Goal: Task Accomplishment & Management: Manage account settings

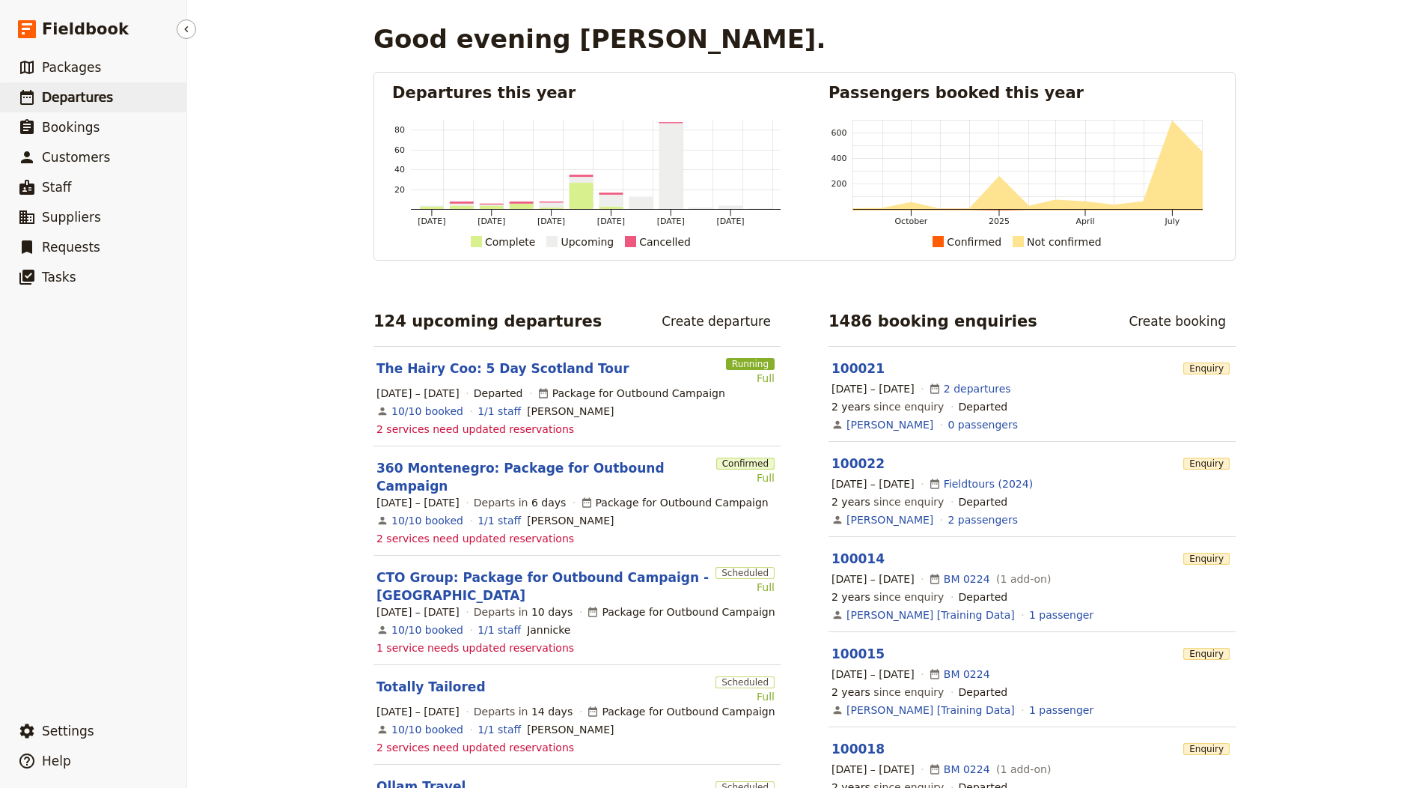
click at [157, 97] on link "​ Departures" at bounding box center [93, 97] width 186 height 30
select select "CREATED_AT"
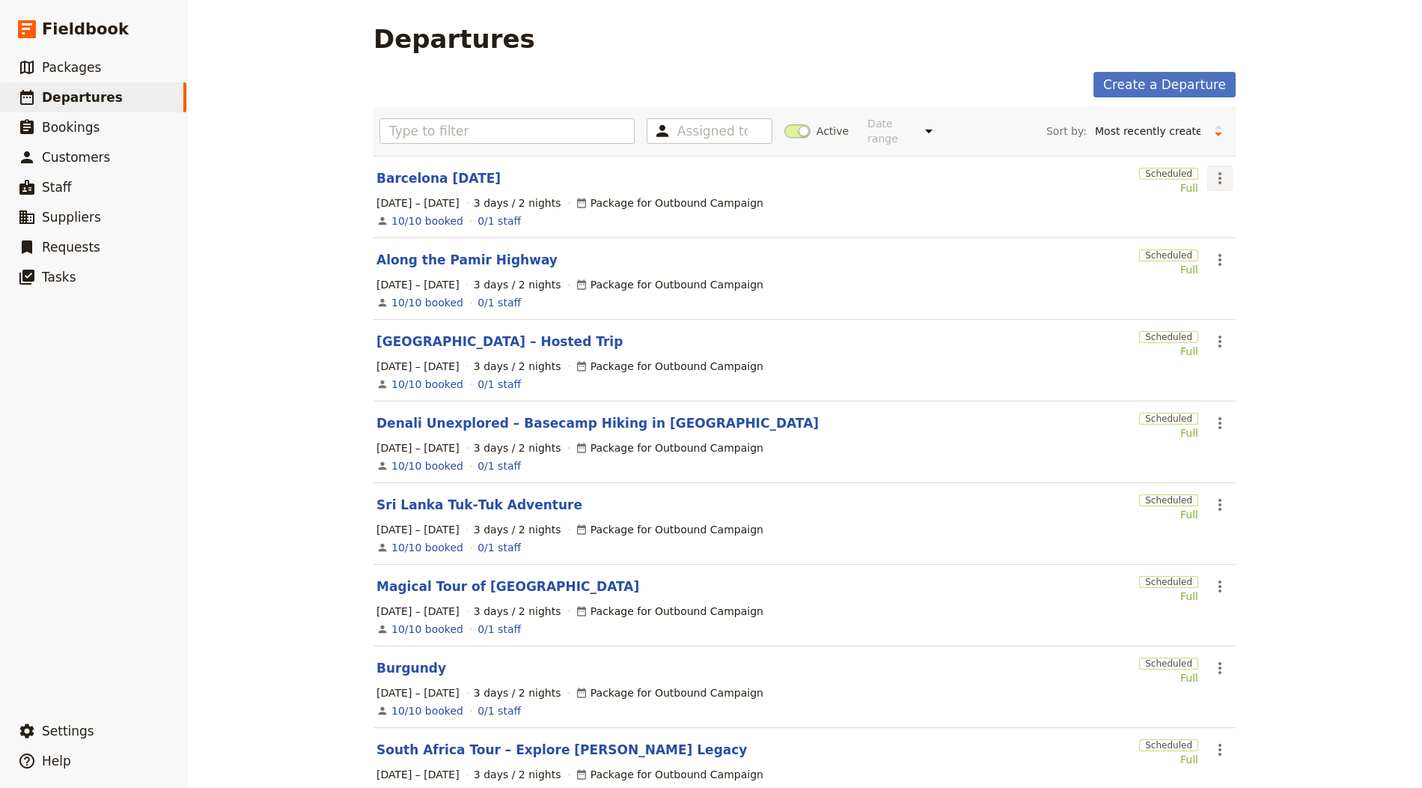
click at [1211, 176] on icon "Actions" at bounding box center [1220, 178] width 18 height 18
click at [1231, 225] on span "Clone this departure" at bounding box center [1265, 229] width 107 height 15
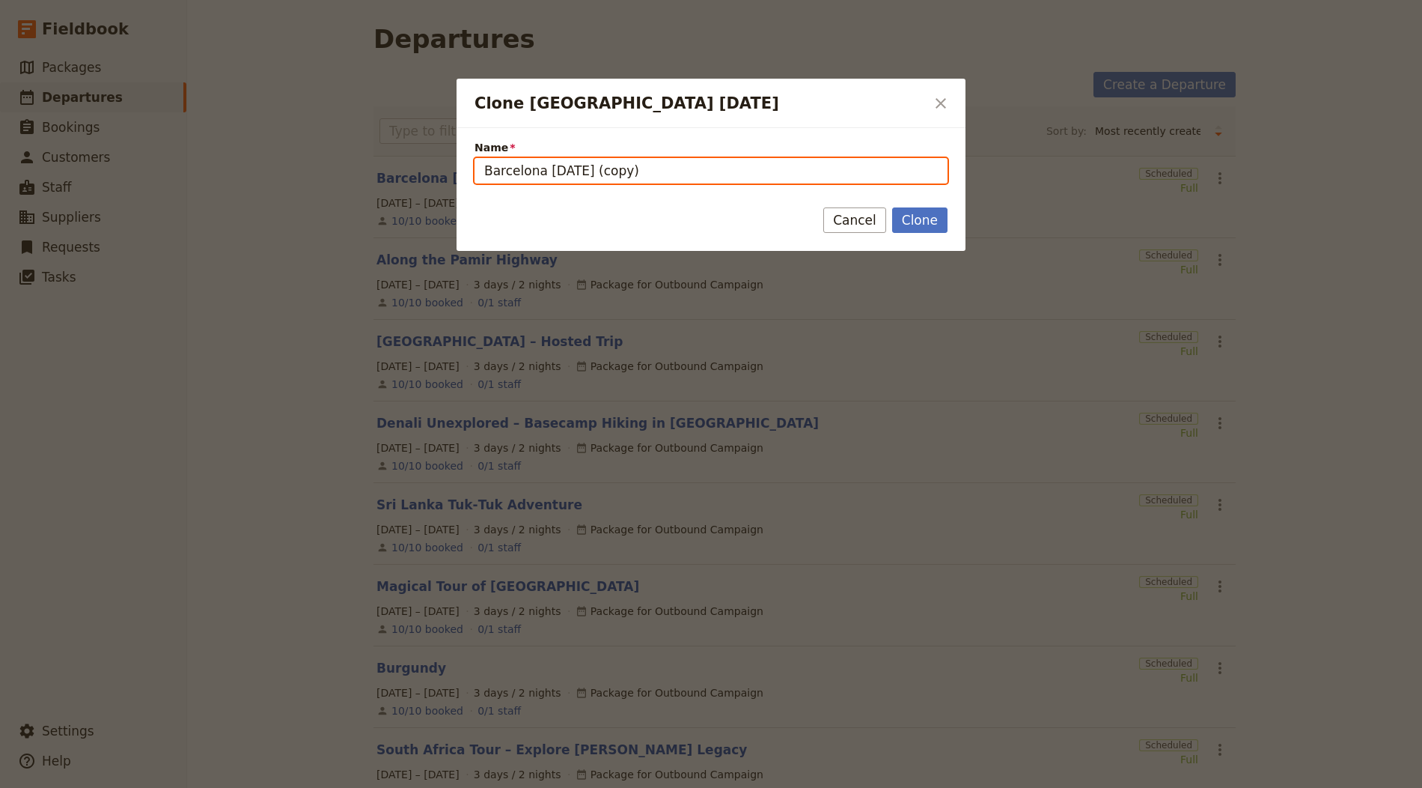
click at [573, 174] on input "Barcelona in 3 Days (copy)" at bounding box center [711, 170] width 473 height 25
paste input "First Timers in Paris - 5 Days"
type input "First Timers in Paris - 5 Days"
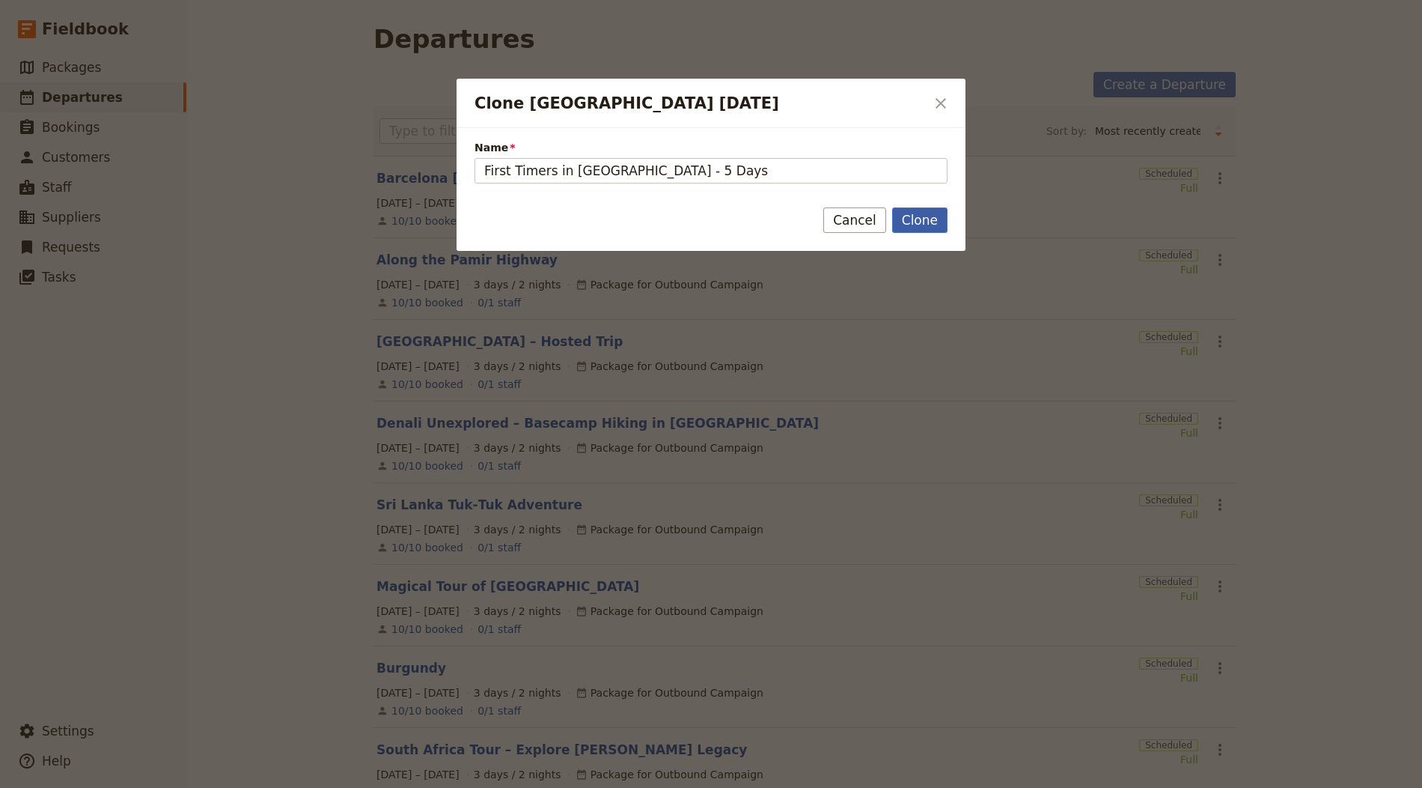
click at [924, 216] on button "Clone" at bounding box center [919, 219] width 55 height 25
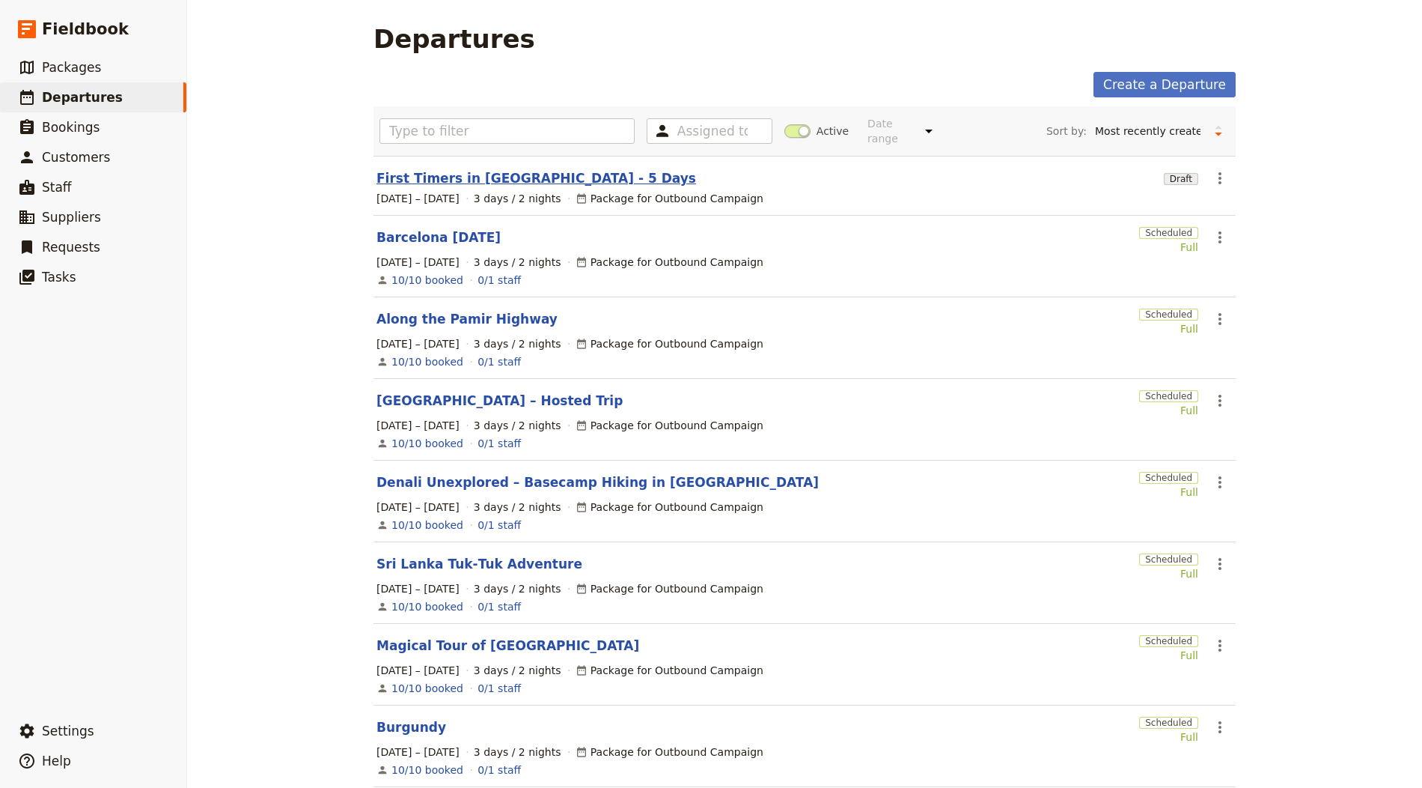
click at [467, 169] on link "First Timers in Paris - 5 Days" at bounding box center [537, 178] width 320 height 18
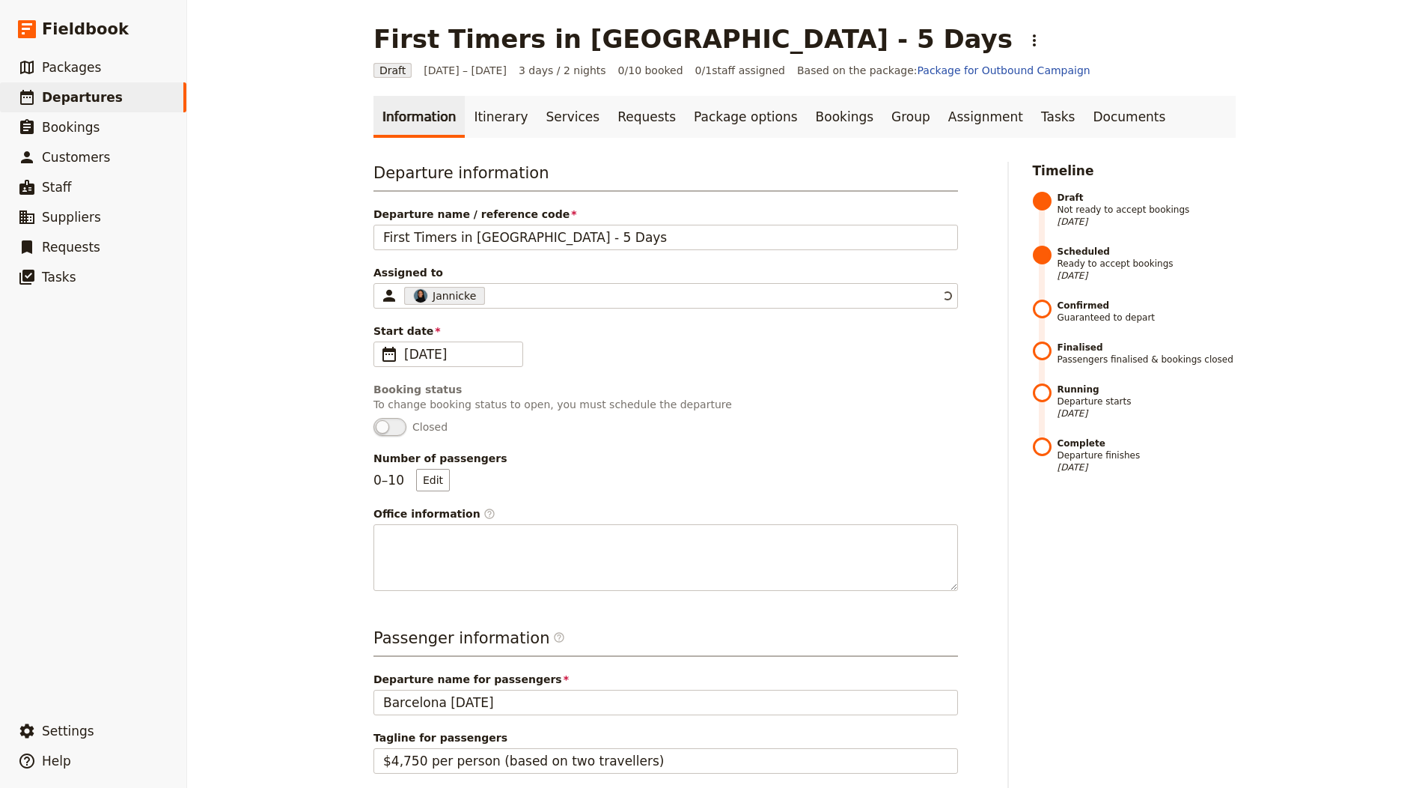
click at [468, 172] on h3 "Departure information" at bounding box center [666, 177] width 585 height 30
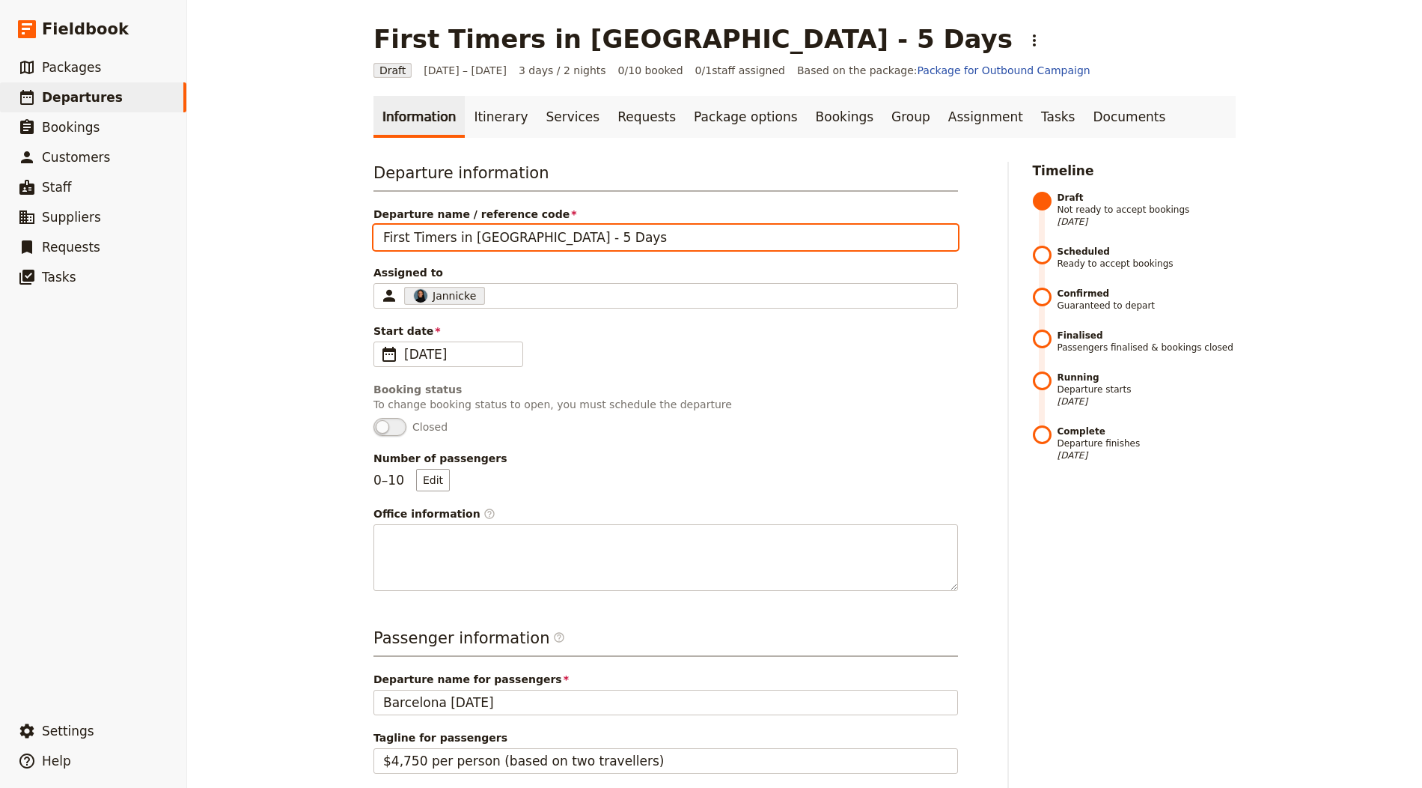
click at [470, 246] on input "First Timers in Paris - 5 Days" at bounding box center [666, 237] width 585 height 25
click at [478, 239] on input "First Timers in Paris - 5 Days" at bounding box center [666, 237] width 585 height 25
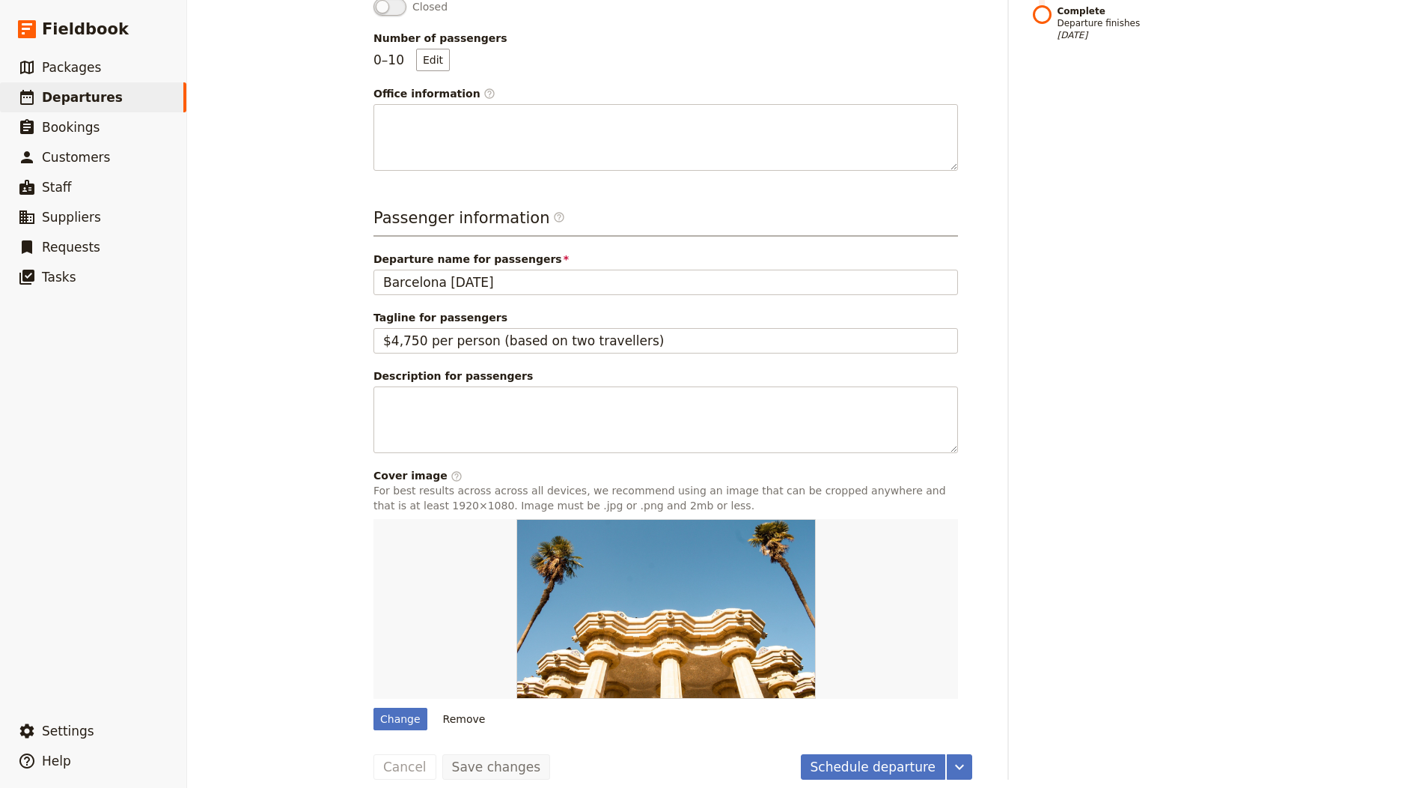
scroll to position [429, 0]
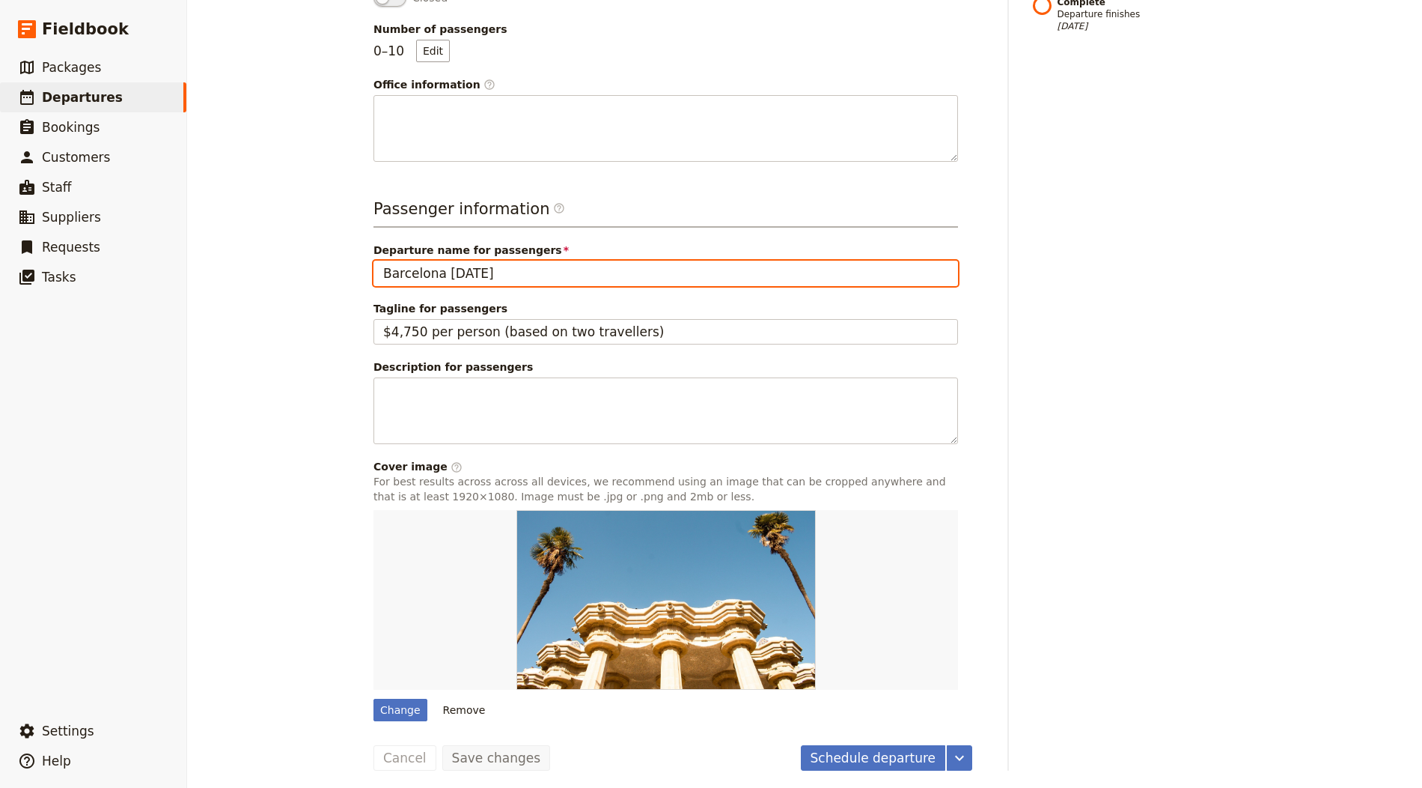
click at [443, 267] on input "Barcelona in 3 Days" at bounding box center [666, 273] width 585 height 25
paste input "First Timers in Paris - 5"
type input "First Timers in Paris - 5 Days"
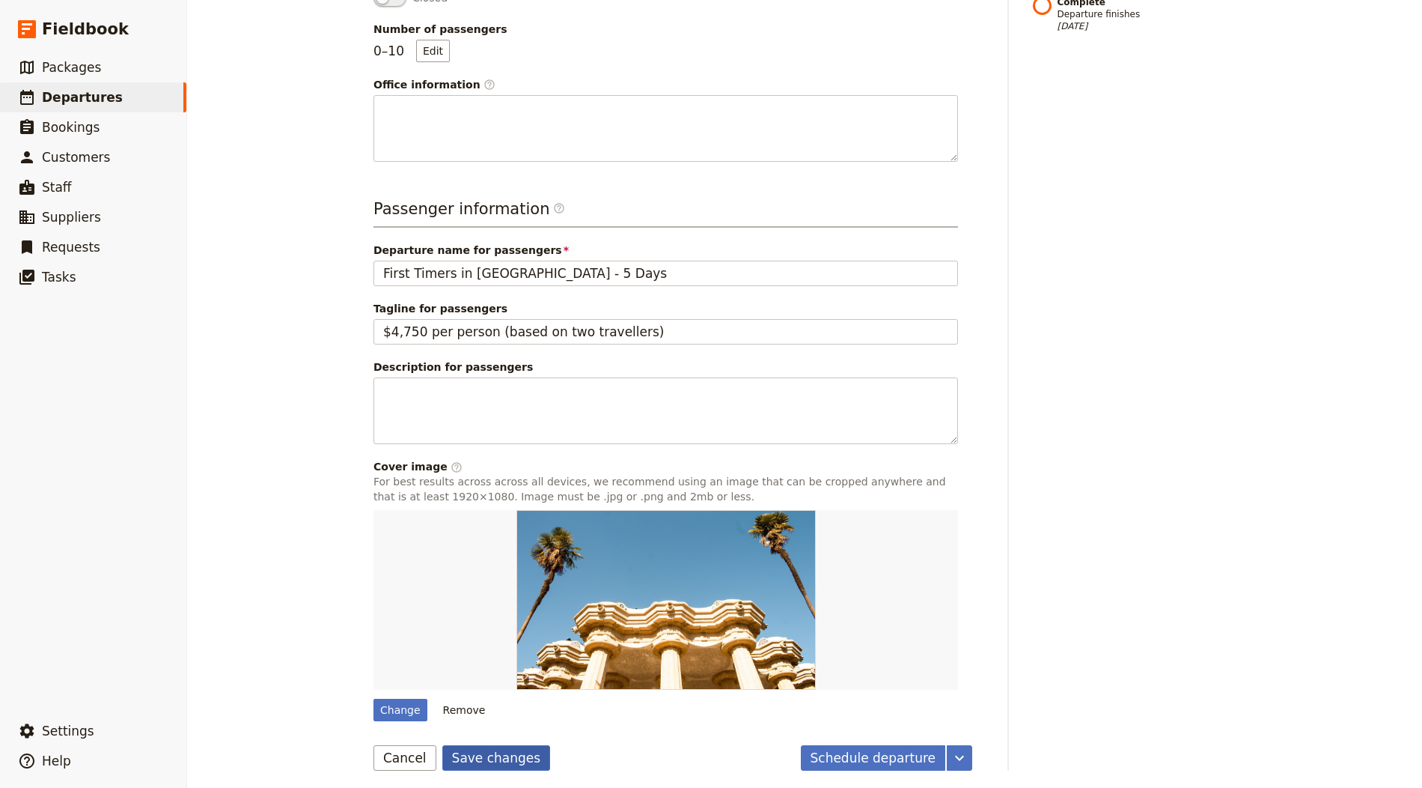
click at [474, 752] on button "Save changes" at bounding box center [496, 757] width 109 height 25
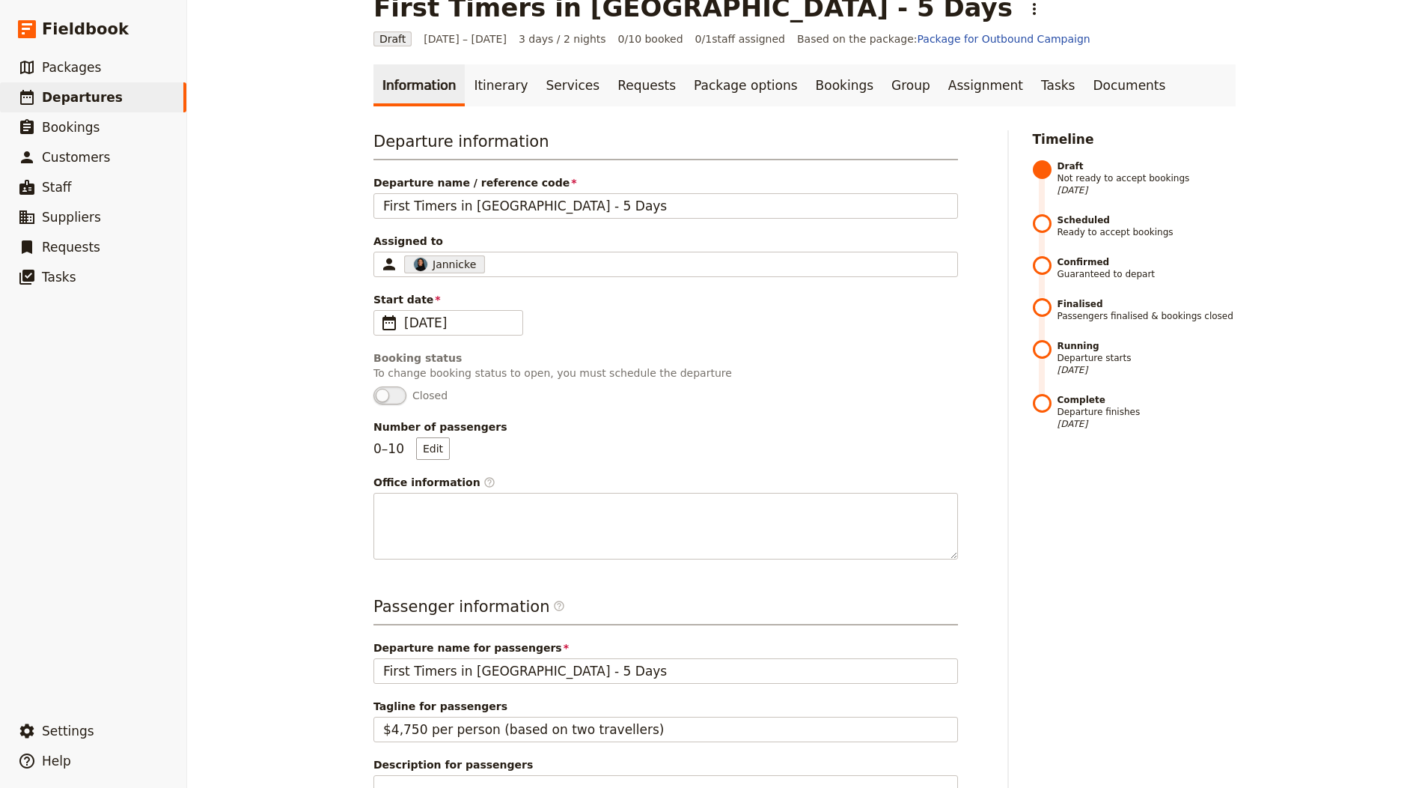
scroll to position [0, 0]
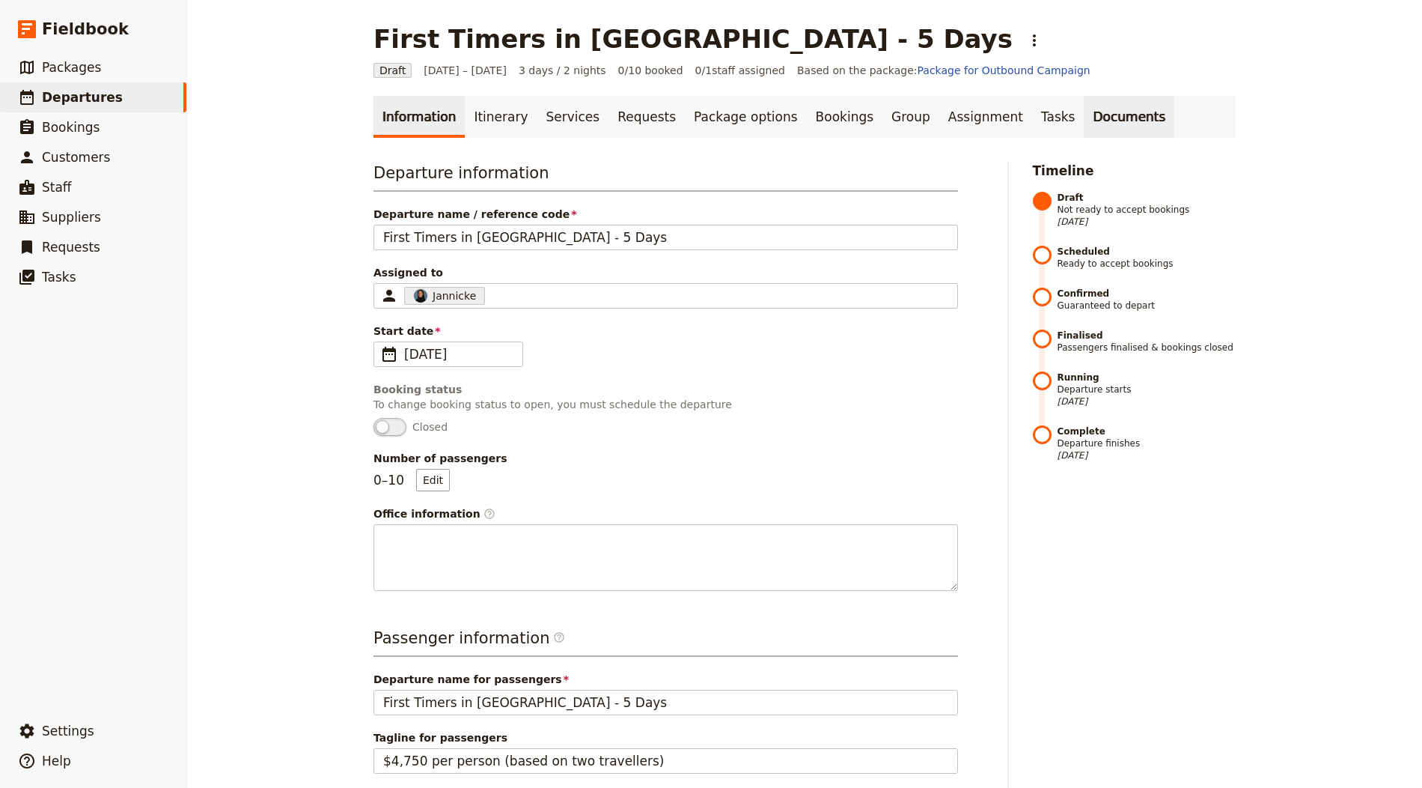
click at [1084, 120] on link "Documents" at bounding box center [1129, 117] width 91 height 42
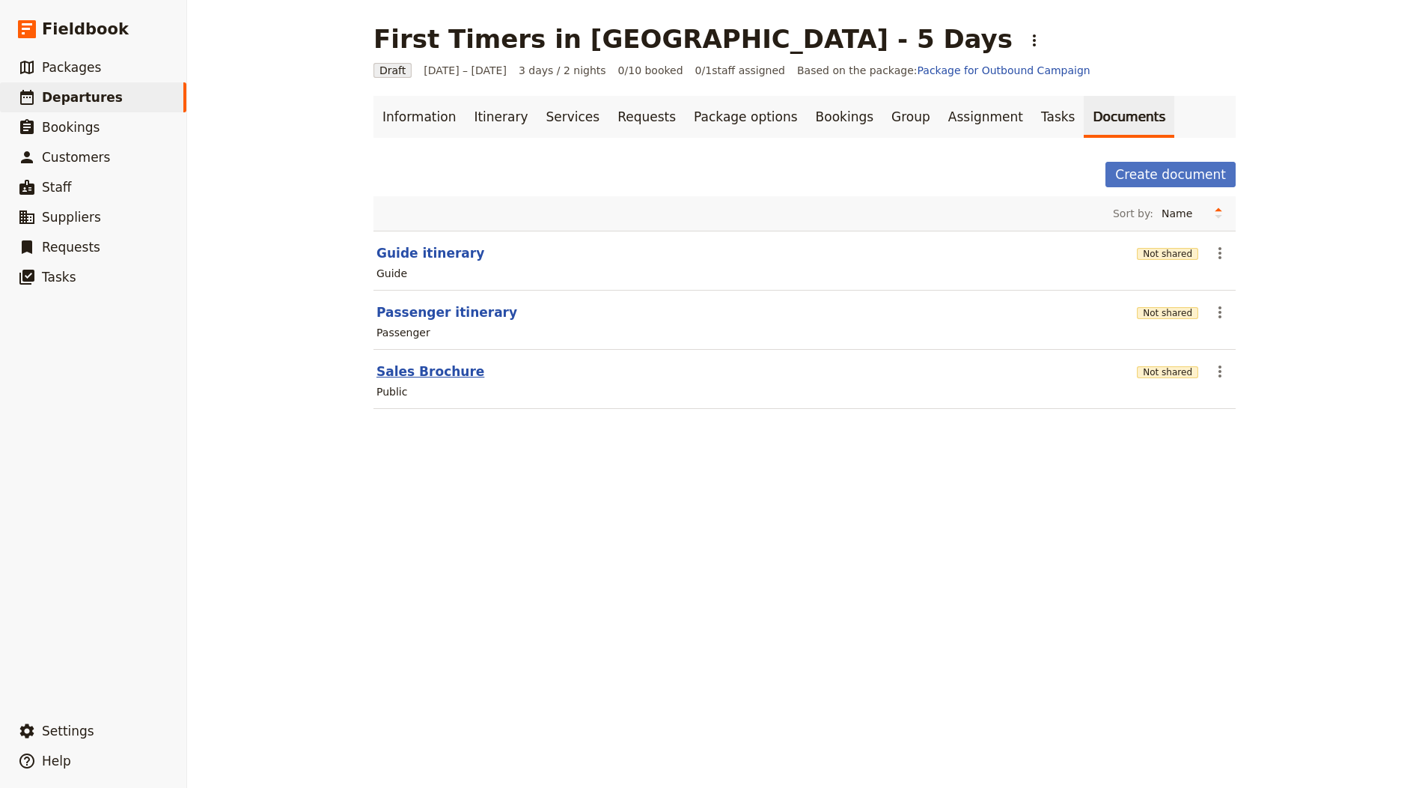
click at [423, 365] on button "Sales Brochure" at bounding box center [431, 371] width 108 height 18
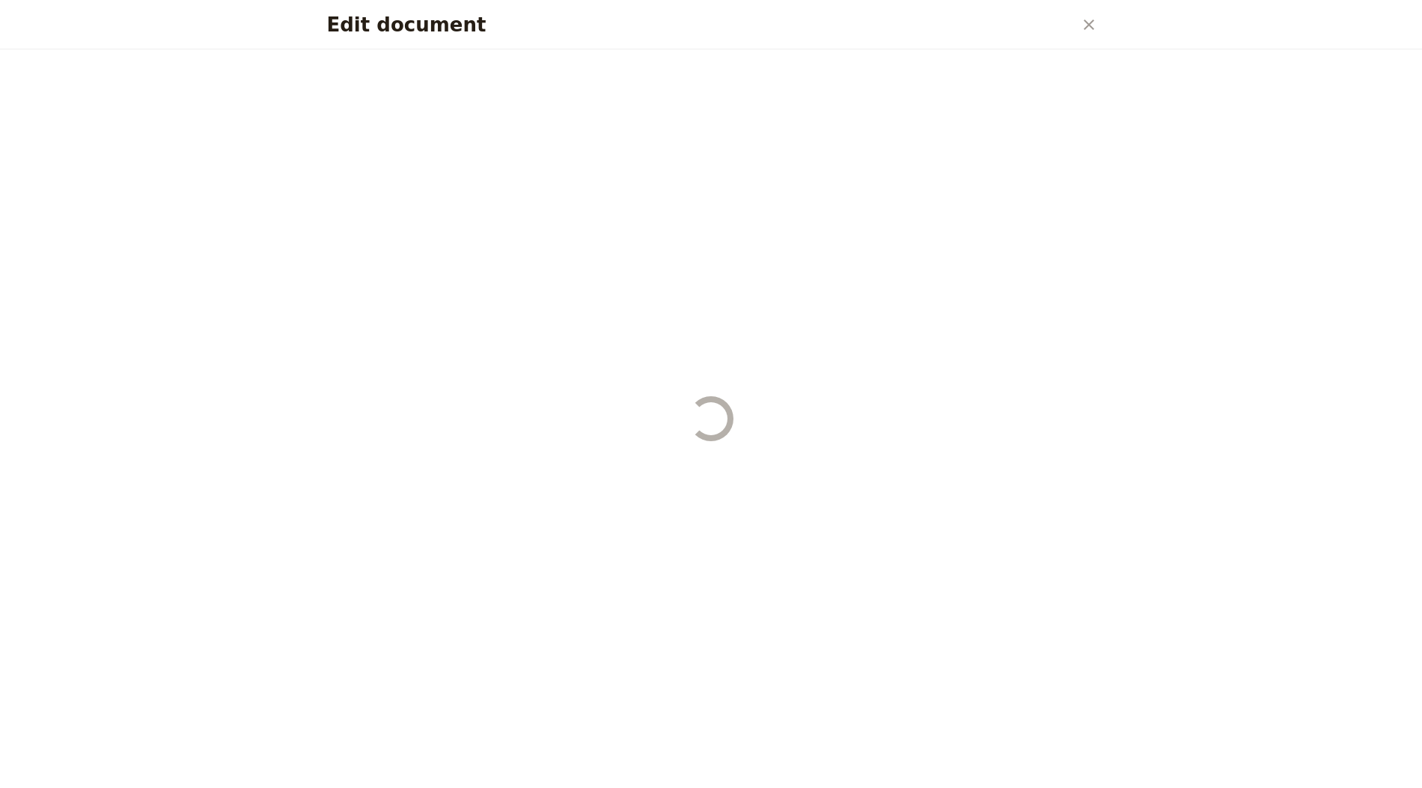
select select "DEFAULT"
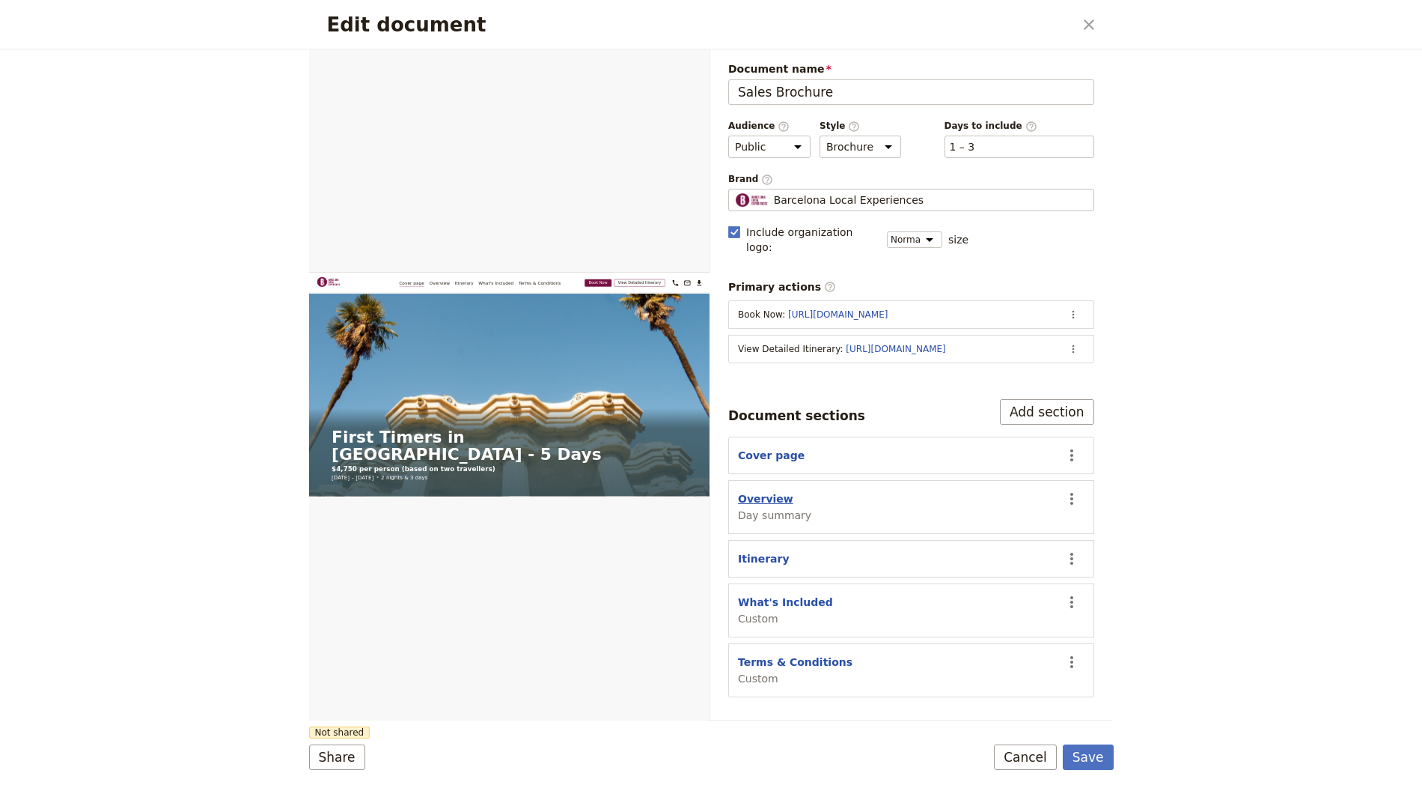
click at [779, 491] on button "Overview" at bounding box center [765, 498] width 55 height 15
select select "DAY_SUMMARY"
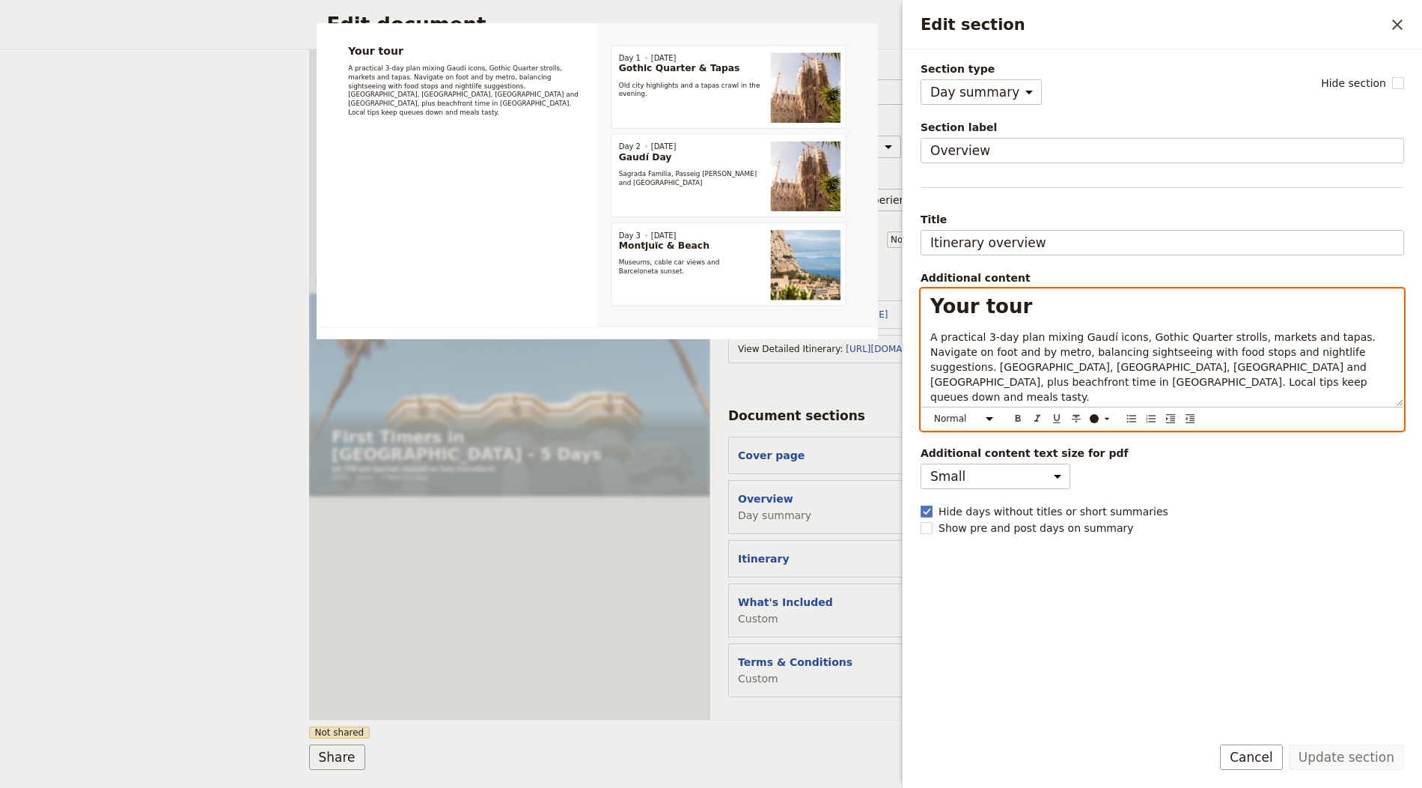
click at [1026, 340] on p "A practical 3‑day plan mixing Gaudí icons, Gothic Quarter strolls, markets and …" at bounding box center [1163, 366] width 464 height 75
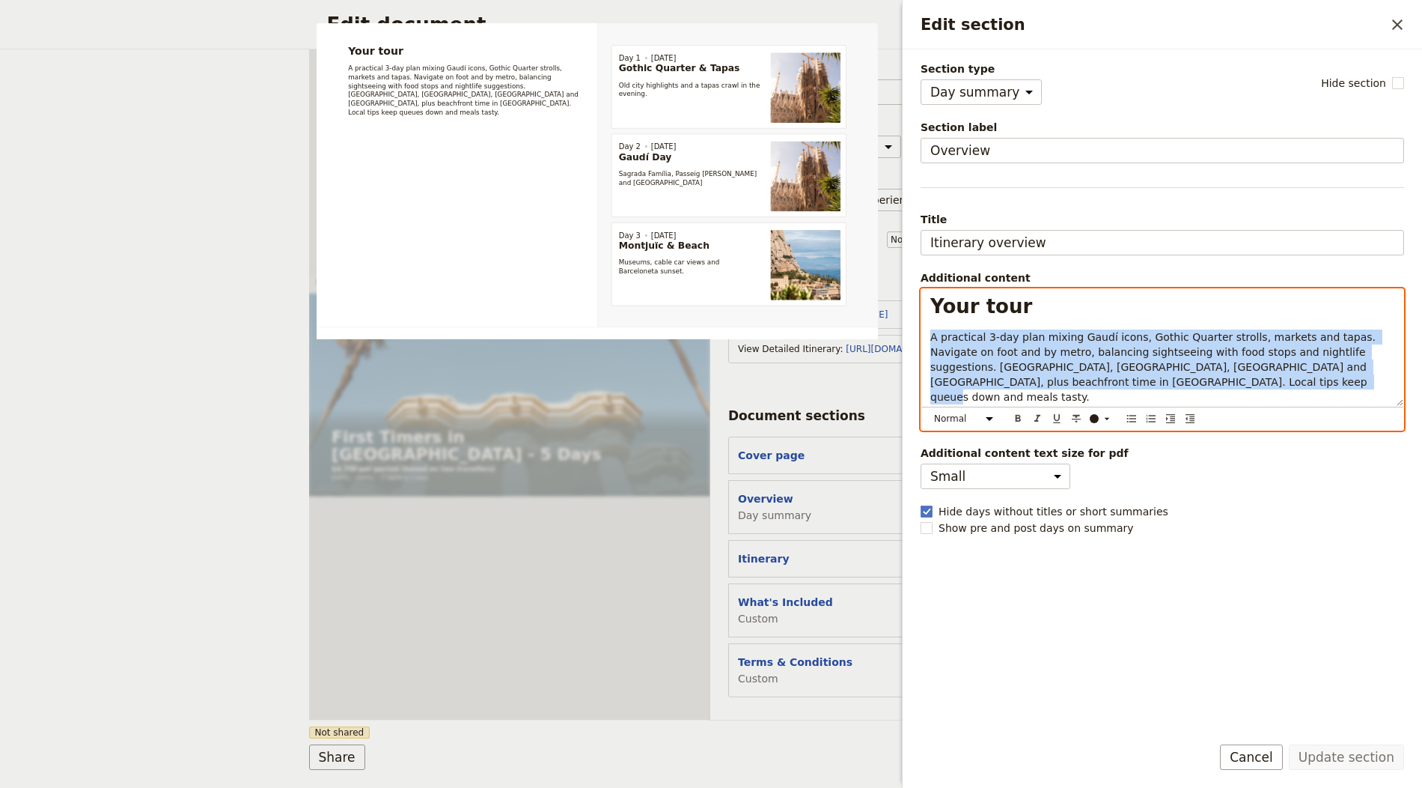
click at [1025, 340] on p "A practical 3‑day plan mixing Gaudí icons, Gothic Quarter strolls, markets and …" at bounding box center [1163, 366] width 464 height 75
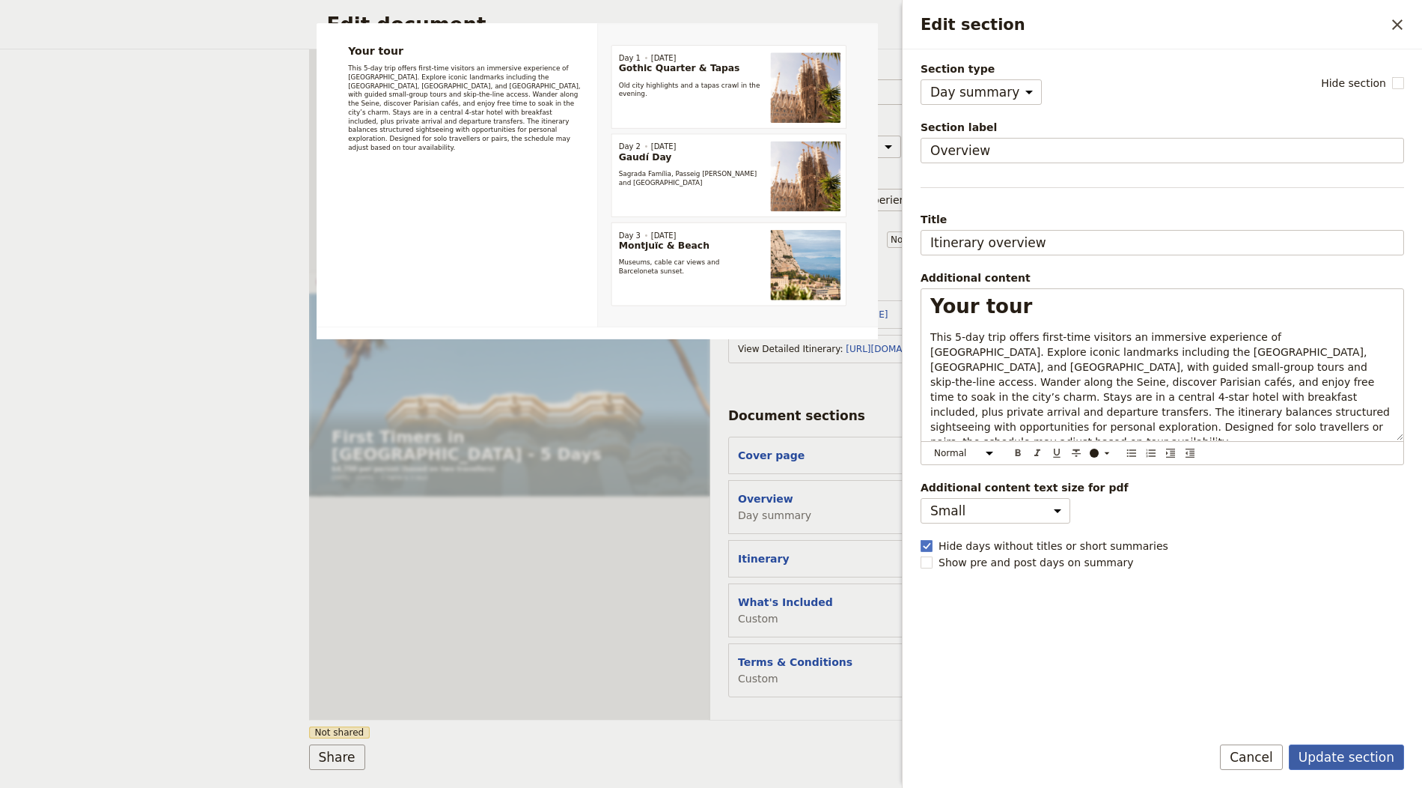
click at [1340, 749] on button "Update section" at bounding box center [1346, 756] width 115 height 25
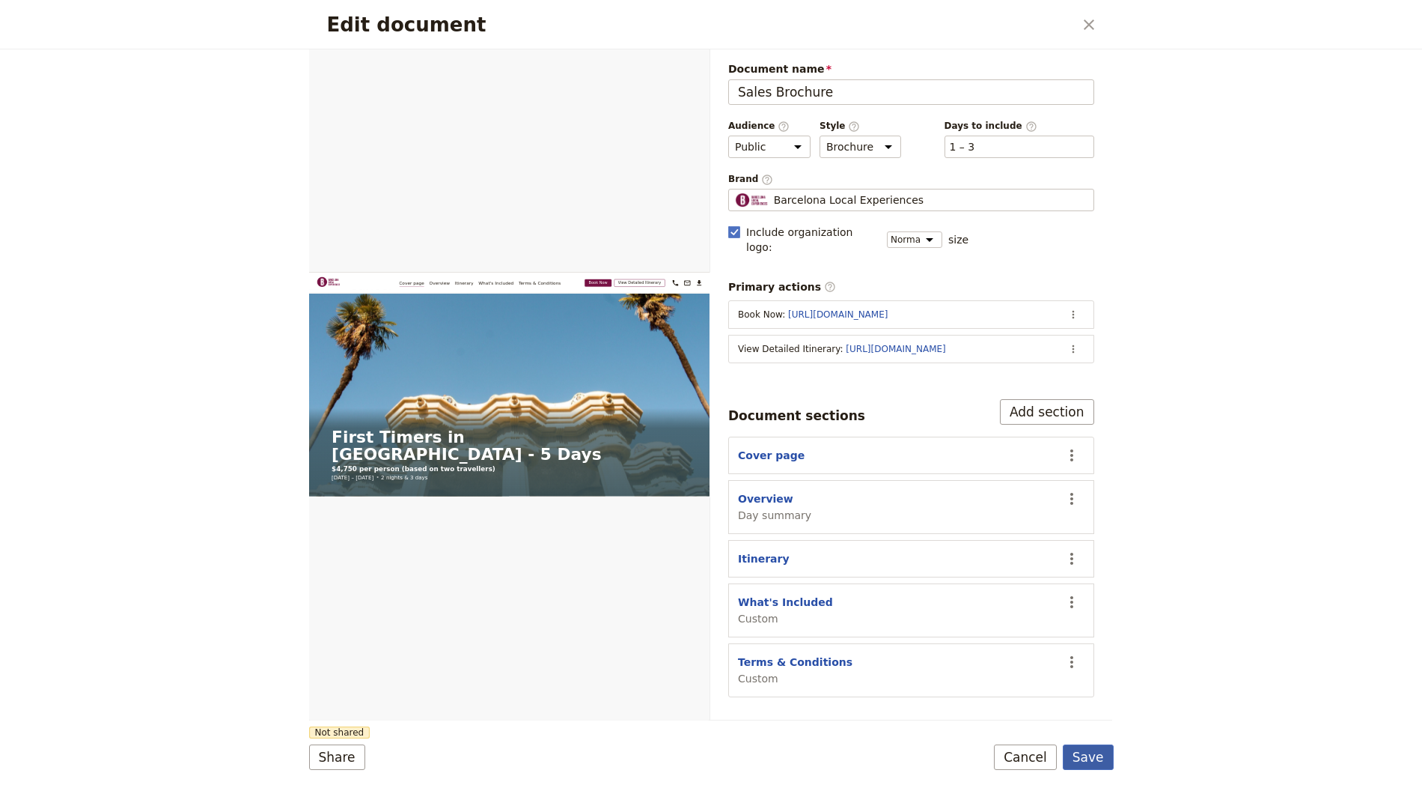
click at [1092, 745] on button "Save" at bounding box center [1088, 756] width 51 height 25
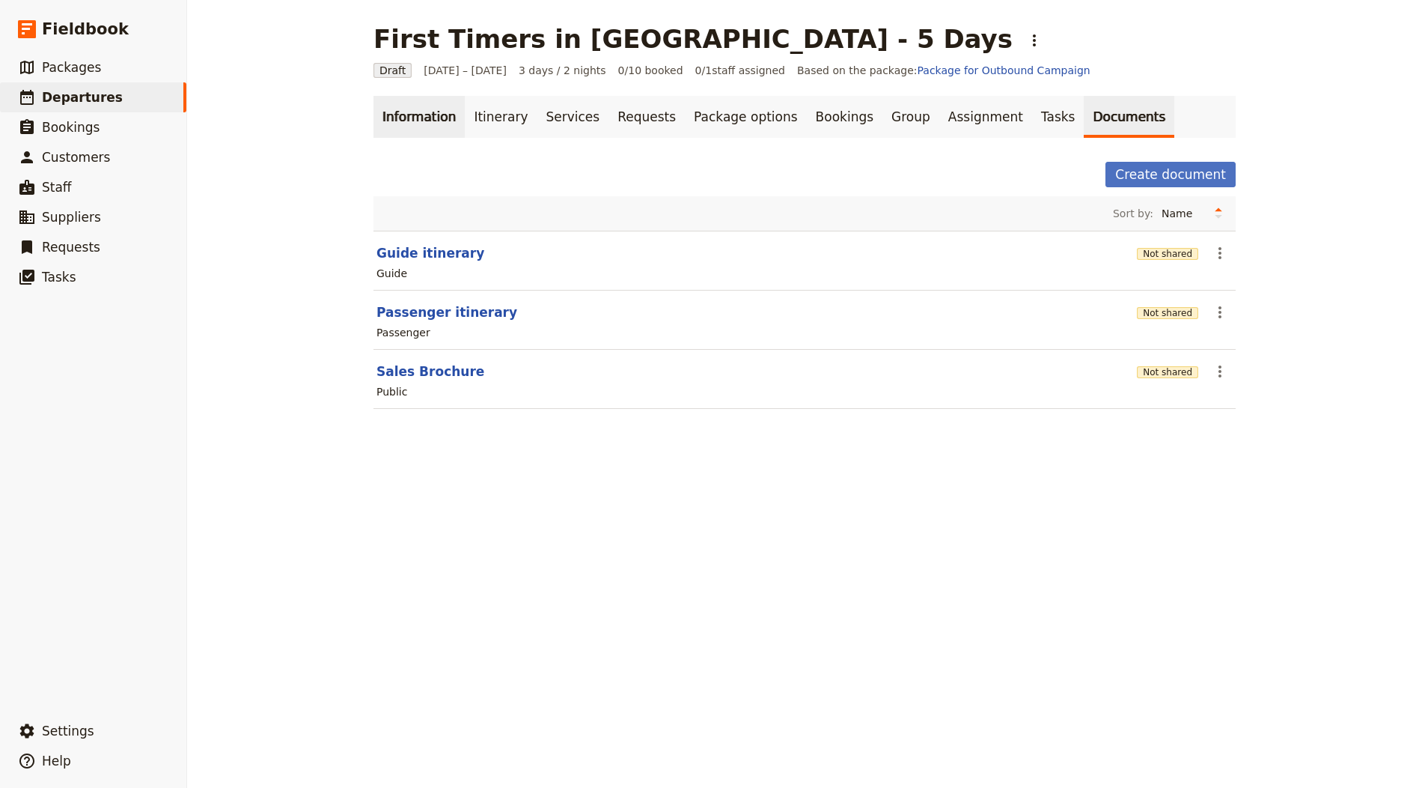
click at [444, 127] on link "Information" at bounding box center [419, 117] width 91 height 42
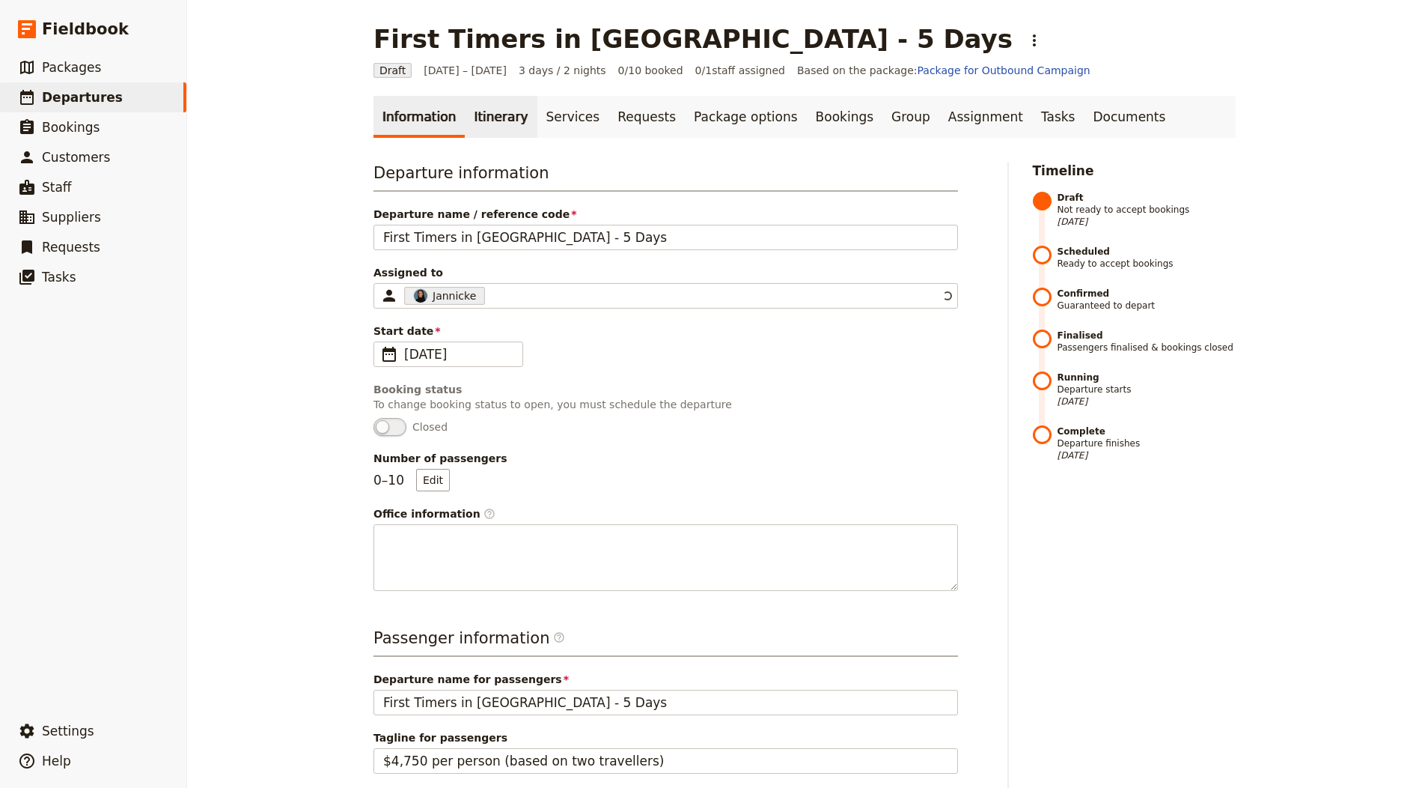
click at [469, 123] on link "Itinerary" at bounding box center [501, 117] width 72 height 42
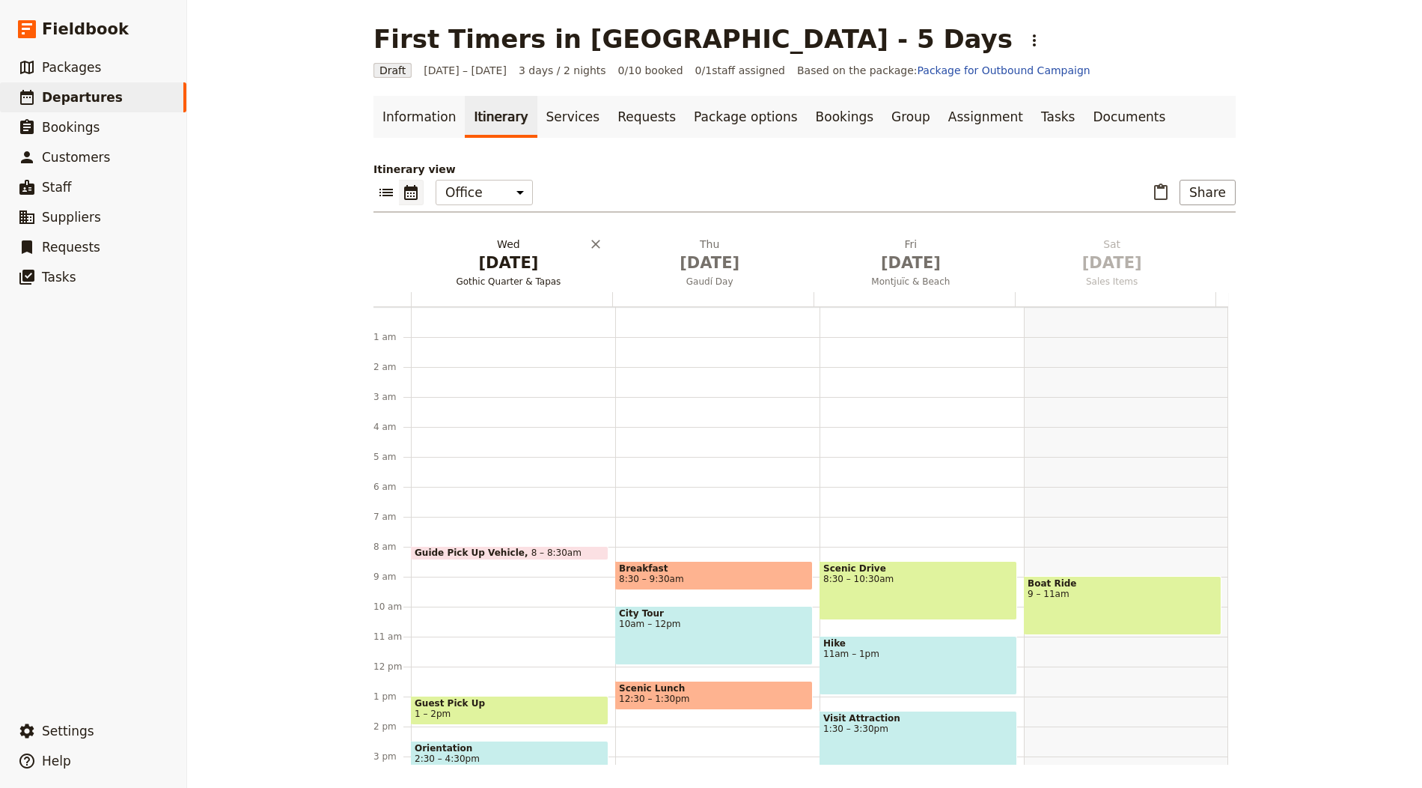
scroll to position [195, 0]
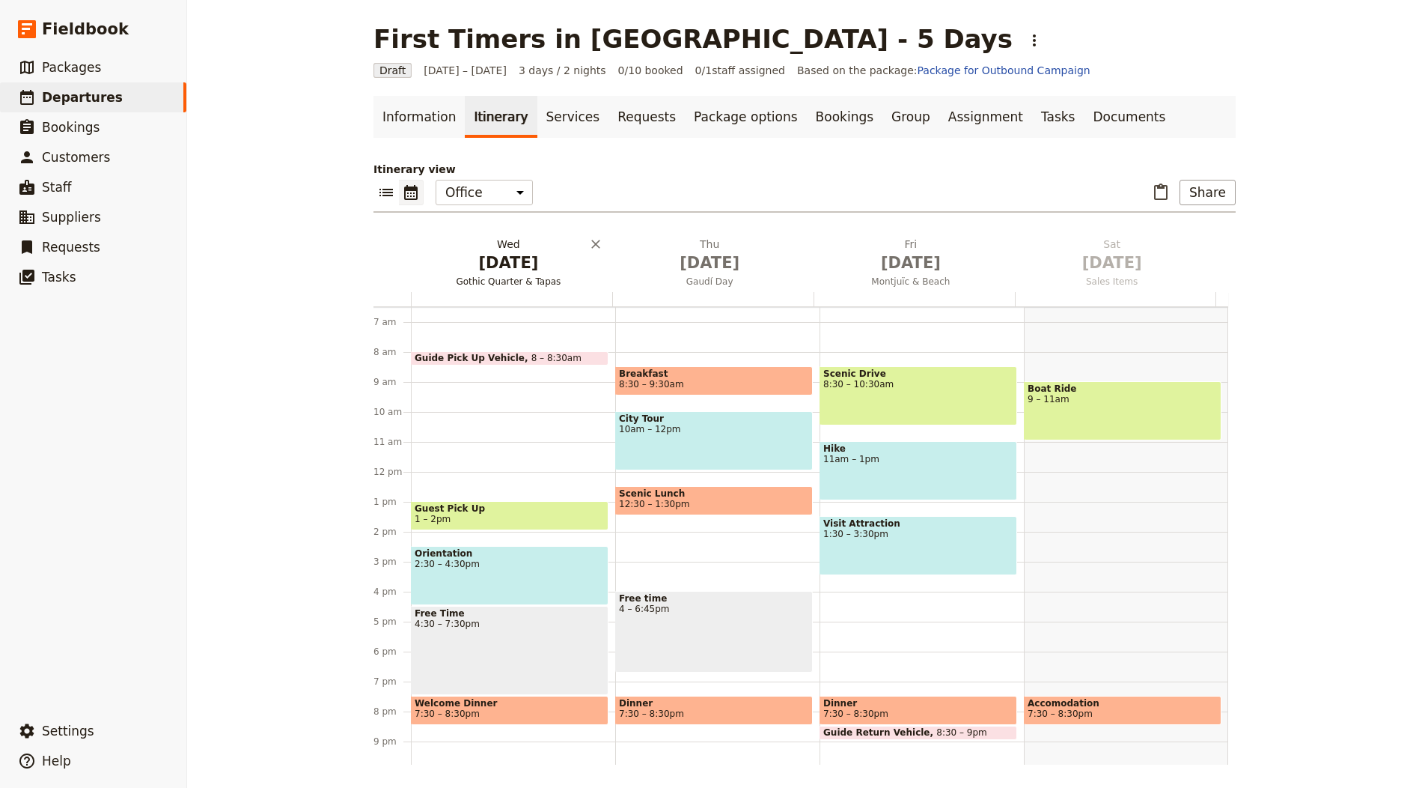
click at [504, 255] on span "Oct 1" at bounding box center [508, 263] width 183 height 22
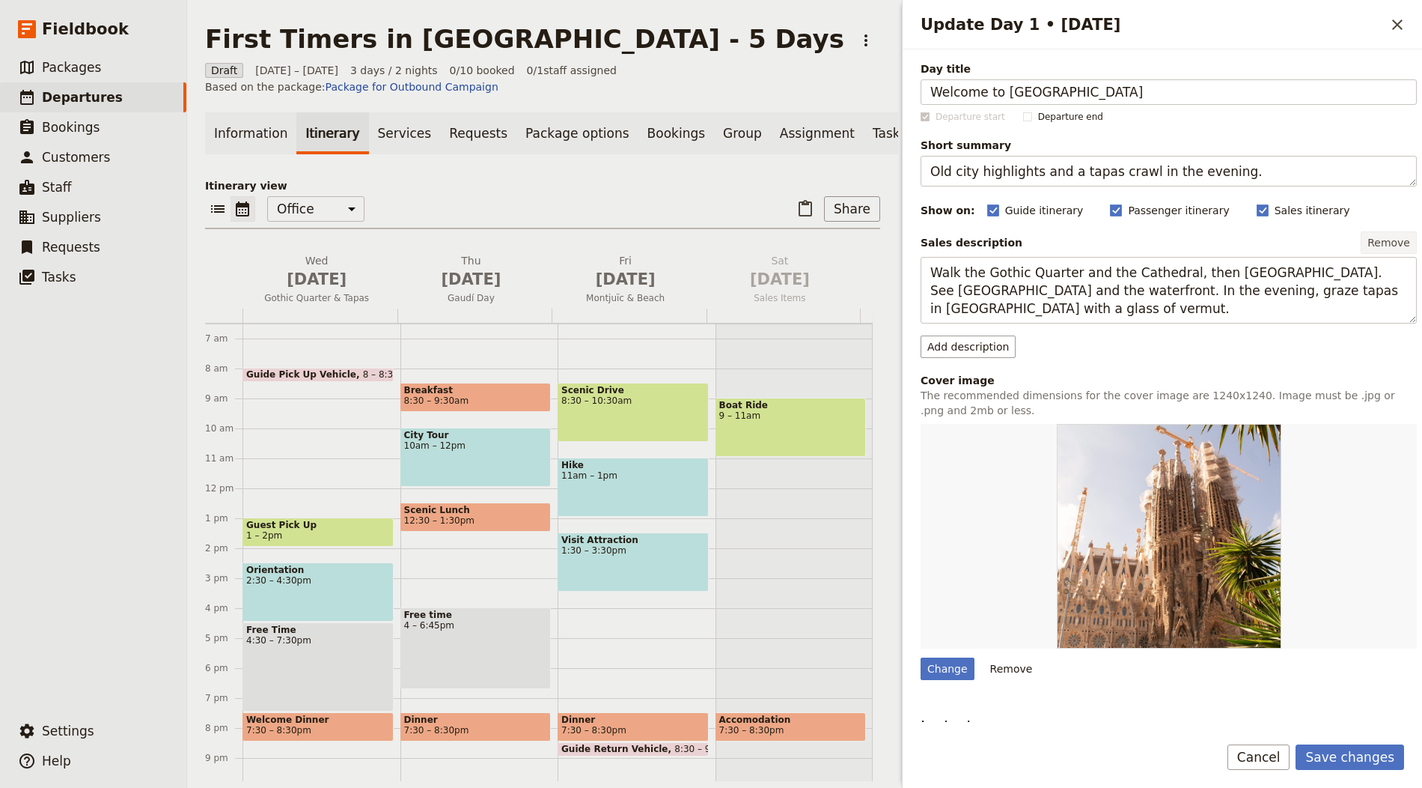
type input "Welcome to Paris"
click at [1047, 184] on textarea "Old city highlights and a tapas crawl in the evening." at bounding box center [1169, 171] width 496 height 31
click at [1050, 174] on textarea "Old city highlights and a tapas crawl in the evening." at bounding box center [1169, 171] width 496 height 31
paste textarea "Arrival in Paris, private transfer to hotel, afternoon free to explore the city."
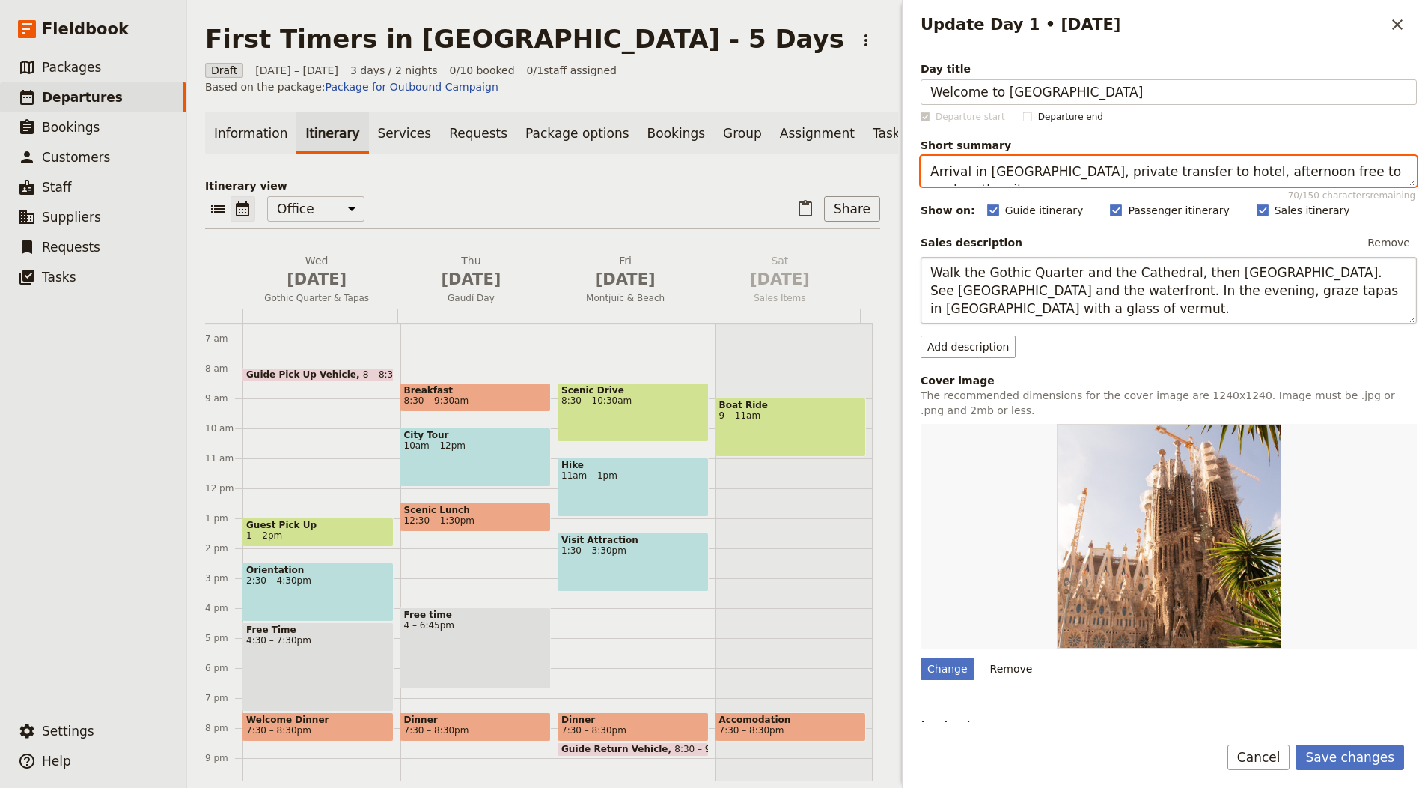
type textarea "Arrival in Paris, private transfer to hotel, afternoon free to explore the city."
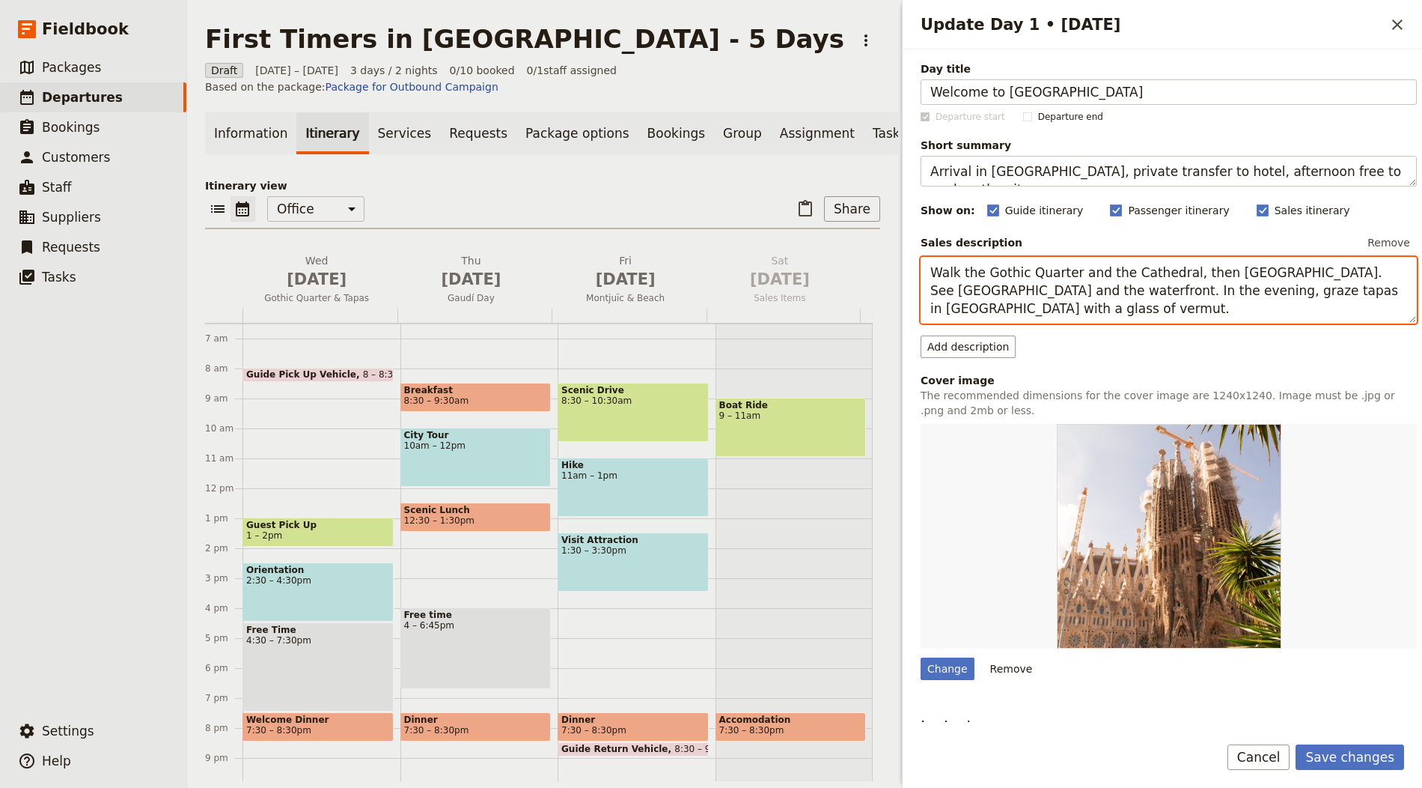
click at [1011, 263] on textarea "Walk the Gothic Quarter and the Cathedral, then browse La Boqueria. See Plaça R…" at bounding box center [1169, 290] width 496 height 67
paste textarea "Arrive in Paris and meet your private chauffeur for a transfer to your central …"
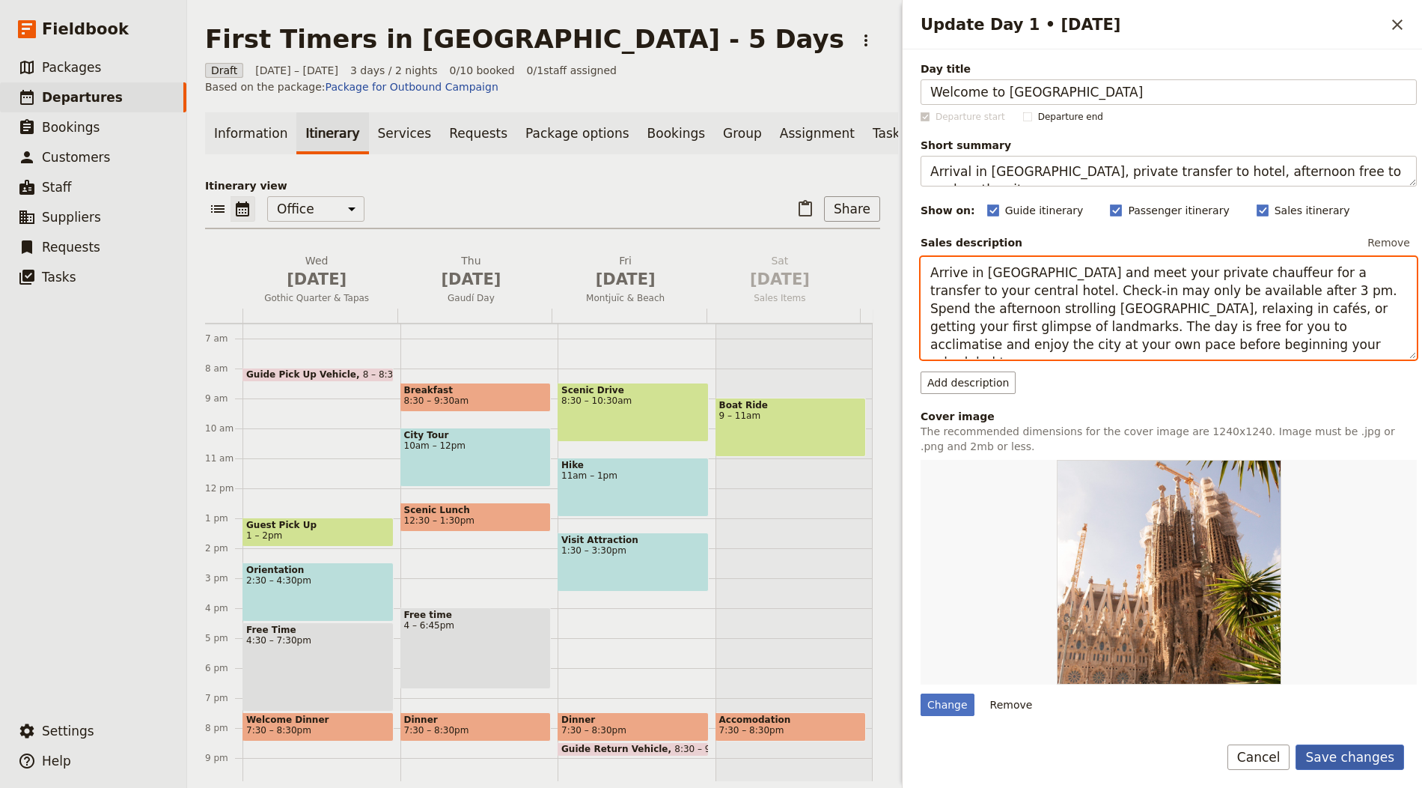
type textarea "Arrive in Paris and meet your private chauffeur for a transfer to your central …"
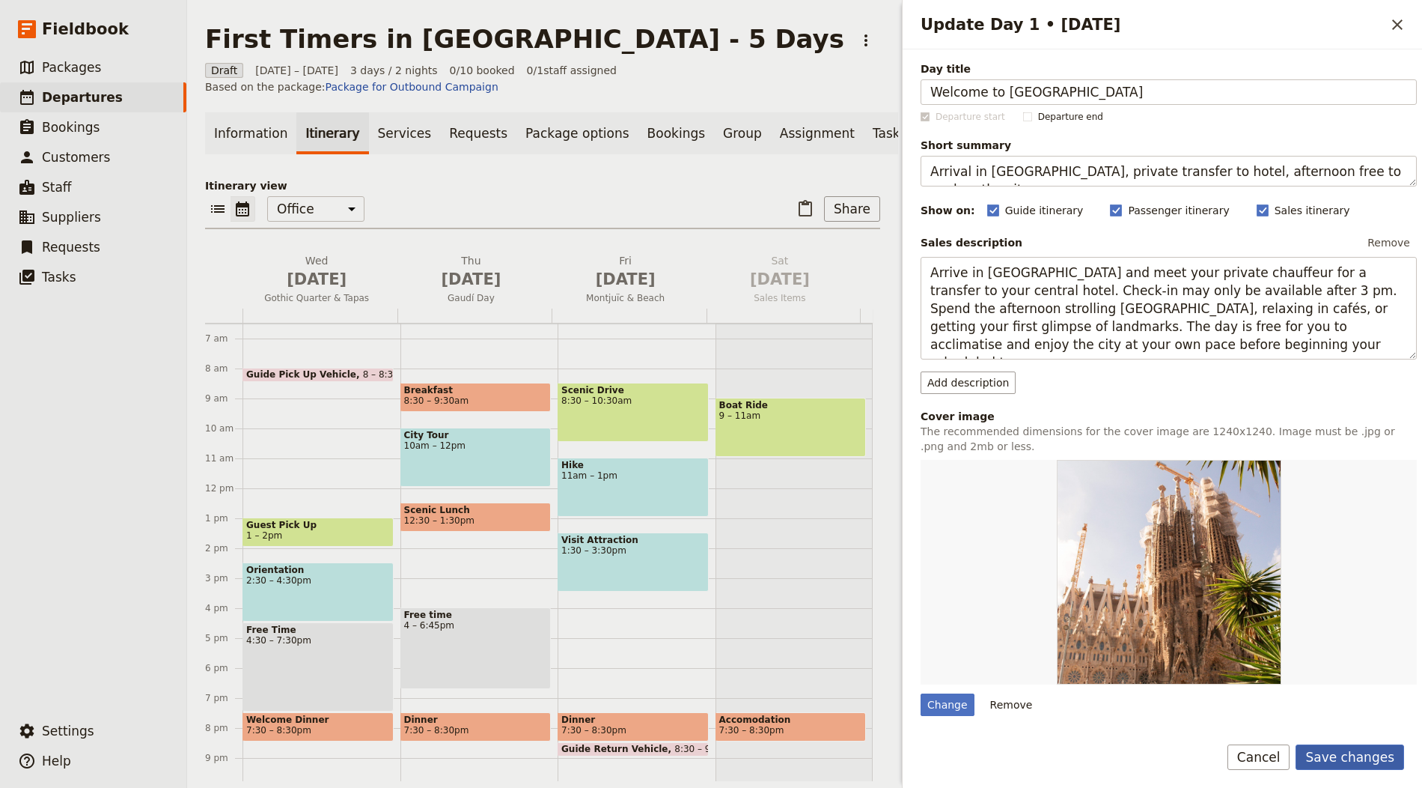
click at [1320, 764] on button "Save changes" at bounding box center [1350, 756] width 109 height 25
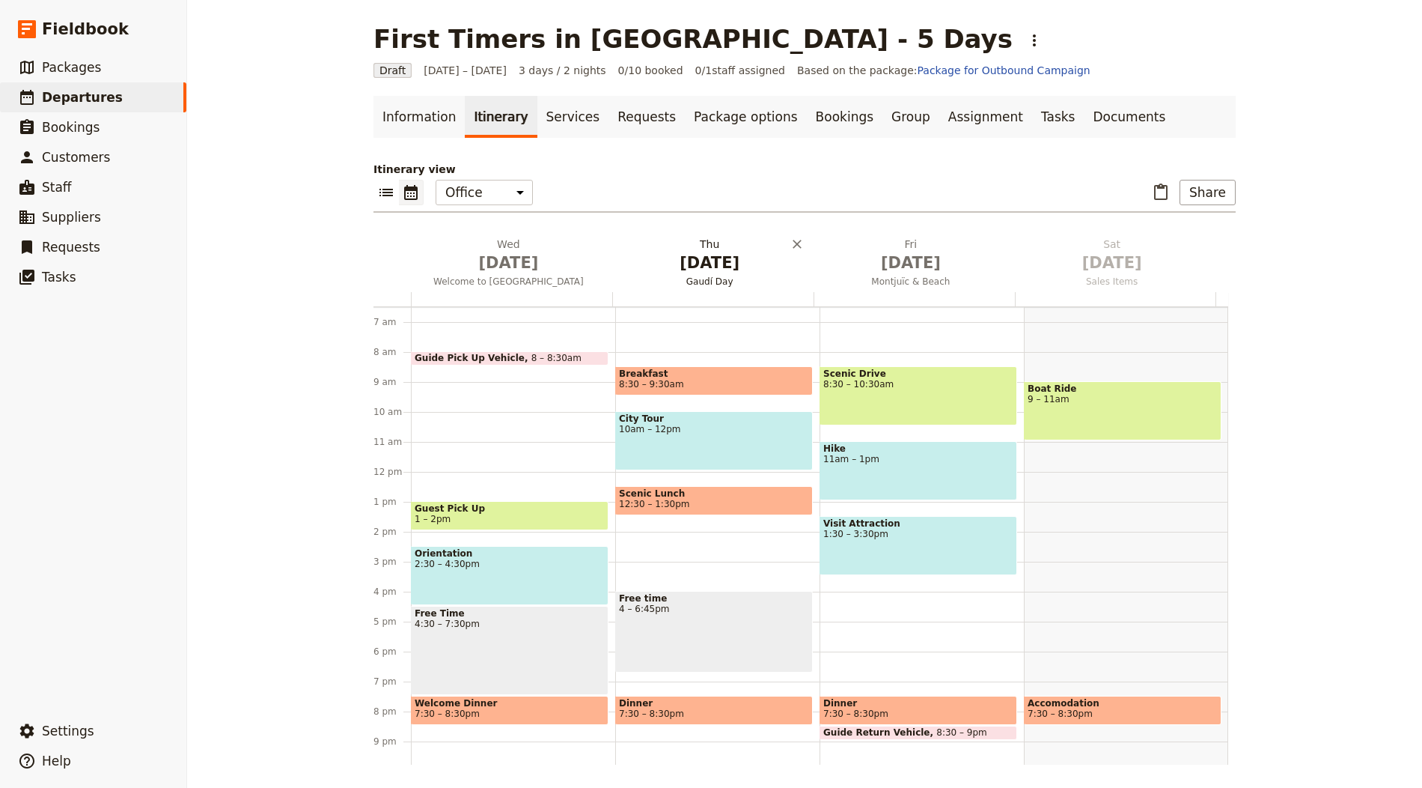
click at [700, 243] on h2 "Thu Oct 2 Gaudí Day" at bounding box center [709, 255] width 183 height 37
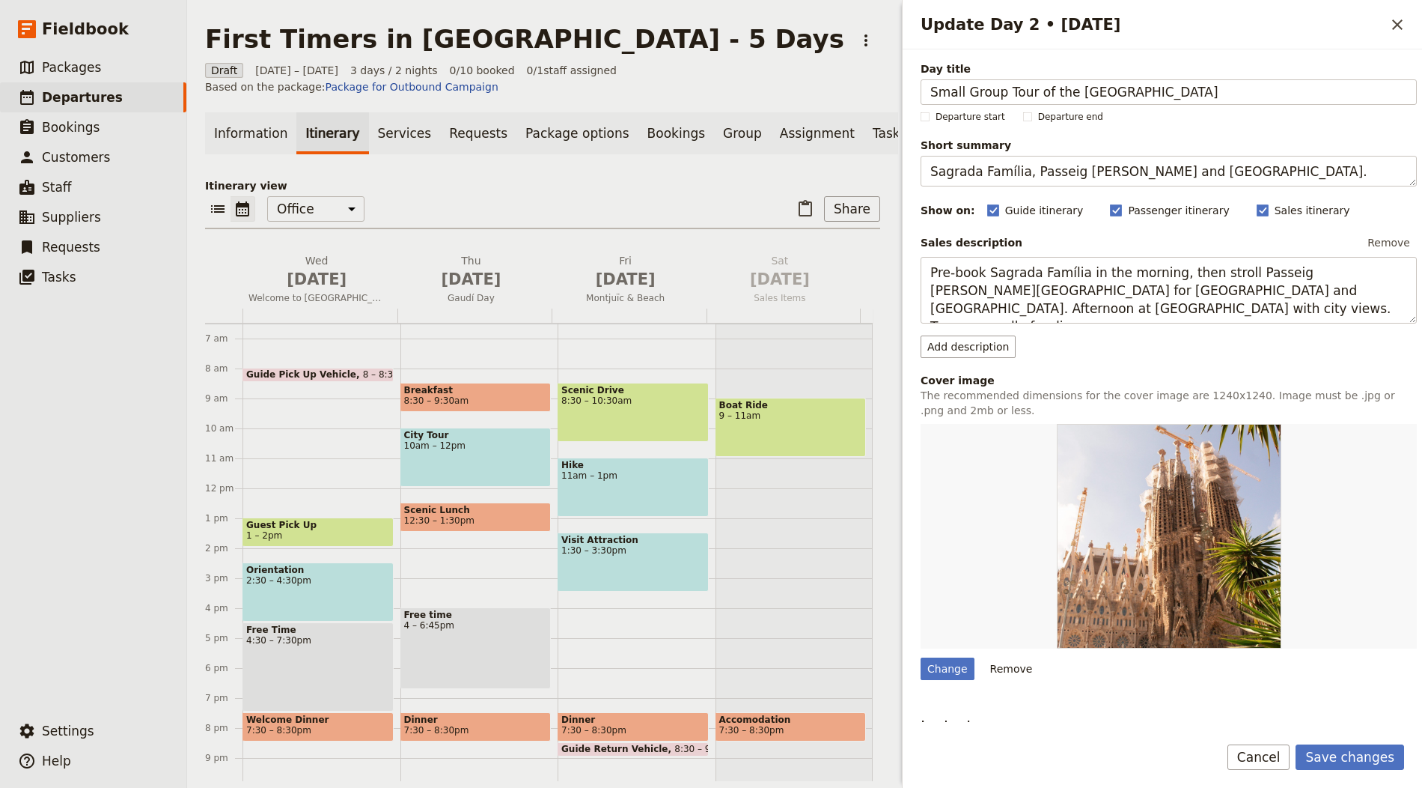
type input "Small Group Tour of the Louvre Museum"
click at [1044, 163] on textarea "Sagrada Família, Passeig de Gràcia and Park Güell." at bounding box center [1169, 171] width 496 height 31
paste textarea "Guided 3-hour Louvre tour in a small group with skip-the-line entry."
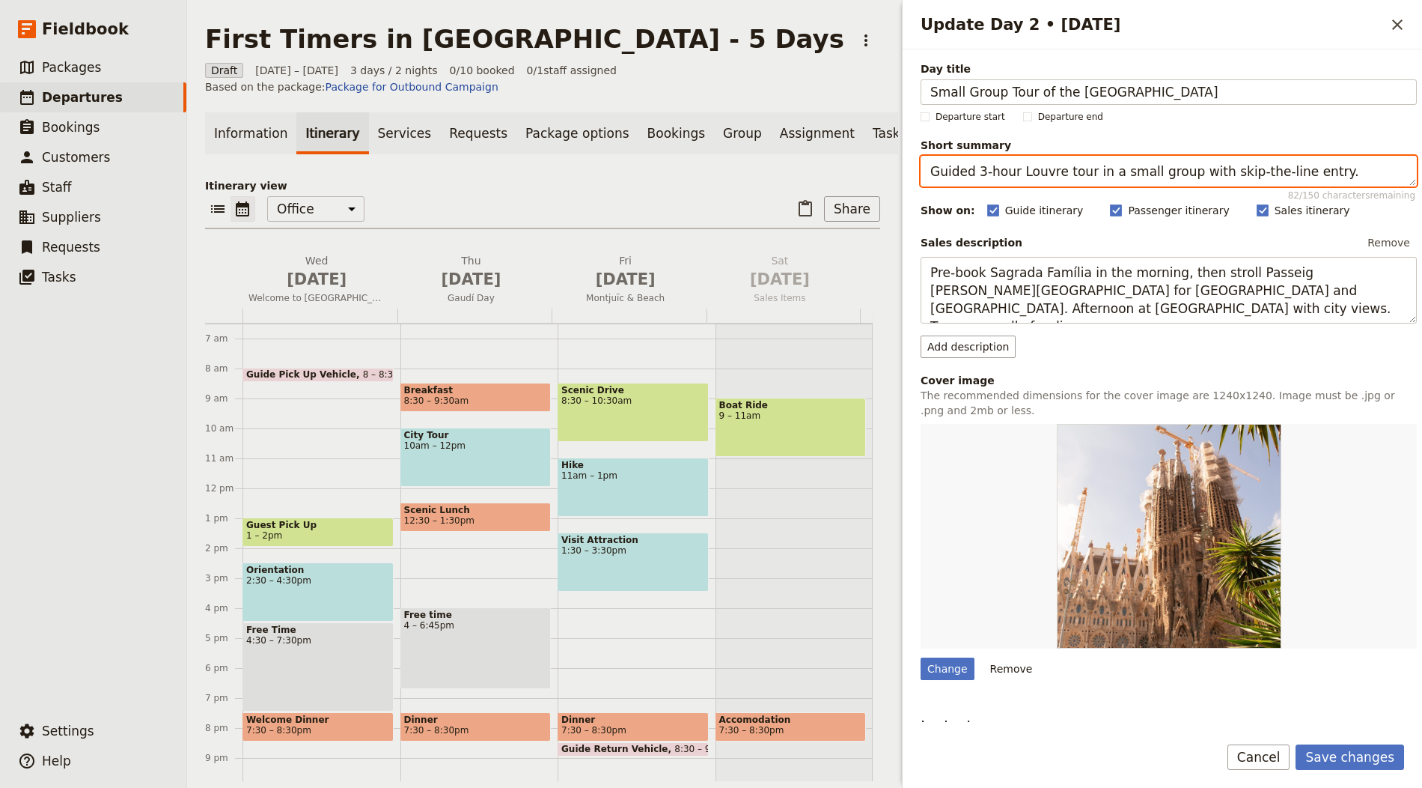
type textarea "Guided 3-hour Louvre tour in a small group with skip-the-line entry."
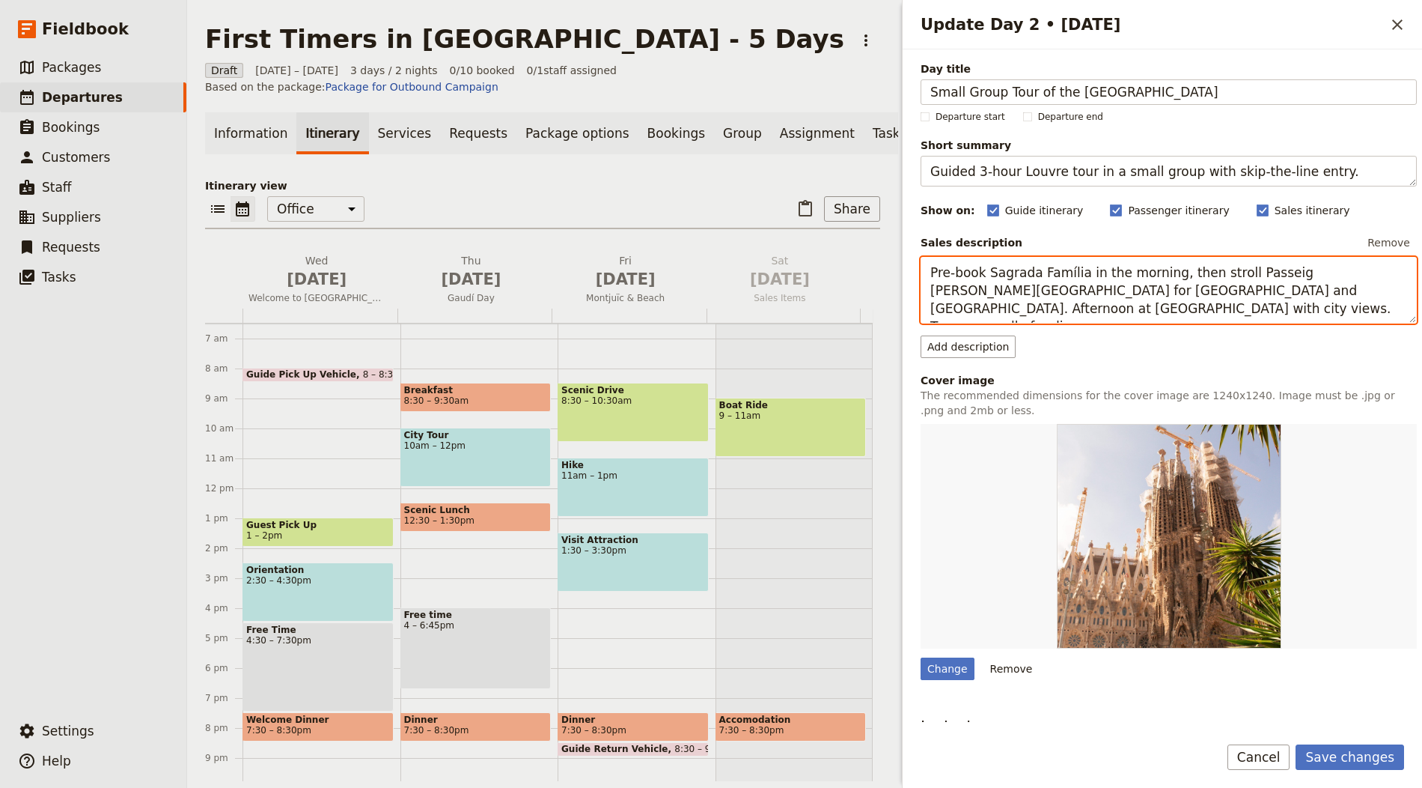
click at [956, 275] on textarea "Pre‑book Sagrada Família in the morning, then stroll Passeig de Gràcia for Casa…" at bounding box center [1169, 290] width 496 height 67
paste textarea "Join a small-group guided tour of the Louvre Museum, limited to fewer than 25 p…"
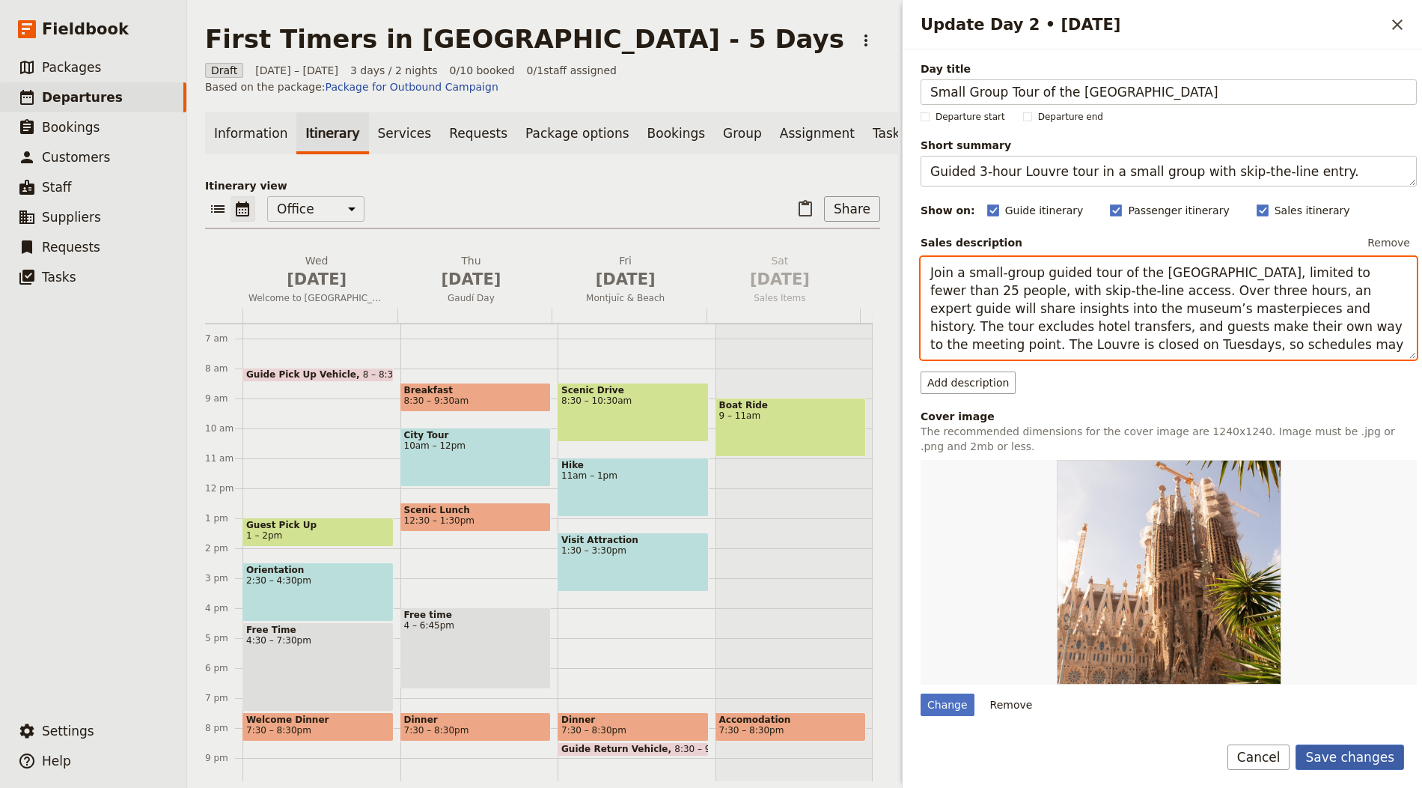
type textarea "Join a small-group guided tour of the Louvre Museum, limited to fewer than 25 p…"
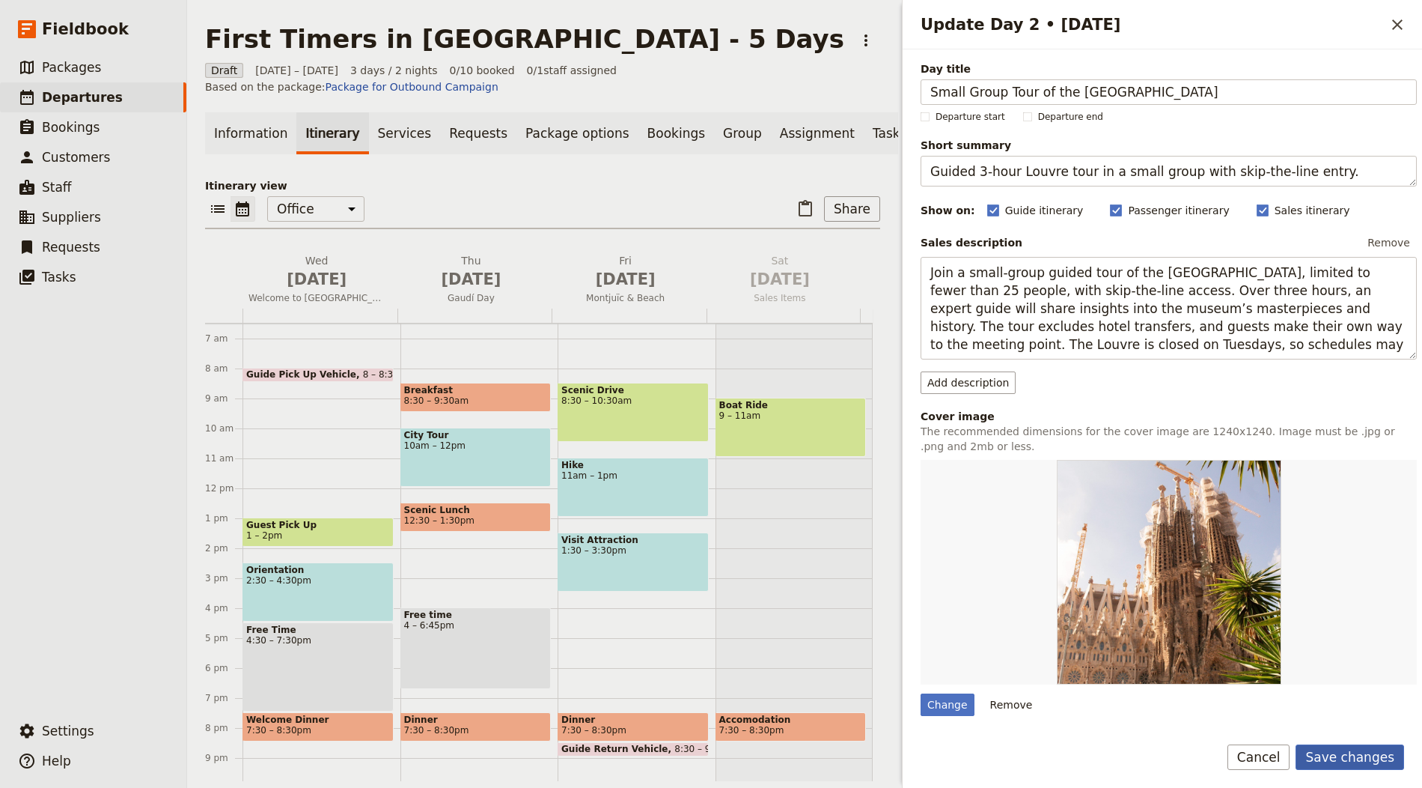
click at [1351, 764] on button "Save changes" at bounding box center [1350, 756] width 109 height 25
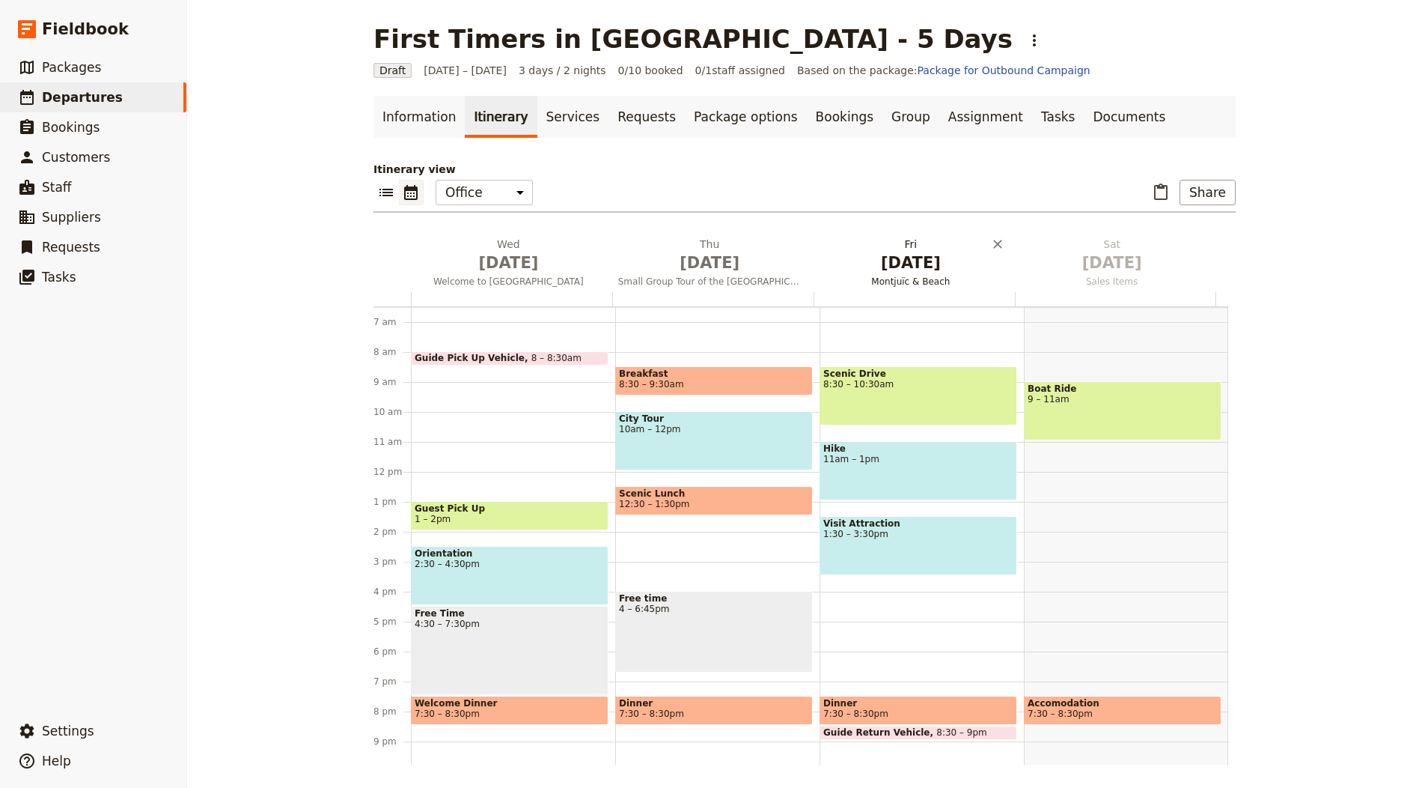
click at [895, 270] on span "Oct 3" at bounding box center [911, 263] width 183 height 22
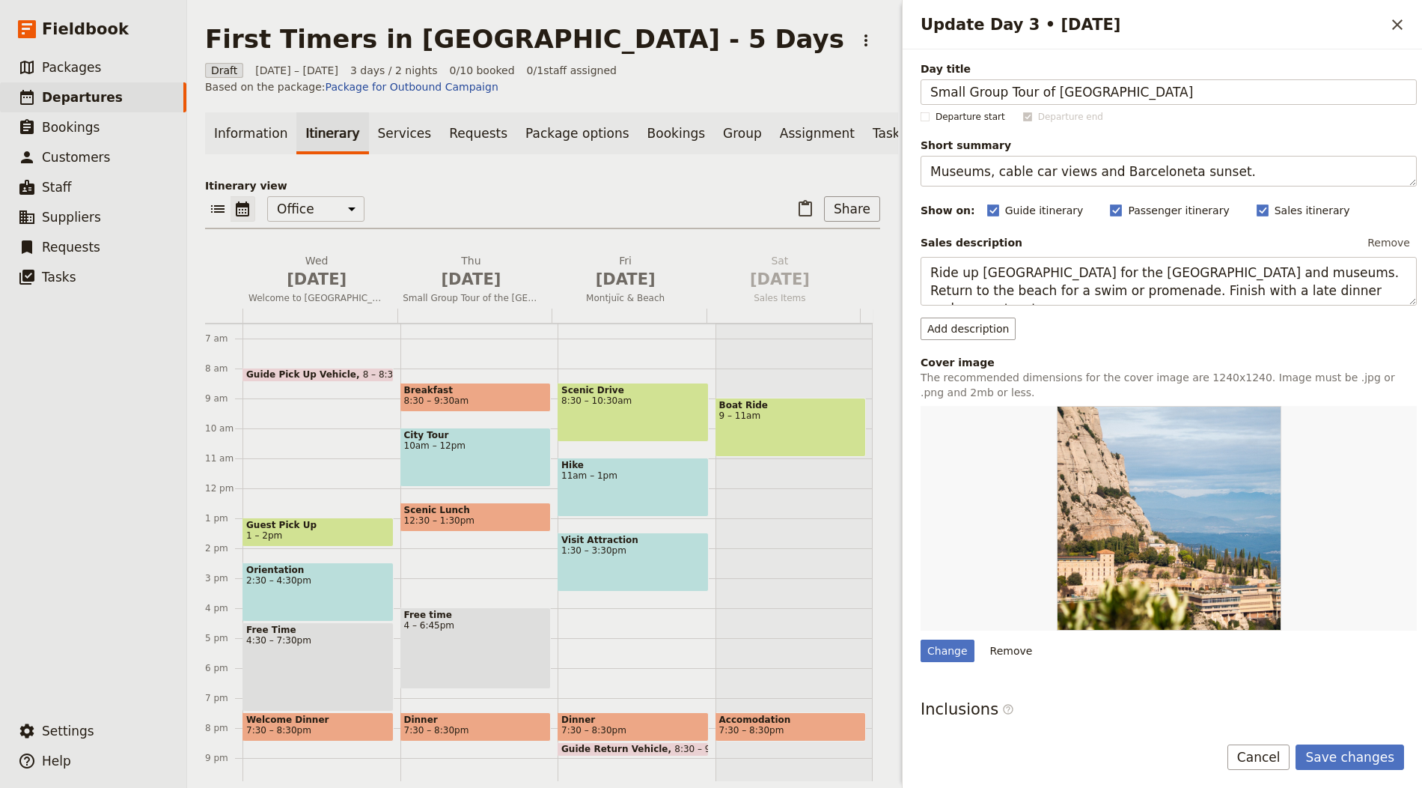
type input "Small Group Tour of Versailles Palace and Gardens"
click at [1074, 165] on textarea "Museums, cable car views and Barceloneta sunset." at bounding box center [1169, 171] width 496 height 31
paste textarea "Guided 5-hour Versailles Palace and Gardens tour with return coach from Paris."
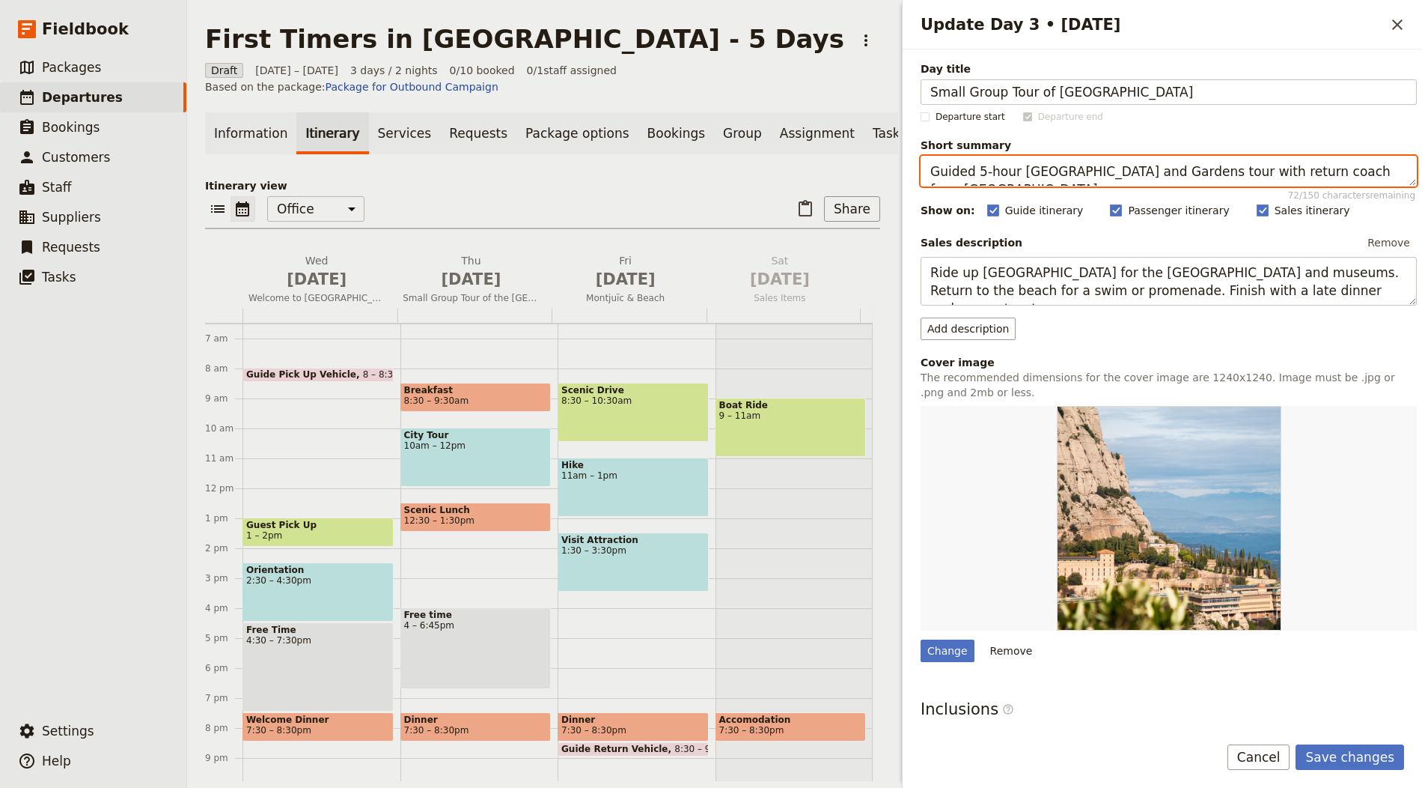
type textarea "Guided 5-hour Versailles Palace and Gardens tour with return coach from Paris."
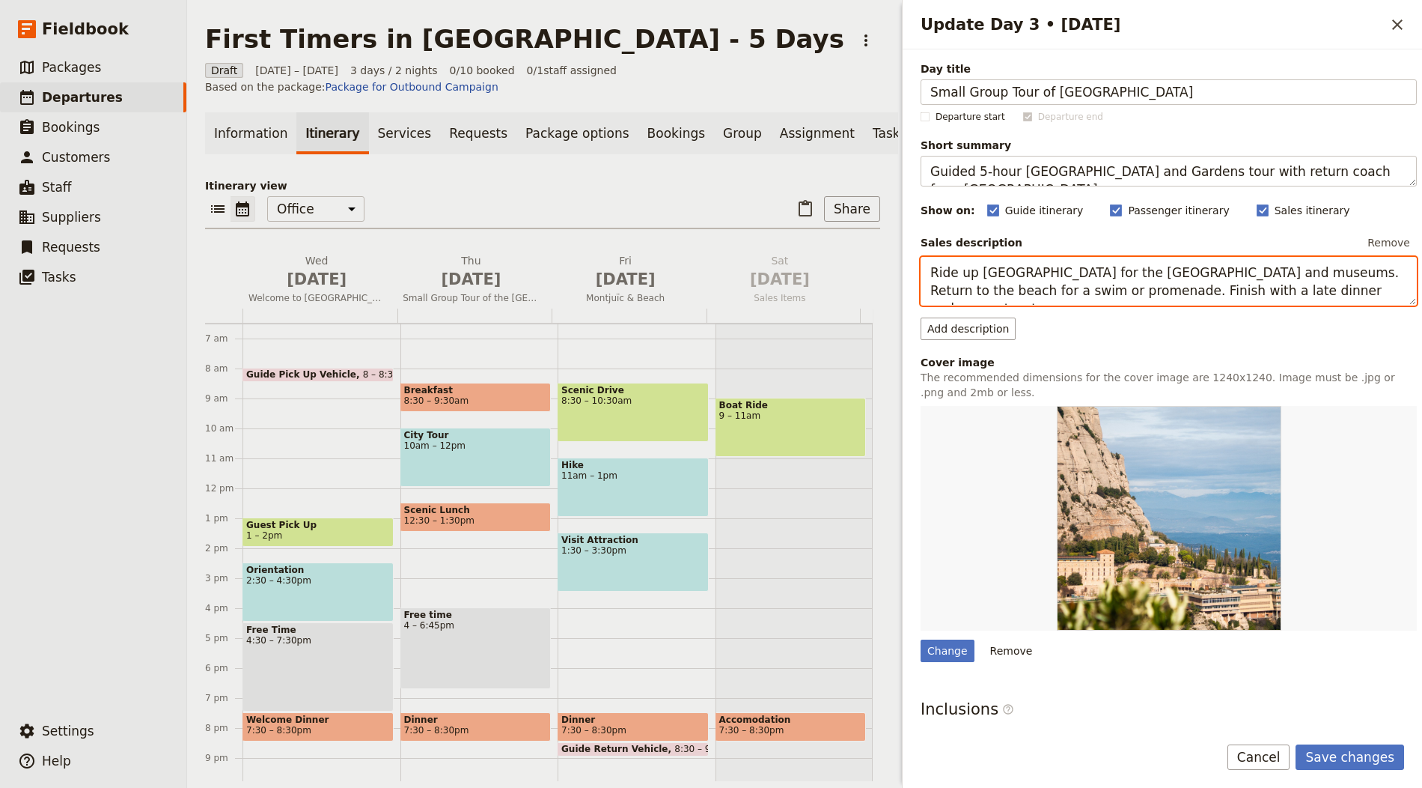
click at [1051, 272] on textarea "Ride up Montjuïc for the castle gardens and museums. Return to the beach for a …" at bounding box center [1169, 281] width 496 height 49
paste textarea "Travel by coach from Paris for a small-group guided visit to the Palace of Vers…"
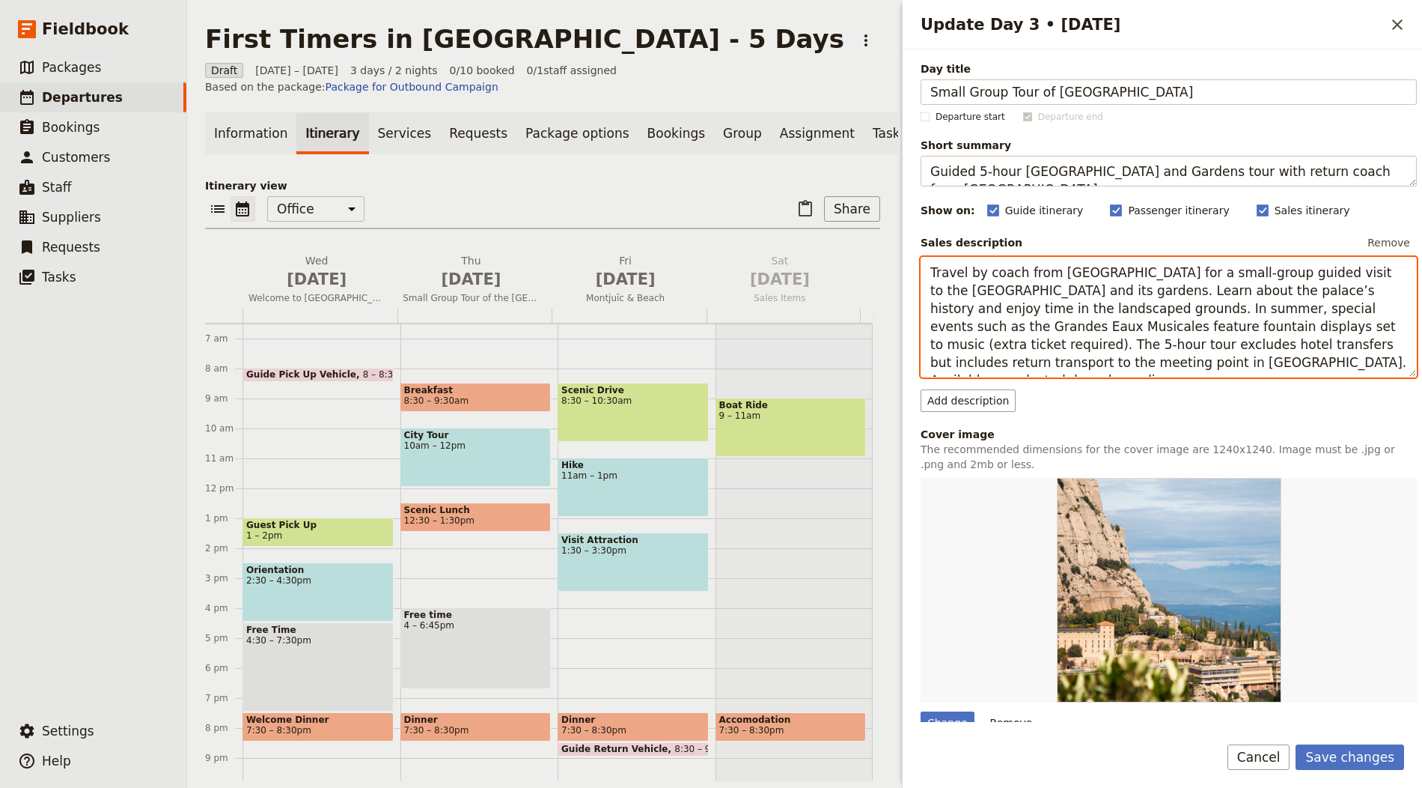
type textarea "Travel by coach from Paris for a small-group guided visit to the Palace of Vers…"
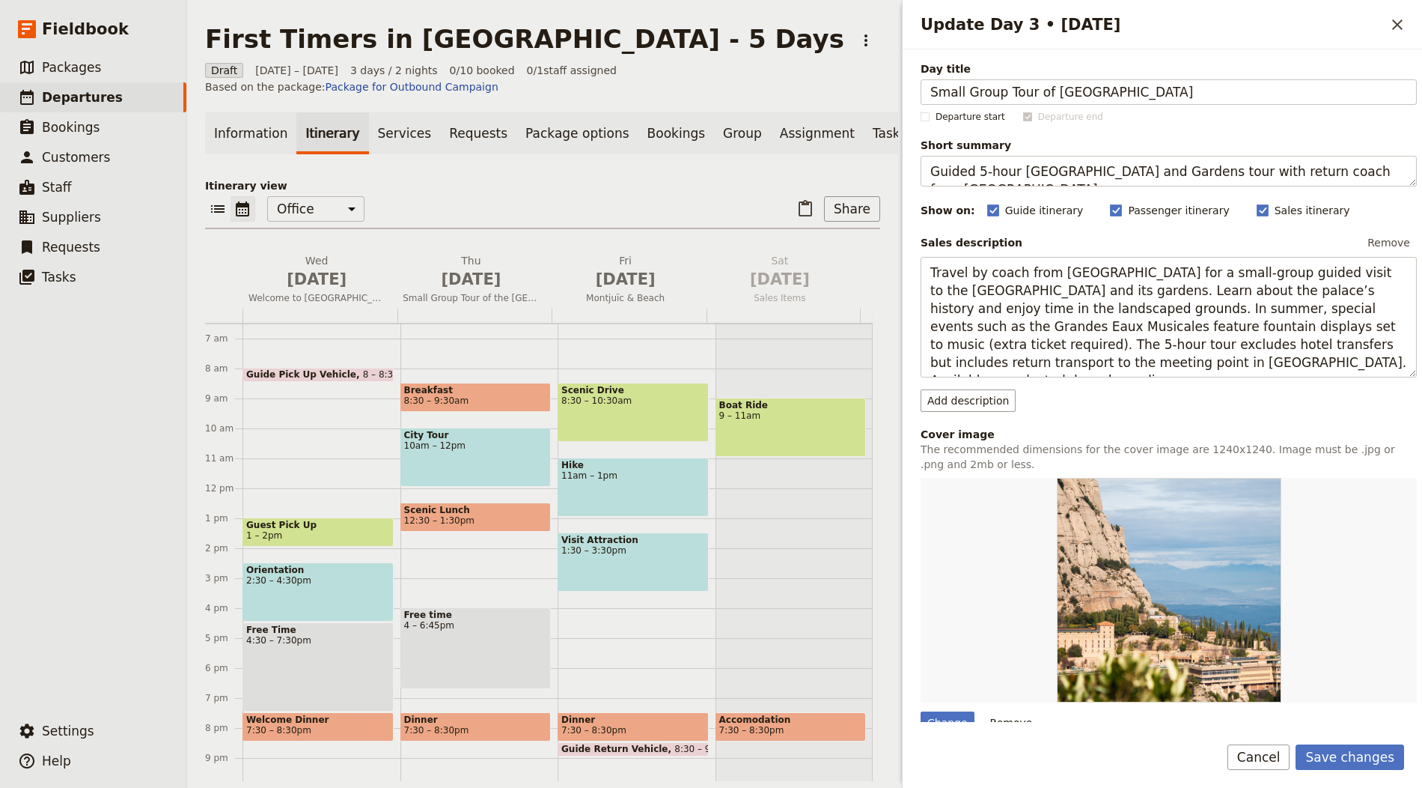
click at [1349, 730] on form "Day title Small Group Tour of Versailles Palace and Gardens Departure start Dep…" at bounding box center [1163, 418] width 520 height 738
click at [1349, 745] on button "Save changes" at bounding box center [1350, 756] width 109 height 25
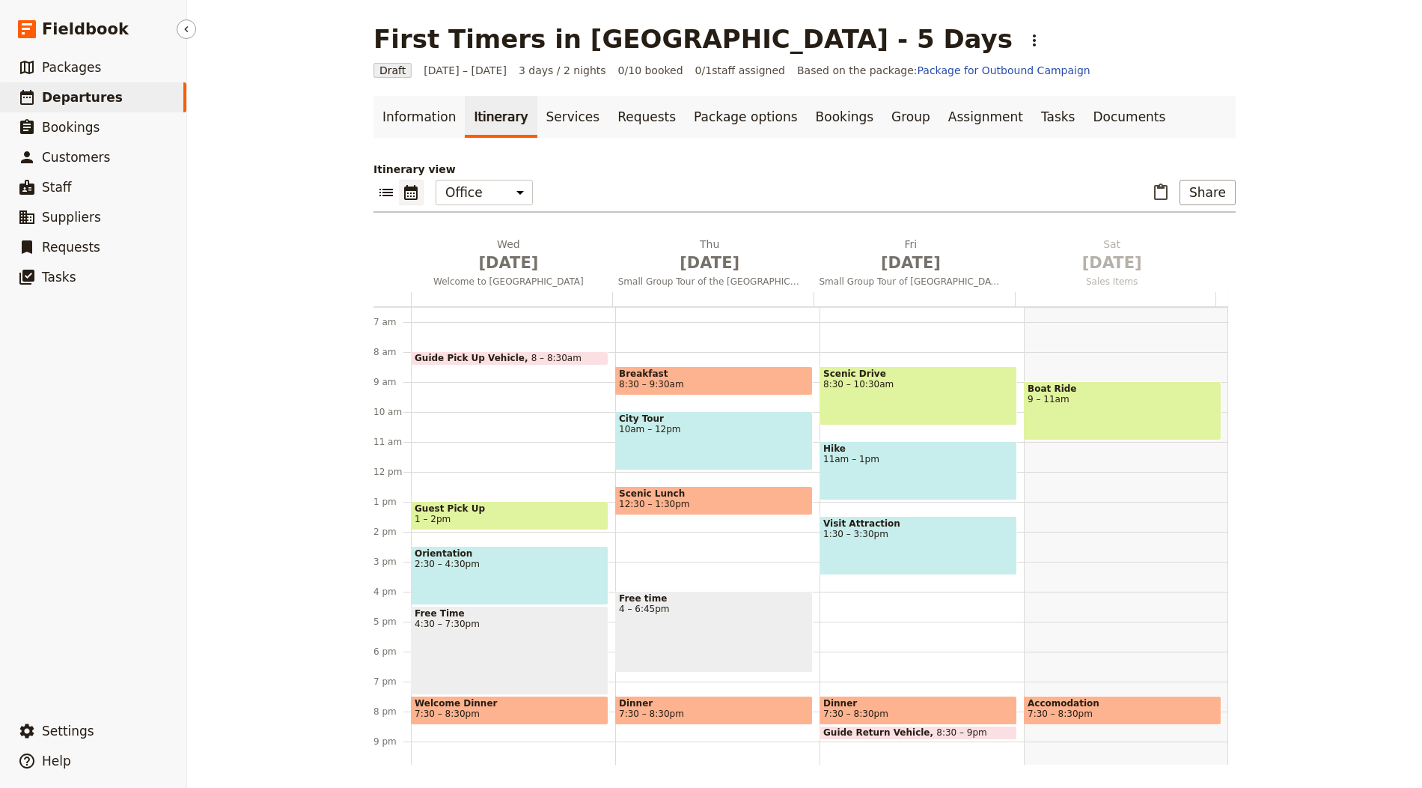
click at [84, 710] on nav "​ Fieldbook ​ ​ Packages ​ Departures ​ Bookings ​ Customers ​ Staff ​ Supplier…" at bounding box center [93, 394] width 187 height 788
click at [82, 724] on span "Settings" at bounding box center [68, 730] width 52 height 15
click at [269, 684] on span "Your organization" at bounding box center [247, 689] width 91 height 15
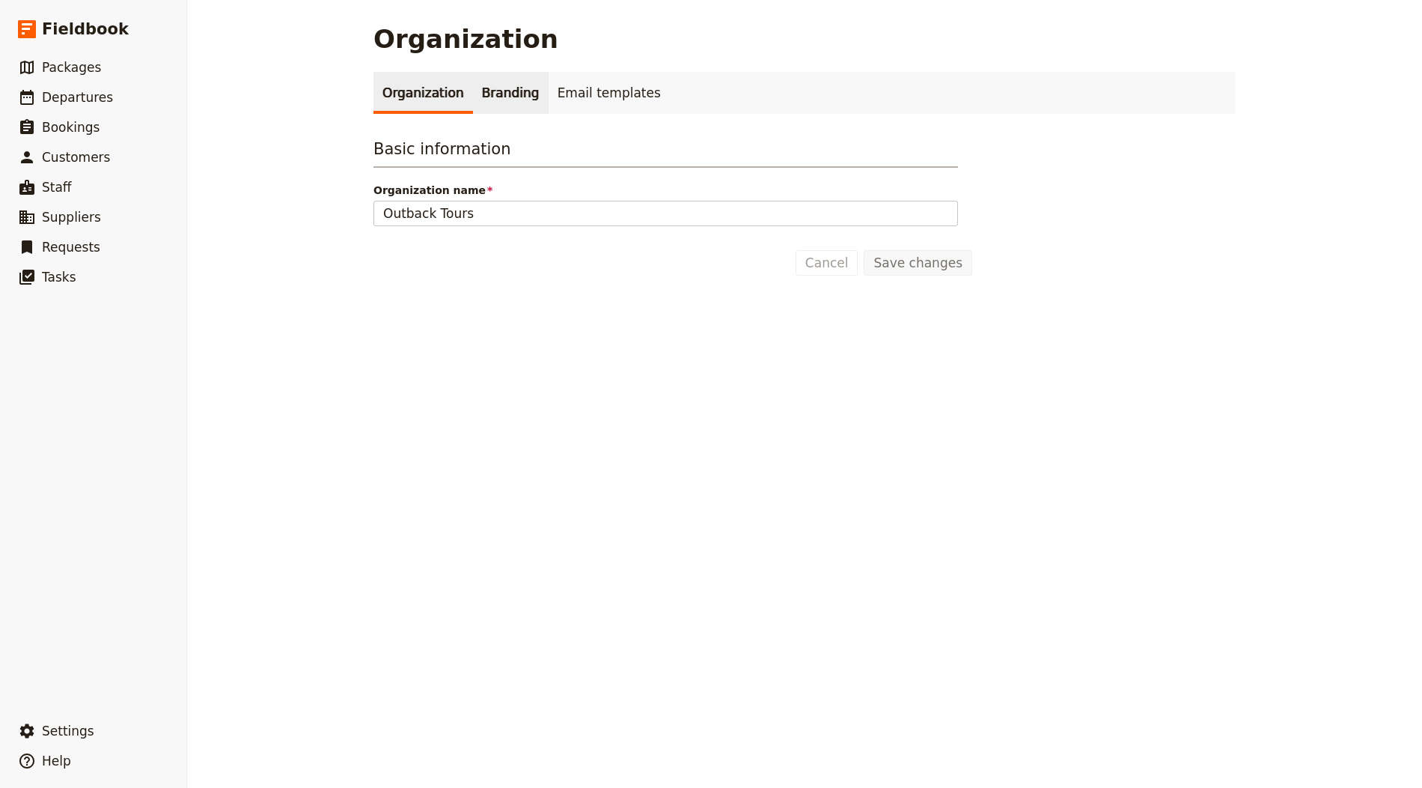
click at [514, 82] on link "Branding" at bounding box center [511, 93] width 76 height 42
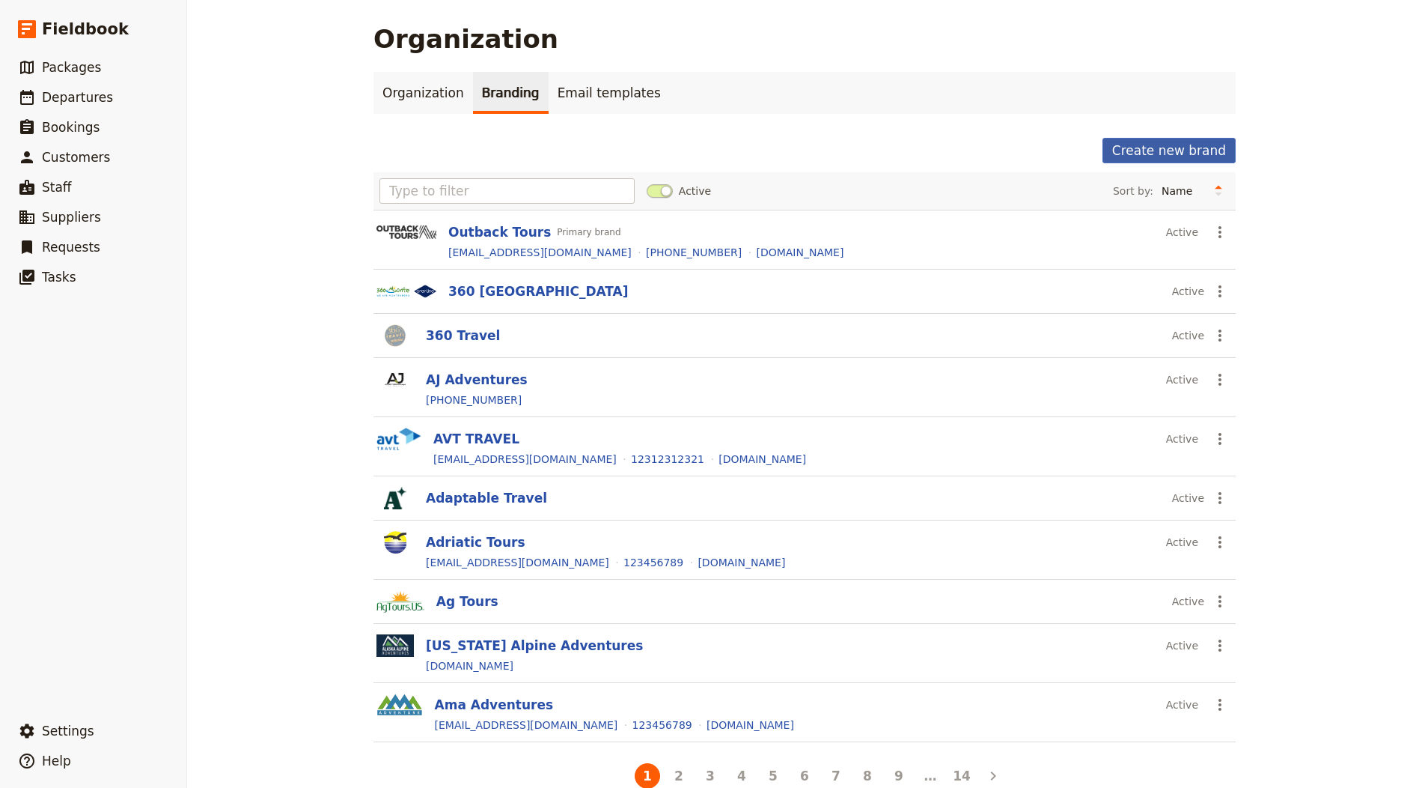
click at [1164, 148] on button "Create new brand" at bounding box center [1169, 150] width 133 height 25
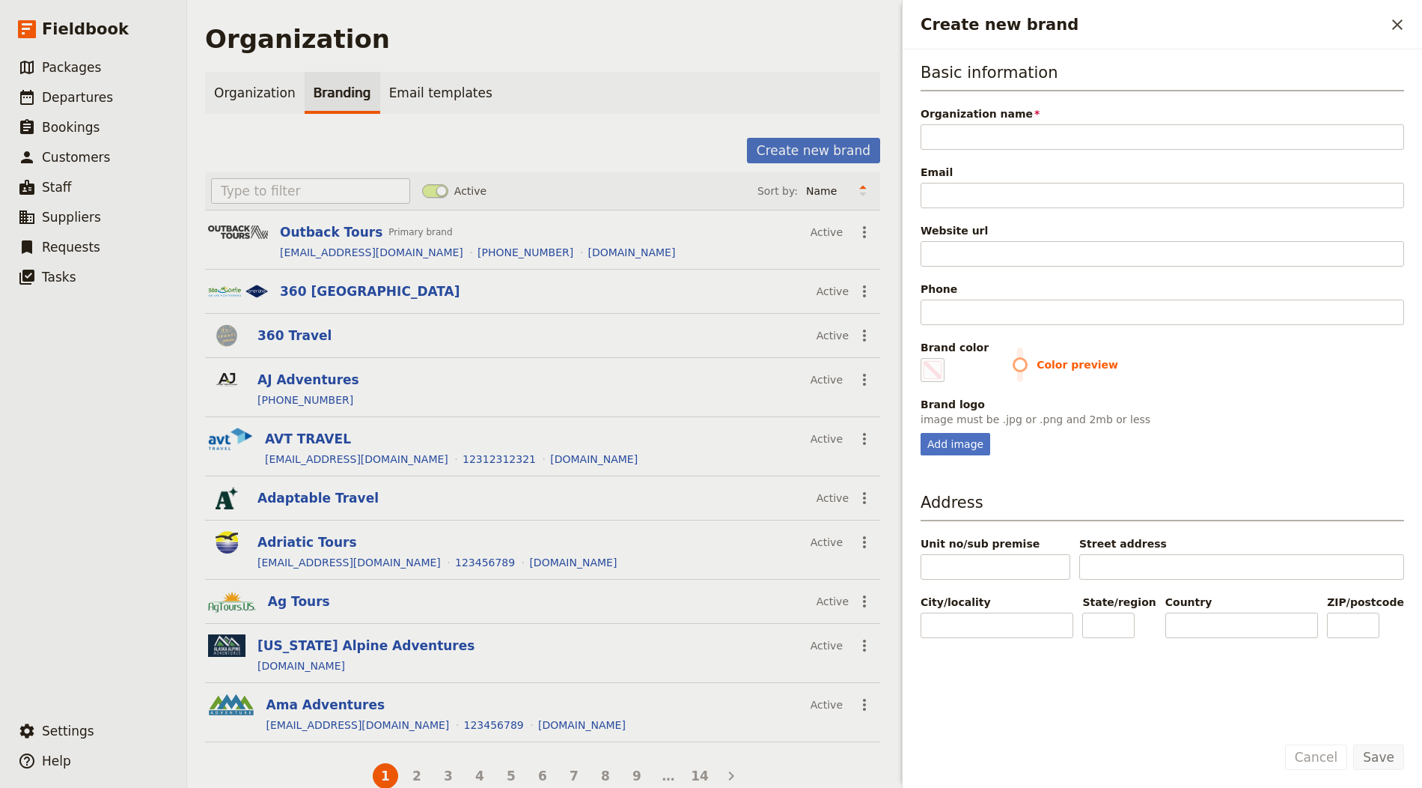
type input "F"
type input "#000000"
type input "Fr"
type input "#000000"
type input "Fre"
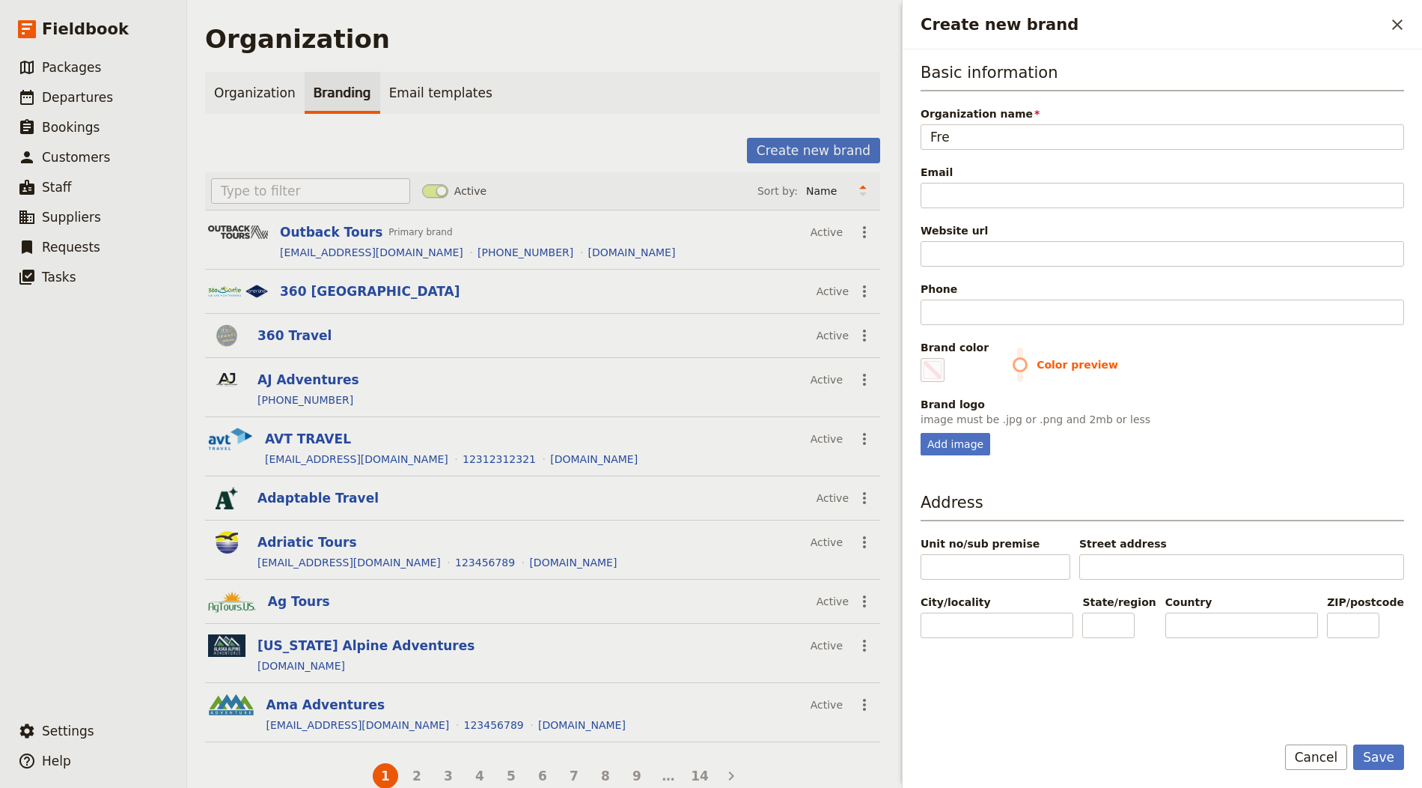
type input "#000000"
type input "Fren"
type input "#000000"
type input "Frenc"
type input "#000000"
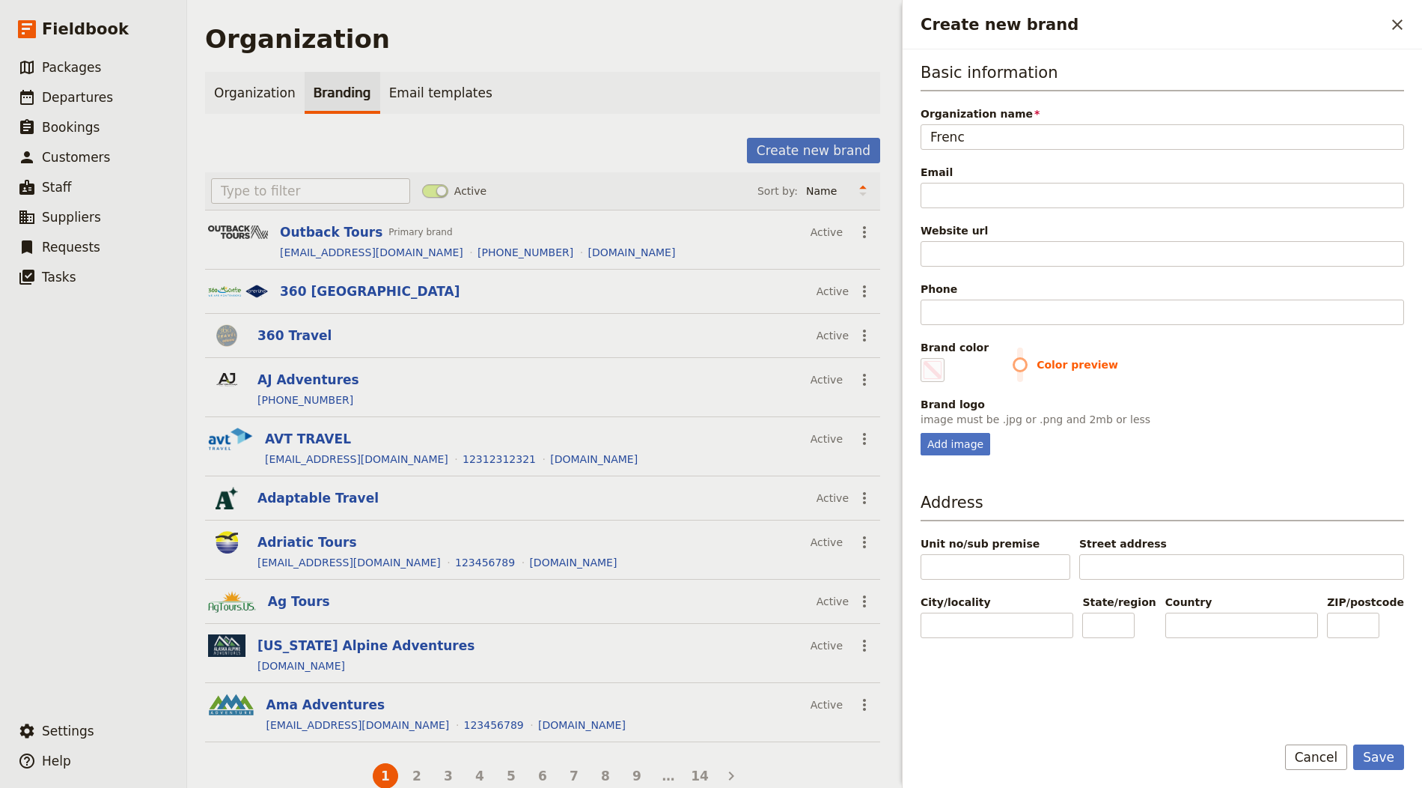
type input "French"
type input "#000000"
type input "French"
type input "#000000"
type input "French I"
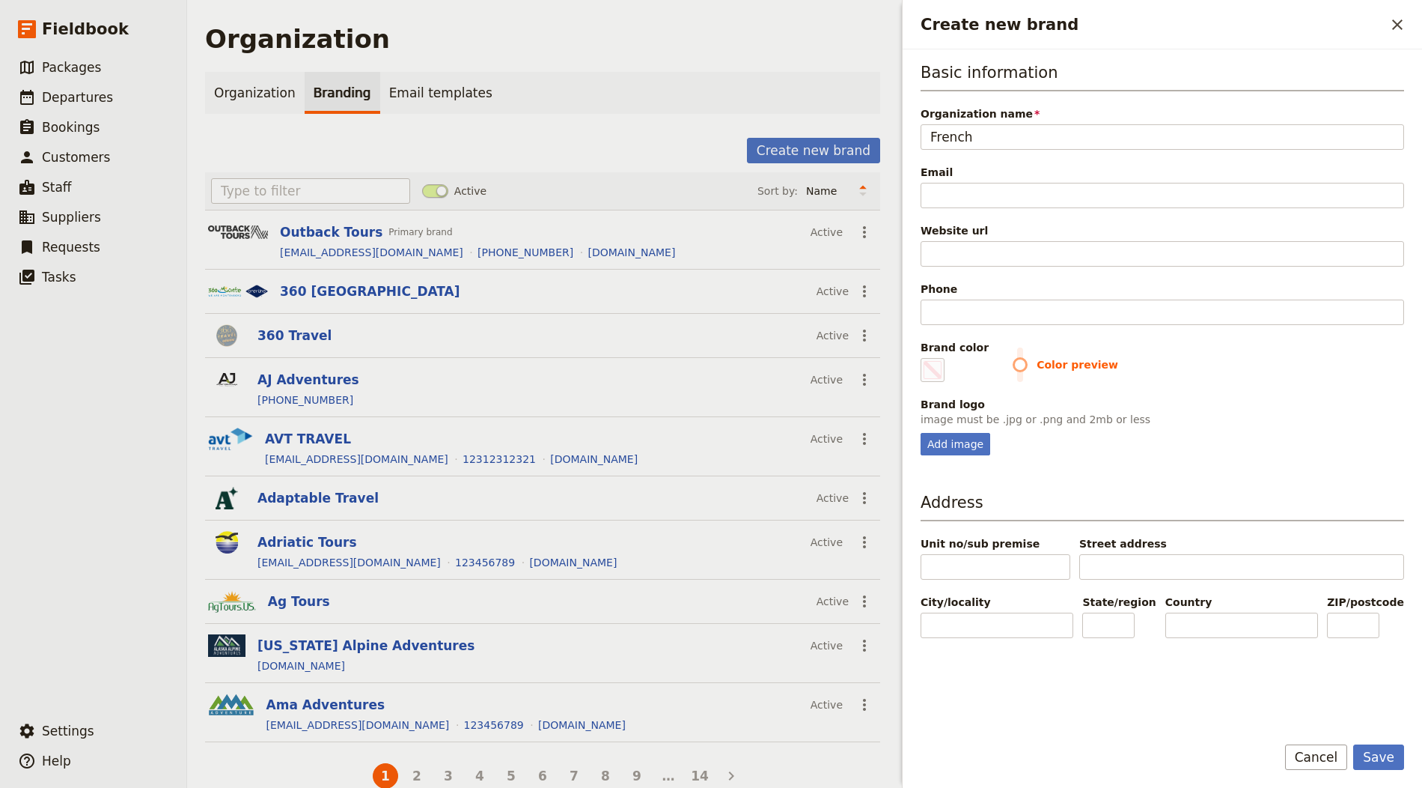
type input "#000000"
type input "French In"
type input "#000000"
type input "French Inc"
type input "#000000"
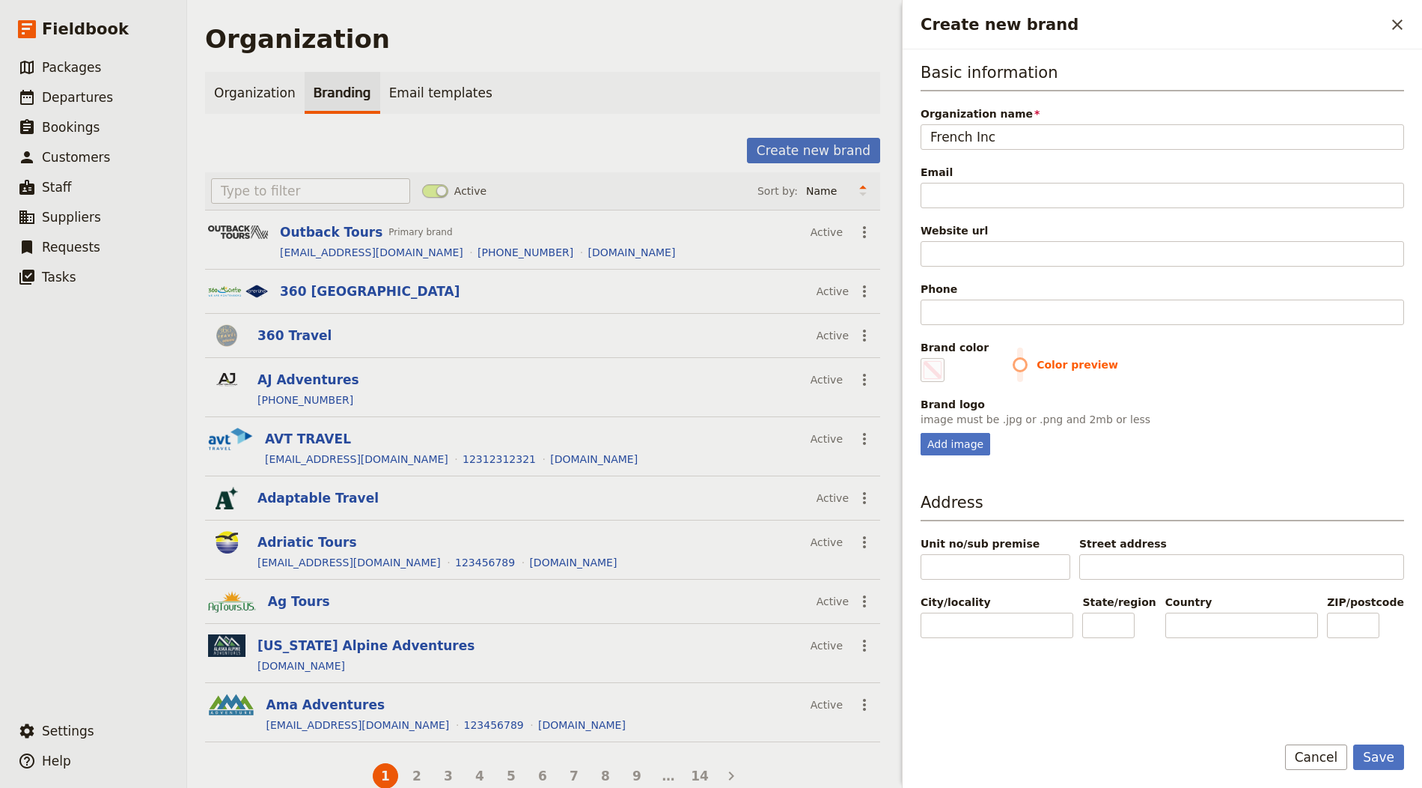
type input "French Inco"
type input "#000000"
type input "French Incom"
type input "#000000"
type input "French Income"
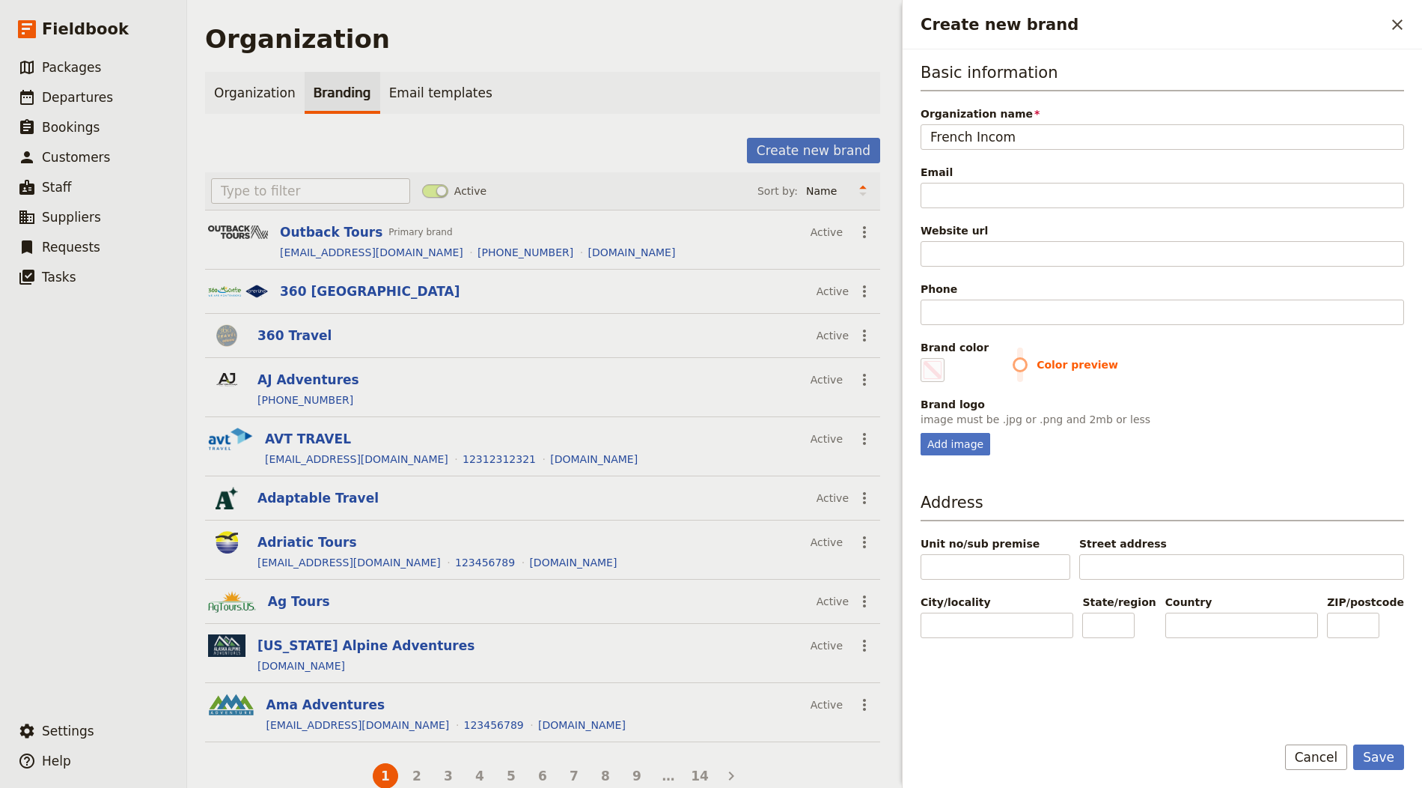
type input "#000000"
type input "French Income"
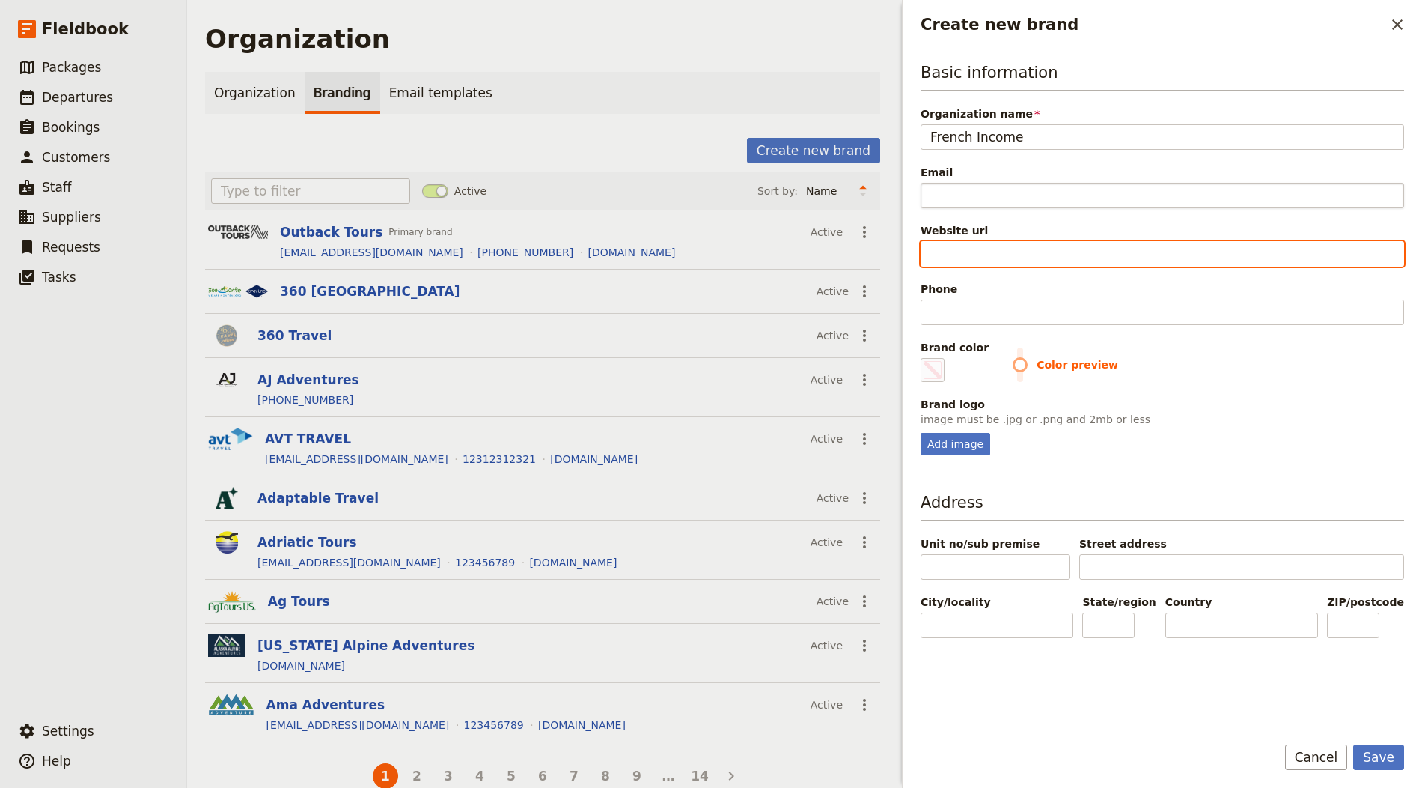
paste input "http://www.french-incoming.com"
type input "http://www.french-incoming.com"
type input "#000000"
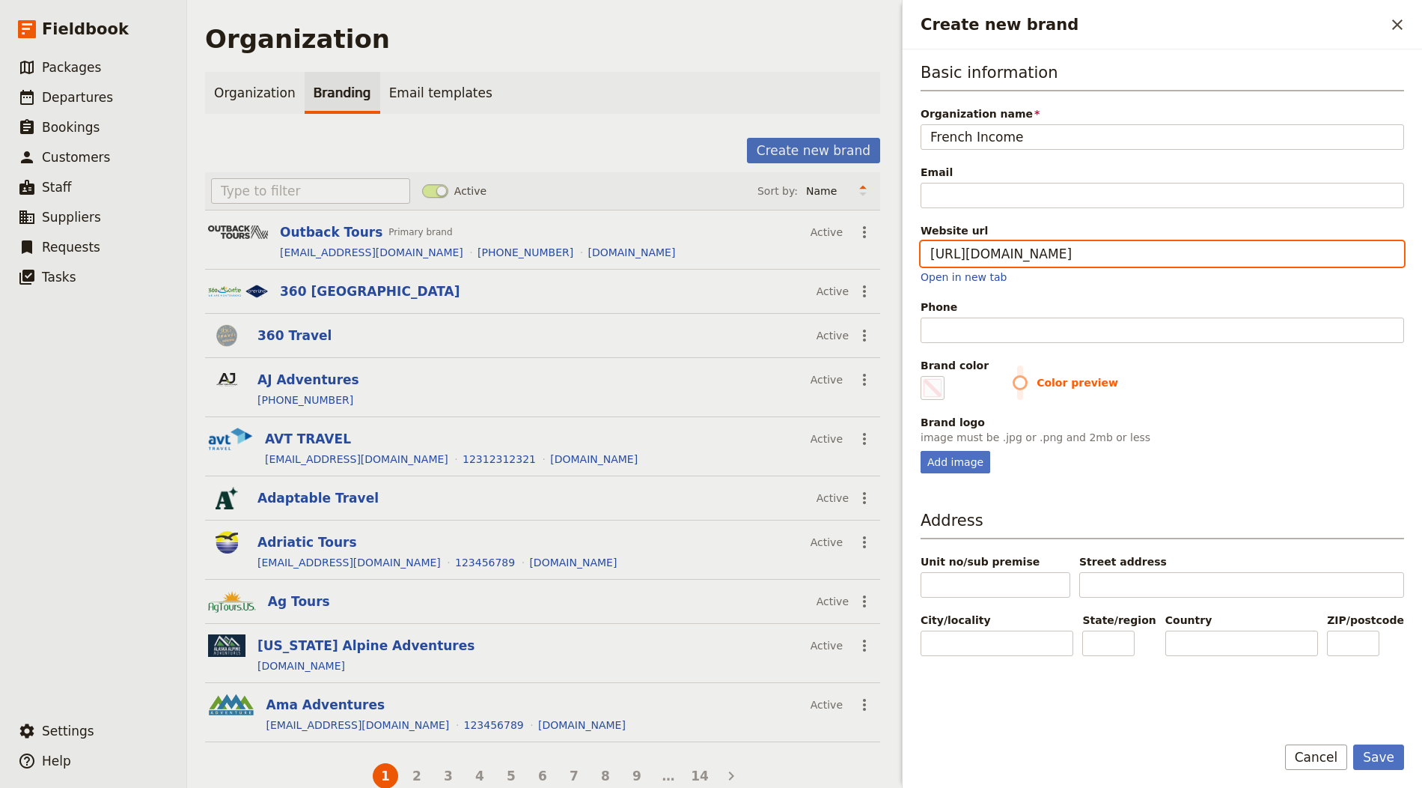
type input "http://www.french-incoming.com"
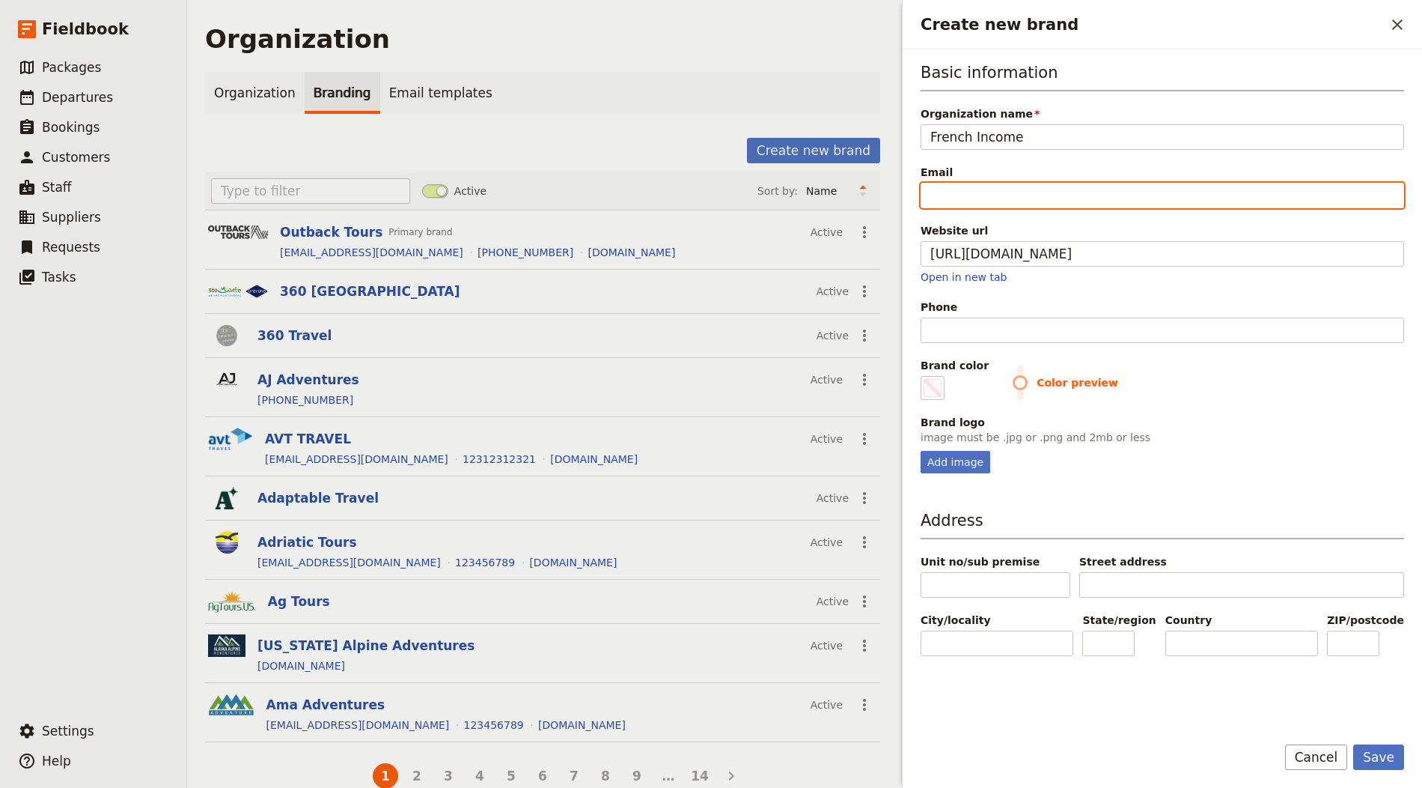
type input "#000000"
click at [1020, 183] on input "Email" at bounding box center [1163, 195] width 484 height 25
paste input "info@french-incoming.com"
type input "info@french-incoming.com"
type input "#000000"
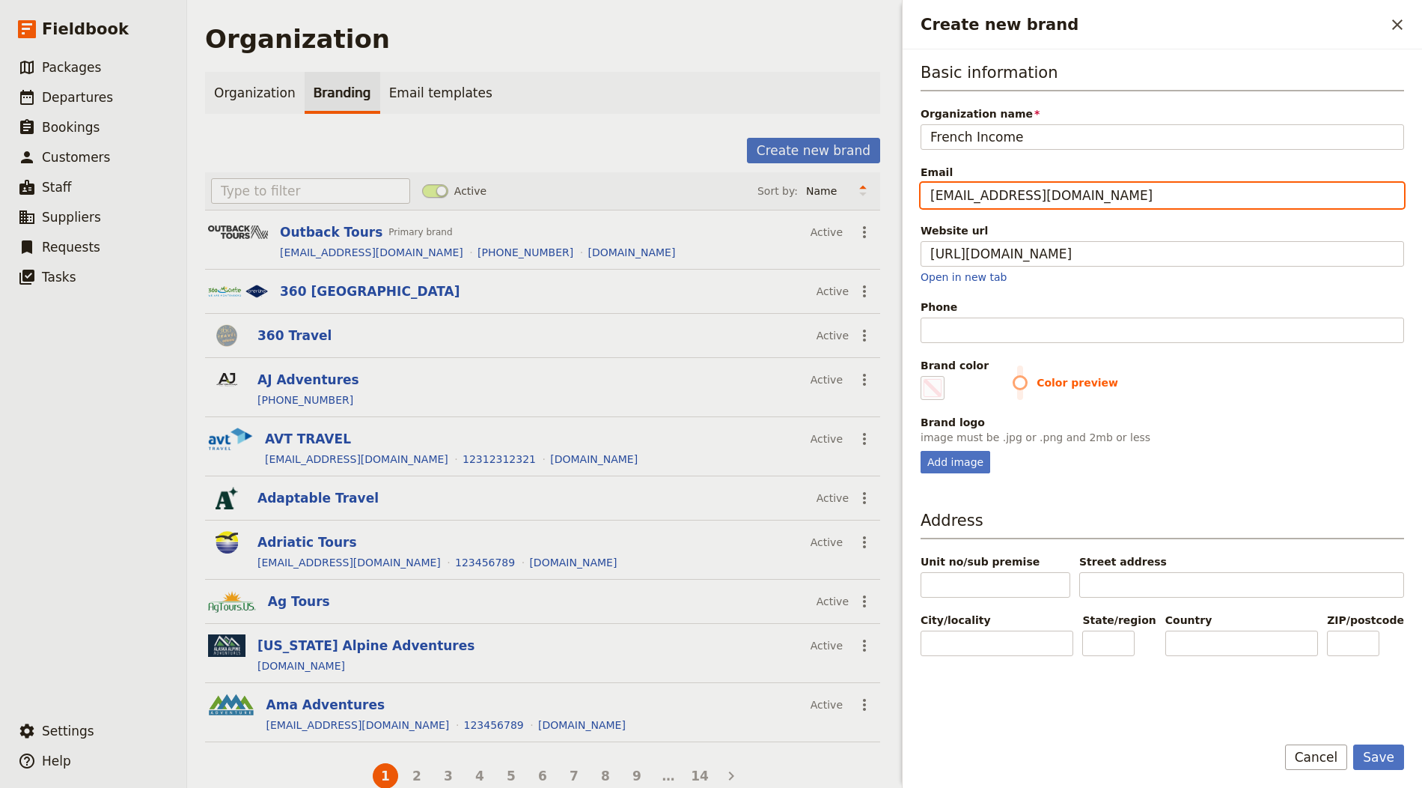
type input "info@french-incoming.com"
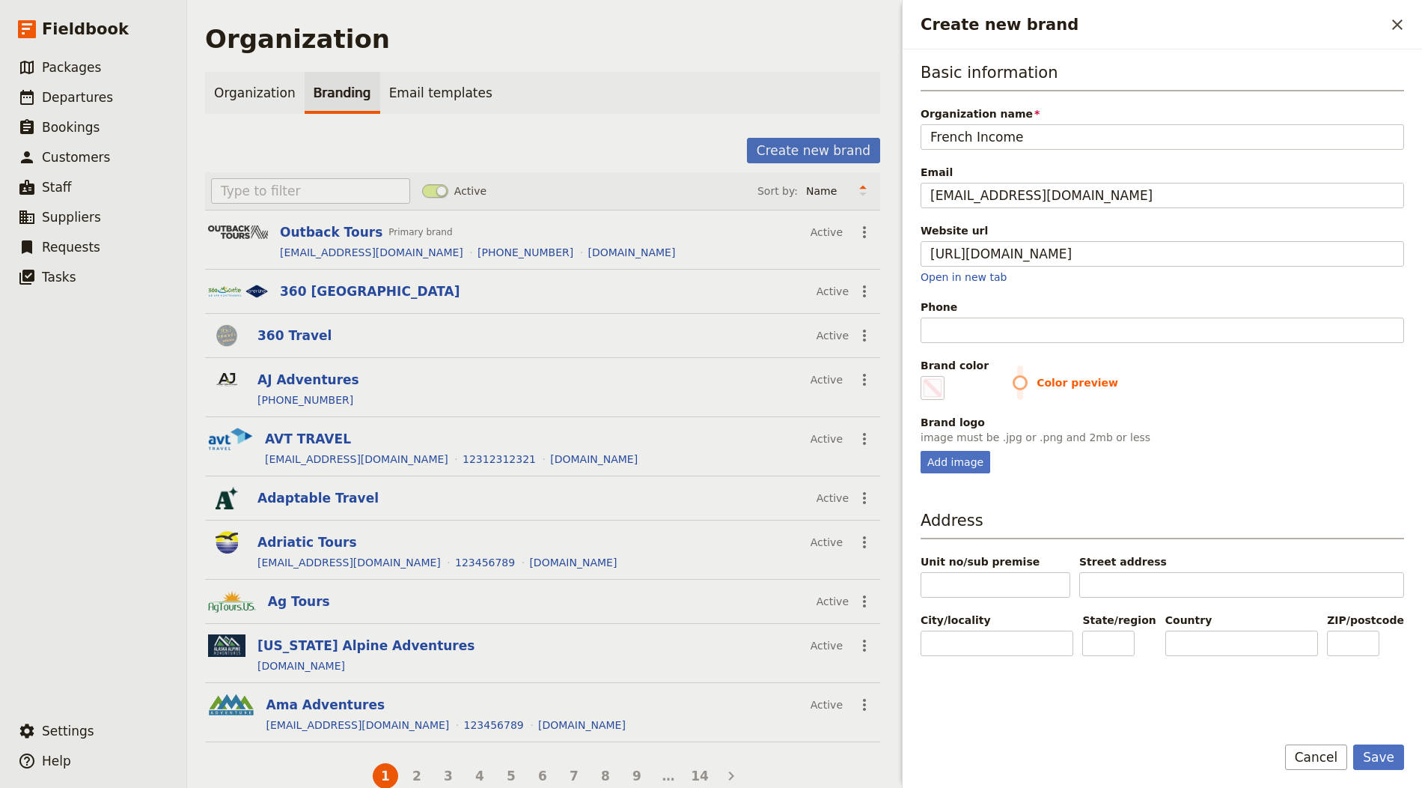
click at [973, 341] on div "Basic information Organization name French Income Email info@french-incoming.co…" at bounding box center [1163, 267] width 484 height 412
click at [990, 324] on input "Phone" at bounding box center [1163, 329] width 484 height 25
type input "1"
type input "#000000"
type input "12"
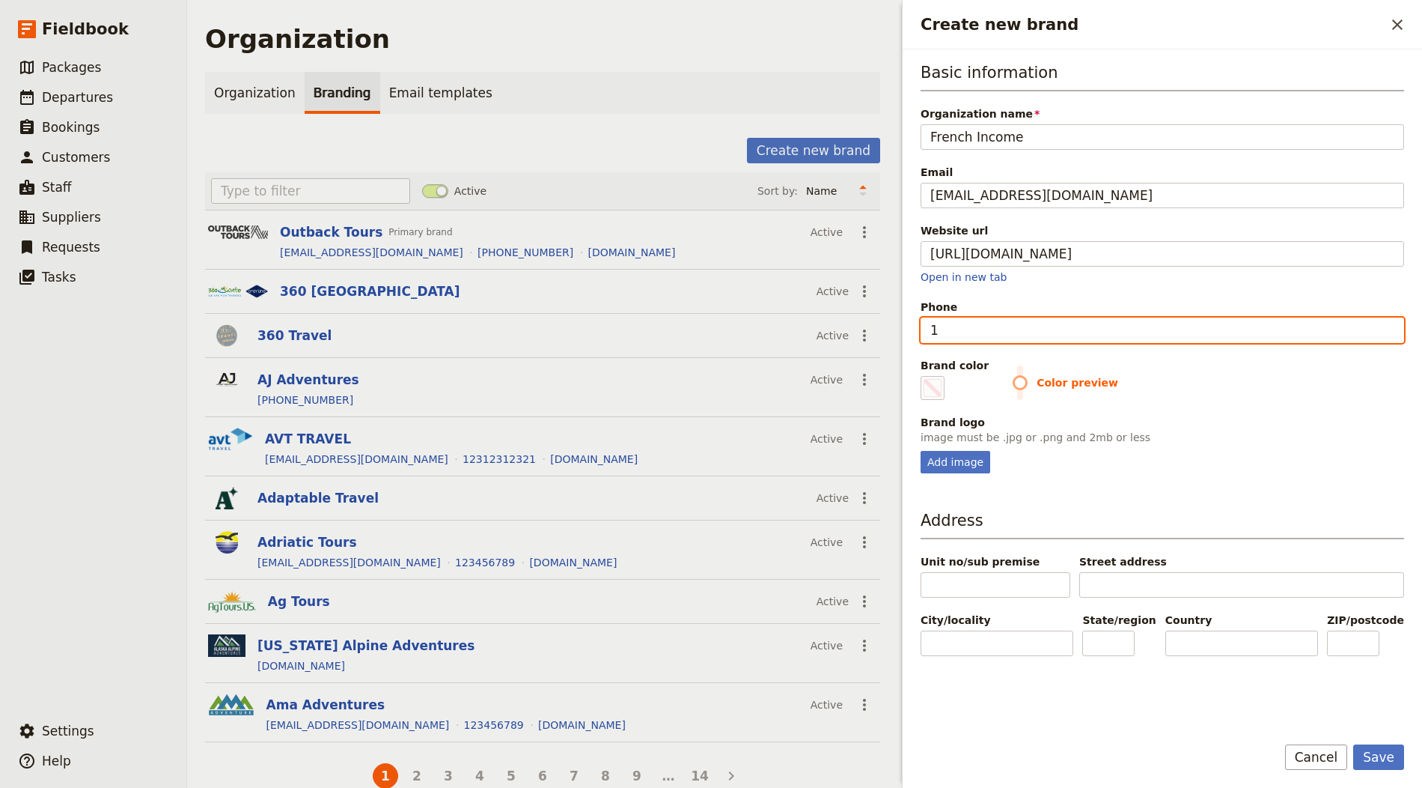
type input "#000000"
type input "123"
type input "#000000"
type input "1234"
type input "#000000"
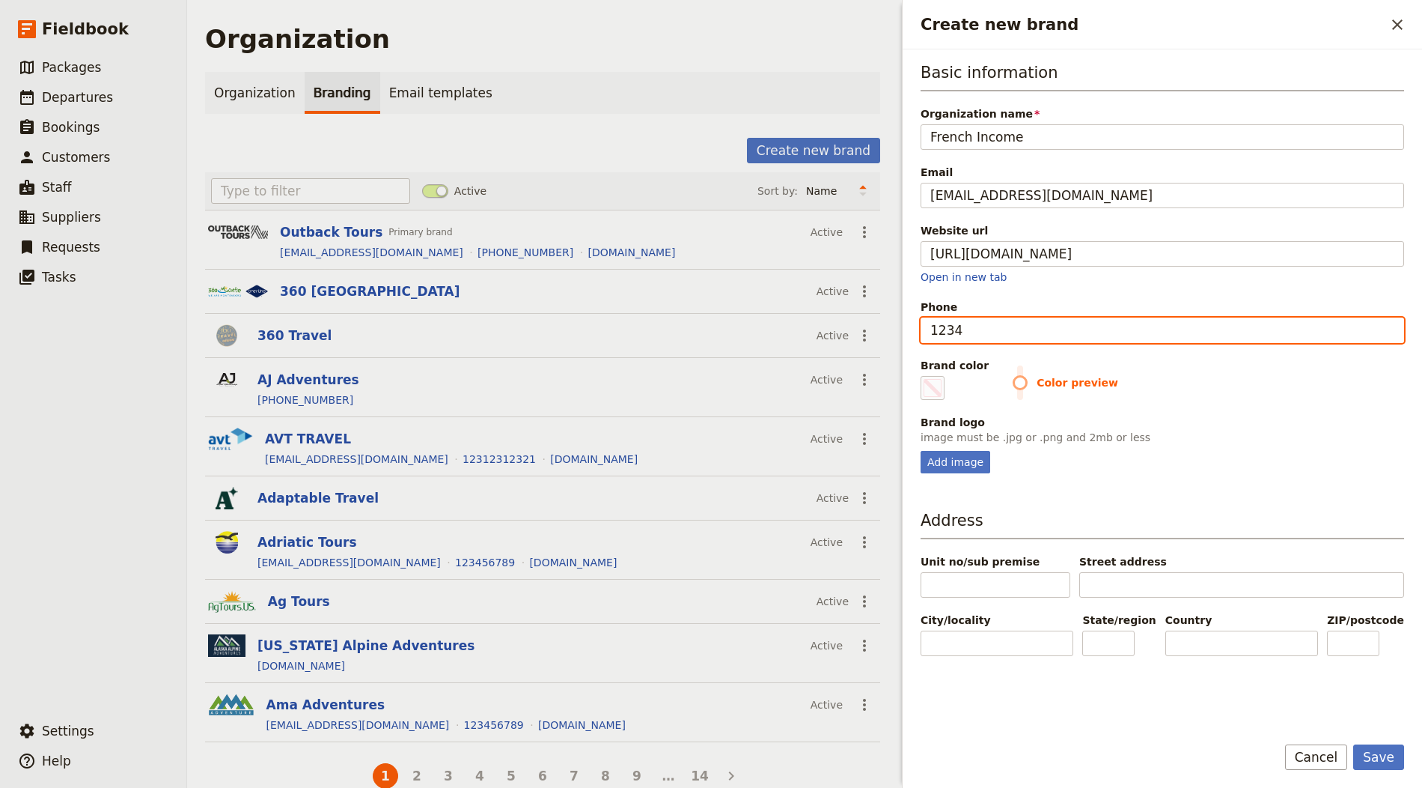
type input "12345"
type input "#000000"
type input "123456"
type input "#000000"
type input "1234567"
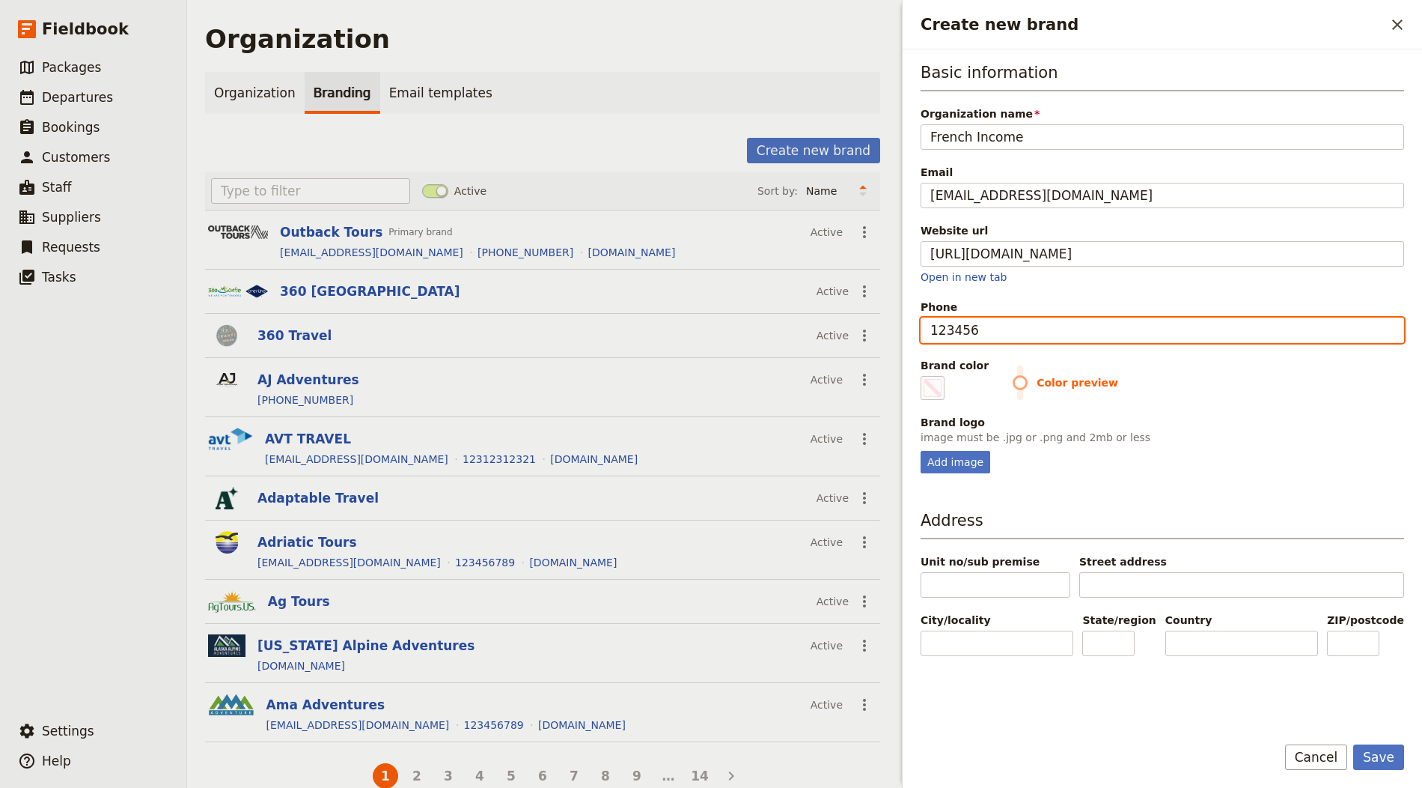
type input "#000000"
type input "12345678"
type input "#000000"
type input "123456789"
type input "#000000"
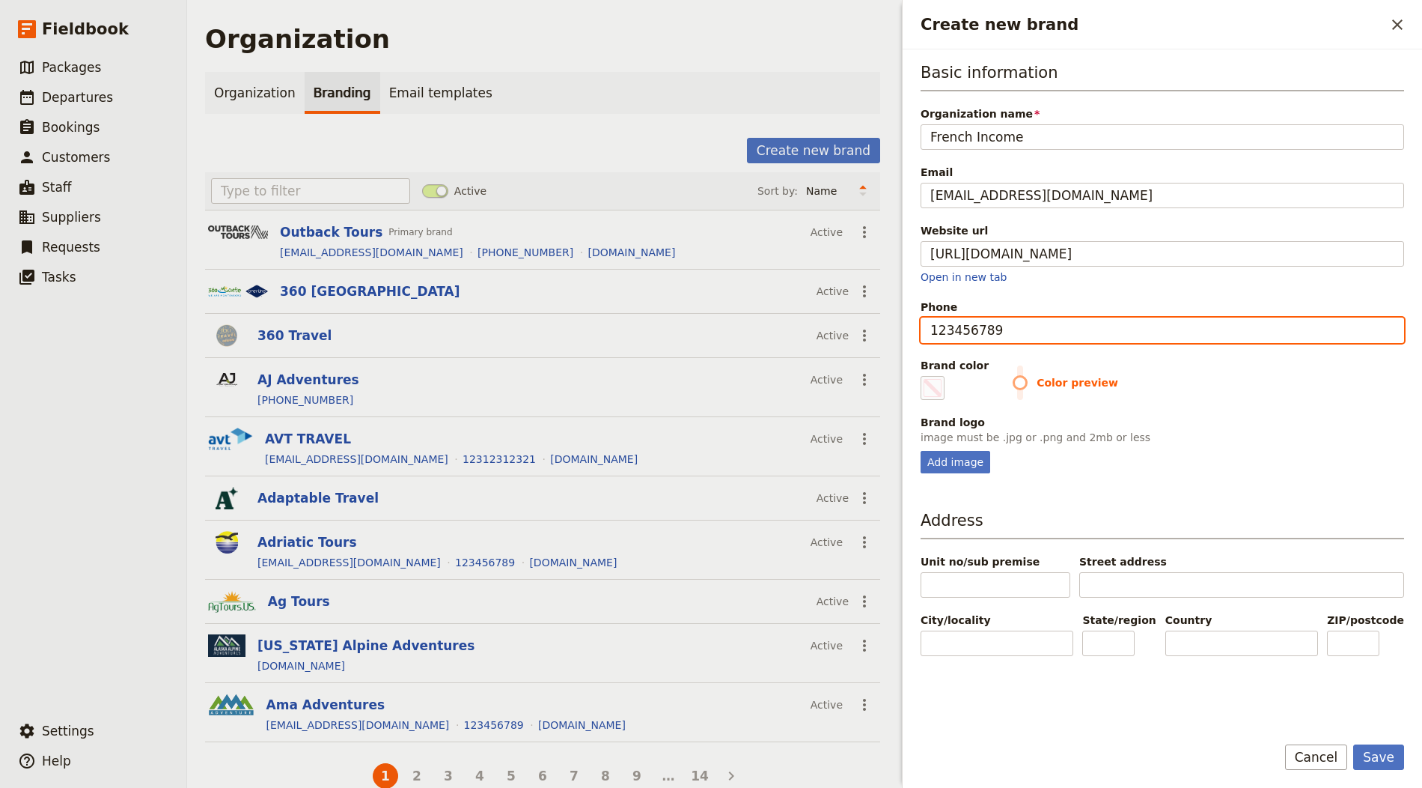
type input "123456789"
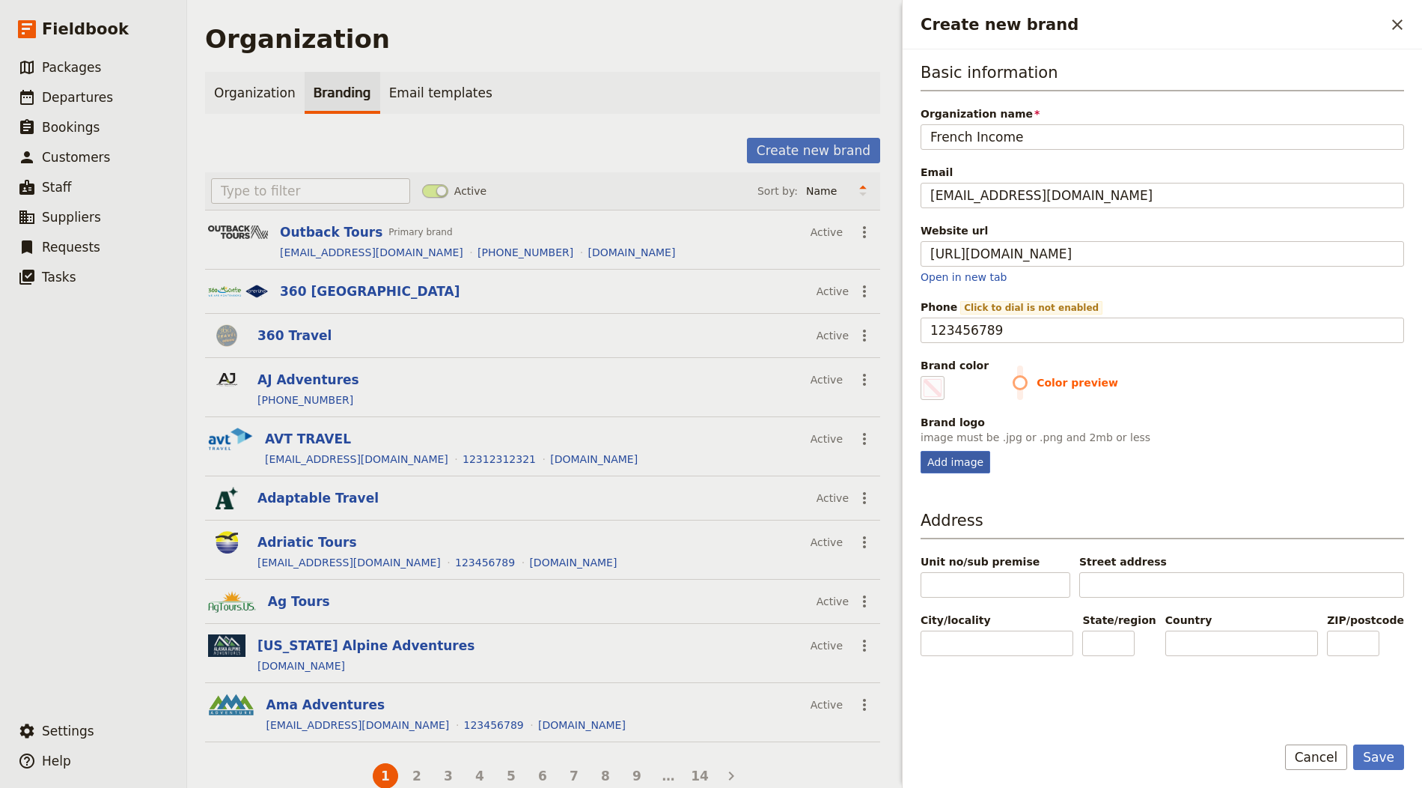
click at [944, 460] on div "Add image" at bounding box center [956, 462] width 70 height 22
click at [921, 451] on input "Add image" at bounding box center [920, 450] width 1 height 1
type input "C:\fakepath\Untitled.jpg"
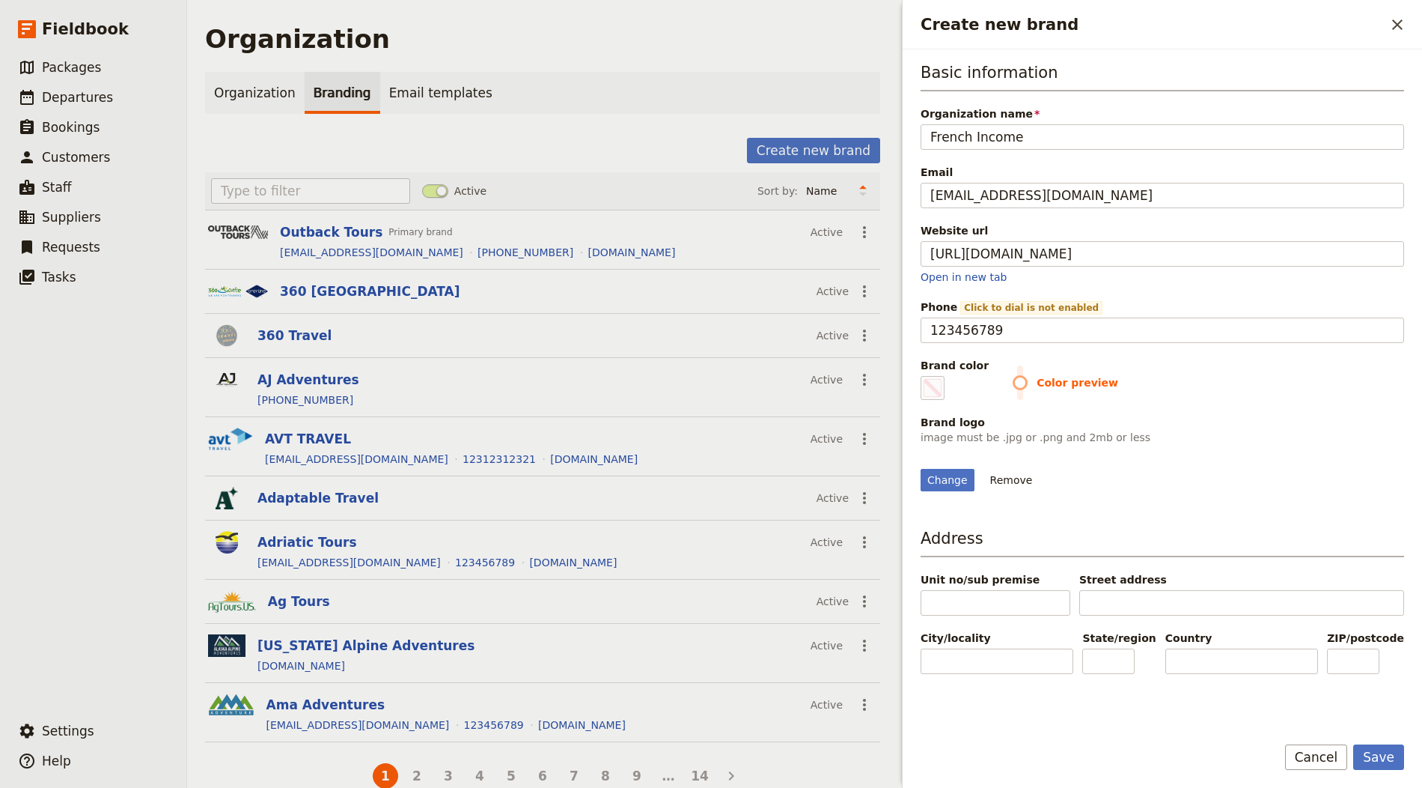
click at [912, 376] on div "Basic information Organization name French Income Email info@french-incoming.co…" at bounding box center [1163, 385] width 520 height 672
click at [931, 381] on span "Create new brand" at bounding box center [933, 388] width 18 height 18
click at [925, 376] on input "#000000" at bounding box center [924, 375] width 1 height 1
type input "#1e6c93"
click at [1238, 358] on div "Brand color #1e6c93 Color preview" at bounding box center [1163, 379] width 484 height 42
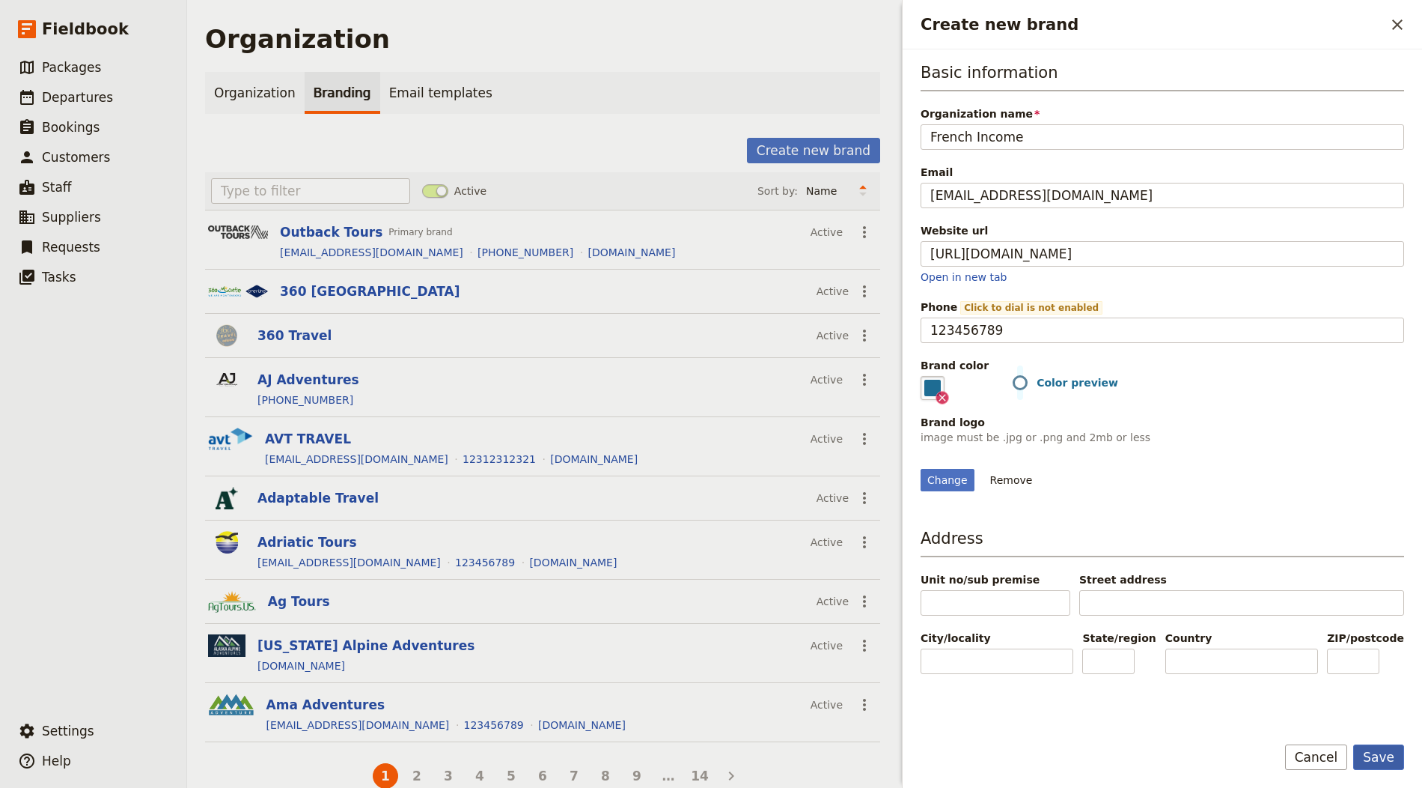
click at [1383, 749] on button "Save" at bounding box center [1378, 756] width 51 height 25
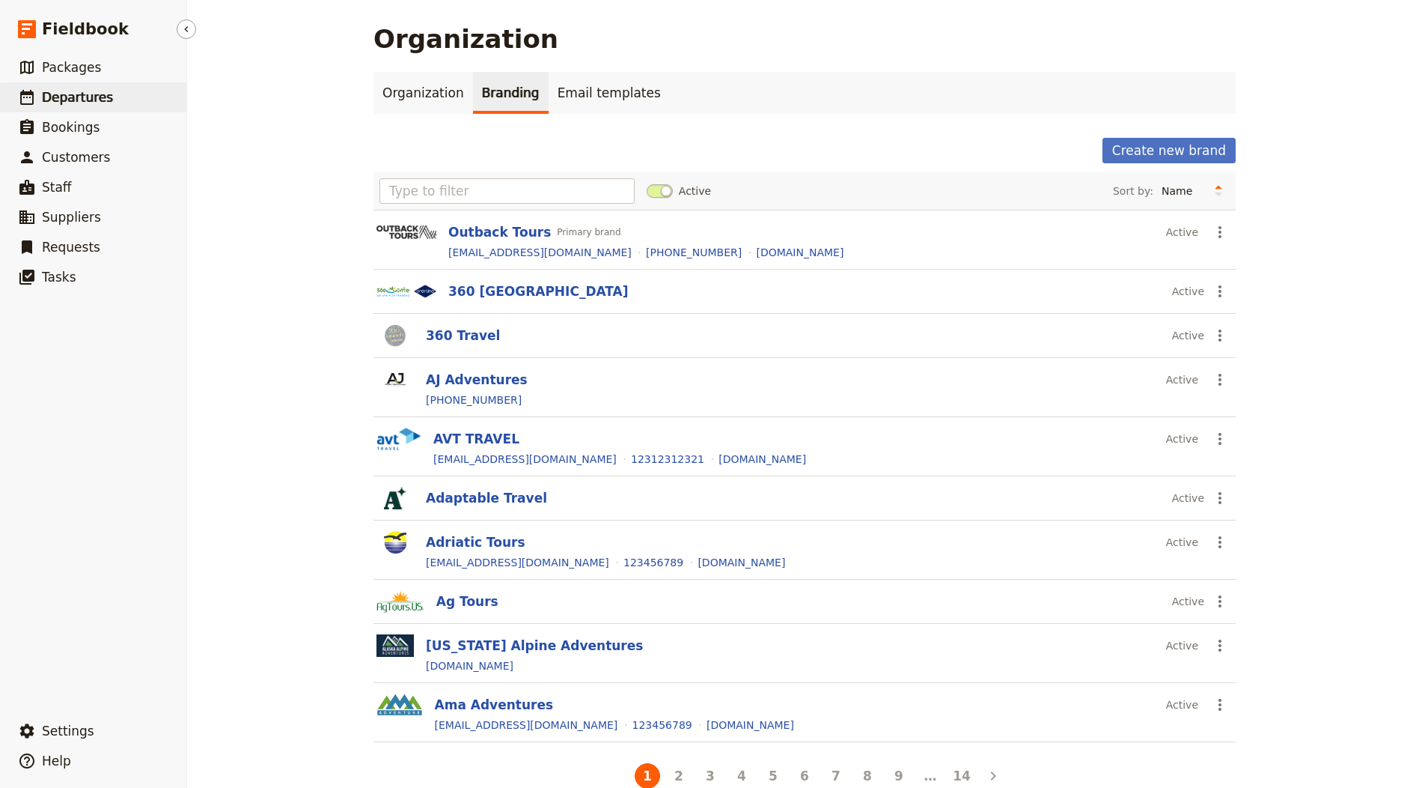
click at [85, 90] on span "Departures" at bounding box center [77, 97] width 71 height 15
select select "CREATED_AT"
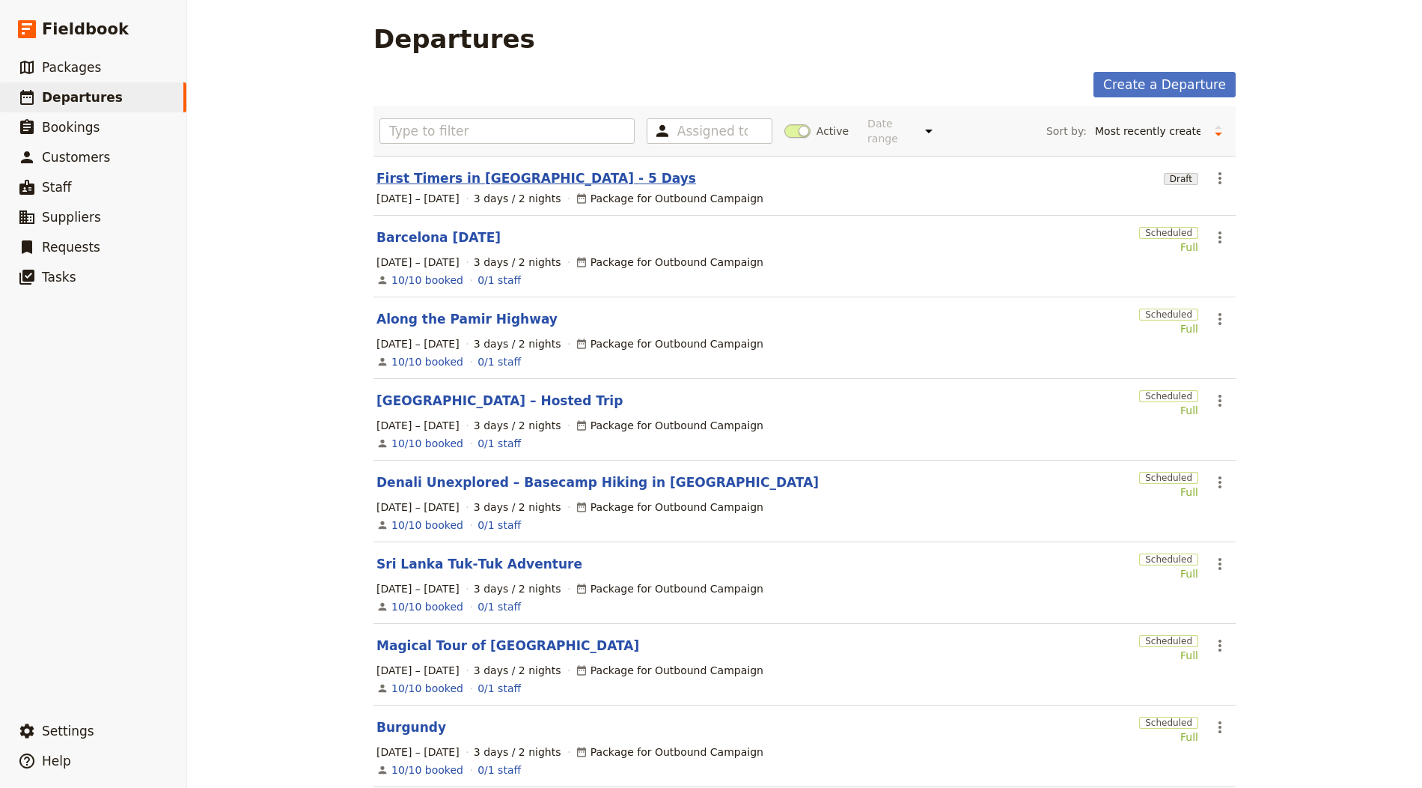
click at [424, 171] on link "First Timers in Paris - 5 Days" at bounding box center [537, 178] width 320 height 18
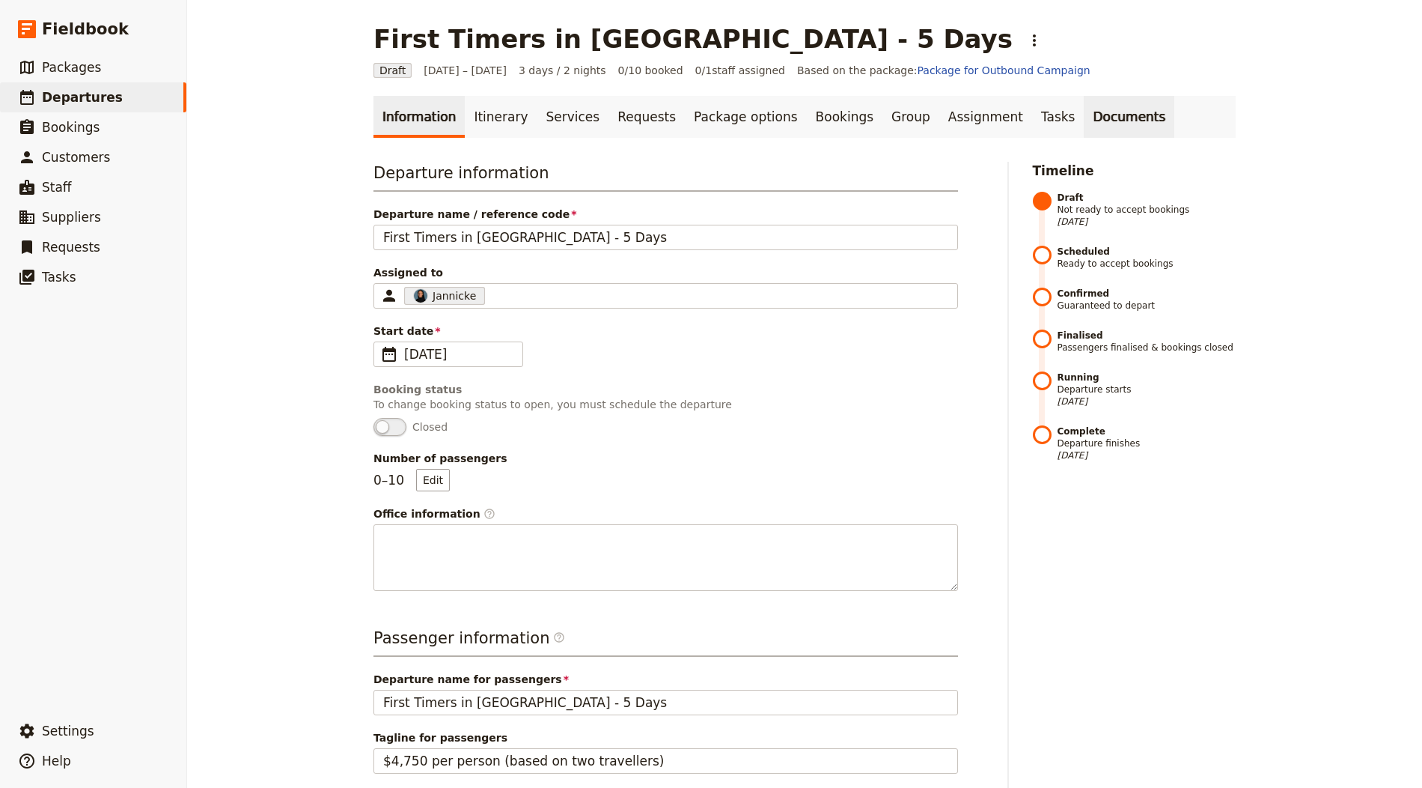
click at [1084, 108] on link "Documents" at bounding box center [1129, 117] width 91 height 42
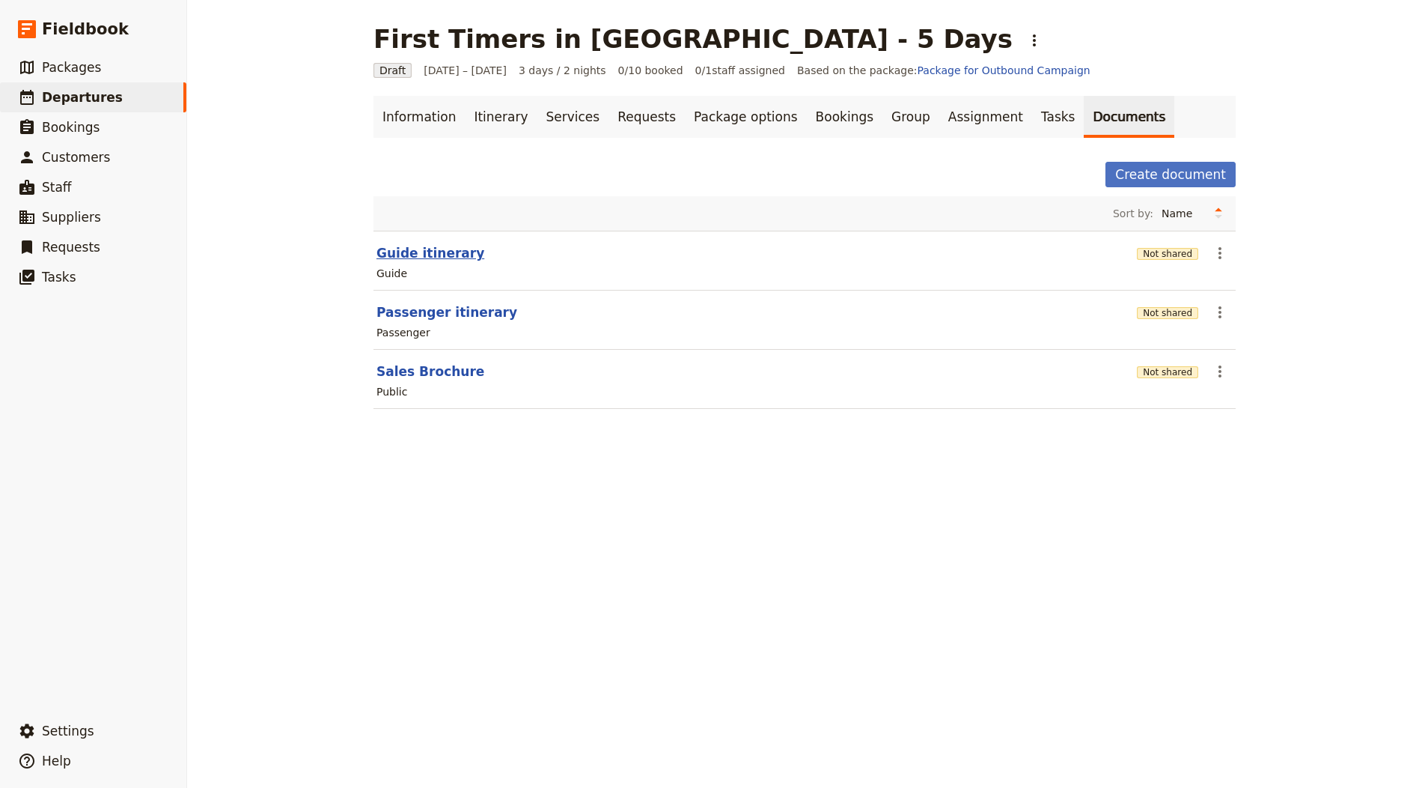
click at [423, 249] on button "Guide itinerary" at bounding box center [431, 253] width 108 height 18
select select "STAFF"
select select "RUN_SHEET"
select select "LARGE"
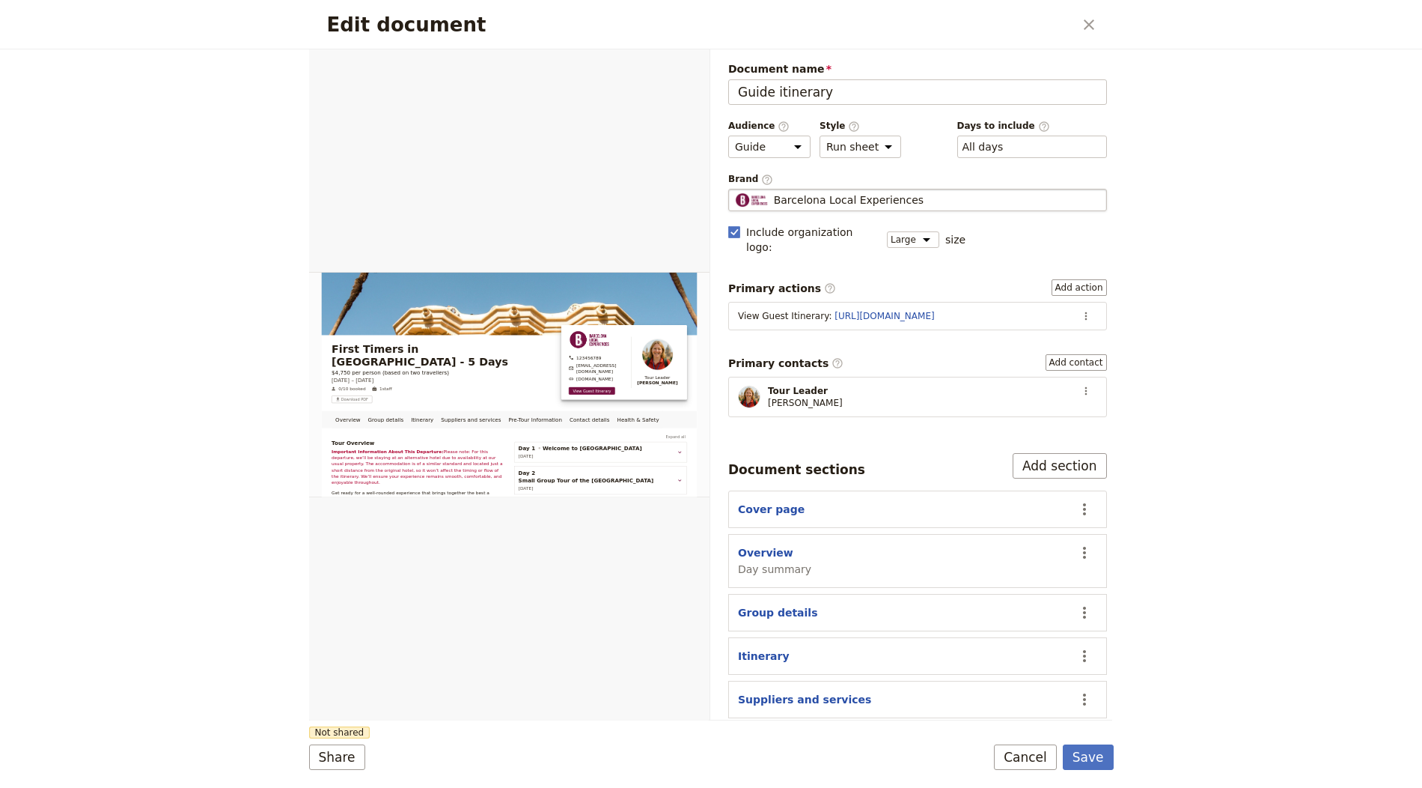
click at [890, 192] on span "Barcelona Local Experiences" at bounding box center [849, 199] width 150 height 15
click at [735, 189] on input "Barcelona Local Experiences" at bounding box center [734, 189] width 1 height 1
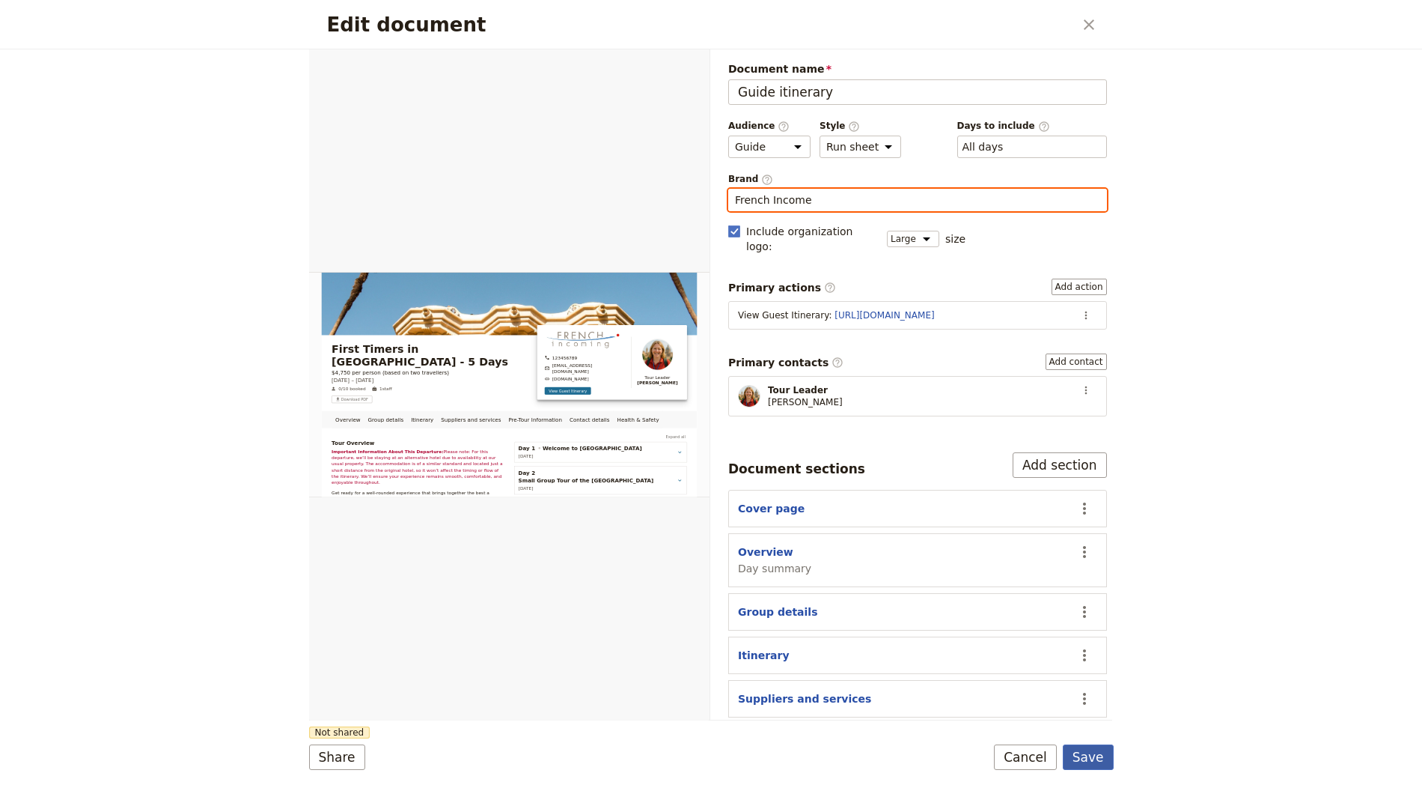
type input "French Income"
click at [1094, 762] on button "Save" at bounding box center [1088, 756] width 51 height 25
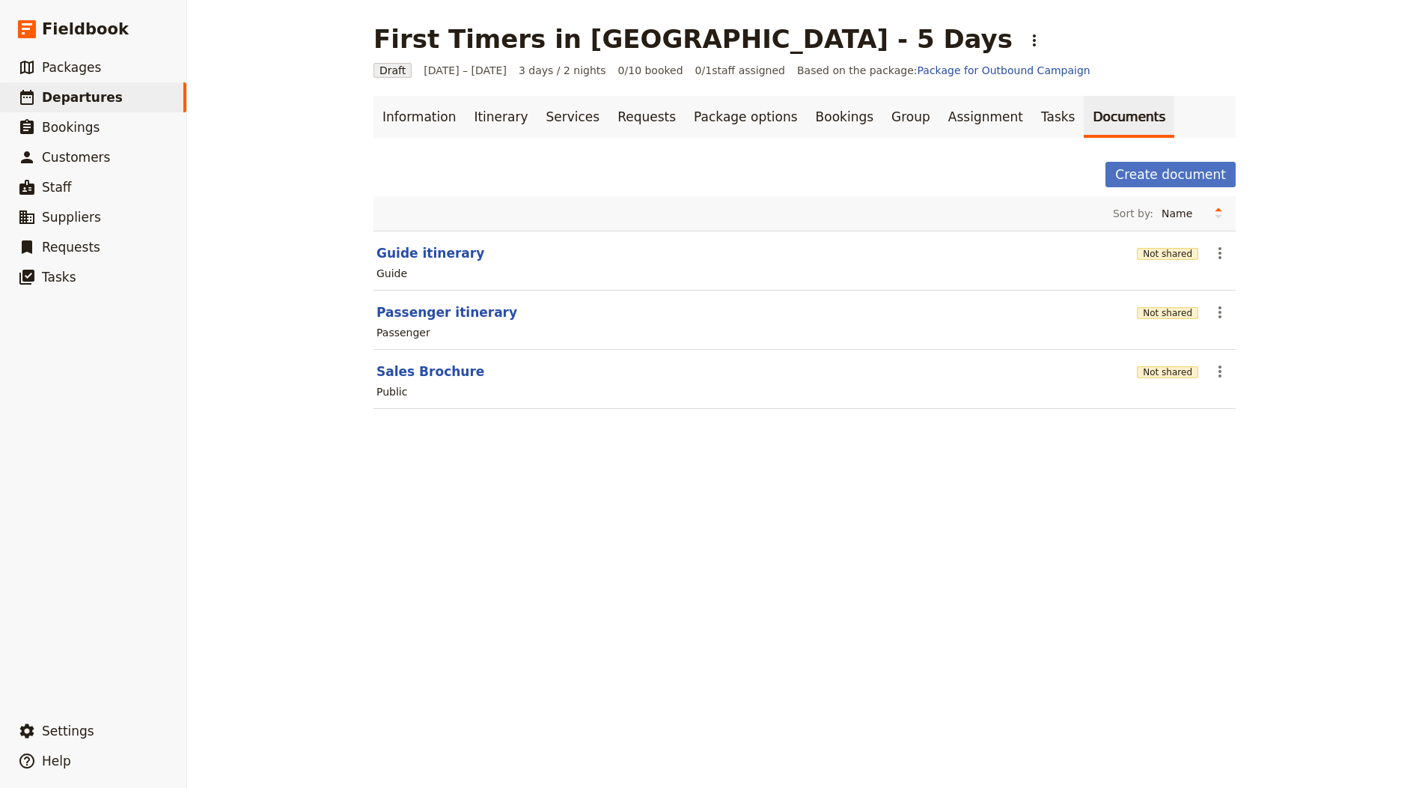
click at [394, 292] on section "Passenger itinerary Not shared ​ Passenger" at bounding box center [805, 319] width 862 height 59
click at [402, 304] on button "Passenger itinerary" at bounding box center [447, 312] width 141 height 18
select select "PASSENGER"
select select "RUN_SHEET"
select select "LARGE"
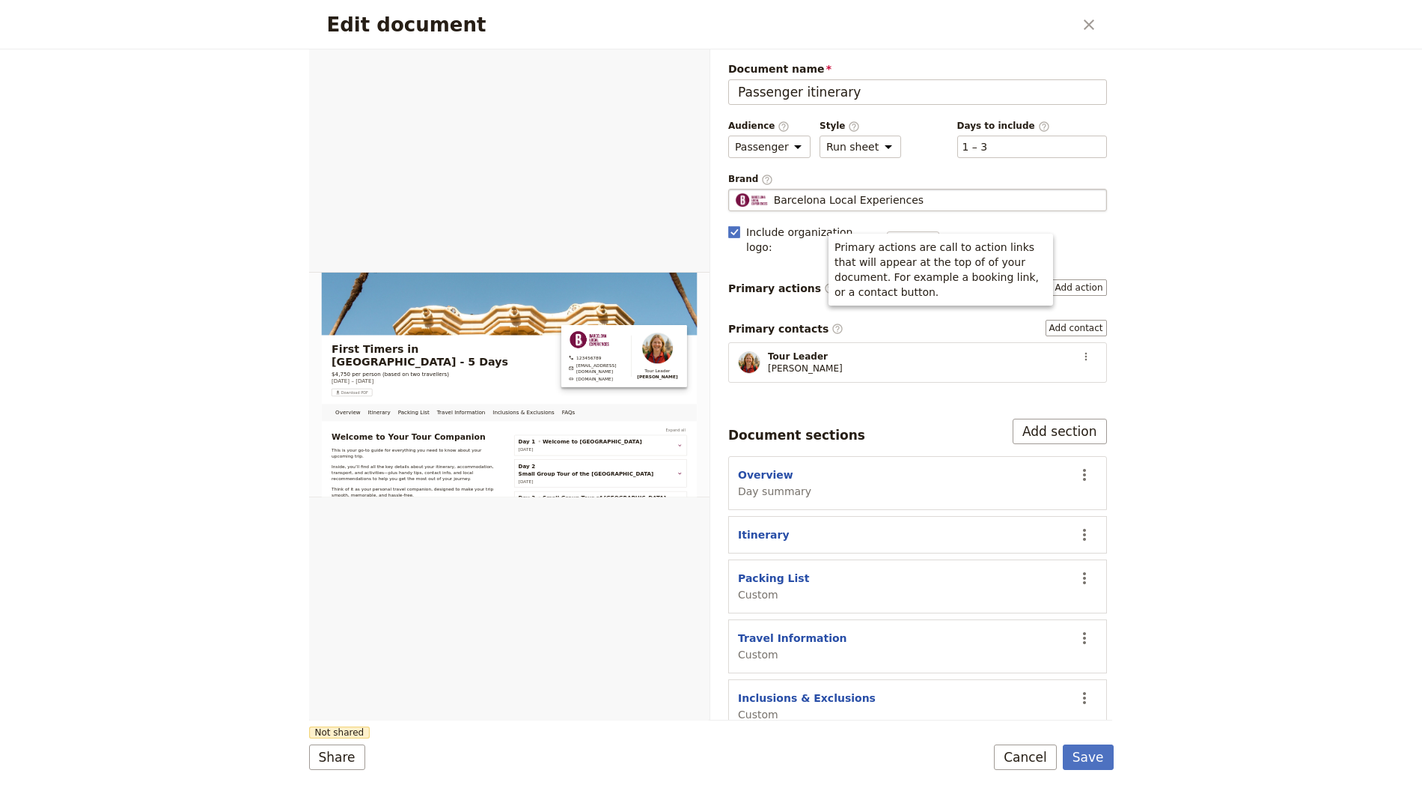
click at [881, 196] on span "Barcelona Local Experiences" at bounding box center [849, 199] width 150 height 15
click at [735, 189] on input "Barcelona Local Experiences" at bounding box center [734, 189] width 1 height 1
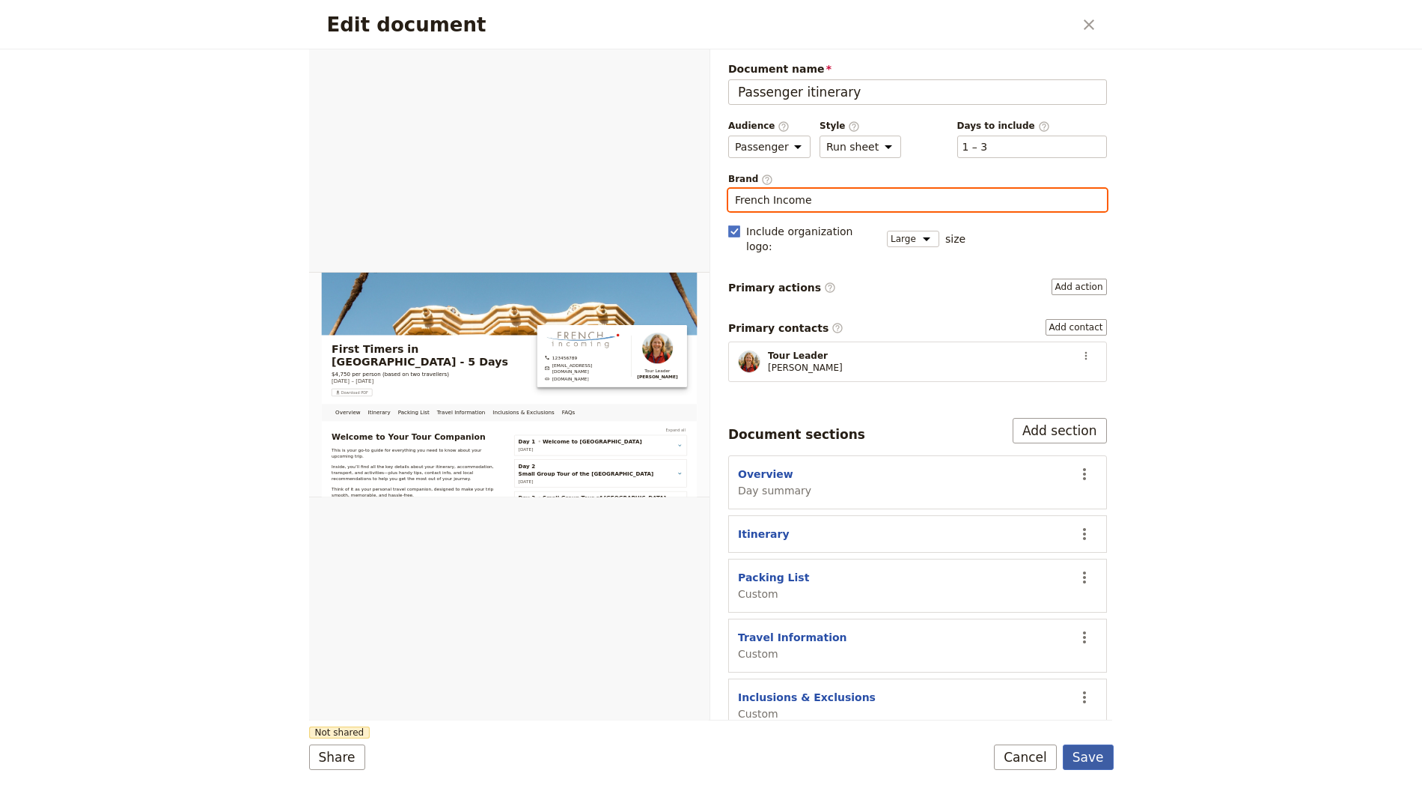
type input "French Income"
click at [1081, 761] on button "Save" at bounding box center [1088, 756] width 51 height 25
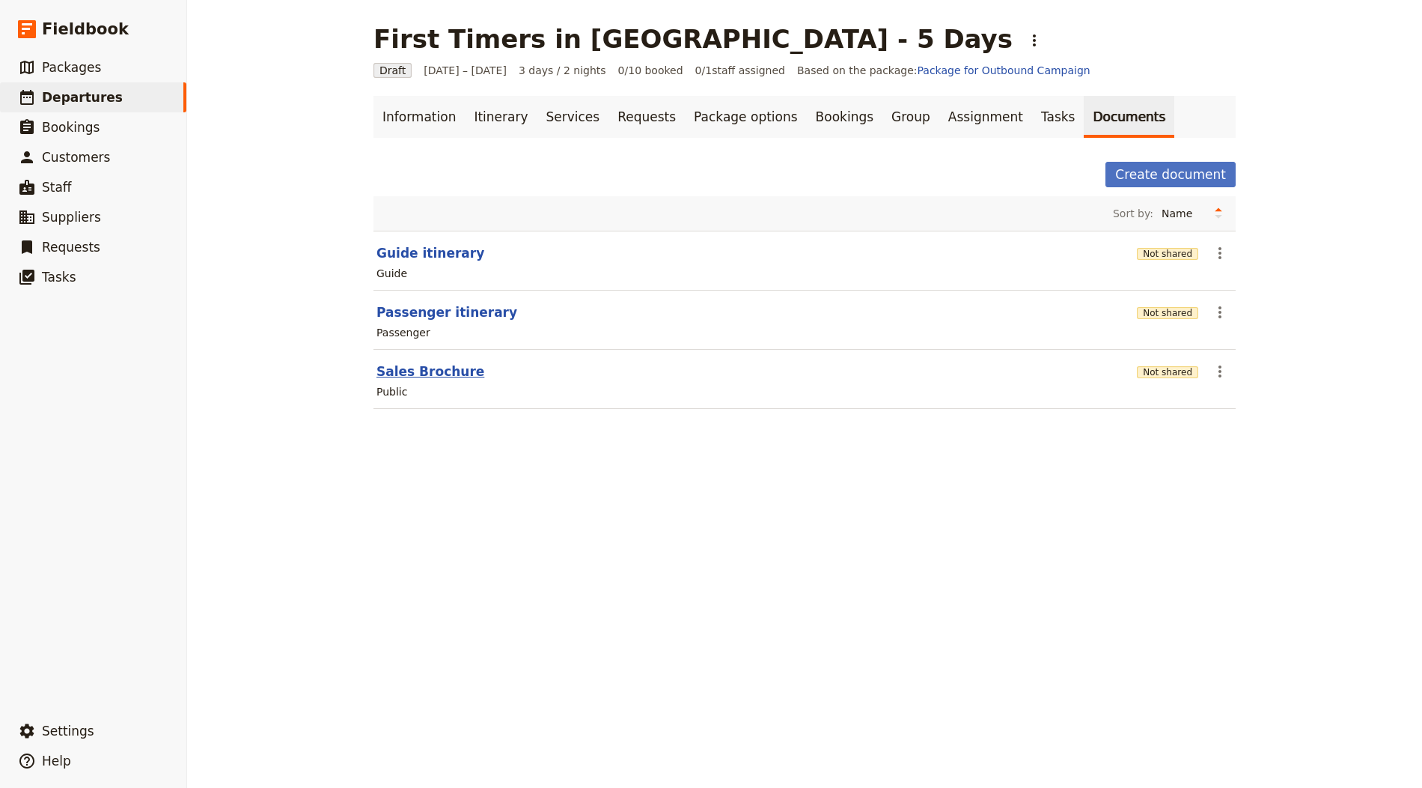
click at [397, 377] on button "Sales Brochure" at bounding box center [431, 371] width 108 height 18
select select "DEFAULT"
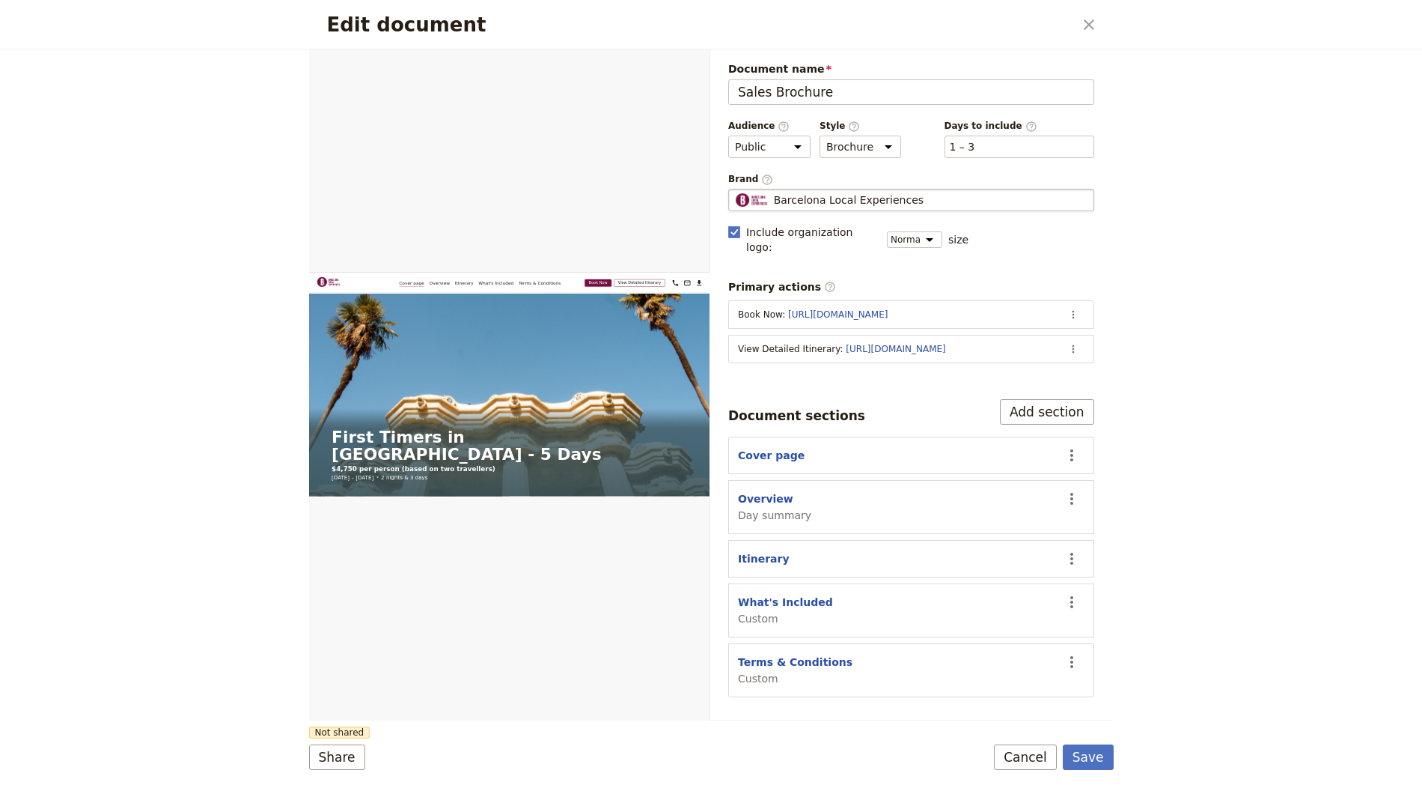
click at [963, 189] on fieldset "Barcelona Local Experiences Barcelona Local Experiences" at bounding box center [911, 200] width 366 height 22
click at [735, 189] on input "Barcelona Local Experiences" at bounding box center [734, 189] width 1 height 1
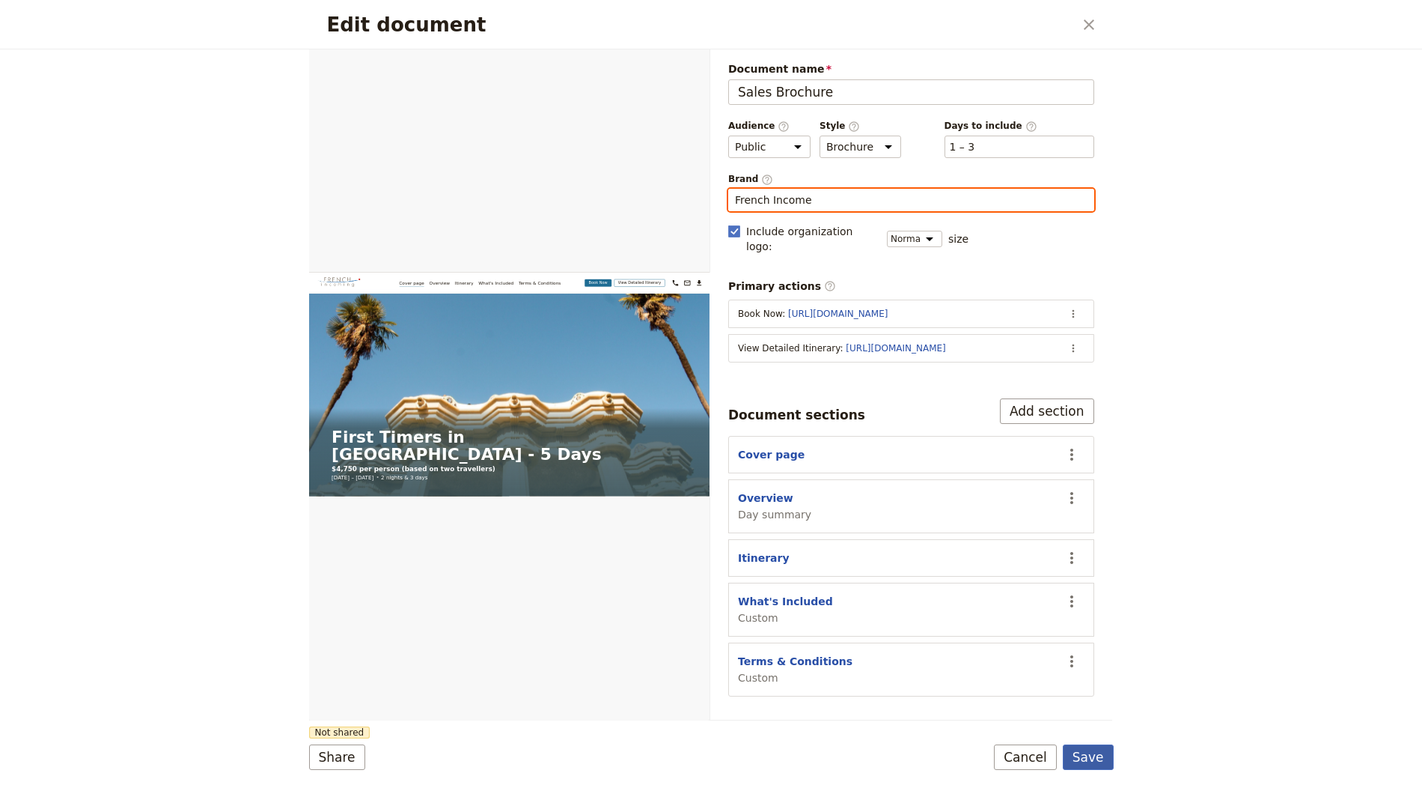
type input "French Income"
click at [1105, 751] on button "Save" at bounding box center [1088, 756] width 51 height 25
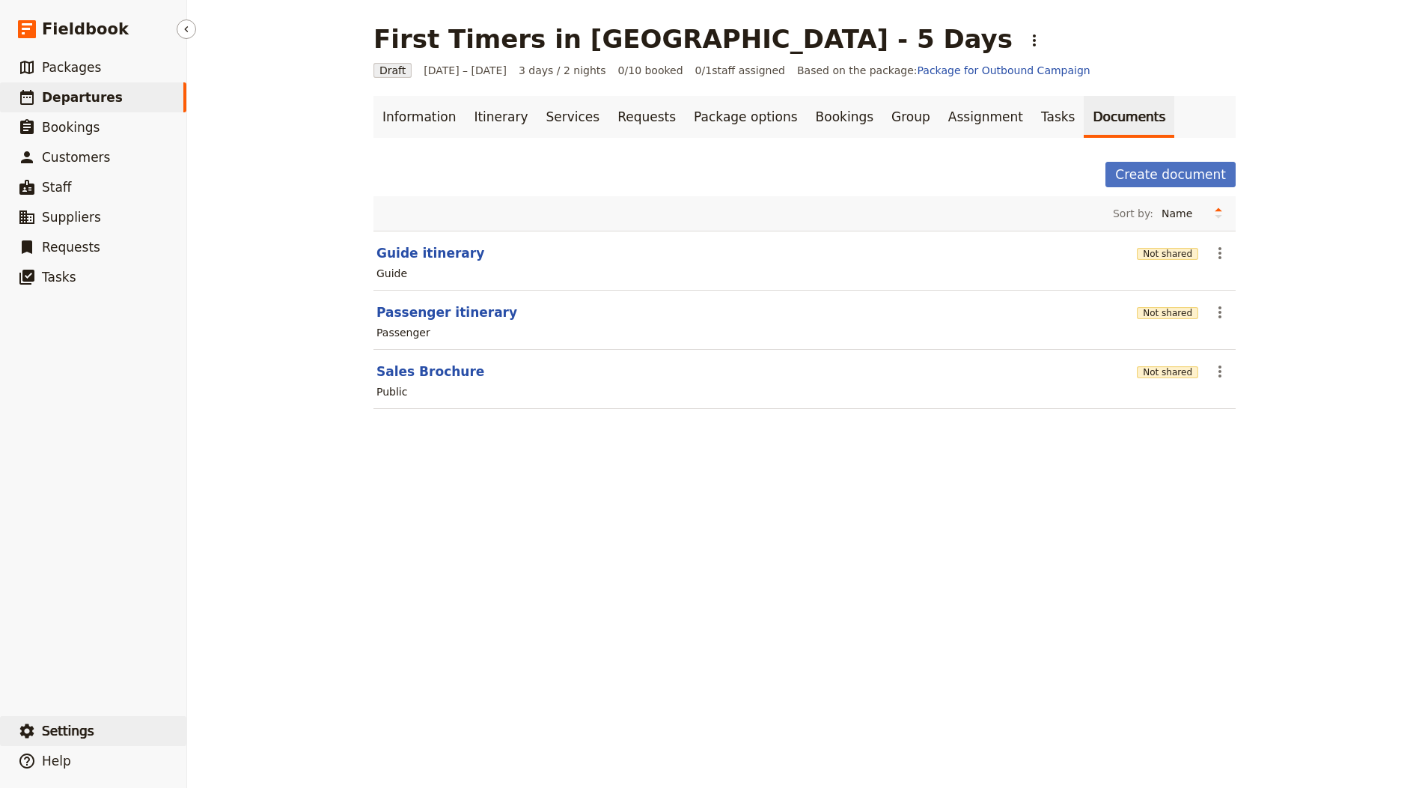
click at [108, 726] on button "​ Settings" at bounding box center [93, 731] width 186 height 30
click at [246, 692] on span "Your organization" at bounding box center [247, 689] width 91 height 15
click at [465, 118] on link "Itinerary" at bounding box center [501, 117] width 72 height 42
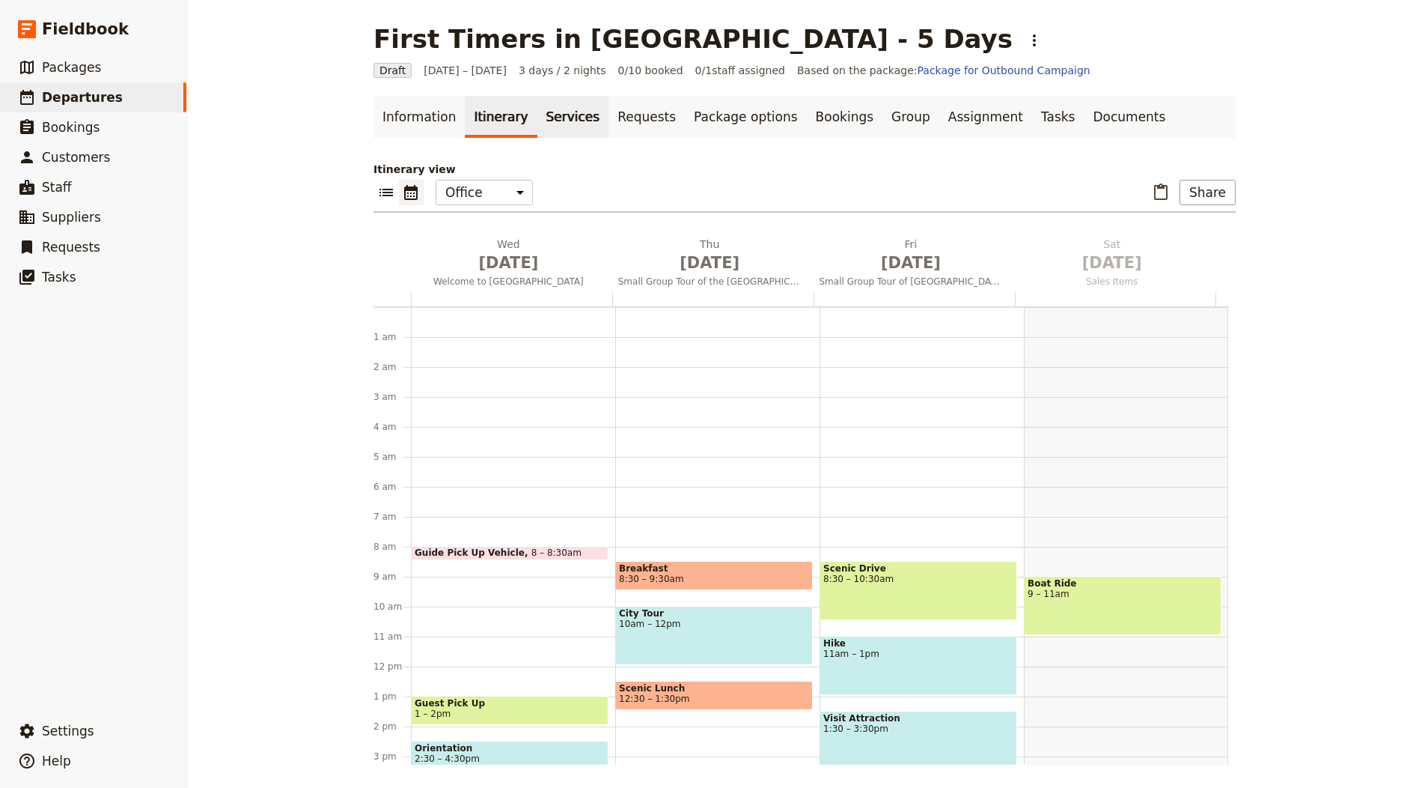
scroll to position [195, 0]
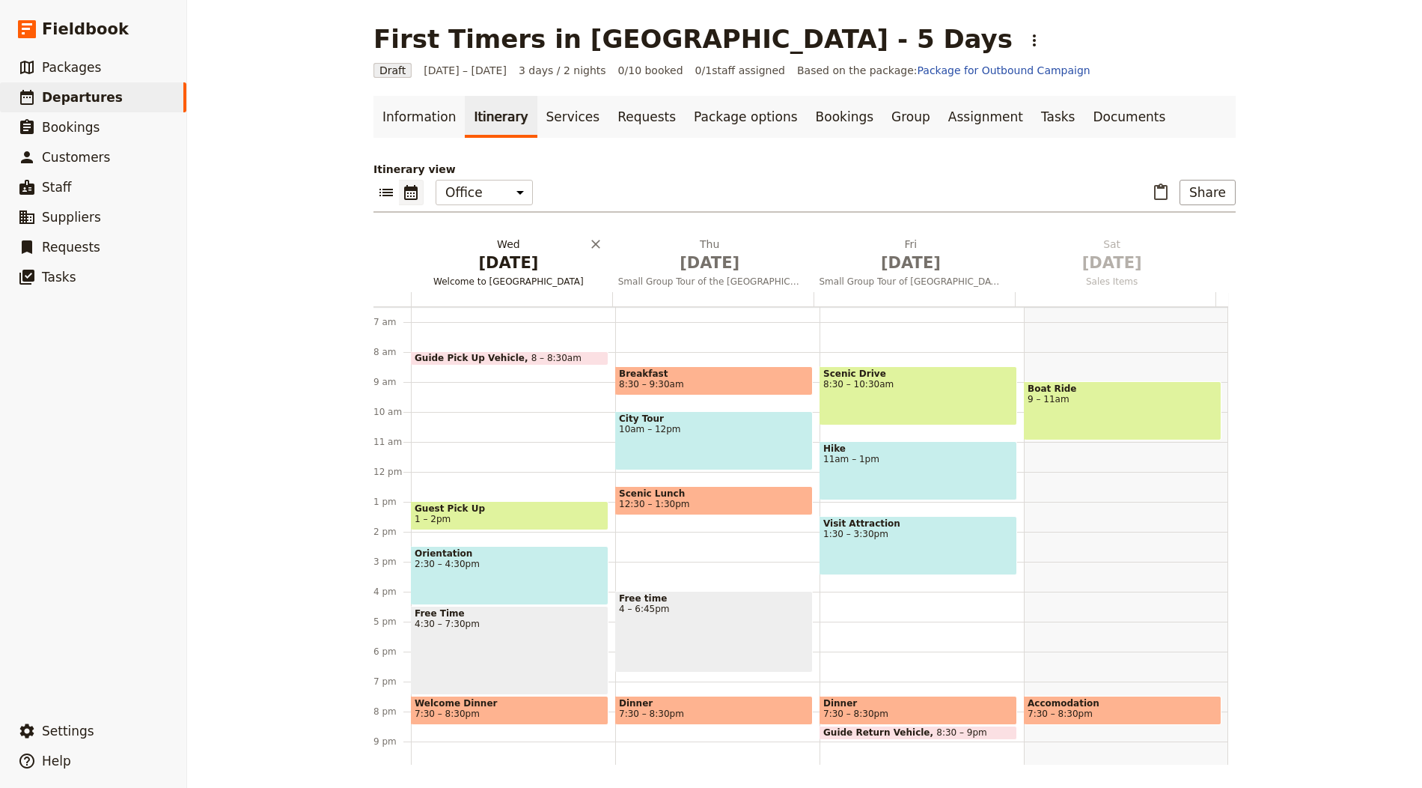
click at [478, 245] on h2 "Wed Oct 1 Welcome to Paris" at bounding box center [508, 255] width 183 height 37
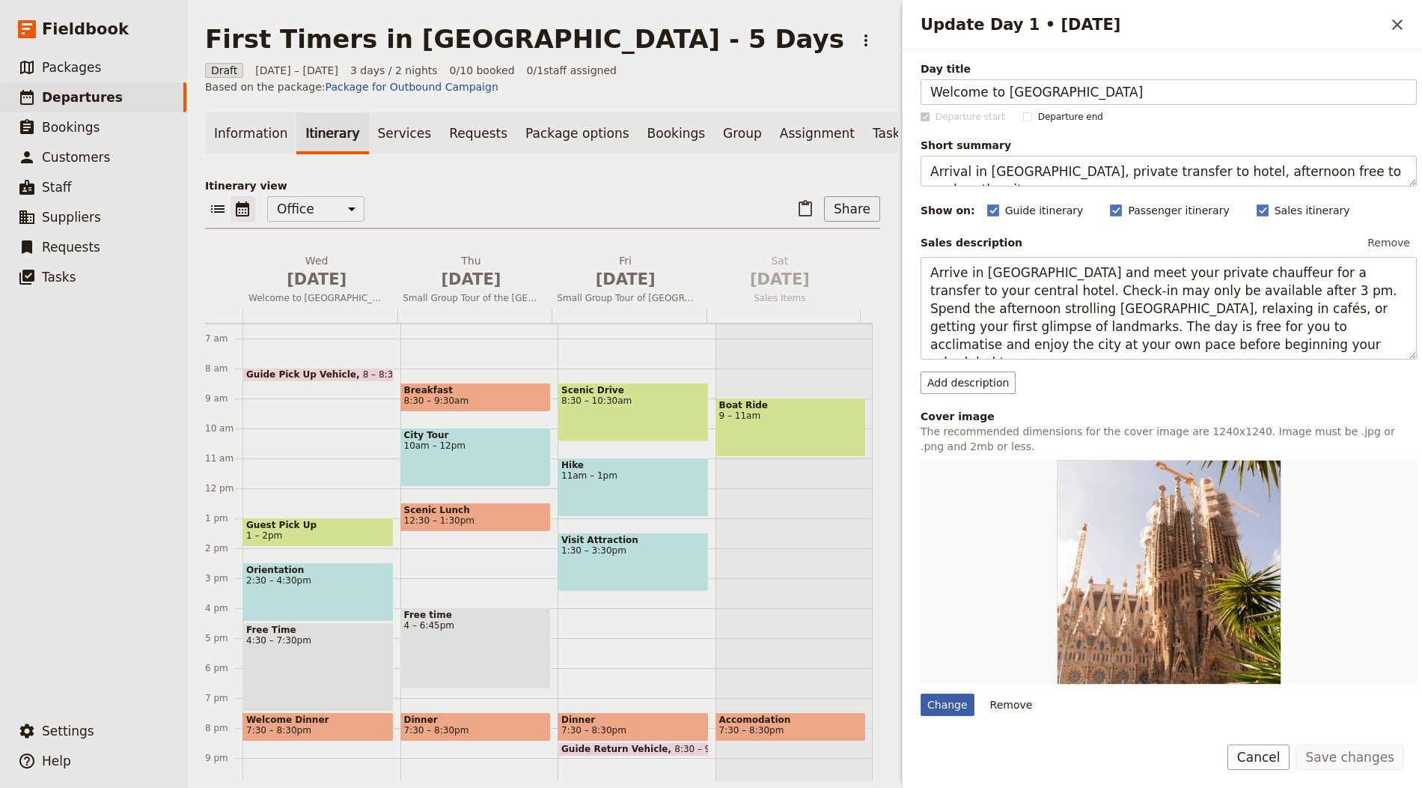
click at [941, 700] on div "Change" at bounding box center [948, 704] width 54 height 22
click at [921, 693] on input "Change" at bounding box center [920, 692] width 1 height 1
type input "C:\fakepath\FR-paris_eiffel-tower_day_hero.jpg"
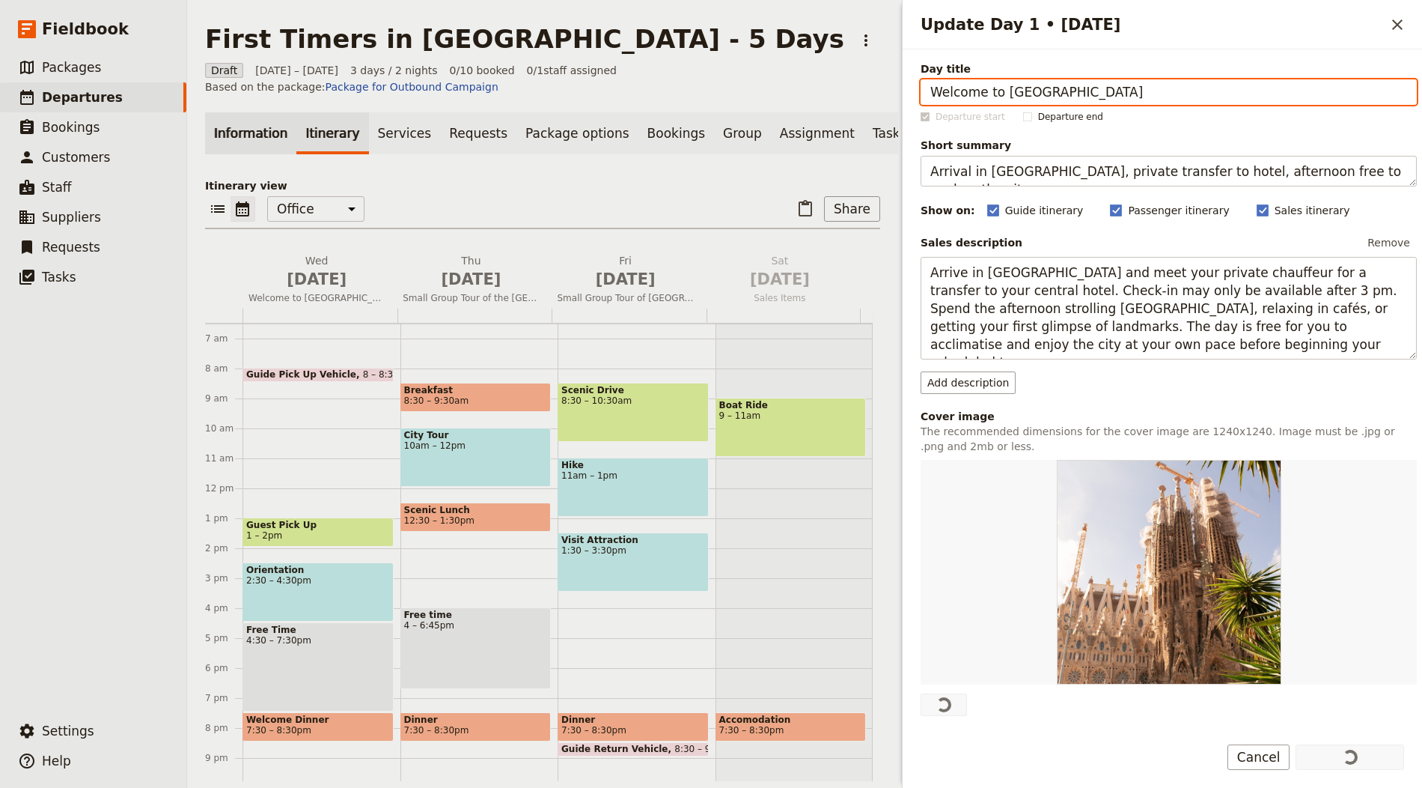
click at [240, 142] on link "Information" at bounding box center [250, 133] width 91 height 42
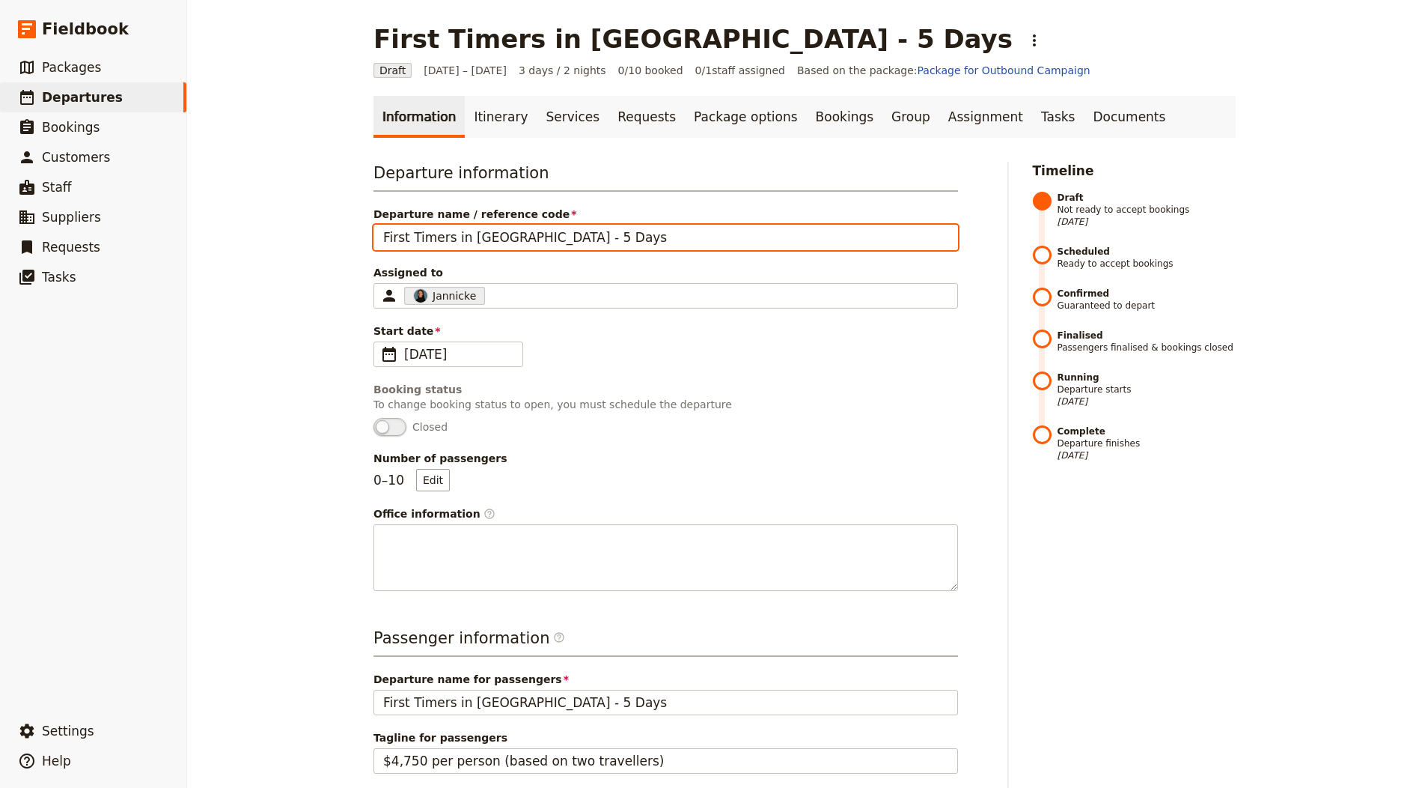
scroll to position [429, 0]
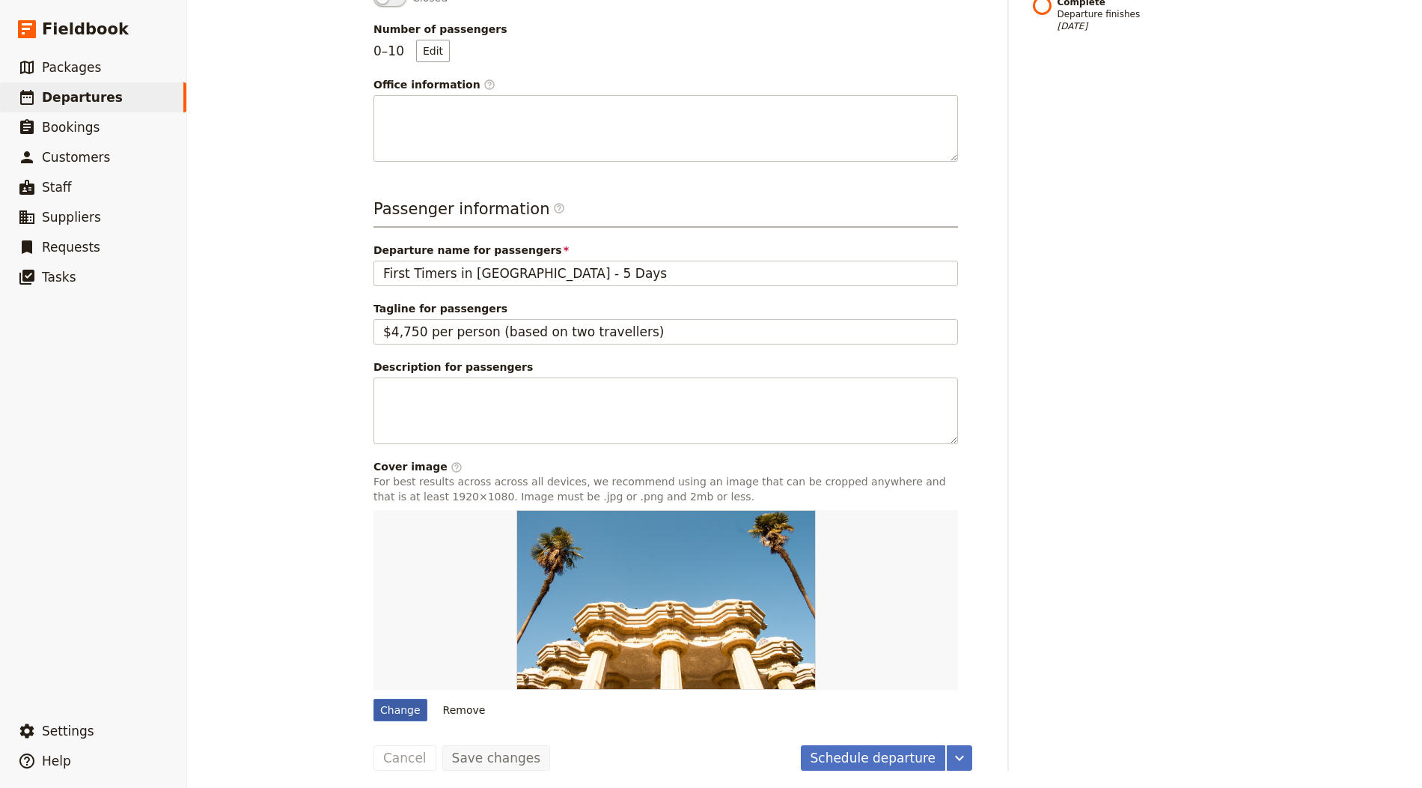
click at [383, 712] on div "Change" at bounding box center [401, 709] width 54 height 22
click at [374, 698] on input "Change" at bounding box center [373, 698] width 1 height 1
type input "C:\fakepath\FR-paris_eiffel-tower_day_hero.jpg"
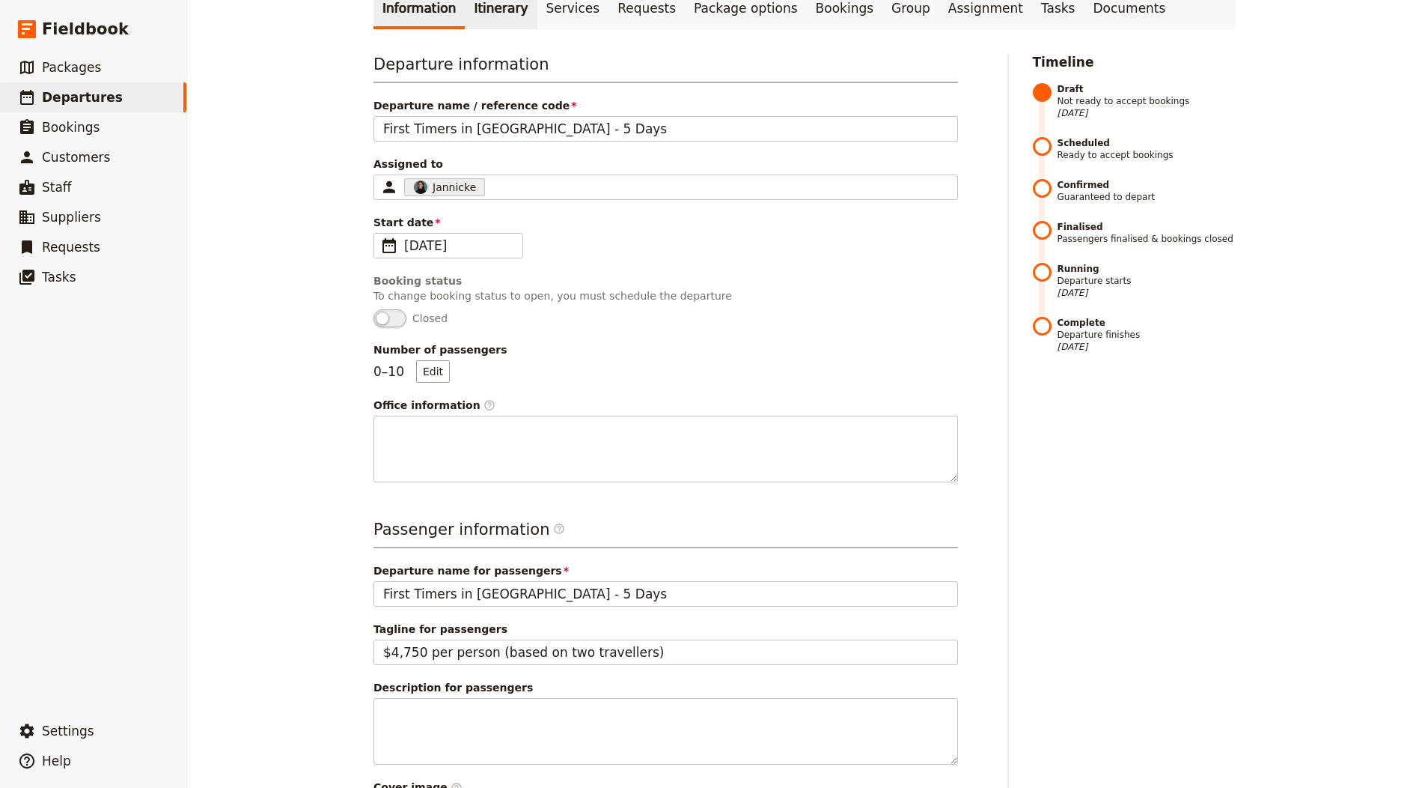
scroll to position [0, 0]
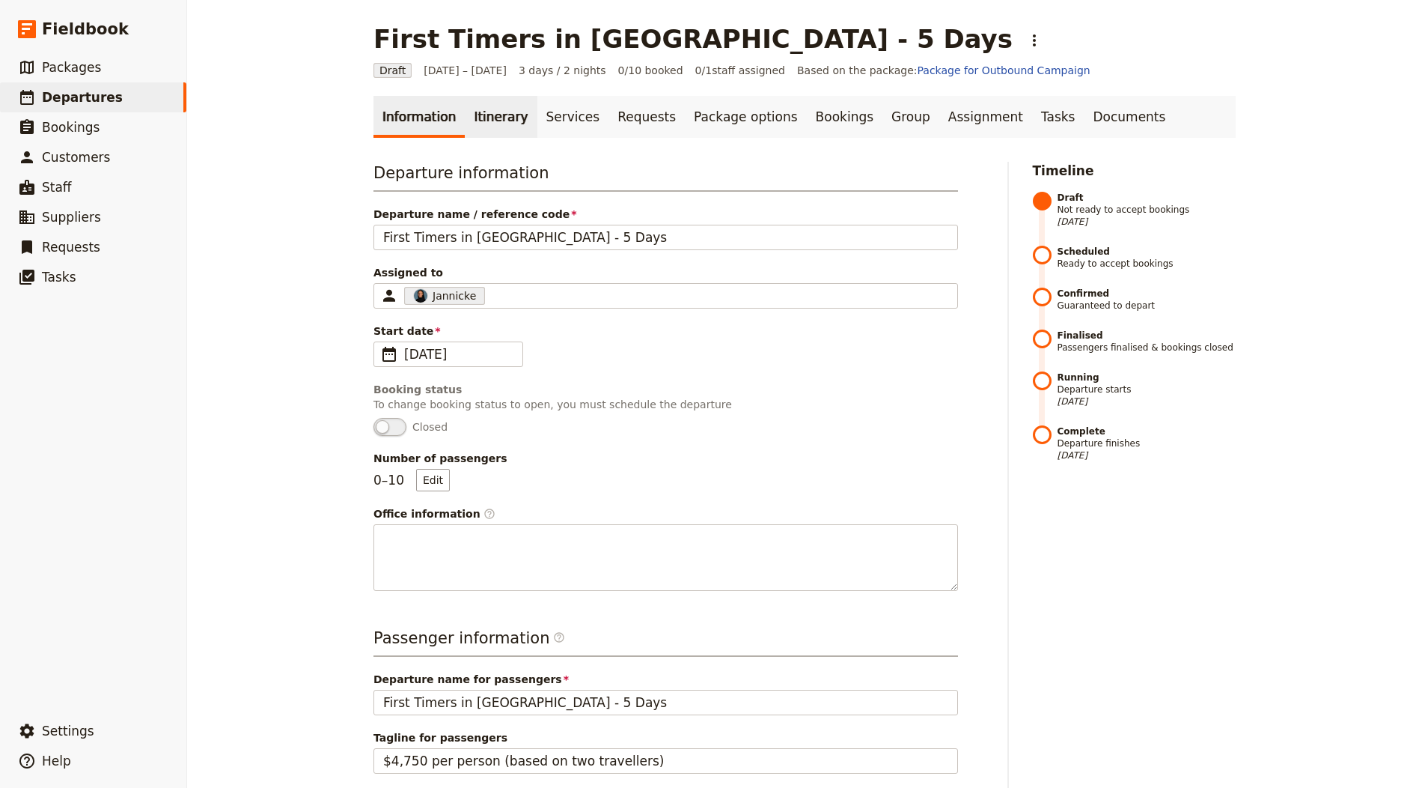
click at [475, 109] on link "Itinerary" at bounding box center [501, 117] width 72 height 42
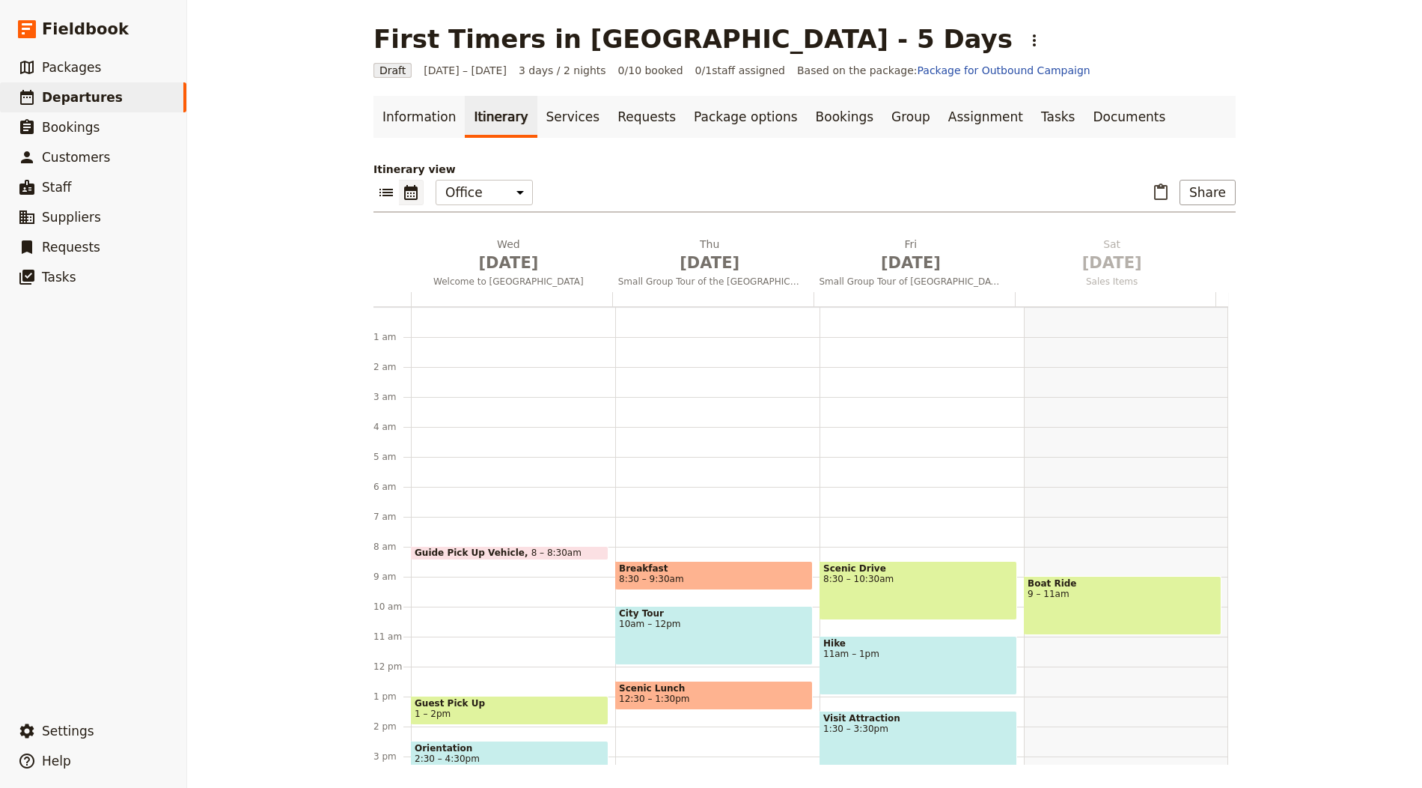
scroll to position [195, 0]
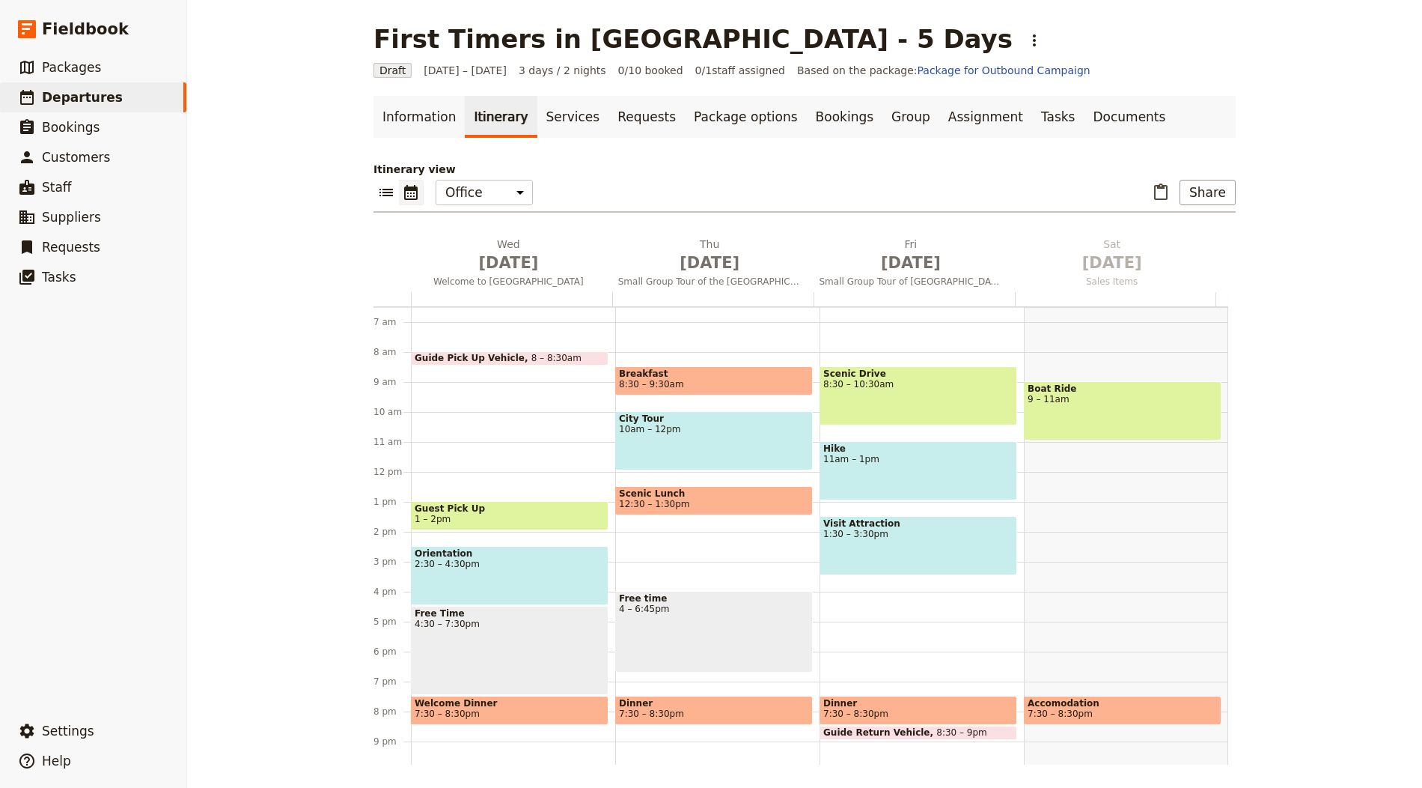
click at [505, 249] on h2 "Wed Oct 1 Welcome to Paris" at bounding box center [508, 255] width 183 height 37
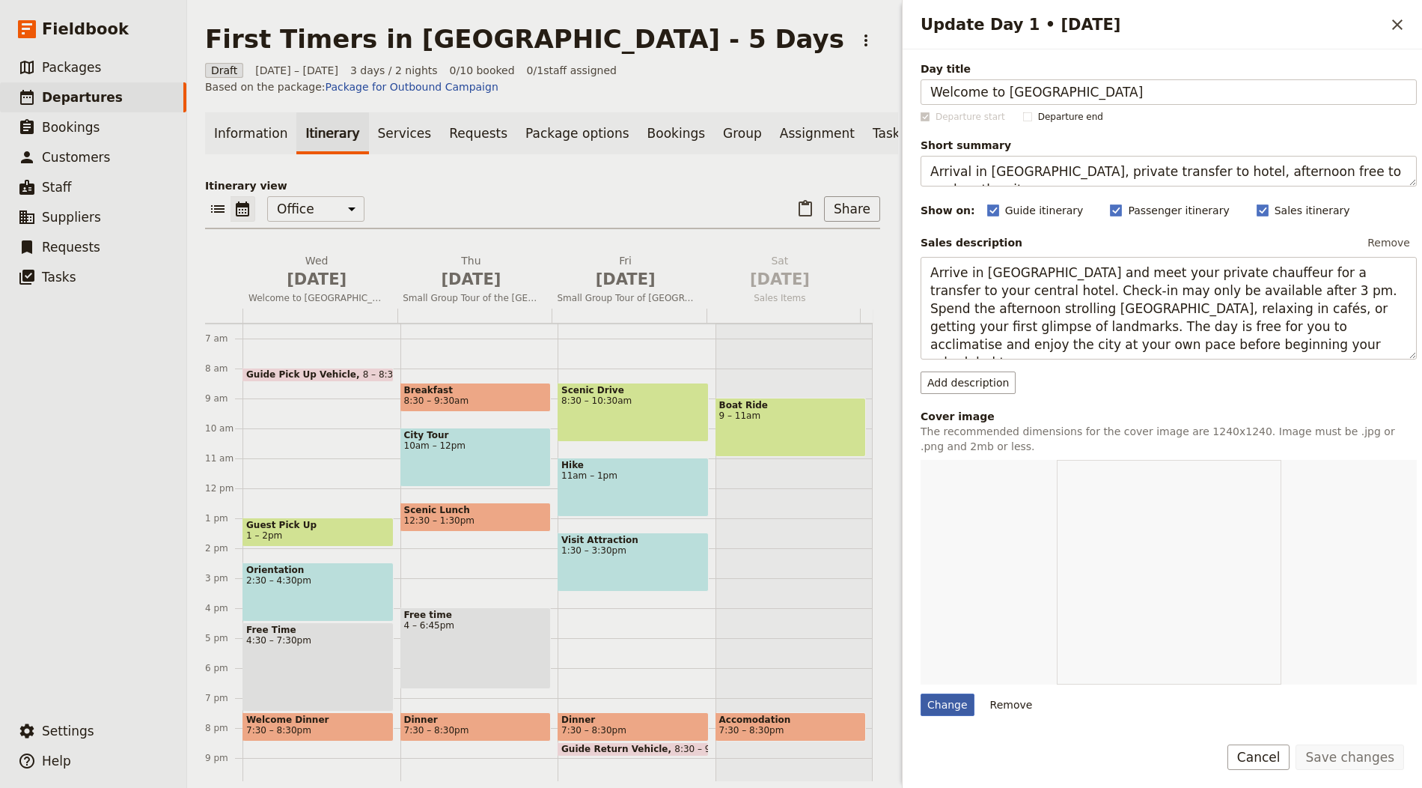
click at [936, 694] on div "Change" at bounding box center [948, 704] width 54 height 22
click at [921, 693] on input "Change" at bounding box center [920, 692] width 1 height 1
type input "C:\fakepath\FR-paris_pont-alexandre-iii_night_hero.jpg"
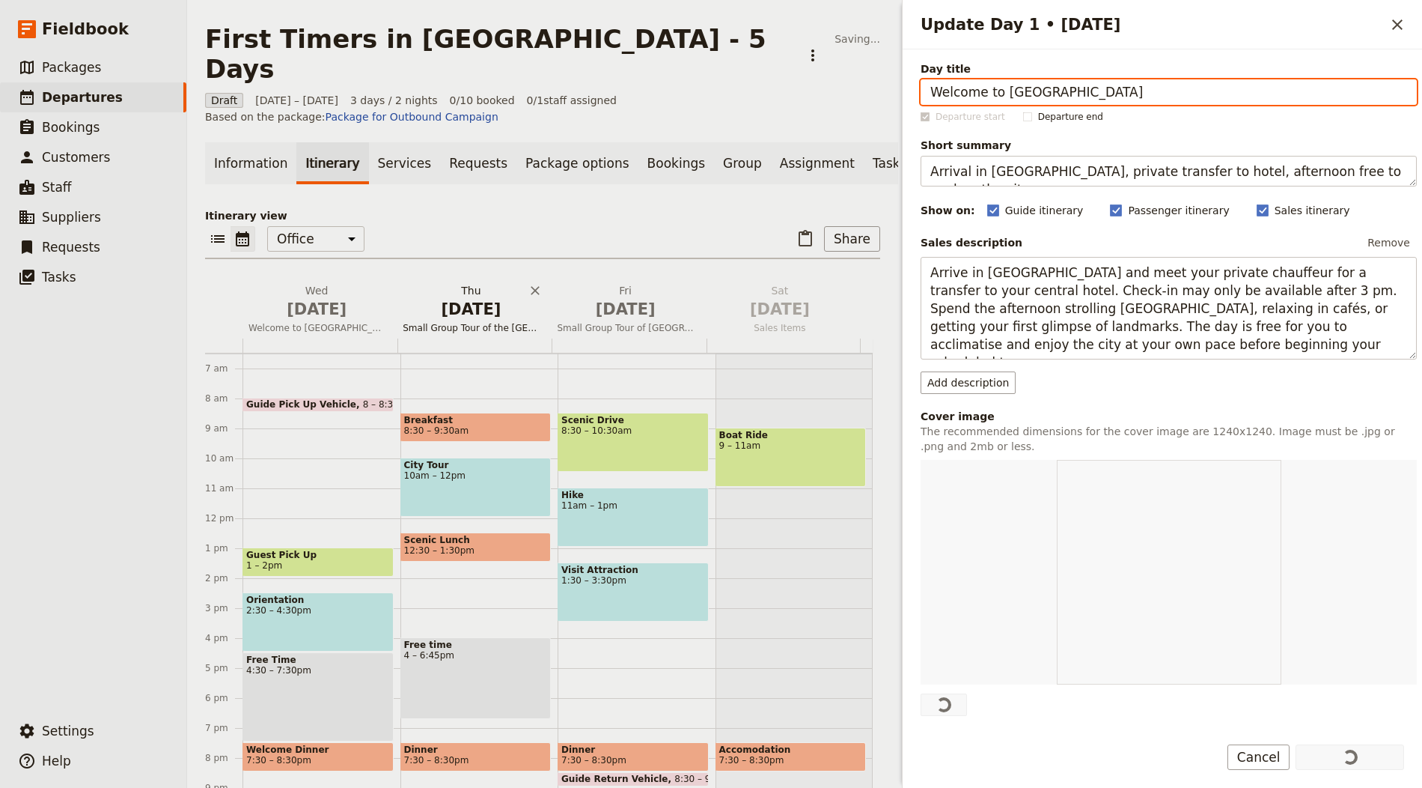
click at [474, 298] on span "Oct 2" at bounding box center [471, 309] width 136 height 22
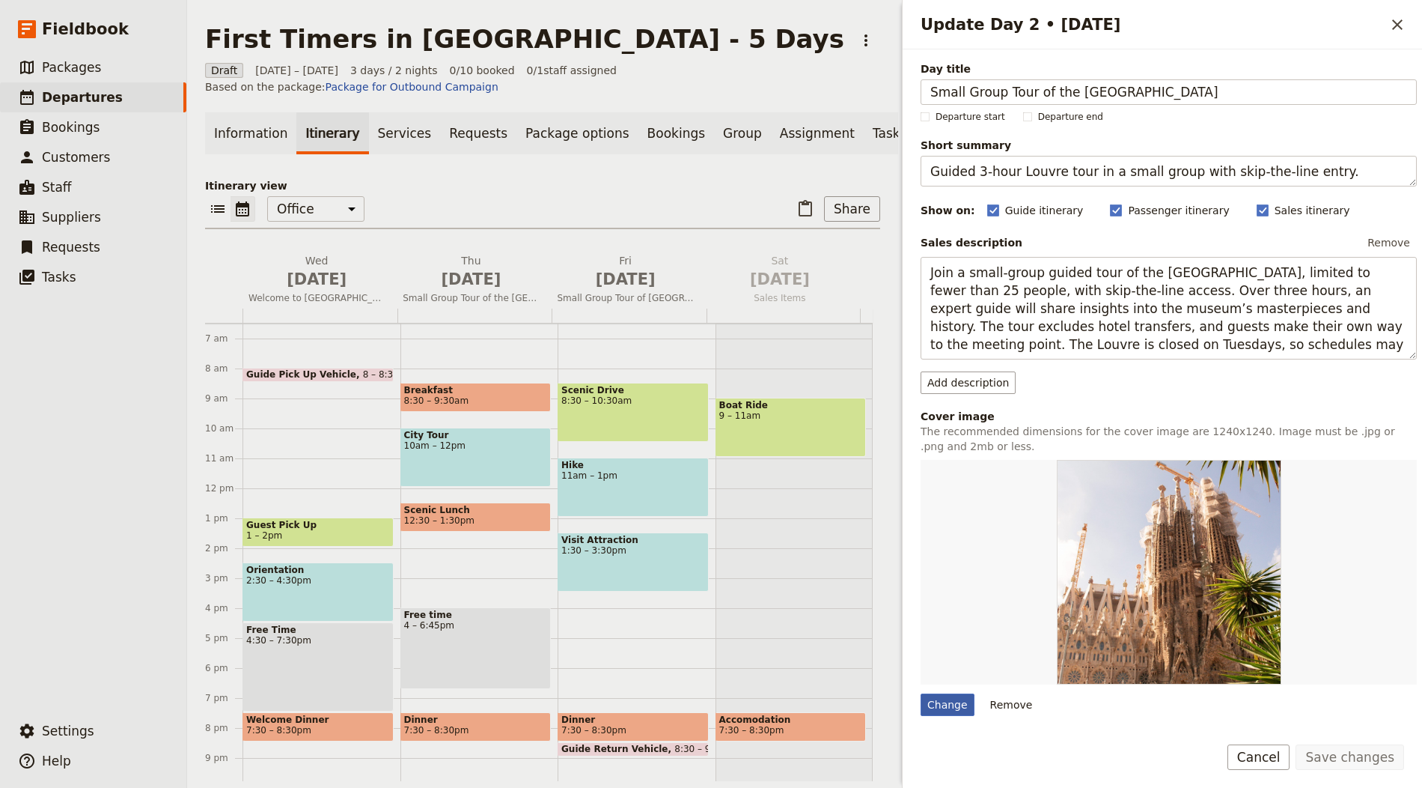
click at [950, 701] on div "Change" at bounding box center [948, 704] width 54 height 22
click at [921, 693] on input "Change" at bounding box center [920, 692] width 1 height 1
type input "C:\fakepath\FR-paris_louvre-pyramids_cour-napoleon_hero.jpg"
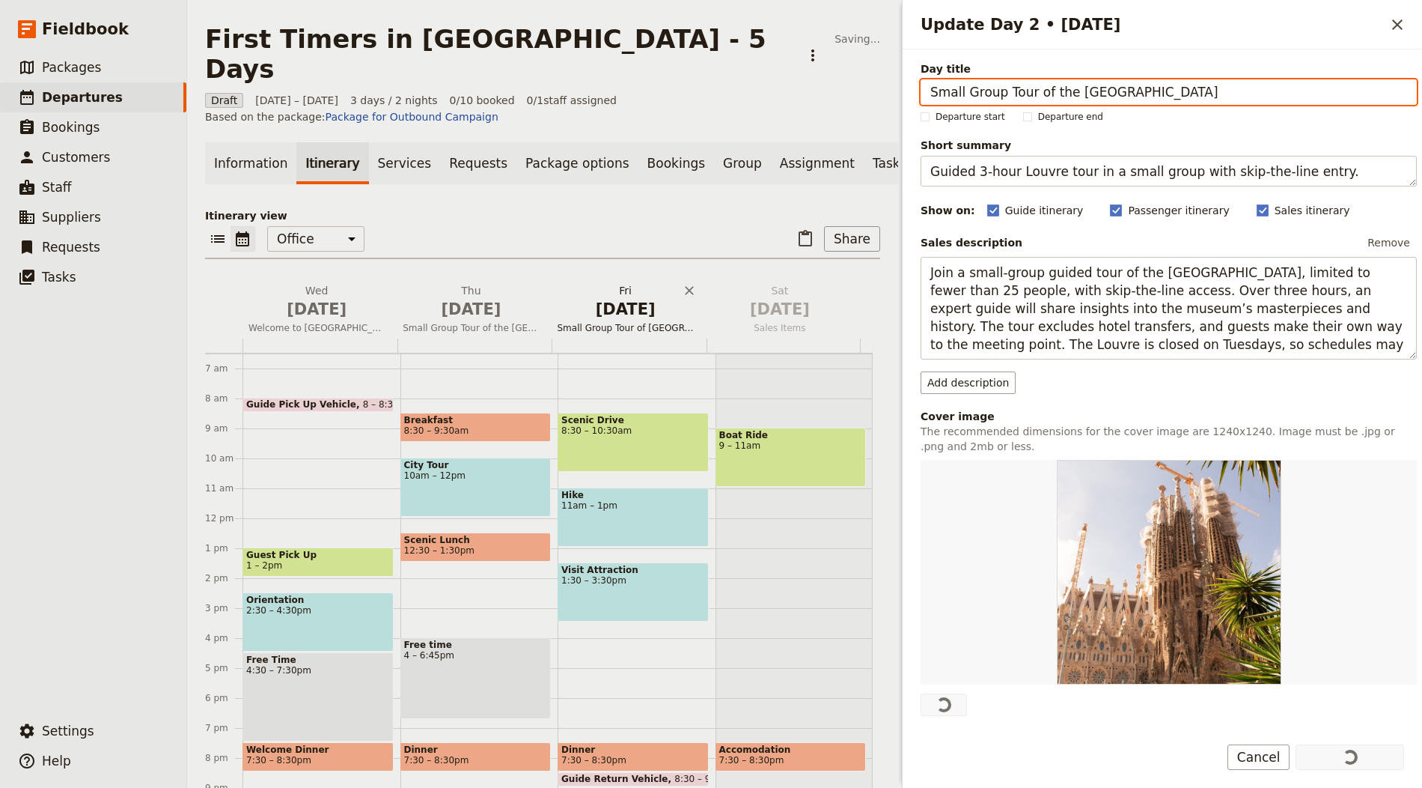
click at [616, 298] on span "Oct 3" at bounding box center [626, 309] width 136 height 22
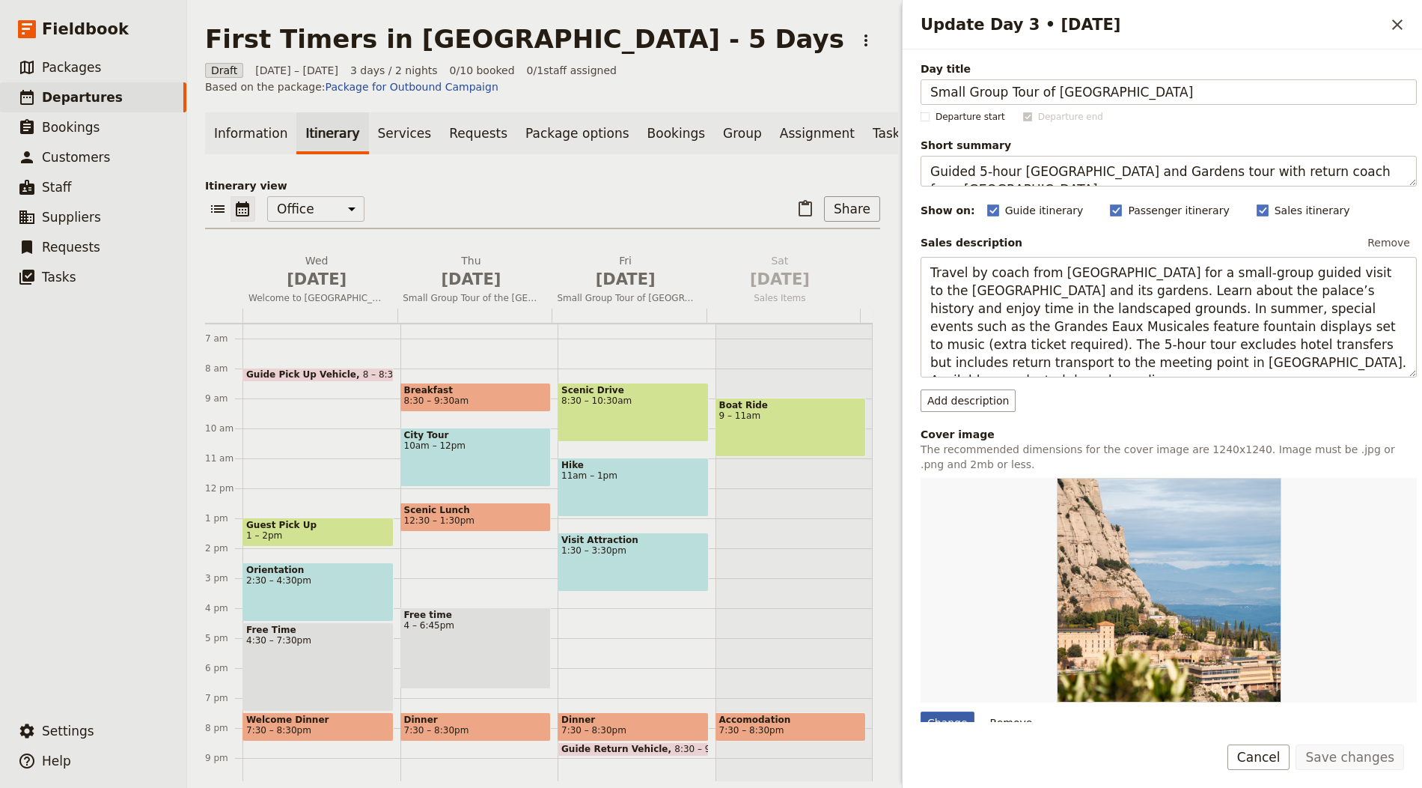
click at [947, 711] on div "Change" at bounding box center [948, 722] width 54 height 22
click at [921, 710] on input "Change" at bounding box center [920, 710] width 1 height 1
type input "C:\fakepath\mathias-reding-AUDG_Ja0MOU-unsplash.jpg"
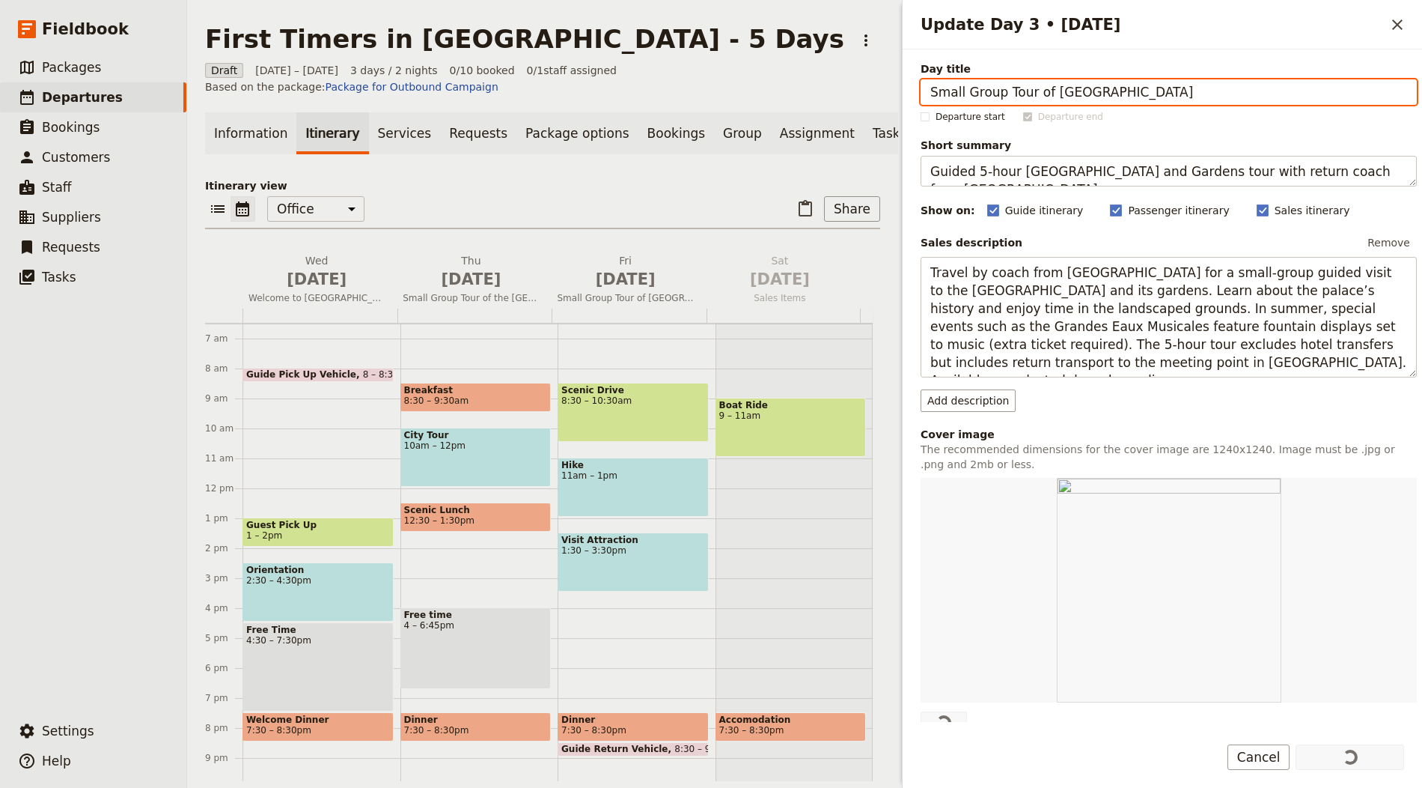
click at [653, 175] on div "Information Itinerary Services Requests Package options Bookings Group Assignme…" at bounding box center [542, 446] width 675 height 669
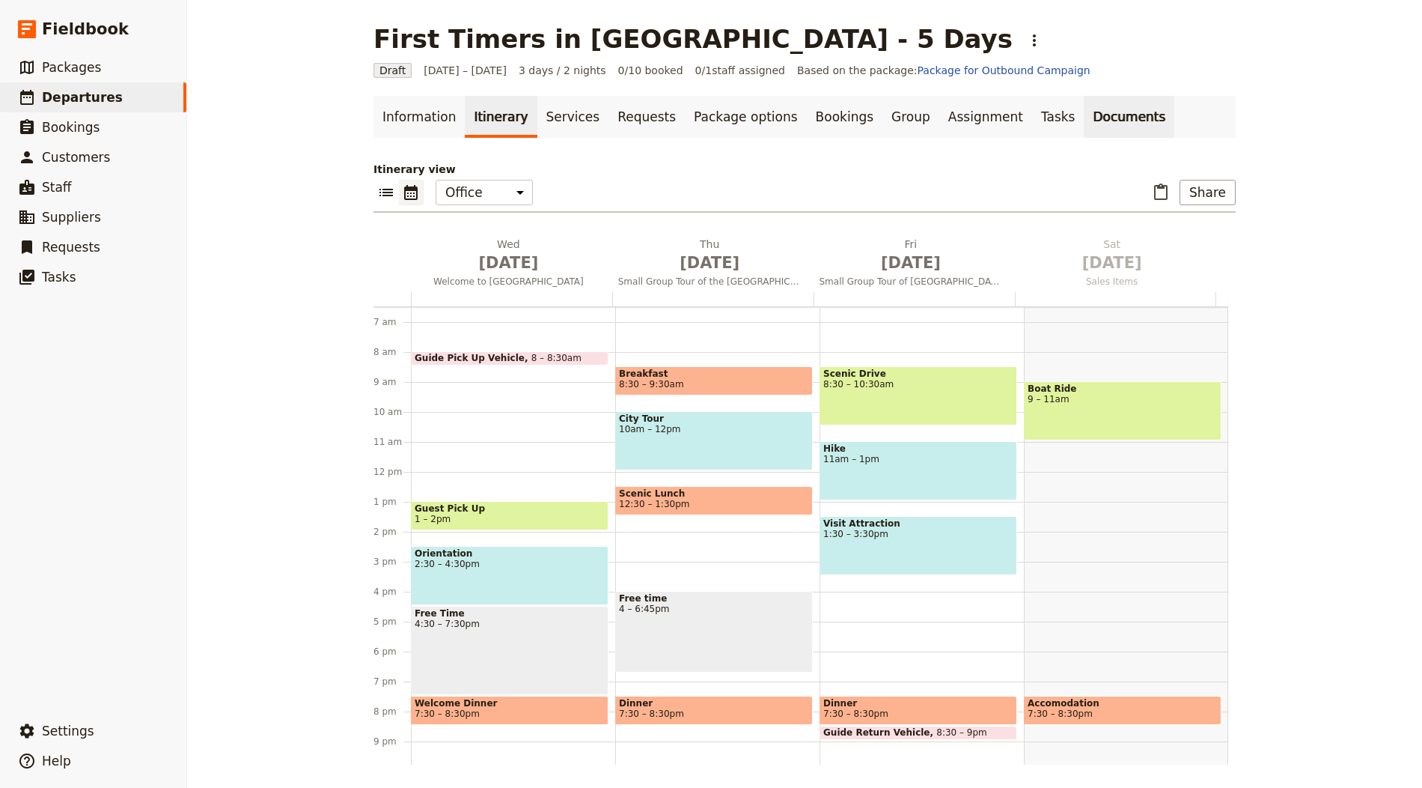
click at [1084, 125] on link "Documents" at bounding box center [1129, 117] width 91 height 42
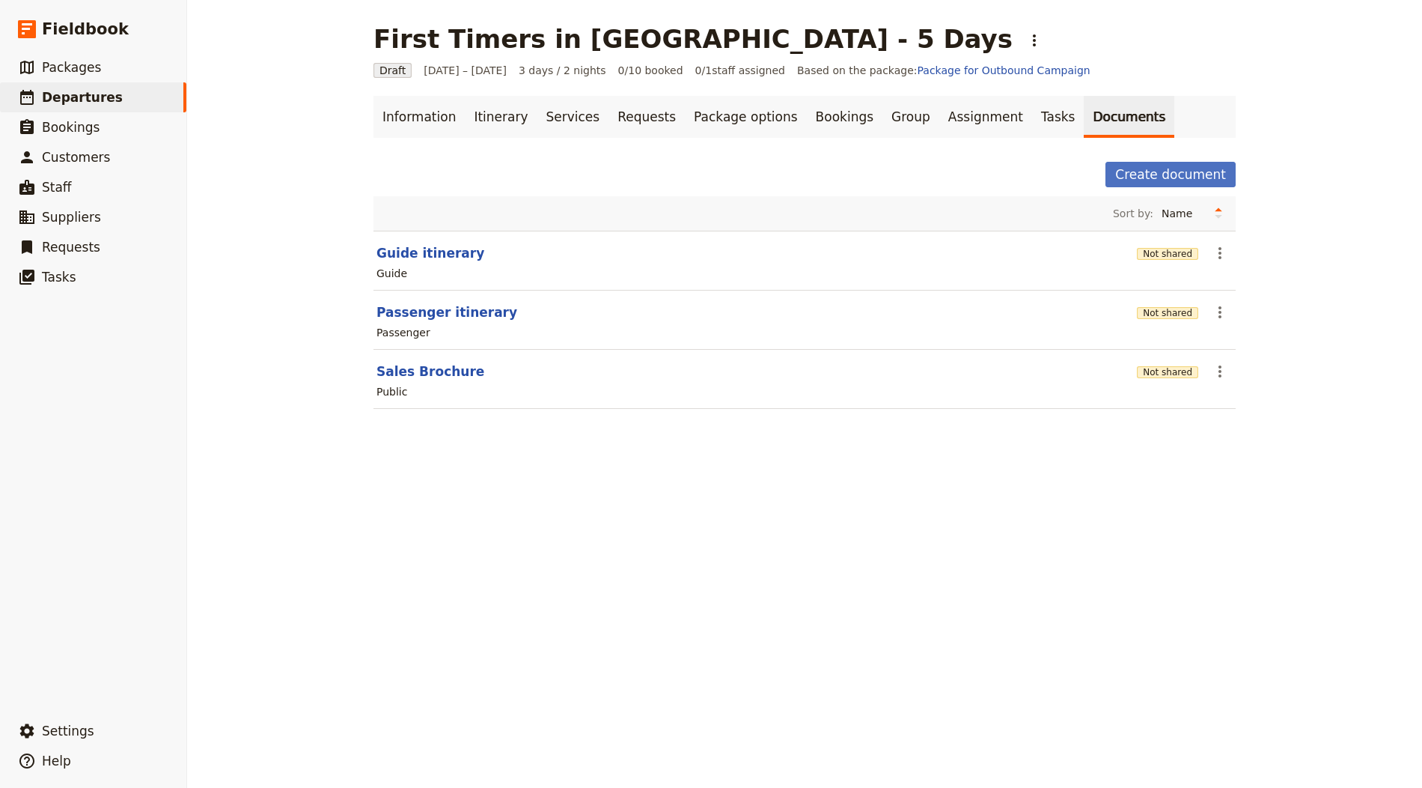
click at [1196, 308] on section "Passenger itinerary Not shared ​ Passenger" at bounding box center [805, 319] width 862 height 59
click at [1179, 310] on button "Not shared" at bounding box center [1167, 313] width 61 height 12
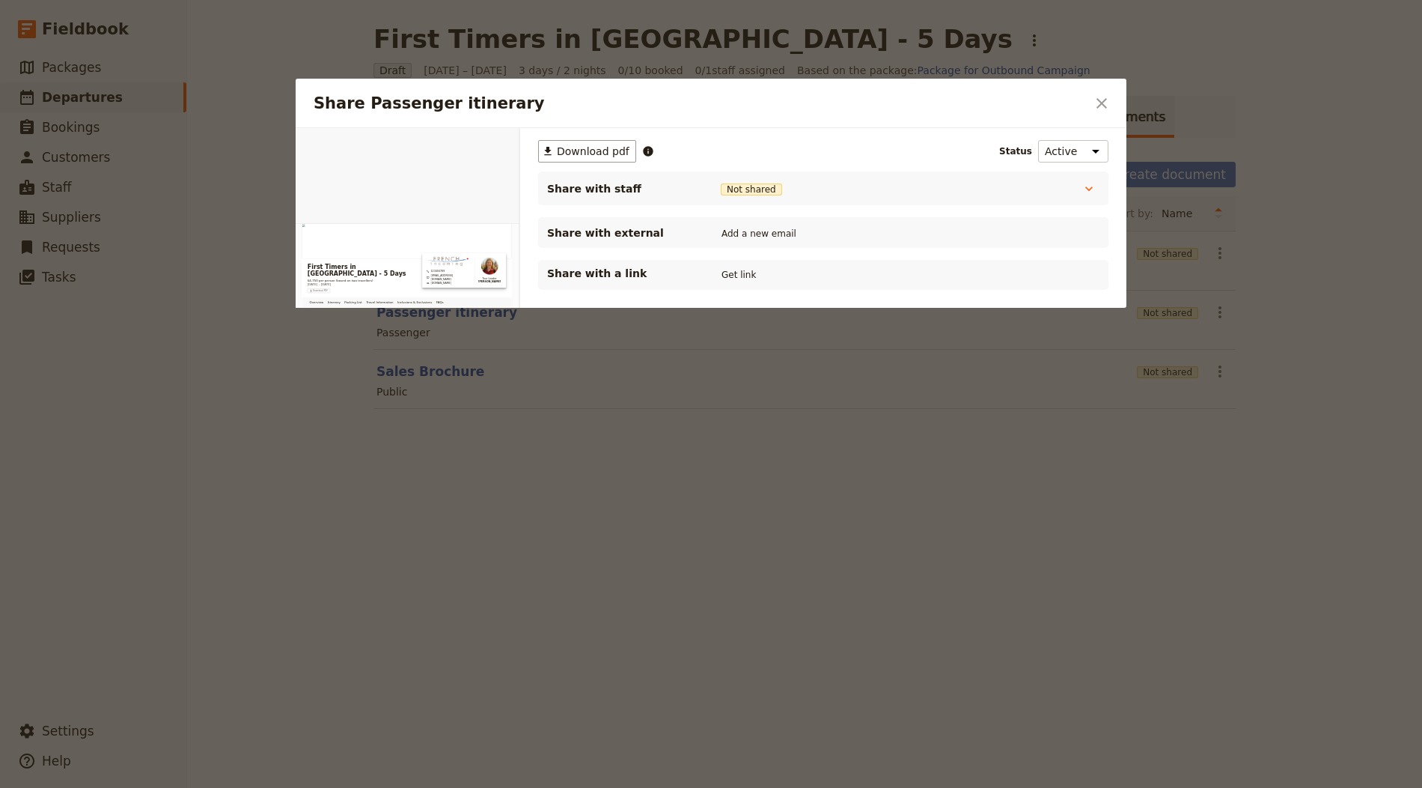
click at [715, 263] on div "Share with a link Get link" at bounding box center [823, 275] width 570 height 30
click at [732, 262] on div "Share with a link Get link" at bounding box center [823, 275] width 570 height 30
drag, startPoint x: 731, startPoint y: 269, endPoint x: 774, endPoint y: 249, distance: 47.5
click at [731, 269] on button "Get link" at bounding box center [739, 275] width 42 height 16
drag, startPoint x: 1123, startPoint y: 101, endPoint x: 1106, endPoint y: 100, distance: 16.5
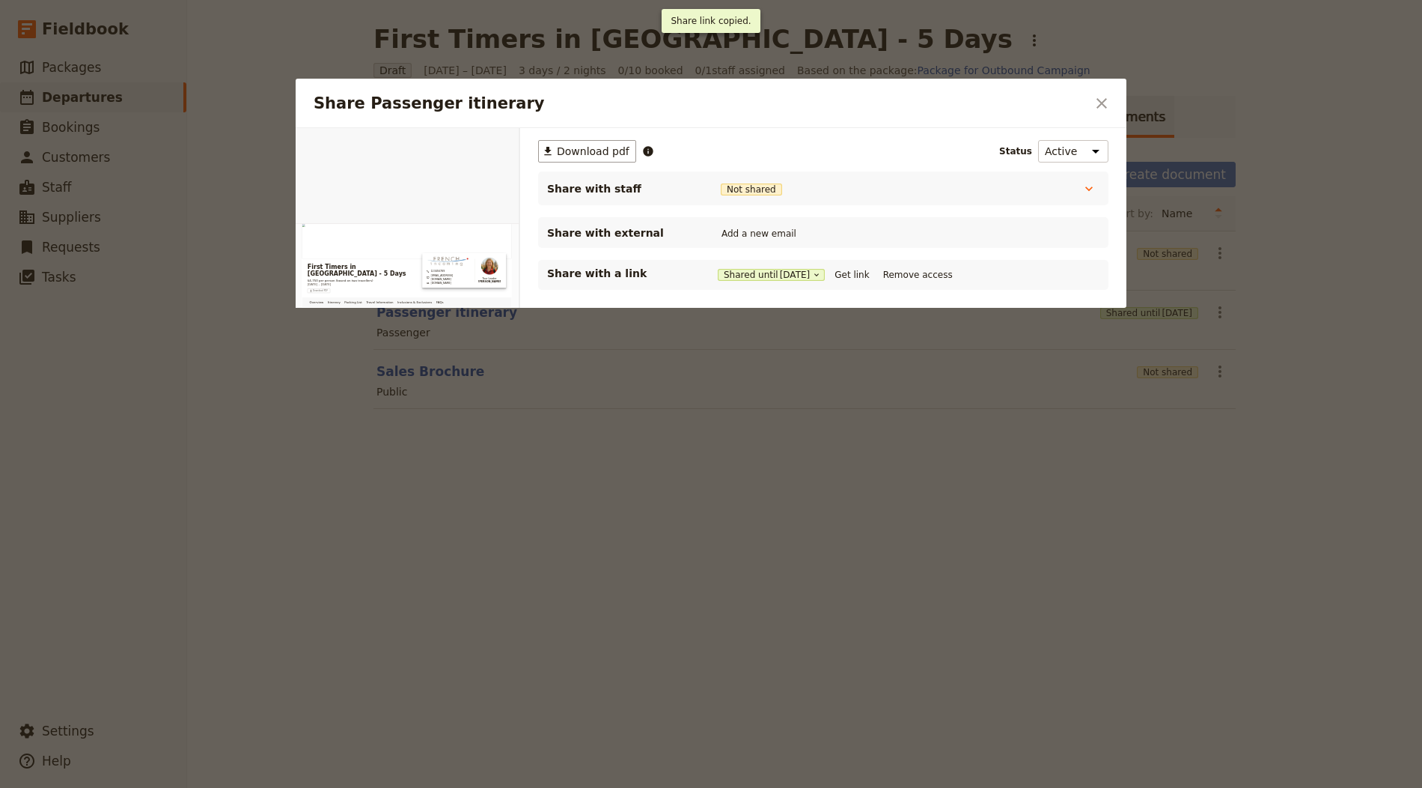
click at [1123, 101] on div "Share Passenger itinerary ​" at bounding box center [711, 103] width 831 height 49
drag, startPoint x: 1106, startPoint y: 100, endPoint x: 1082, endPoint y: 106, distance: 24.7
click at [1106, 100] on icon "Close dialog" at bounding box center [1102, 103] width 18 height 18
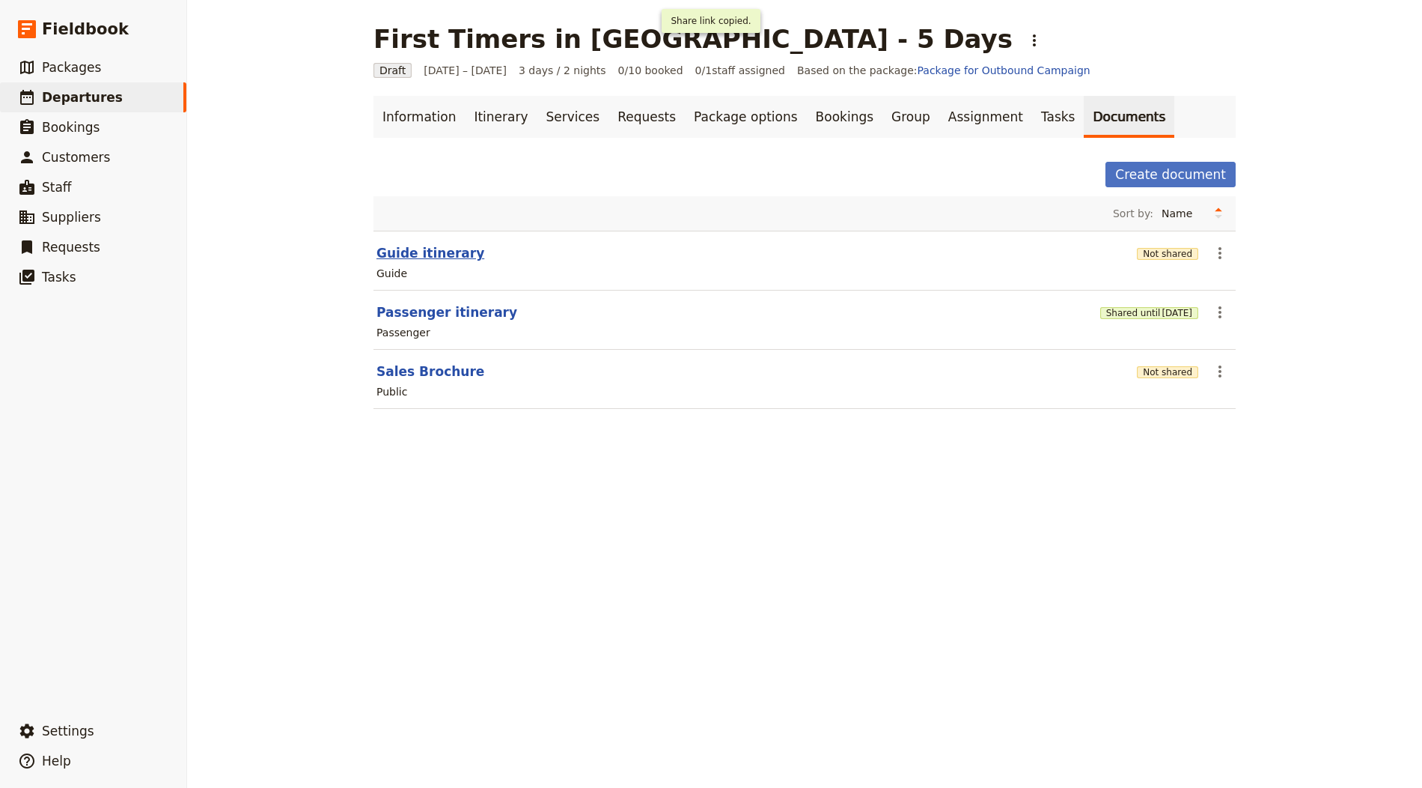
click at [418, 249] on button "Guide itinerary" at bounding box center [431, 253] width 108 height 18
select select "STAFF"
select select "RUN_SHEET"
select select "LARGE"
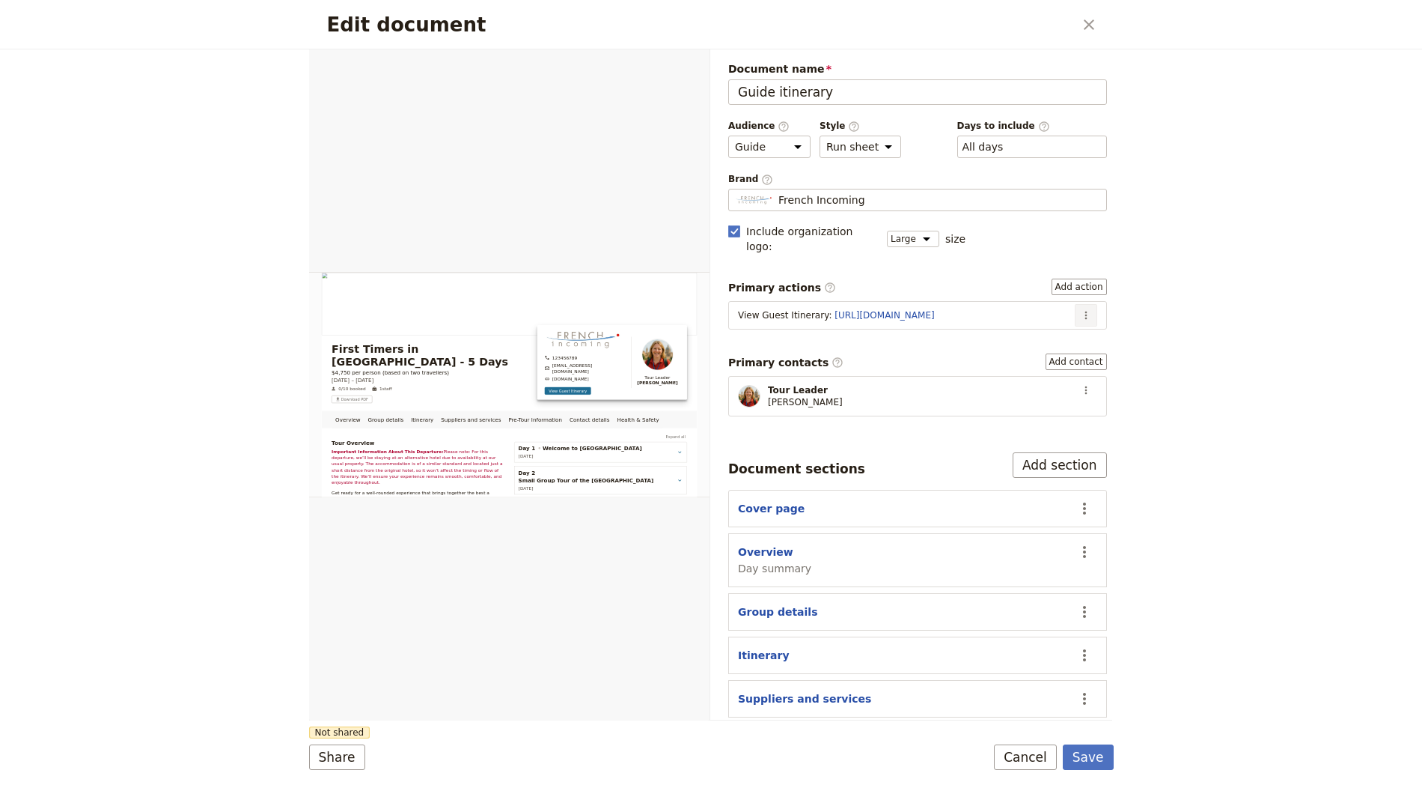
click at [1080, 309] on icon "Actions" at bounding box center [1086, 315] width 12 height 12
click at [1062, 324] on span "Edit action" at bounding box center [1036, 326] width 78 height 15
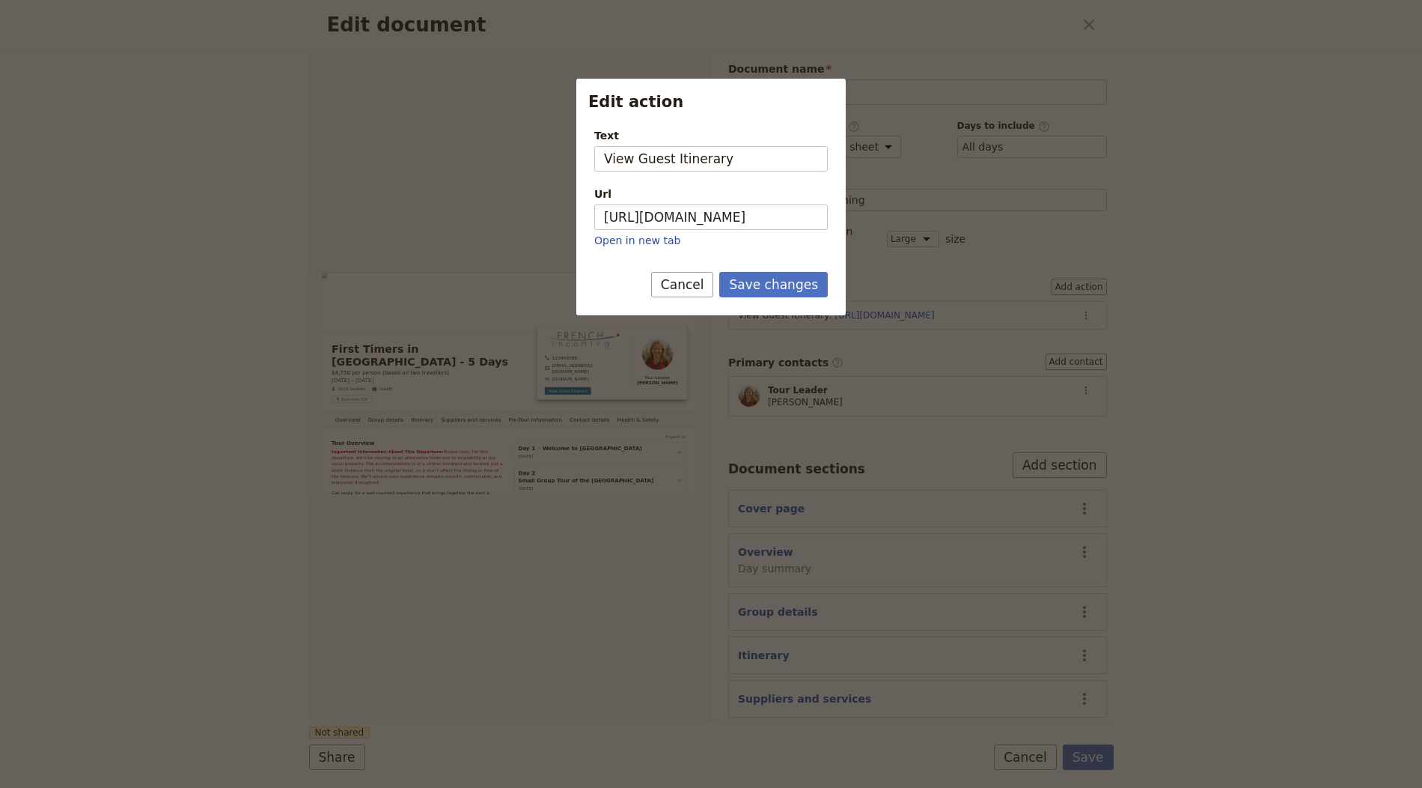
click at [717, 202] on div "Url https://trips.fieldbook.com/d/v4ehCFkB73SU5mfzqkEjG Open in new tab" at bounding box center [711, 216] width 234 height 61
click at [721, 217] on input "https://trips.fieldbook.com/d/v4ehCFkB73SU5mfzqkEjG" at bounding box center [711, 216] width 234 height 25
paste input "l_A6vy5V-LRrY9vS_oRSb"
type input "https://trips.fieldbook.com/d/l_A6vy5V-LRrY9vS_oRSb"
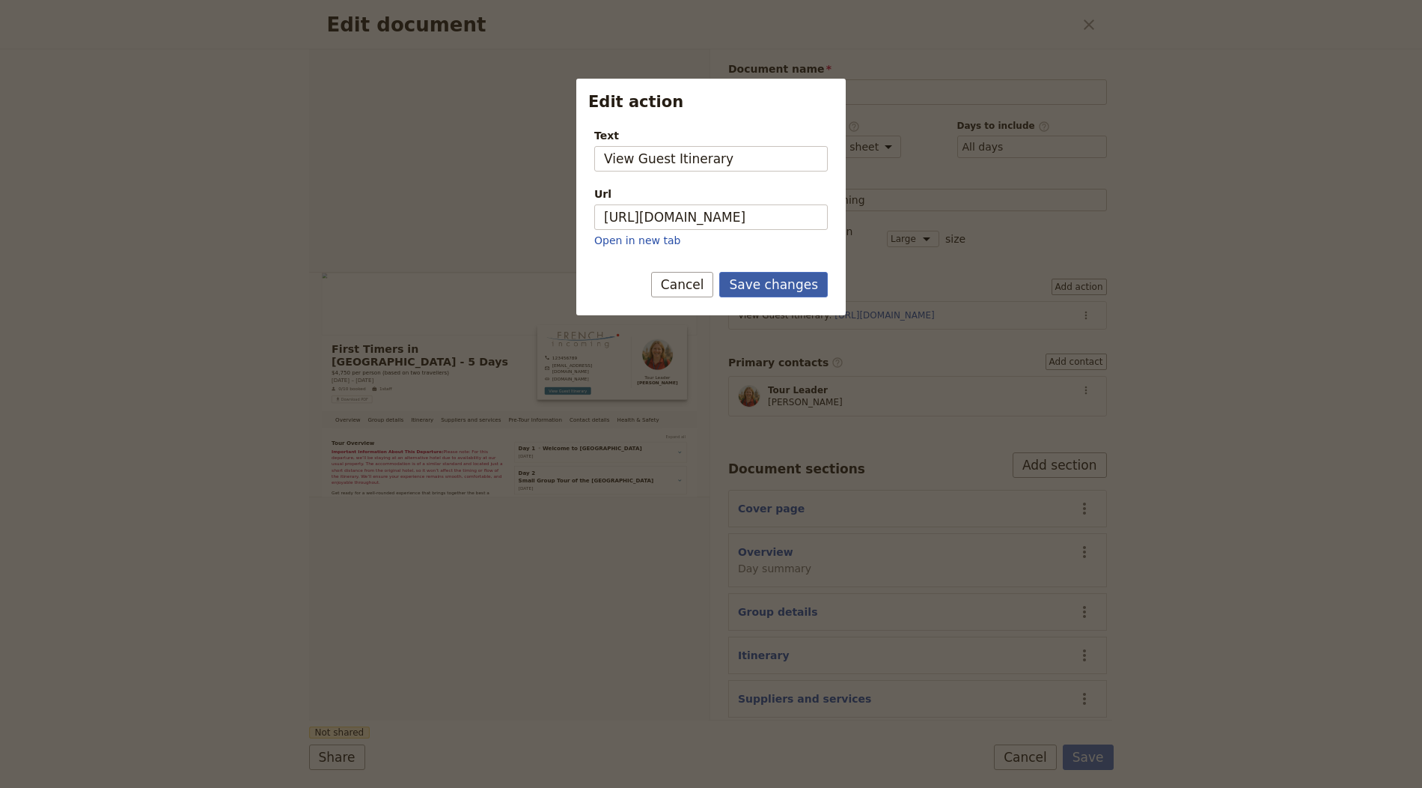
click at [760, 273] on button "Save changes" at bounding box center [773, 284] width 109 height 25
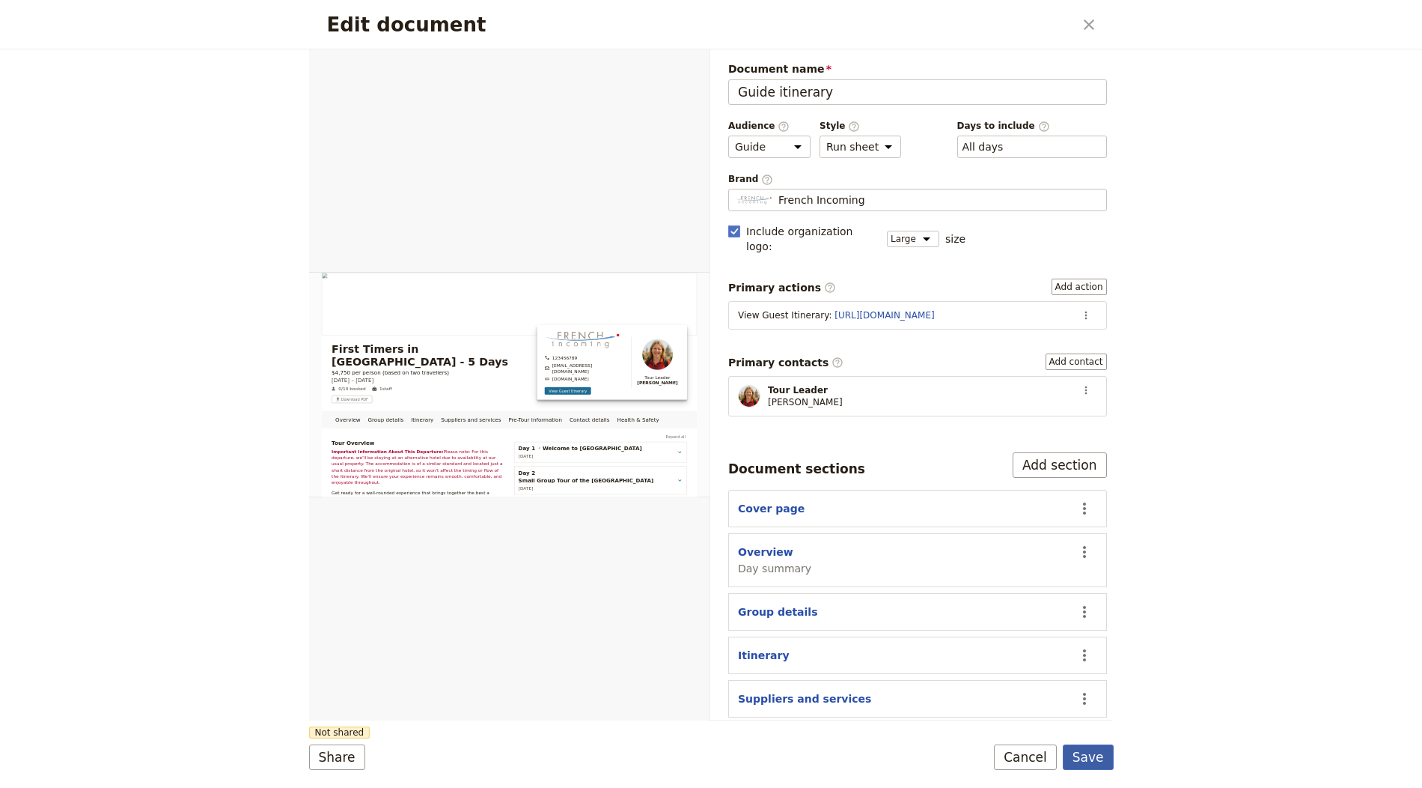
click at [1100, 761] on button "Save" at bounding box center [1088, 756] width 51 height 25
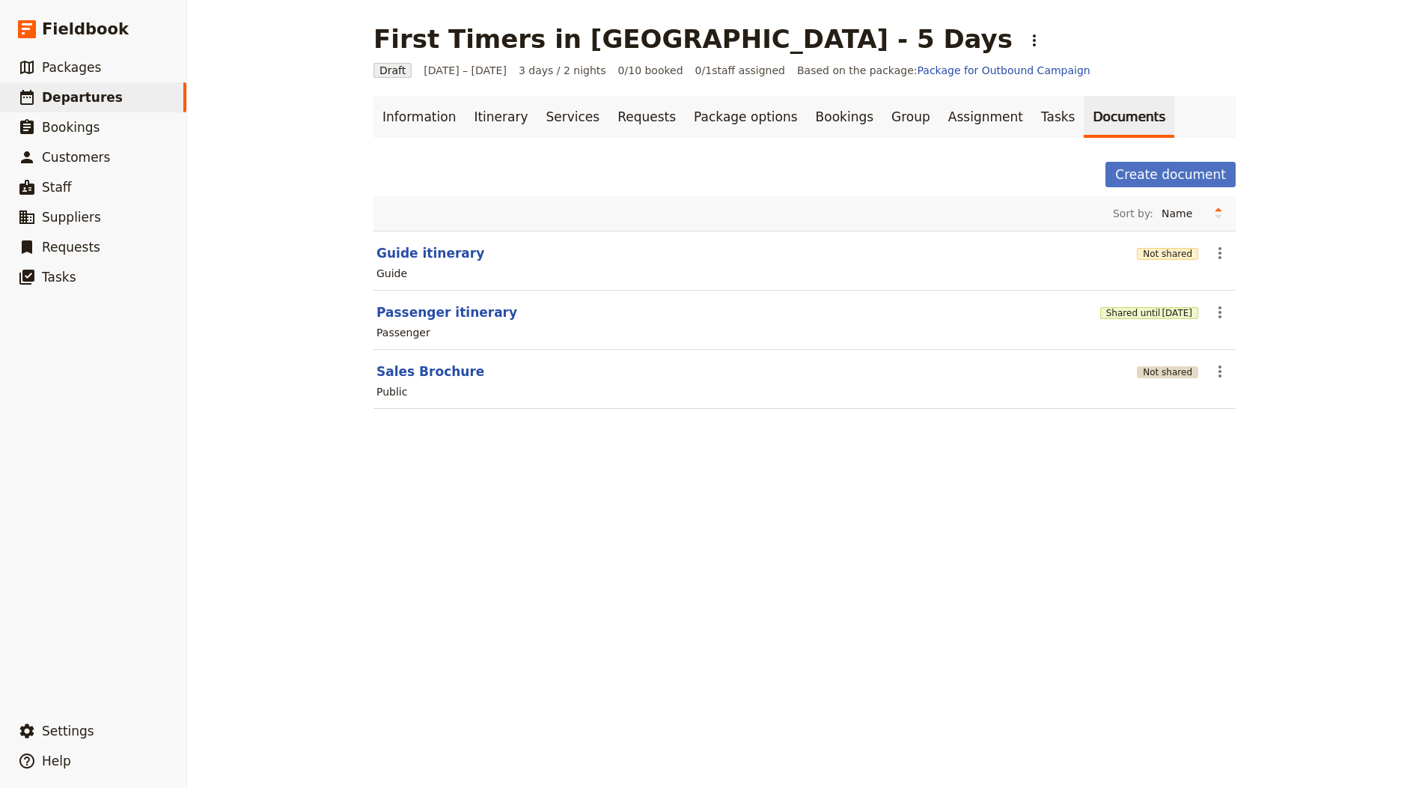
click at [1172, 371] on button "Not shared" at bounding box center [1167, 372] width 61 height 12
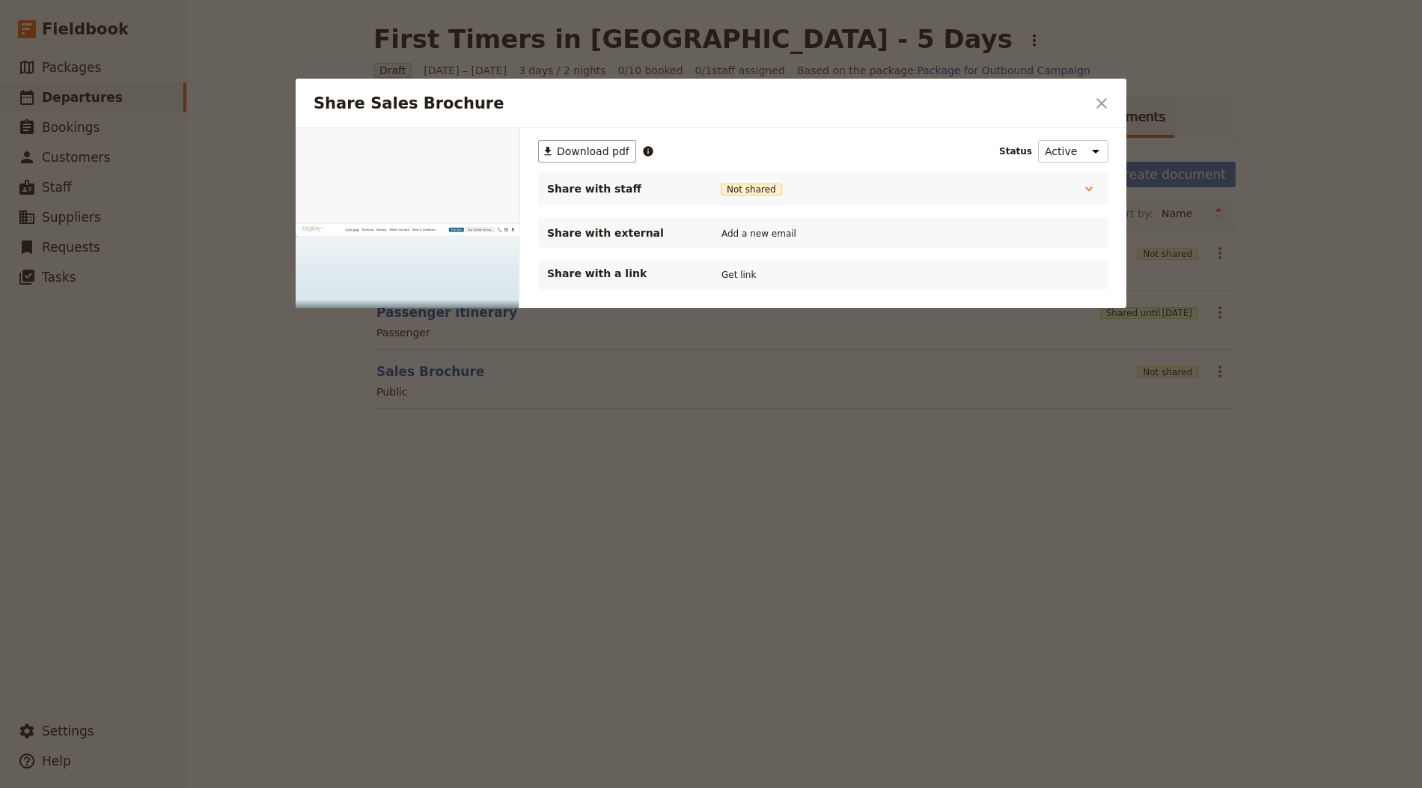
drag, startPoint x: 714, startPoint y: 267, endPoint x: 731, endPoint y: 269, distance: 17.4
click at [714, 267] on div "Share with a link Get link" at bounding box center [823, 275] width 552 height 18
click at [731, 269] on button "Get link" at bounding box center [739, 275] width 42 height 16
click at [1115, 99] on div "Share Sales Brochure ​" at bounding box center [711, 103] width 831 height 49
click at [1099, 99] on icon "Close dialog" at bounding box center [1102, 103] width 10 height 10
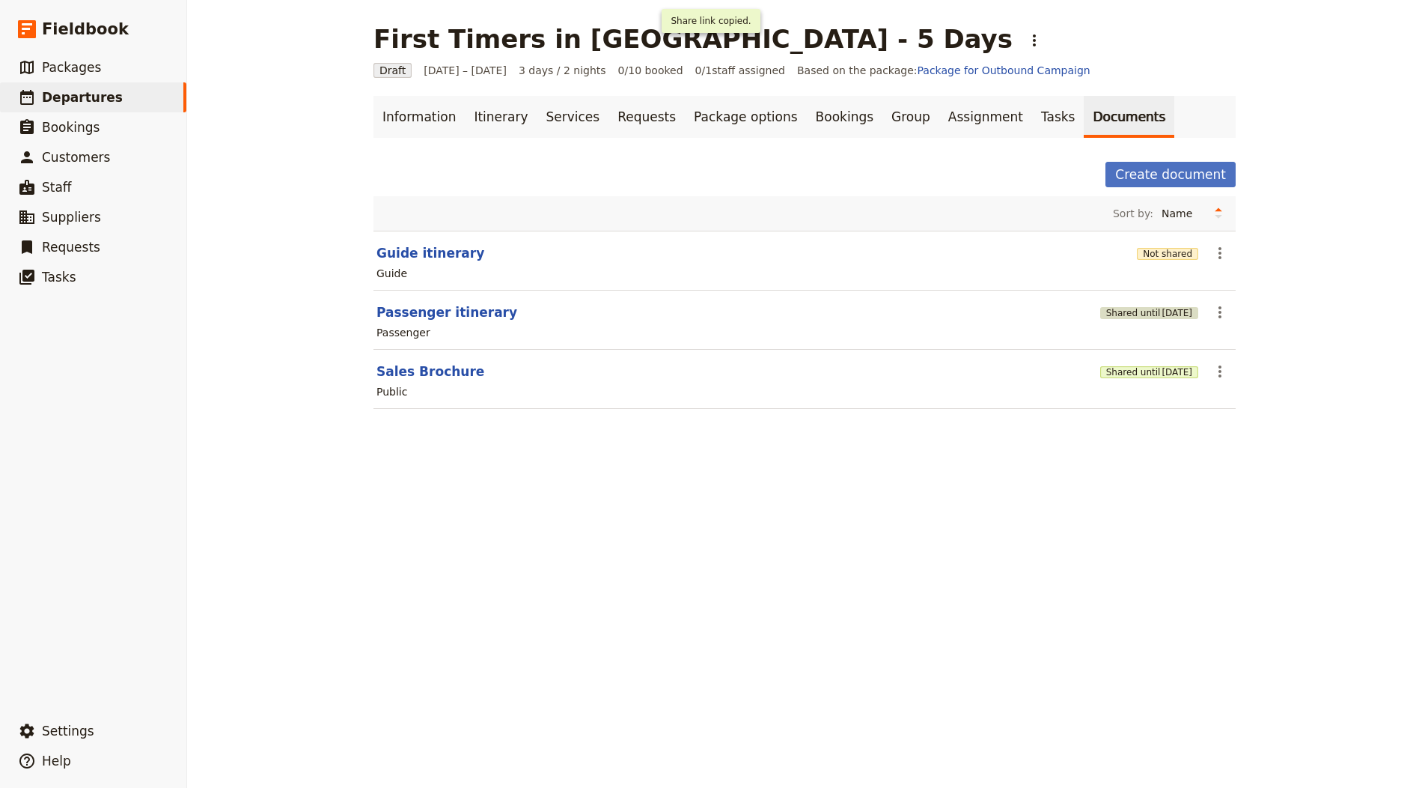
click at [1162, 307] on span "3 Nov 2025" at bounding box center [1177, 313] width 31 height 12
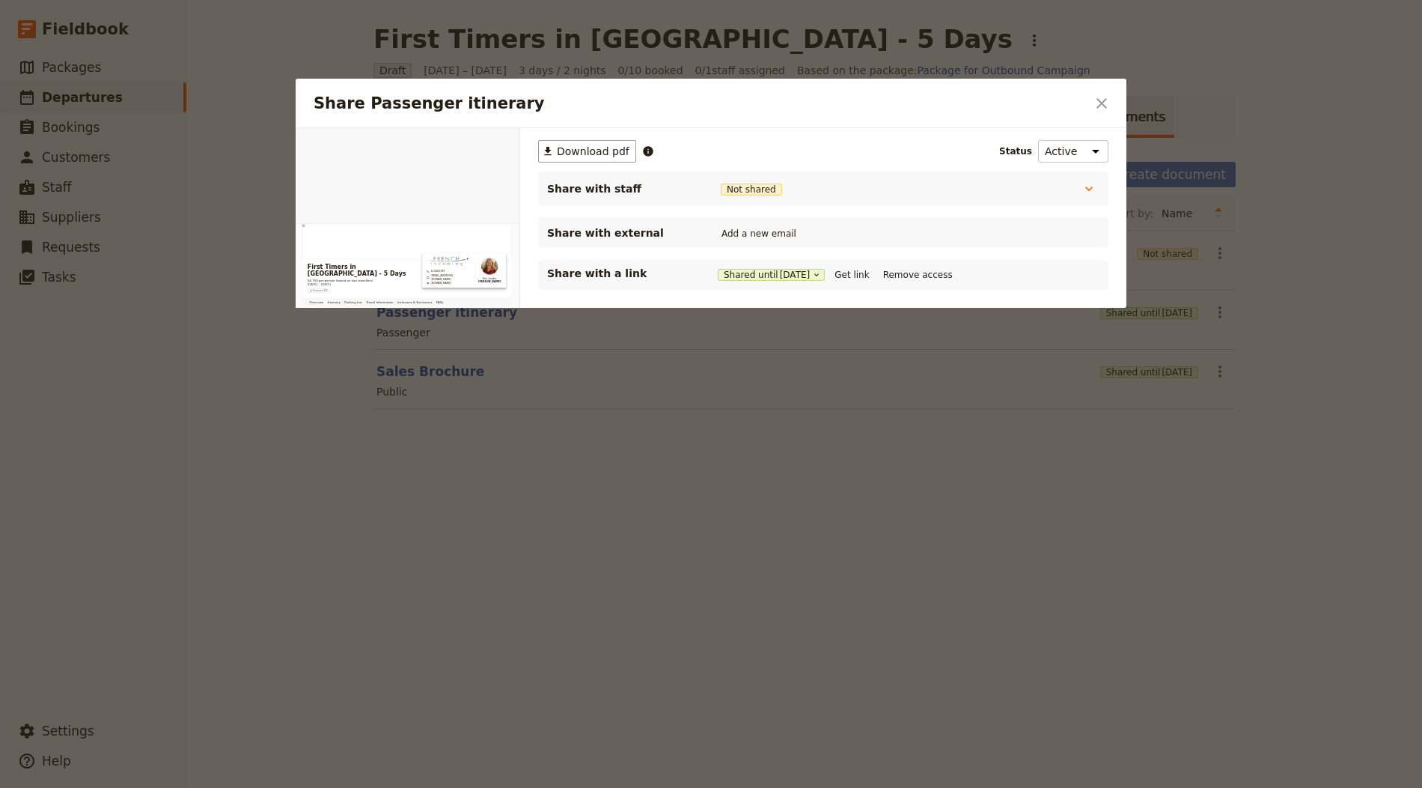
drag, startPoint x: 869, startPoint y: 270, endPoint x: 999, endPoint y: 207, distance: 144.6
click at [872, 269] on button "Get link" at bounding box center [852, 275] width 42 height 16
click at [1106, 99] on icon "Close dialog" at bounding box center [1102, 103] width 10 height 10
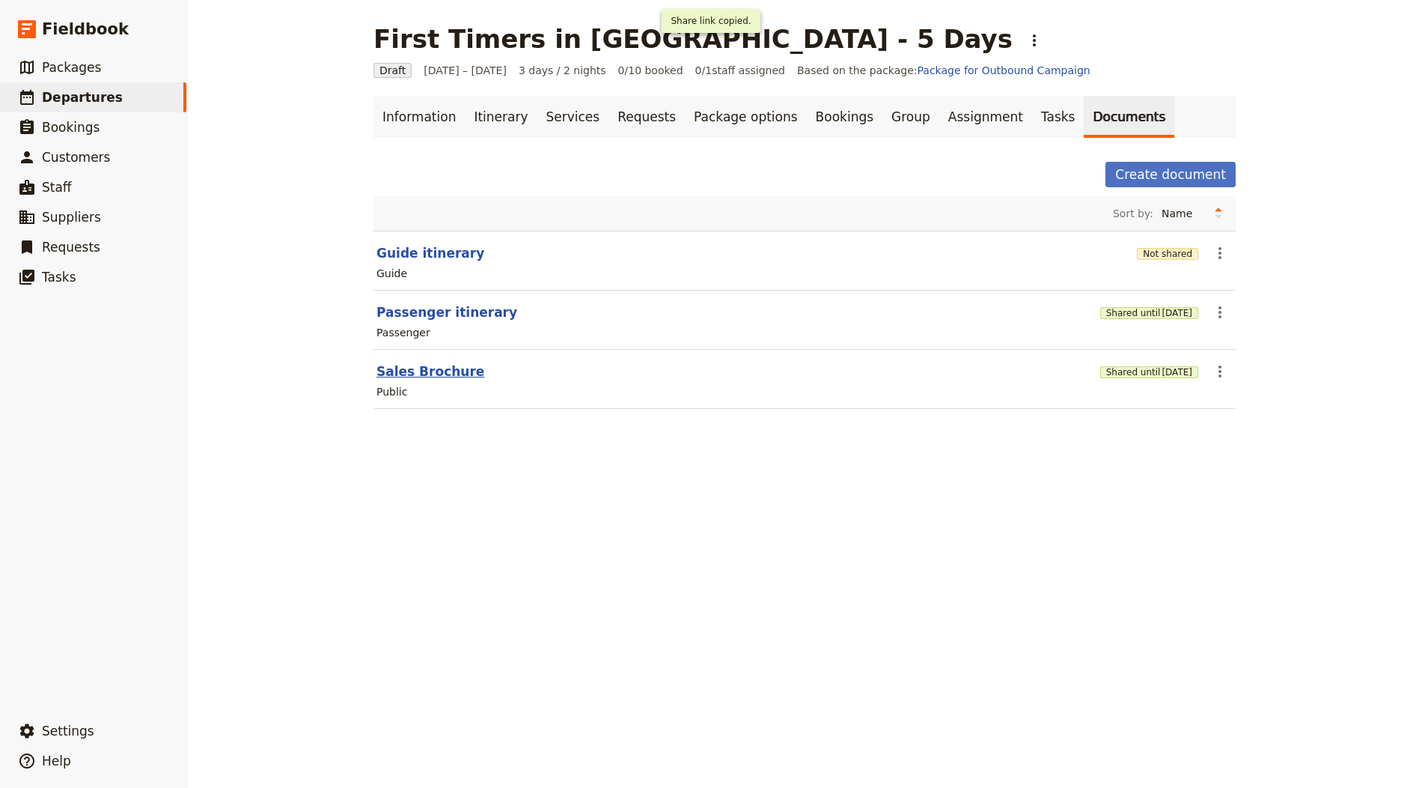
click at [413, 372] on button "Sales Brochure" at bounding box center [431, 371] width 108 height 18
select select "DEFAULT"
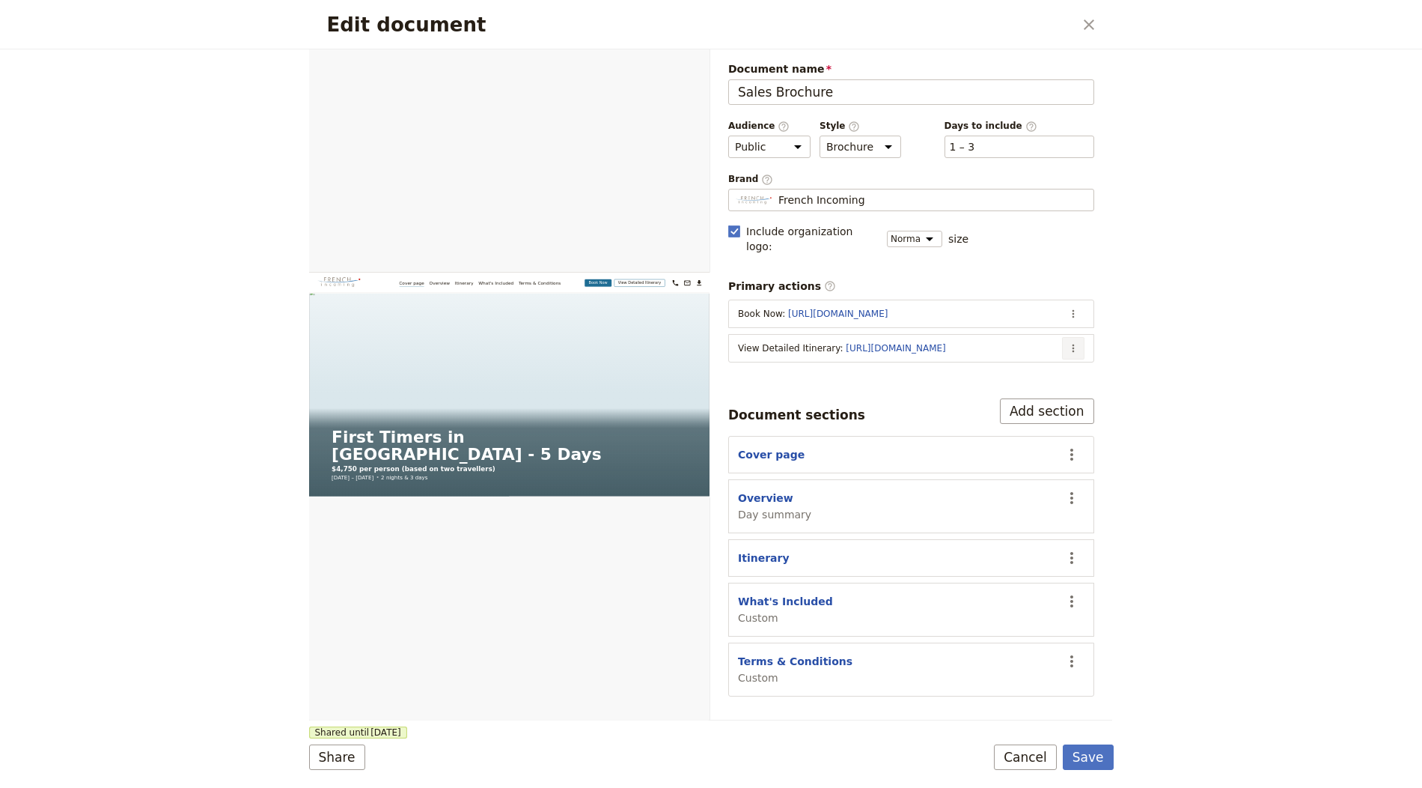
click at [1070, 342] on icon "Actions" at bounding box center [1074, 348] width 12 height 12
click at [1038, 356] on span "Edit action" at bounding box center [1014, 359] width 121 height 15
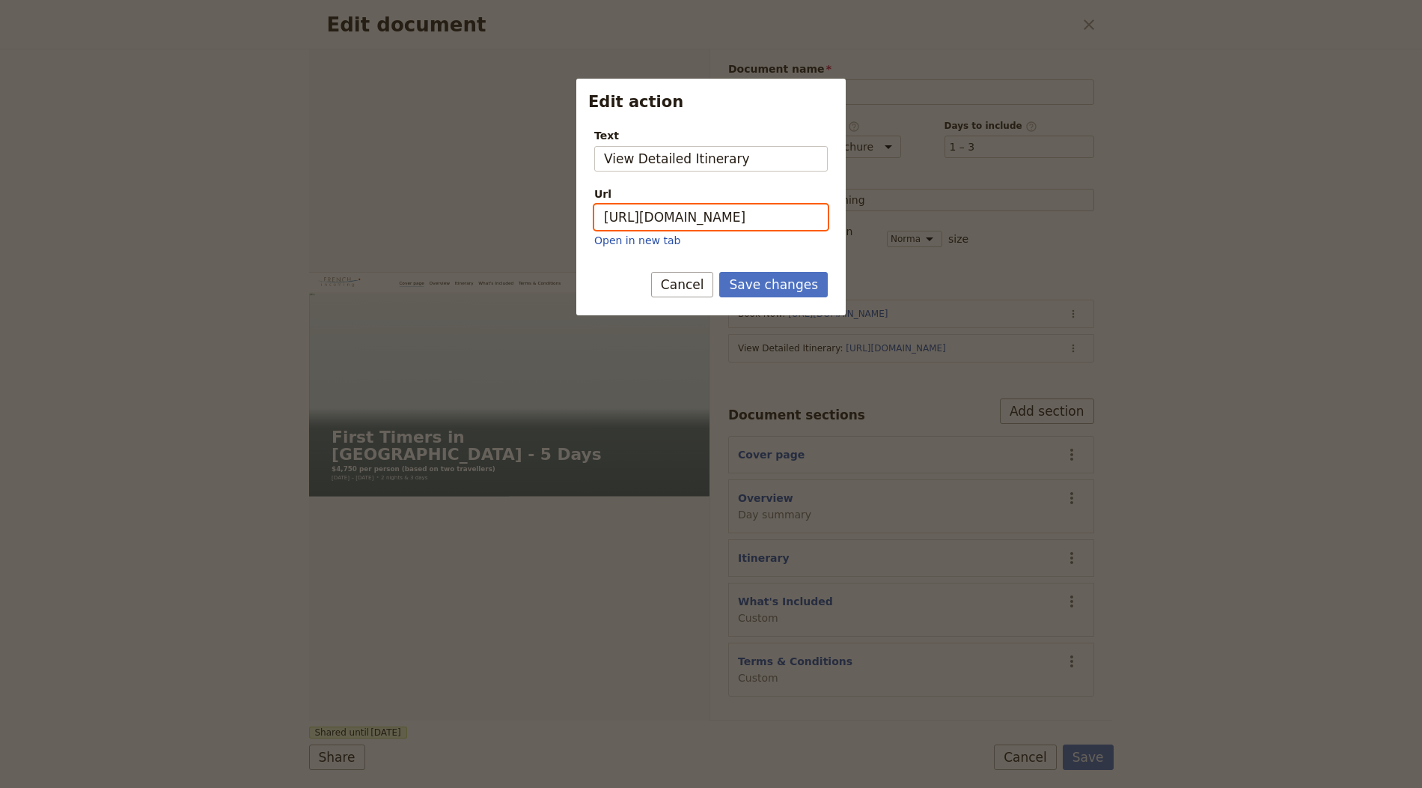
click at [738, 219] on input "https://trips.fieldbook.com/d/v4ehCFkB73SU5mfzqkEjG" at bounding box center [711, 216] width 234 height 25
paste input "l_A6vy5V-LRrY9vS_oRSb"
type input "https://trips.fieldbook.com/d/l_A6vy5V-LRrY9vS_oRSb"
drag, startPoint x: 791, startPoint y: 282, endPoint x: 984, endPoint y: 267, distance: 194.5
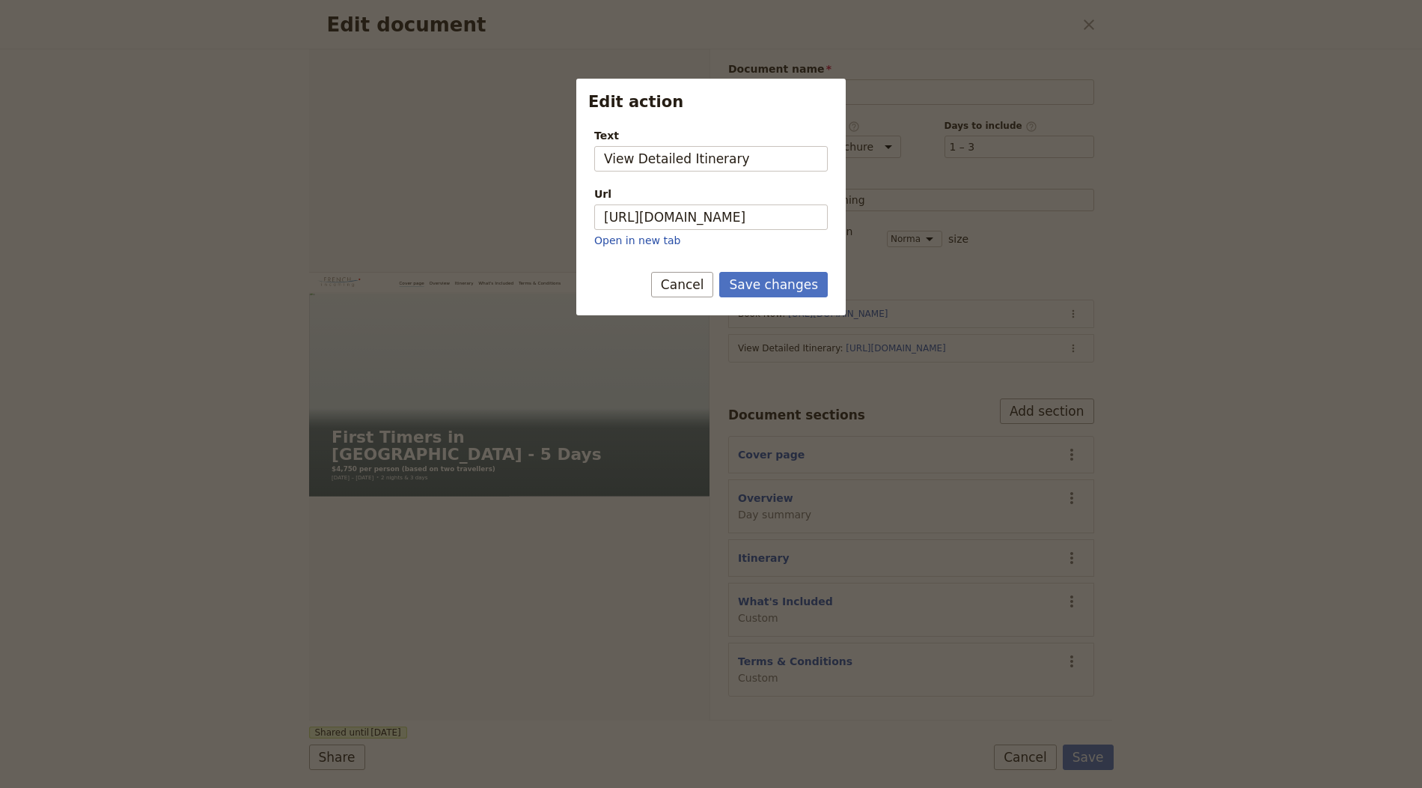
click at [791, 282] on button "Save changes" at bounding box center [773, 284] width 109 height 25
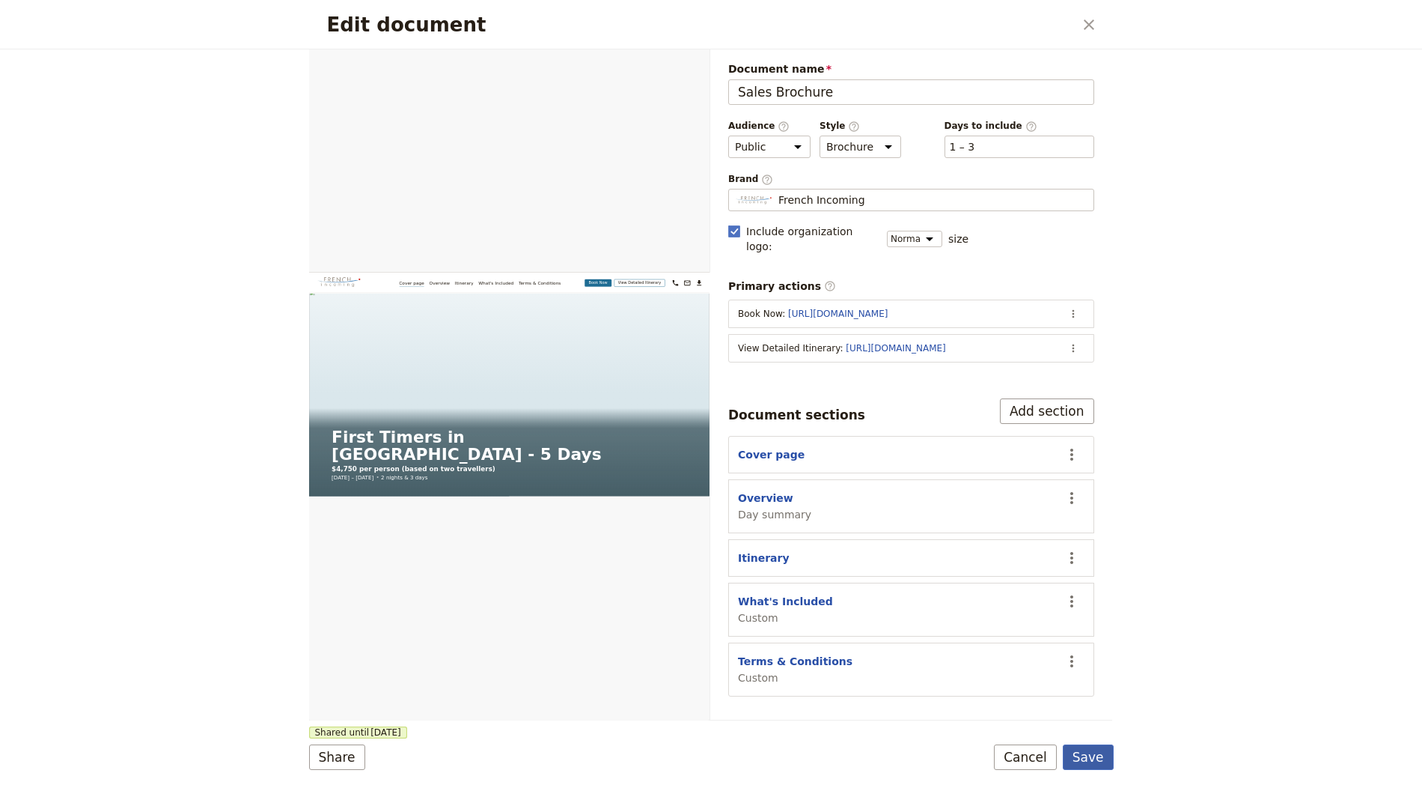
click at [1087, 751] on button "Save" at bounding box center [1088, 756] width 51 height 25
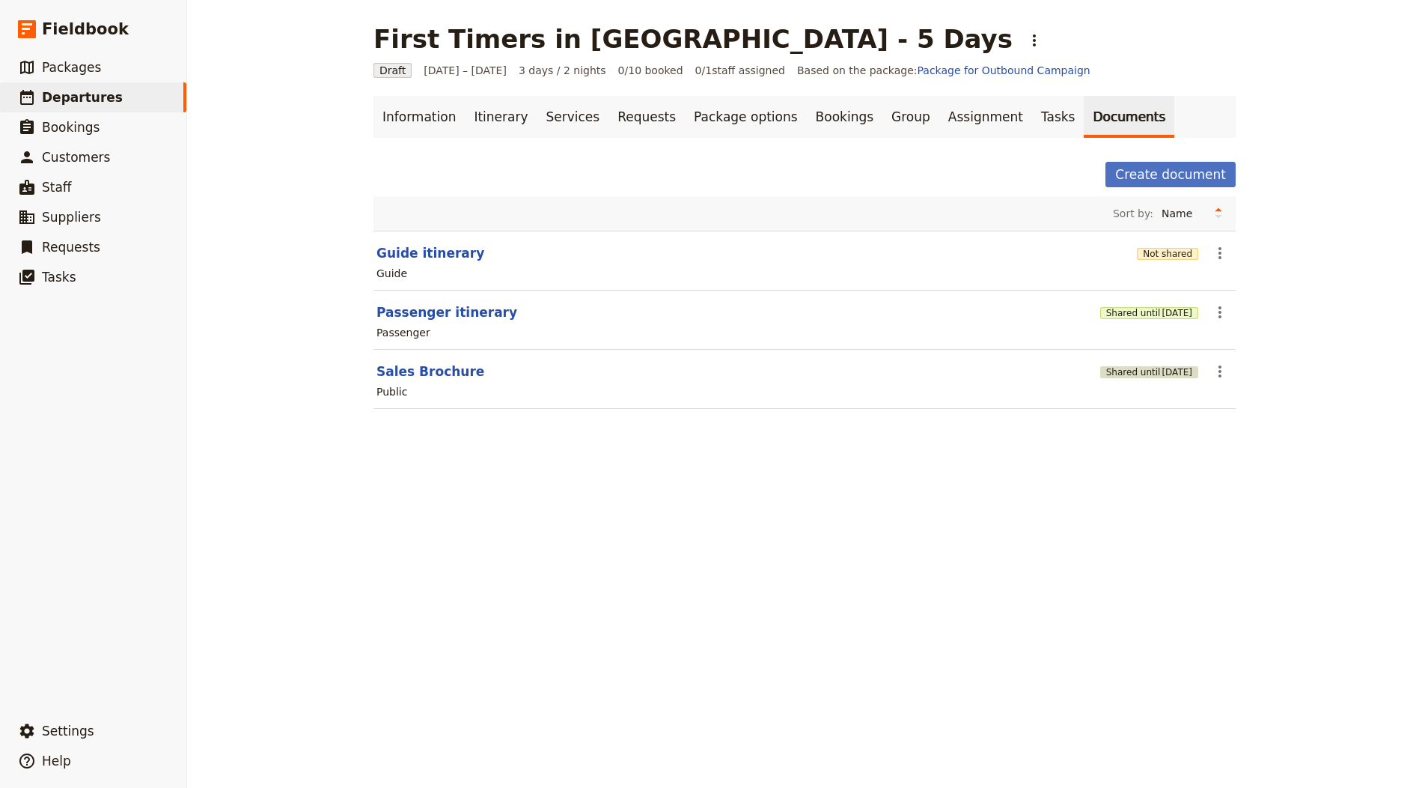
click at [1130, 367] on button "Shared until 3 Nov 2025" at bounding box center [1149, 372] width 98 height 12
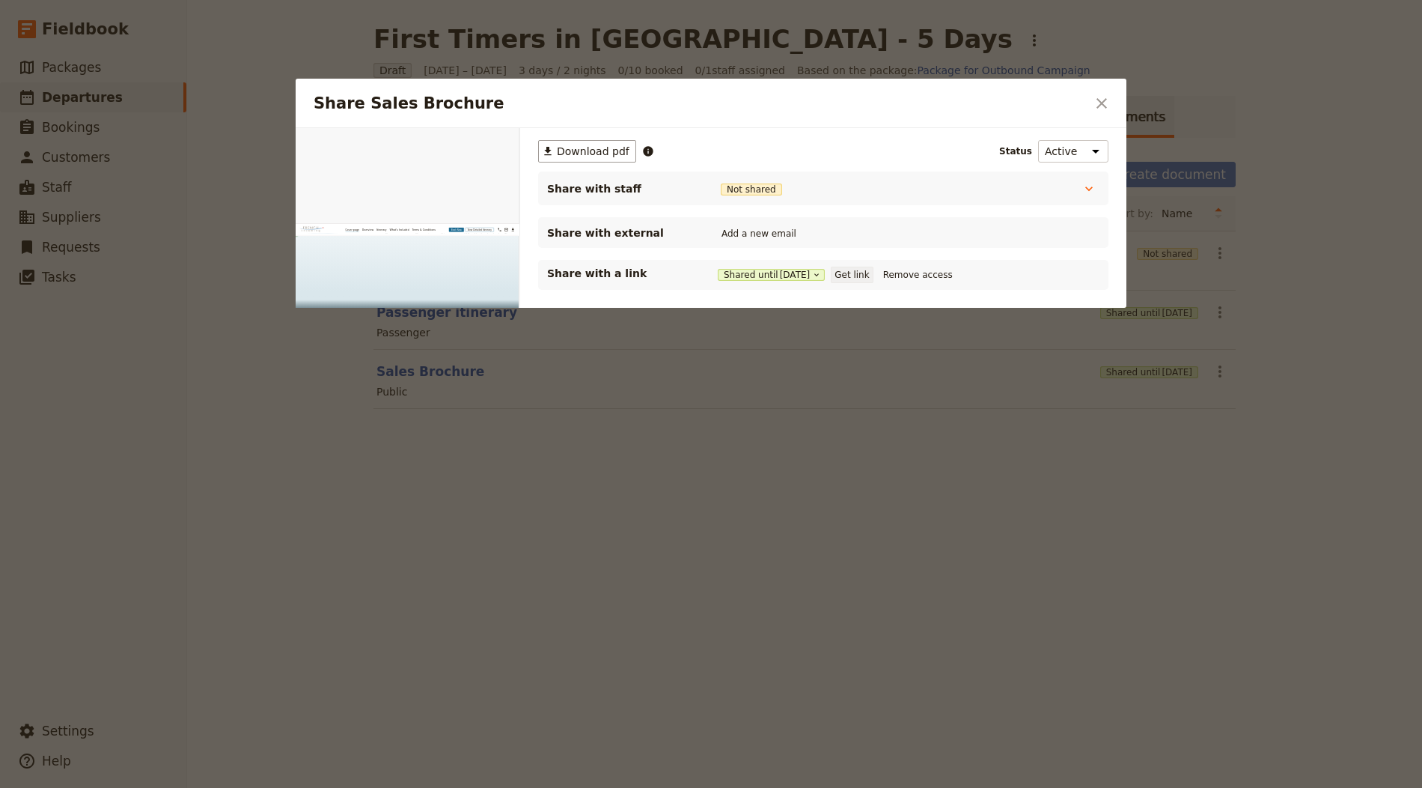
click at [867, 275] on button "Get link" at bounding box center [852, 275] width 42 height 16
click at [1106, 94] on icon "Close dialog" at bounding box center [1102, 103] width 18 height 18
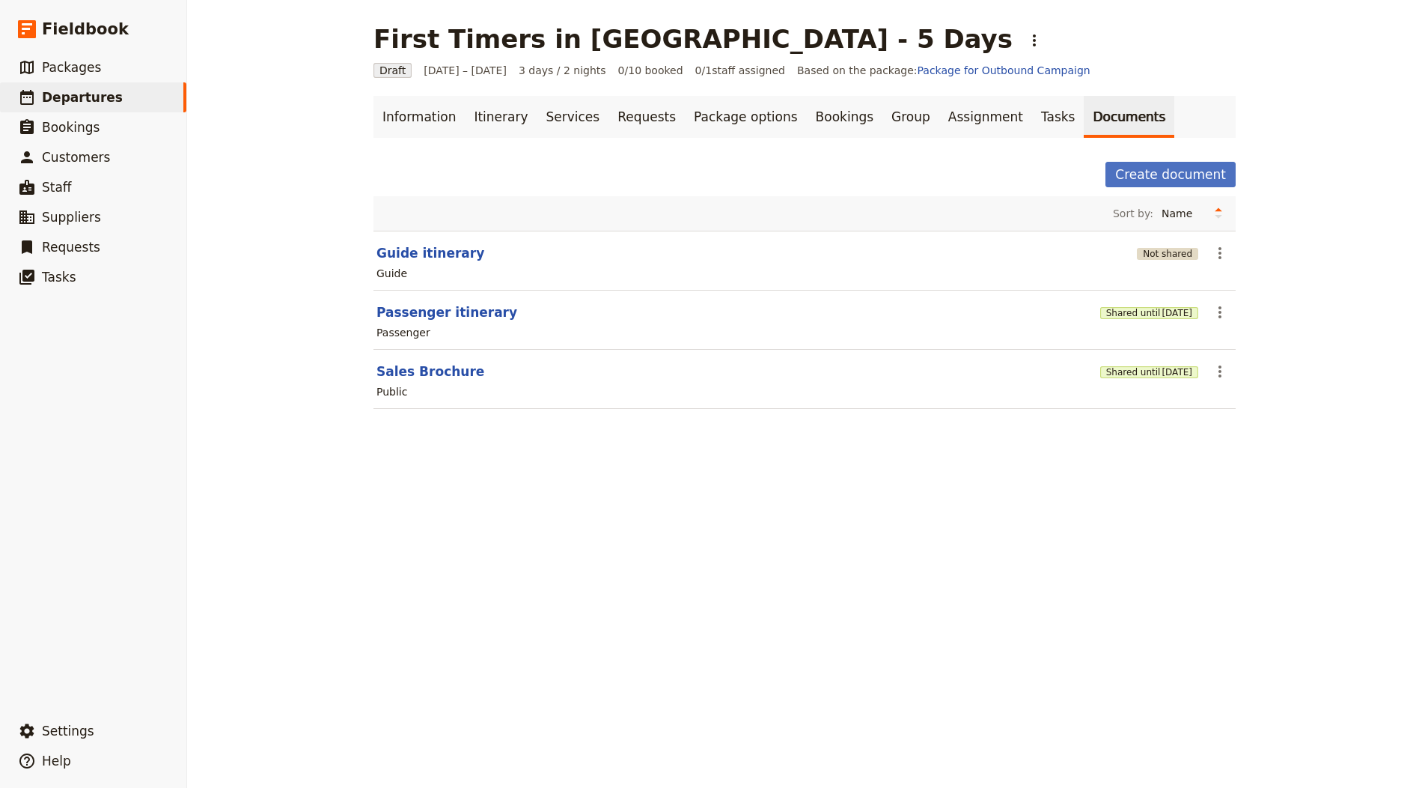
click at [1171, 248] on button "Not shared" at bounding box center [1167, 254] width 61 height 12
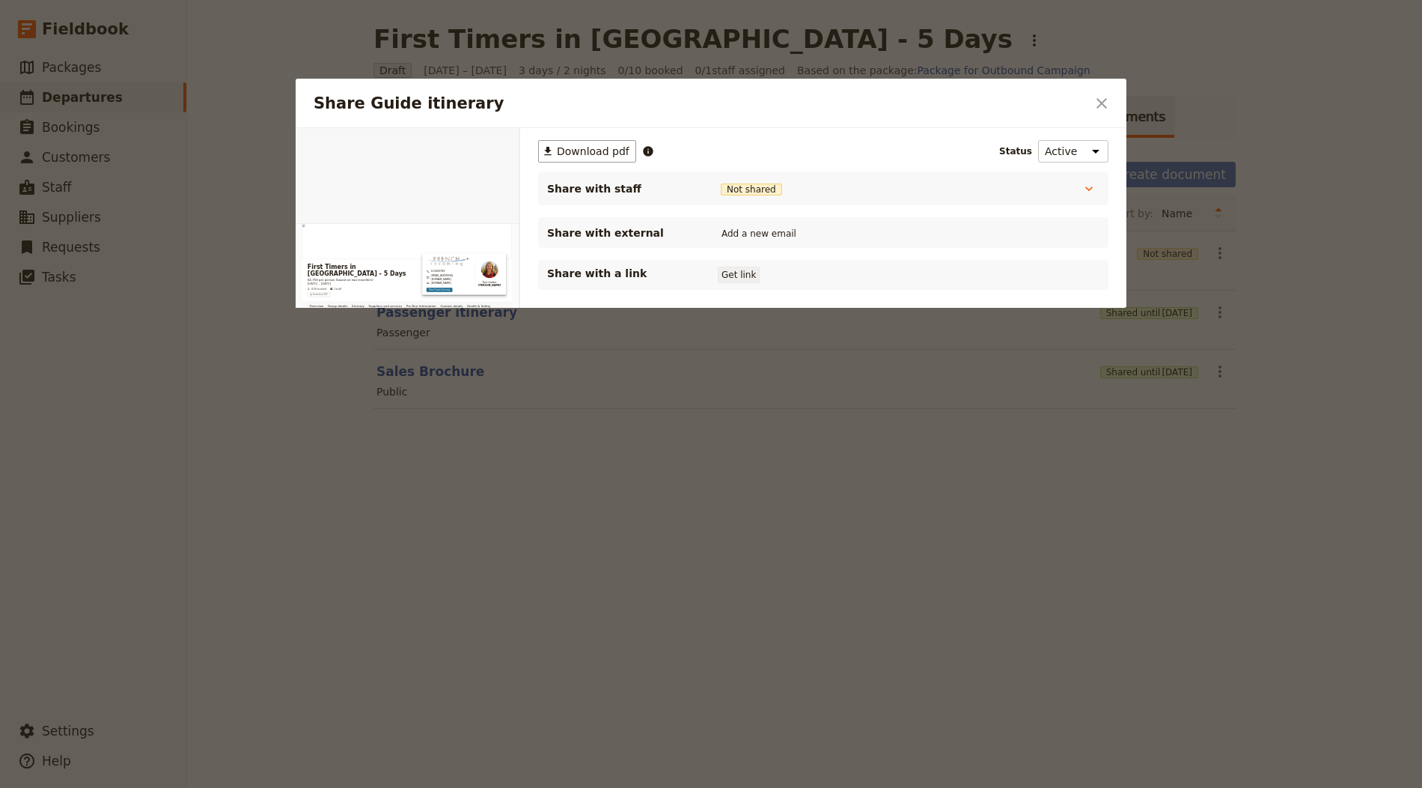
click at [731, 268] on button "Get link" at bounding box center [739, 275] width 42 height 16
click at [1112, 98] on button "​" at bounding box center [1101, 103] width 25 height 25
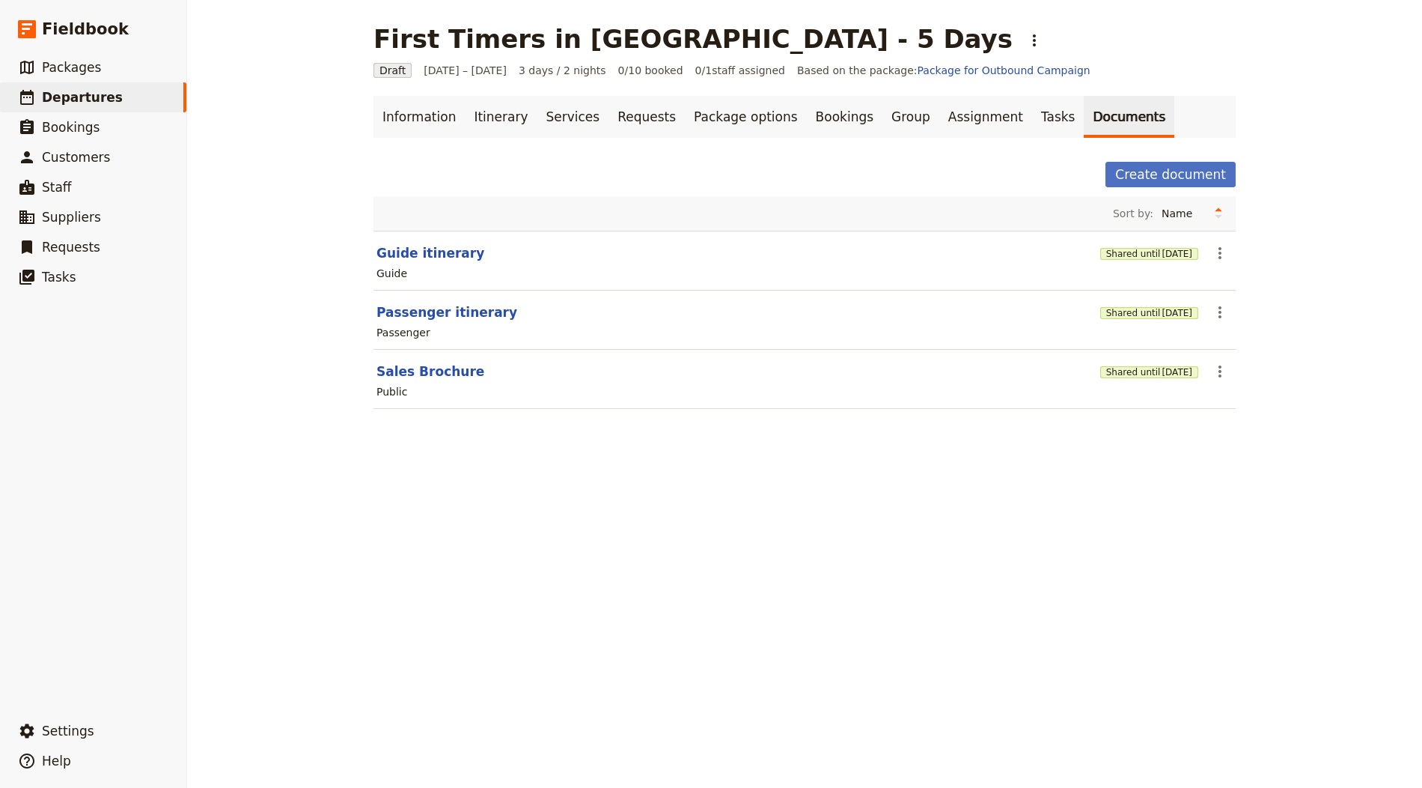
click at [497, 53] on h1 "First Timers in Paris - 5 Days" at bounding box center [693, 39] width 639 height 30
click at [499, 35] on h1 "First Timers in Paris - 5 Days" at bounding box center [693, 39] width 639 height 30
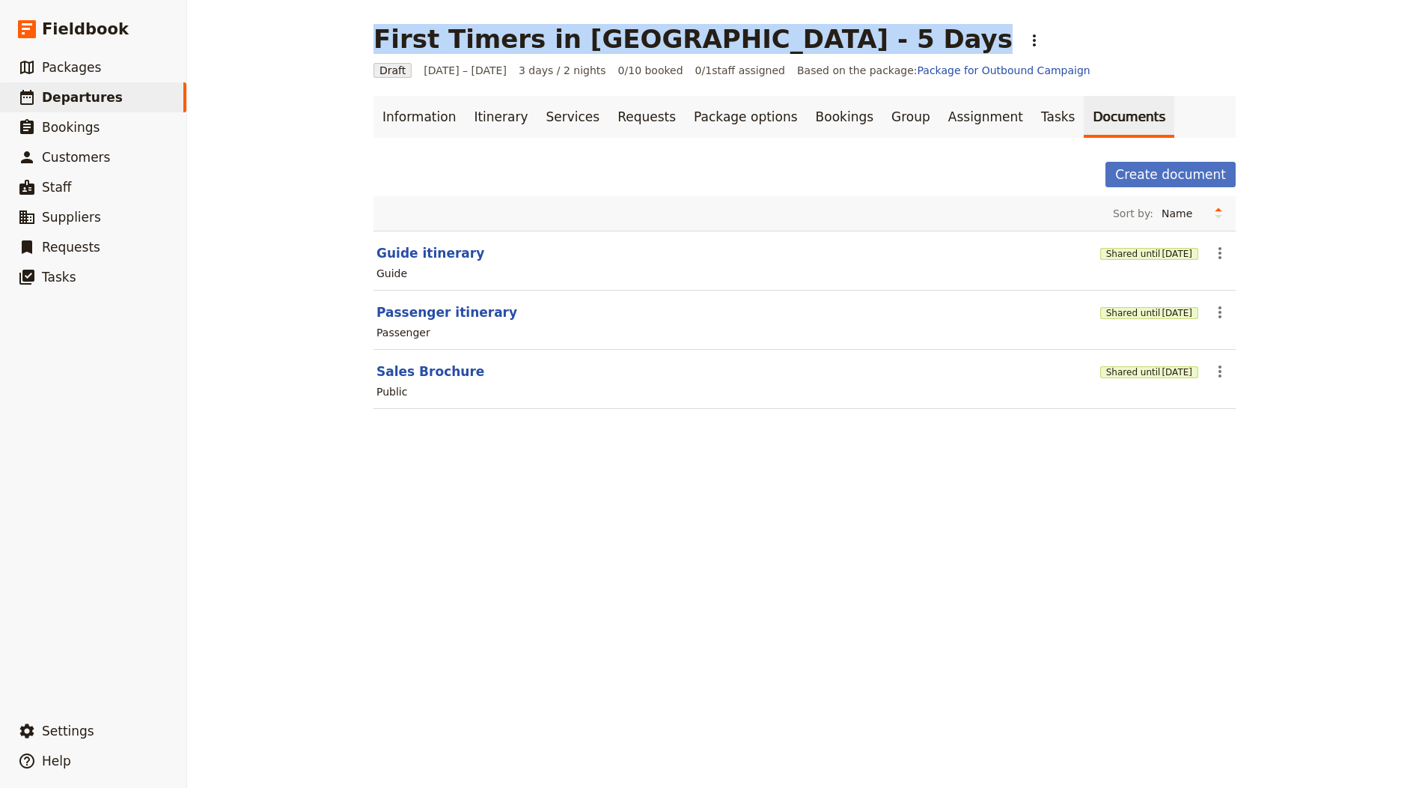
click at [499, 35] on h1 "First Timers in Paris - 5 Days" at bounding box center [693, 39] width 639 height 30
copy h1 "First Timers in Paris - 5 Days"
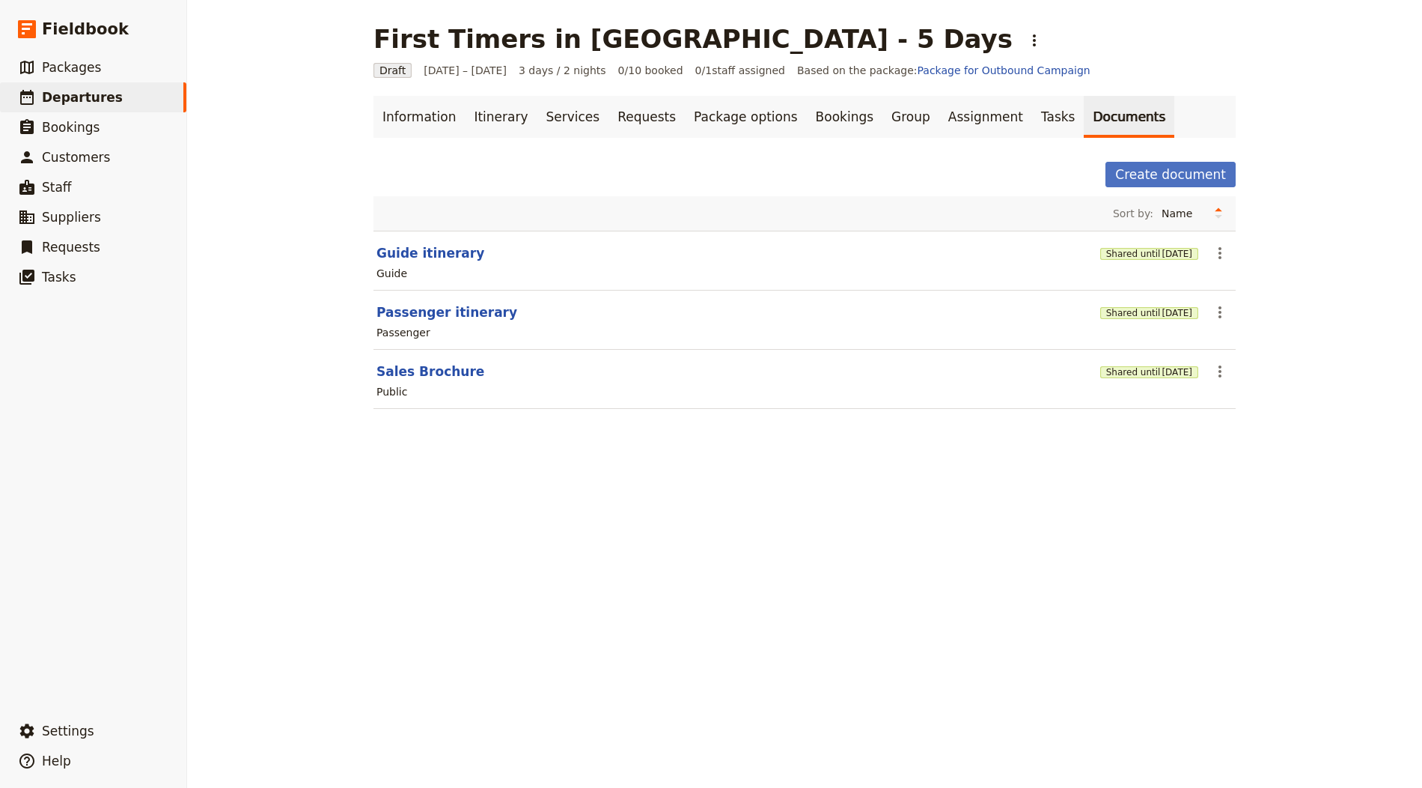
click at [430, 81] on main "First Timers in Paris - 5 Days ​ Draft 1 – 3 Oct 2025 3 days / 2 nights 0/10 bo…" at bounding box center [805, 225] width 898 height 451
click at [406, 115] on link "Information" at bounding box center [419, 117] width 91 height 42
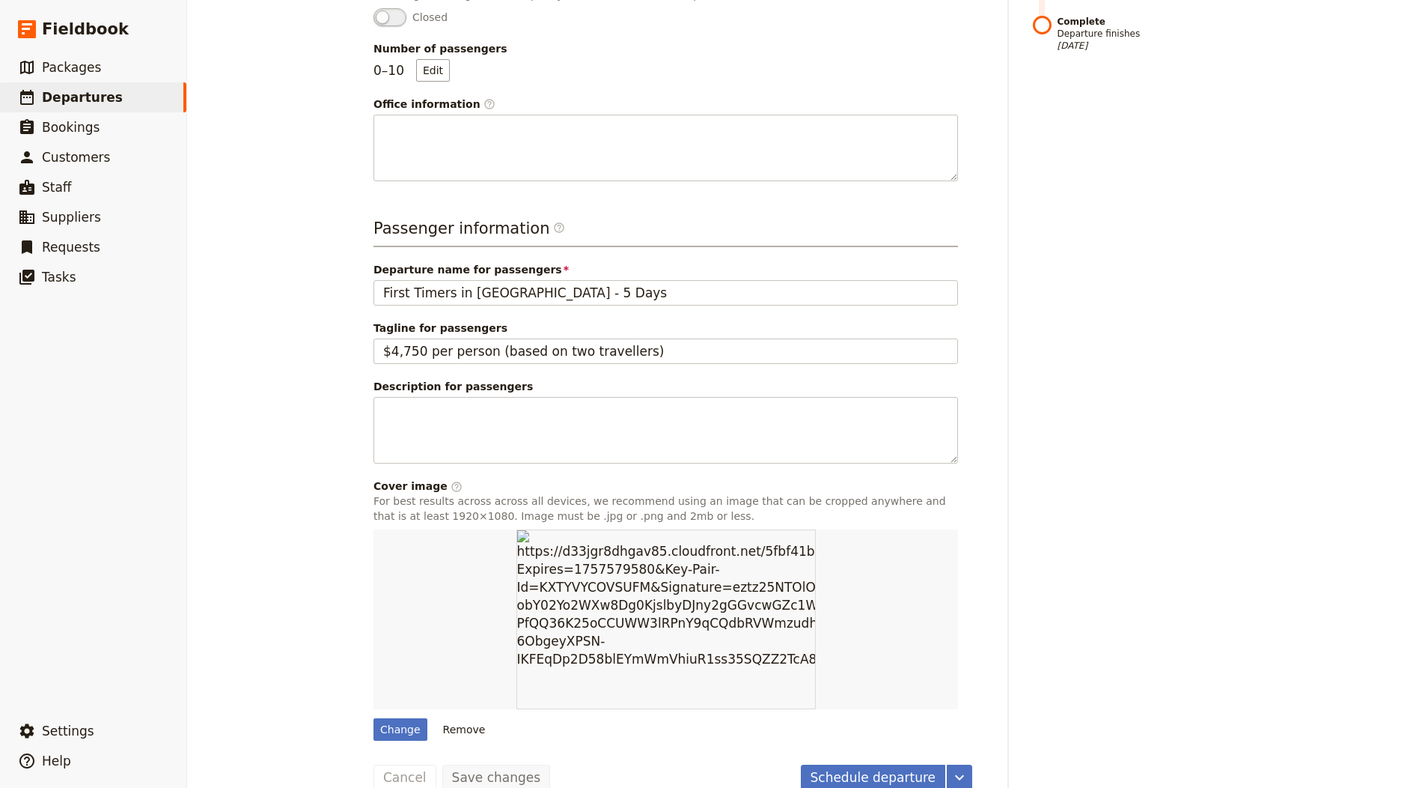
scroll to position [429, 0]
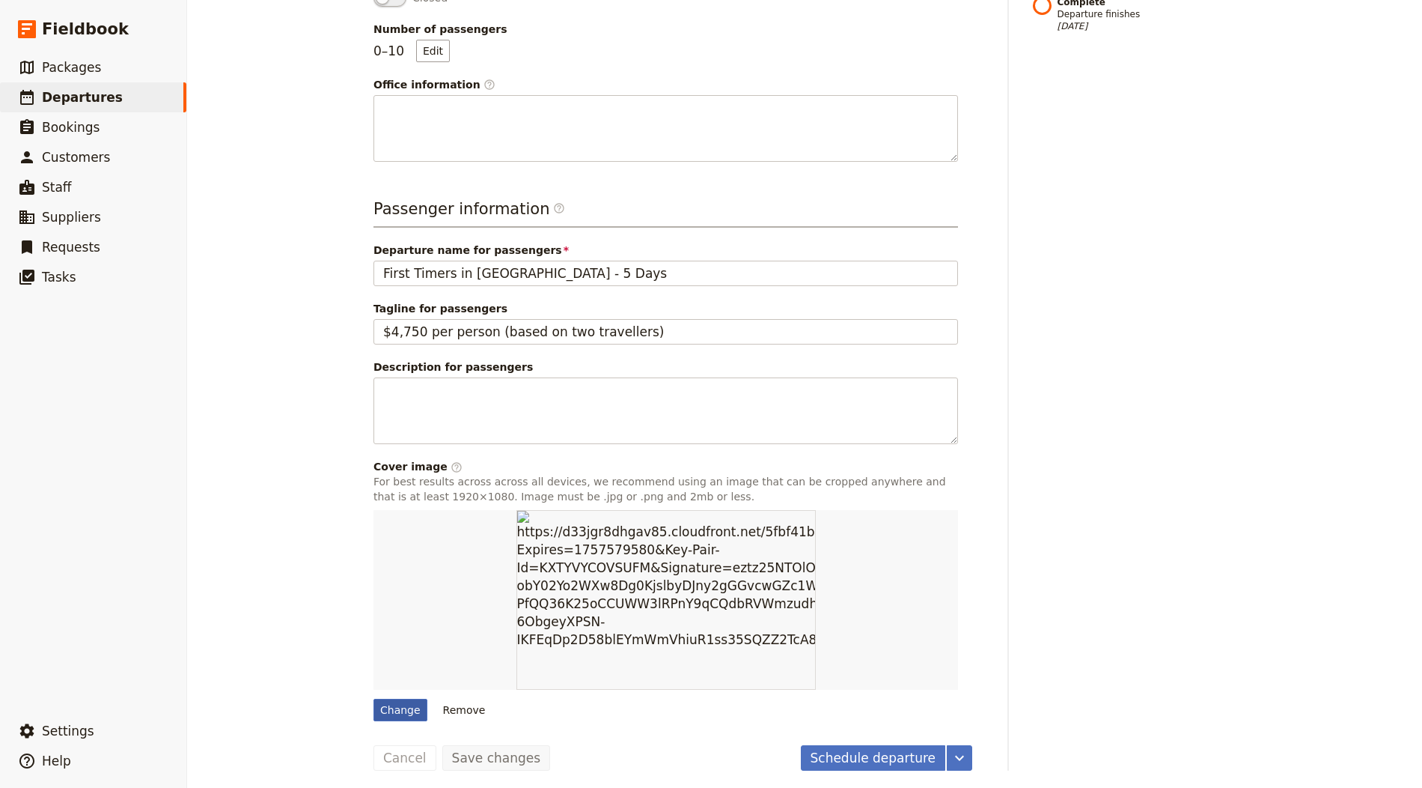
click at [383, 707] on div "Change" at bounding box center [401, 709] width 54 height 22
click at [374, 698] on input "Change" at bounding box center [373, 698] width 1 height 1
type input "C:\fakepath\FR-paris_louvre-pyramids_cour-napoleon_hero.jpg"
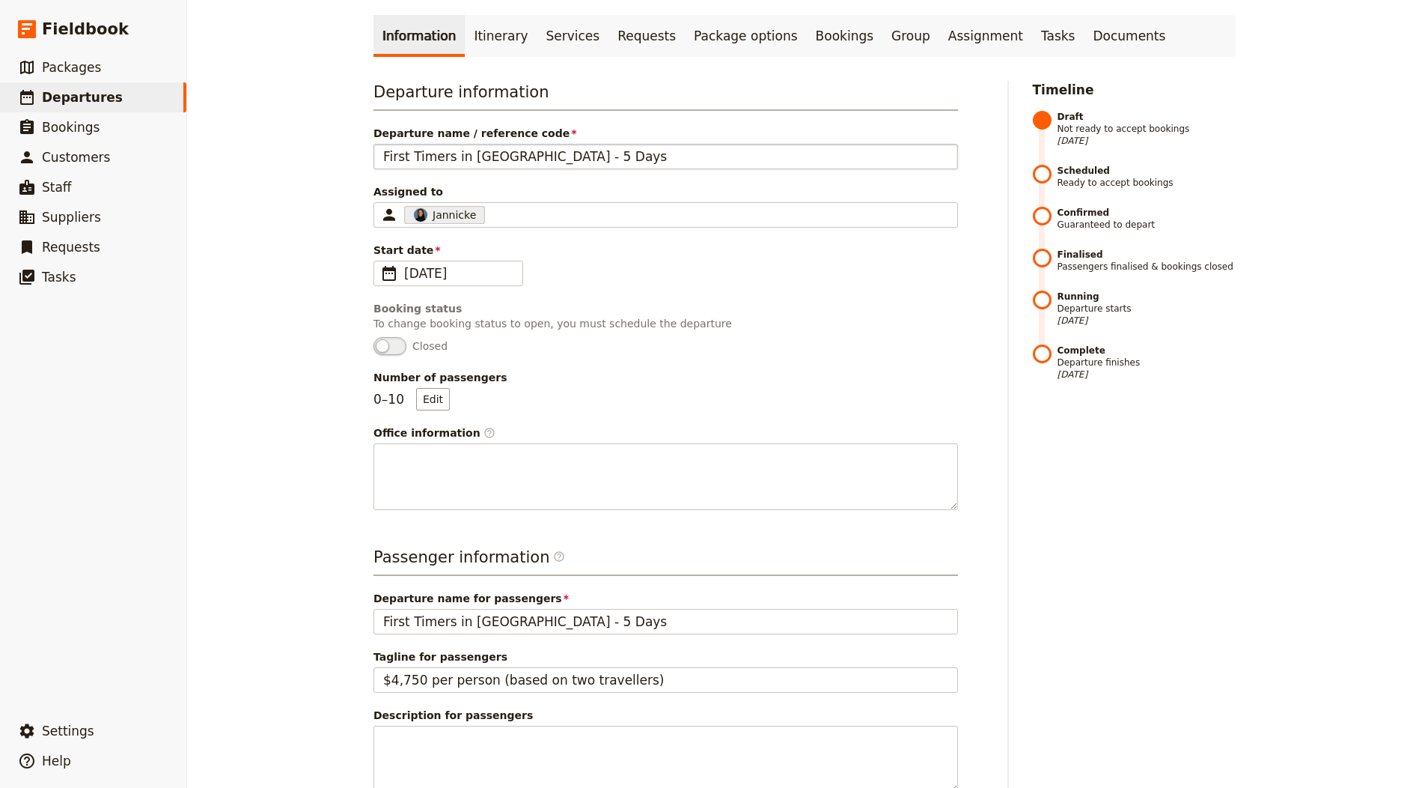
scroll to position [0, 0]
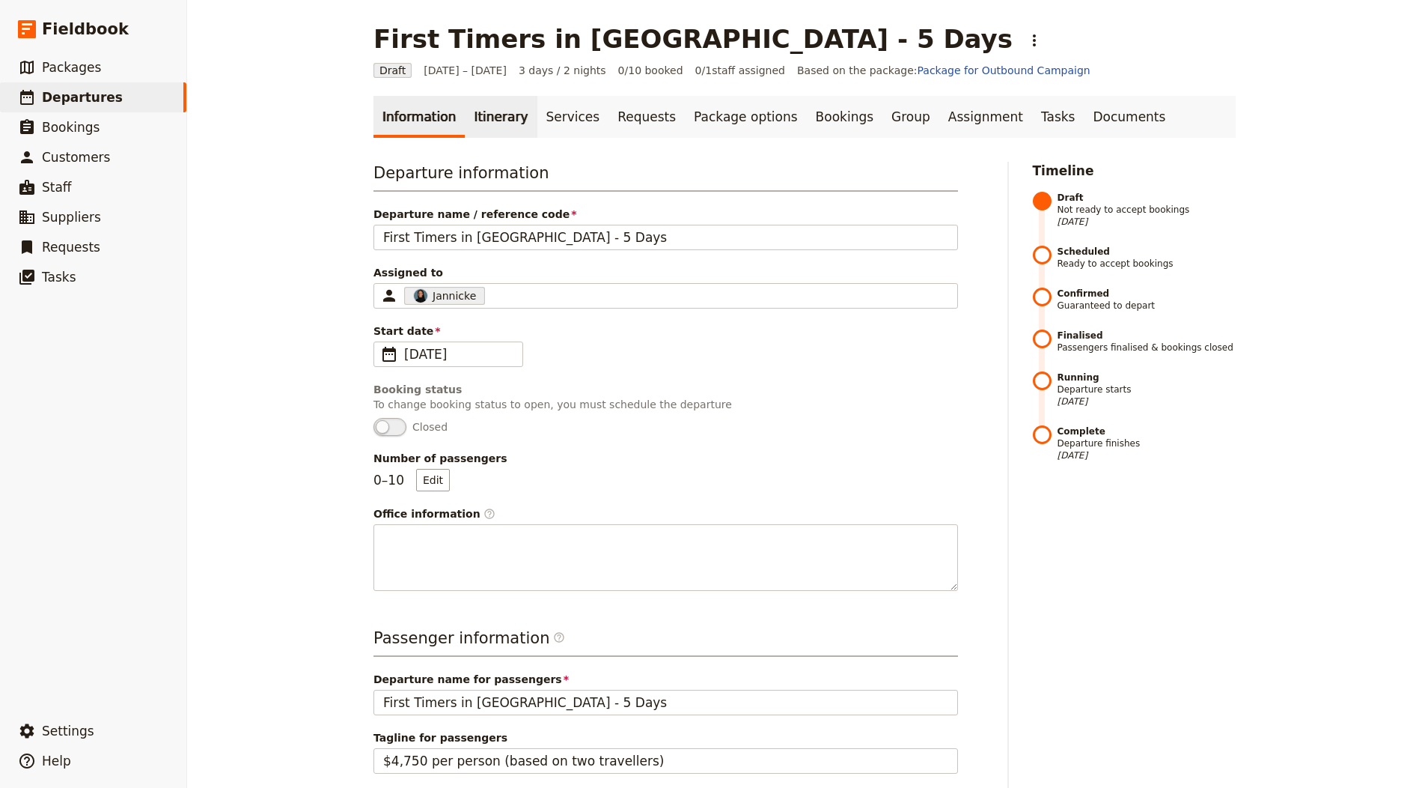
click at [487, 121] on link "Itinerary" at bounding box center [501, 117] width 72 height 42
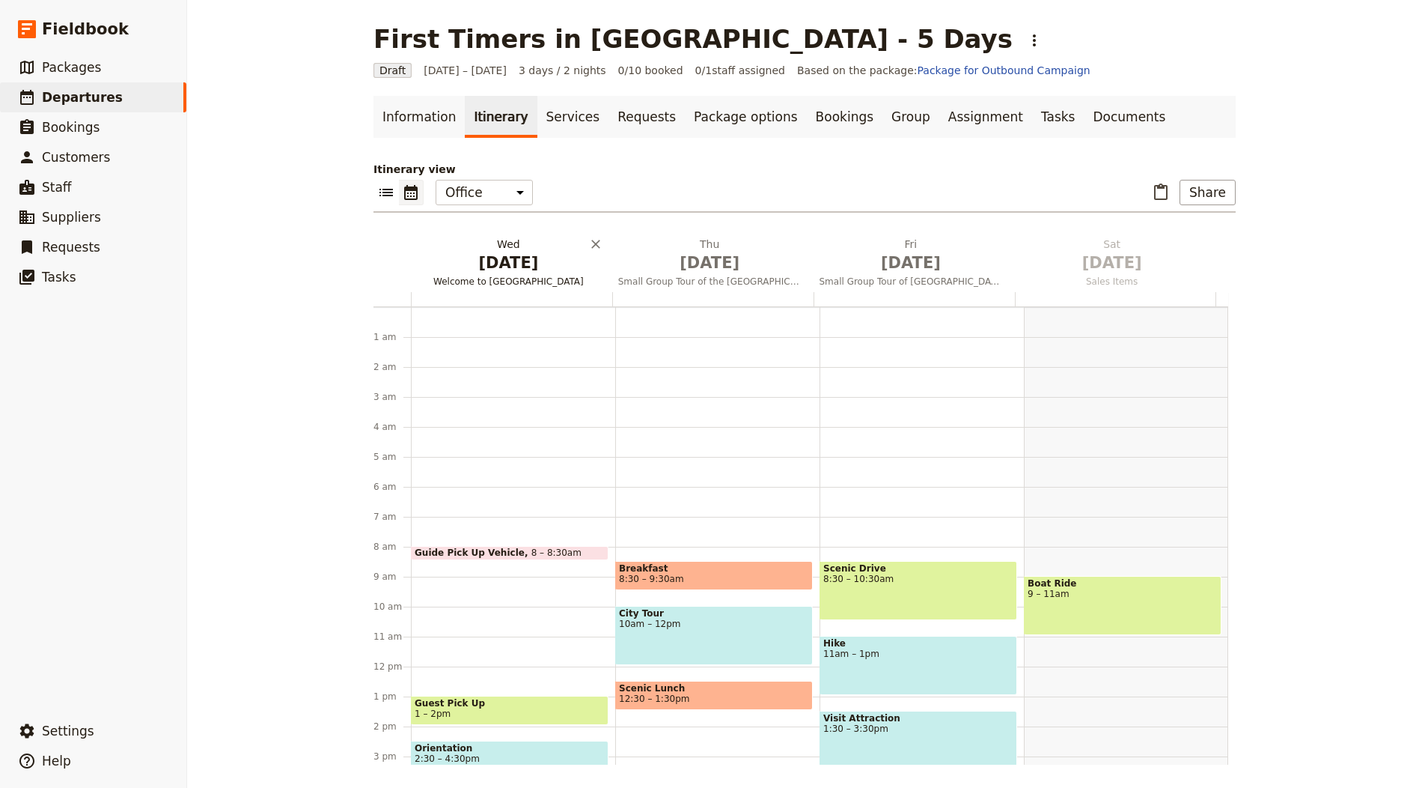
scroll to position [195, 0]
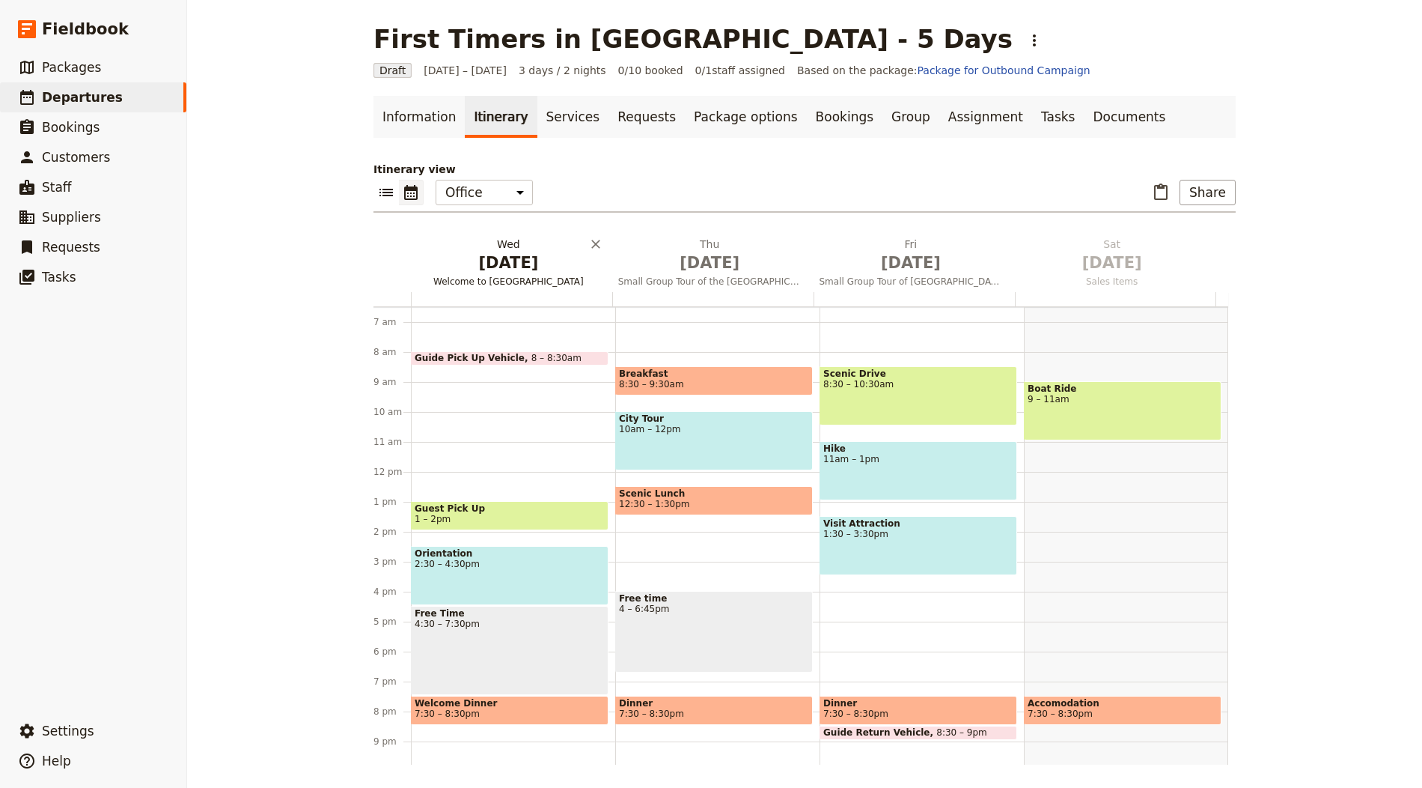
click at [477, 281] on span "Welcome to Paris" at bounding box center [508, 281] width 195 height 12
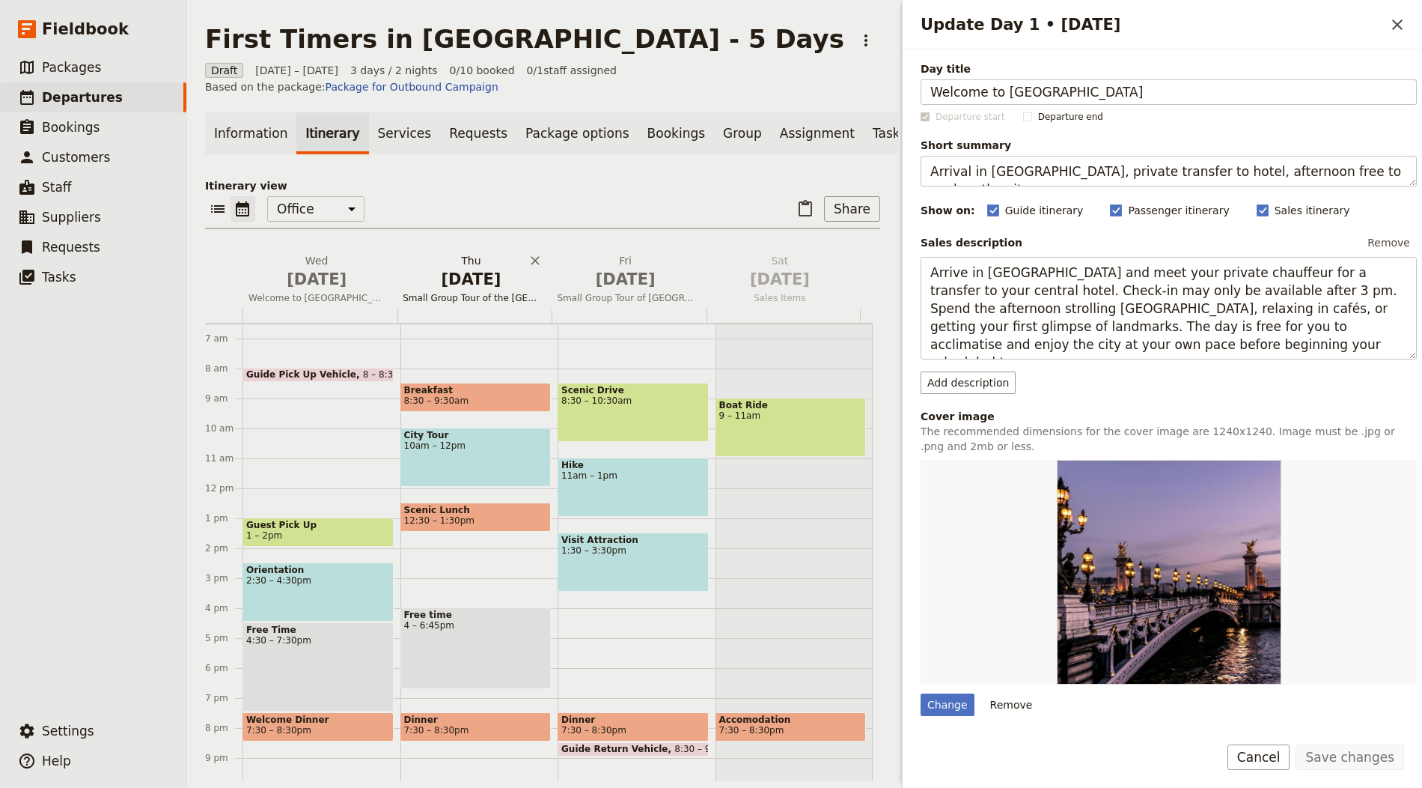
click at [447, 290] on span "Oct 2" at bounding box center [471, 279] width 136 height 22
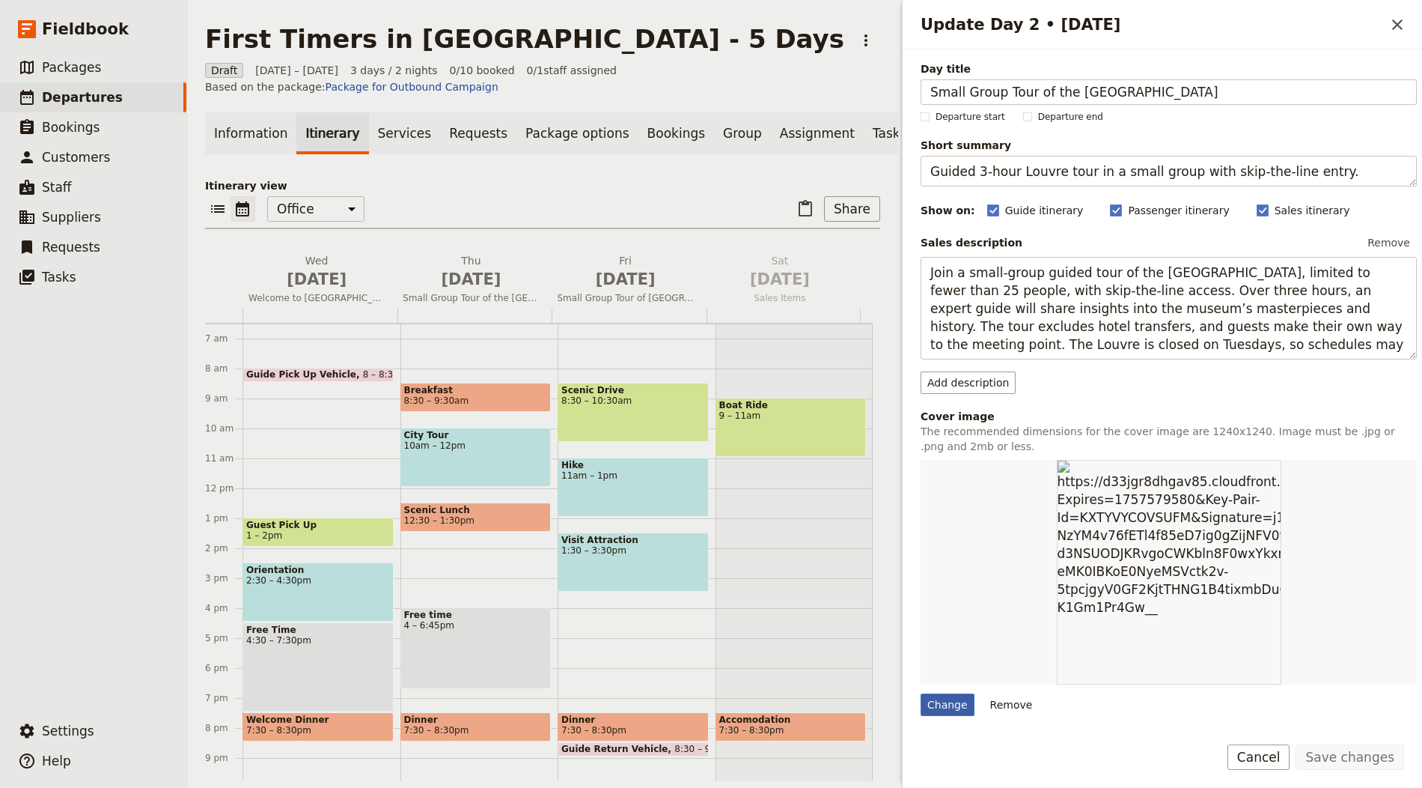
click at [947, 700] on div "Change" at bounding box center [948, 704] width 54 height 22
click at [921, 693] on input "Change" at bounding box center [920, 692] width 1 height 1
type input "C:\fakepath\FR-paris_eiffel-tower_sunset_hero.jpg"
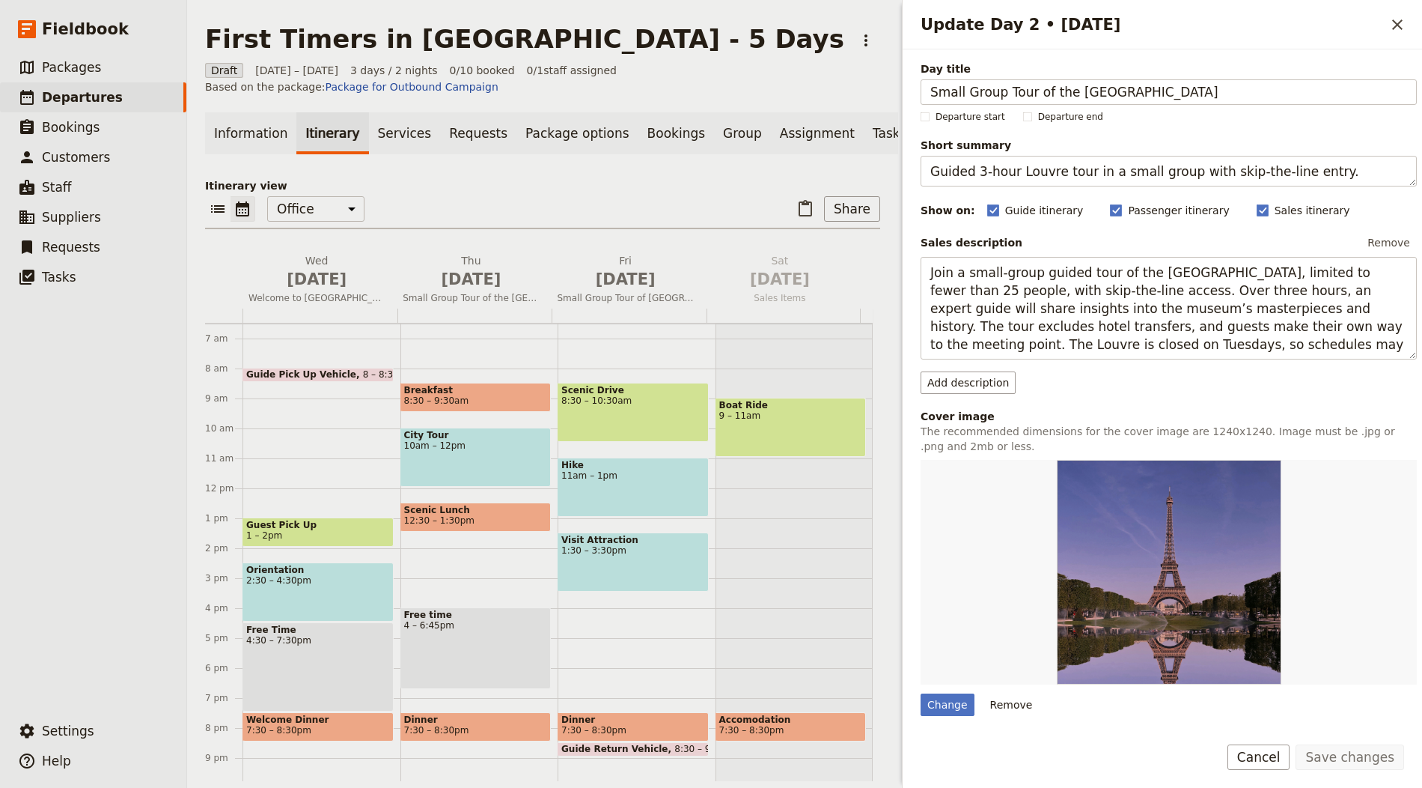
click at [1365, 28] on h2 "Update Day 2 • 2 Oct" at bounding box center [1153, 24] width 464 height 22
click at [1398, 26] on icon "Close drawer" at bounding box center [1398, 25] width 18 height 18
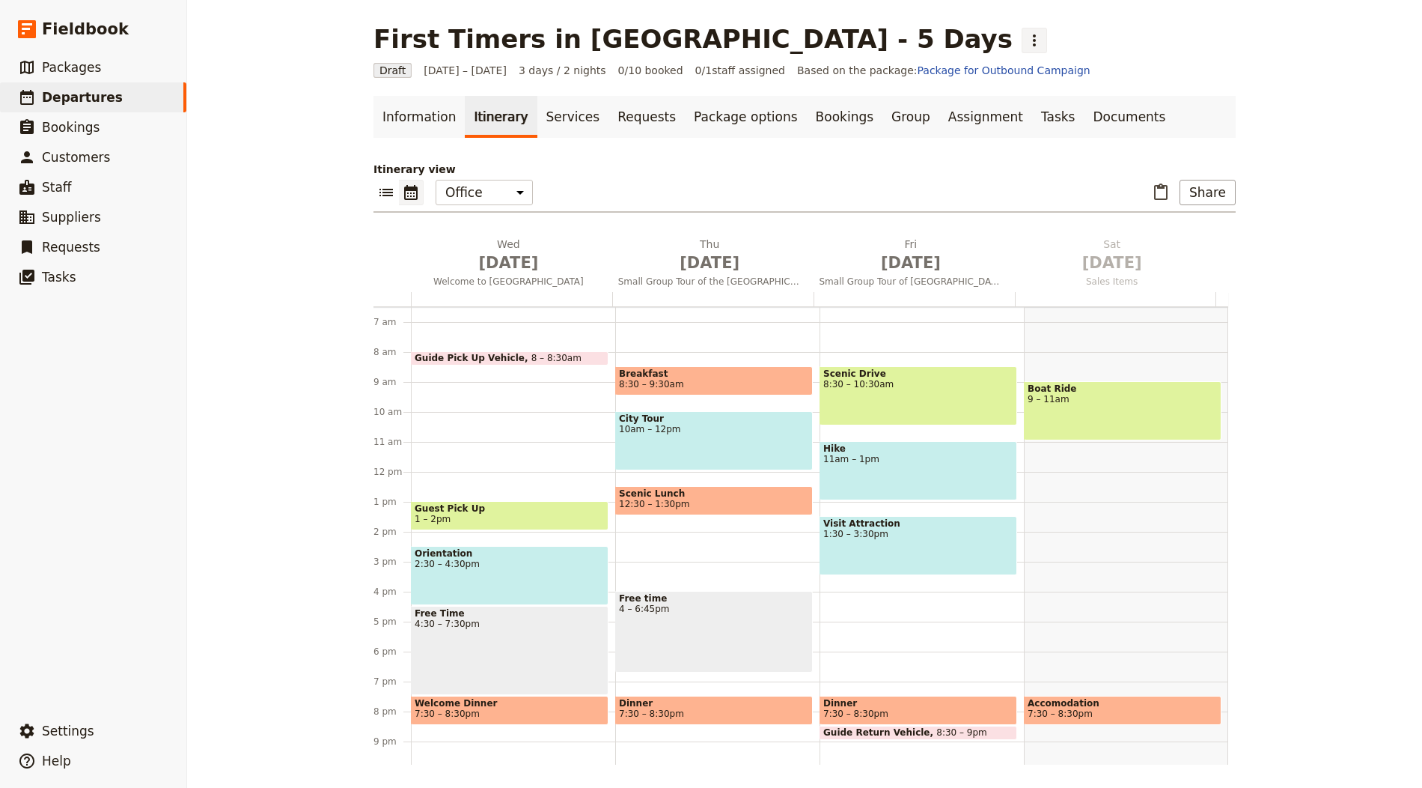
click at [1022, 34] on button "​" at bounding box center [1034, 40] width 25 height 25
click at [761, 72] on span "Clone this departure" at bounding box center [764, 73] width 107 height 15
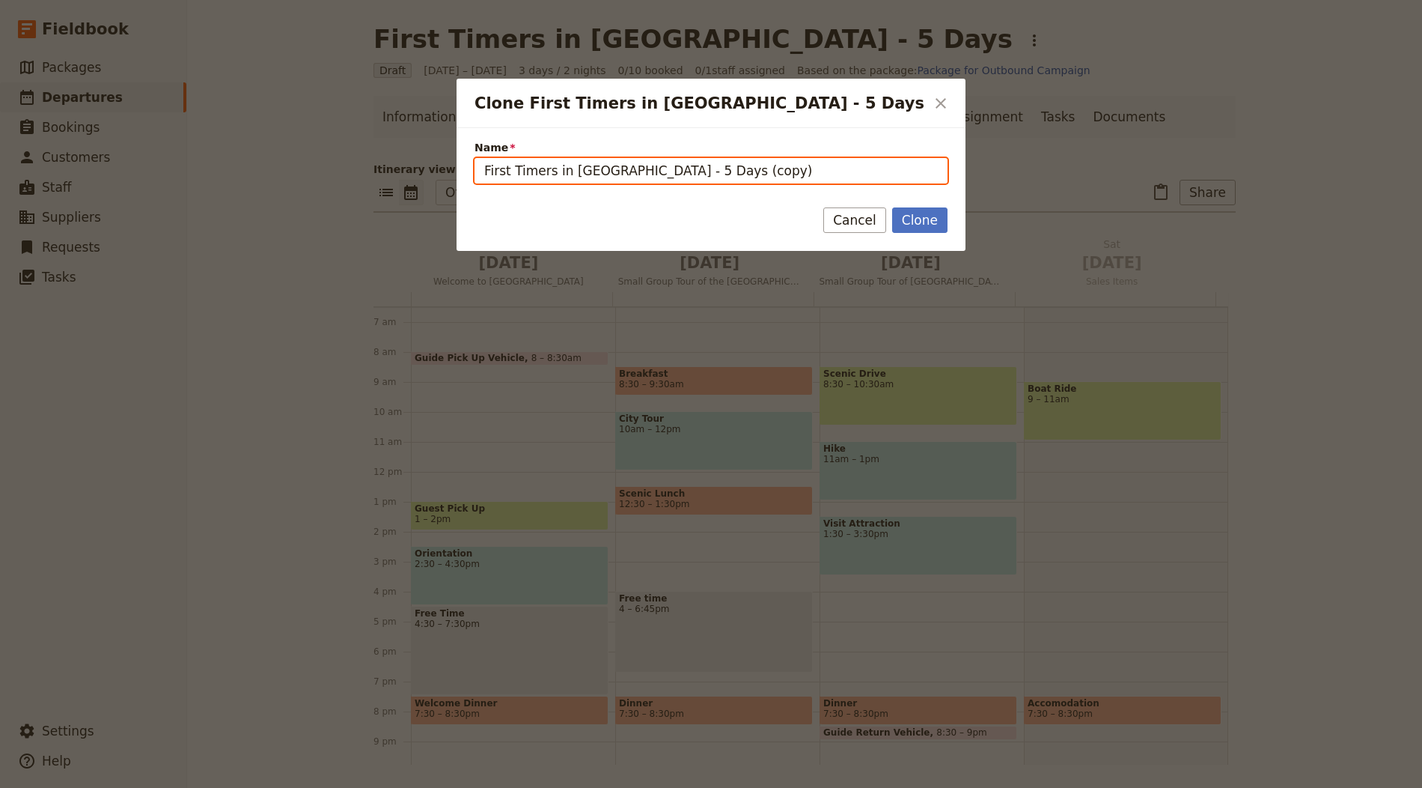
click at [686, 173] on input "First Timers in Paris - 5 Days (copy)" at bounding box center [711, 170] width 473 height 25
paste input "Provence"
type input "Provence"
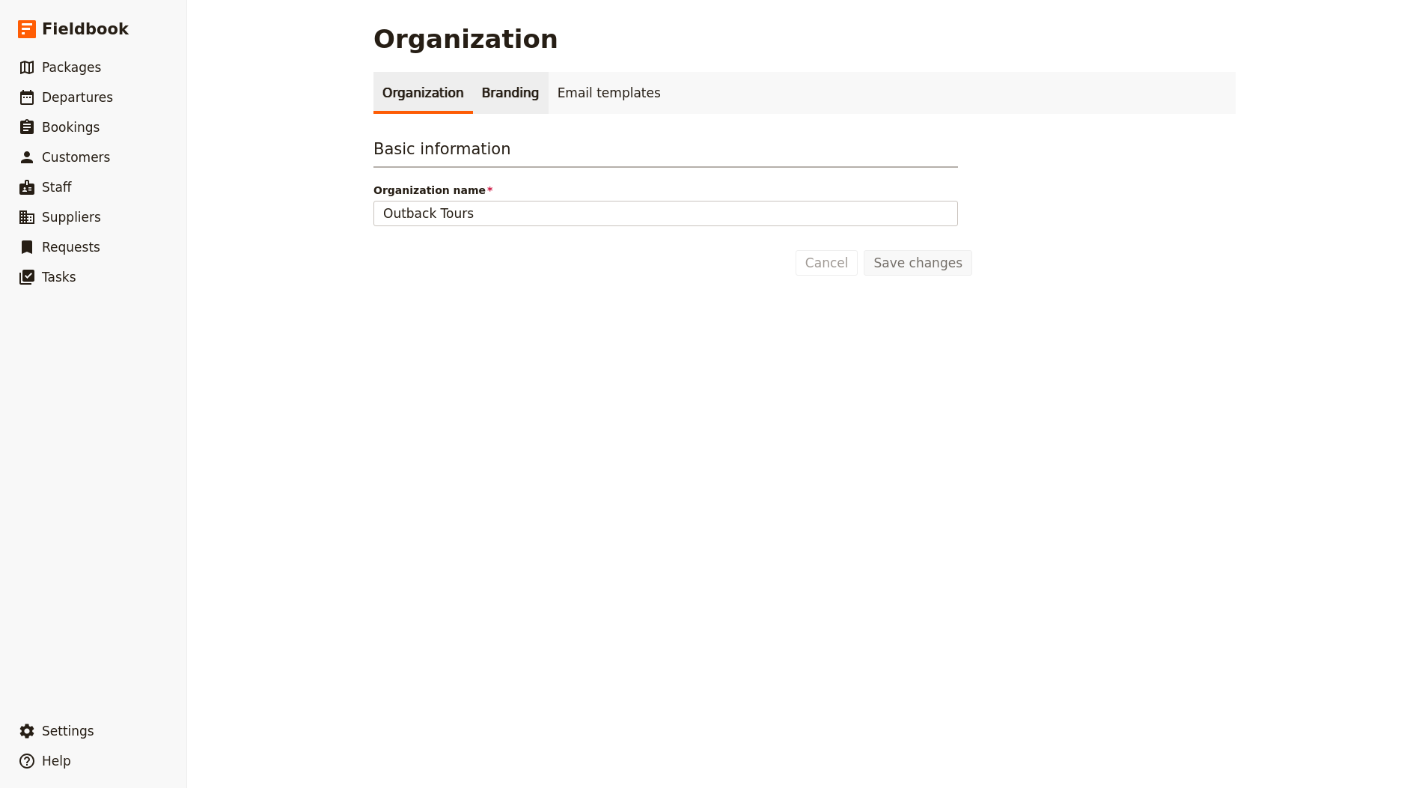
click at [505, 79] on link "Branding" at bounding box center [511, 93] width 76 height 42
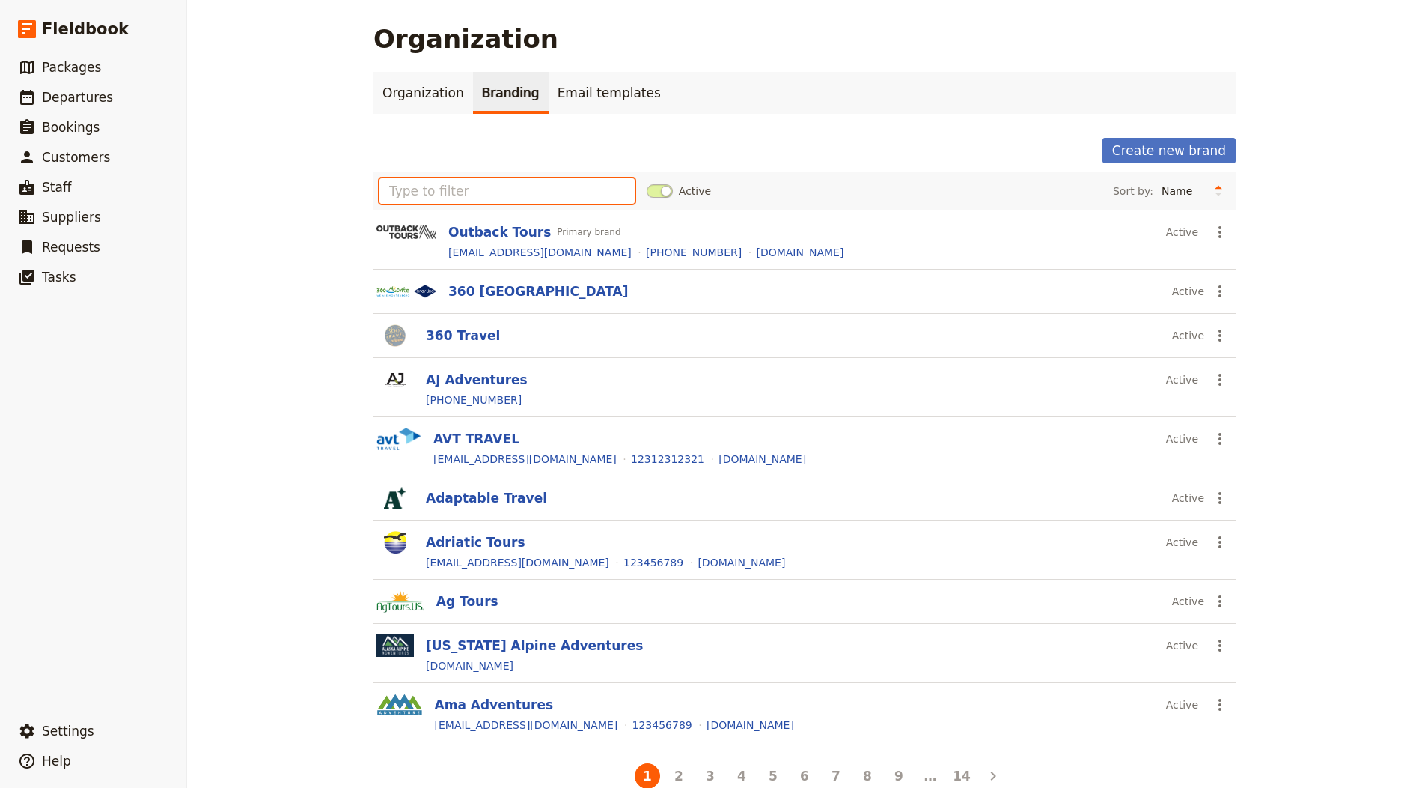
click at [471, 187] on input "text" at bounding box center [507, 190] width 255 height 25
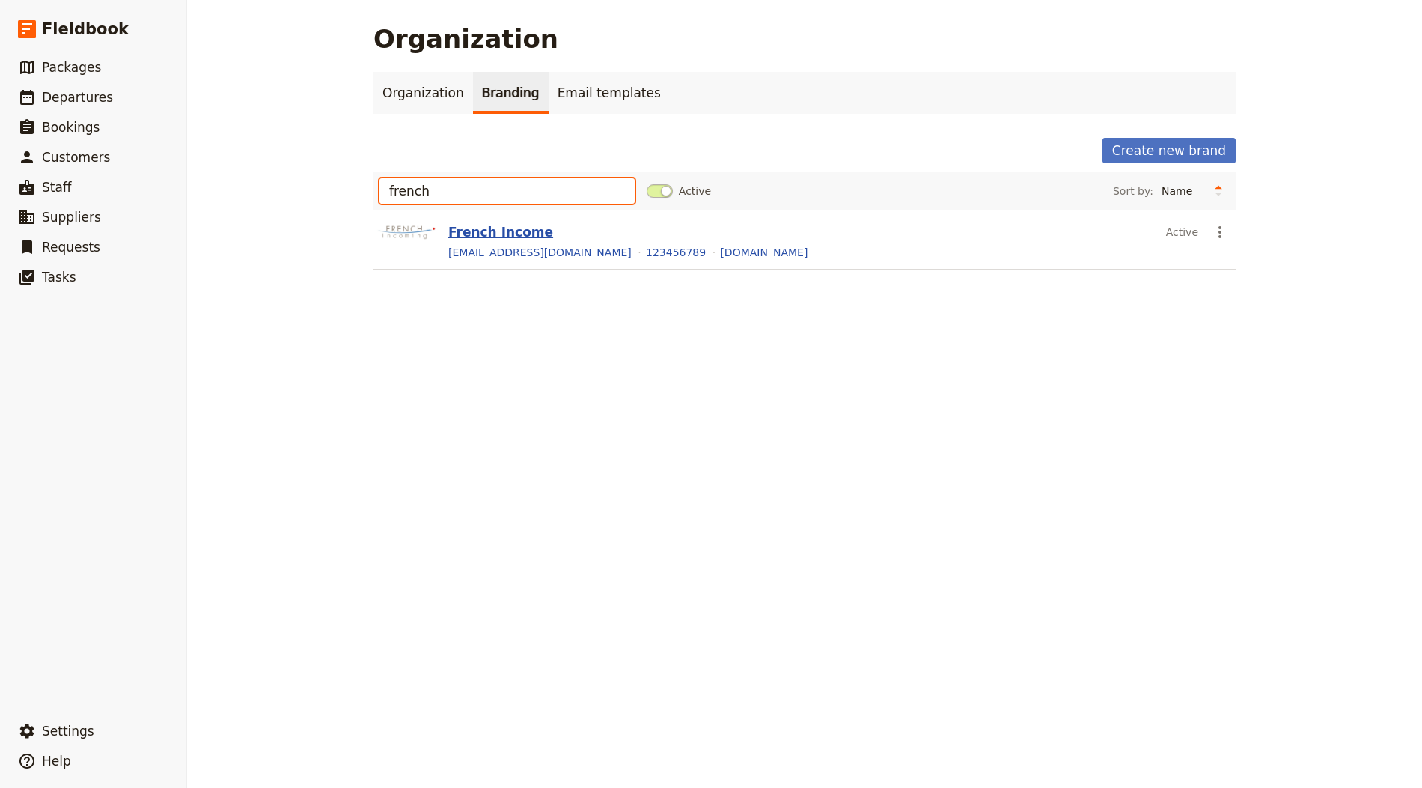
type input "french"
click at [516, 234] on button "French Income" at bounding box center [500, 232] width 105 height 18
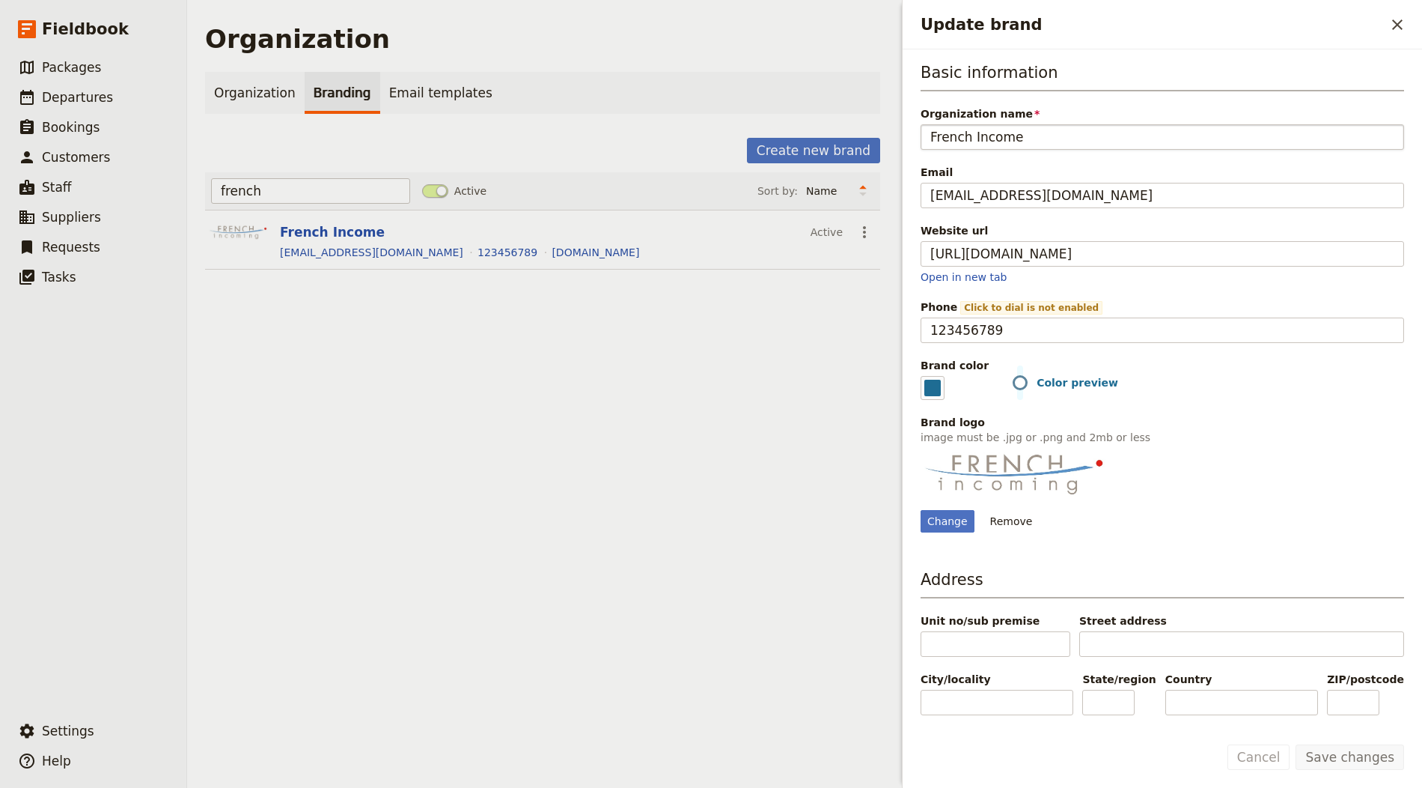
click at [1056, 138] on input "French Income" at bounding box center [1163, 136] width 484 height 25
type input "French Incoming"
click at [1296, 744] on button "Save changes" at bounding box center [1350, 756] width 109 height 25
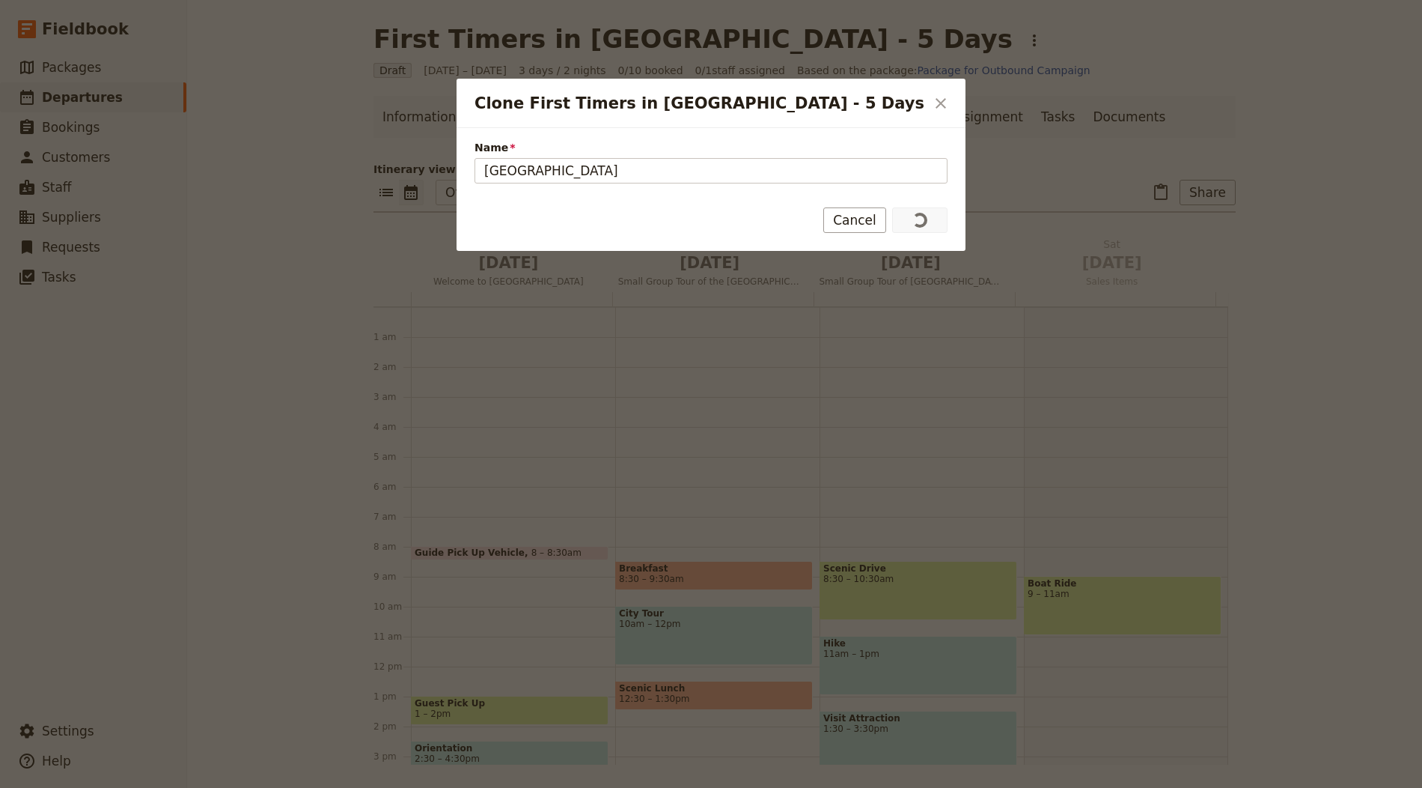
scroll to position [195, 0]
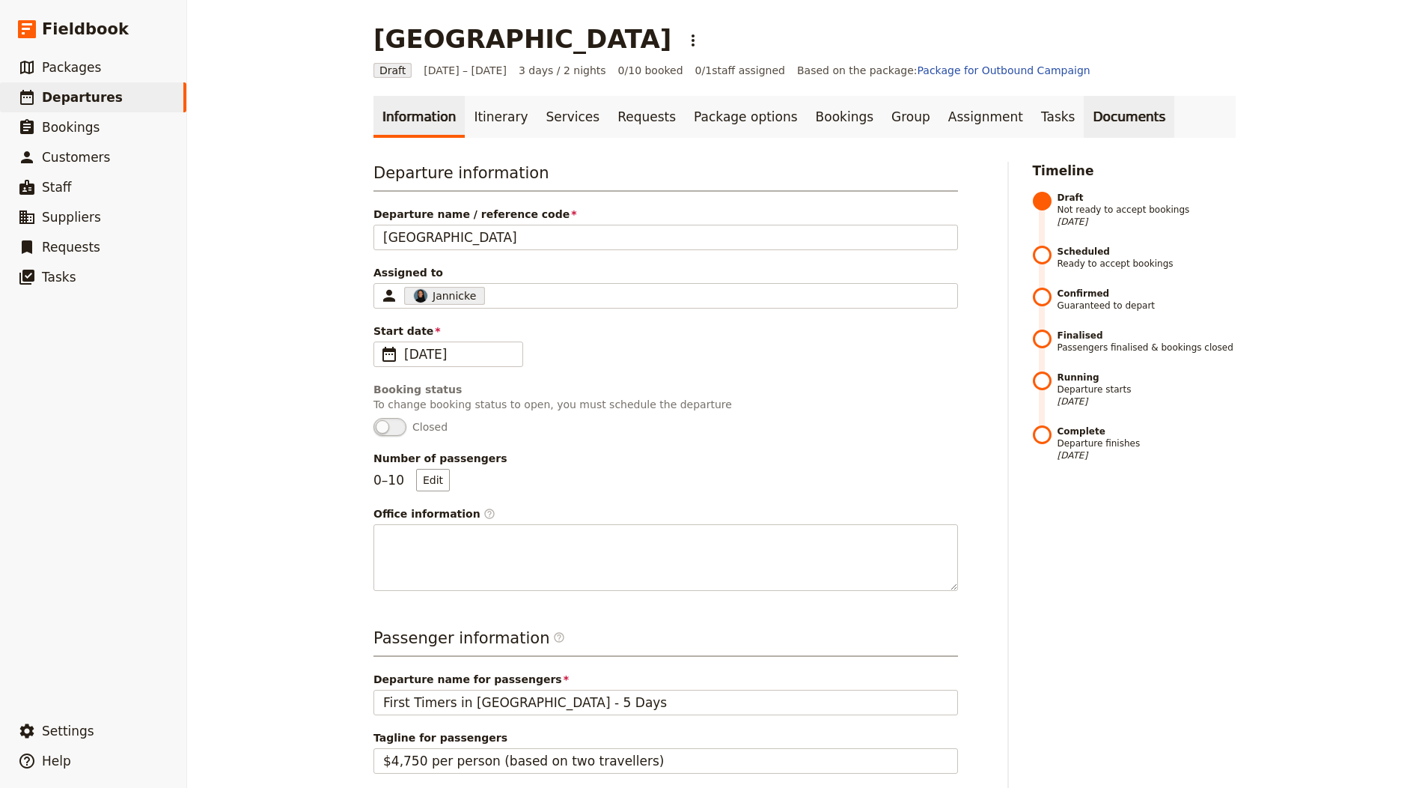
click at [1084, 124] on link "Documents" at bounding box center [1129, 117] width 91 height 42
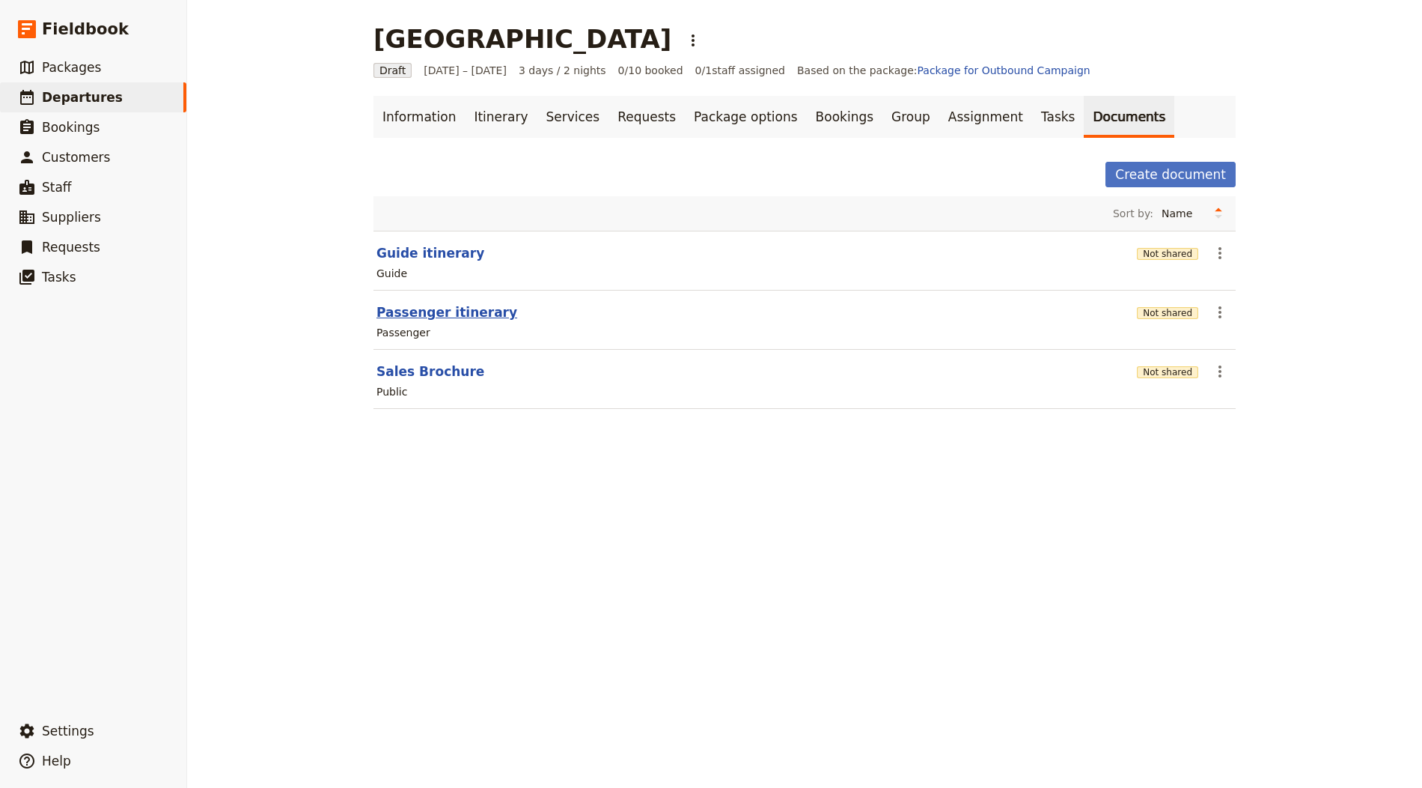
click at [448, 303] on button "Passenger itinerary" at bounding box center [447, 312] width 141 height 18
select select "PASSENGER"
select select "RUN_SHEET"
select select "LARGE"
click at [421, 375] on button "Sales Brochure" at bounding box center [431, 371] width 108 height 18
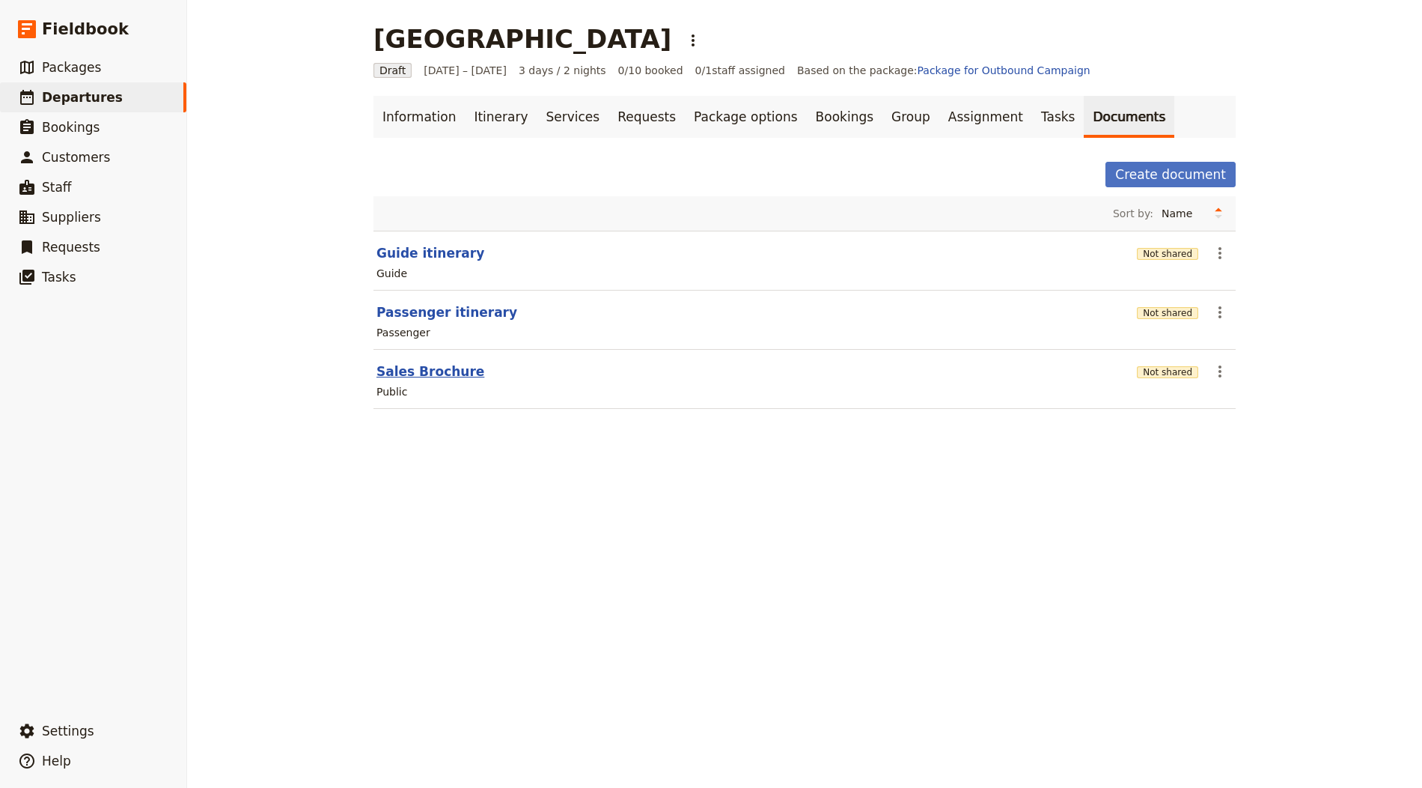
select select "DEFAULT"
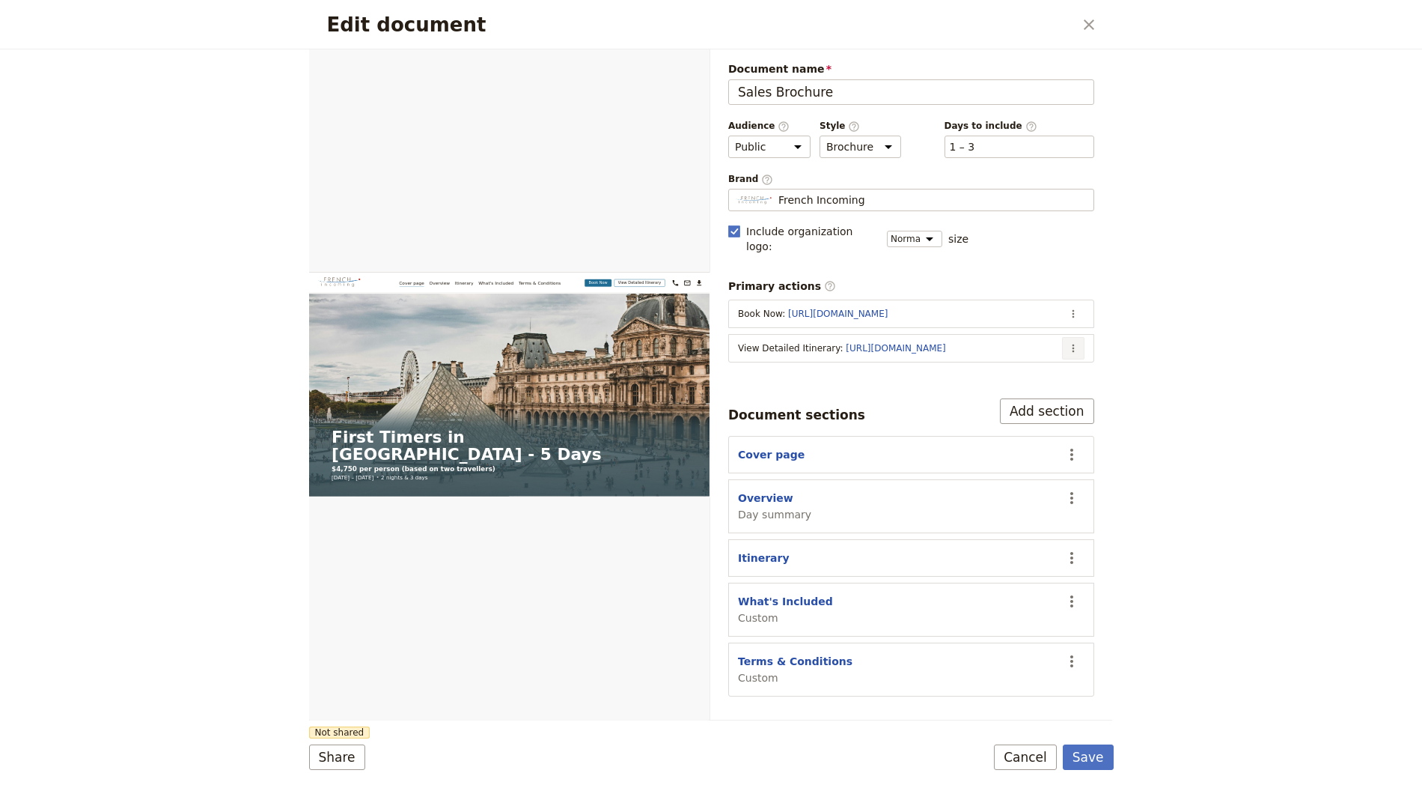
click at [1072, 337] on button "​" at bounding box center [1073, 348] width 22 height 22
click at [1045, 350] on button "Edit action" at bounding box center [1014, 359] width 139 height 21
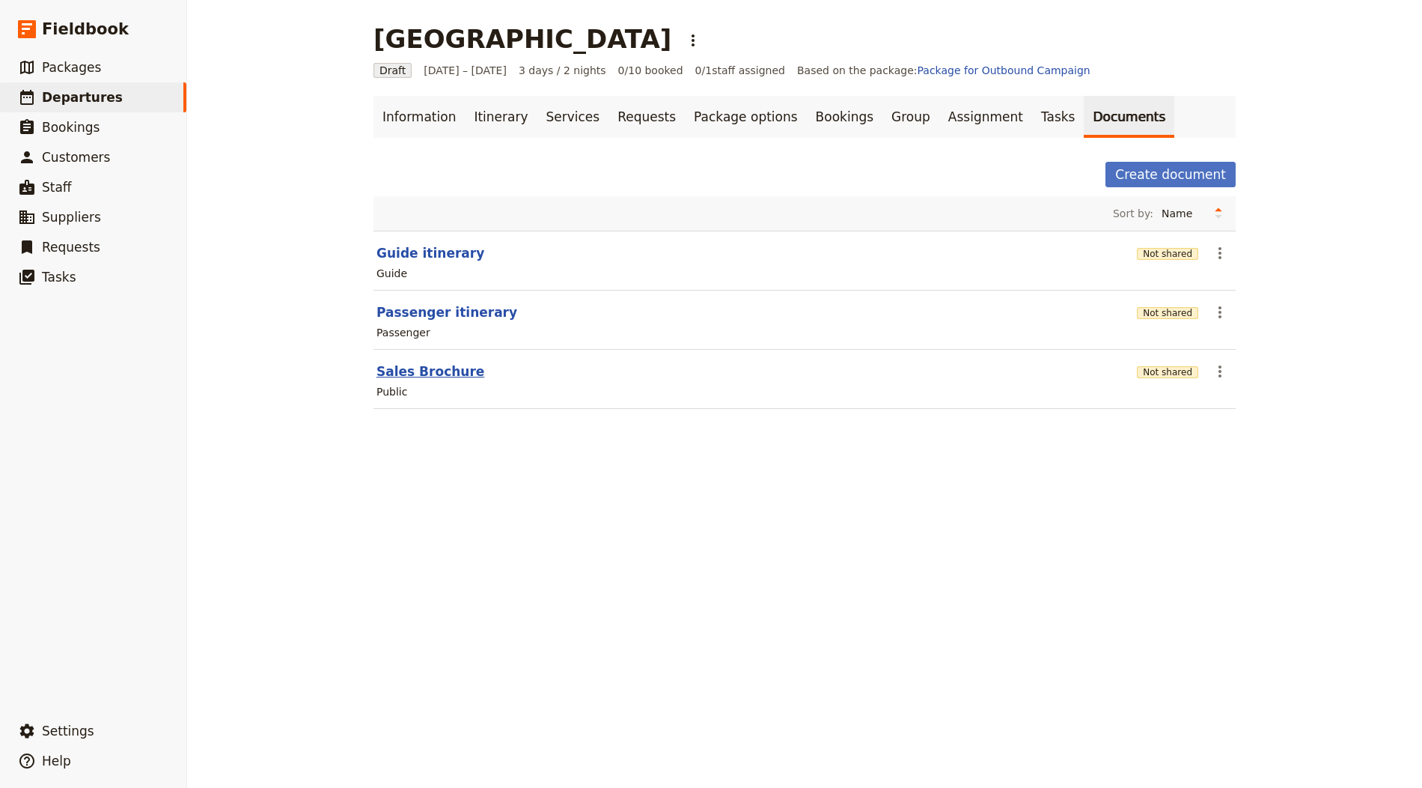
click at [385, 363] on button "Sales Brochure" at bounding box center [431, 371] width 108 height 18
select select "DEFAULT"
click at [428, 104] on link "Information" at bounding box center [419, 117] width 91 height 42
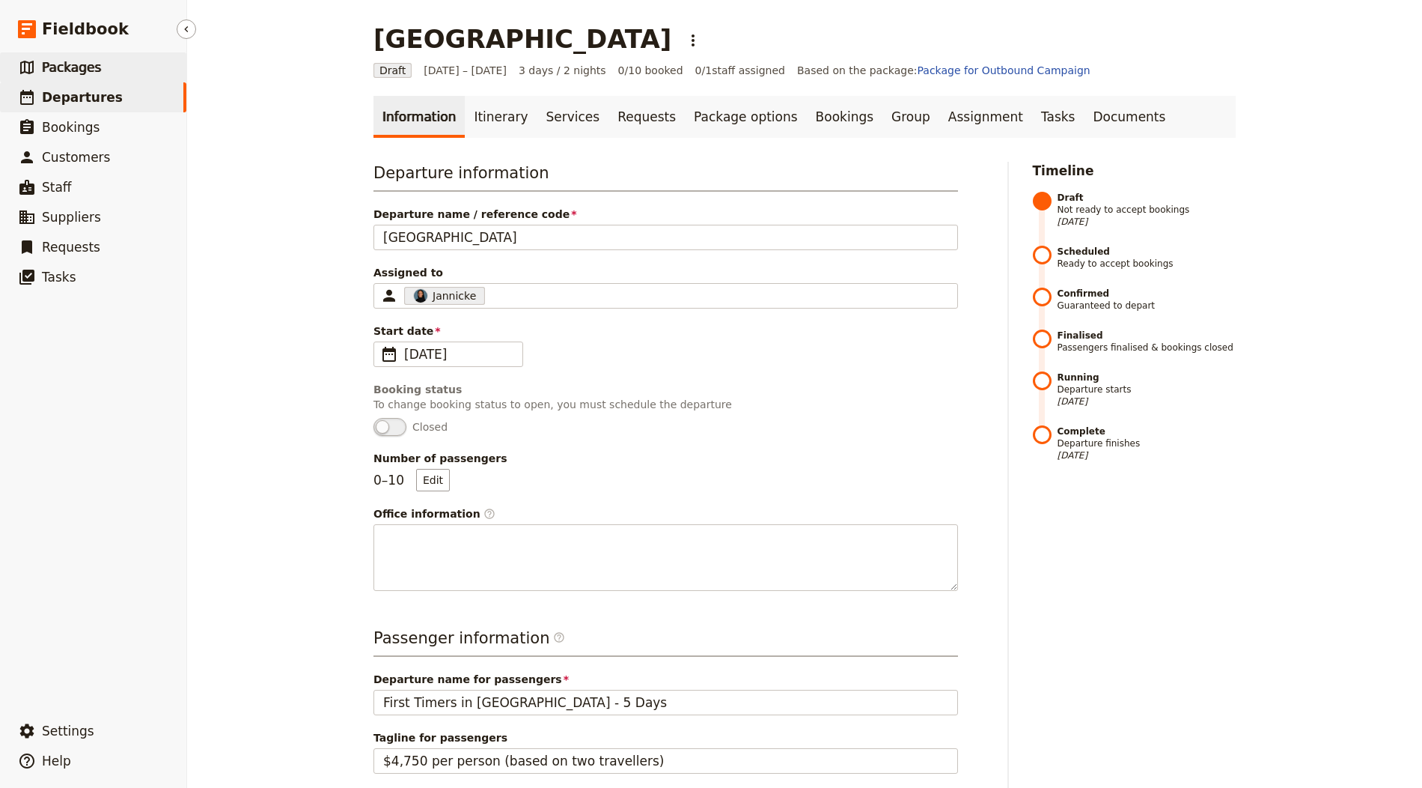
click at [120, 58] on link "​ Packages" at bounding box center [93, 67] width 186 height 30
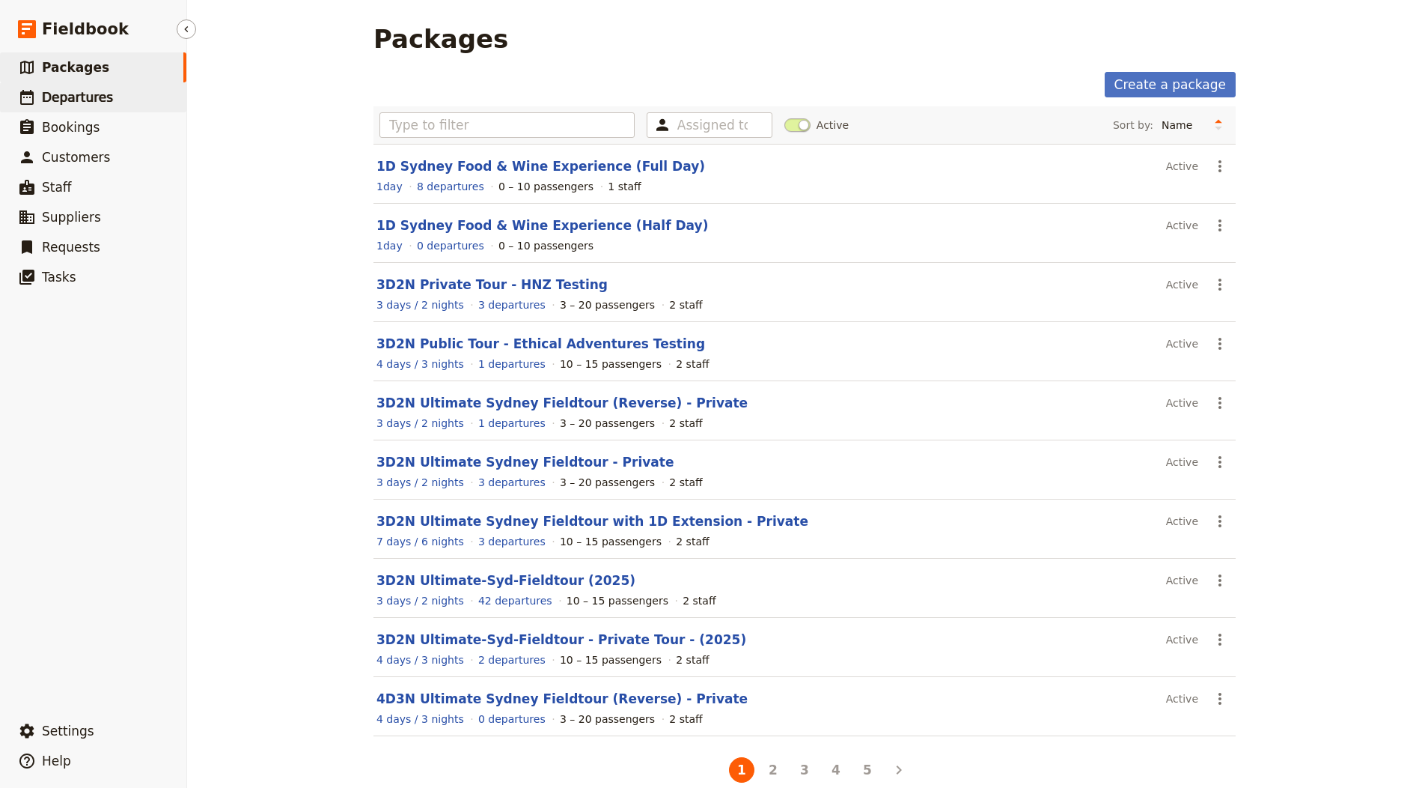
click at [58, 106] on link "​ Departures" at bounding box center [93, 97] width 186 height 30
select select "CREATED_AT"
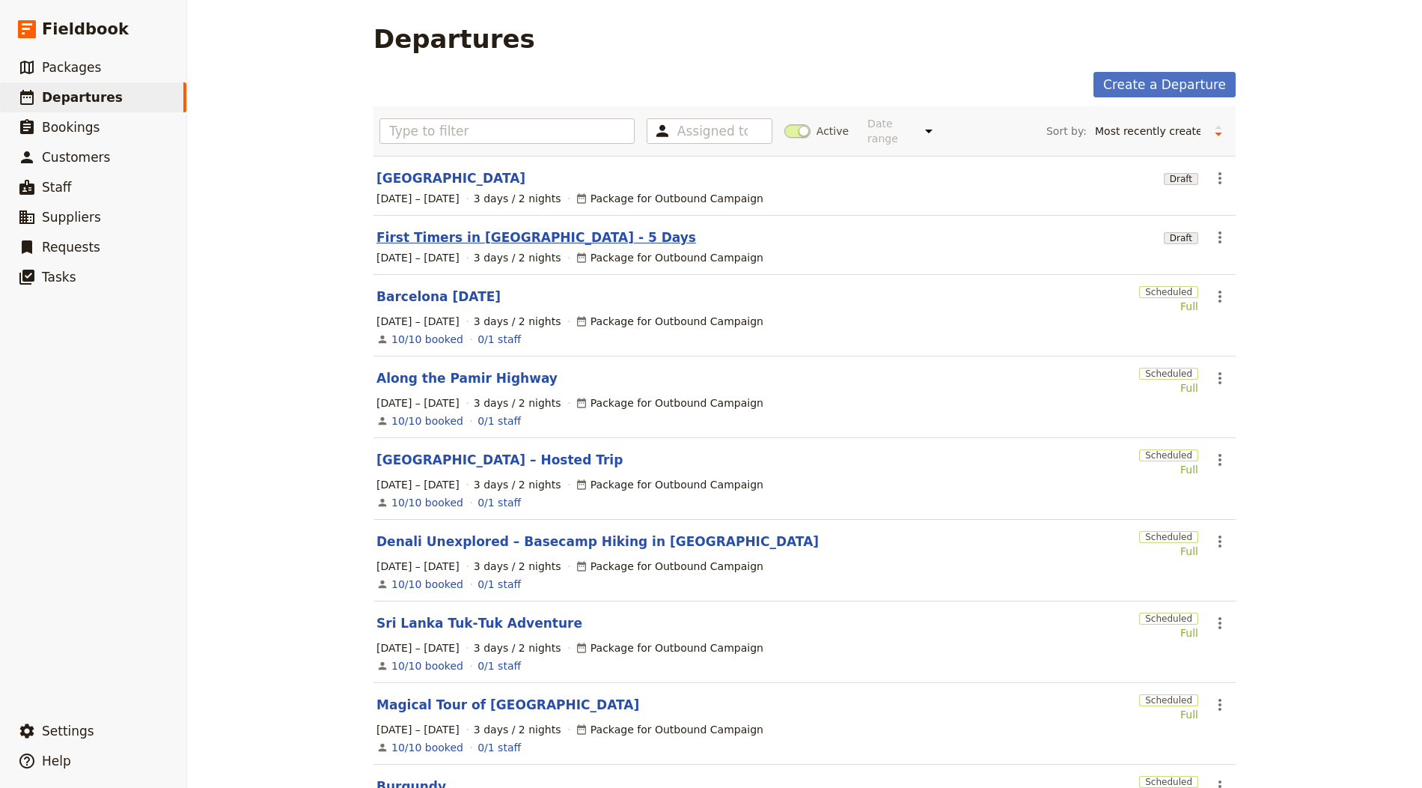
click at [426, 234] on link "First Timers in Paris - 5 Days" at bounding box center [537, 237] width 320 height 18
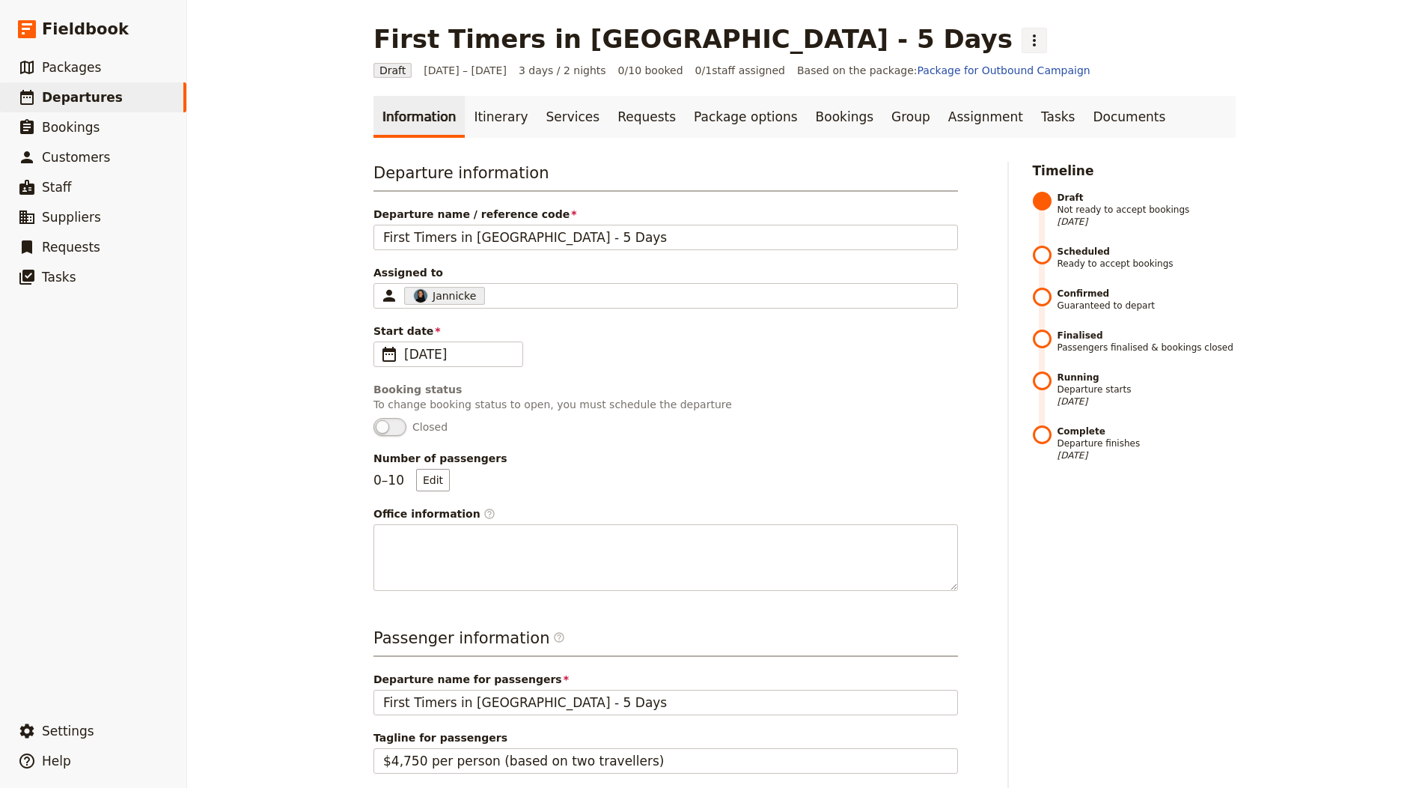
click at [1033, 40] on icon "Actions" at bounding box center [1034, 40] width 3 height 12
click at [749, 118] on span "Schedule departure" at bounding box center [762, 119] width 103 height 15
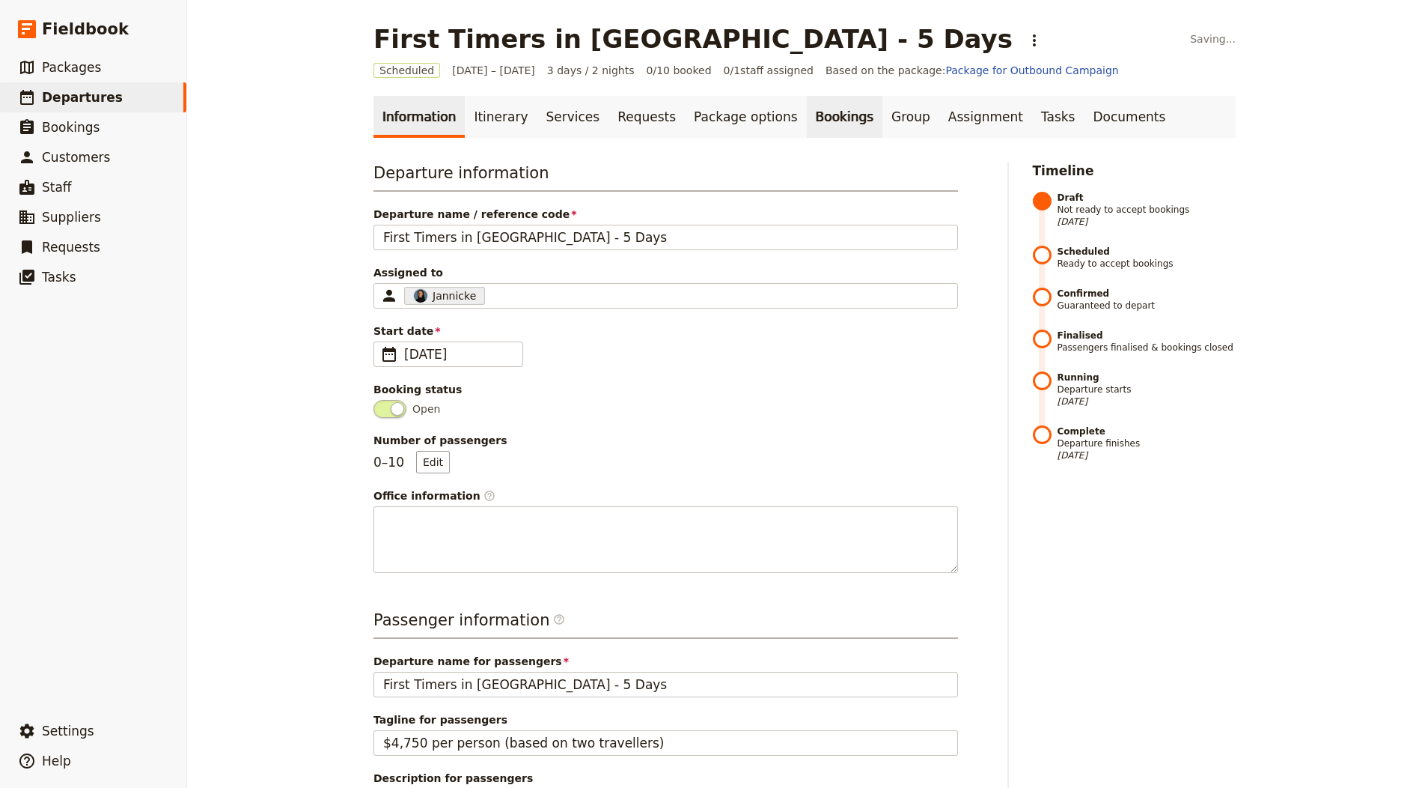
click at [807, 116] on link "Bookings" at bounding box center [845, 117] width 76 height 42
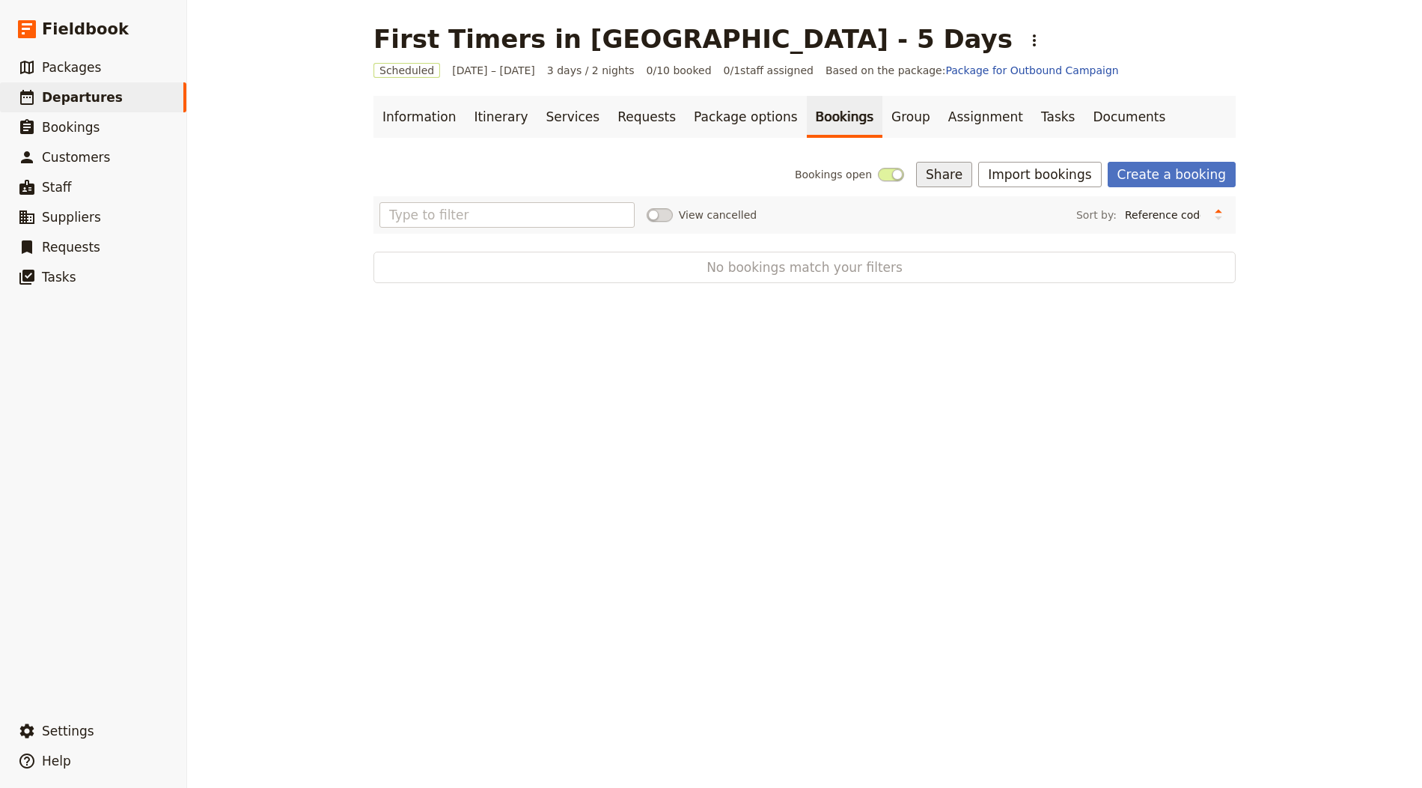
click at [972, 182] on button "Share" at bounding box center [944, 174] width 56 height 25
click at [1029, 181] on button "Import bookings" at bounding box center [1039, 174] width 123 height 25
click at [1052, 206] on span "Import Bookings" at bounding box center [1045, 206] width 86 height 15
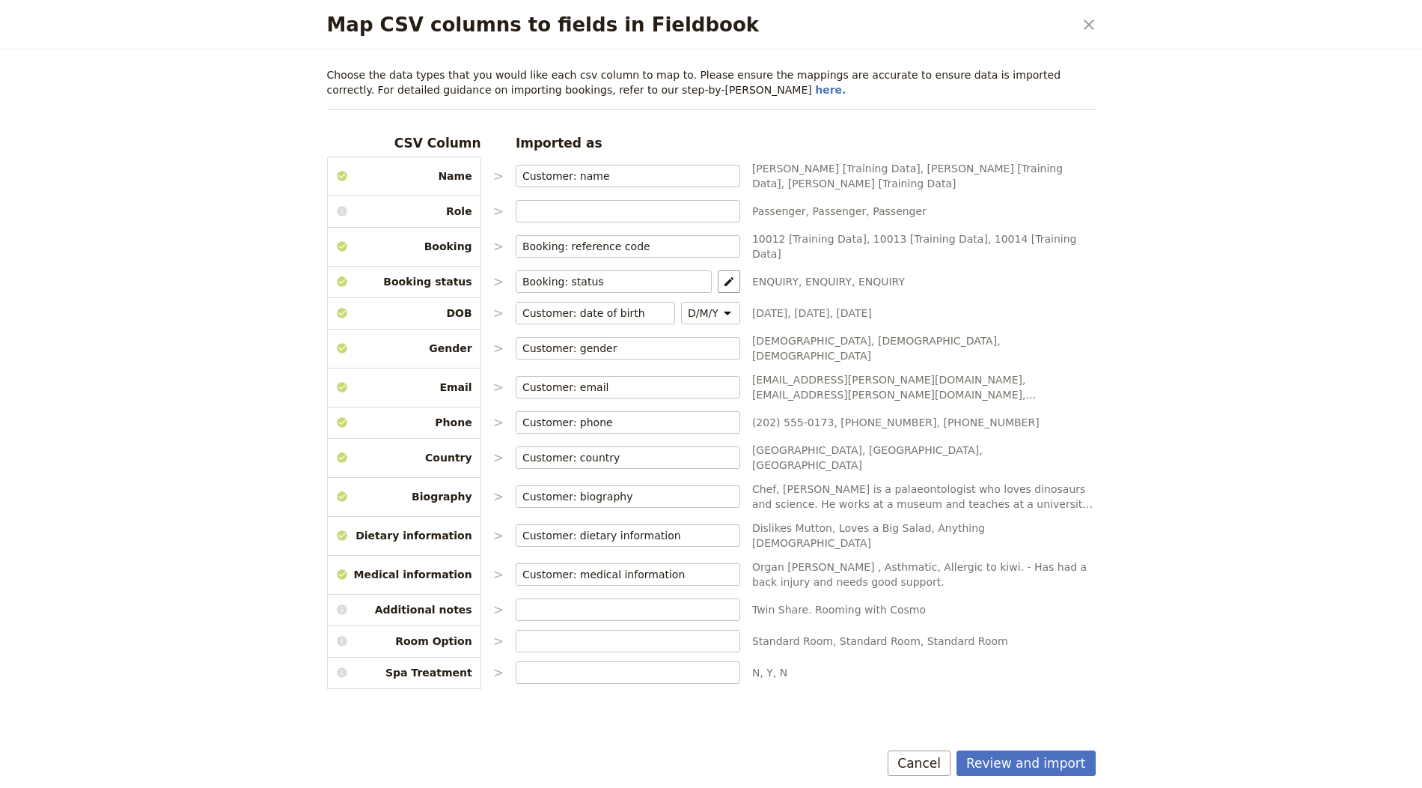
click at [1044, 747] on div "Review and import Cancel" at bounding box center [711, 765] width 805 height 43
click at [1046, 755] on button "Review and import" at bounding box center [1026, 762] width 139 height 25
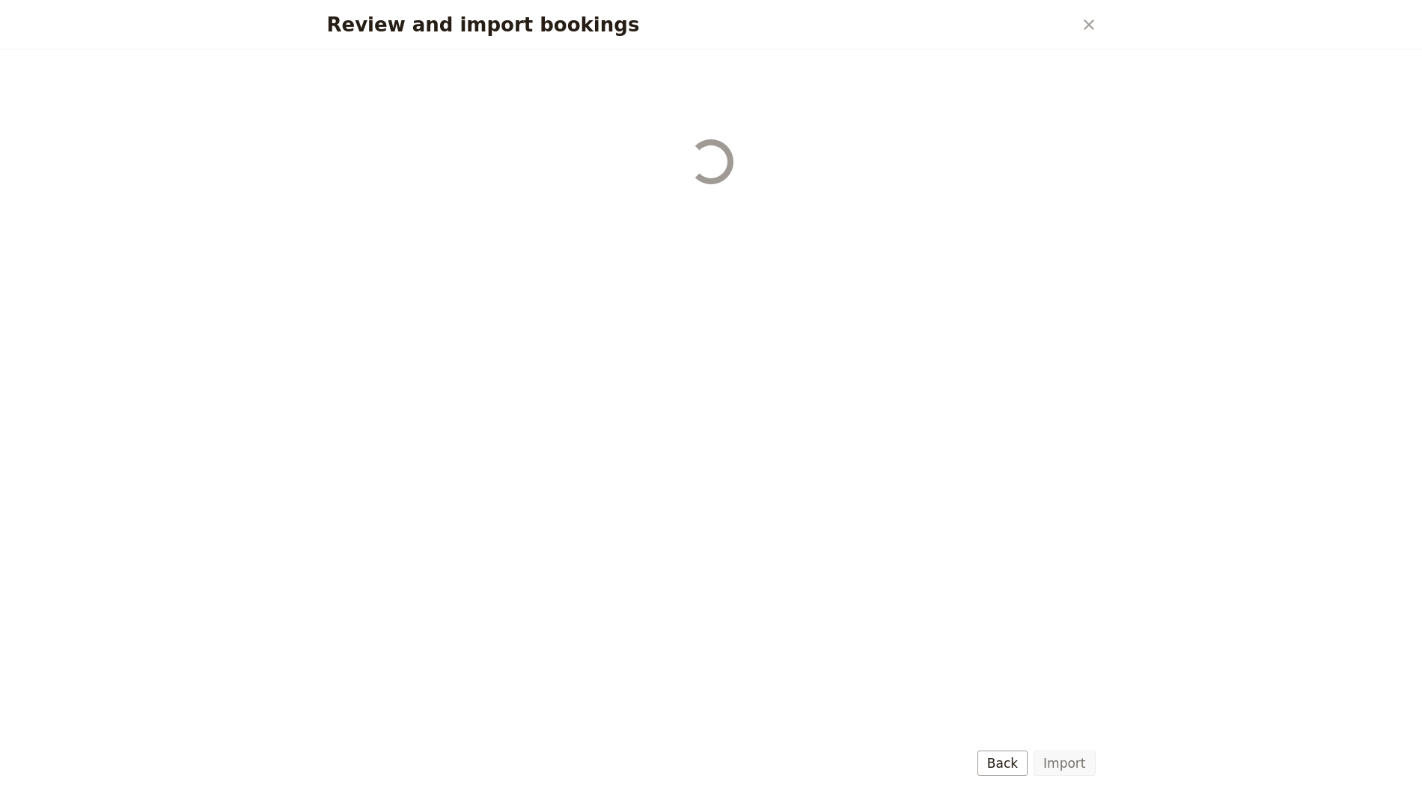
click at [1062, 757] on button "Import" at bounding box center [1064, 762] width 61 height 25
click at [1062, 758] on div "Review and import bookings" at bounding box center [711, 418] width 805 height 738
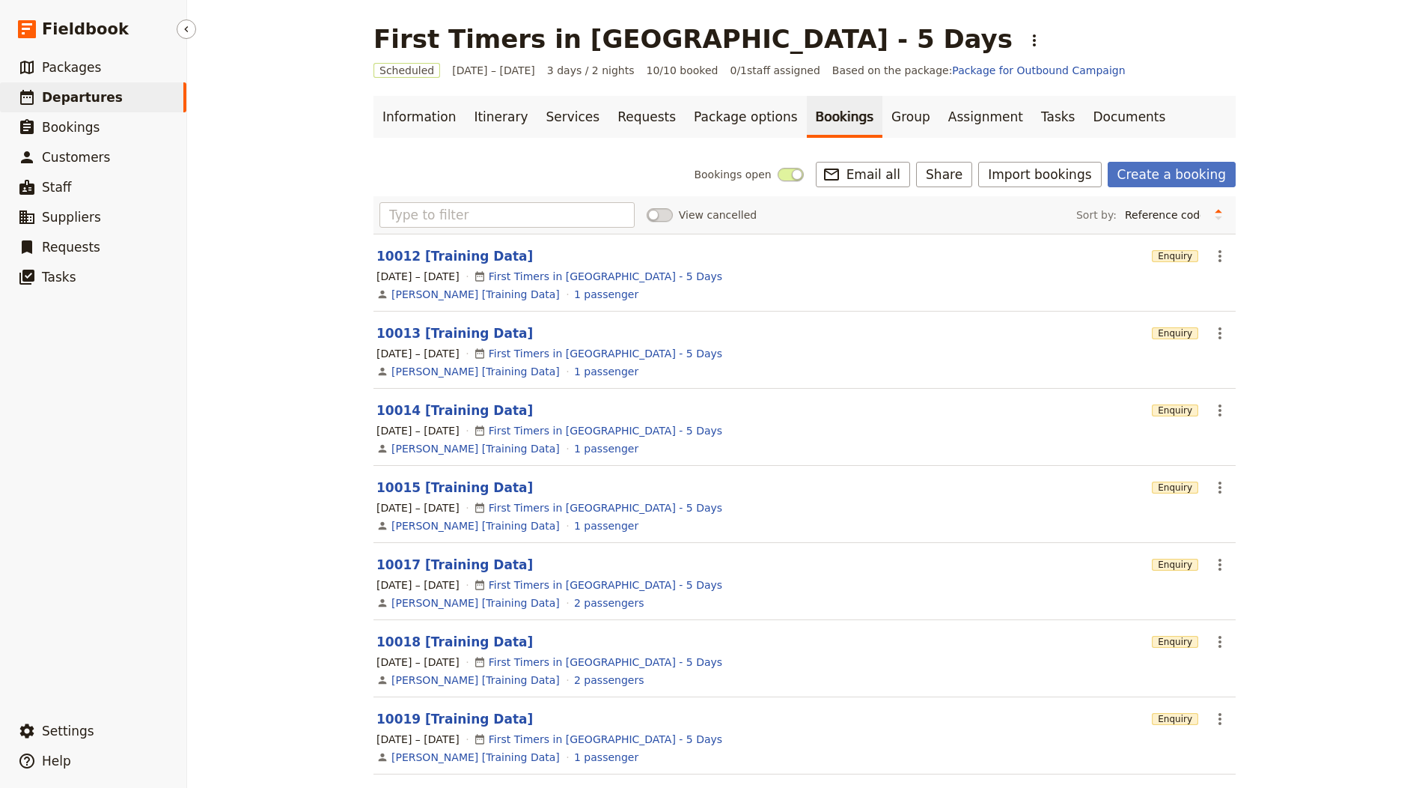
click at [135, 91] on link "​ Departures" at bounding box center [93, 97] width 186 height 30
select select "CREATED_AT"
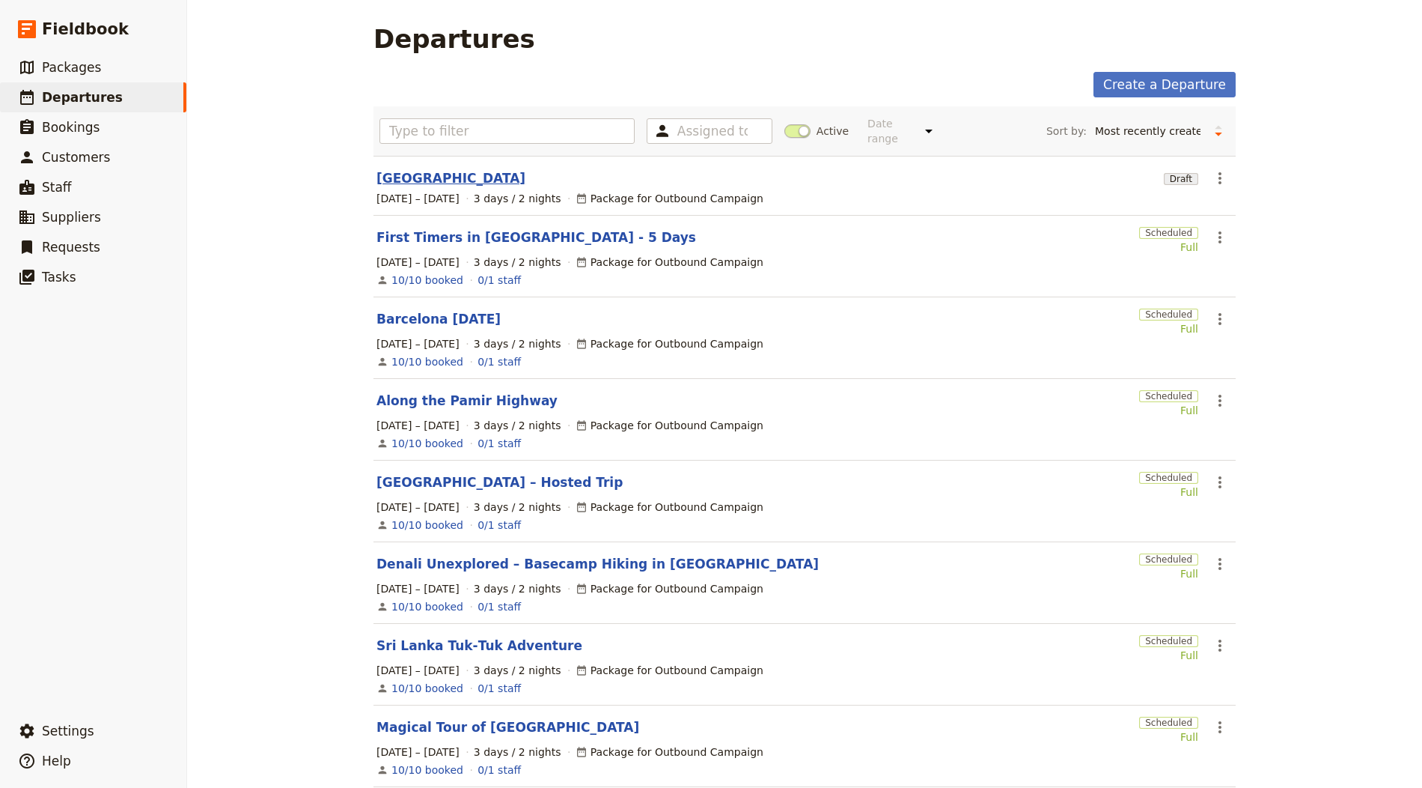
click at [412, 172] on link "Provence" at bounding box center [451, 178] width 149 height 18
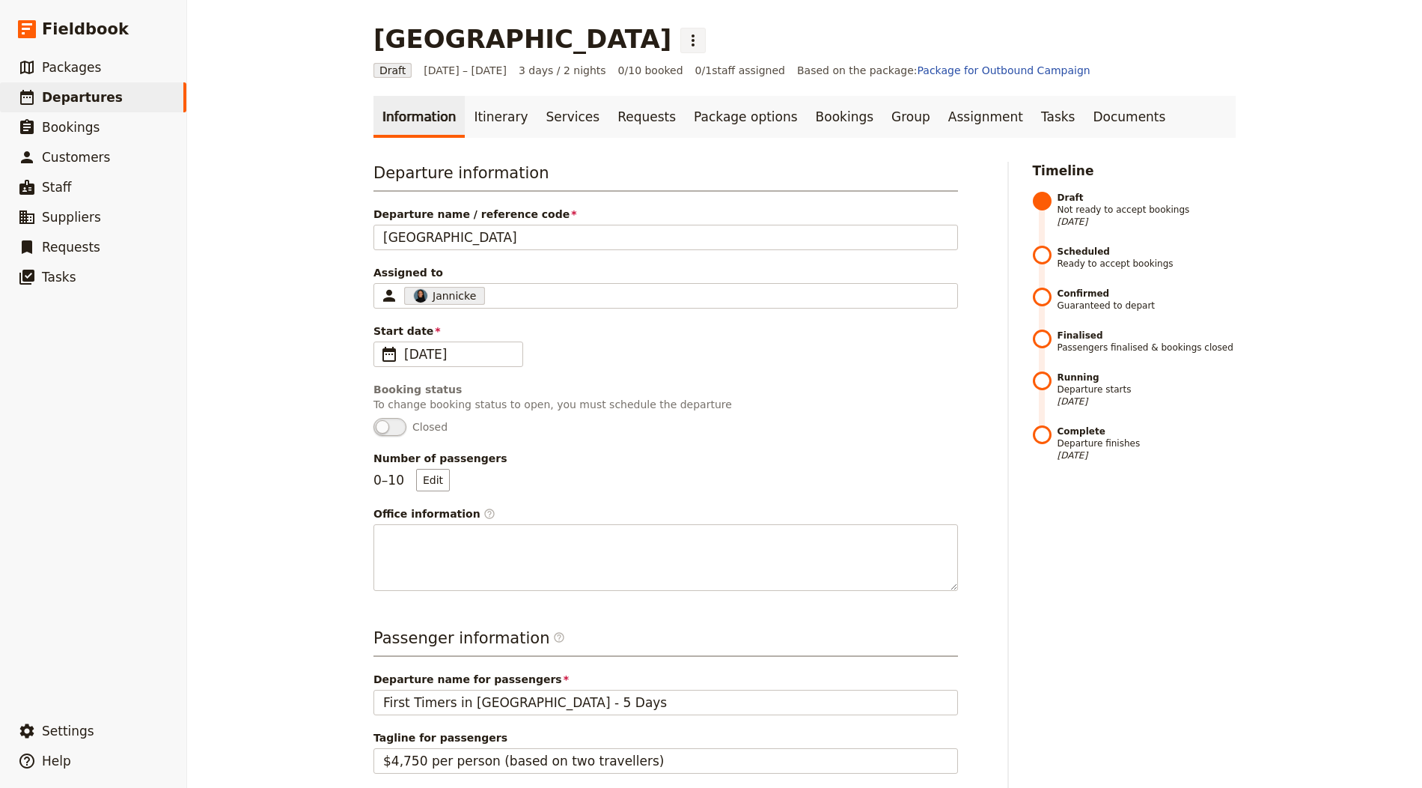
click at [684, 34] on icon "Actions" at bounding box center [693, 40] width 18 height 18
click at [529, 114] on span "Schedule departure" at bounding box center [544, 119] width 103 height 15
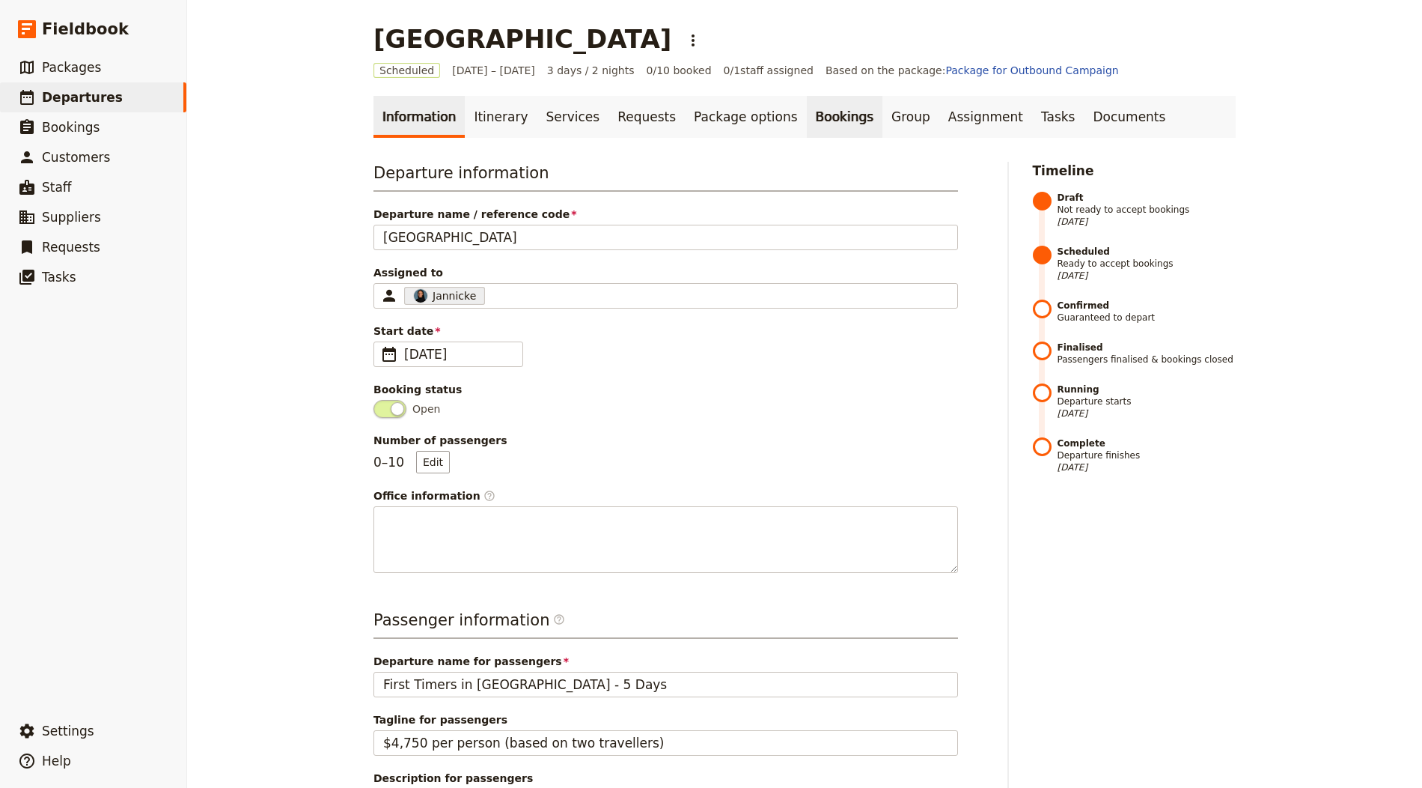
click at [817, 128] on link "Bookings" at bounding box center [845, 117] width 76 height 42
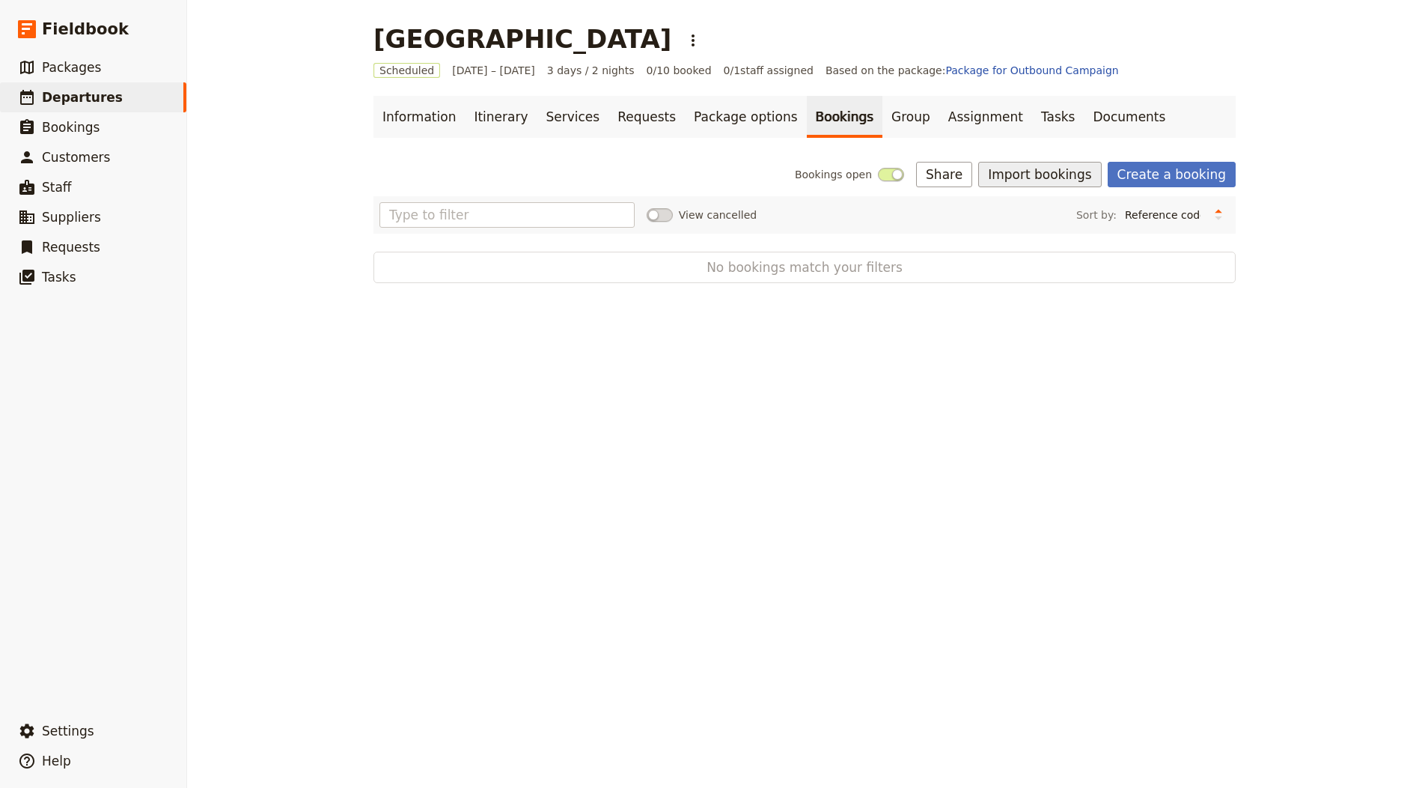
click at [1057, 177] on button "Import bookings" at bounding box center [1039, 174] width 123 height 25
click at [1041, 209] on span "Import Bookings" at bounding box center [1045, 206] width 86 height 15
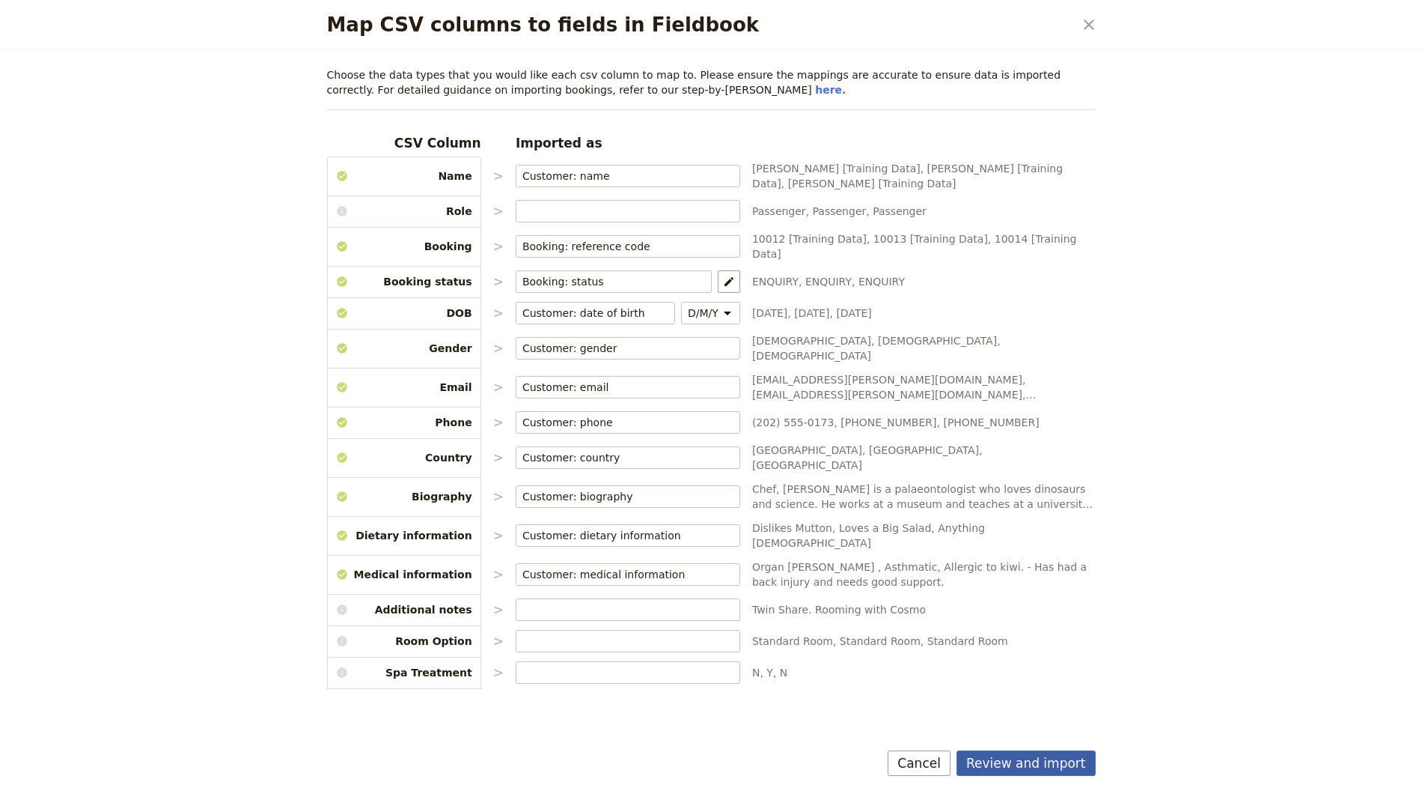
click at [1011, 760] on button "Review and import" at bounding box center [1026, 762] width 139 height 25
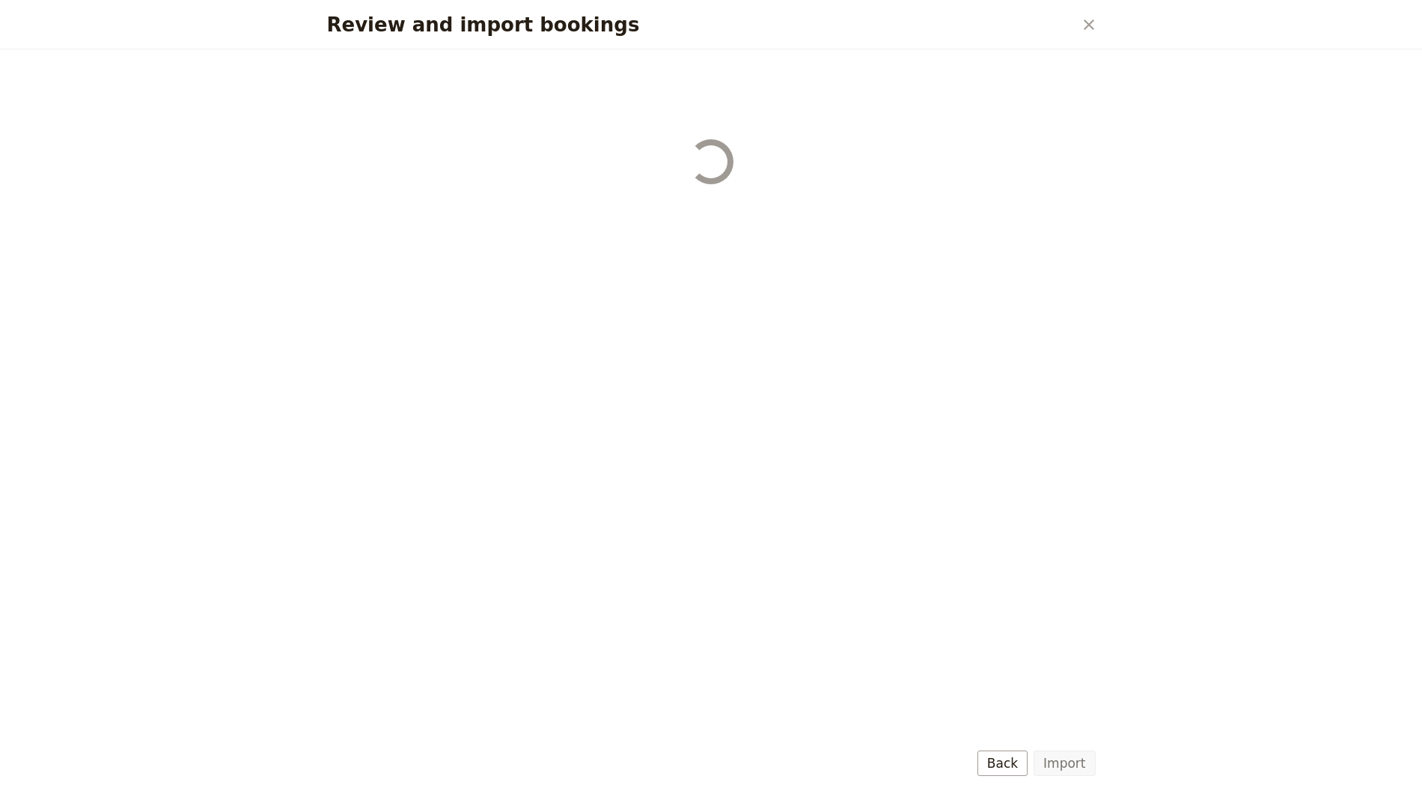
click at [1060, 766] on button "Import" at bounding box center [1064, 762] width 61 height 25
click at [1061, 764] on div "Review and import bookings" at bounding box center [711, 418] width 805 height 738
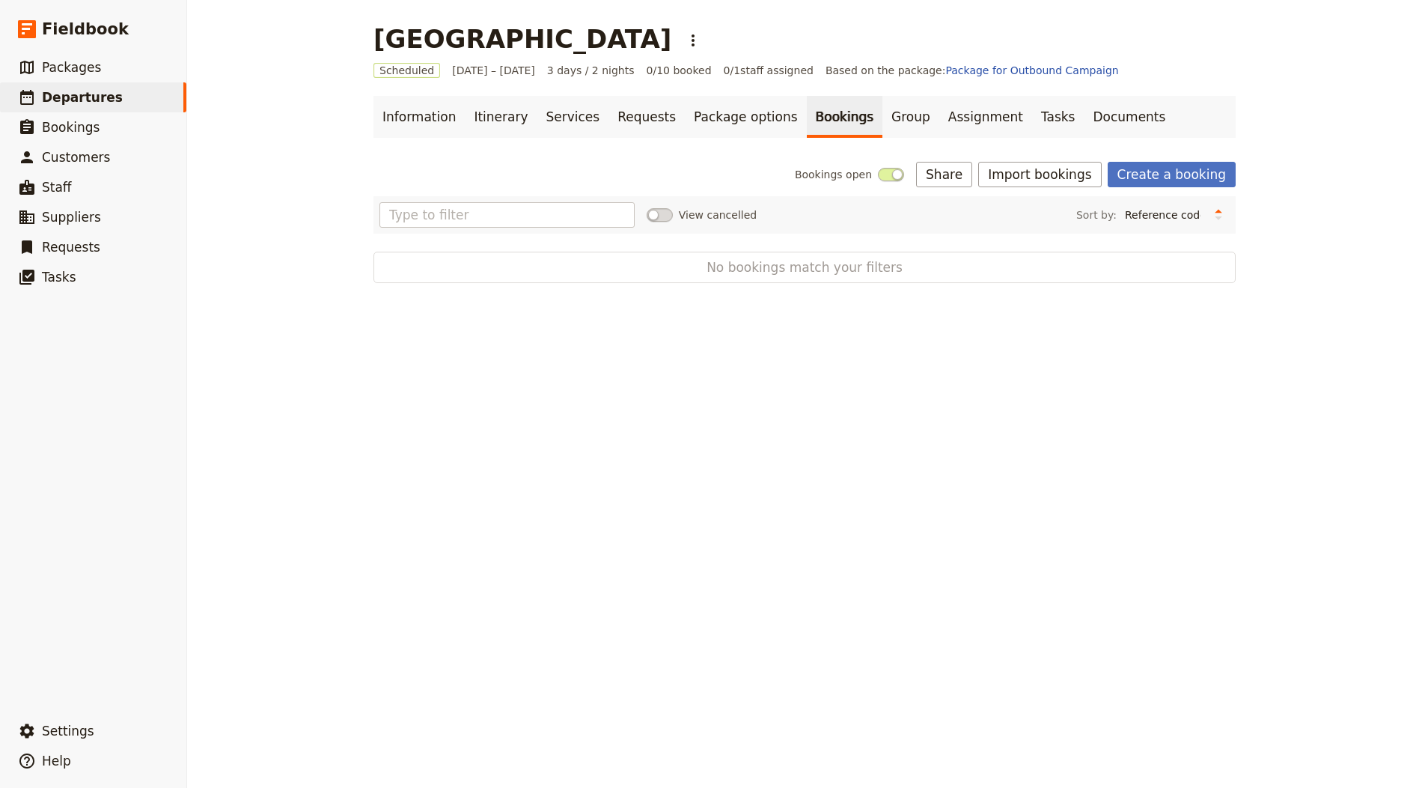
click at [1062, 762] on div "Provence ​ Scheduled 1 – 3 Oct 2025 3 days / 2 nights 0/10 booked 0 / 1 staff a…" at bounding box center [804, 394] width 1235 height 788
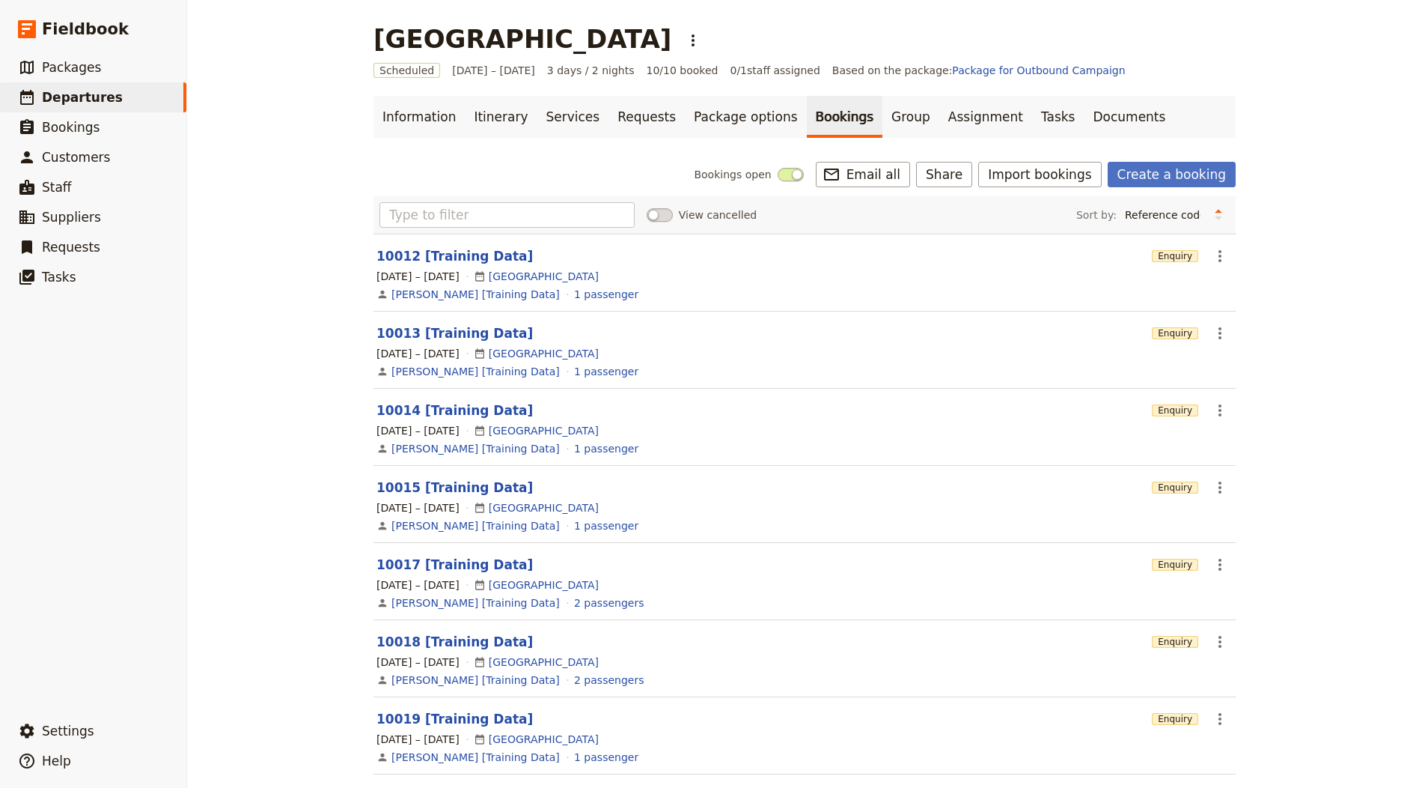
drag, startPoint x: 1033, startPoint y: 680, endPoint x: 557, endPoint y: 284, distance: 619.3
click at [782, 517] on div "Cosmo Kramer [Training Data] 1 passenger" at bounding box center [804, 526] width 859 height 18
click at [505, 133] on link "Itinerary" at bounding box center [501, 117] width 72 height 42
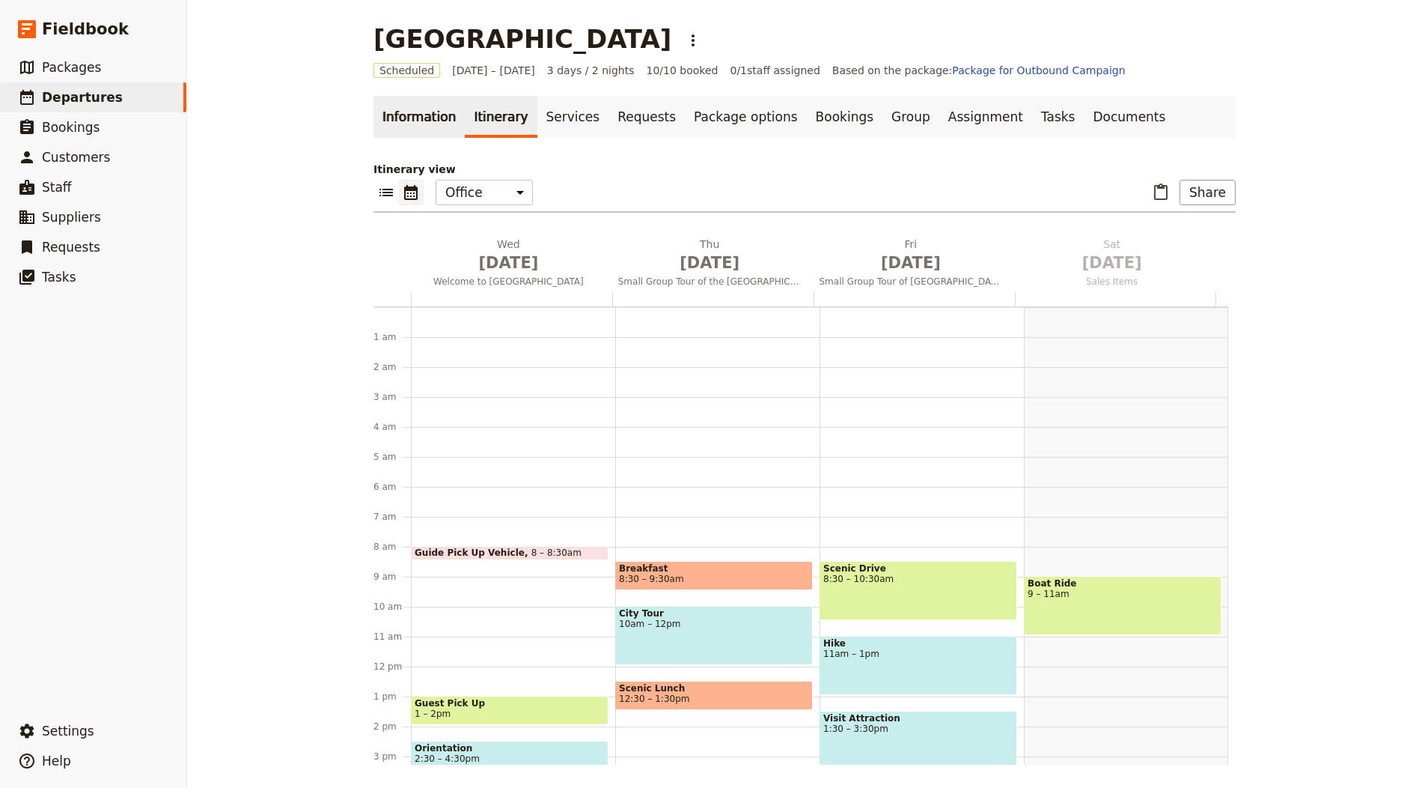
scroll to position [195, 0]
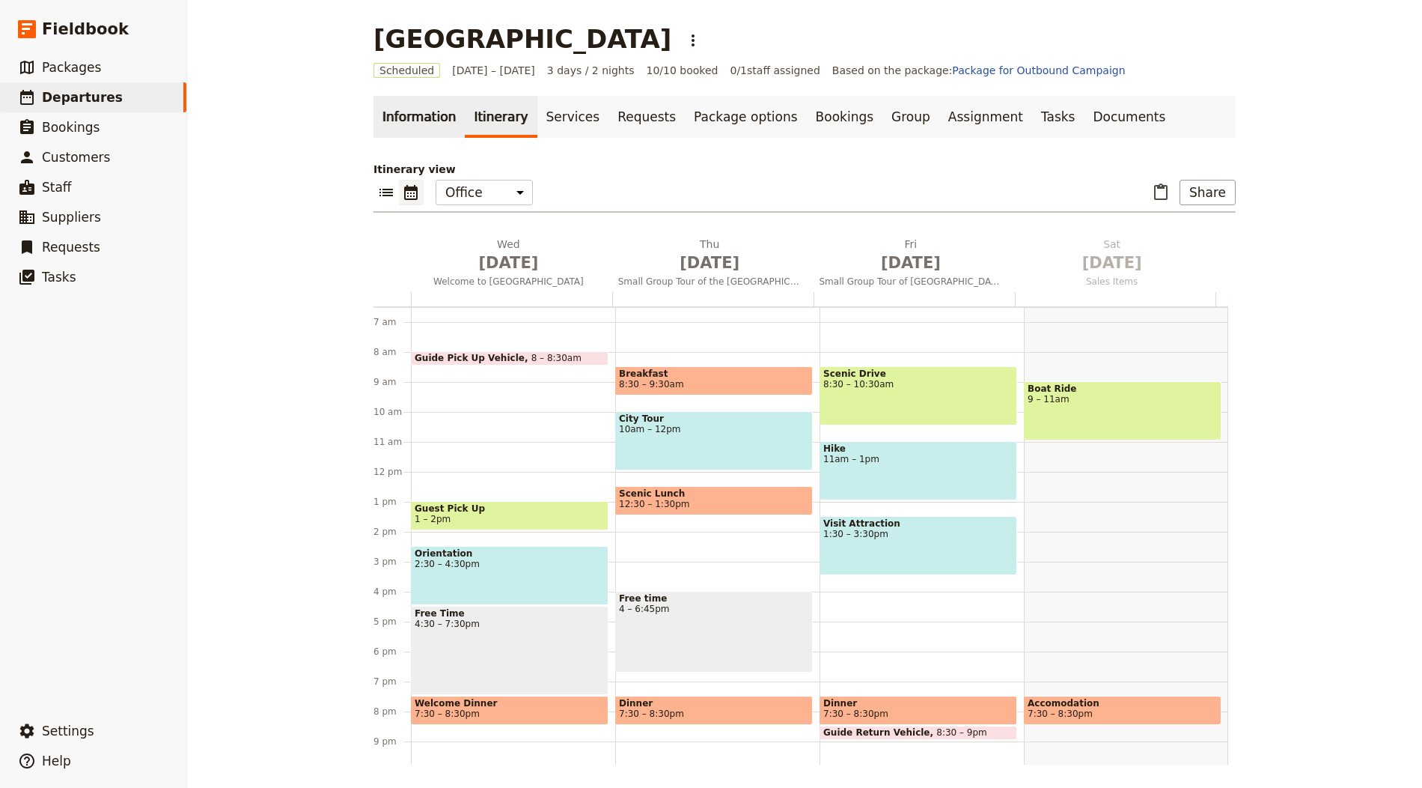
click at [412, 117] on link "Information" at bounding box center [419, 117] width 91 height 42
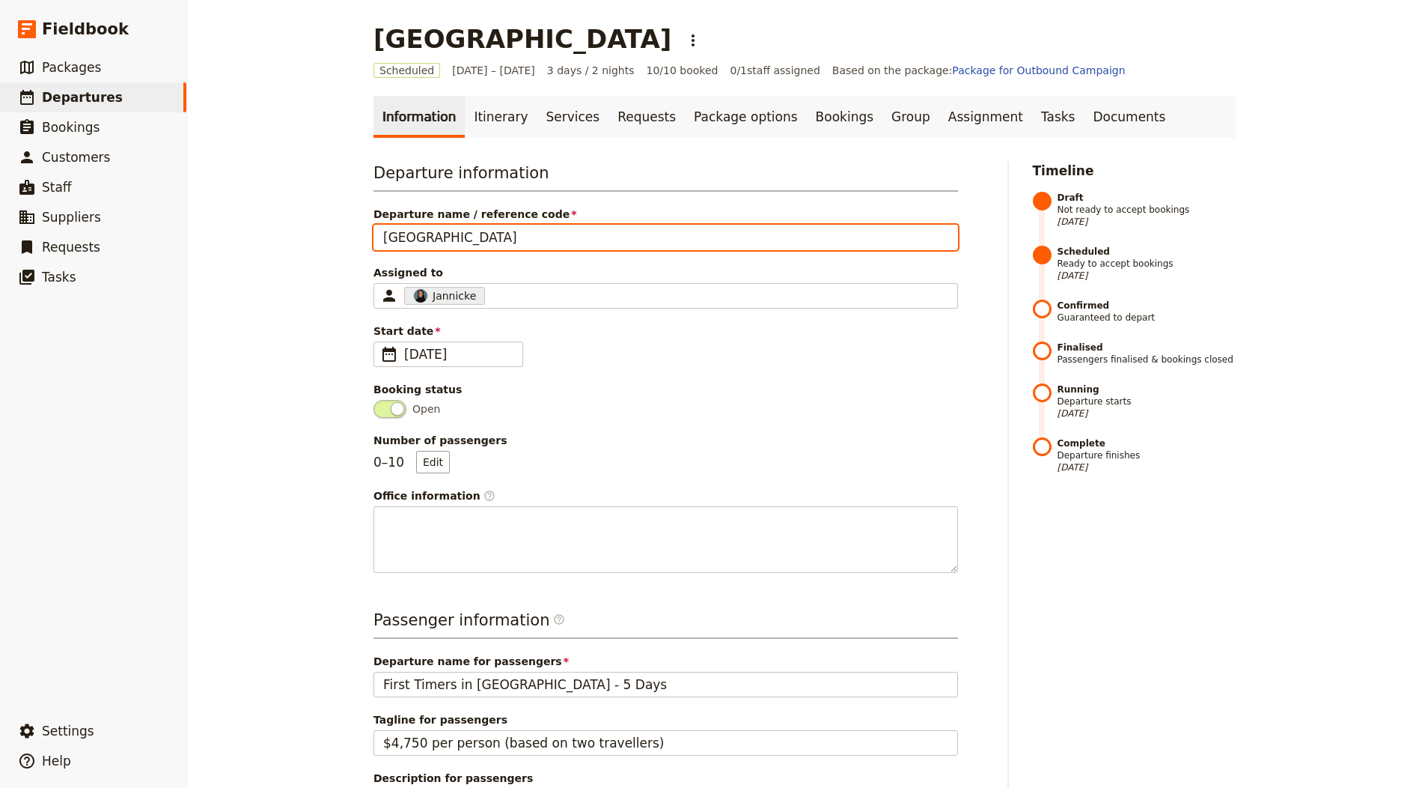
click at [480, 233] on input "Provence" at bounding box center [666, 237] width 585 height 25
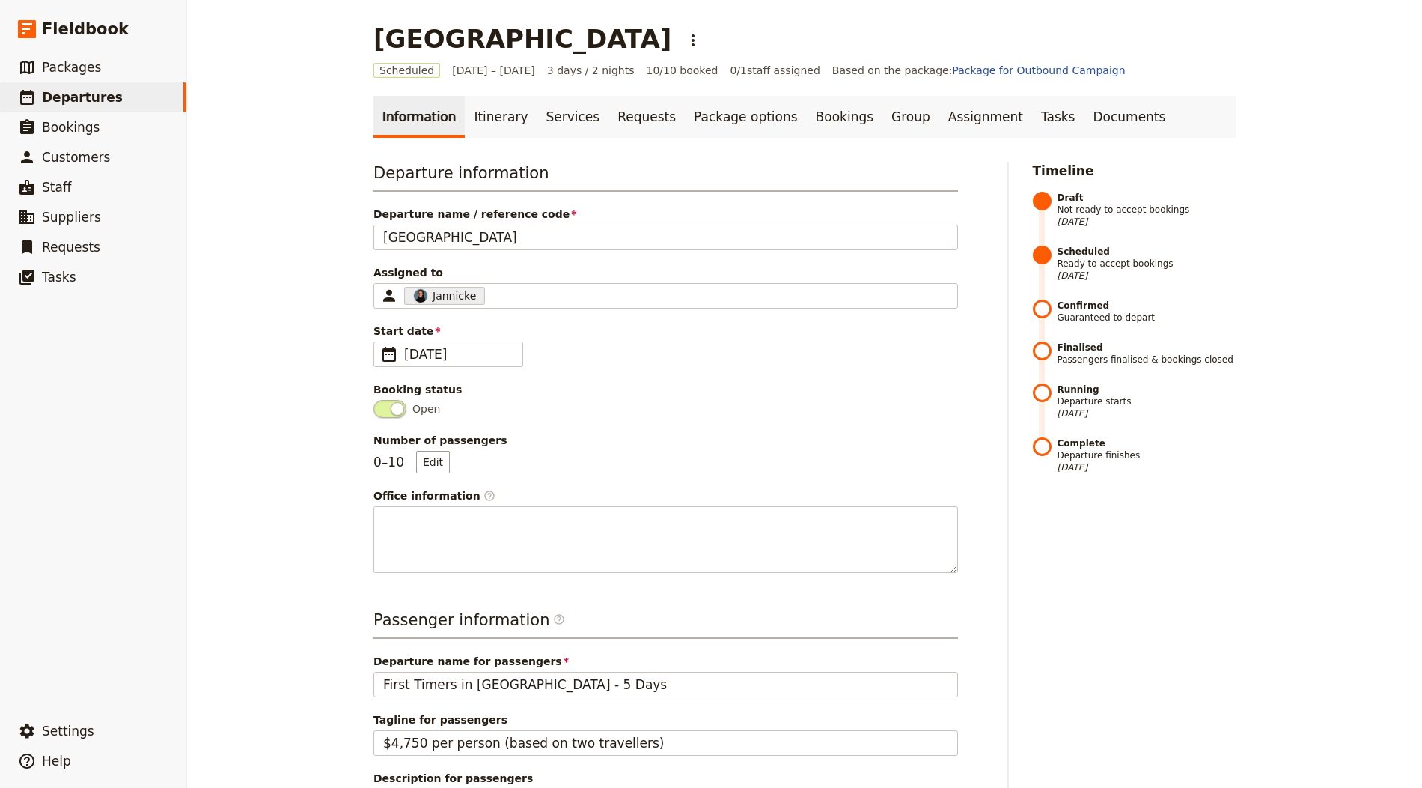
click at [479, 668] on div "Departure name for passengers First Timers in Paris - 5 Days" at bounding box center [666, 675] width 585 height 43
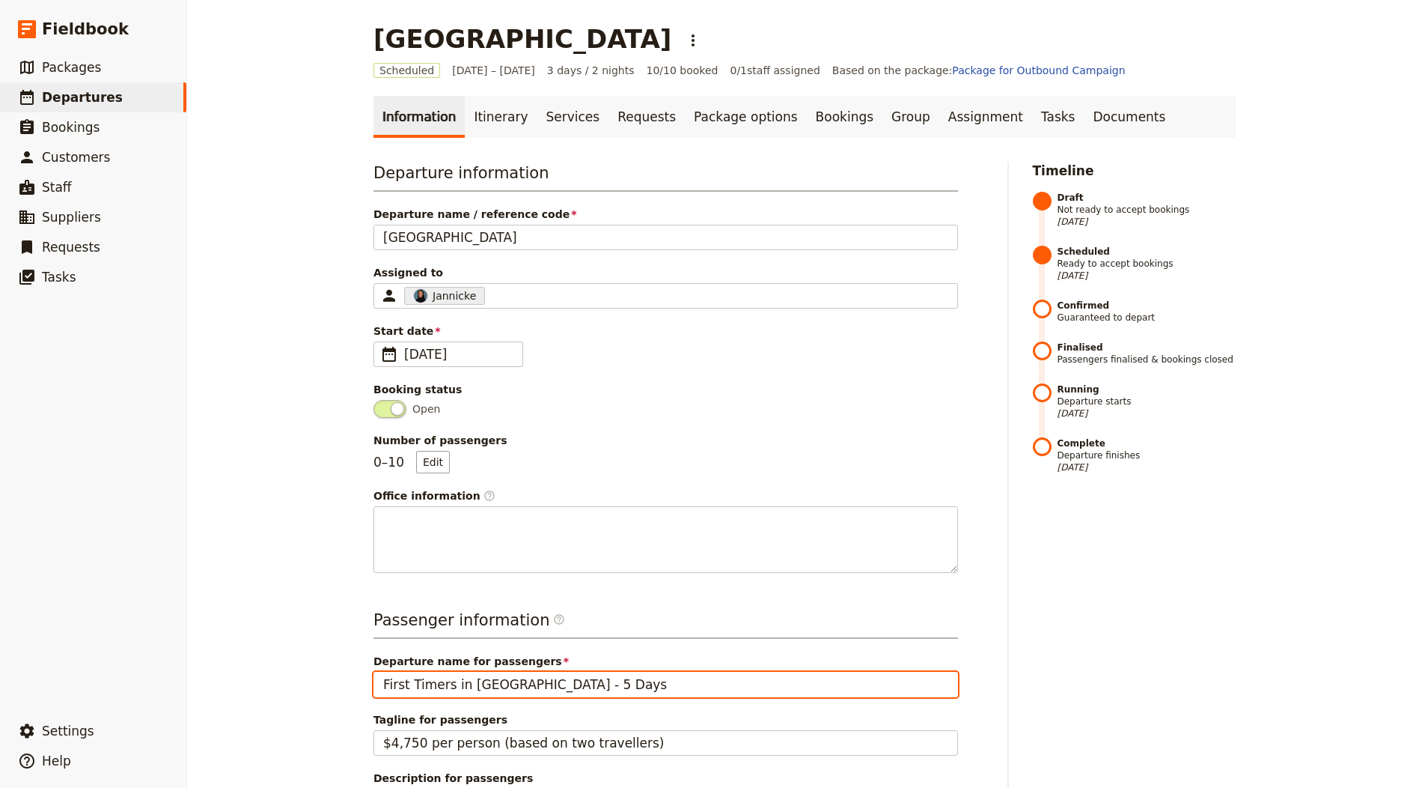
click at [484, 671] on input "First Timers in Paris - 5 Days" at bounding box center [666, 683] width 585 height 25
paste input "Provence"
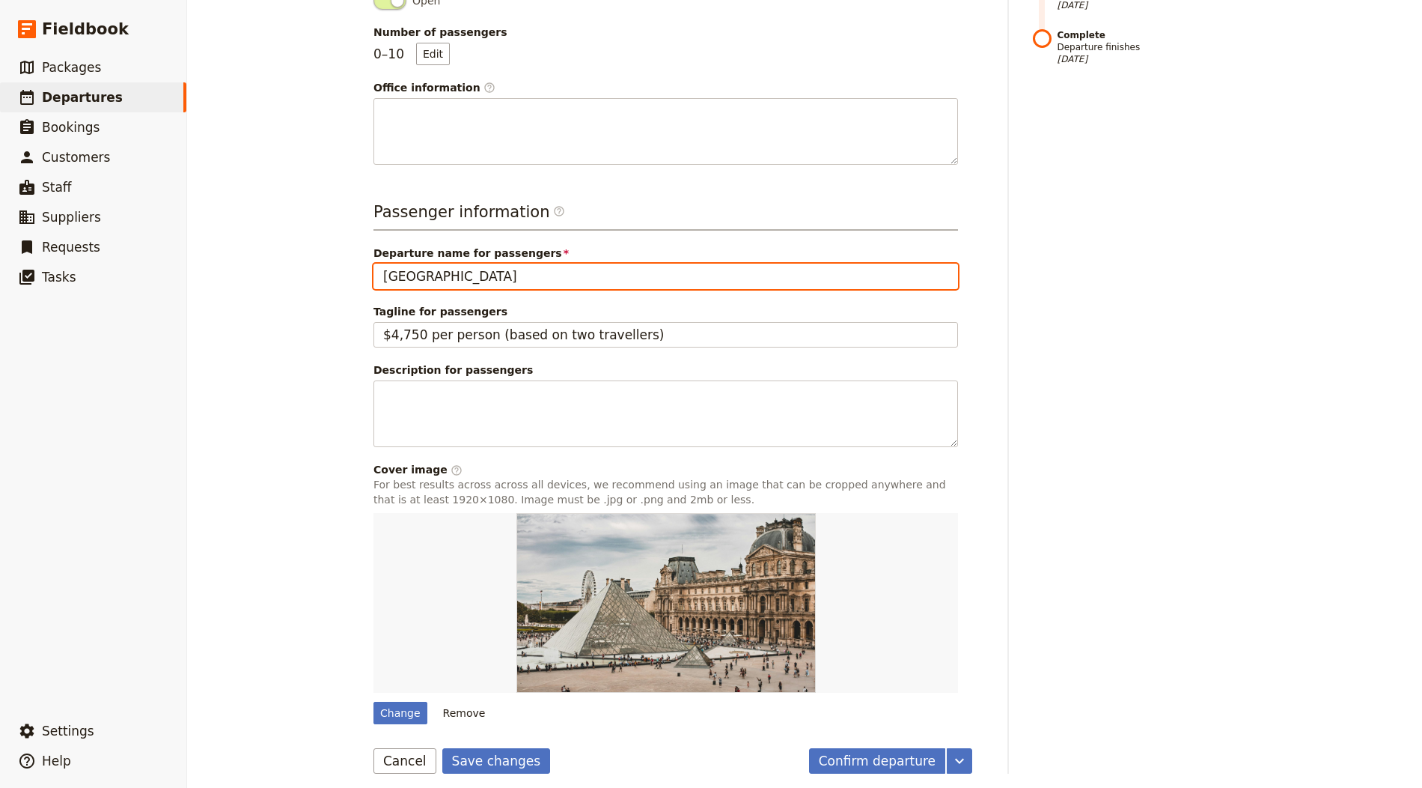
type input "Provence"
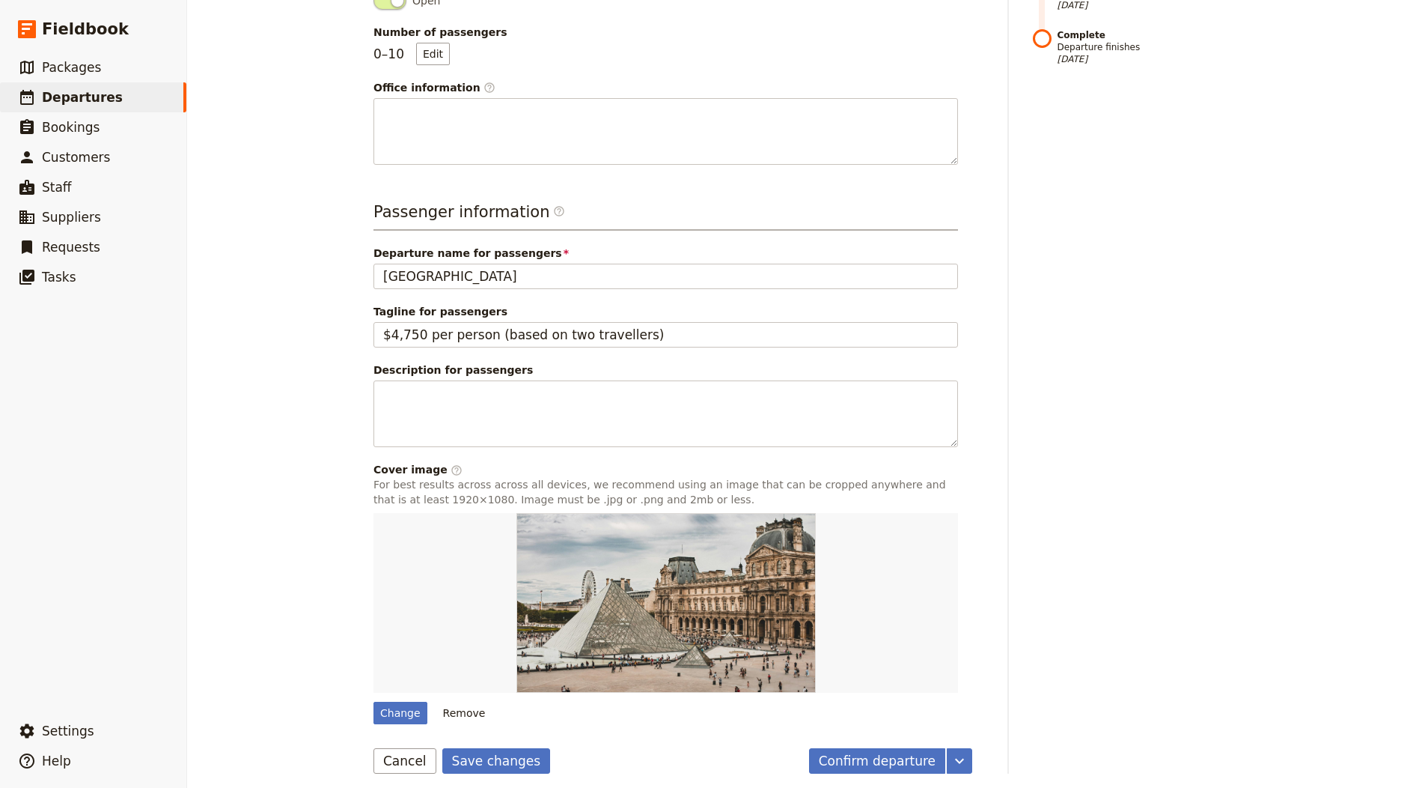
click at [503, 774] on main "Provence ​ Scheduled 1 – 3 Oct 2025 3 days / 2 nights 10/10 booked 0 / 1 staff …" at bounding box center [805, 194] width 898 height 1205
click at [505, 759] on button "Save changes" at bounding box center [496, 760] width 109 height 25
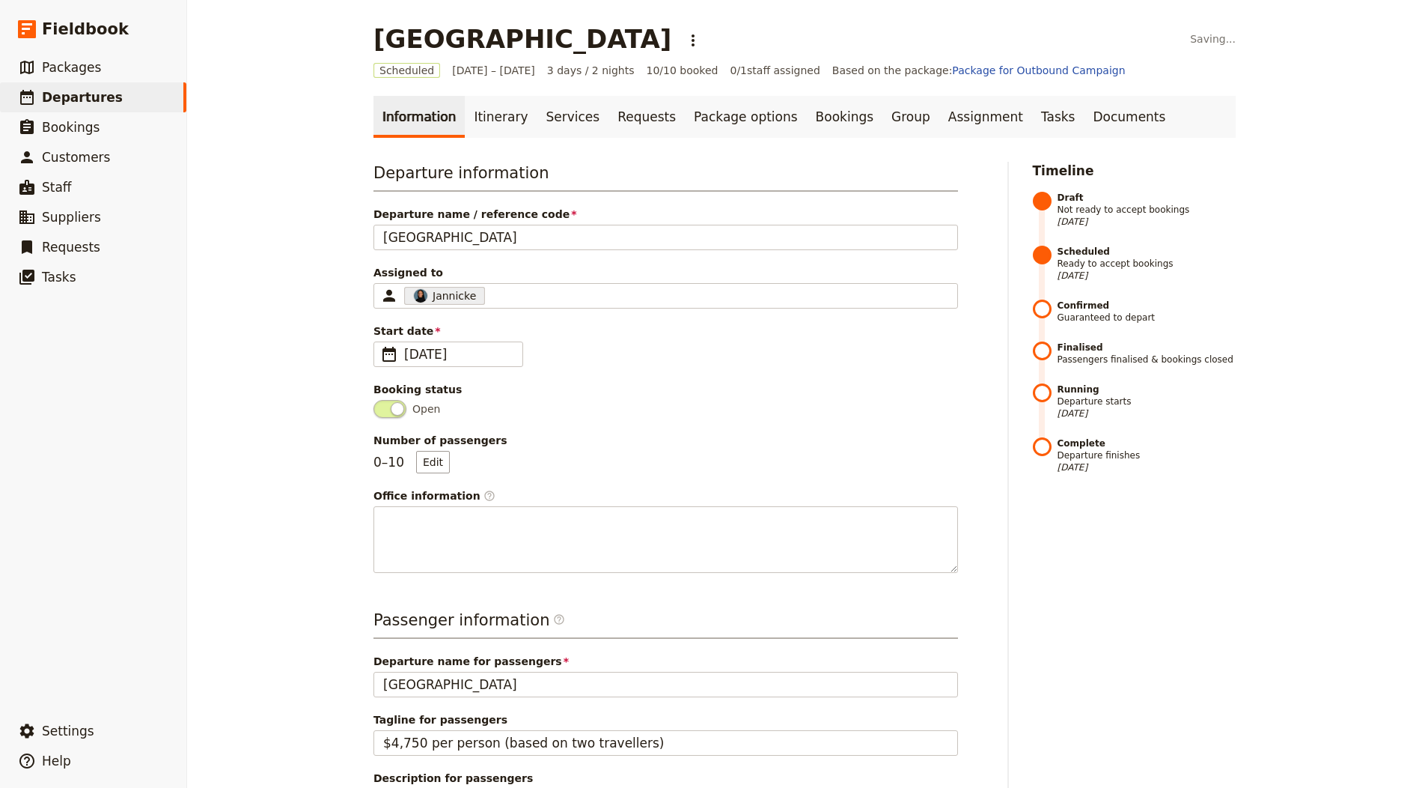
click at [1135, 105] on ul "Information Itinerary Services Requests Package options Bookings Group Assignme…" at bounding box center [805, 117] width 862 height 42
click at [1085, 120] on link "Documents" at bounding box center [1129, 117] width 91 height 42
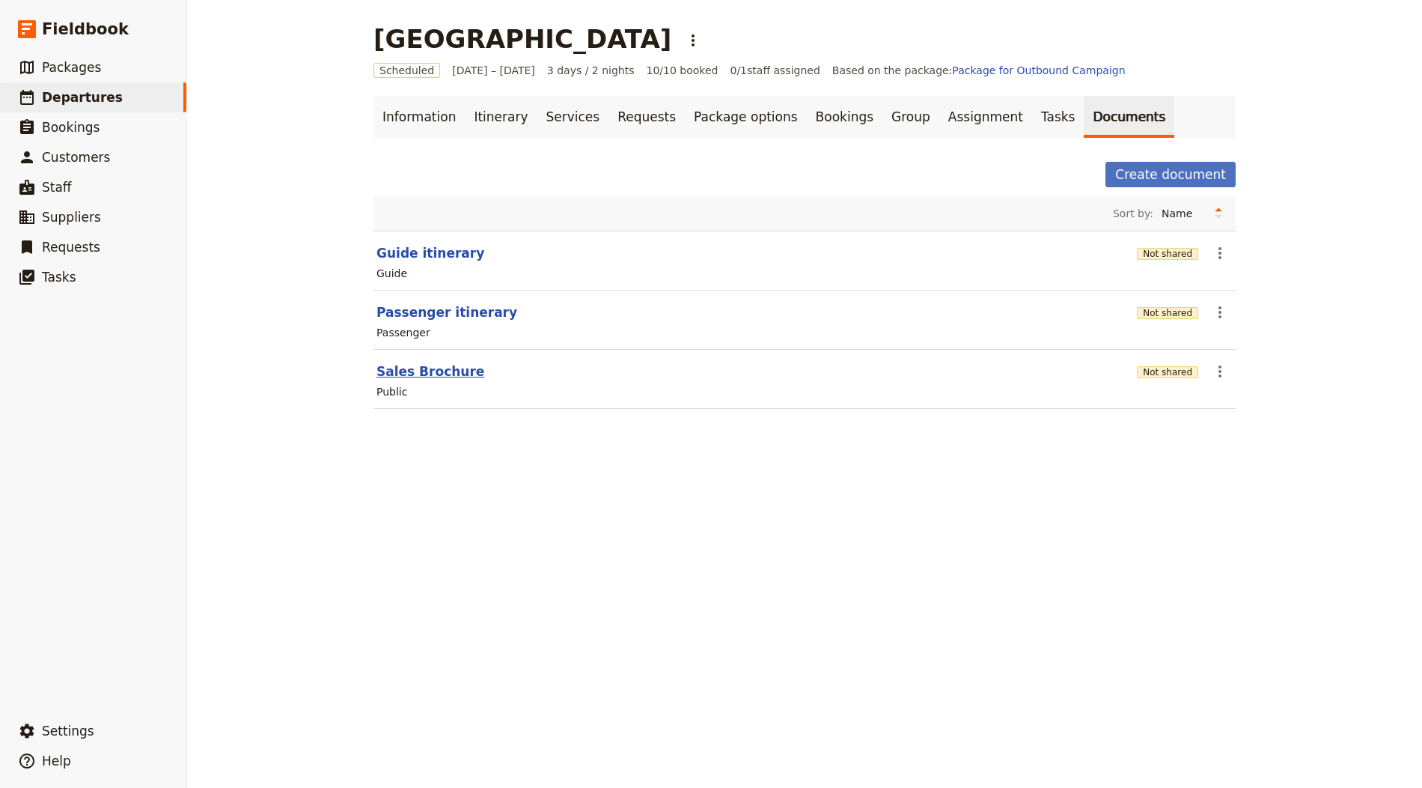
click at [430, 362] on button "Sales Brochure" at bounding box center [431, 371] width 108 height 18
select select "DEFAULT"
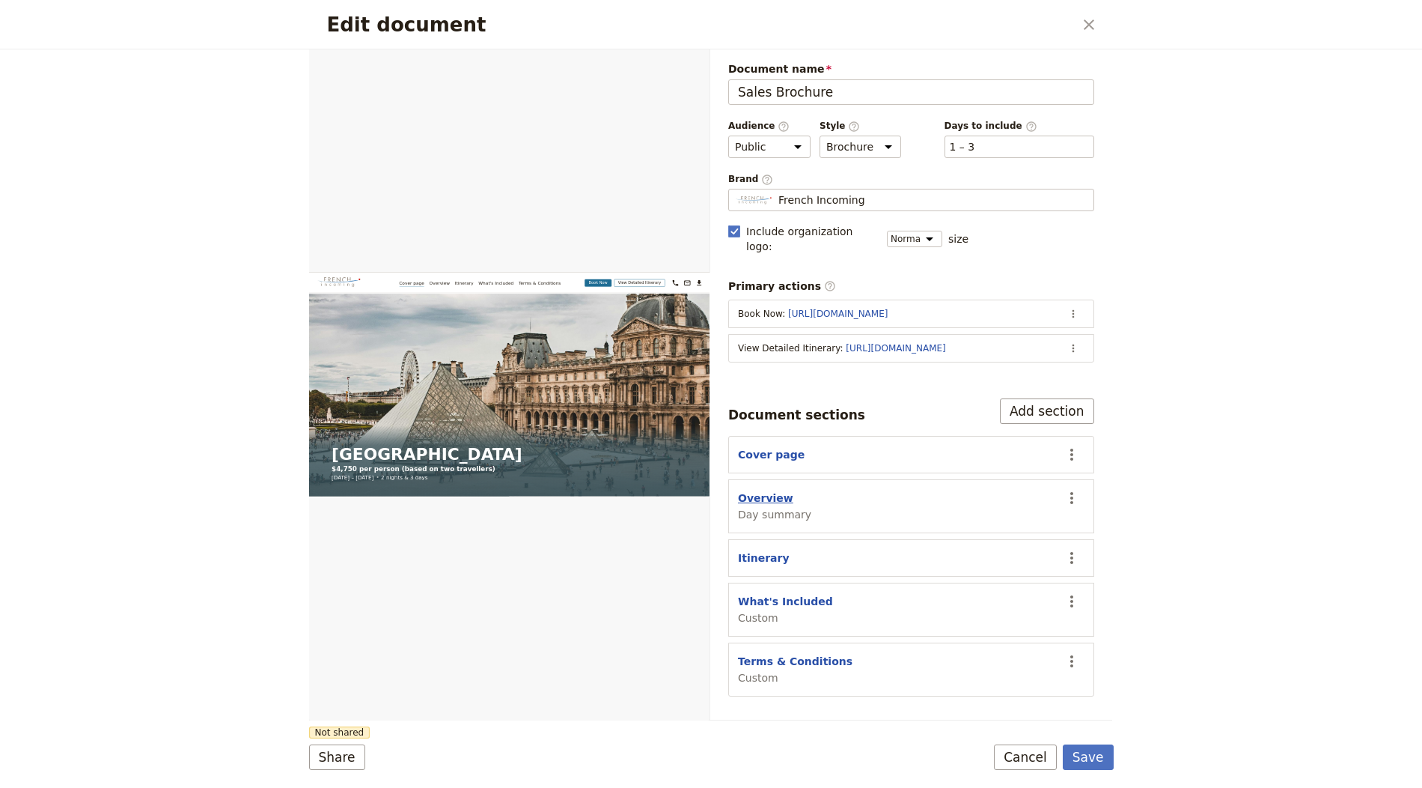
click at [772, 490] on button "Overview" at bounding box center [765, 497] width 55 height 15
select select "DAY_SUMMARY"
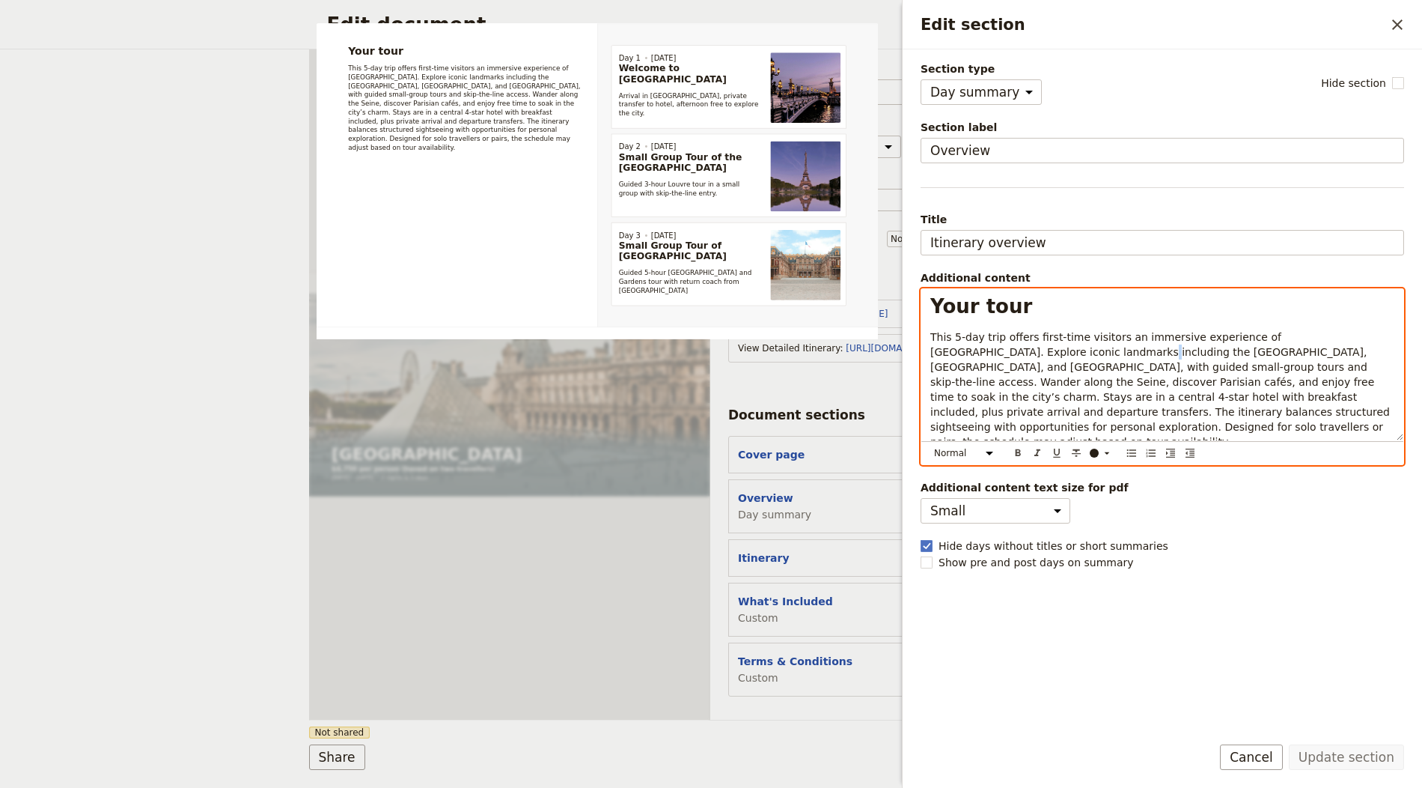
click at [1038, 355] on p "This 5-day trip offers first-time visitors an immersive experience of Paris. Ex…" at bounding box center [1163, 389] width 464 height 120
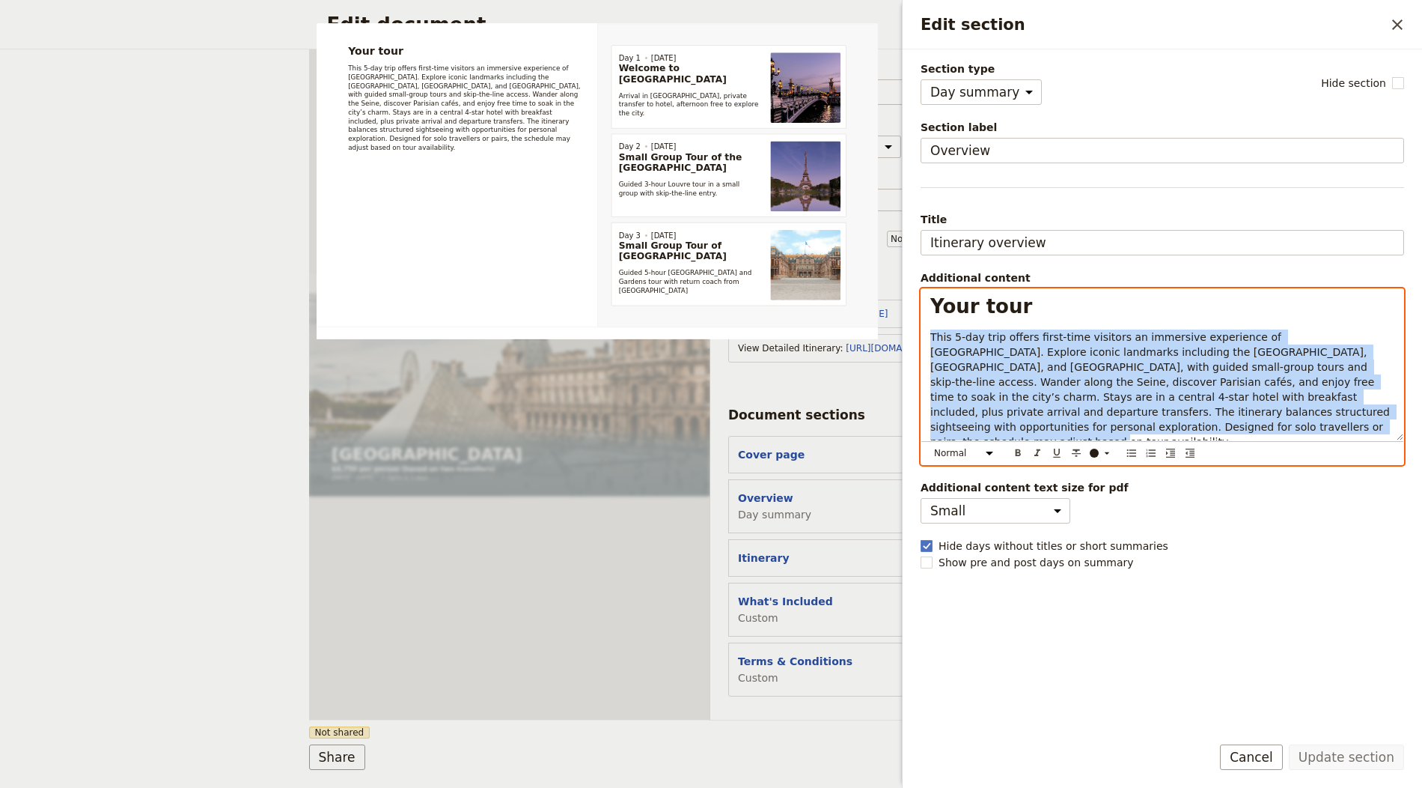
click at [1038, 355] on p "This 5-day trip offers first-time visitors an immersive experience of Paris. Ex…" at bounding box center [1163, 389] width 464 height 120
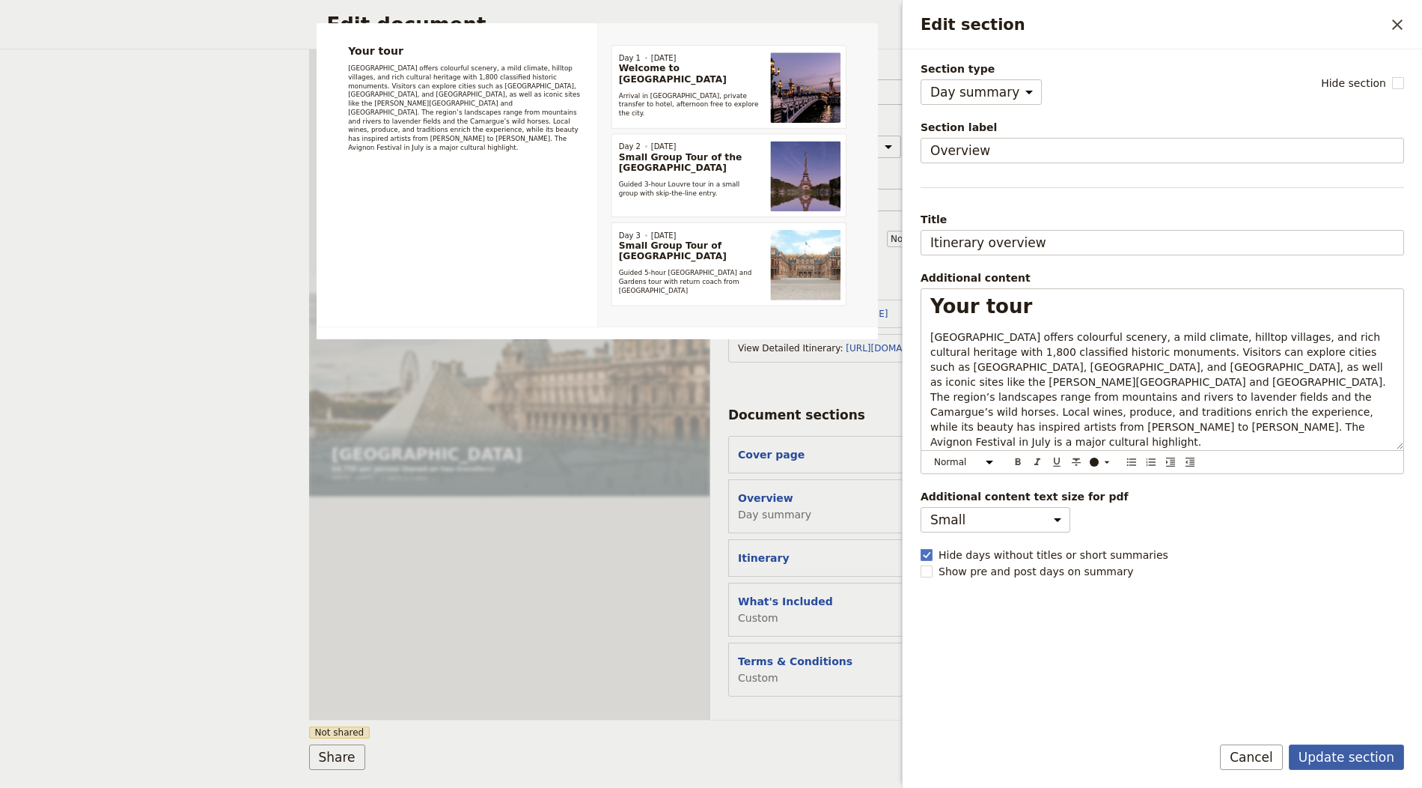
click at [1331, 756] on button "Update section" at bounding box center [1346, 756] width 115 height 25
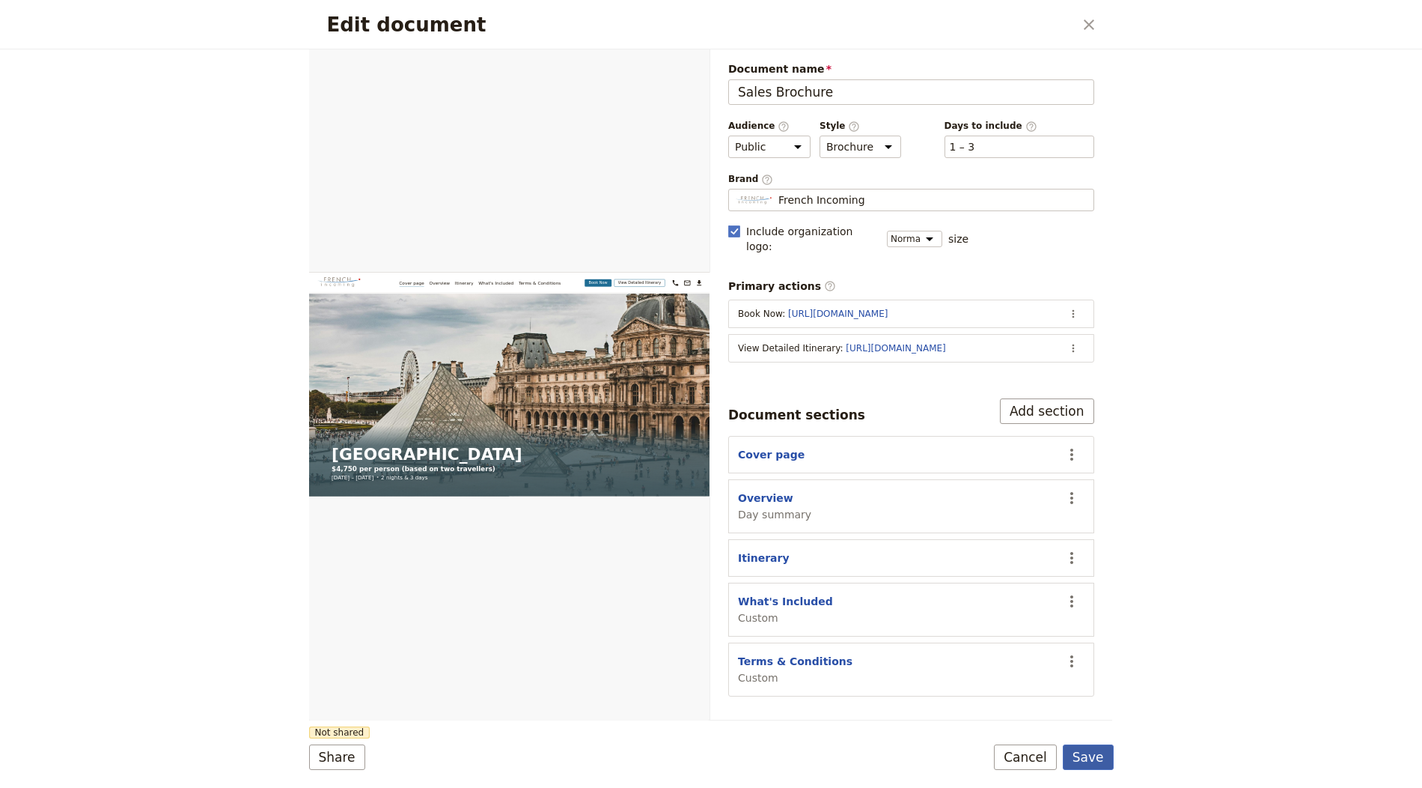
click at [1085, 748] on button "Save" at bounding box center [1088, 756] width 51 height 25
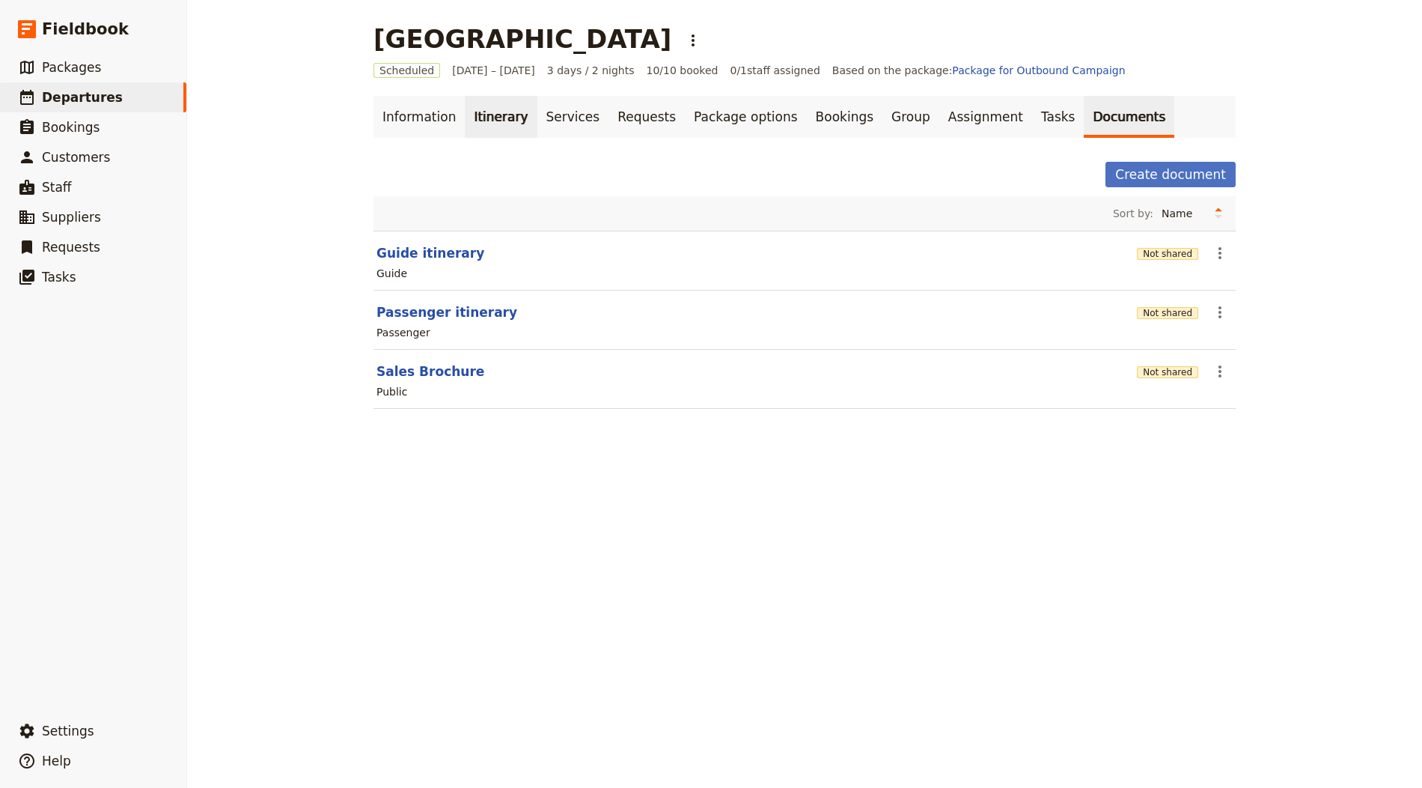
click at [495, 125] on link "Itinerary" at bounding box center [501, 117] width 72 height 42
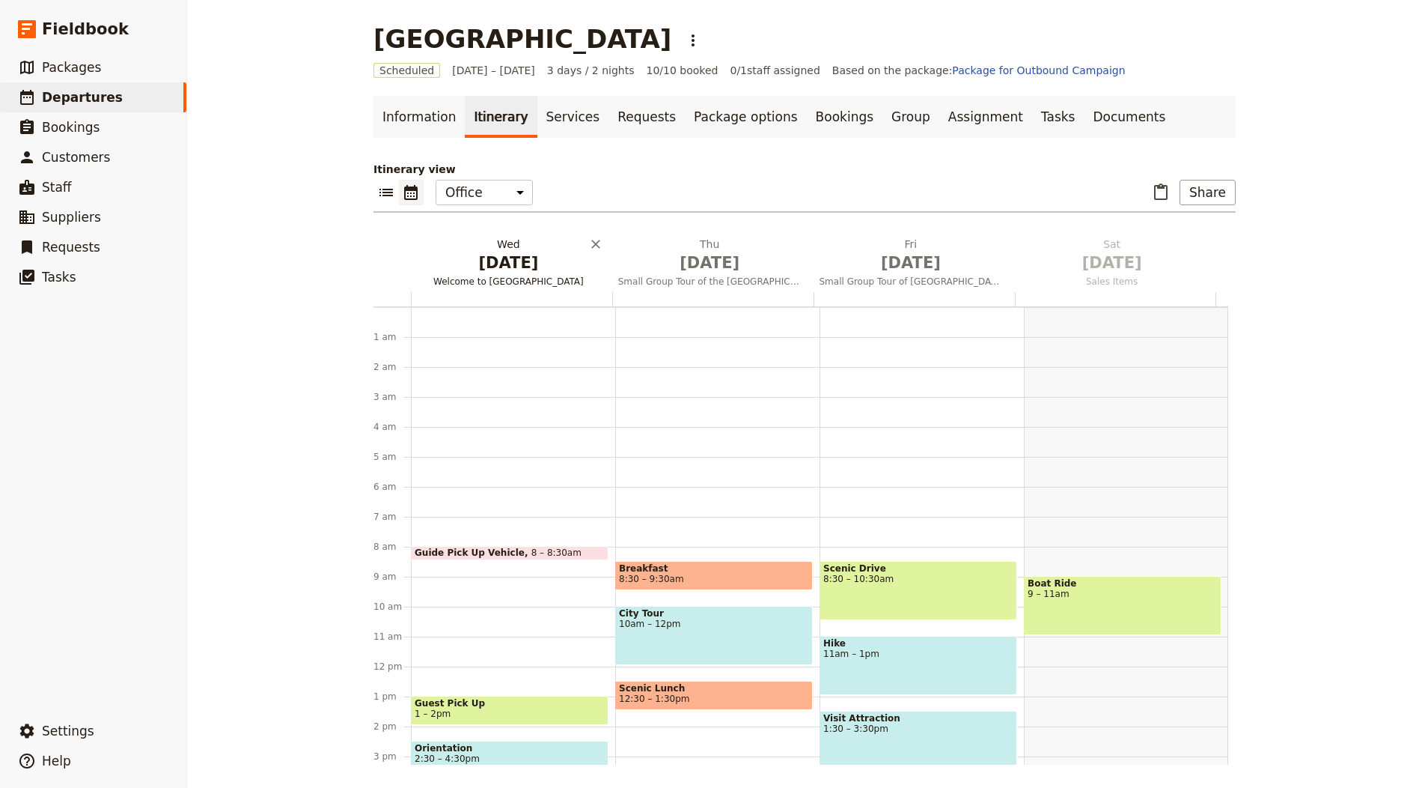
scroll to position [195, 0]
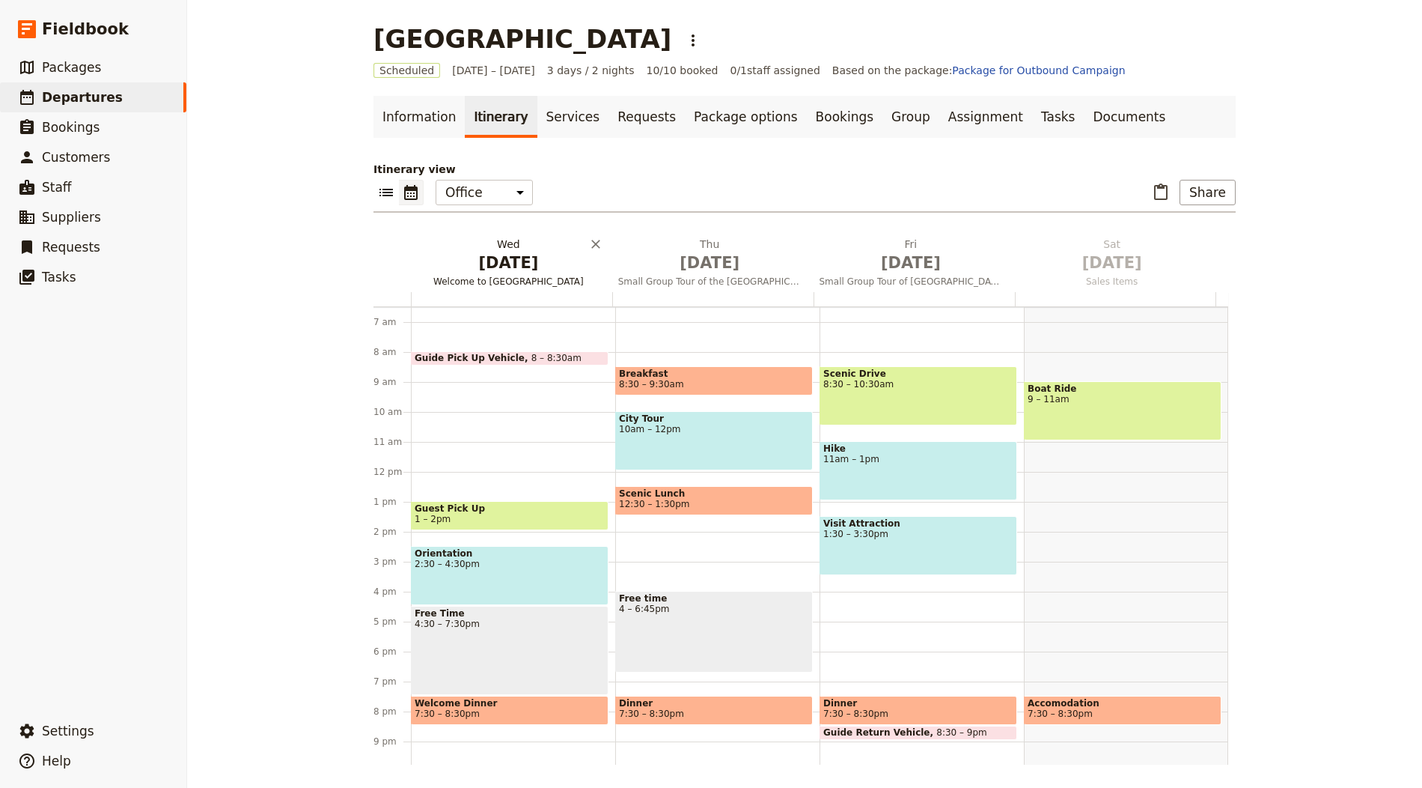
click at [494, 270] on span "Oct 1" at bounding box center [508, 263] width 183 height 22
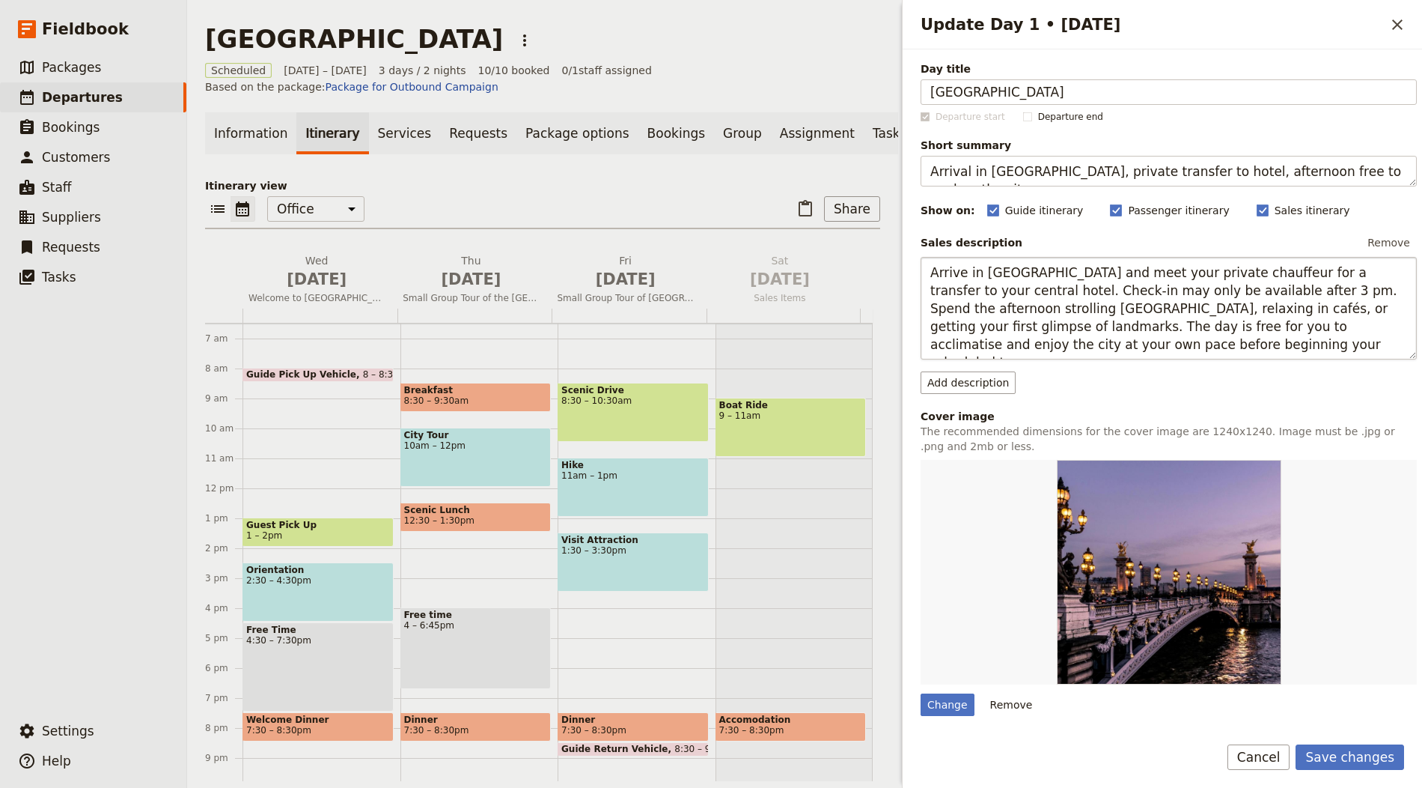
type input "Avignon"
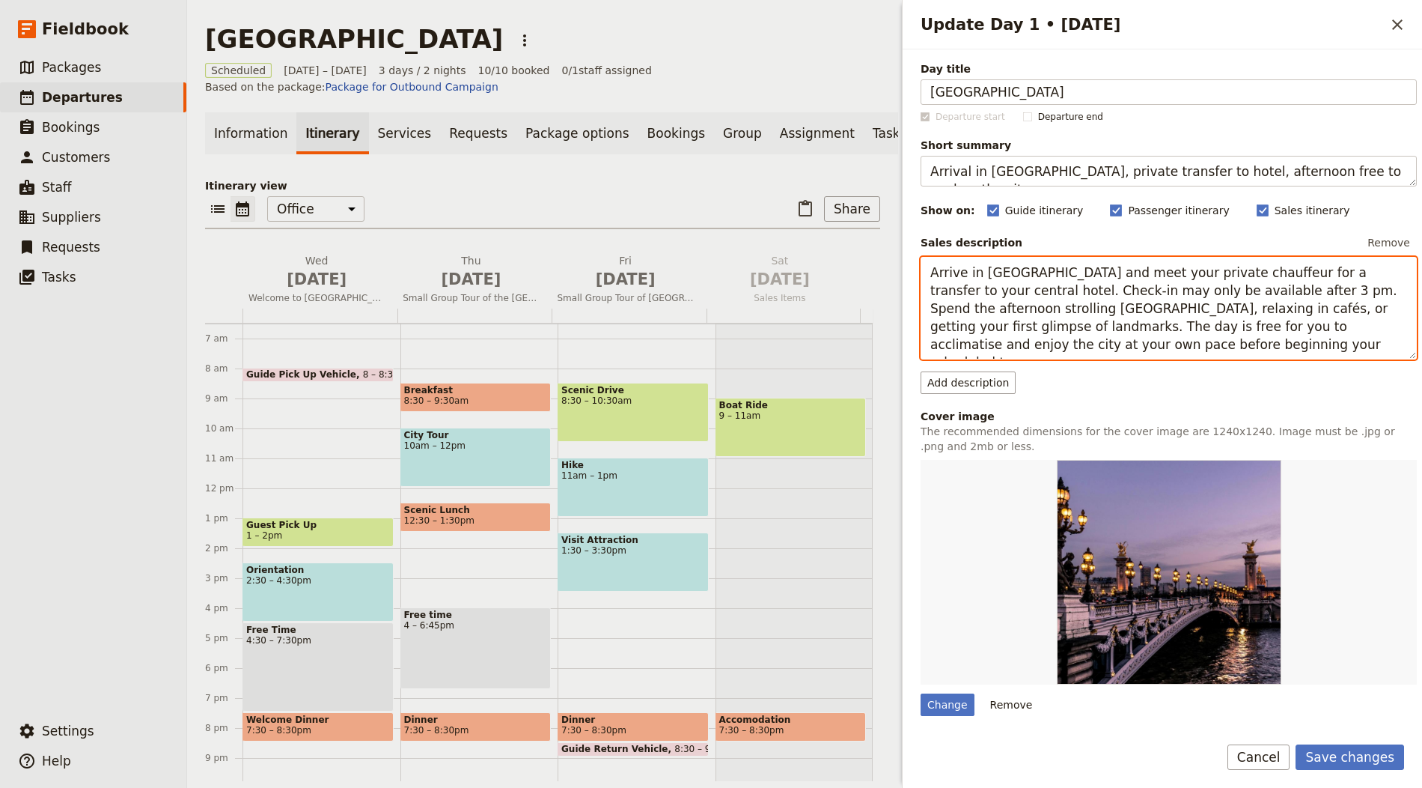
click at [1168, 302] on textarea "Arrive in Paris and meet your private chauffeur for a transfer to your central …" at bounding box center [1169, 308] width 496 height 103
paste textarea "at Marseille airport (MRS) and drive to Avignon. Explore the historic city, inc…"
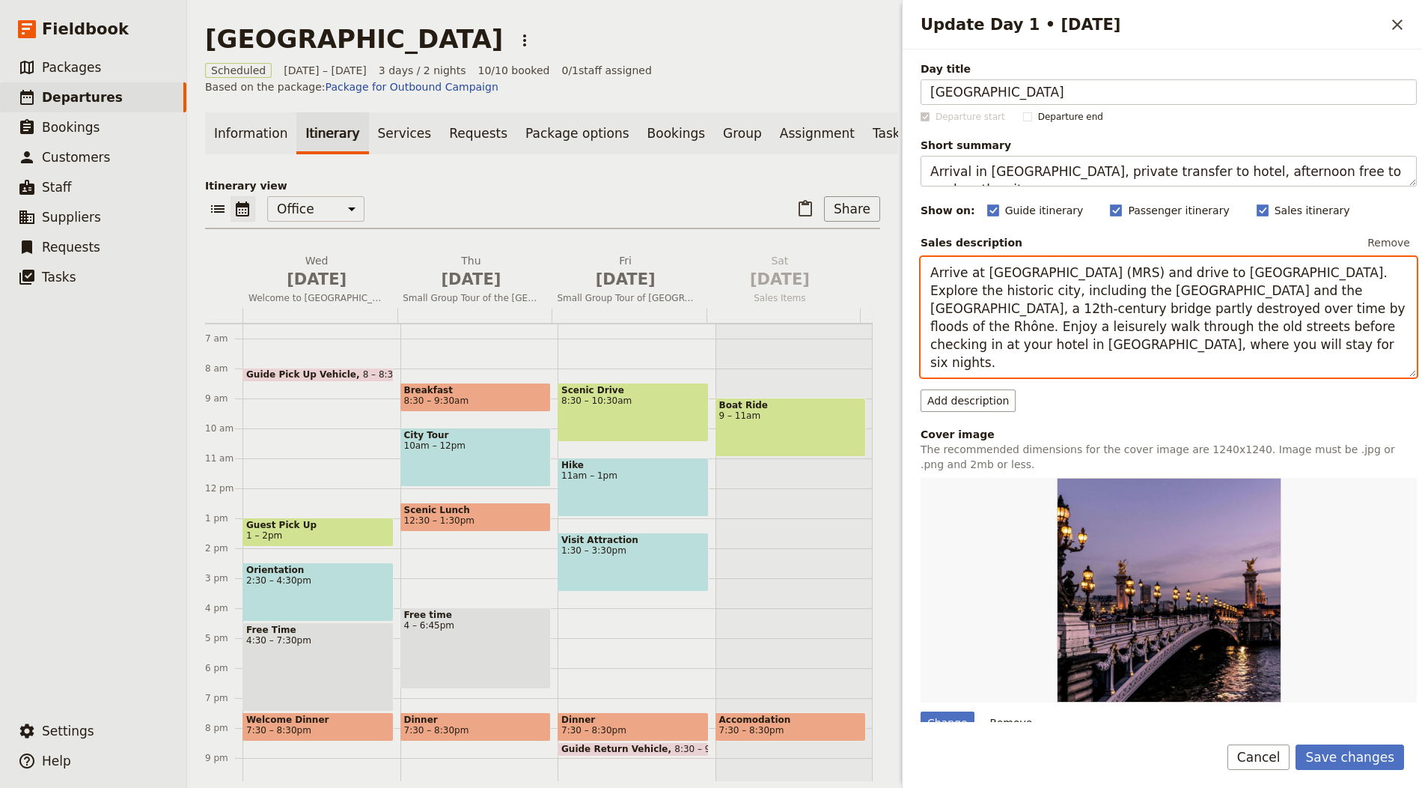
type textarea "Arrive at Marseille airport (MRS) and drive to Avignon. Explore the historic ci…"
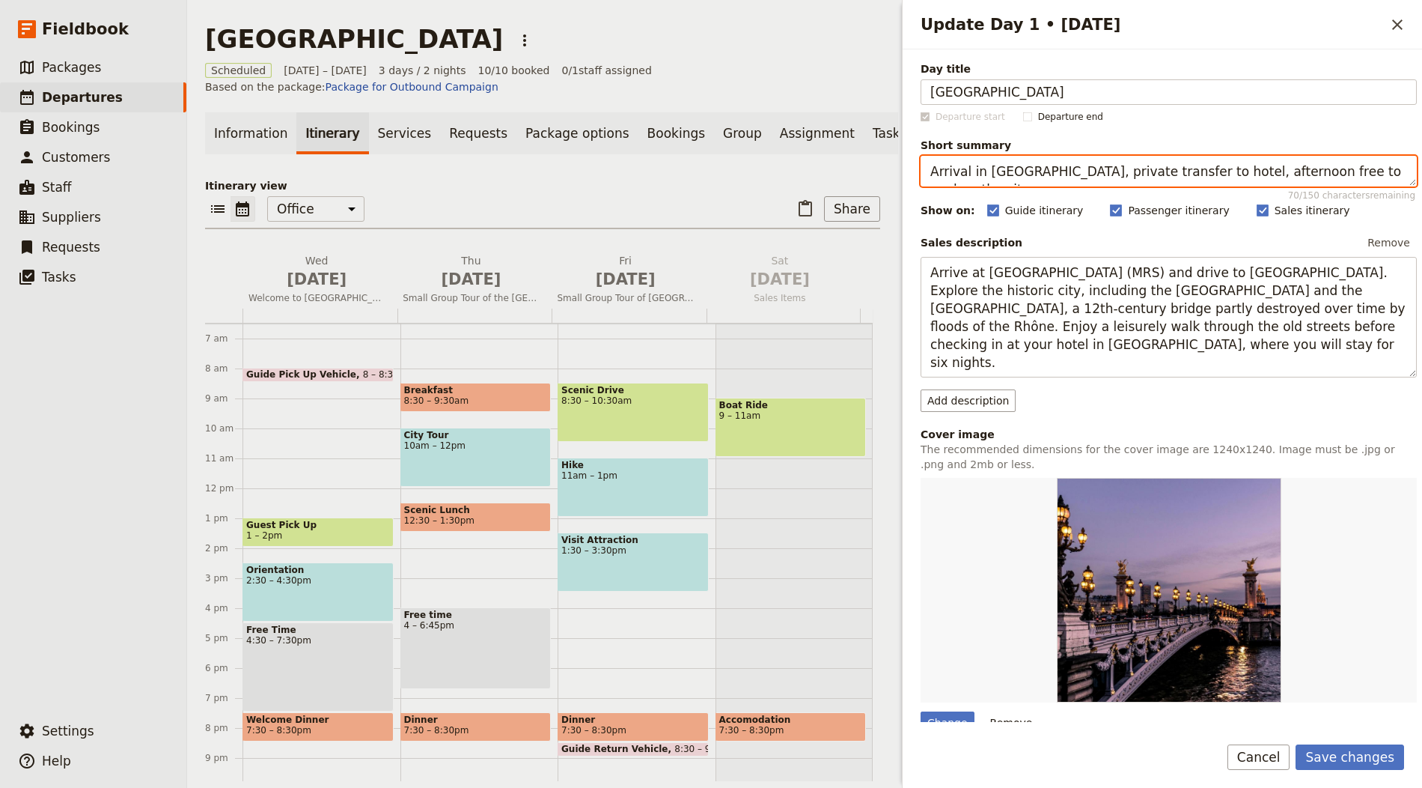
click at [1085, 168] on textarea "Arrival in Paris, private transfer to hotel, afternoon free to explore the city." at bounding box center [1169, 171] width 496 height 31
paste textarea "at Marseille airport, transfer to Avignon, explore historic sites, check in for…"
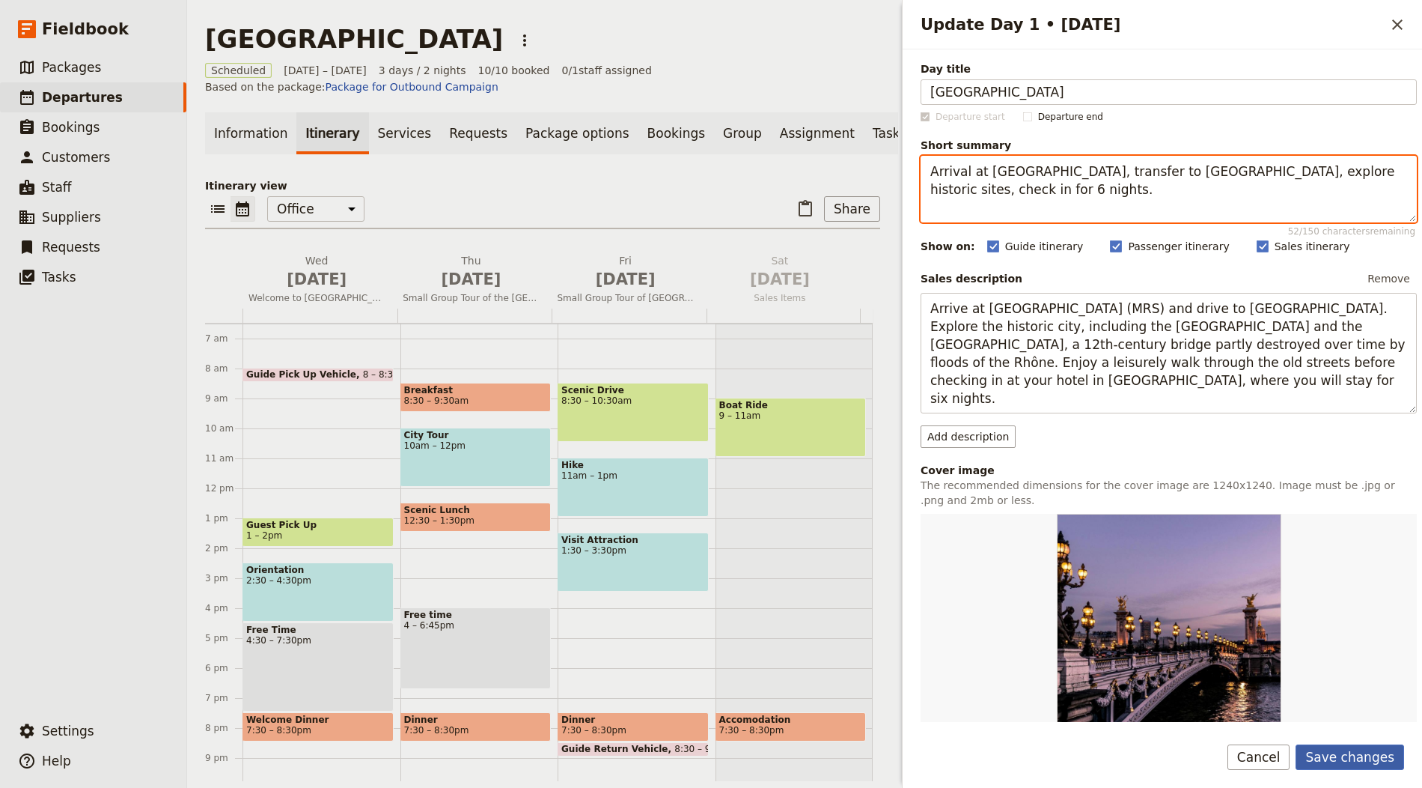
type textarea "Arrival at Marseille airport, transfer to Avignon, explore historic sites, chec…"
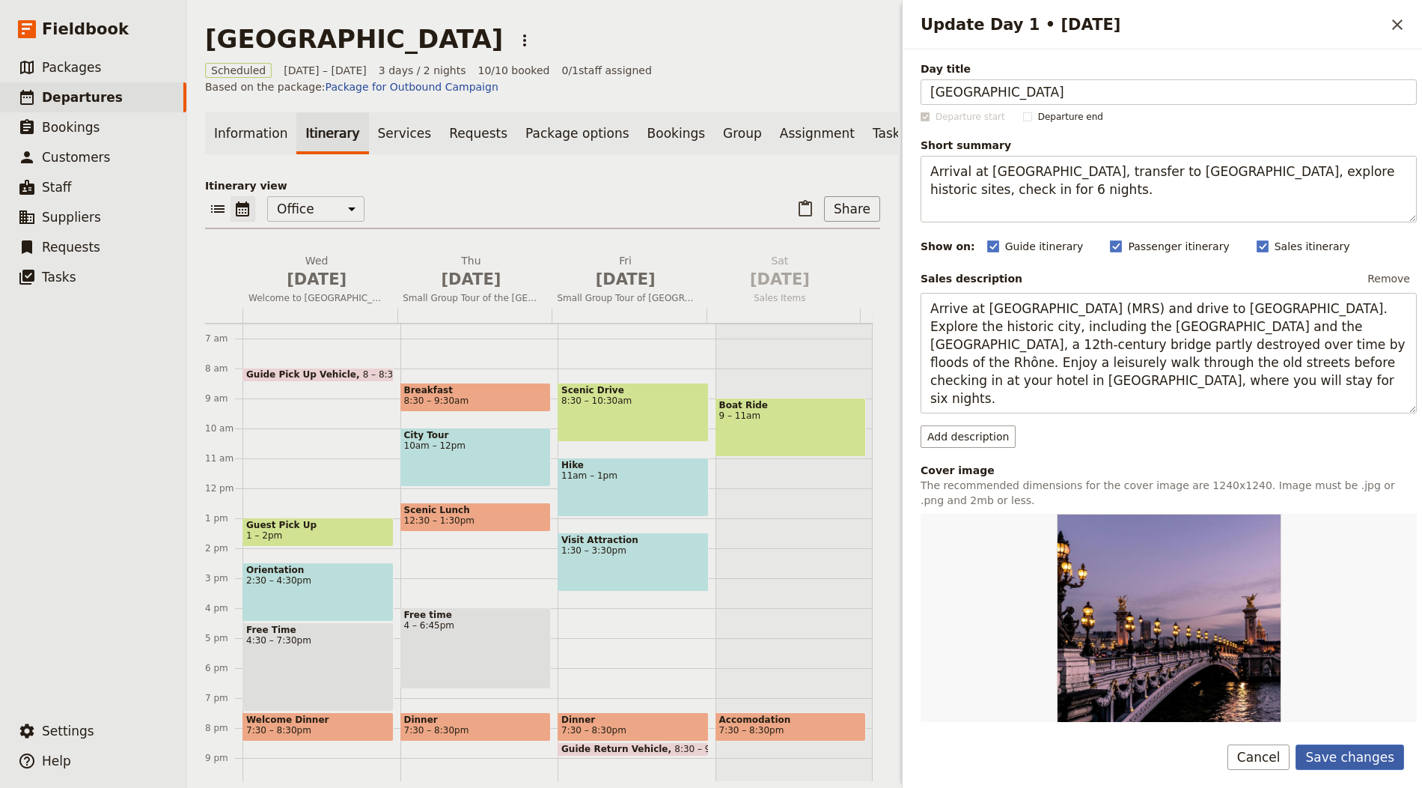
click at [1355, 758] on button "Save changes" at bounding box center [1350, 756] width 109 height 25
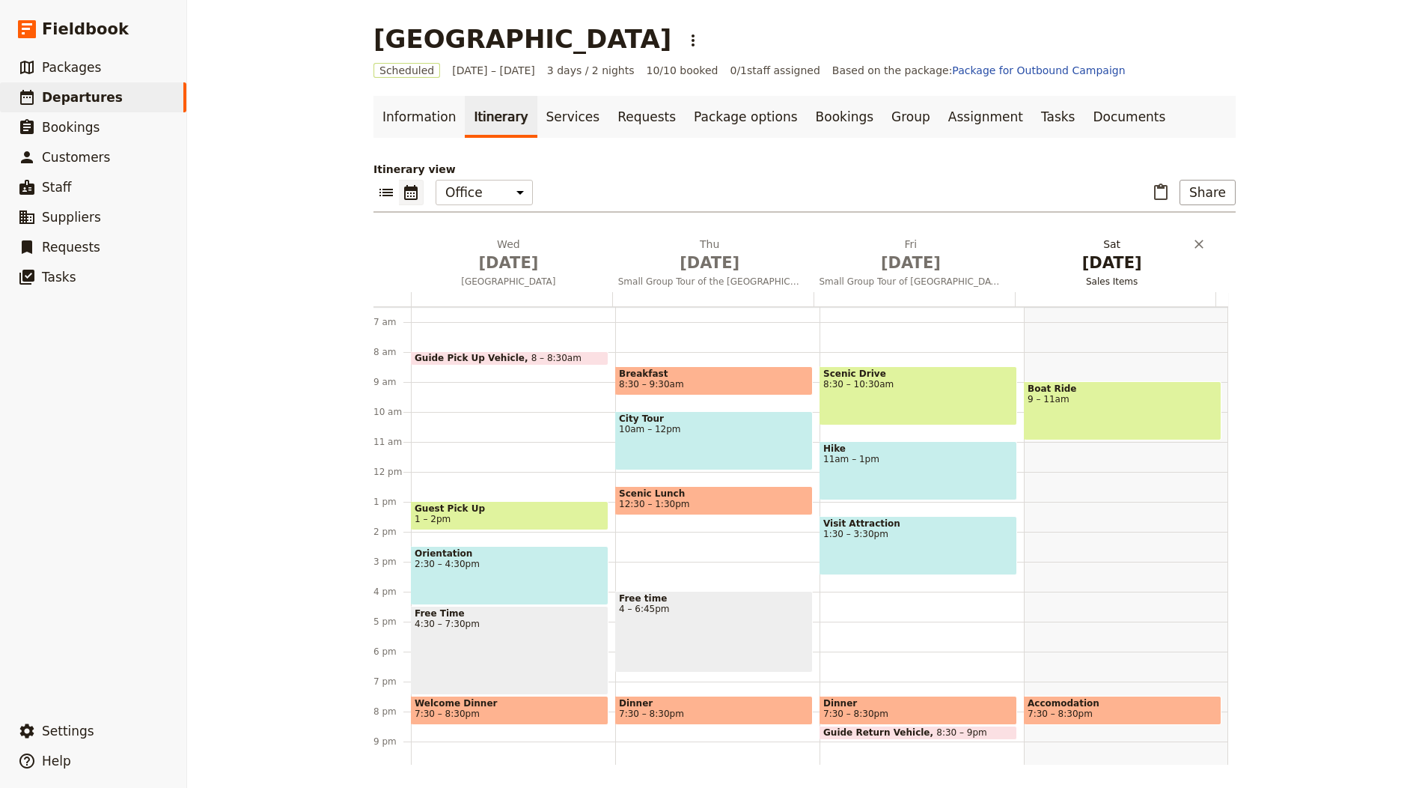
click at [690, 264] on span "Oct 2" at bounding box center [709, 263] width 183 height 22
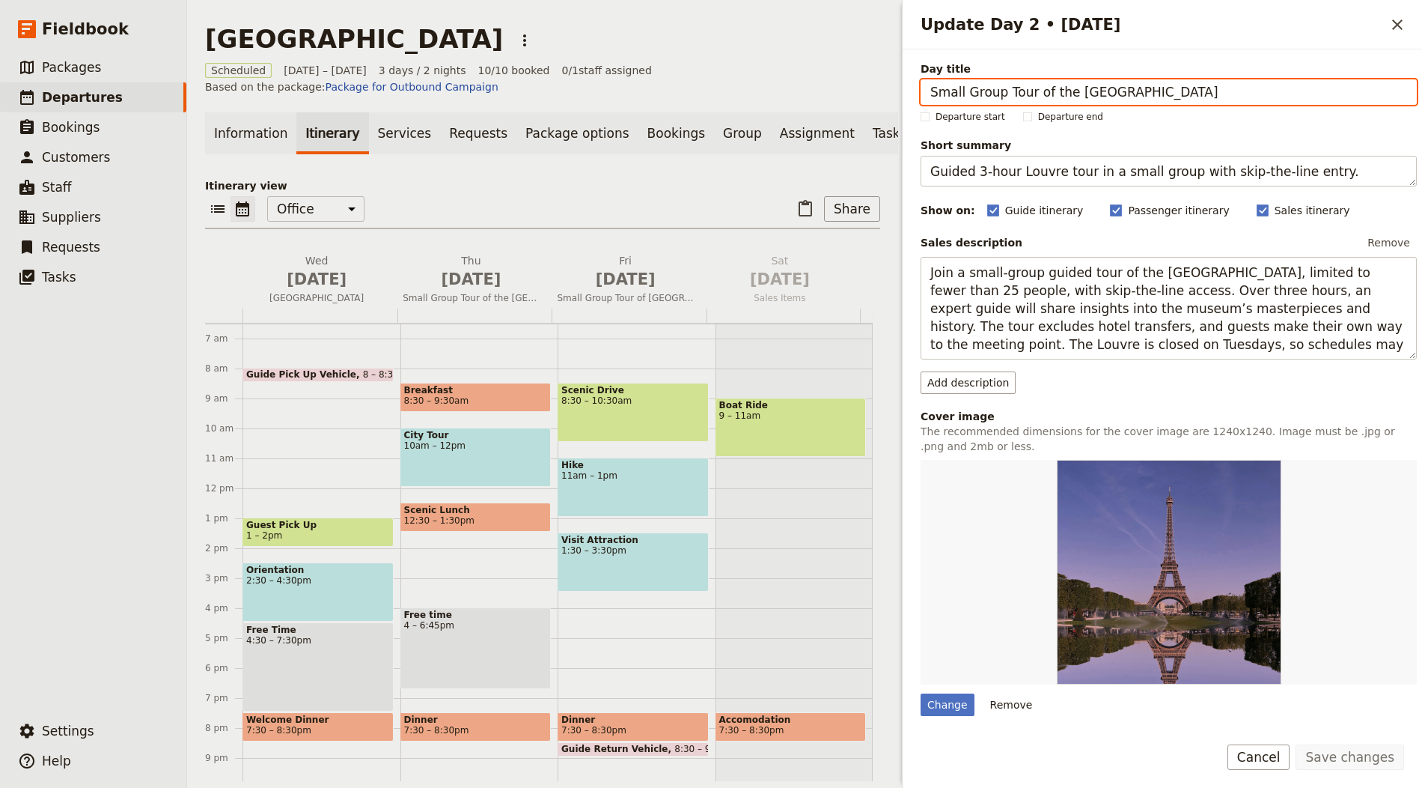
click at [1029, 92] on input "Small Group Tour of the Louvre Museum" at bounding box center [1169, 91] width 496 height 25
paste input "Arles and Camargue"
type input "Arles and Camargue"
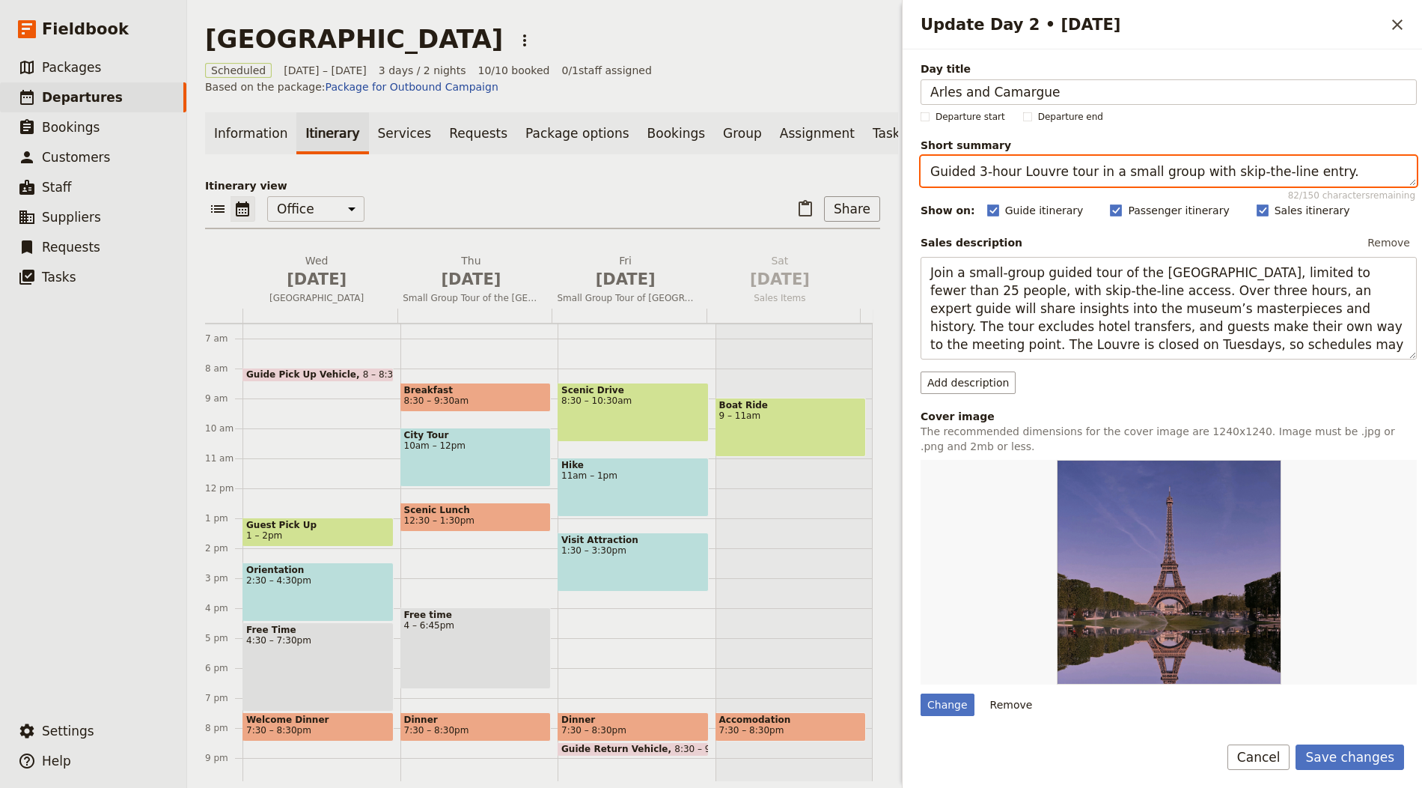
click at [1148, 165] on textarea "Guided 3-hour Louvre tour in a small group with skip-the-line entry." at bounding box center [1169, 171] width 496 height 31
paste textarea "Discover Roman heritage in Arles, lunch in Camargue, visit Saintes-Maries-de-la…"
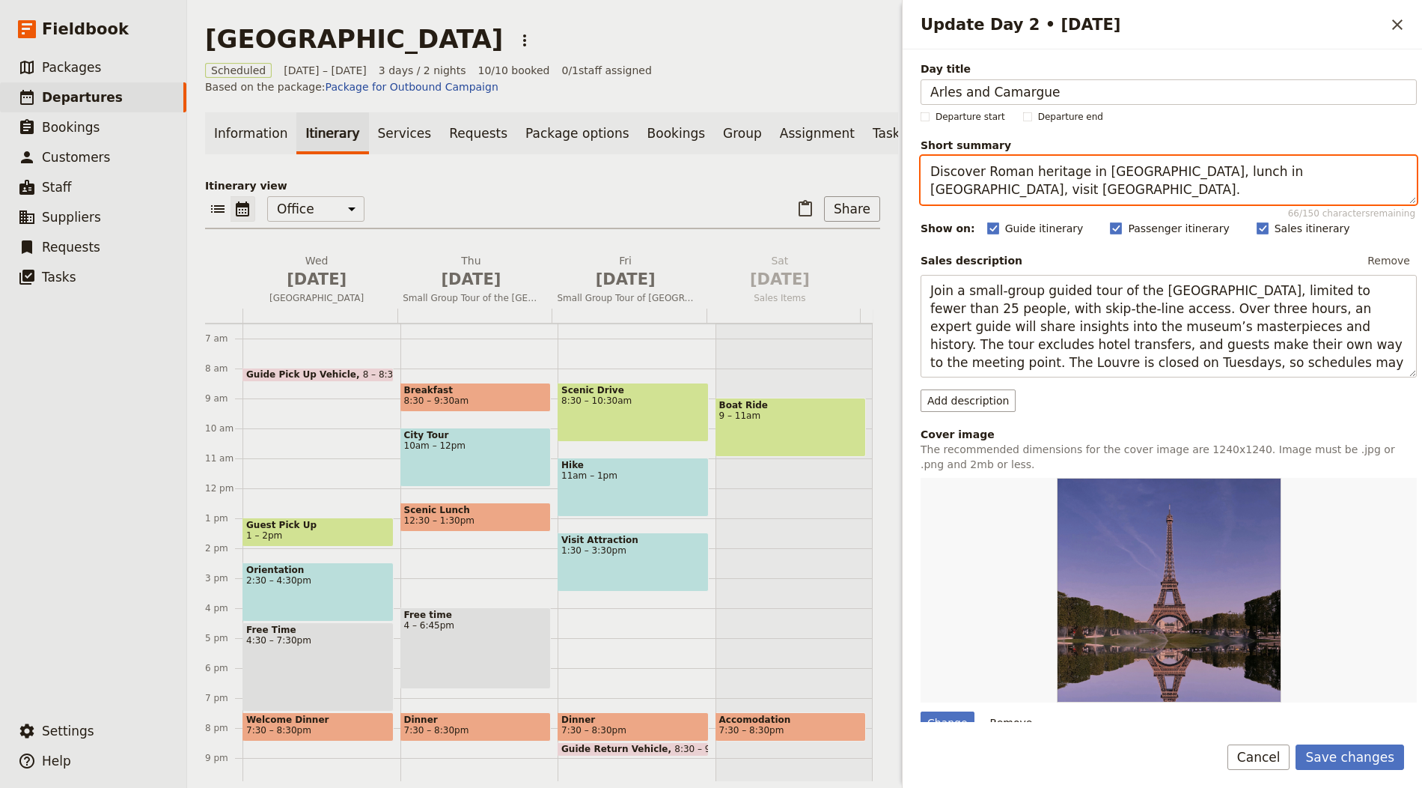
type textarea "Discover Roman heritage in Arles, lunch in Camargue, visit Saintes-Maries-de-la…"
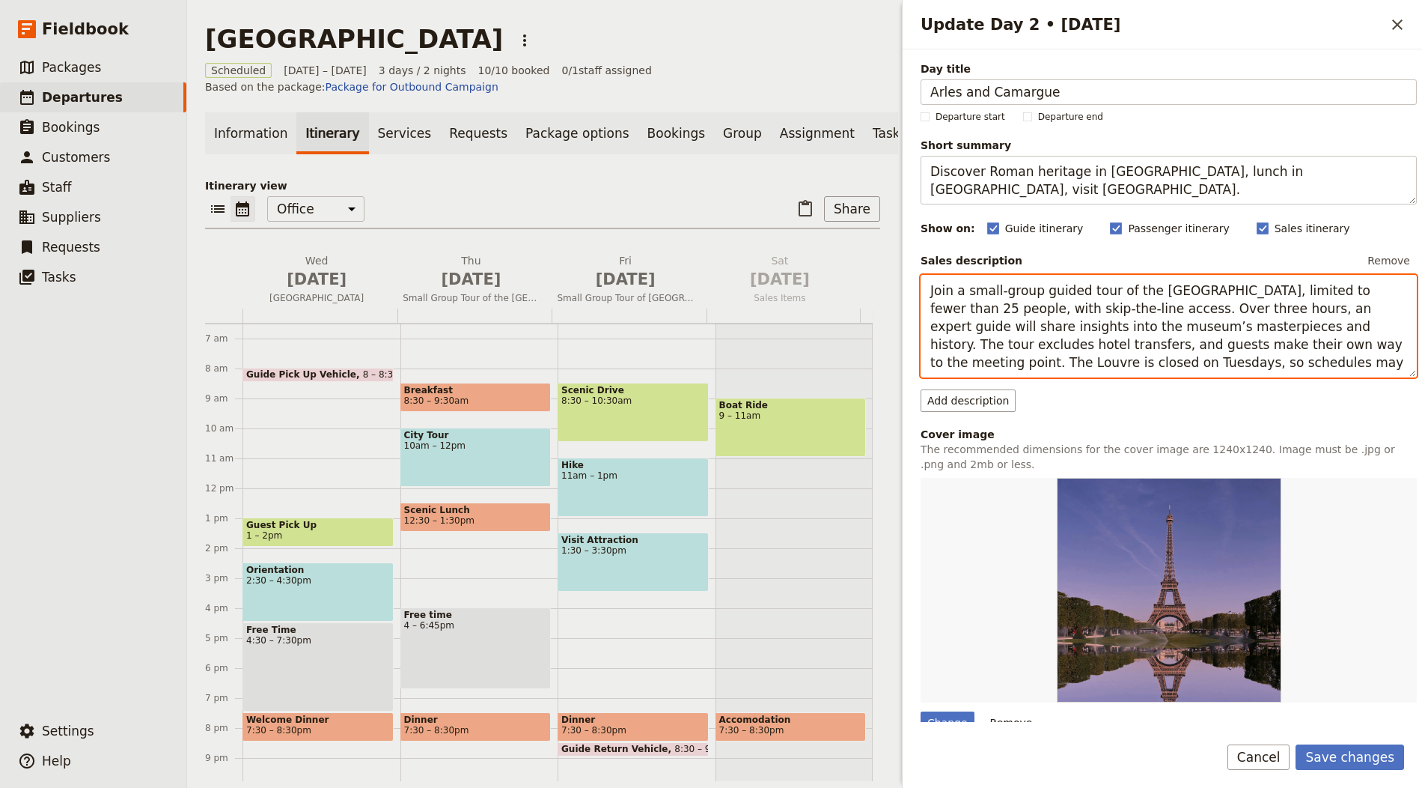
click at [1148, 311] on textarea "Join a small-group guided tour of the Louvre Museum, limited to fewer than 25 p…" at bounding box center [1169, 326] width 496 height 103
paste textarea "Travel to Arles, home to many Roman monuments and former archbishopric dating b…"
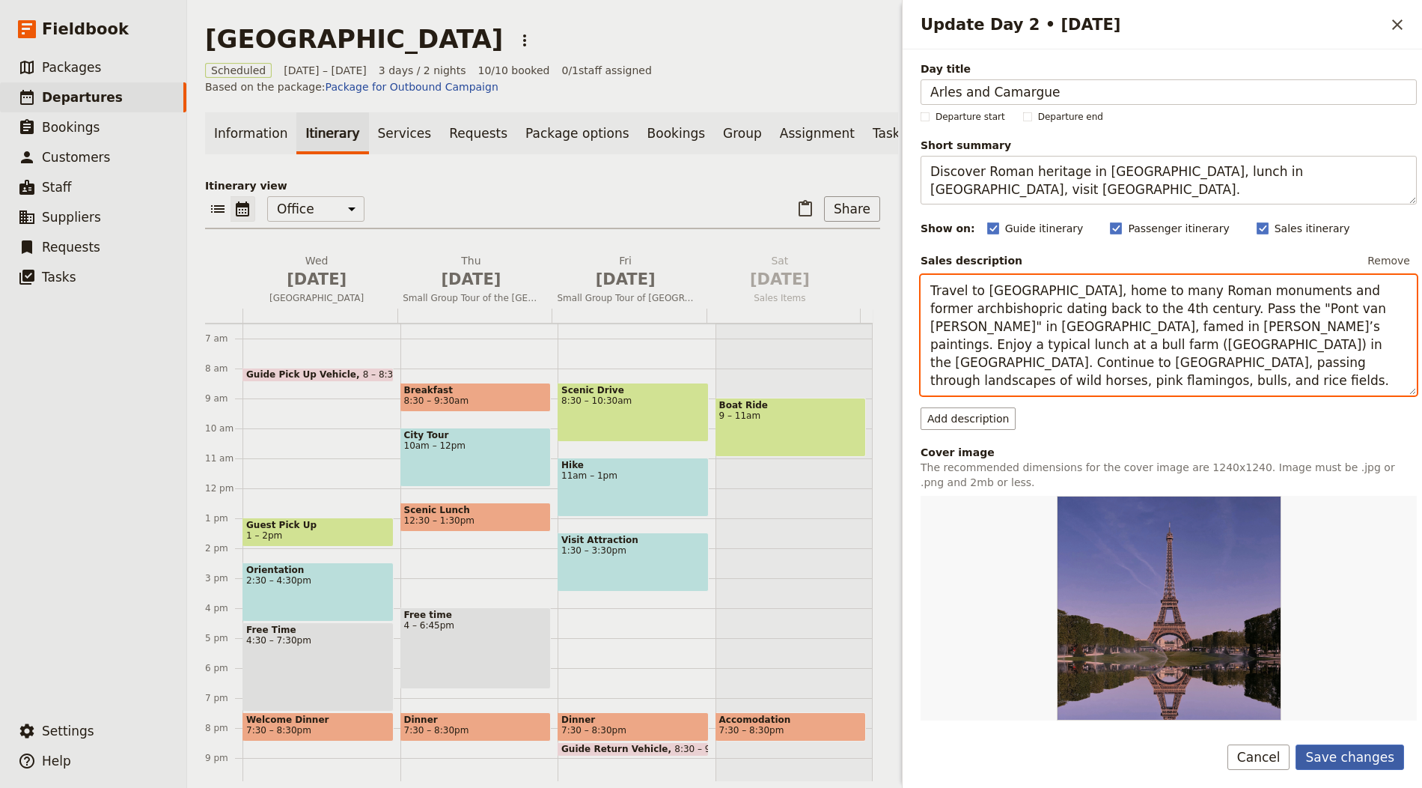
type textarea "Travel to Arles, home to many Roman monuments and former archbishopric dating b…"
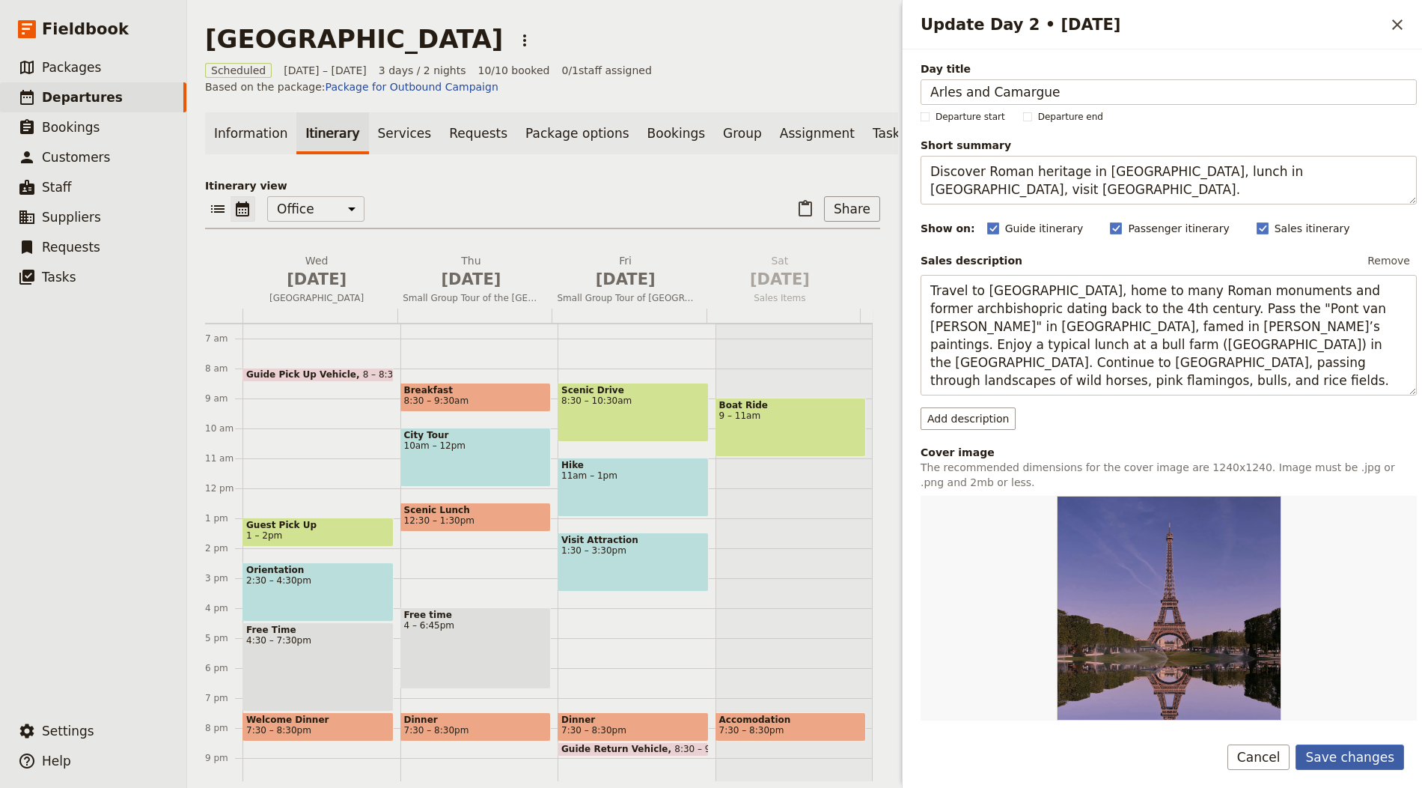
click at [1374, 765] on button "Save changes" at bounding box center [1350, 756] width 109 height 25
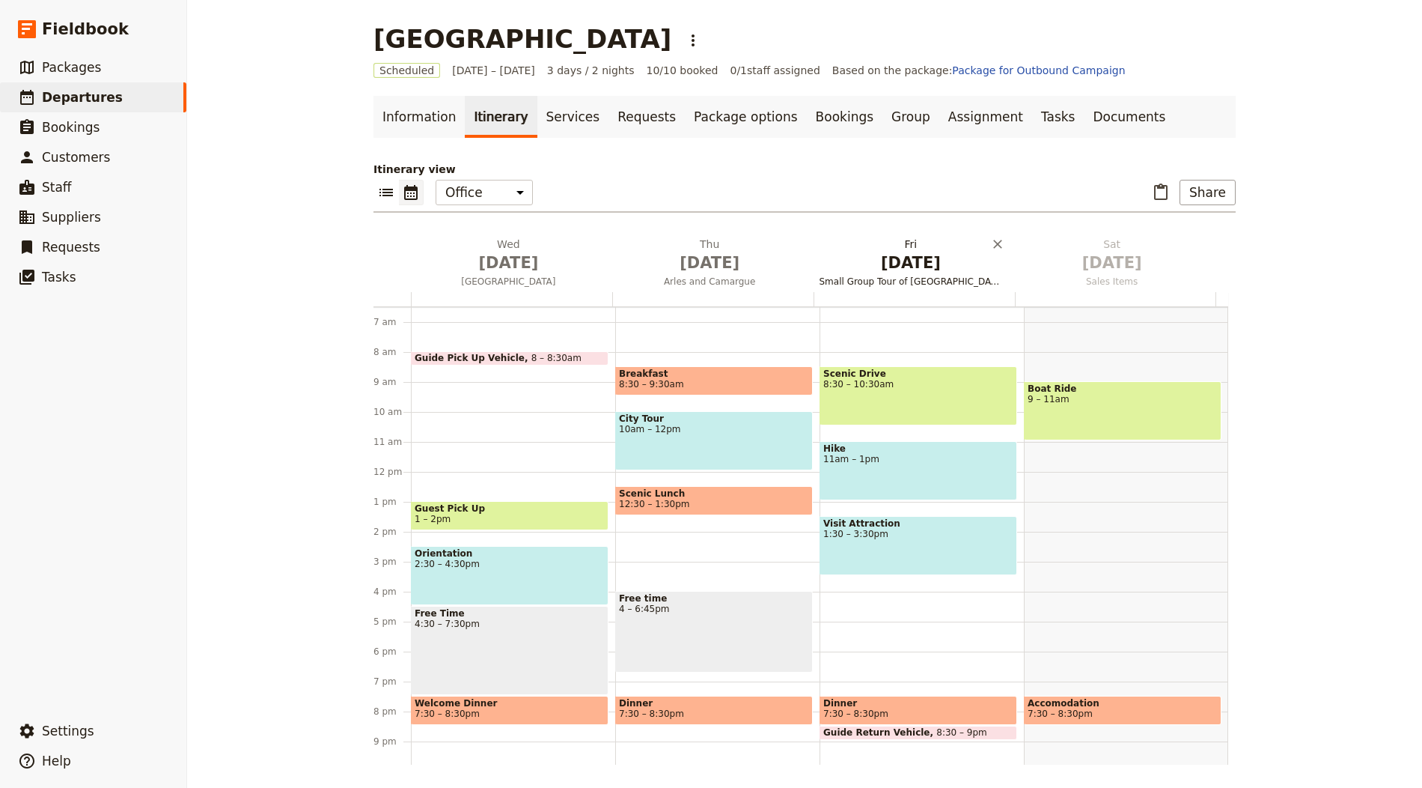
click at [918, 249] on h2 "Fri Oct 3 Small Group Tour of Versailles Palace and Gardens" at bounding box center [911, 255] width 183 height 37
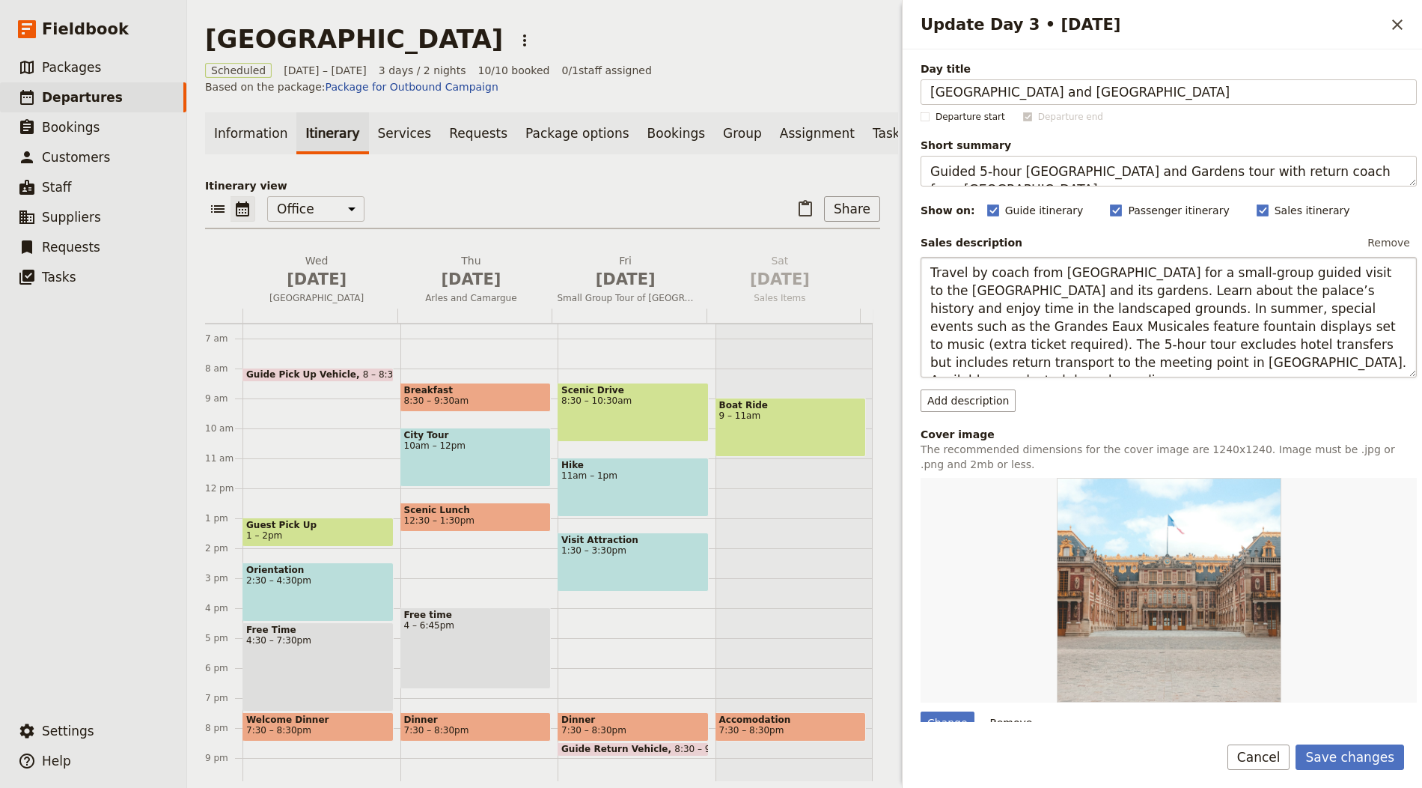
type input "Nîmes and Pont du Gard"
click at [1001, 166] on textarea "Guided 5-hour Versailles Palace and Gardens tour with return coach from Paris." at bounding box center [1169, 171] width 496 height 31
paste textarea "Explore Nîmes’ Roman sites and the Pont du Gard aqueduct."
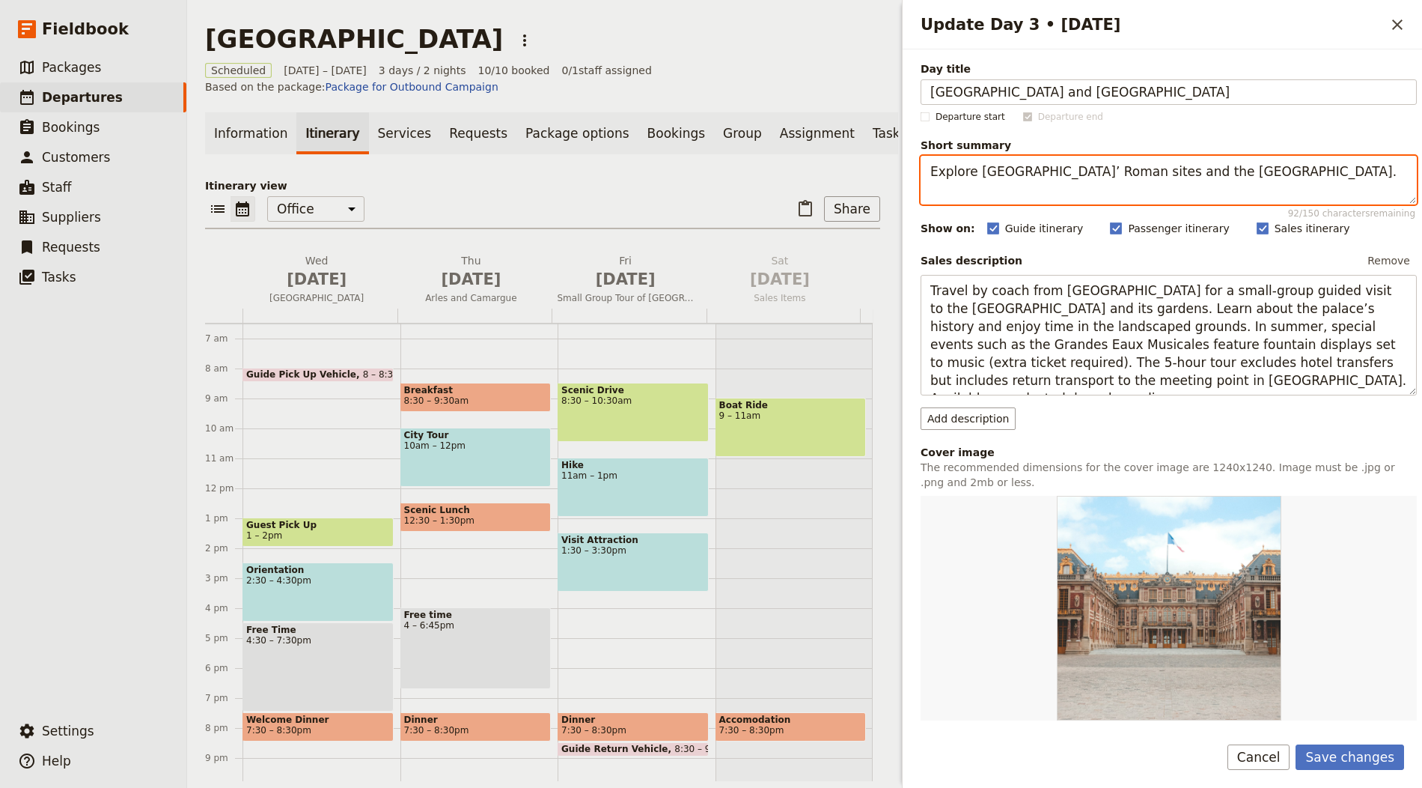
type textarea "Explore Nîmes’ Roman sites and the Pont du Gard aqueduct."
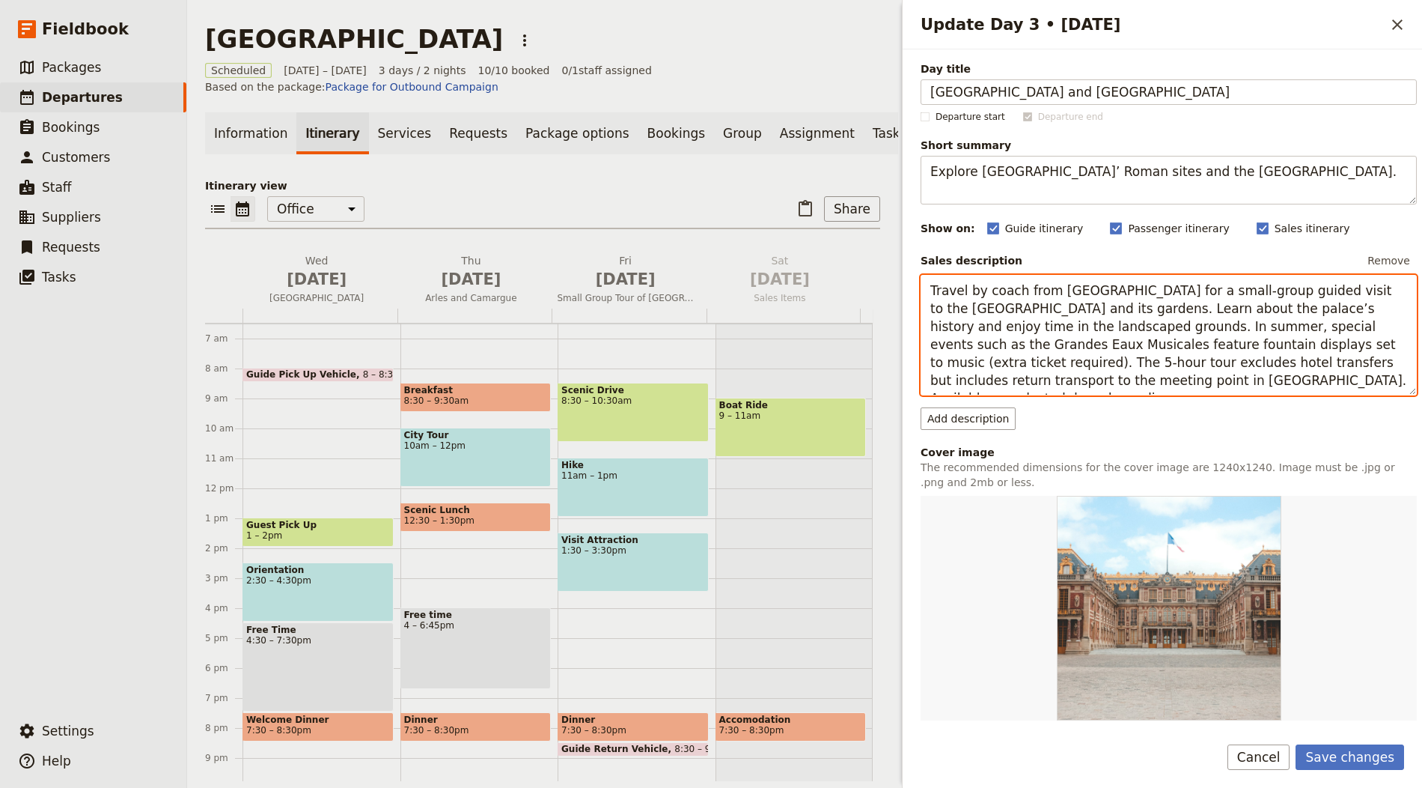
click at [1085, 328] on textarea "Travel by coach from Paris for a small-group guided visit to the Palace of Vers…" at bounding box center [1169, 335] width 496 height 121
paste textarea "Visit Nîmes, with landmarks dating back to the 6th century BC, including the Ar…"
type textarea "Visit Nîmes, with landmarks dating back to the 6th century BC, including the Ar…"
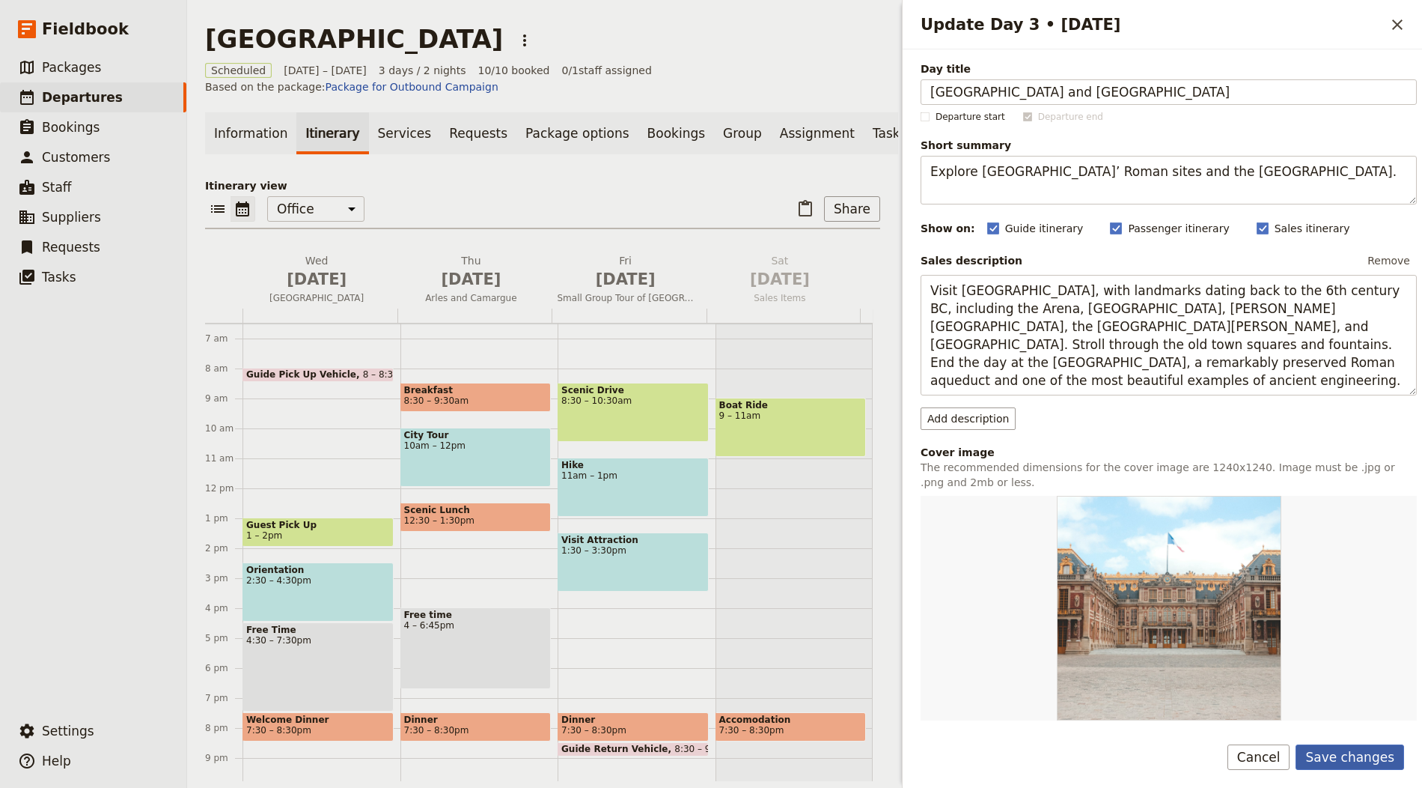
click at [1347, 744] on form "Day title Nîmes and Pont du Gard Departure start Departure end Short summary Ex…" at bounding box center [1163, 418] width 520 height 738
click at [1347, 745] on button "Save changes" at bounding box center [1350, 756] width 109 height 25
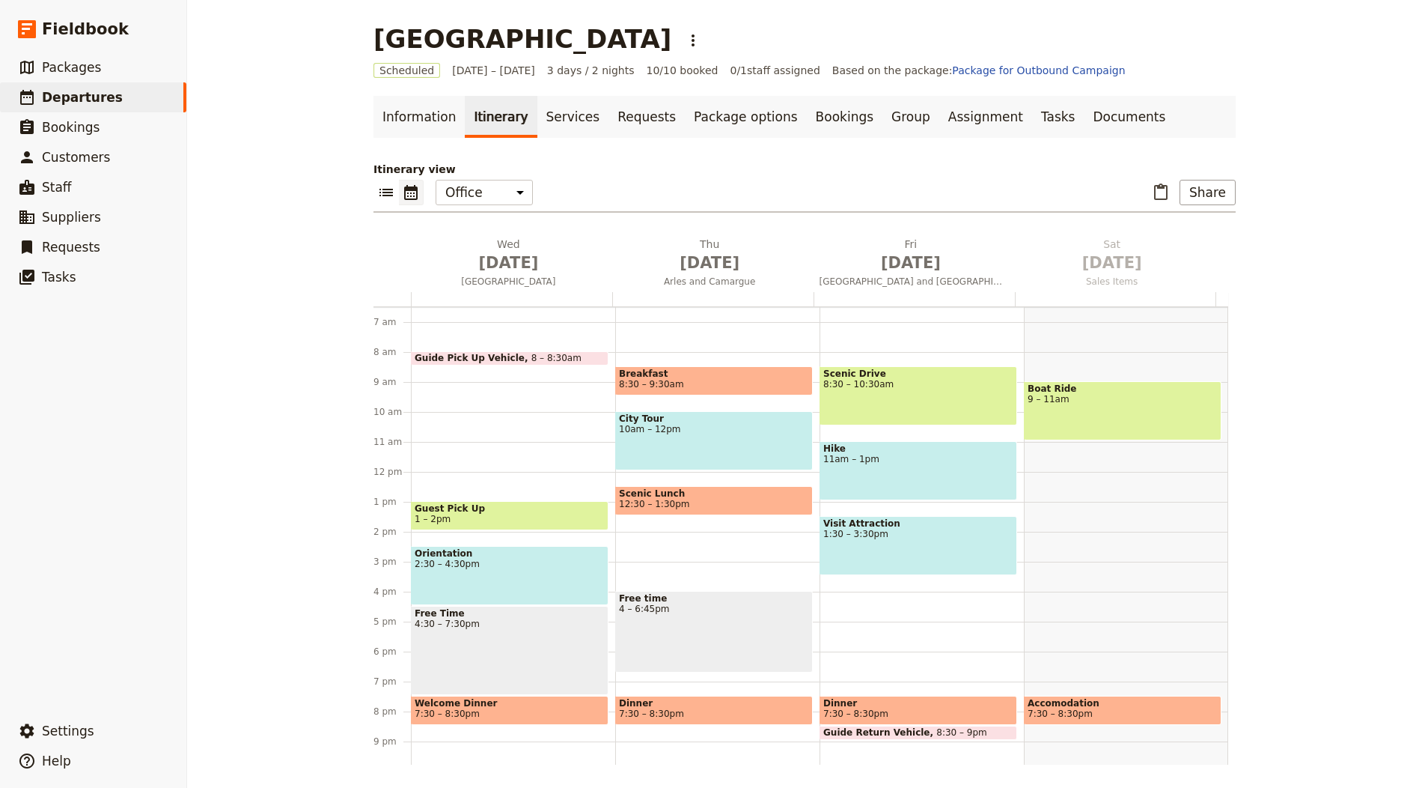
click at [361, 117] on nav "Information Itinerary Services Requests Package options Bookings Group Assignme…" at bounding box center [805, 117] width 898 height 42
click at [396, 116] on link "Information" at bounding box center [419, 117] width 91 height 42
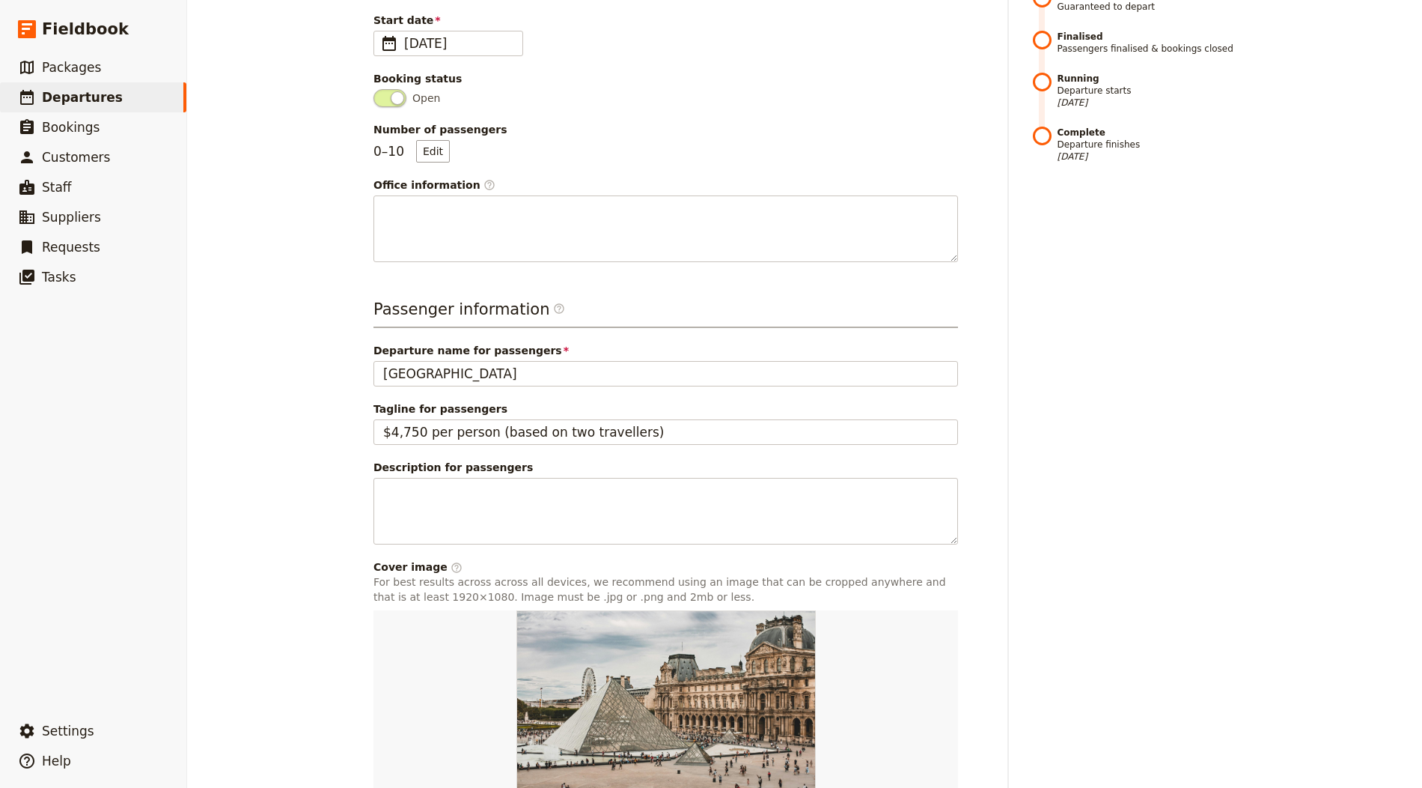
scroll to position [412, 0]
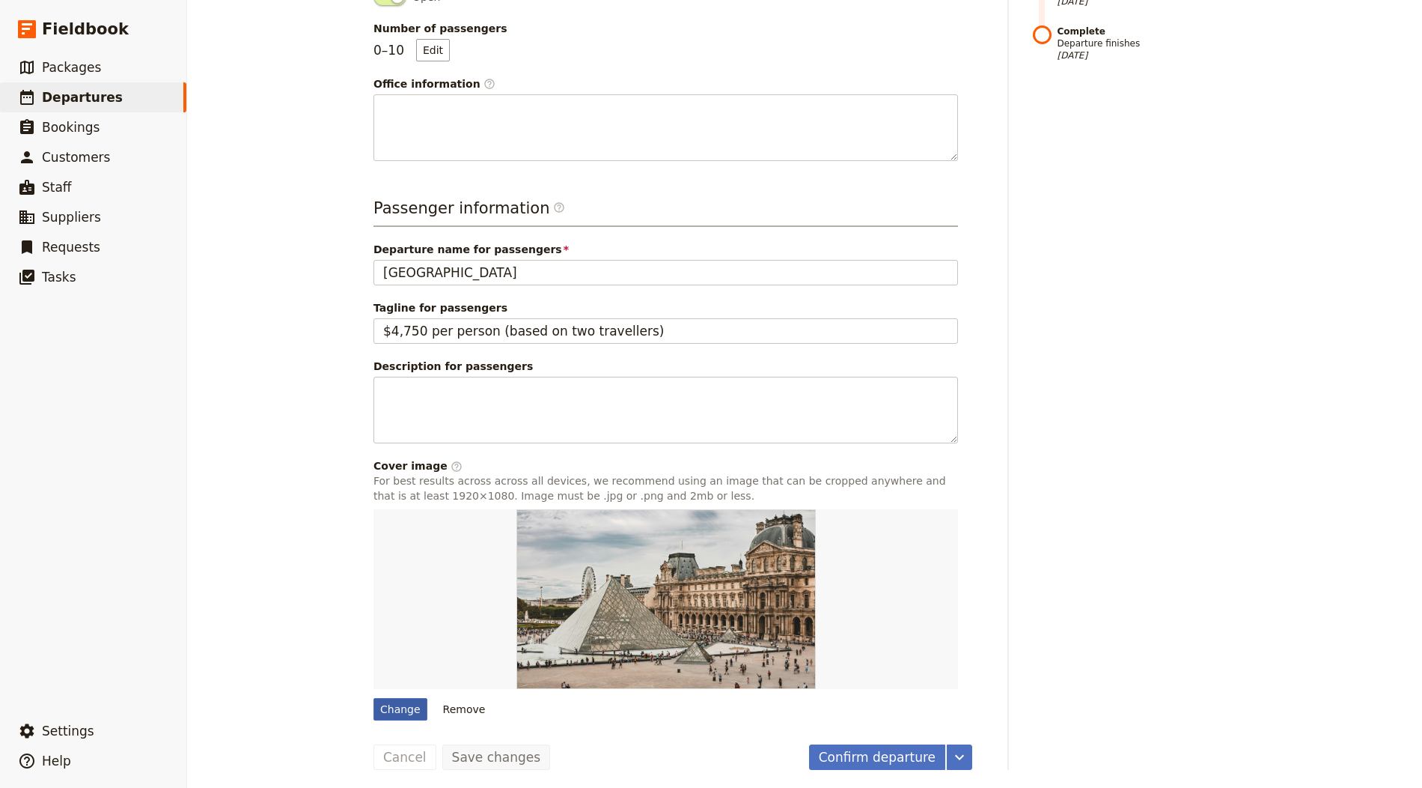
click at [383, 698] on div "Change" at bounding box center [401, 709] width 54 height 22
click at [374, 697] on input "Change" at bounding box center [373, 697] width 1 height 1
type input "C:\fakepath\provence-large.jpg"
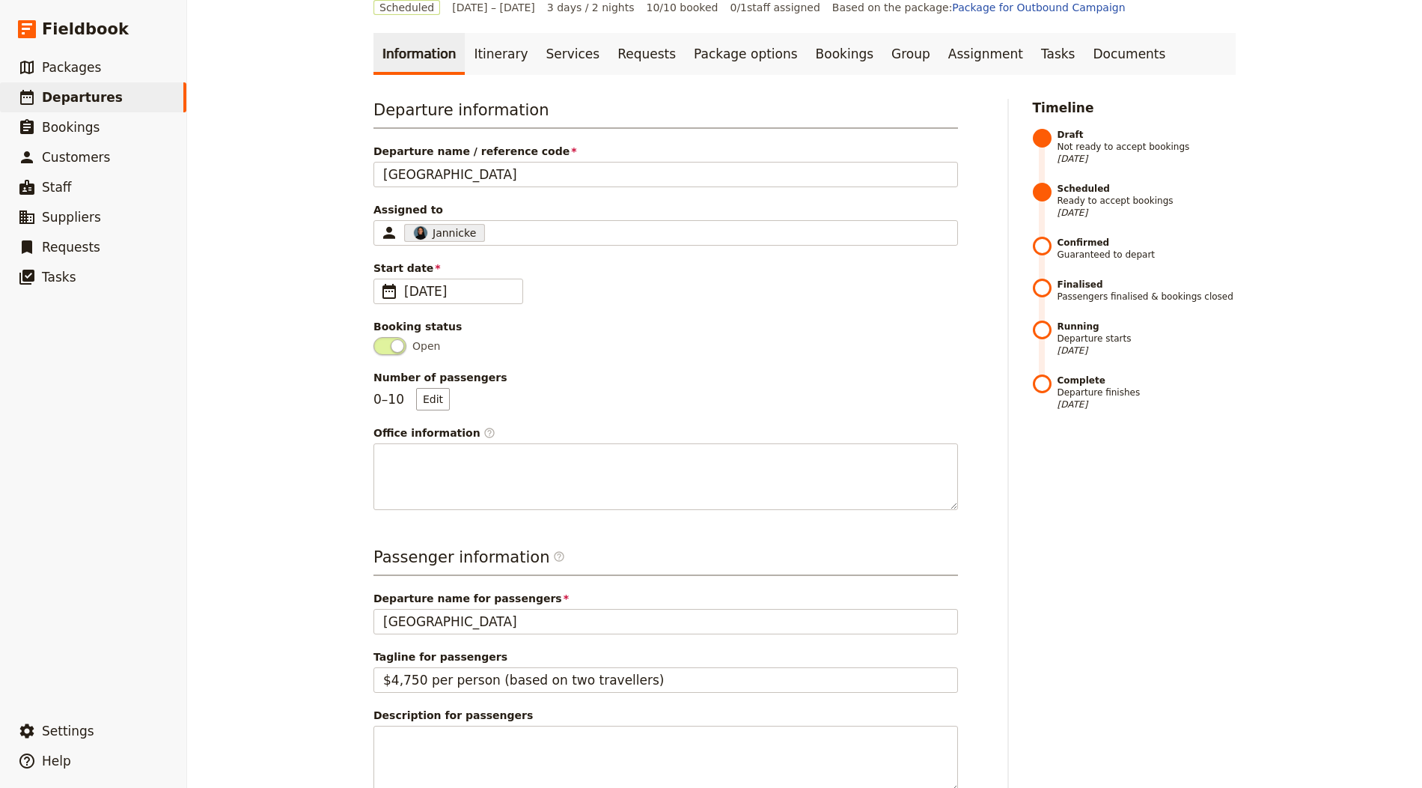
scroll to position [0, 0]
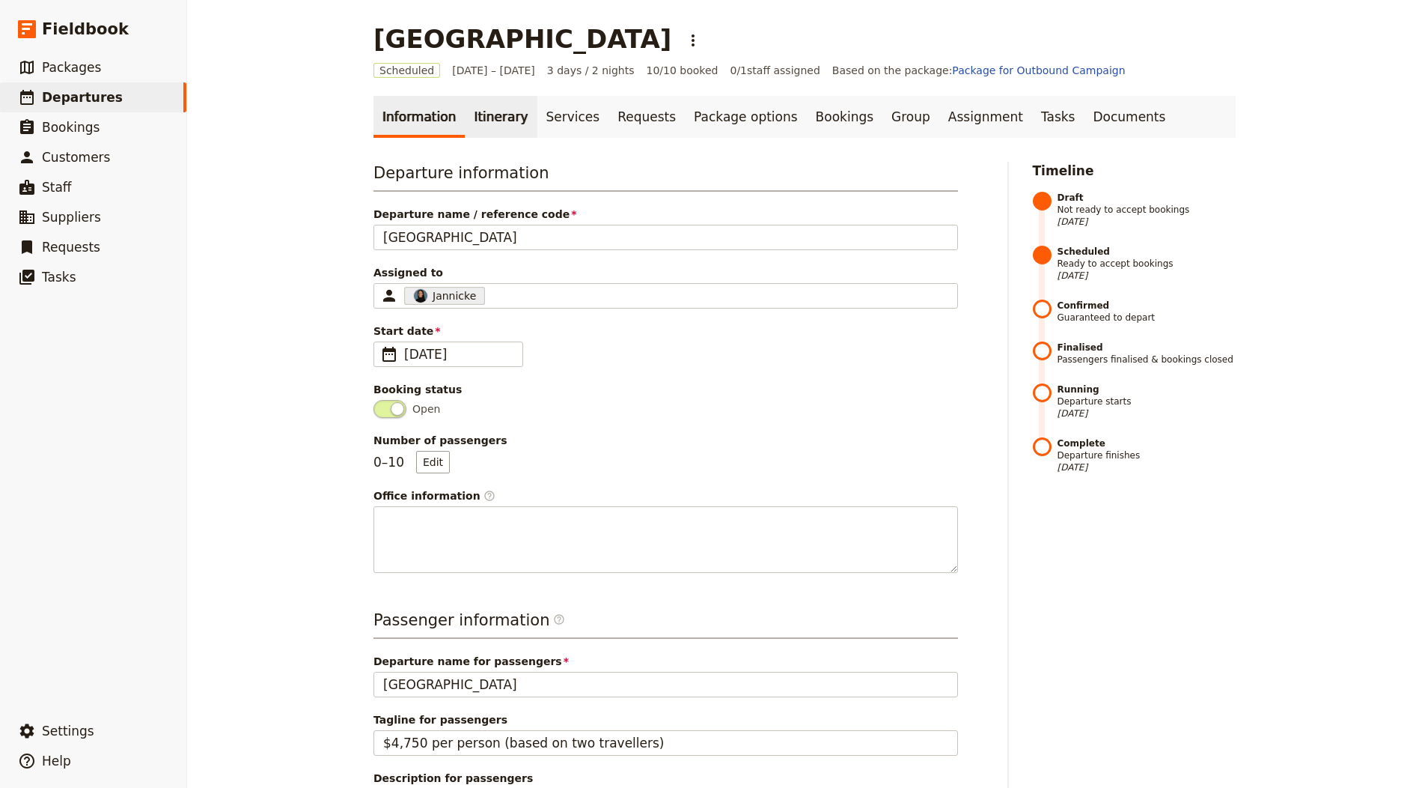
click at [484, 105] on link "Itinerary" at bounding box center [501, 117] width 72 height 42
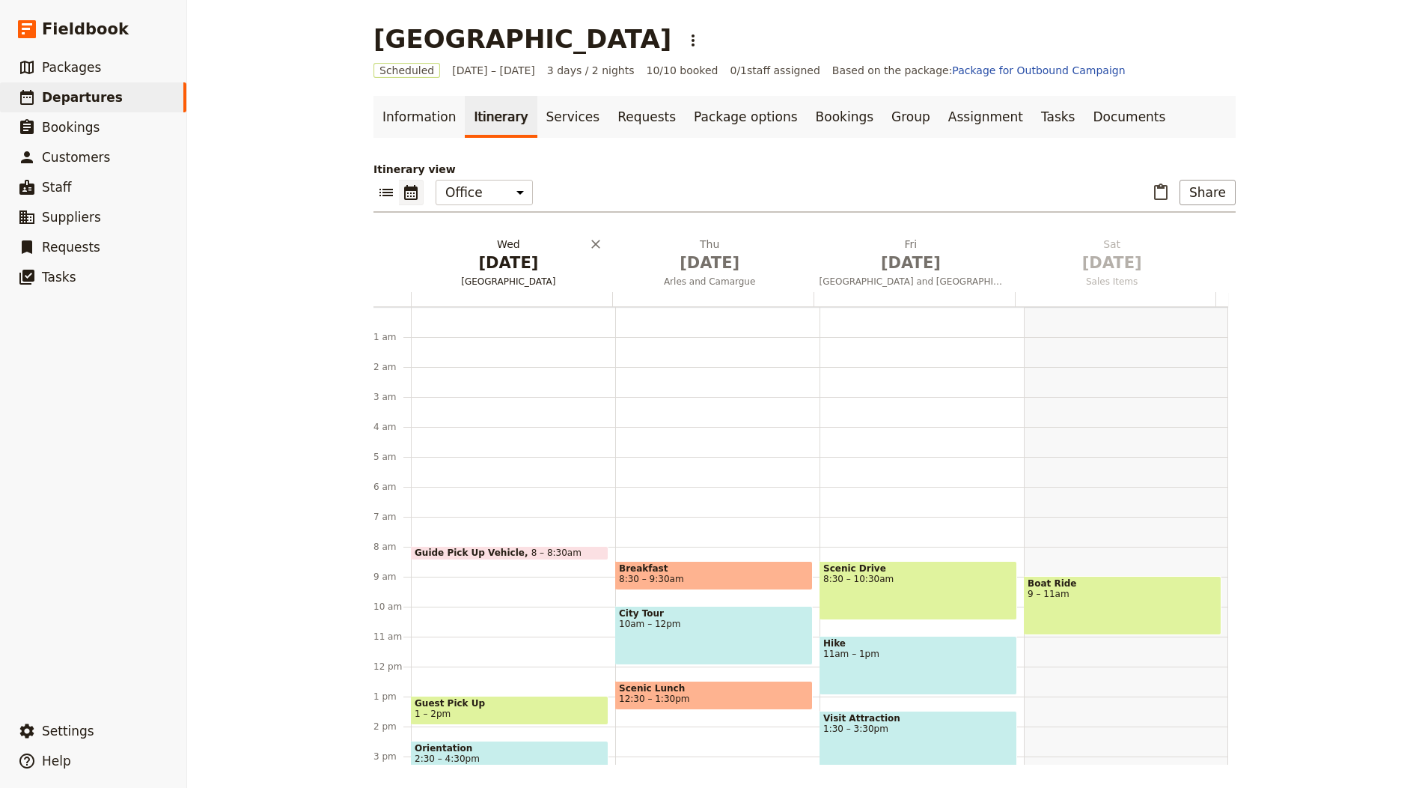
scroll to position [195, 0]
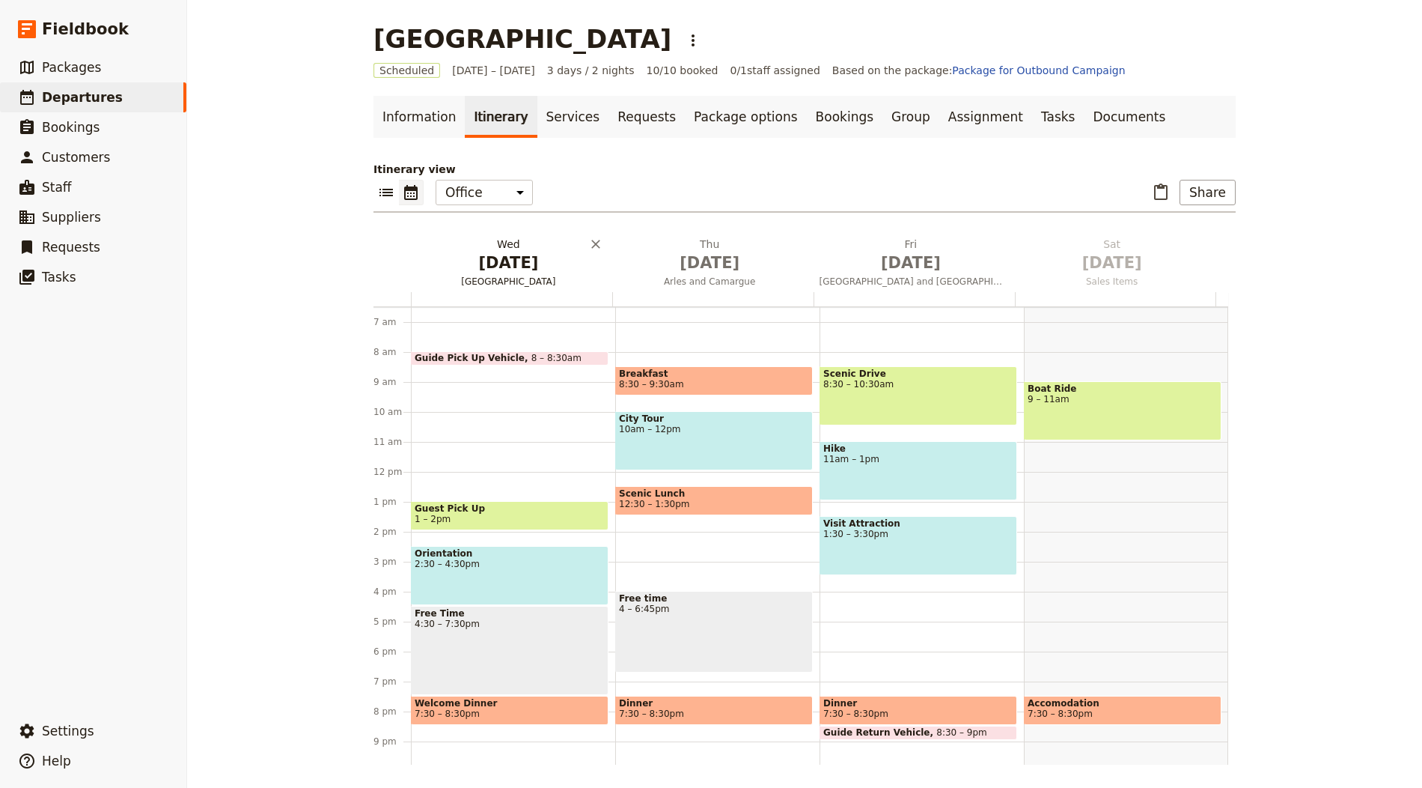
click at [514, 243] on h2 "Wed Oct 1 Avignon" at bounding box center [508, 255] width 183 height 37
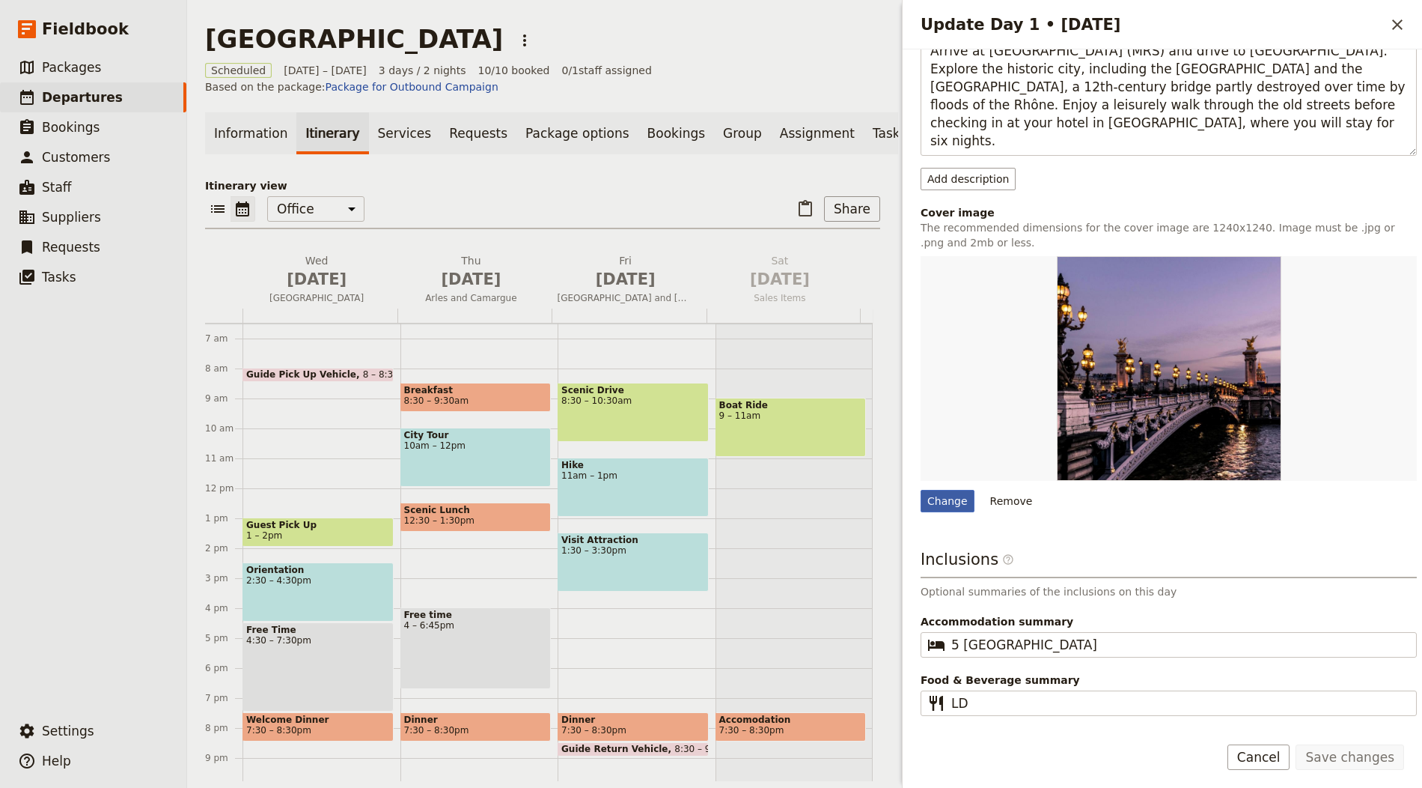
scroll to position [240, 0]
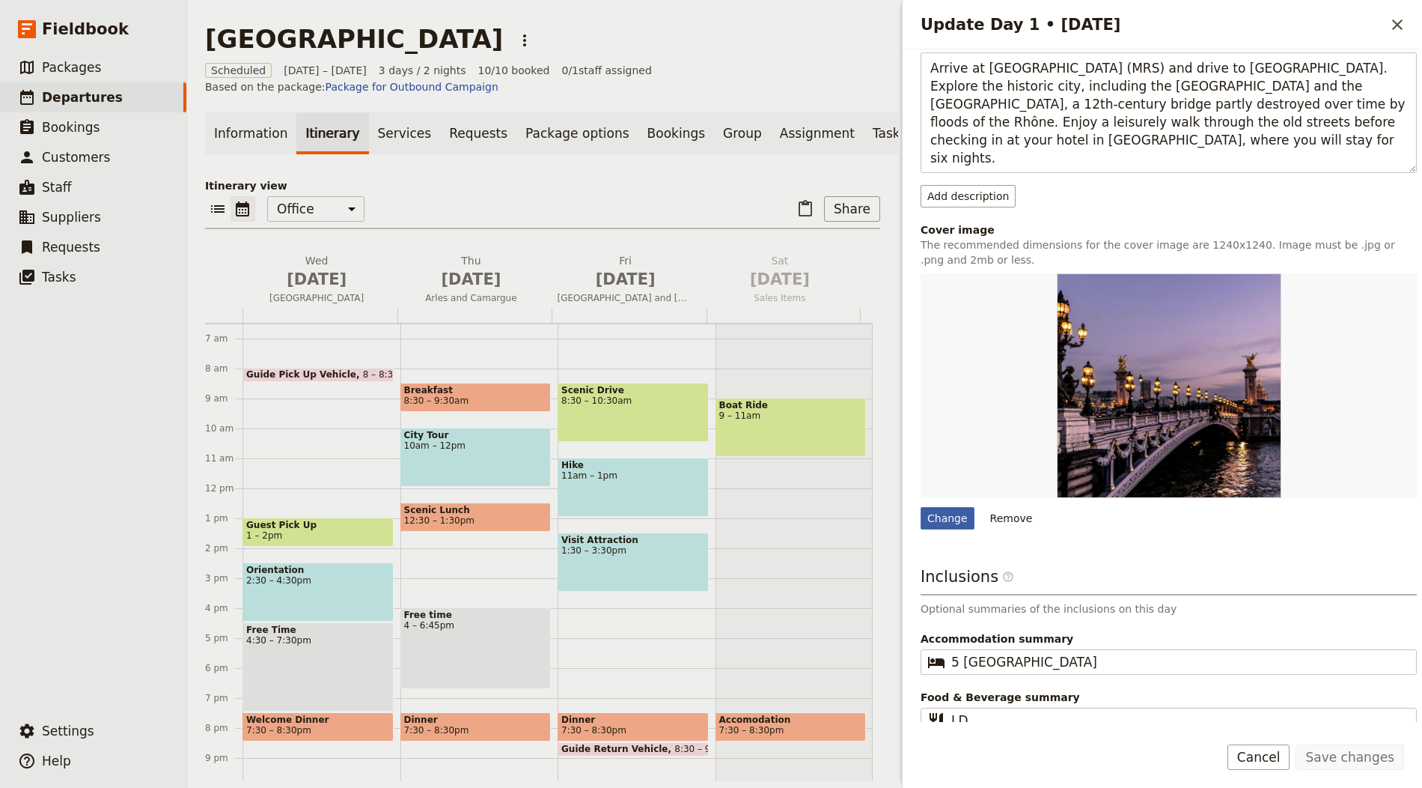
click at [955, 516] on div "Change" at bounding box center [948, 518] width 54 height 22
click at [921, 507] on input "Change" at bounding box center [920, 506] width 1 height 1
type input "C:\fakepath\pont_du_gard.jpg"
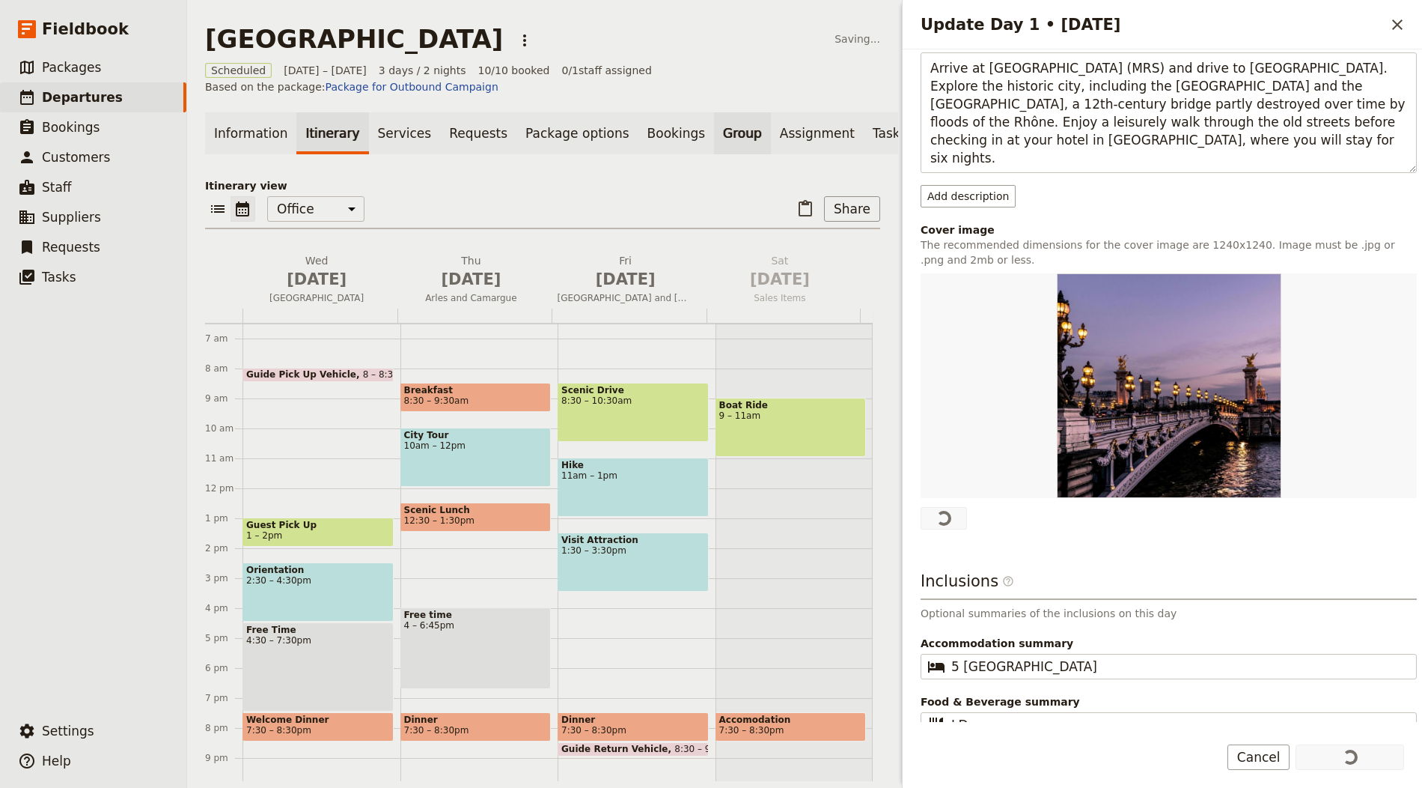
scroll to position [0, 0]
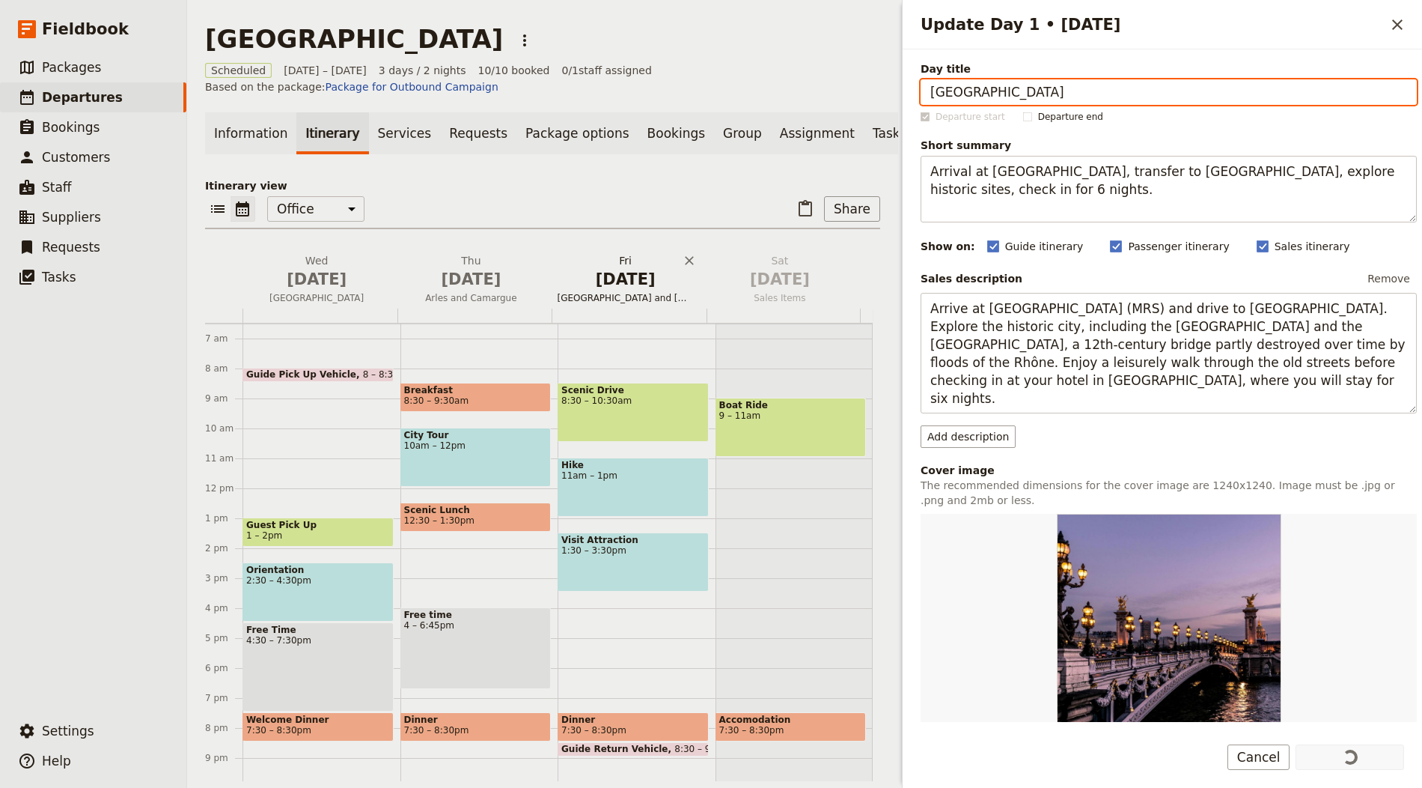
click at [627, 272] on h2 "Fri Oct 3 Nîmes and Pont du Gard" at bounding box center [626, 271] width 136 height 37
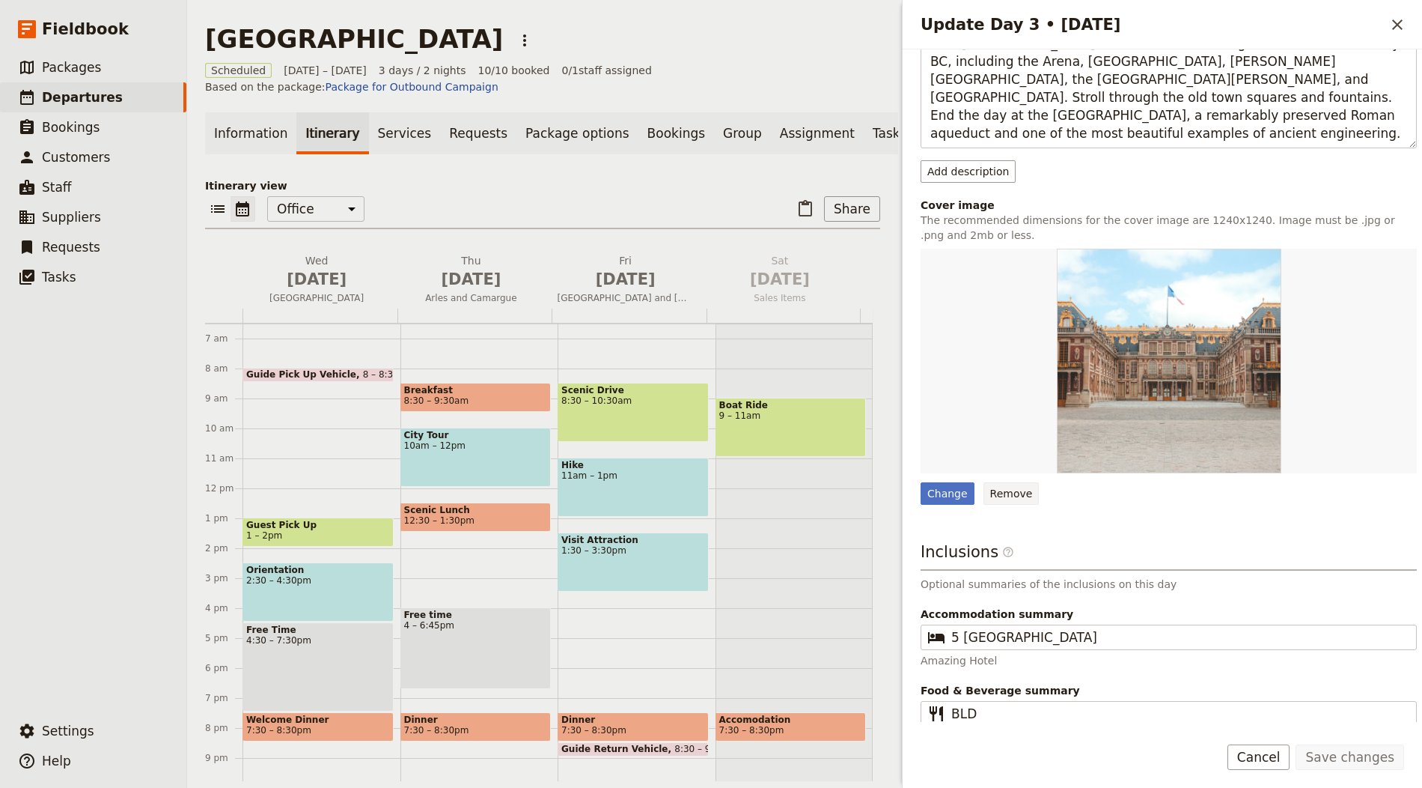
scroll to position [265, 0]
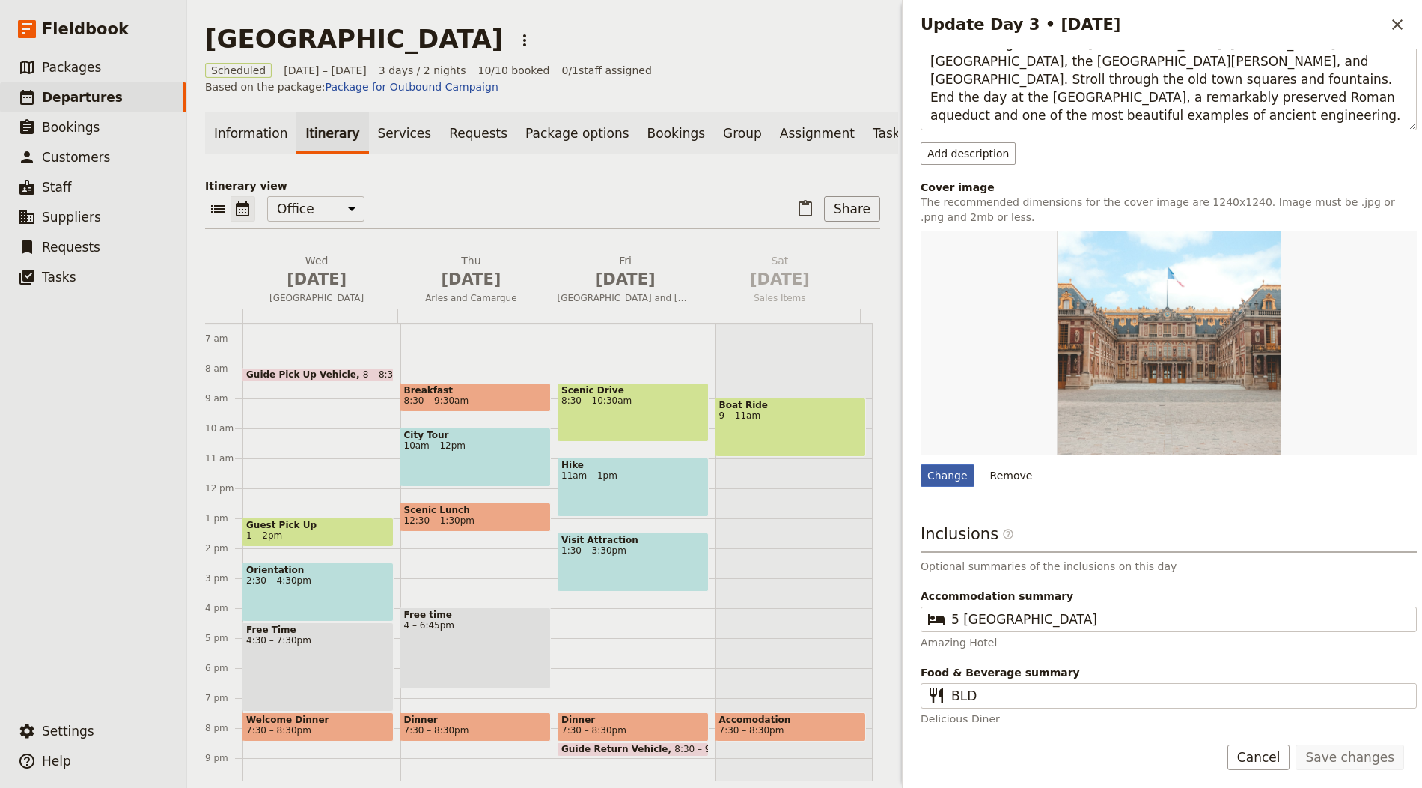
click at [949, 460] on div "Change Remove" at bounding box center [1169, 359] width 496 height 256
click at [931, 473] on div "Change" at bounding box center [948, 475] width 54 height 22
click at [921, 464] on input "Change" at bounding box center [920, 463] width 1 height 1
type input "C:\fakepath\pont_du_gard.jpg"
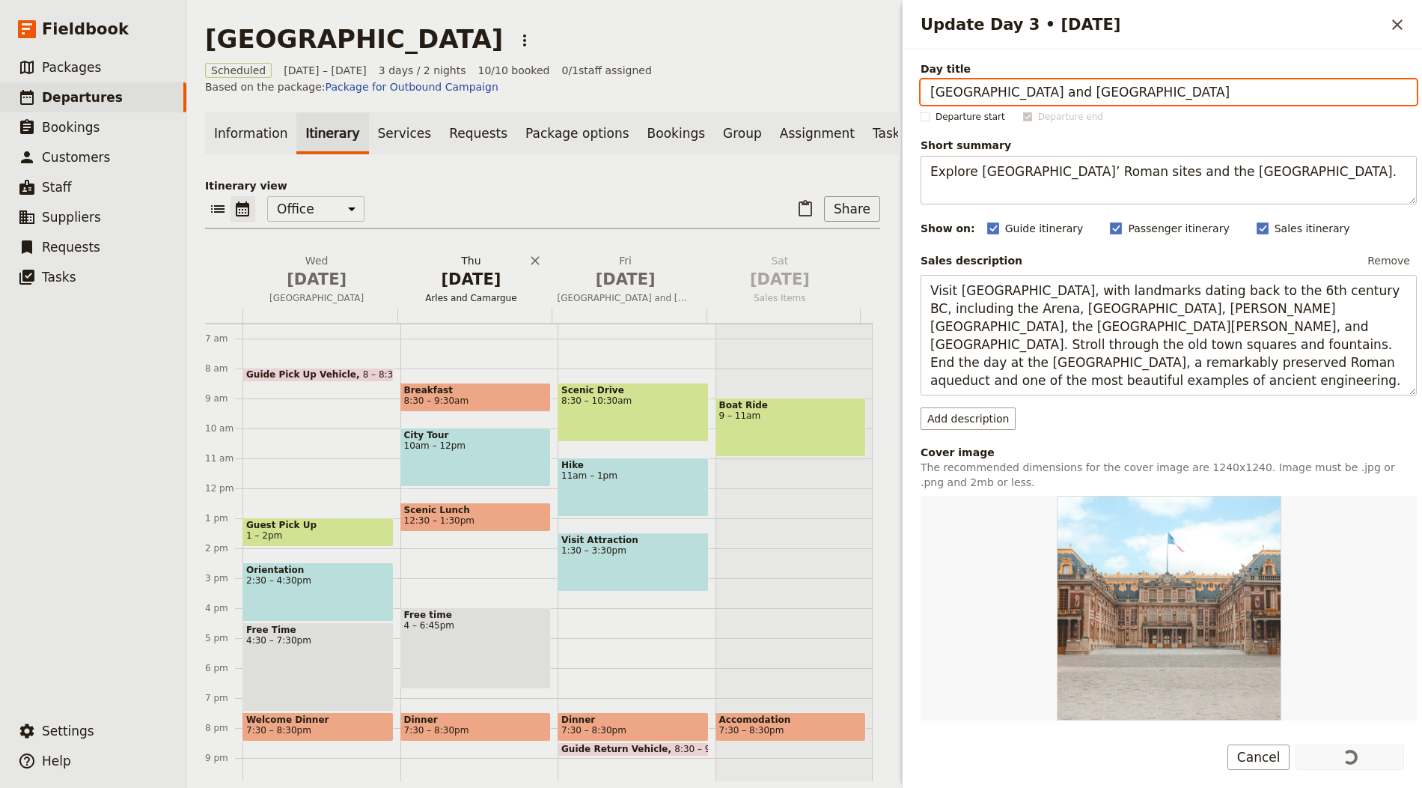
click at [477, 283] on span "Oct 2" at bounding box center [471, 279] width 136 height 22
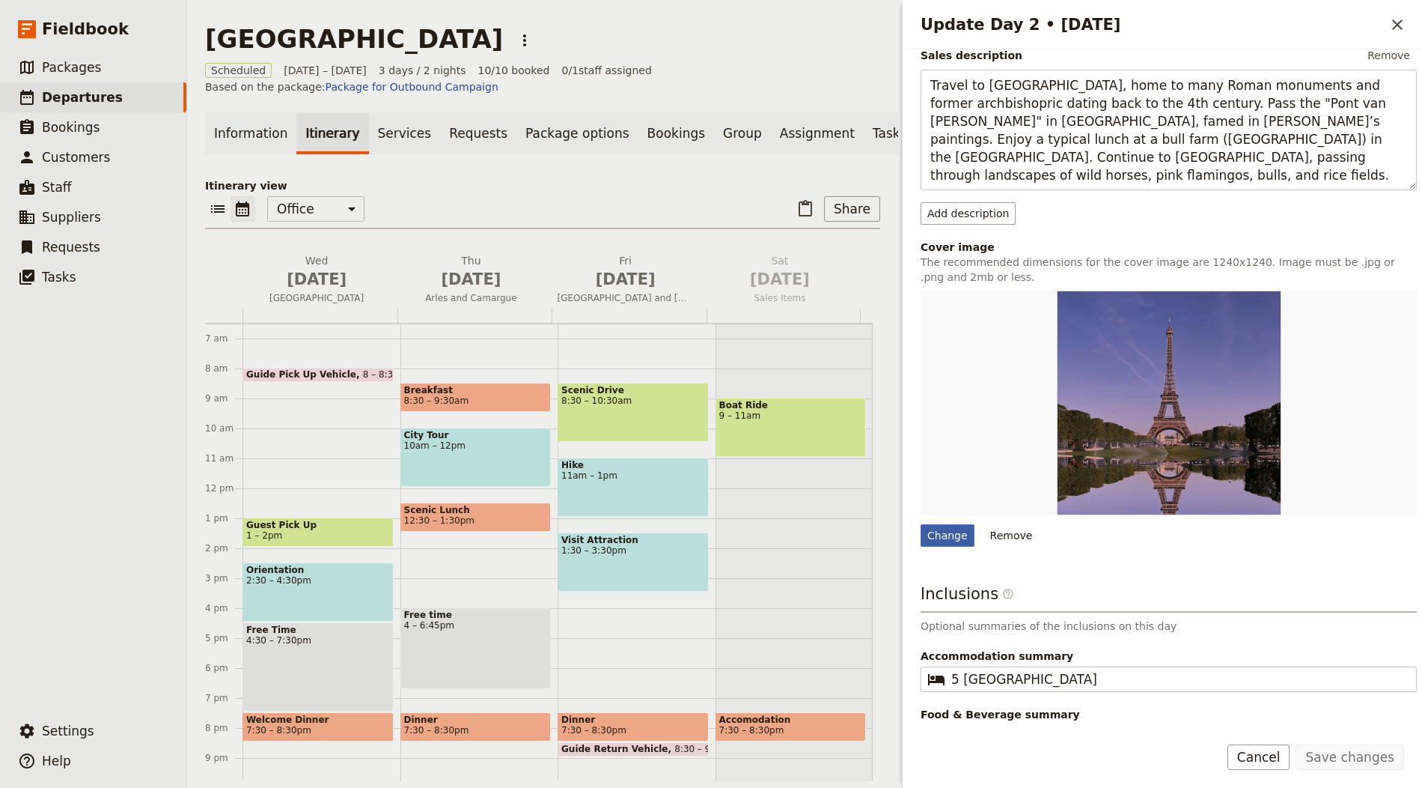
scroll to position [247, 0]
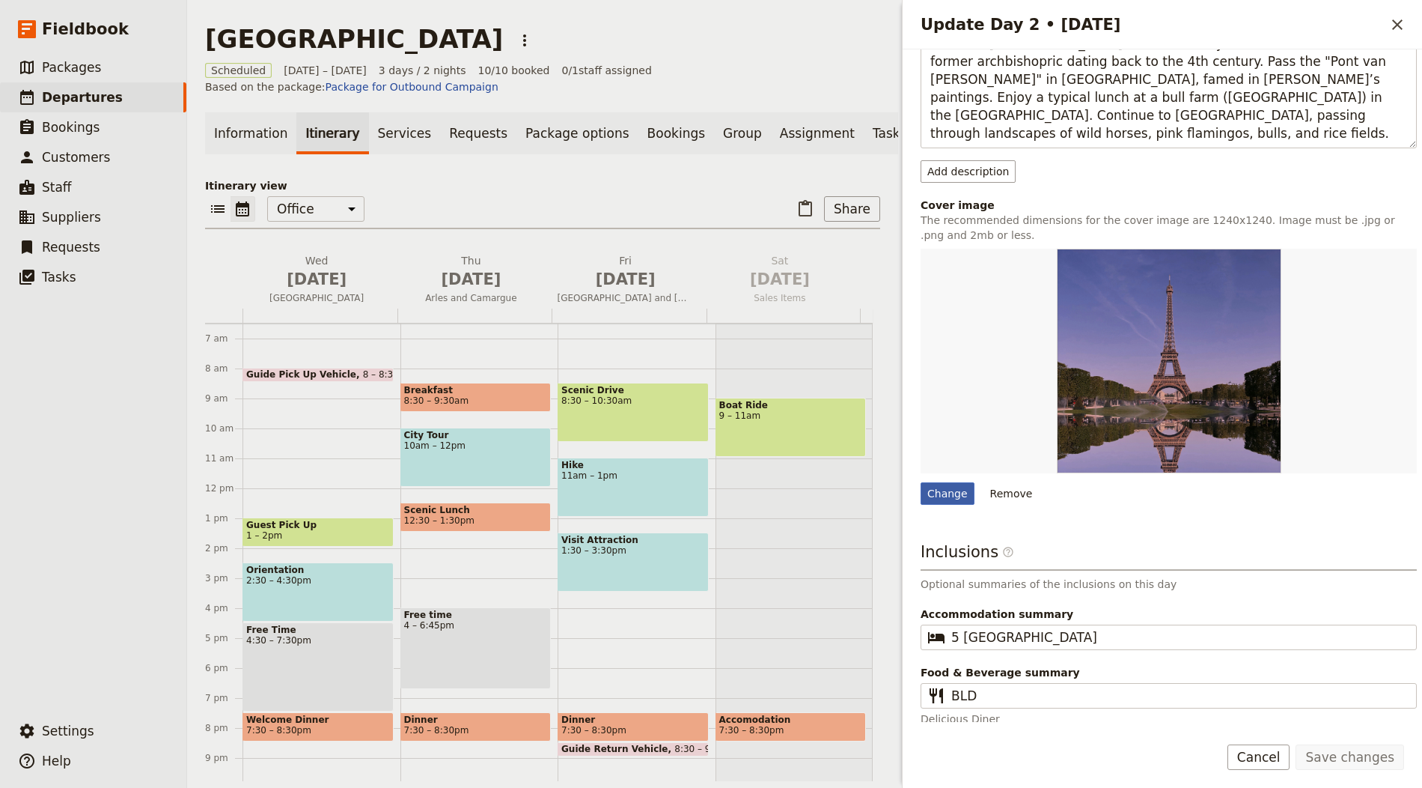
click at [943, 484] on div "Change" at bounding box center [948, 493] width 54 height 22
click at [921, 482] on input "Change" at bounding box center [920, 481] width 1 height 1
type input "C:\fakepath\pont_levi.jpg"
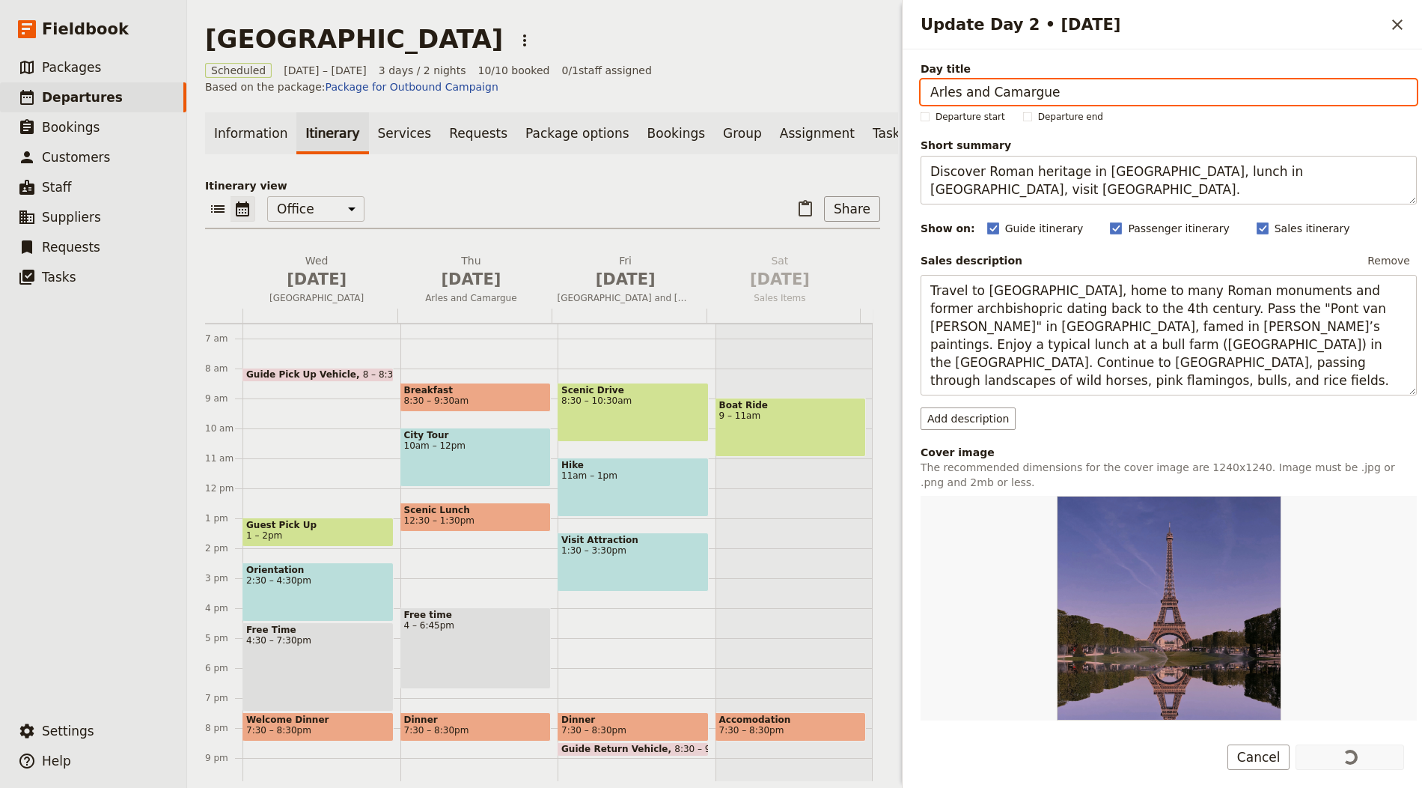
drag, startPoint x: 328, startPoint y: 286, endPoint x: 645, endPoint y: 344, distance: 321.9
click at [329, 286] on span "Oct 1" at bounding box center [317, 279] width 136 height 22
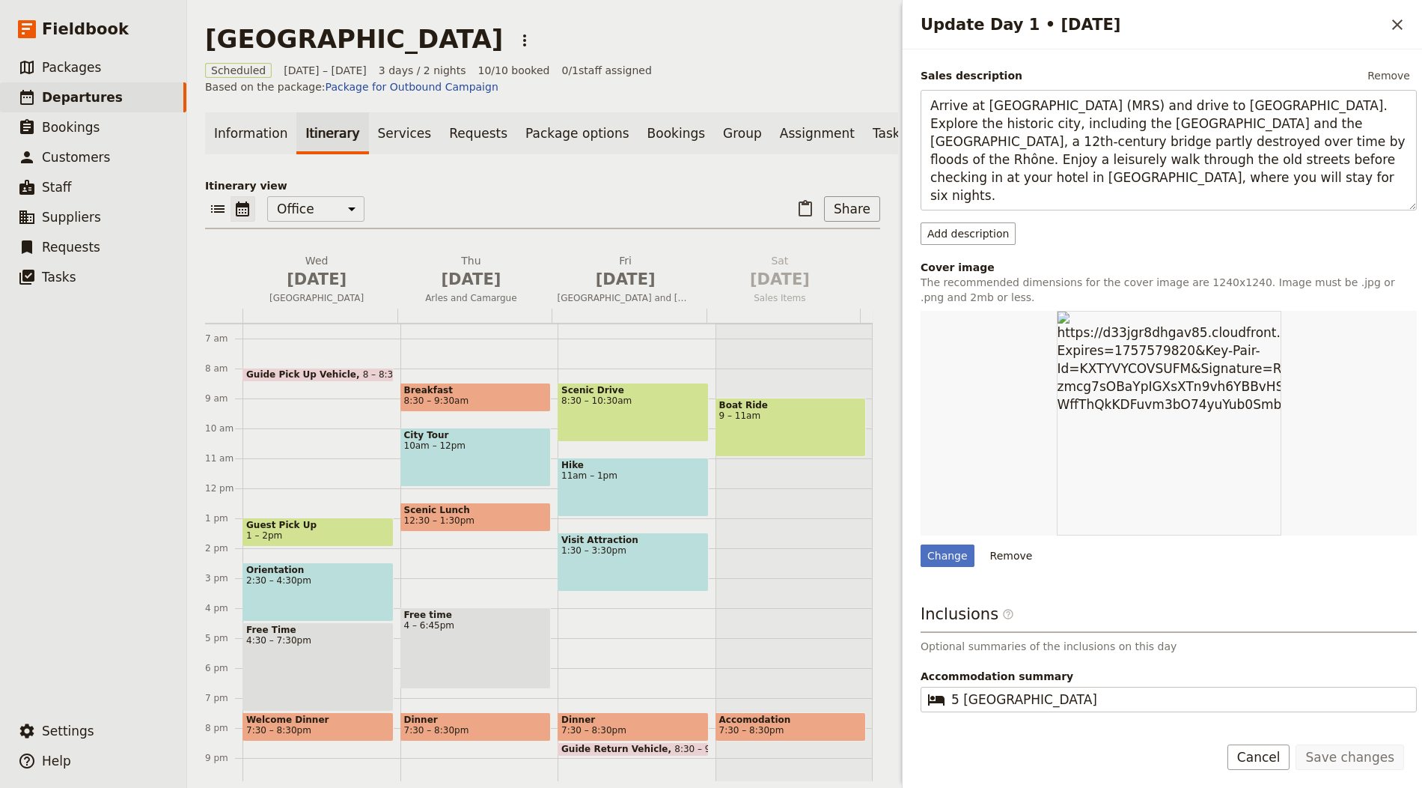
scroll to position [265, 0]
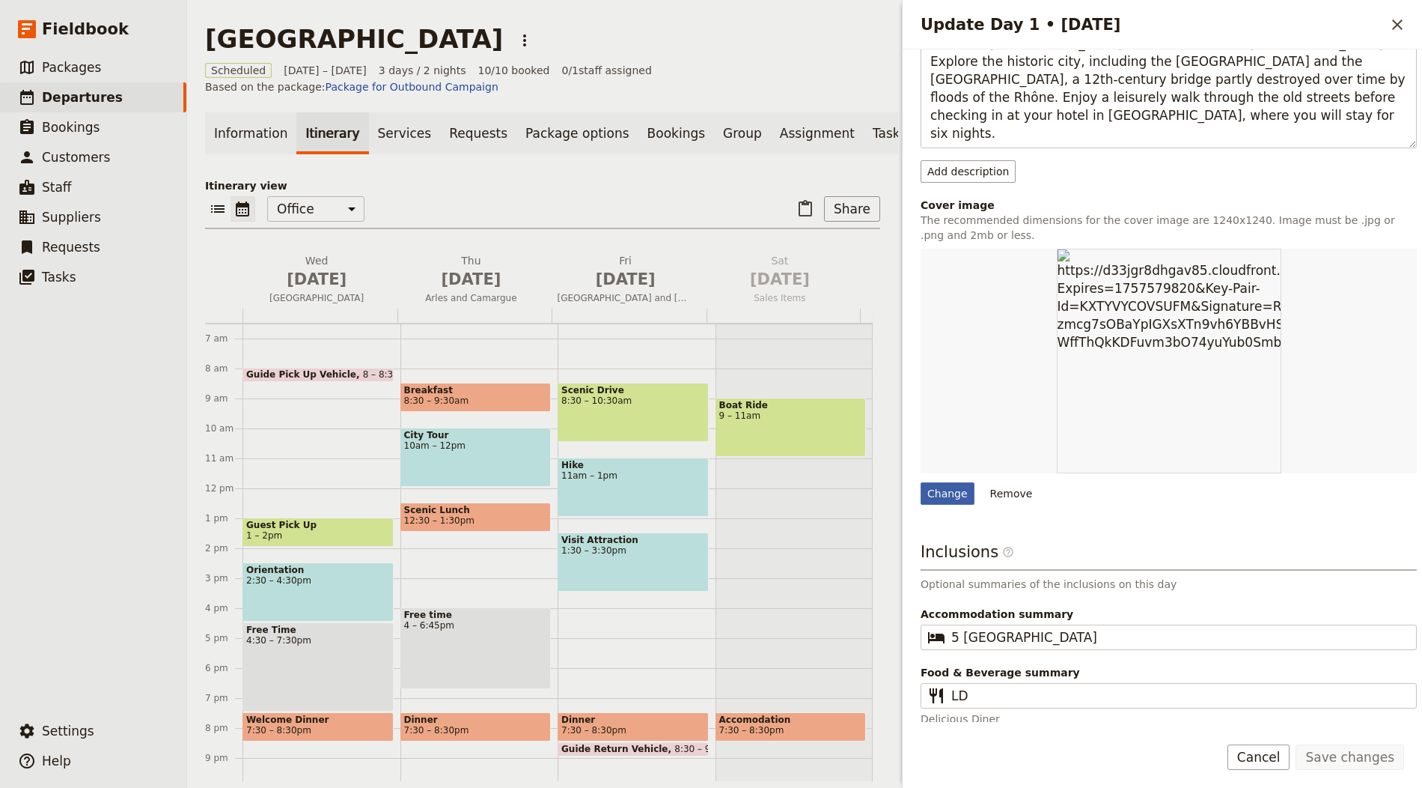
click at [947, 490] on div "Change" at bounding box center [948, 493] width 54 height 22
click at [921, 482] on input "Change" at bounding box center [920, 481] width 1 height 1
type input "C:\fakepath\pont_saint_benezet.jpg"
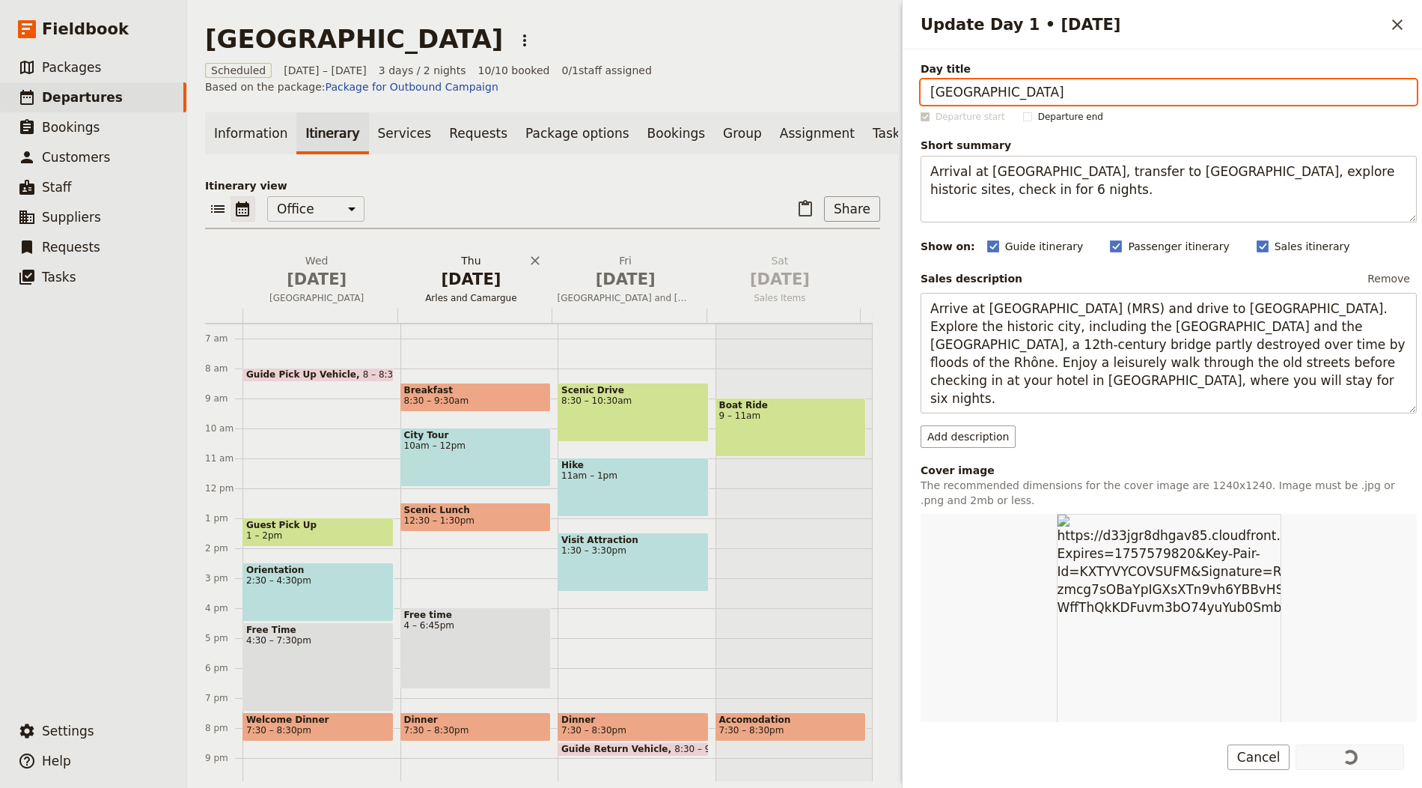
click at [478, 281] on span "Oct 2" at bounding box center [471, 279] width 136 height 22
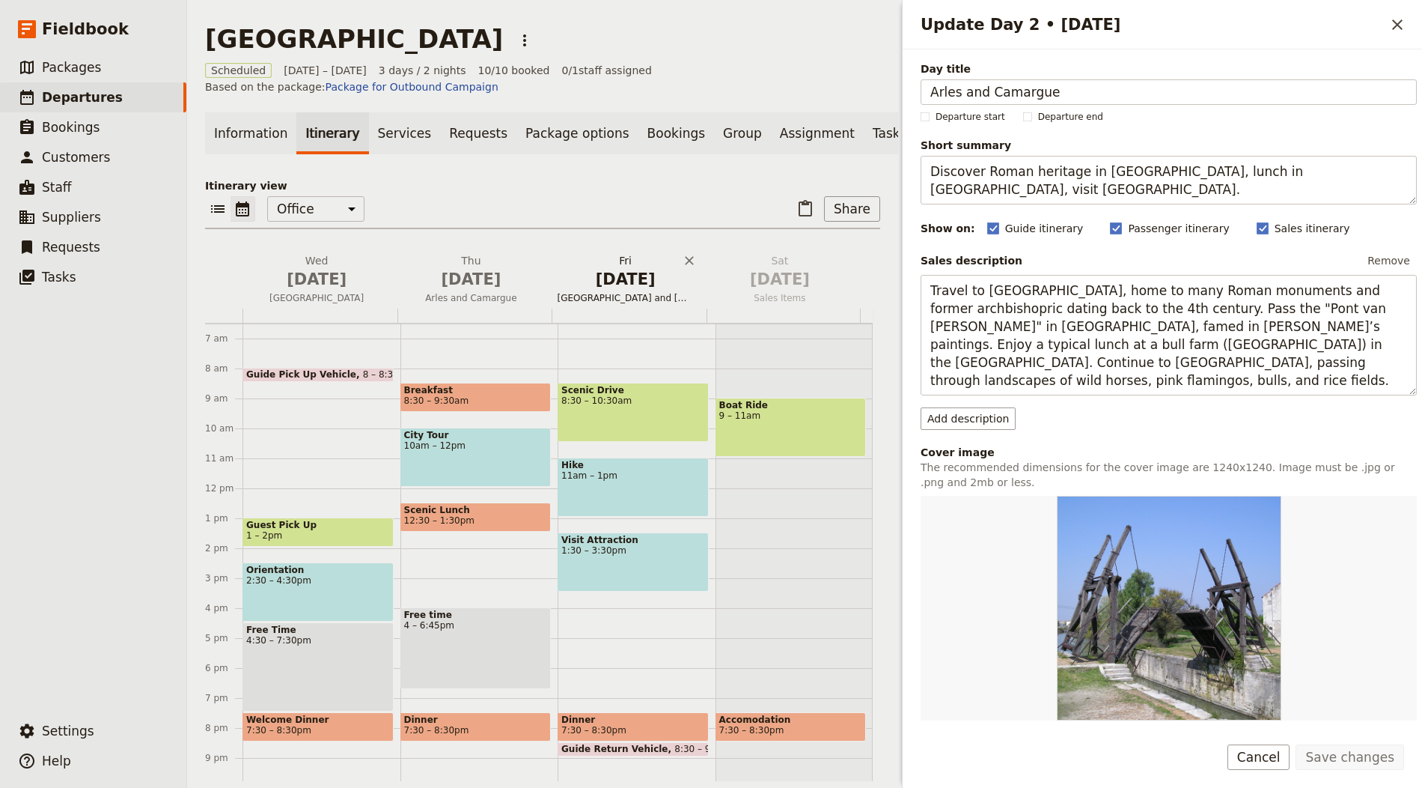
click at [633, 284] on span "Oct 3" at bounding box center [626, 279] width 136 height 22
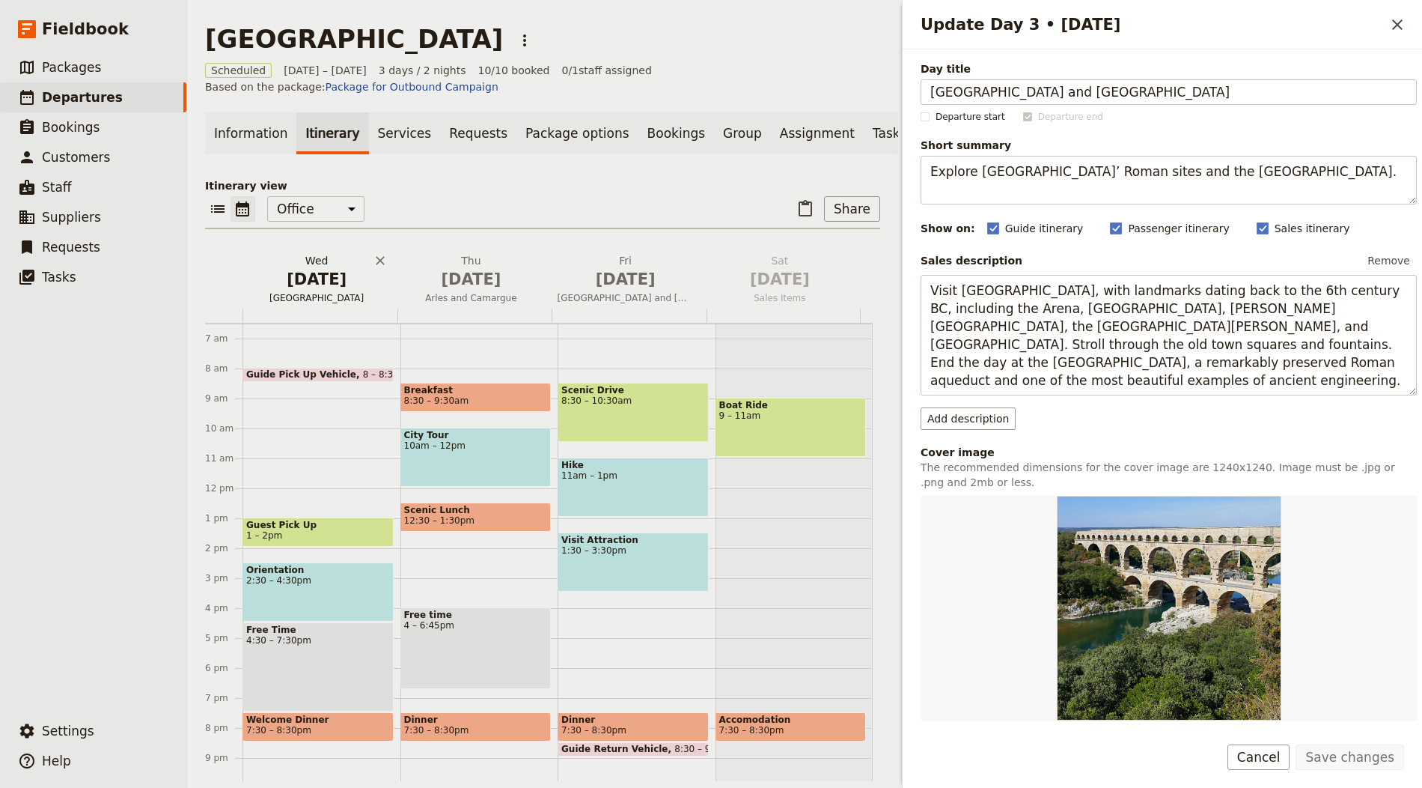
click at [314, 287] on span "Oct 1" at bounding box center [317, 279] width 136 height 22
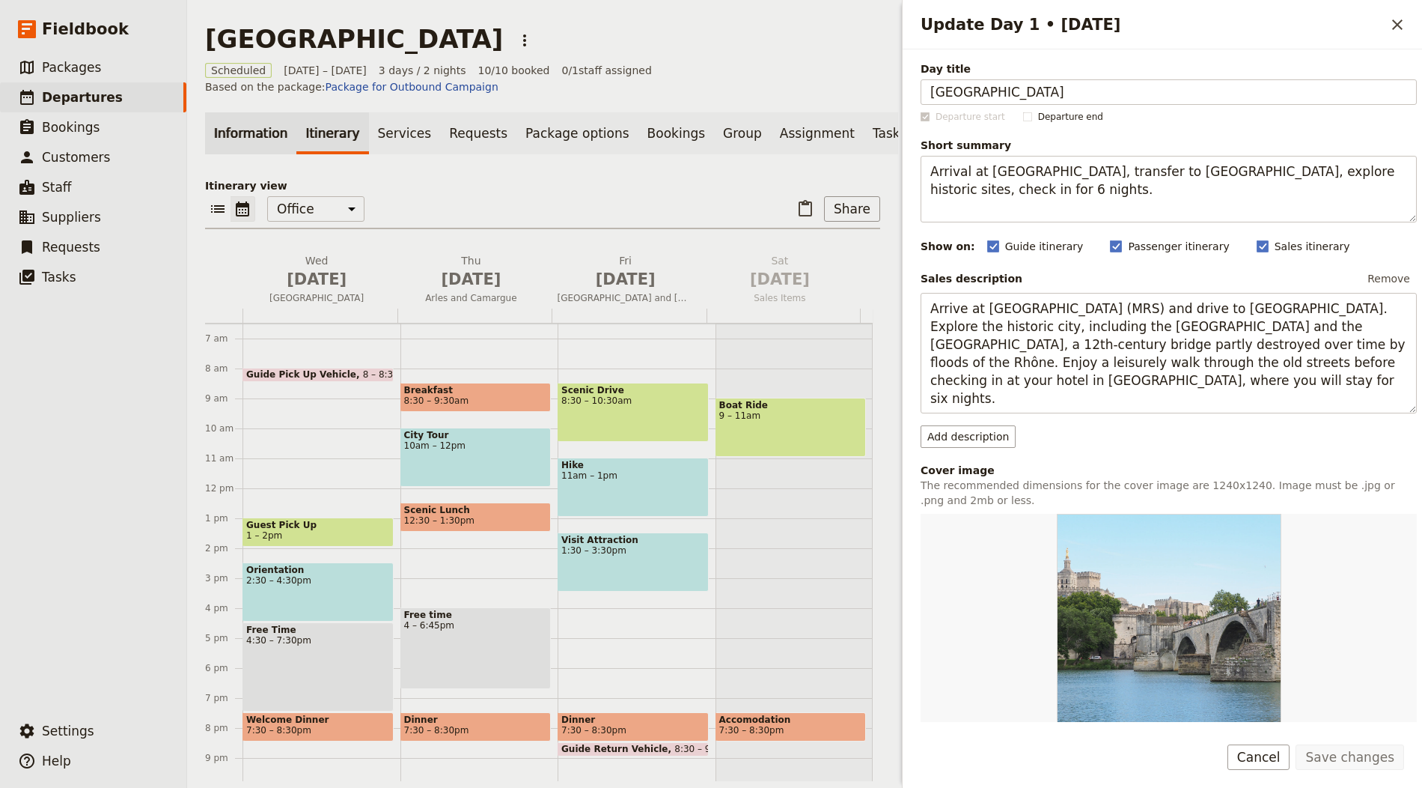
click at [246, 141] on link "Information" at bounding box center [250, 133] width 91 height 42
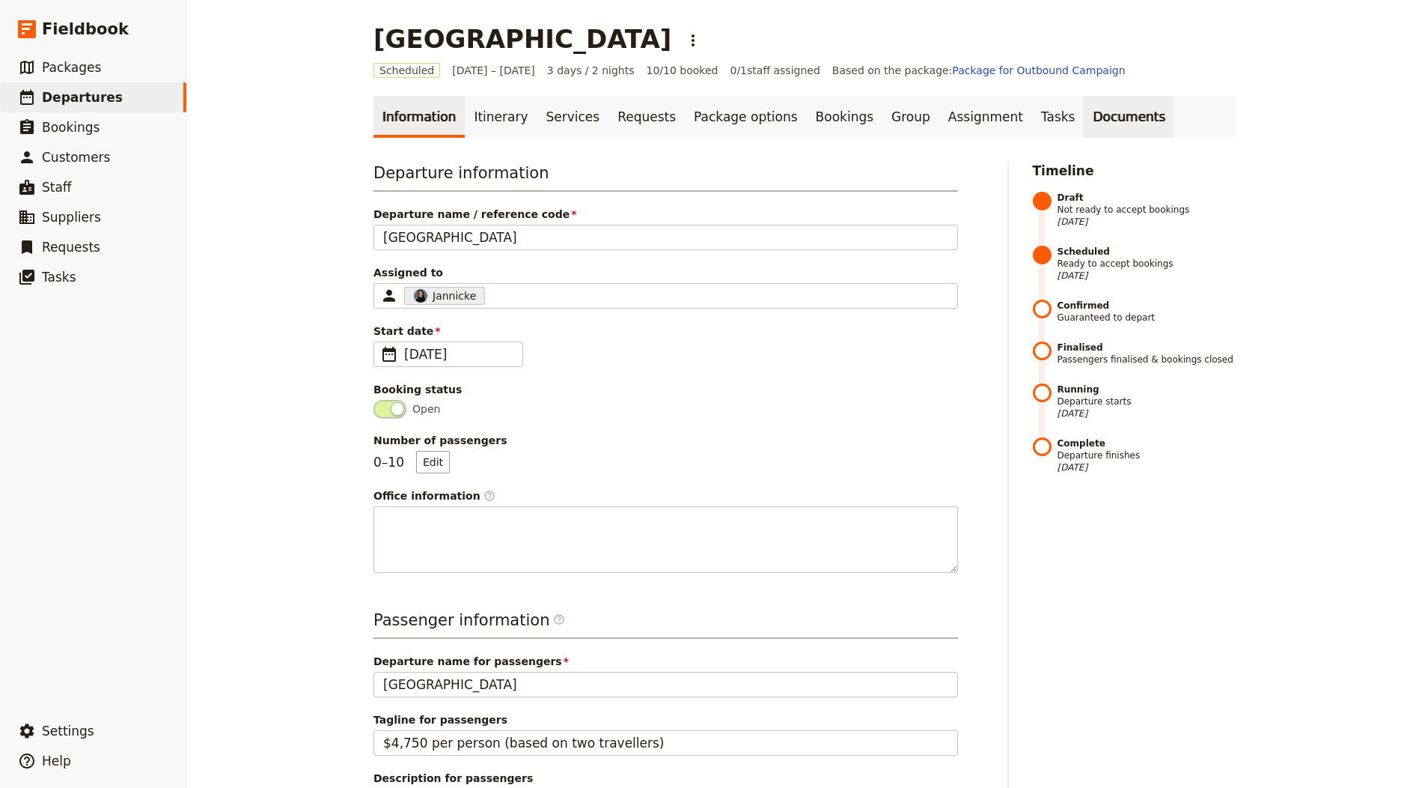
click at [1084, 123] on link "Documents" at bounding box center [1129, 117] width 91 height 42
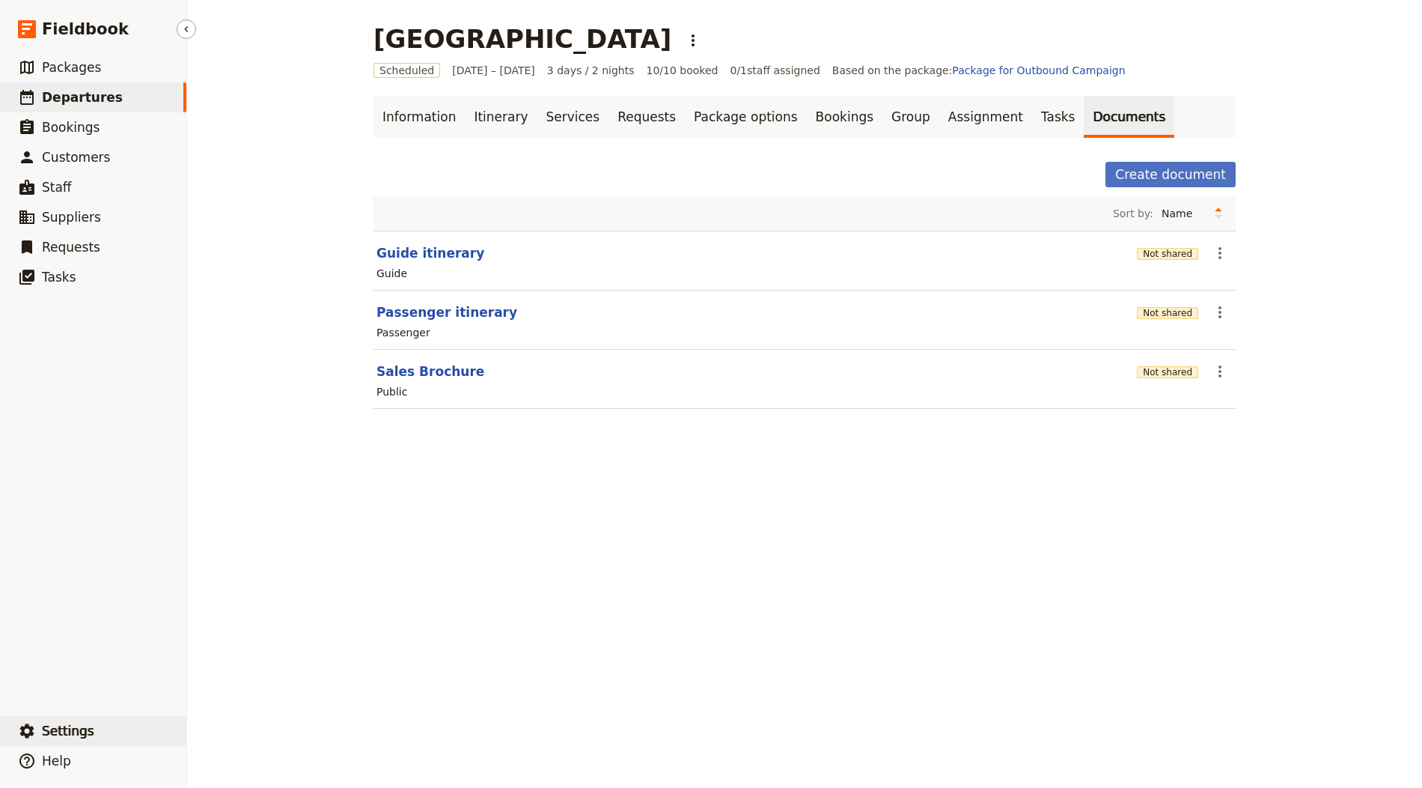
click at [83, 745] on button "​ Settings" at bounding box center [93, 731] width 186 height 30
click at [253, 684] on span "Your organization" at bounding box center [247, 689] width 91 height 15
click at [531, 88] on main "Provence ​ Scheduled 1 – 3 Oct 2025 3 days / 2 nights 10/10 booked 0 / 1 staff …" at bounding box center [805, 225] width 898 height 451
click at [380, 257] on button "Guide itinerary" at bounding box center [431, 253] width 108 height 18
select select "STAFF"
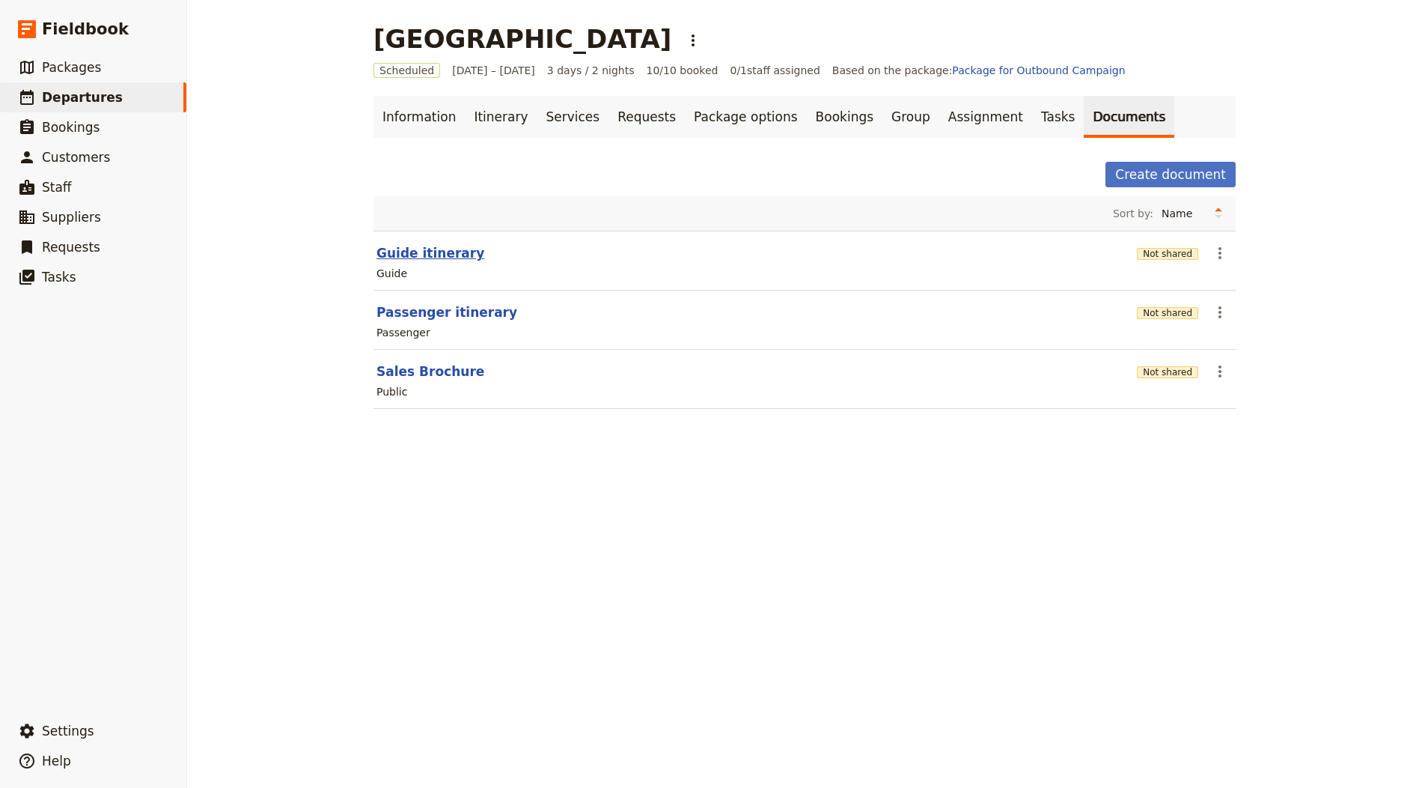
select select "RUN_SHEET"
select select "LARGE"
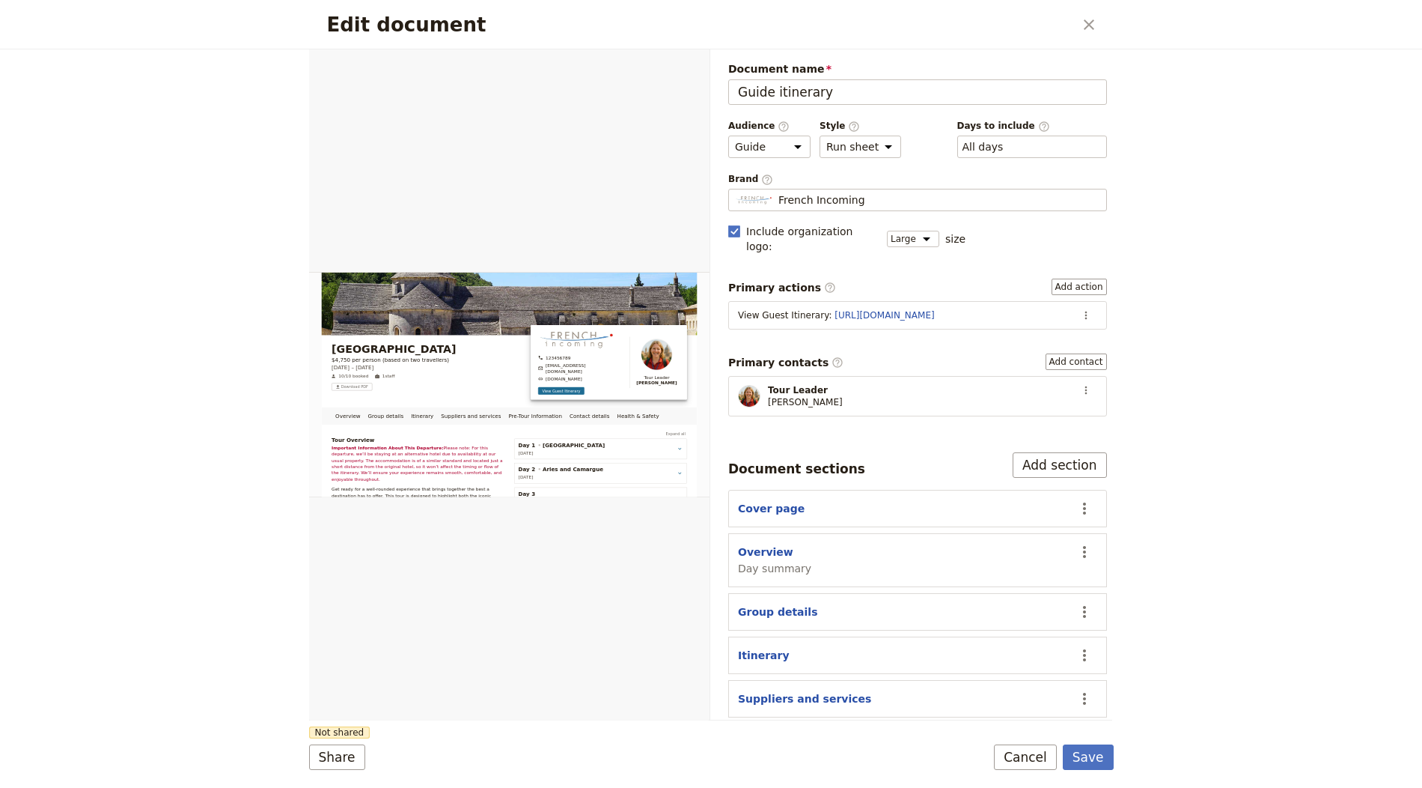
click at [886, 182] on span "Brand ​" at bounding box center [917, 179] width 379 height 13
click at [735, 189] on input "French Incoming" at bounding box center [734, 189] width 1 height 1
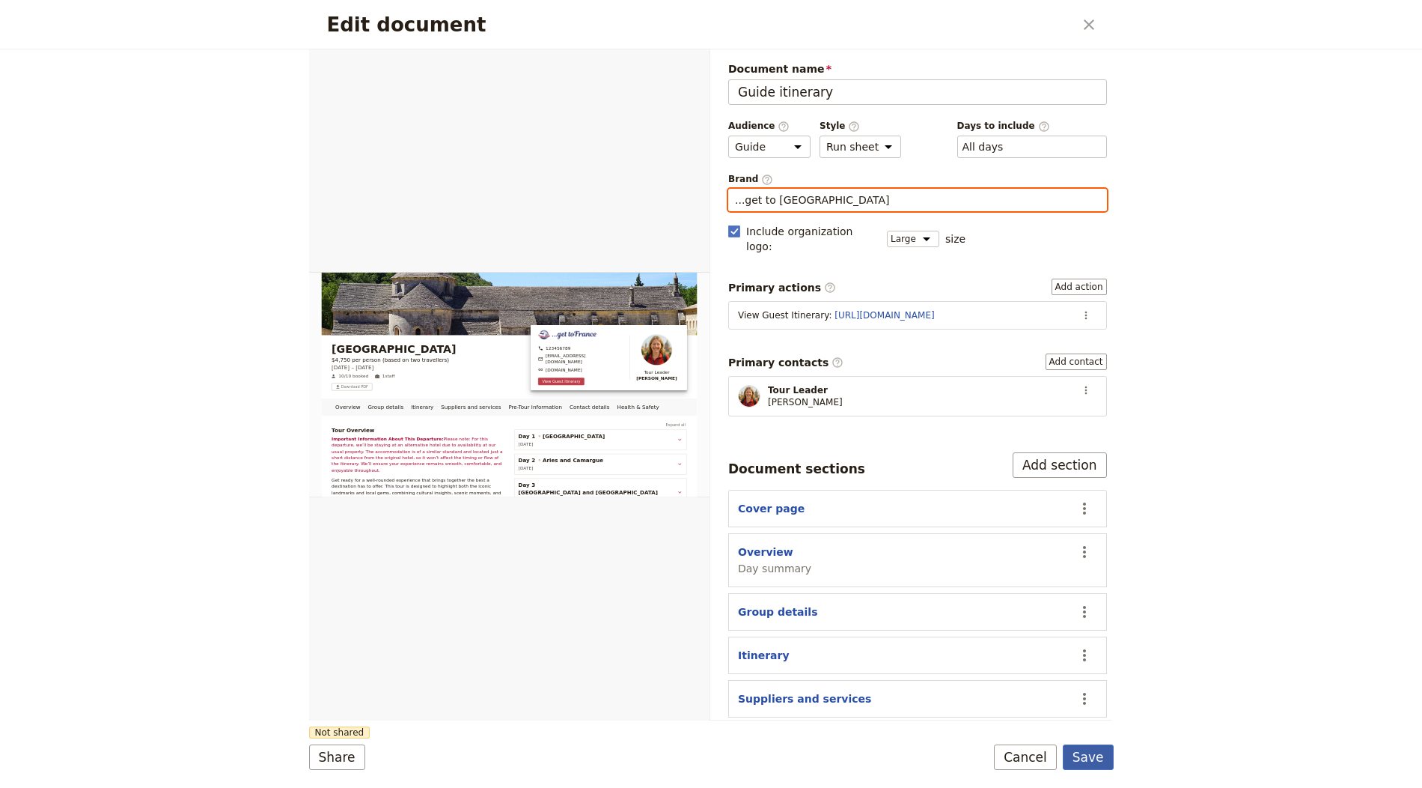
type input "...get to France"
click at [1082, 752] on button "Save" at bounding box center [1088, 756] width 51 height 25
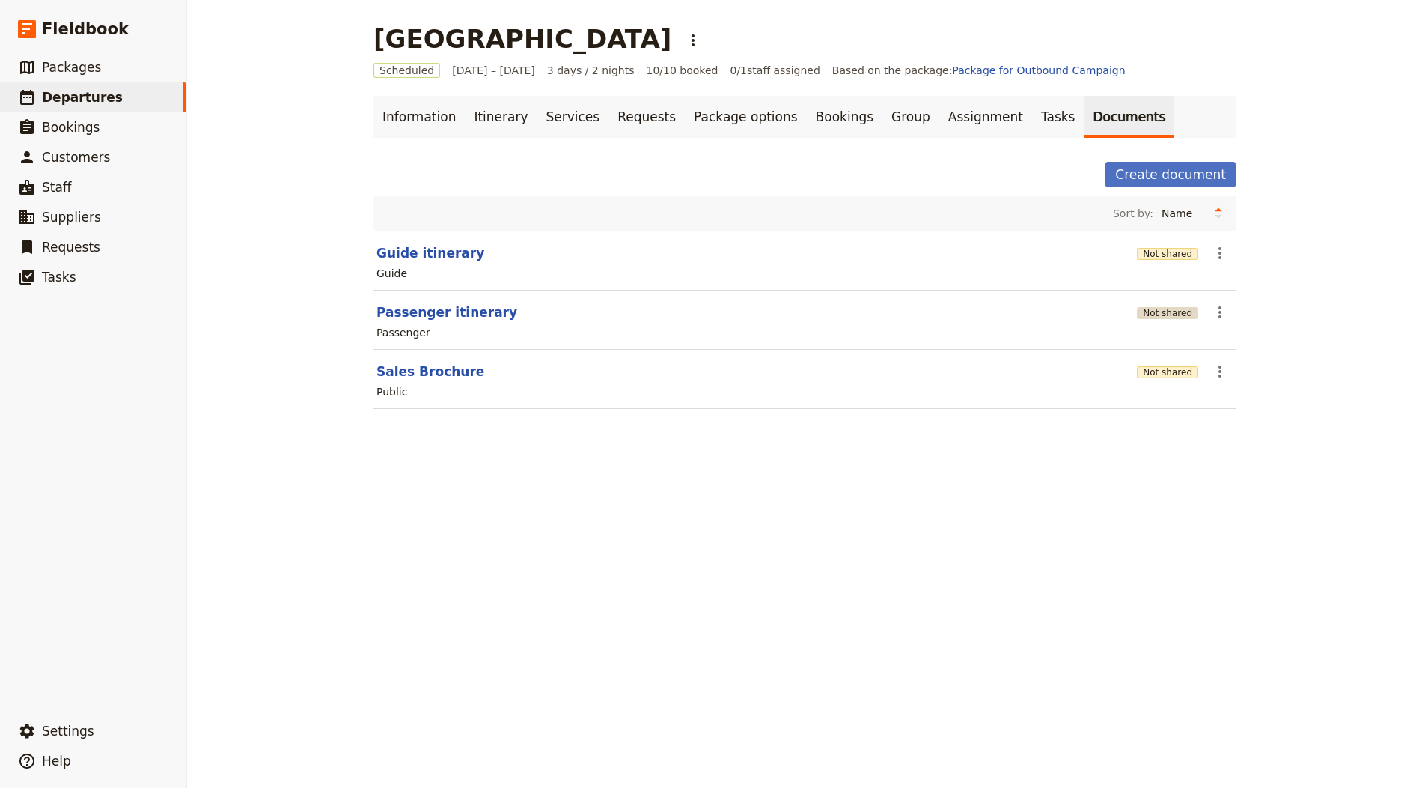
click at [1148, 307] on button "Not shared" at bounding box center [1167, 313] width 61 height 12
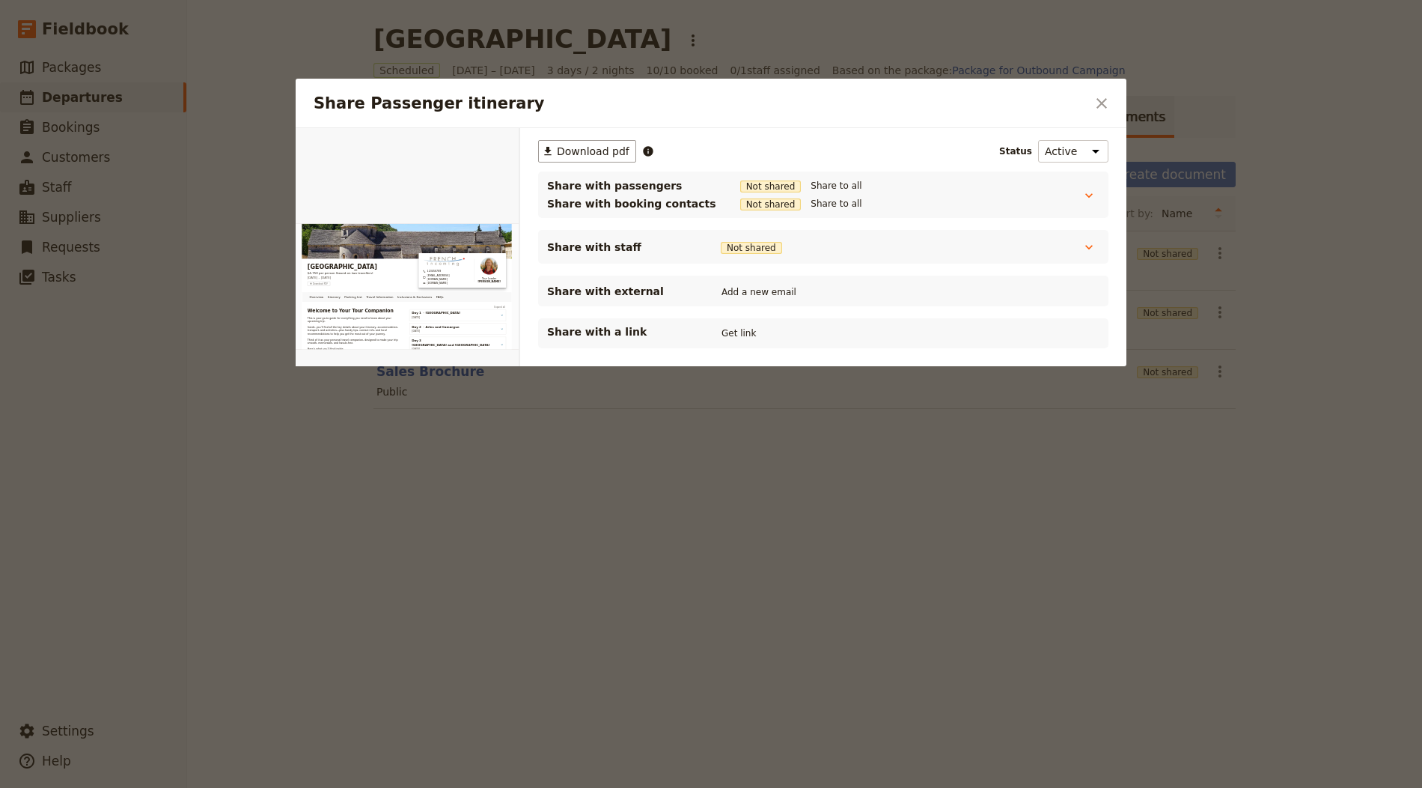
click at [749, 334] on button "Get link" at bounding box center [739, 333] width 42 height 16
click at [1110, 102] on icon "Close dialog" at bounding box center [1102, 103] width 18 height 18
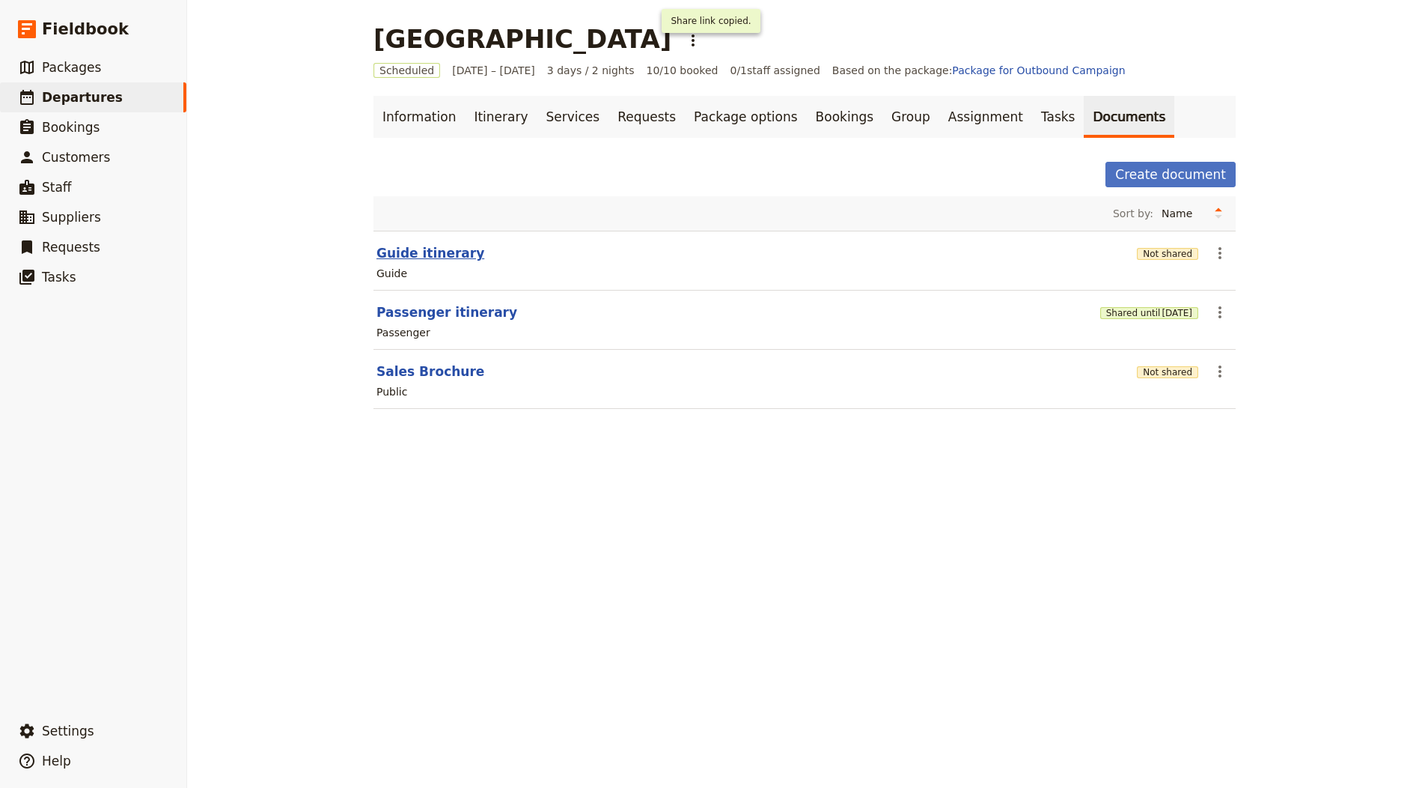
click at [422, 260] on button "Guide itinerary" at bounding box center [431, 253] width 108 height 18
select select "STAFF"
select select "RUN_SHEET"
select select "LARGE"
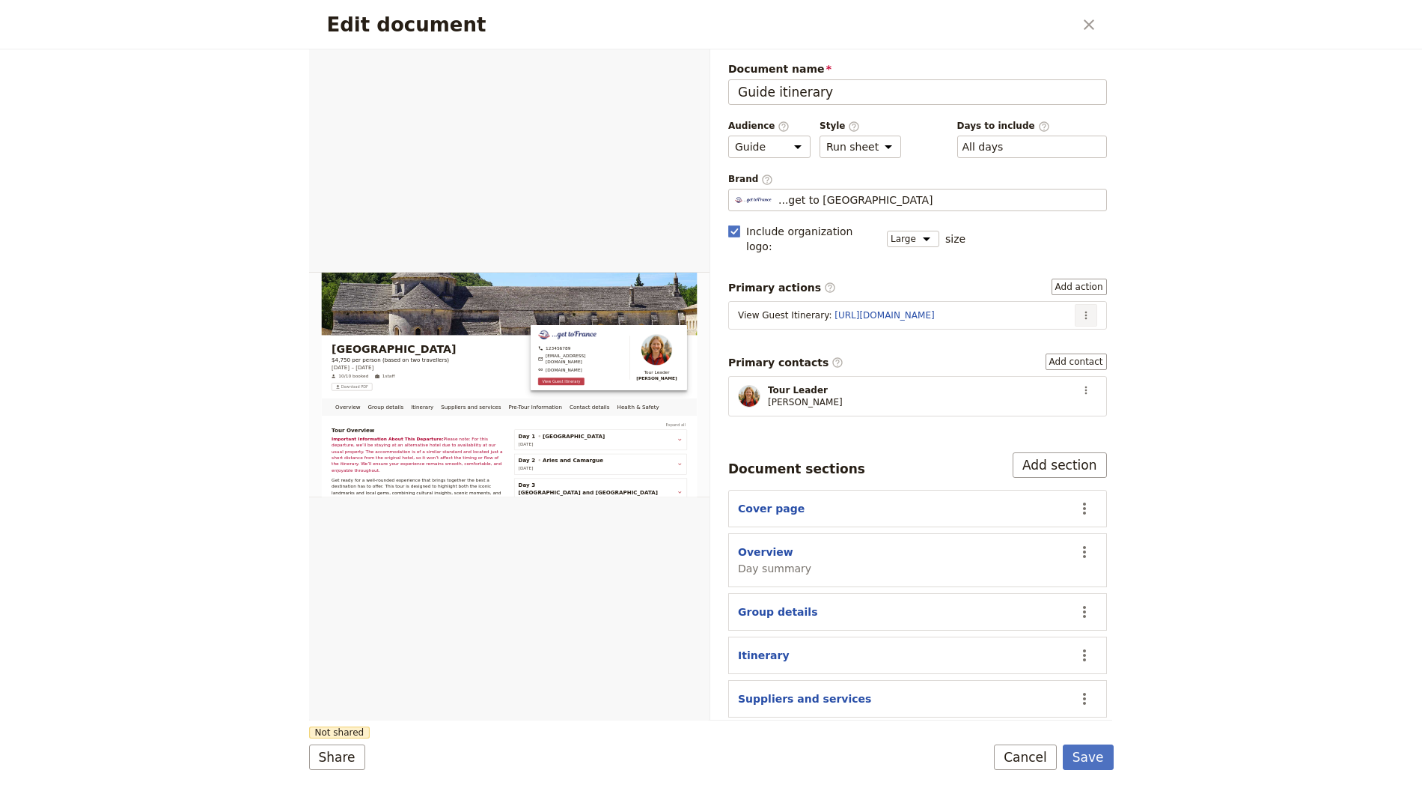
click at [1075, 304] on button "​" at bounding box center [1086, 315] width 22 height 22
click at [1036, 331] on span "Edit action" at bounding box center [1025, 326] width 56 height 15
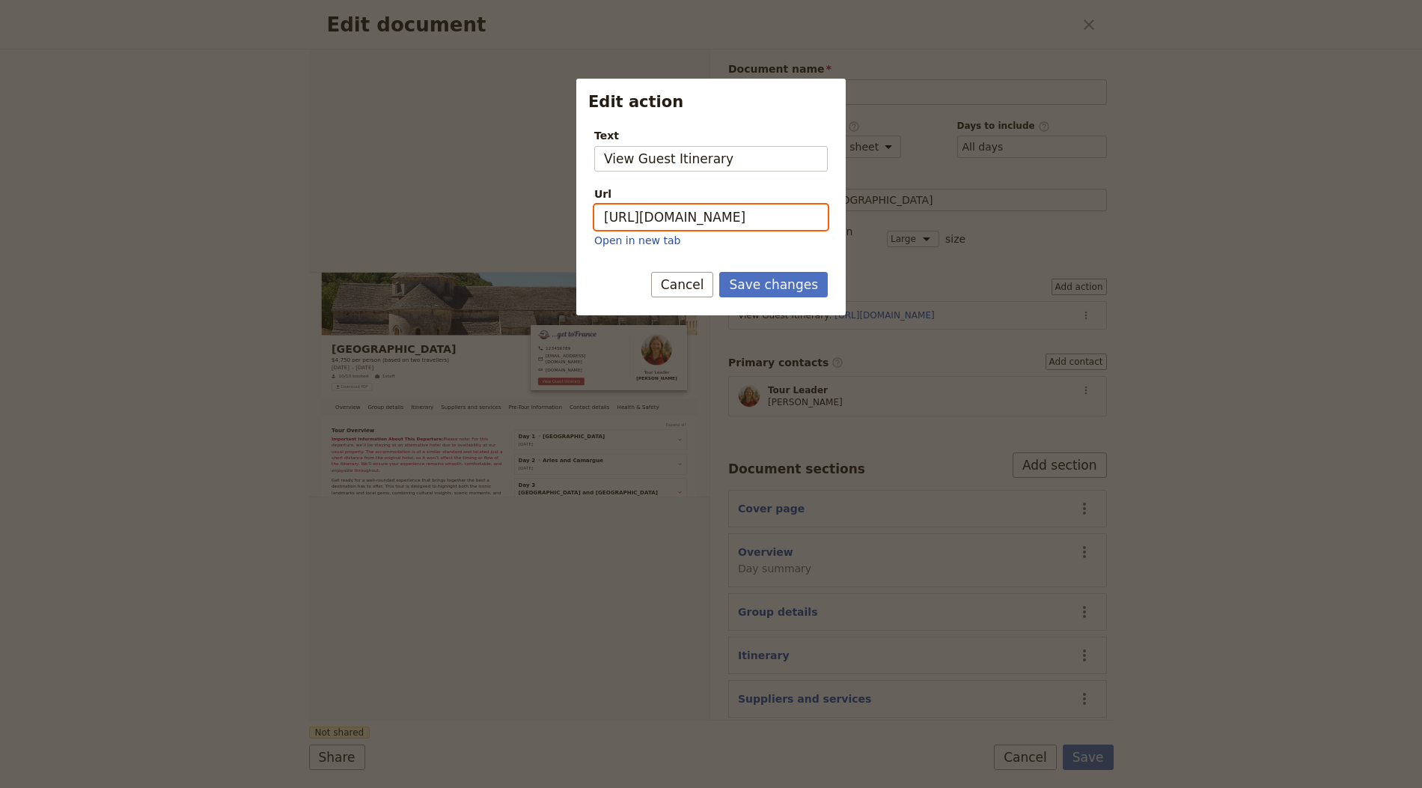
click at [758, 214] on input "https://trips.fieldbook.com/d/l_A6vy5V-LRrY9vS_oRSb" at bounding box center [711, 216] width 234 height 25
click at [788, 281] on button "Save changes" at bounding box center [773, 284] width 109 height 25
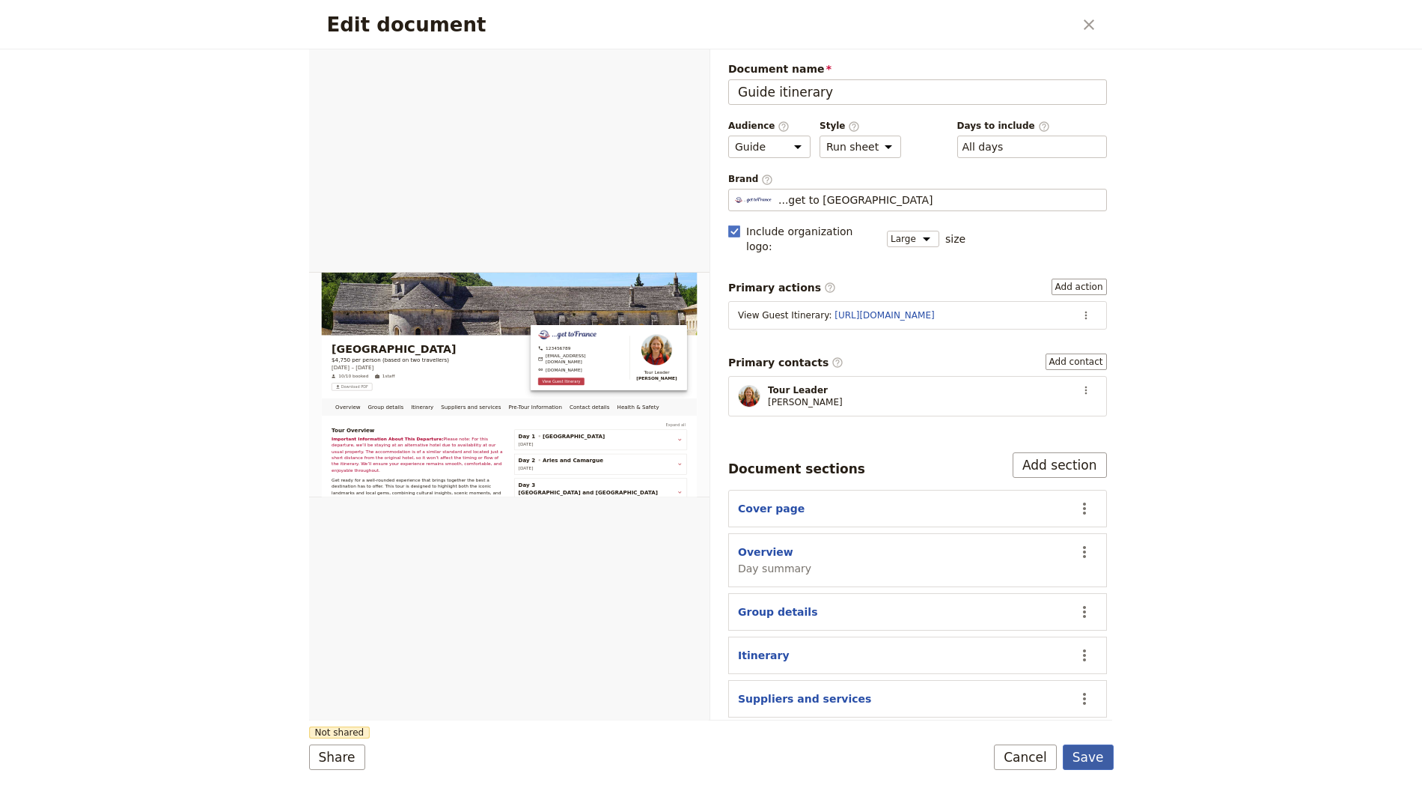
click at [1087, 747] on button "Save" at bounding box center [1088, 756] width 51 height 25
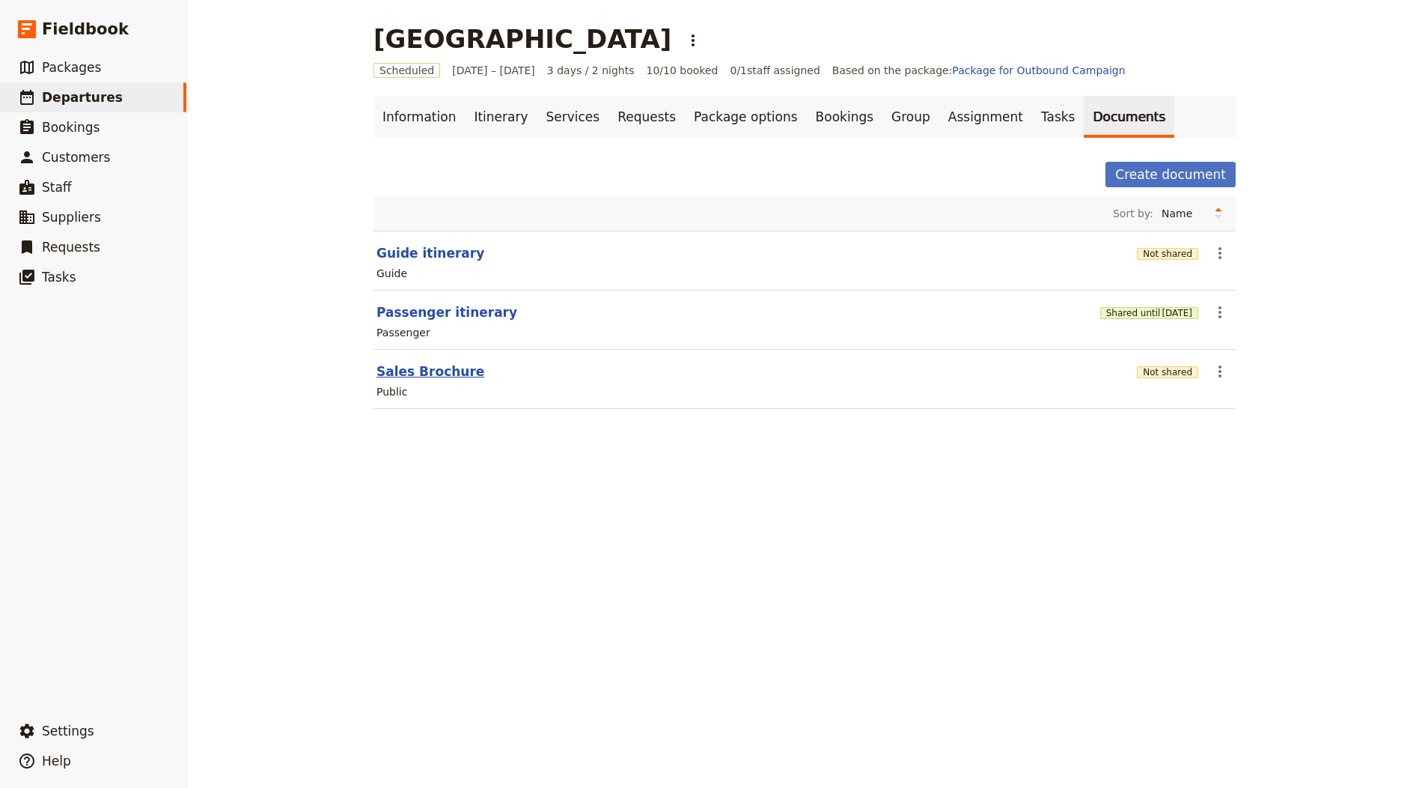
click at [442, 371] on button "Sales Brochure" at bounding box center [431, 371] width 108 height 18
select select "DEFAULT"
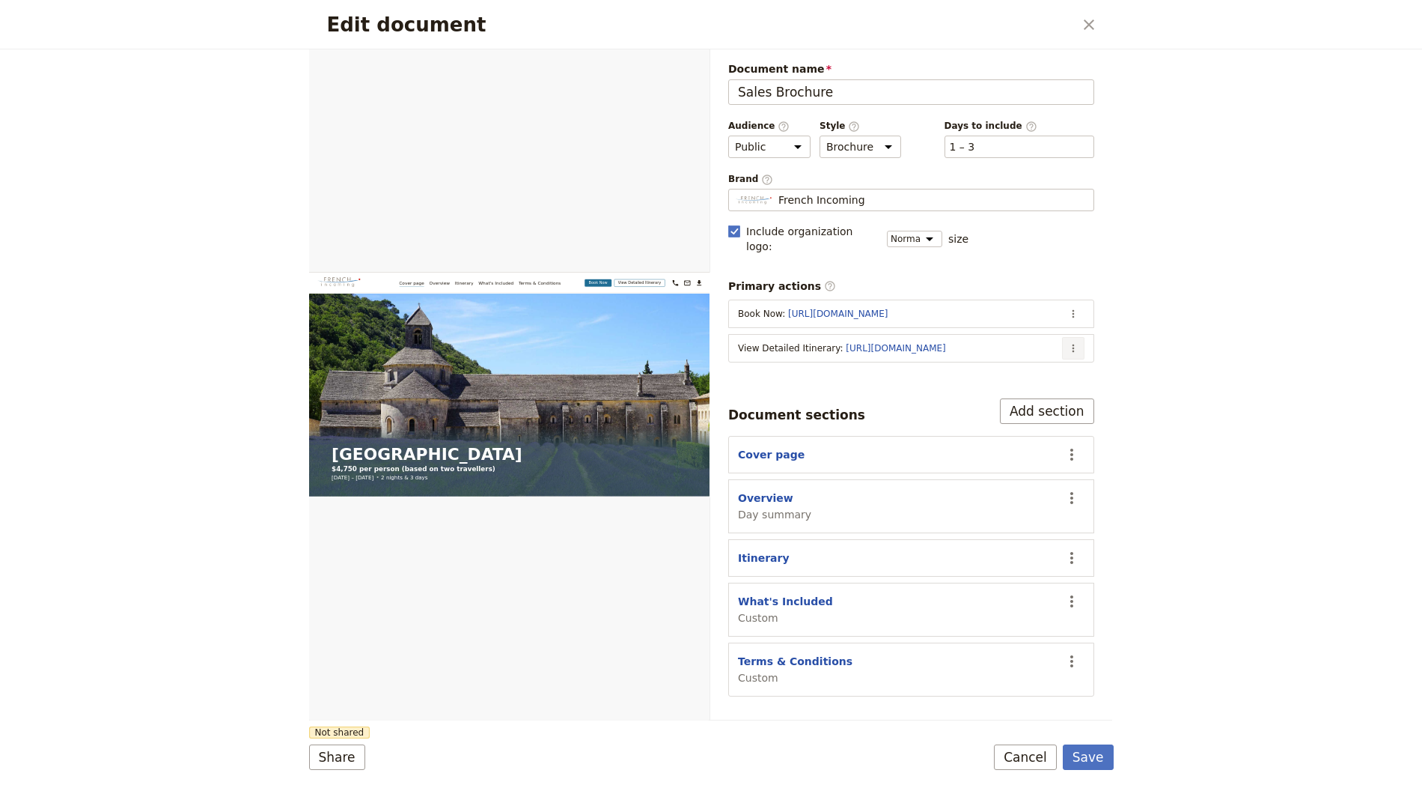
click at [1071, 342] on icon "Actions" at bounding box center [1074, 348] width 12 height 12
click at [1014, 363] on span "Edit action" at bounding box center [1014, 359] width 121 height 15
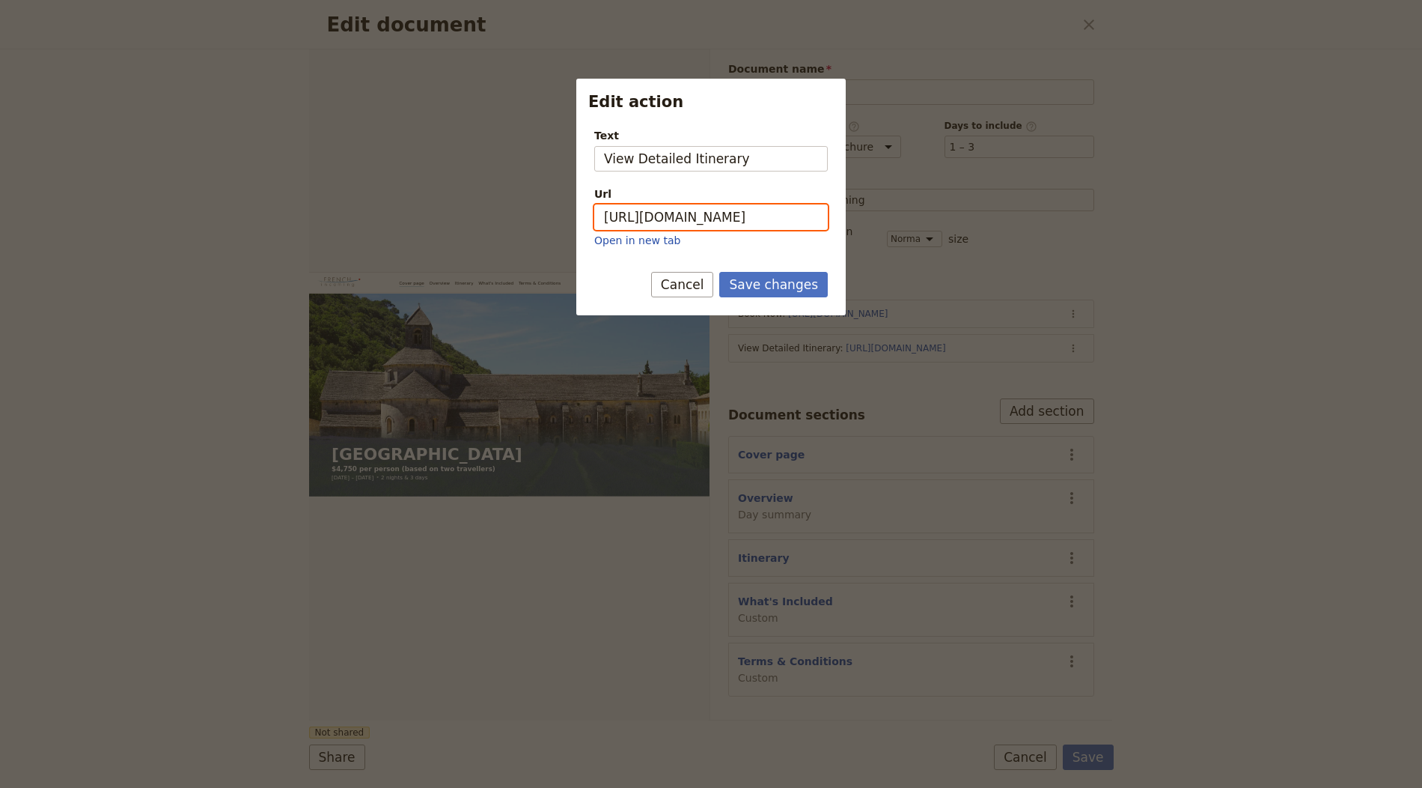
click at [757, 204] on input "https://trips.fieldbook.com/d/l_A6vy5V-LRrY9vS_oRSb" at bounding box center [711, 216] width 234 height 25
click at [719, 272] on button "Save changes" at bounding box center [773, 284] width 109 height 25
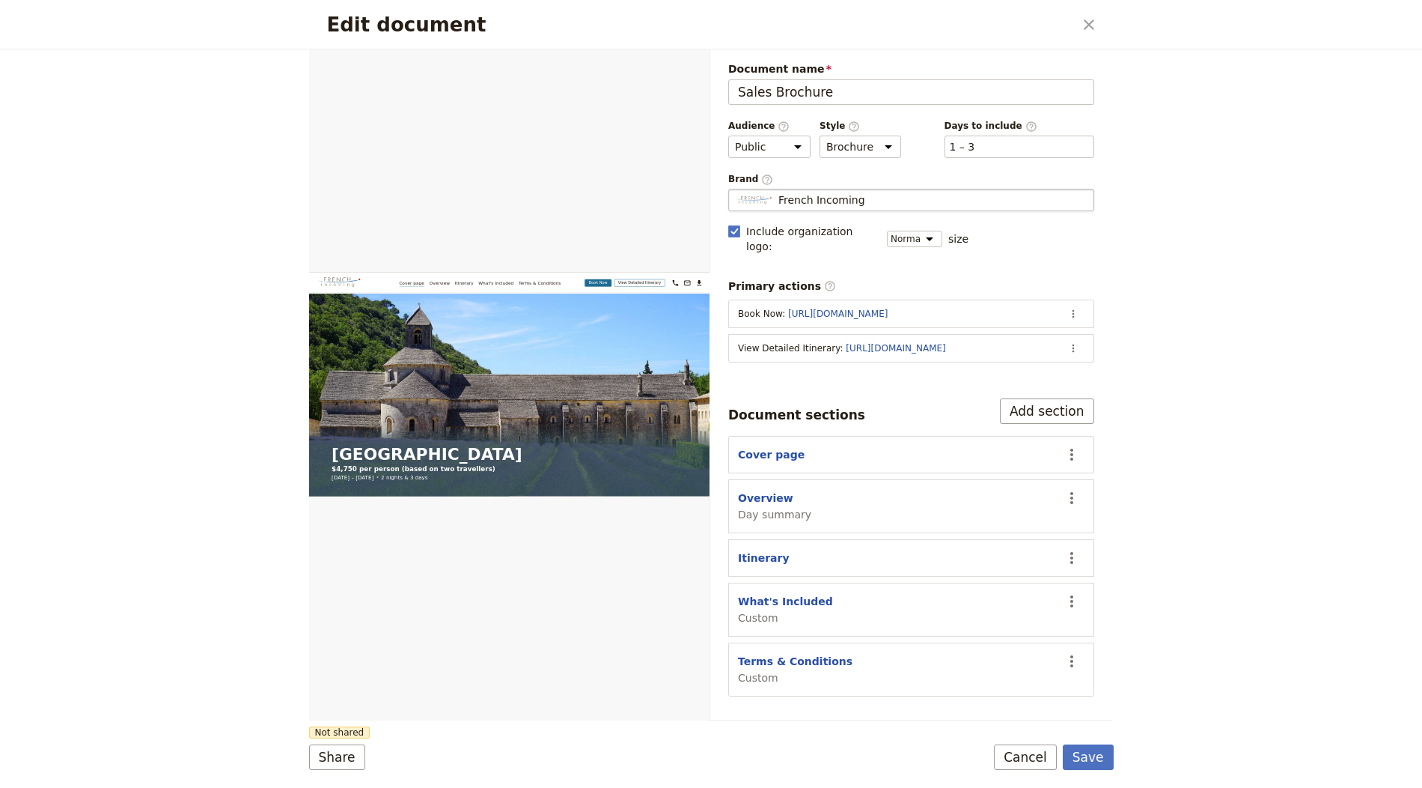
click at [936, 201] on fieldset "French Incoming French Incoming" at bounding box center [911, 200] width 366 height 22
click at [735, 189] on input "French Incoming" at bounding box center [734, 189] width 1 height 1
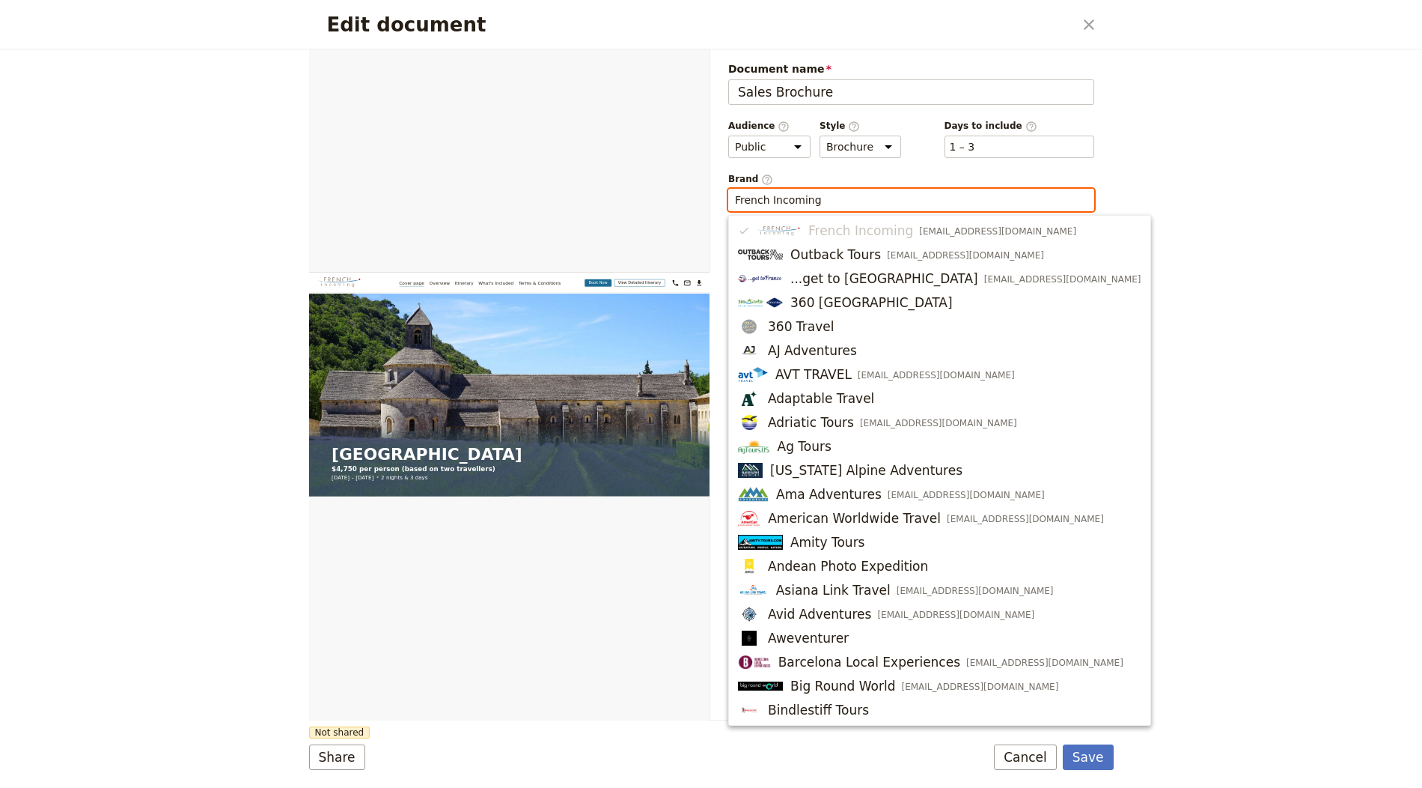
scroll to position [0, 0]
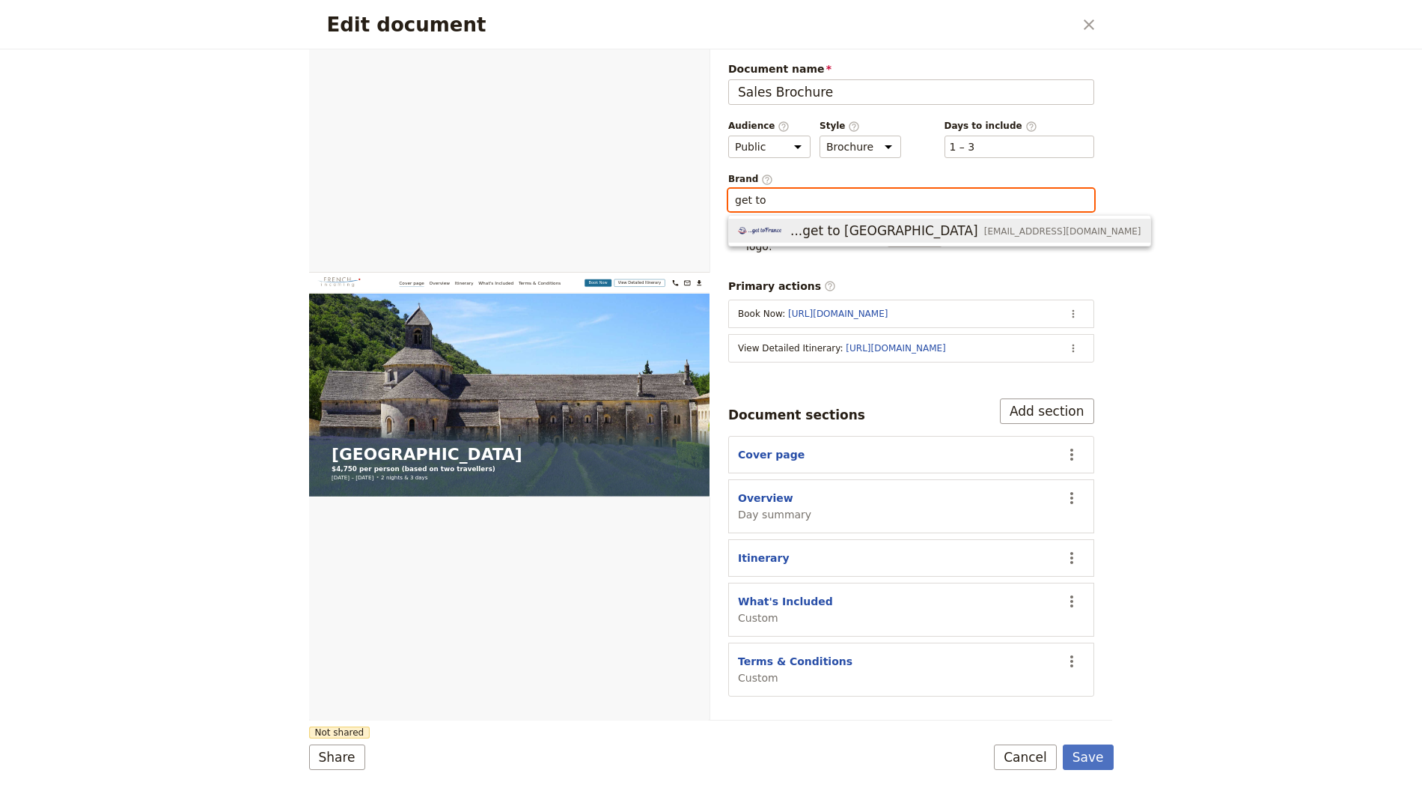
click at [875, 228] on span "...get to France" at bounding box center [885, 231] width 188 height 18
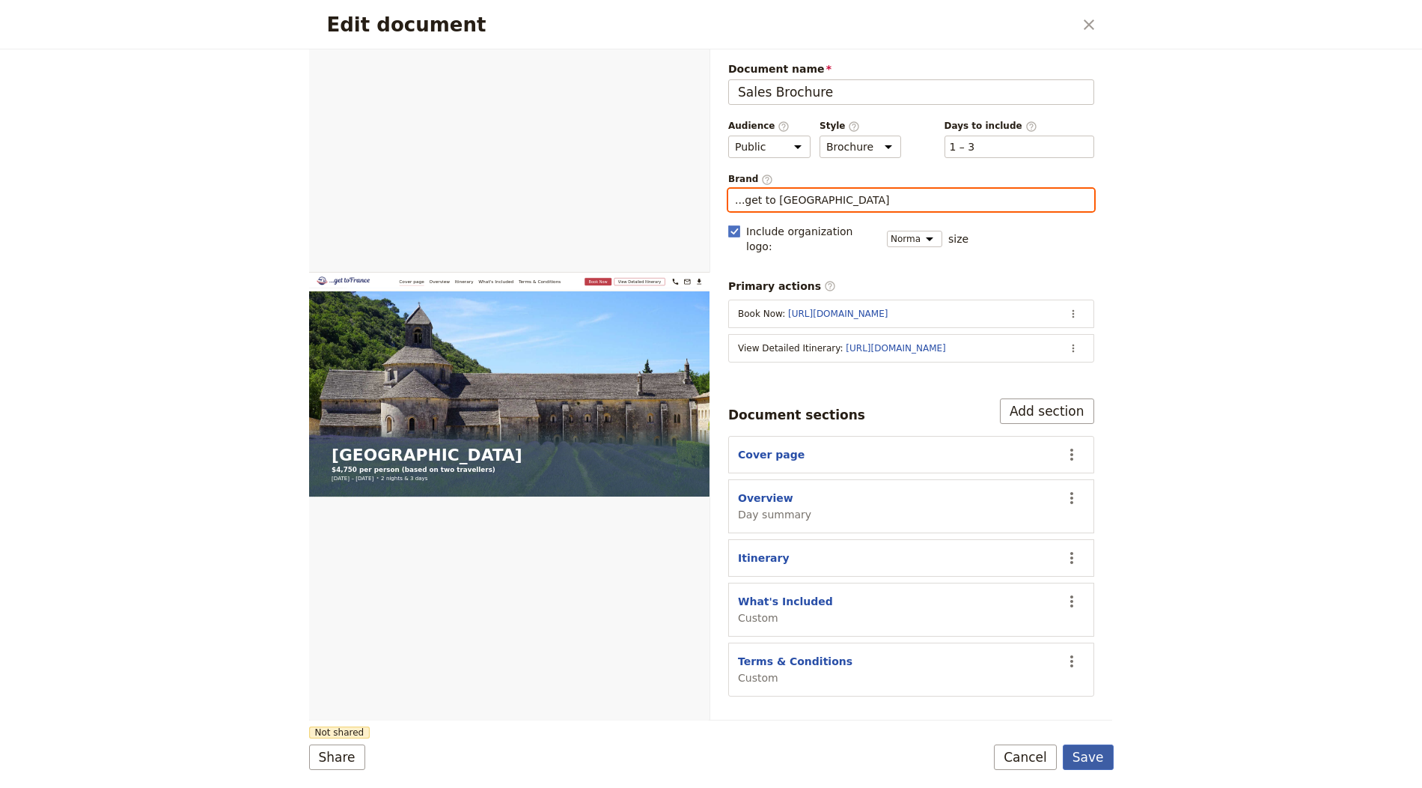
type input "...get to France"
click at [1097, 746] on button "Save" at bounding box center [1088, 756] width 51 height 25
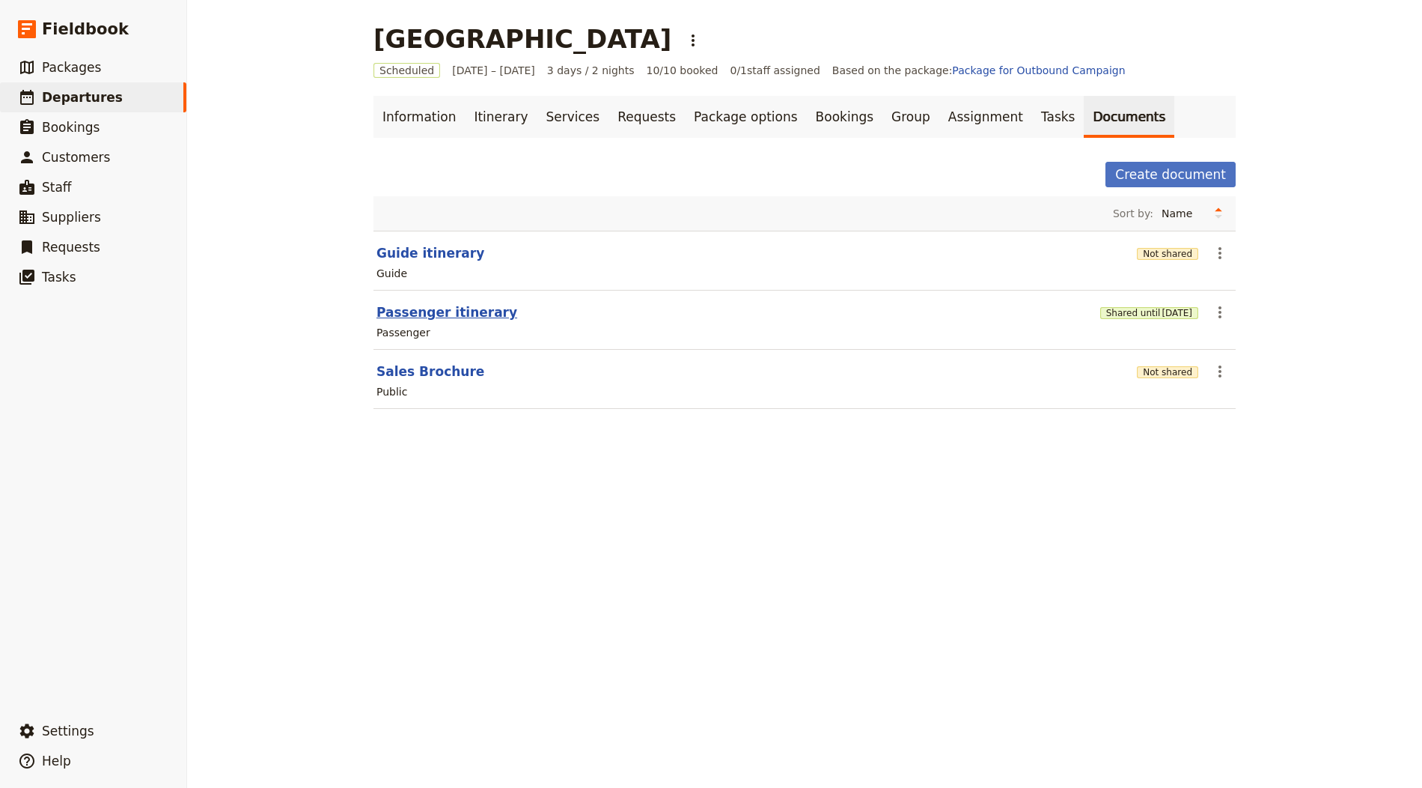
click at [433, 308] on button "Passenger itinerary" at bounding box center [447, 312] width 141 height 18
select select "PASSENGER"
select select "RUN_SHEET"
select select "LARGE"
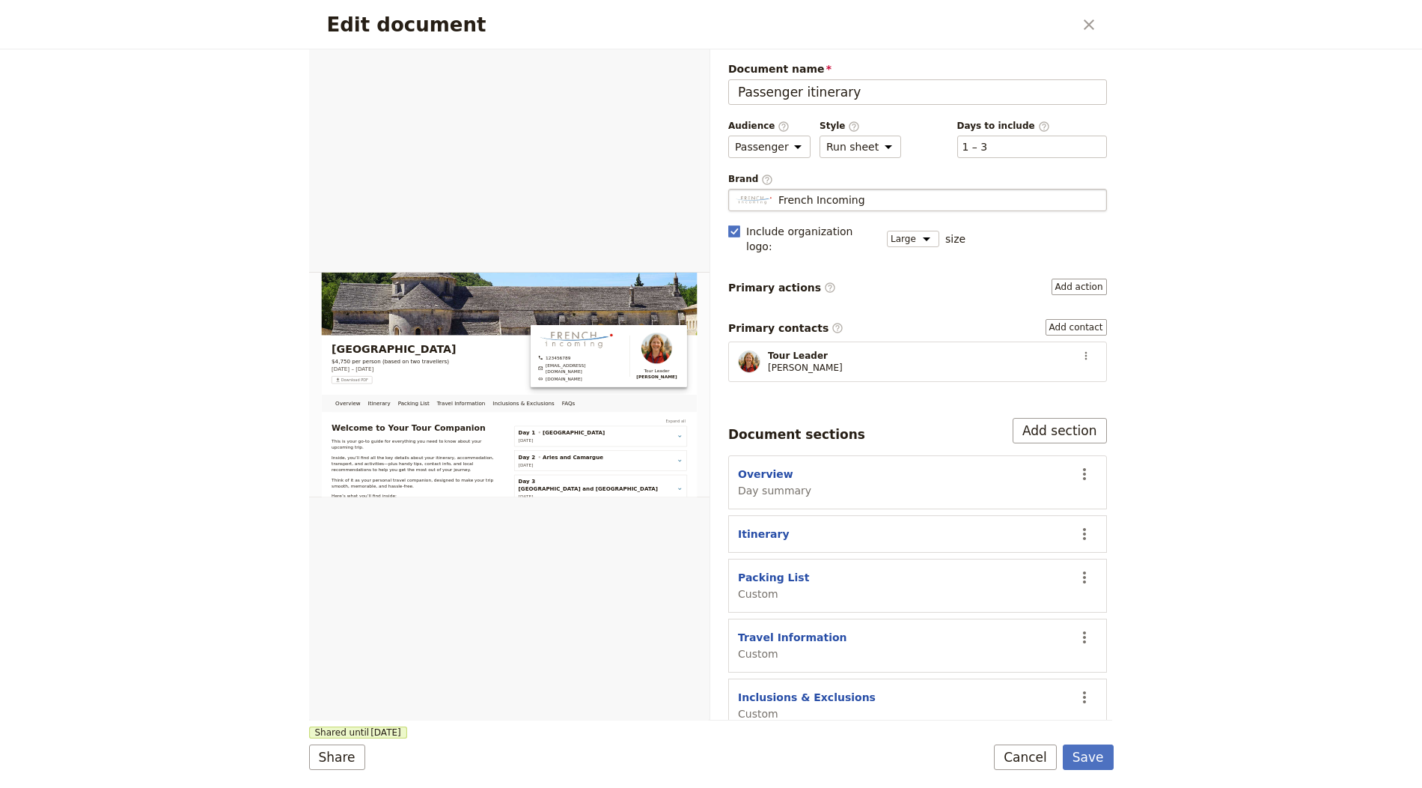
click at [883, 195] on div "French Incoming" at bounding box center [917, 199] width 365 height 15
click at [735, 189] on input "French Incoming" at bounding box center [734, 189] width 1 height 1
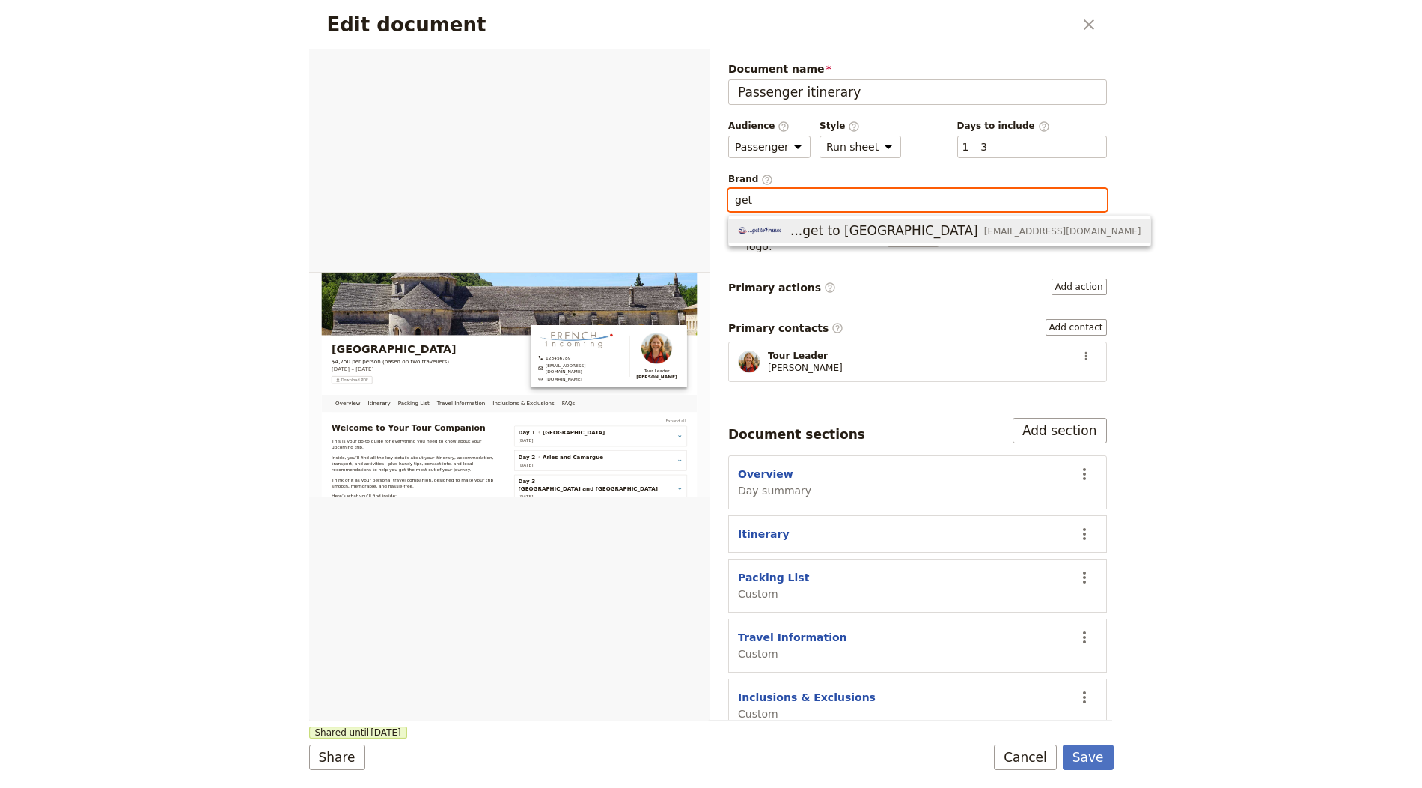
click at [800, 223] on span "...get to France" at bounding box center [885, 231] width 188 height 18
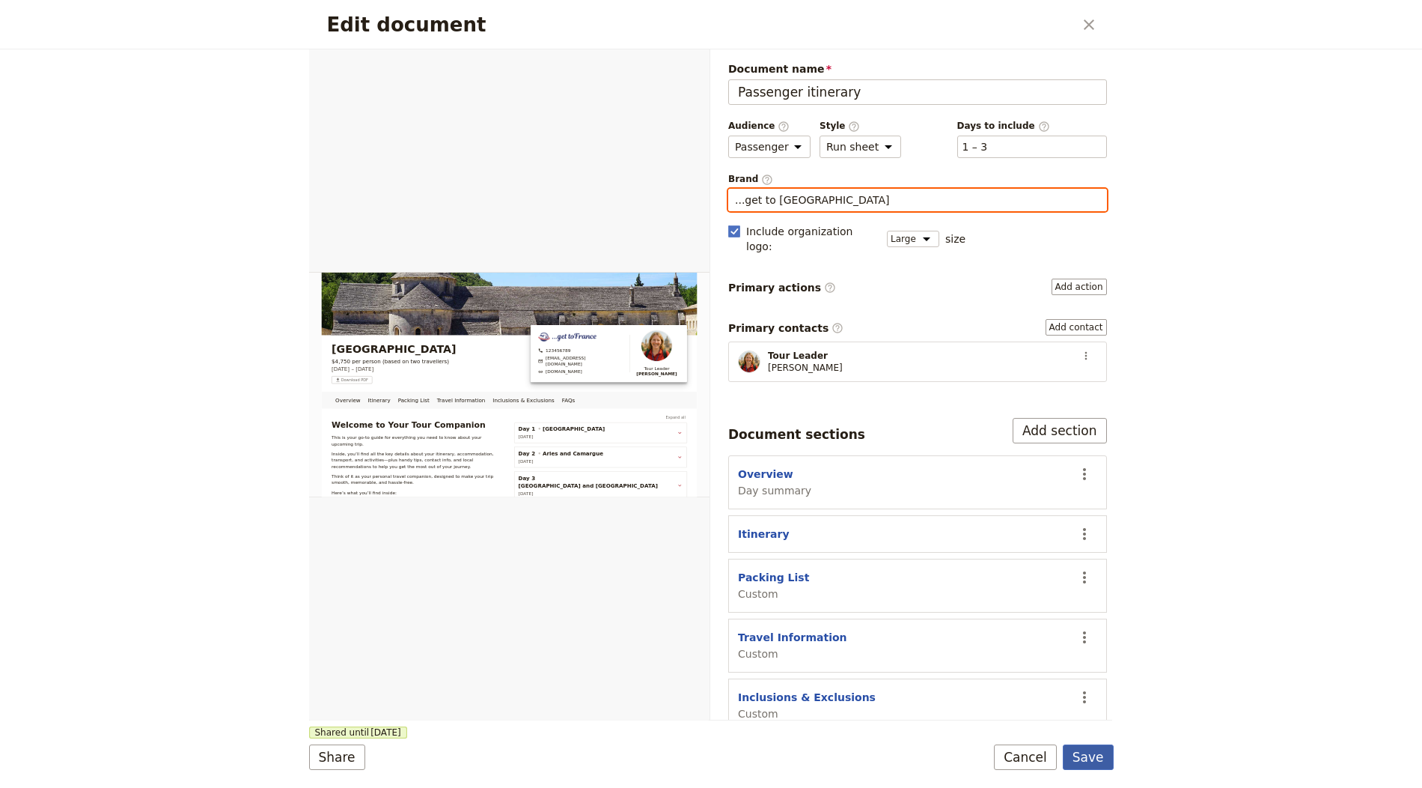
type input "...get to France"
click at [1100, 752] on button "Save" at bounding box center [1088, 756] width 51 height 25
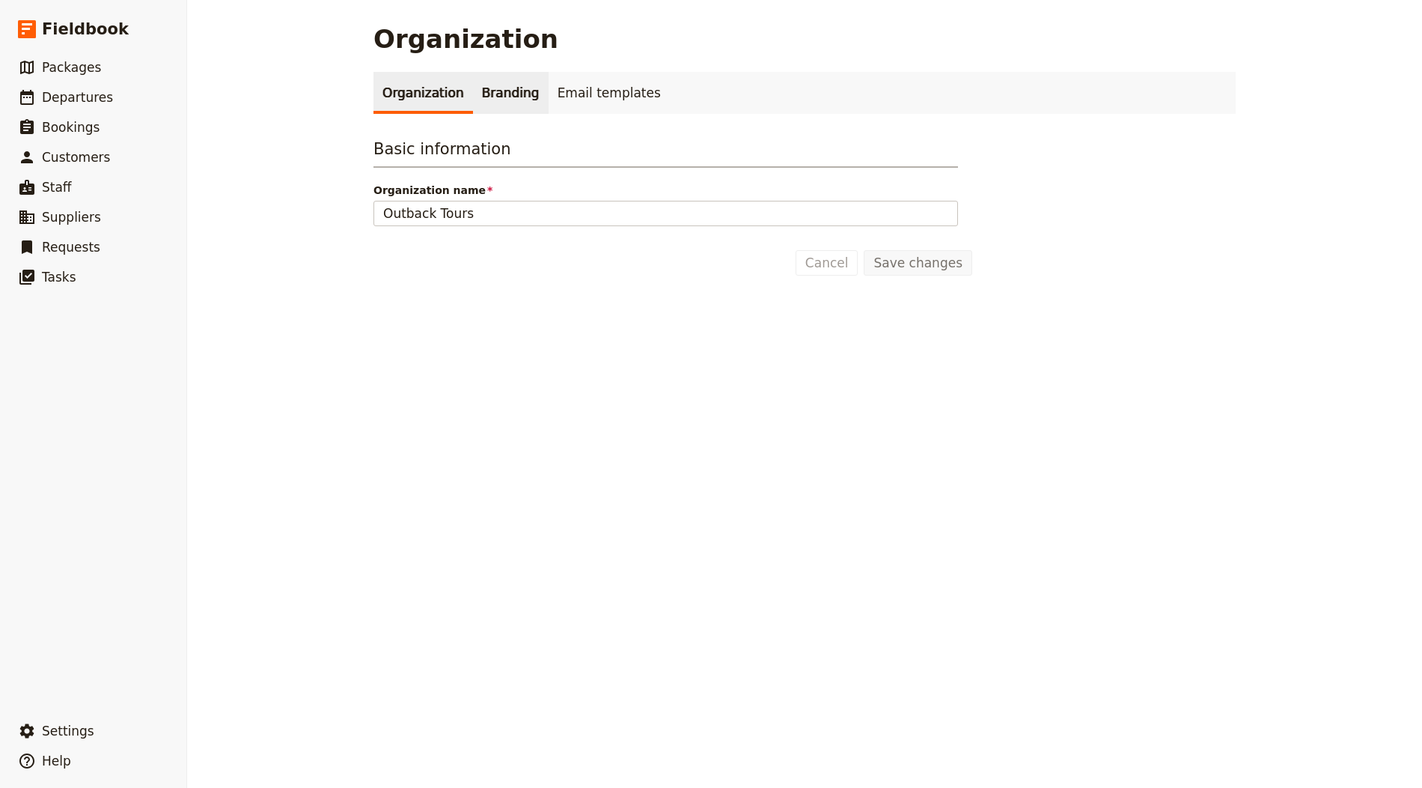
click at [488, 91] on link "Branding" at bounding box center [511, 93] width 76 height 42
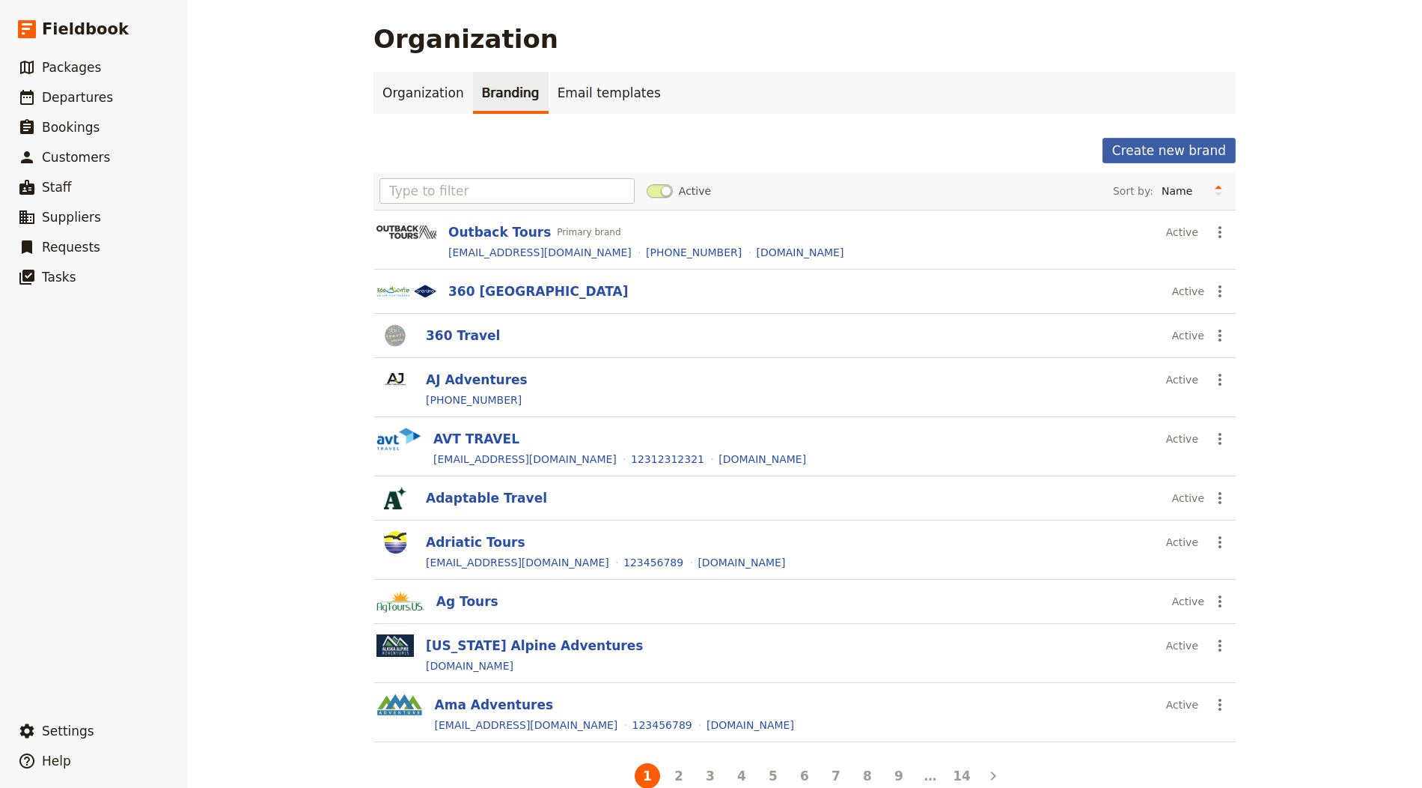
click at [1121, 135] on div "Organization Branding Email templates Create new brand Active Sort by: Name Mos…" at bounding box center [805, 431] width 862 height 719
click at [1160, 146] on button "Create new brand" at bounding box center [1169, 150] width 133 height 25
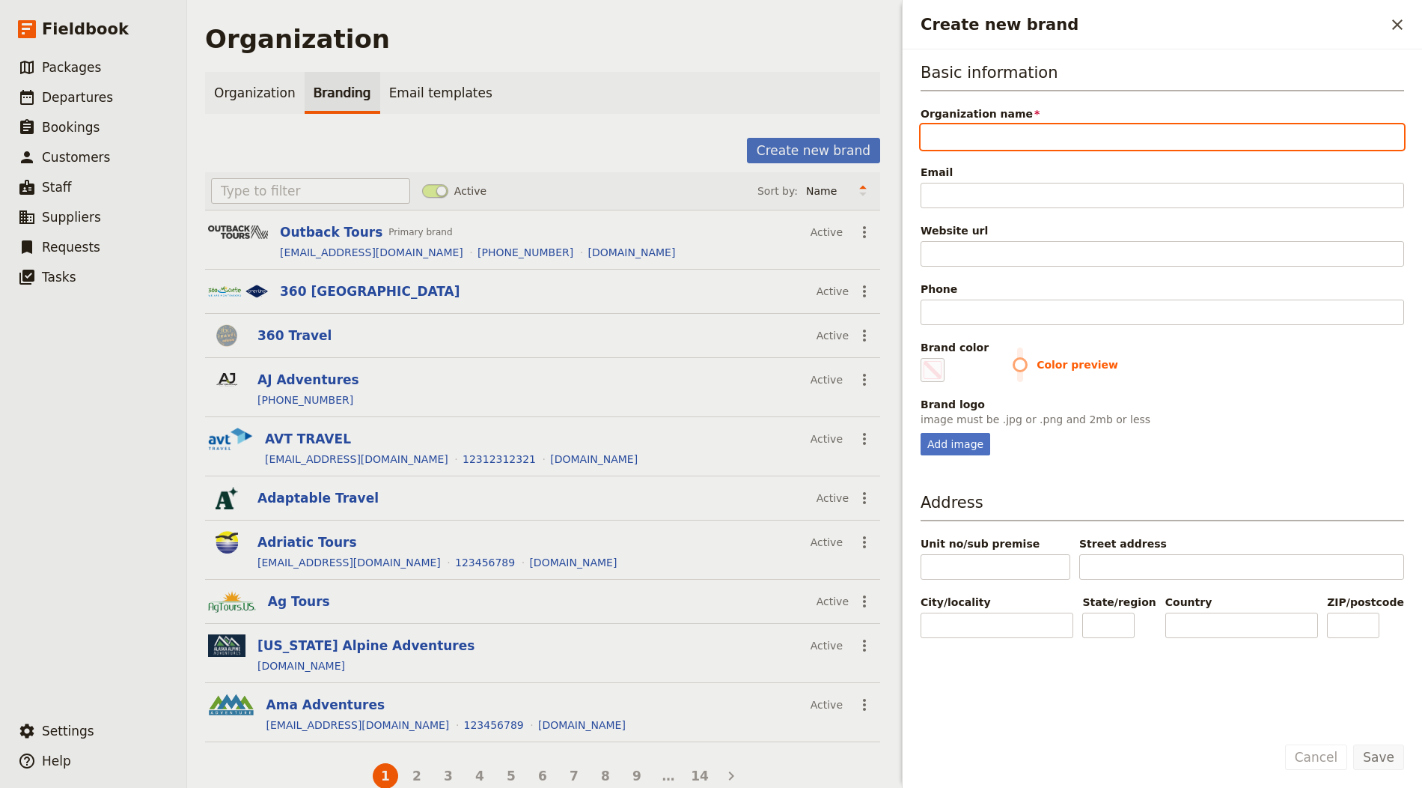
type input "."
type input "#000000"
type input ".."
type input "#000000"
type input "..."
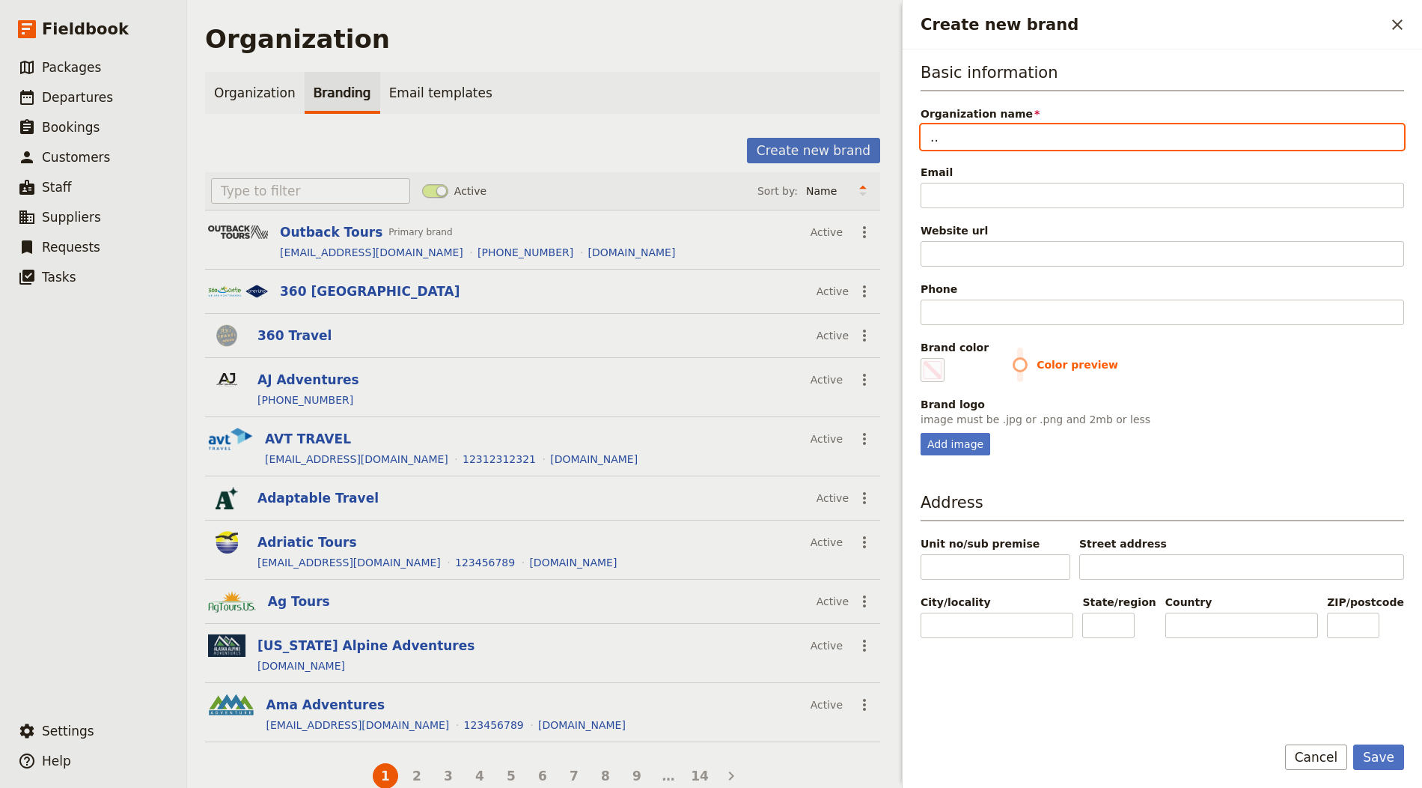
type input "#000000"
type input "...g"
type input "#000000"
type input "...ge"
type input "#000000"
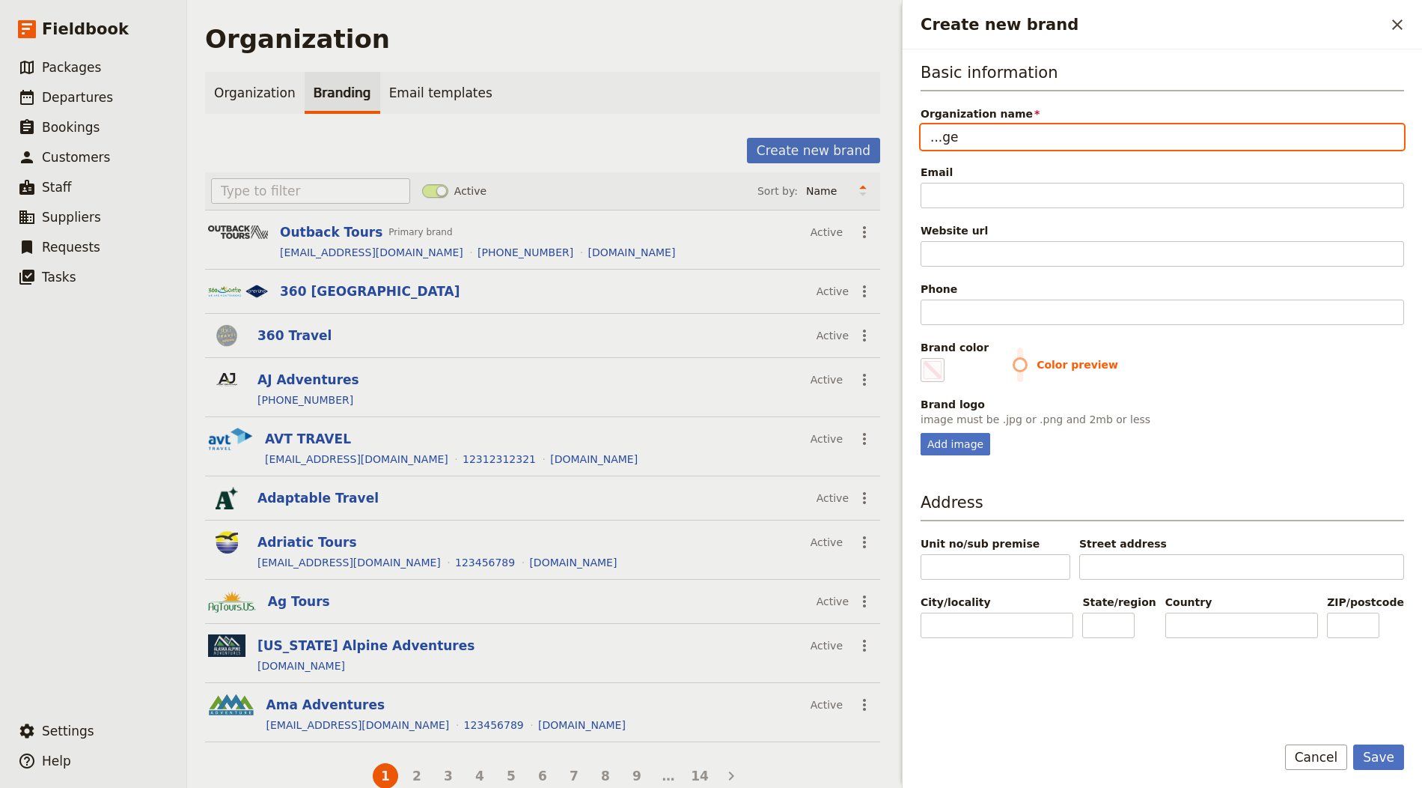
type input "...get"
type input "#000000"
type input "...get"
type input "#000000"
type input "...get t"
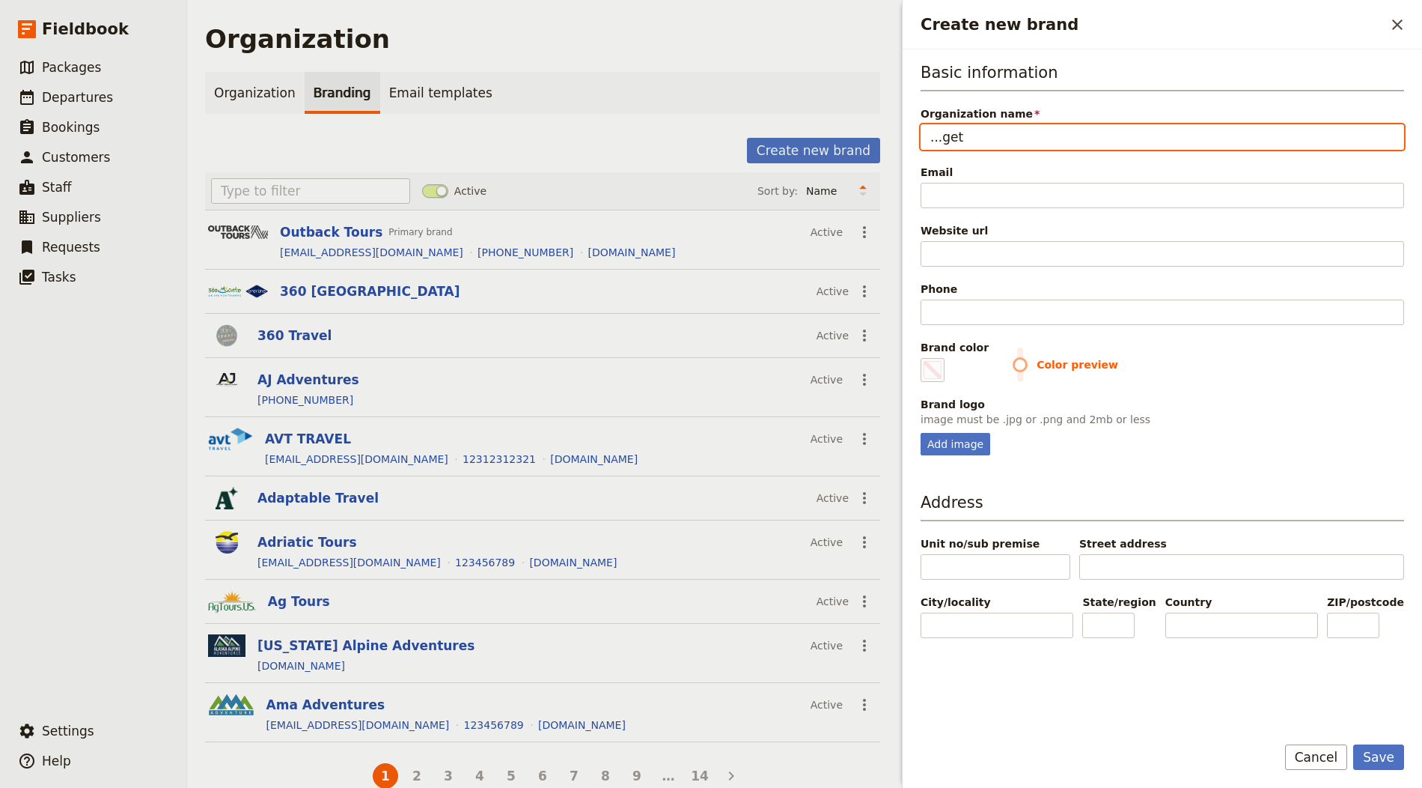
type input "#000000"
type input "...get to"
type input "#000000"
type input "...get to"
type input "#000000"
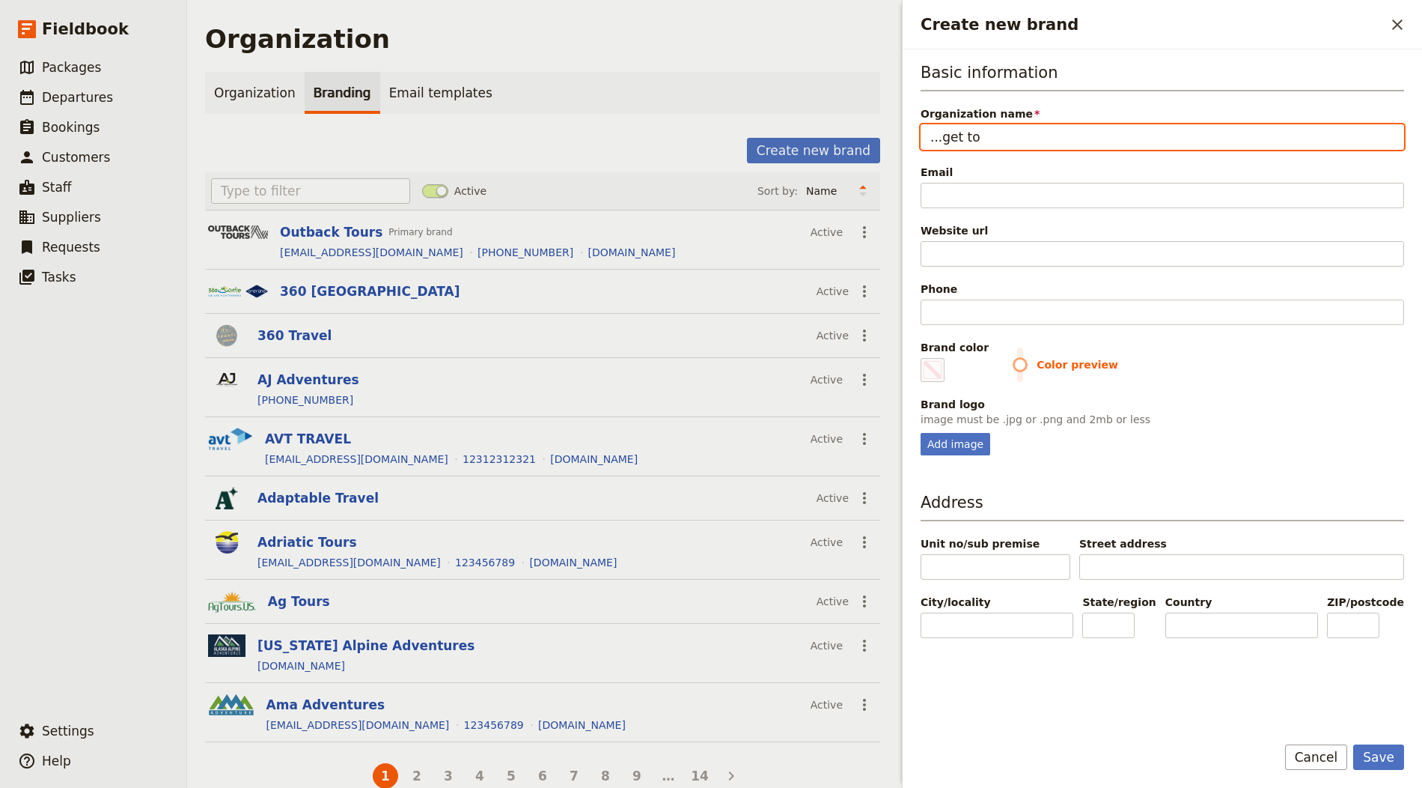
type input "...get to f"
type input "#000000"
type input "...get to fr"
type input "#000000"
type input "...get to fra"
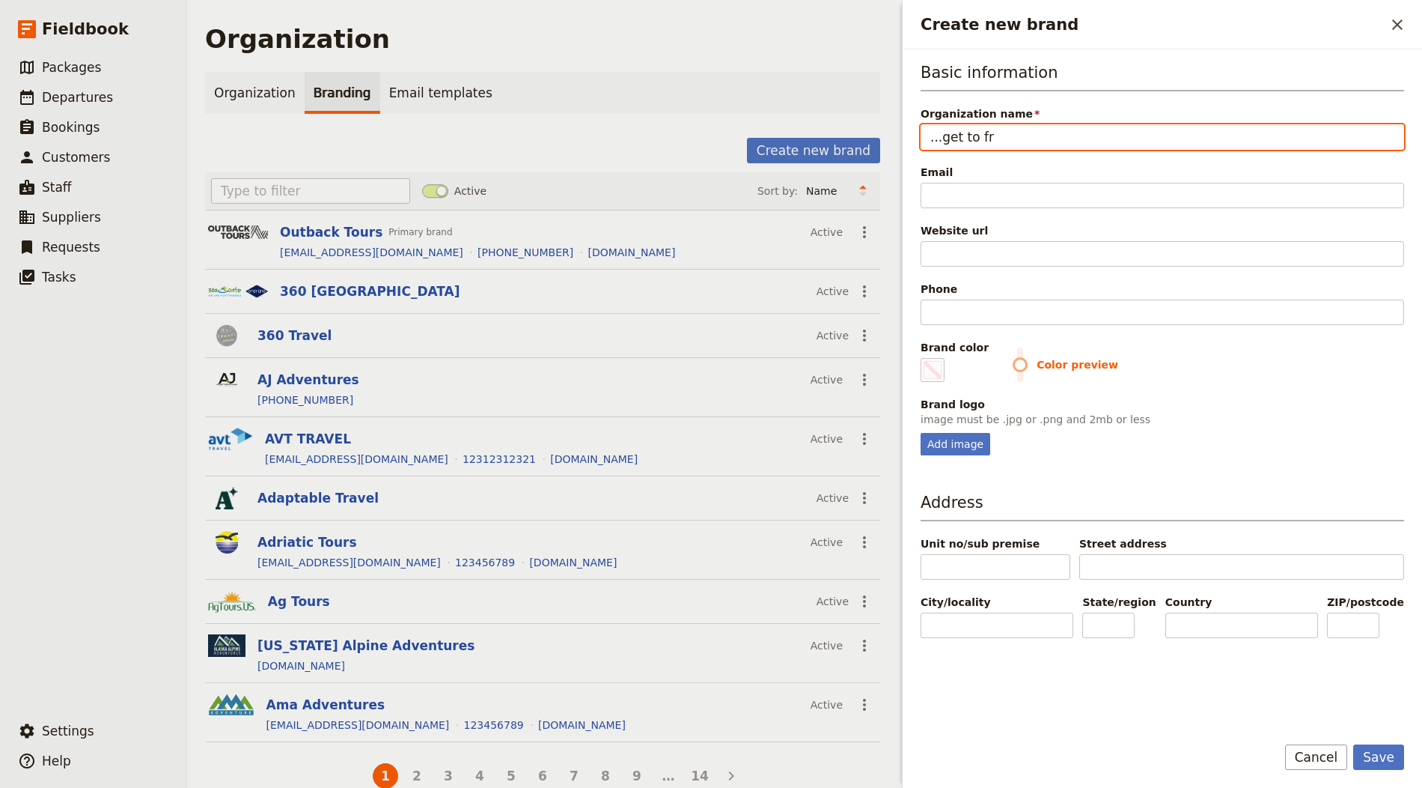
type input "#000000"
type input "...get to fran"
type input "#000000"
type input "...get to franc"
type input "#000000"
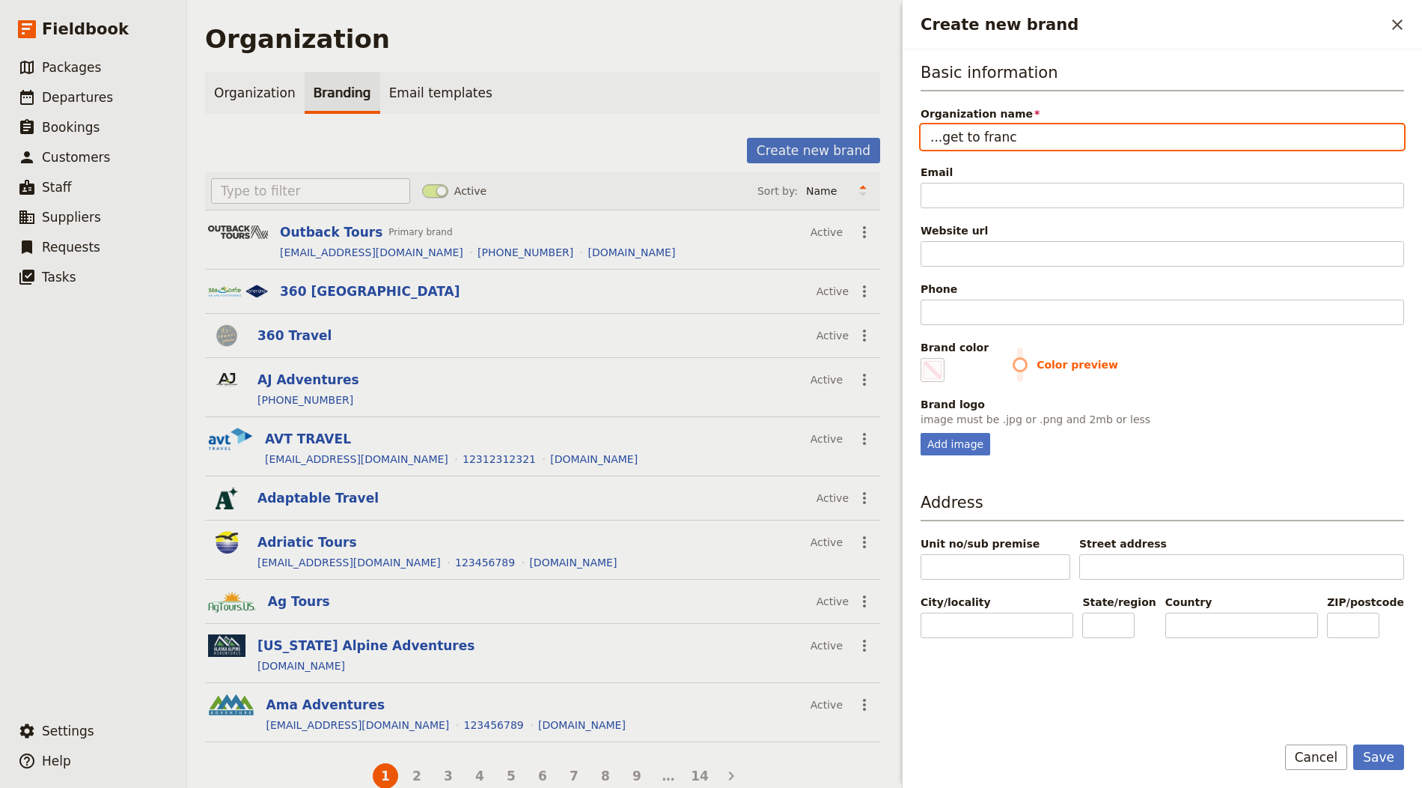
type input "...get to france"
type input "#000000"
type input "...get to franc"
type input "#000000"
type input "...get to fran"
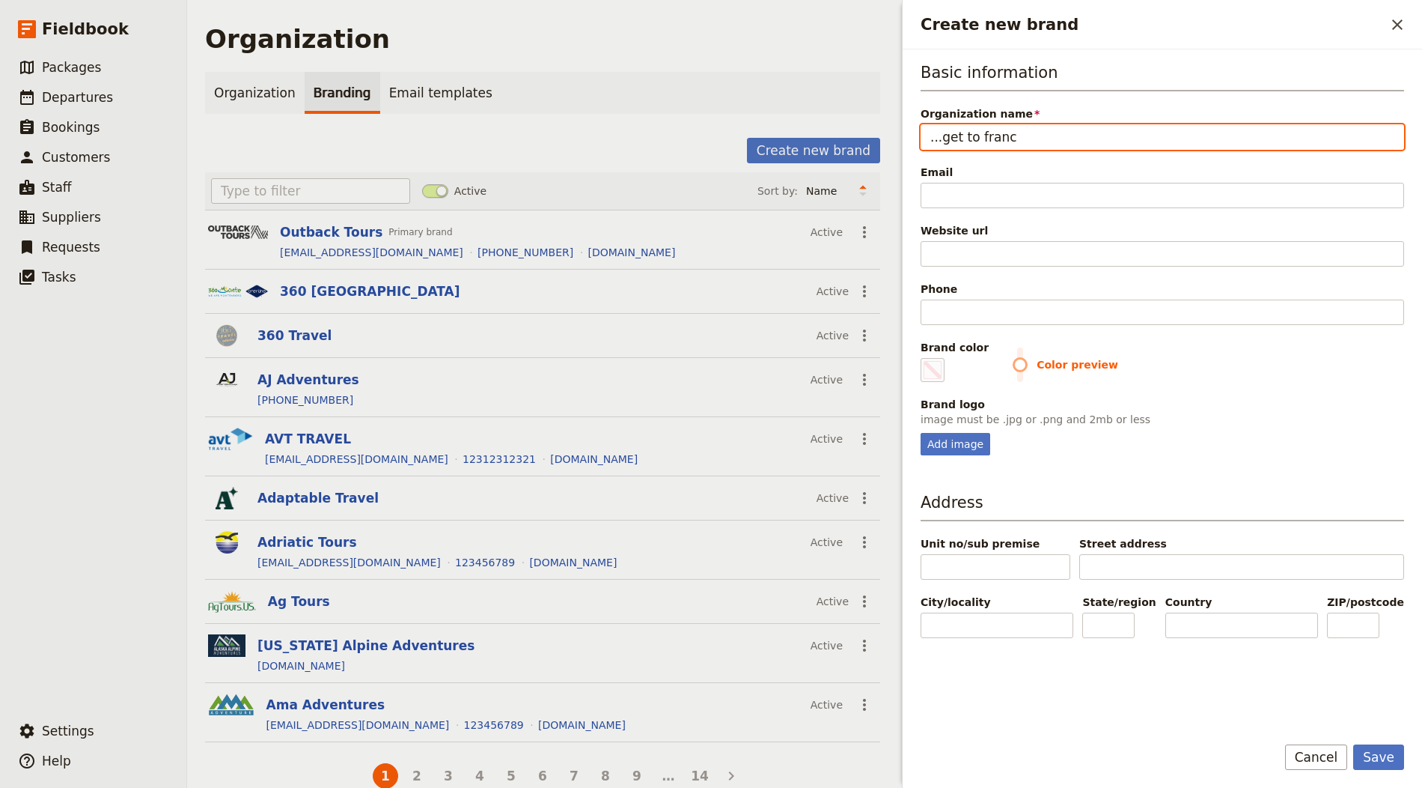
type input "#000000"
type input "...get to fra"
type input "#000000"
type input "...get to fr"
type input "#000000"
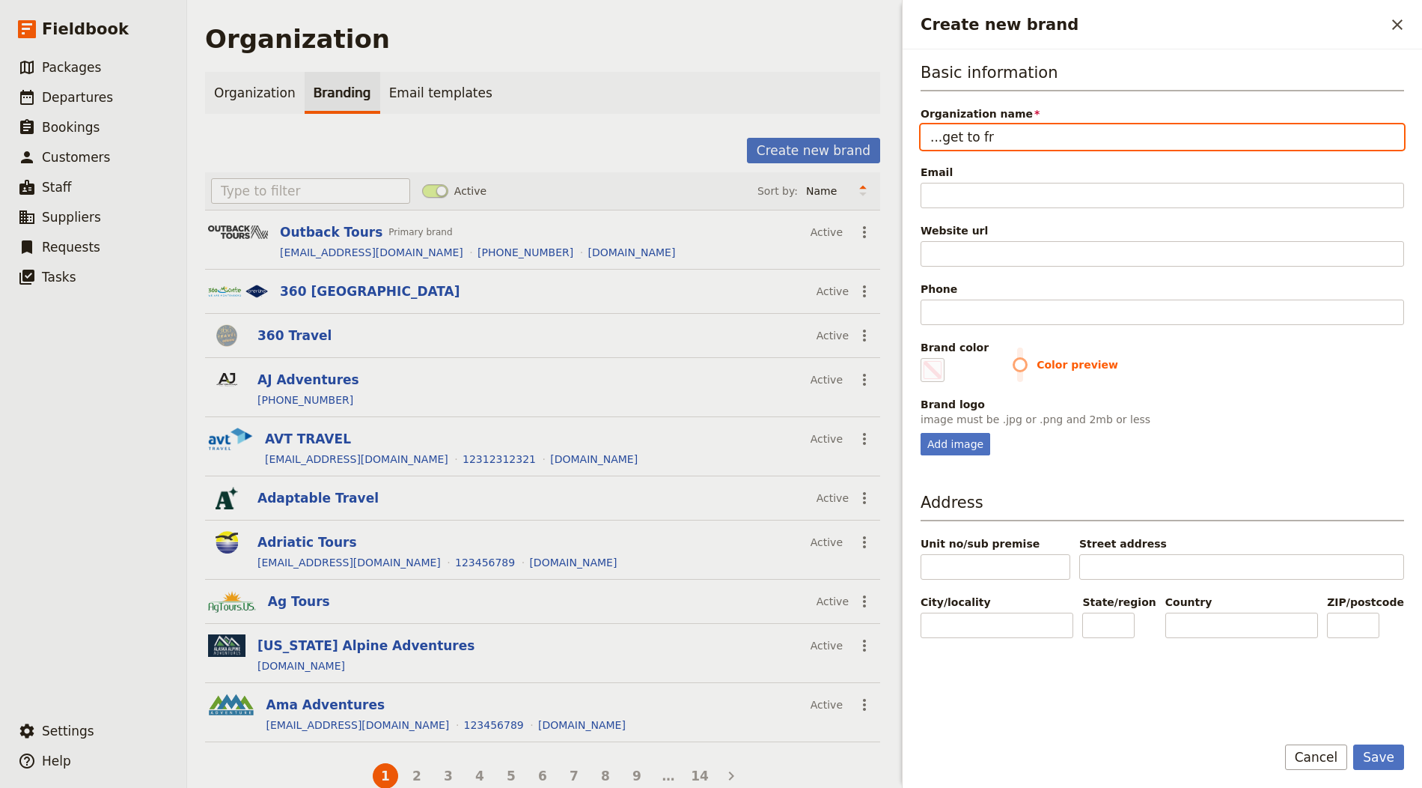
type input "...get to f"
type input "#000000"
type input "...get to"
type input "#000000"
type input "...get to F"
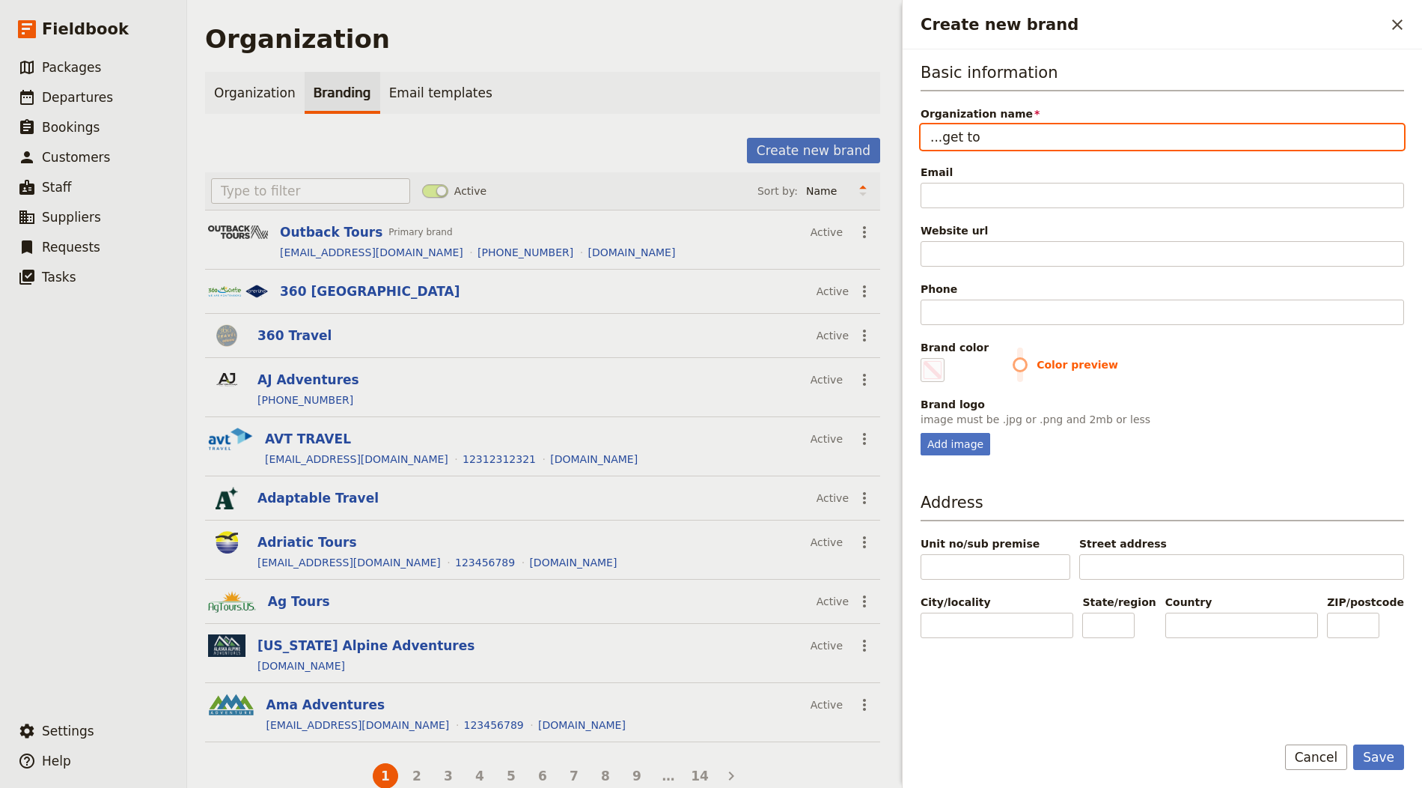
type input "#000000"
type input "...get to Fr"
type input "#000000"
type input "...get to Frt"
type input "#000000"
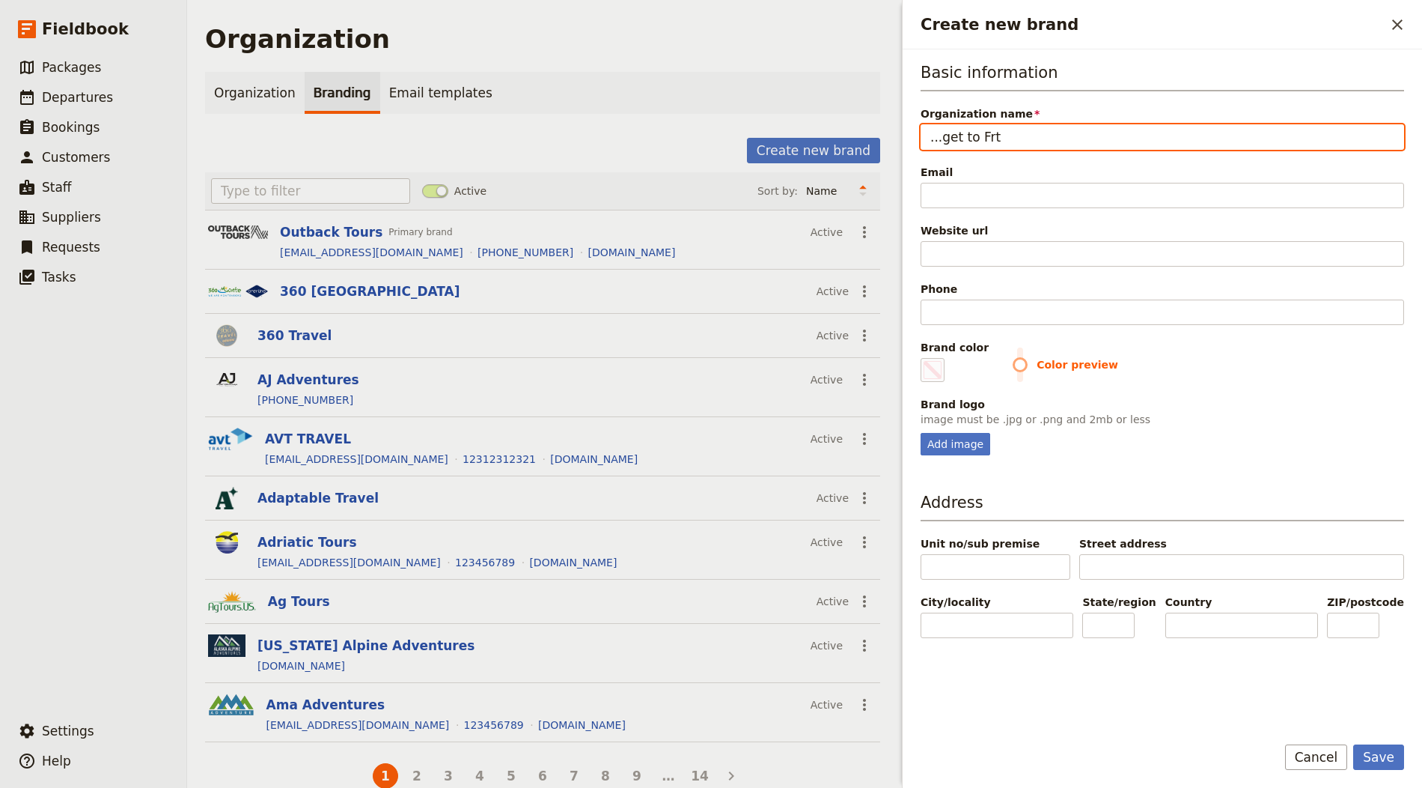
type input "...get to Frta"
type input "#000000"
type input "...get to Frtan"
type input "#000000"
type input "...get to Frtanm"
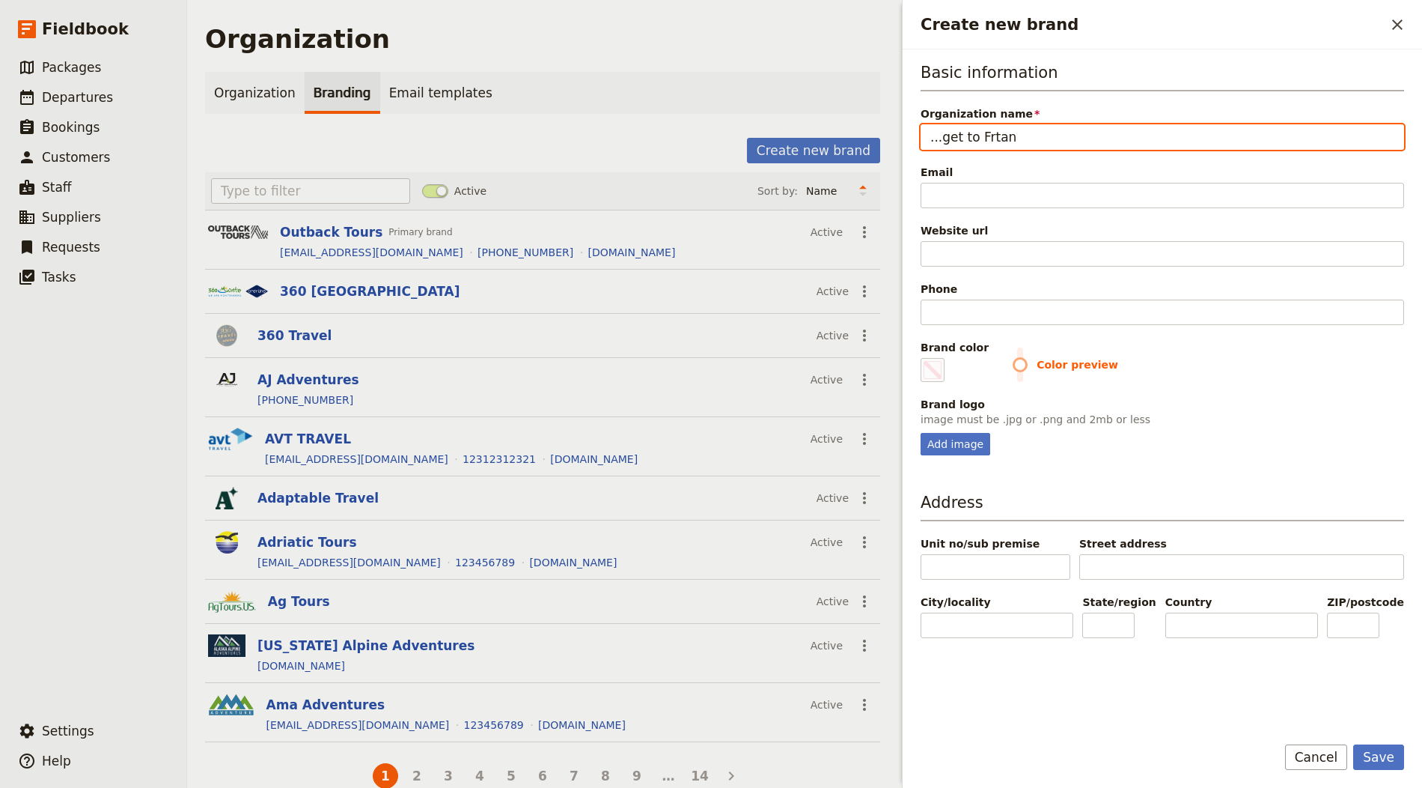
type input "#000000"
type input "...get to Frtanmc"
type input "#000000"
type input "...get to Frtanmce"
type input "#000000"
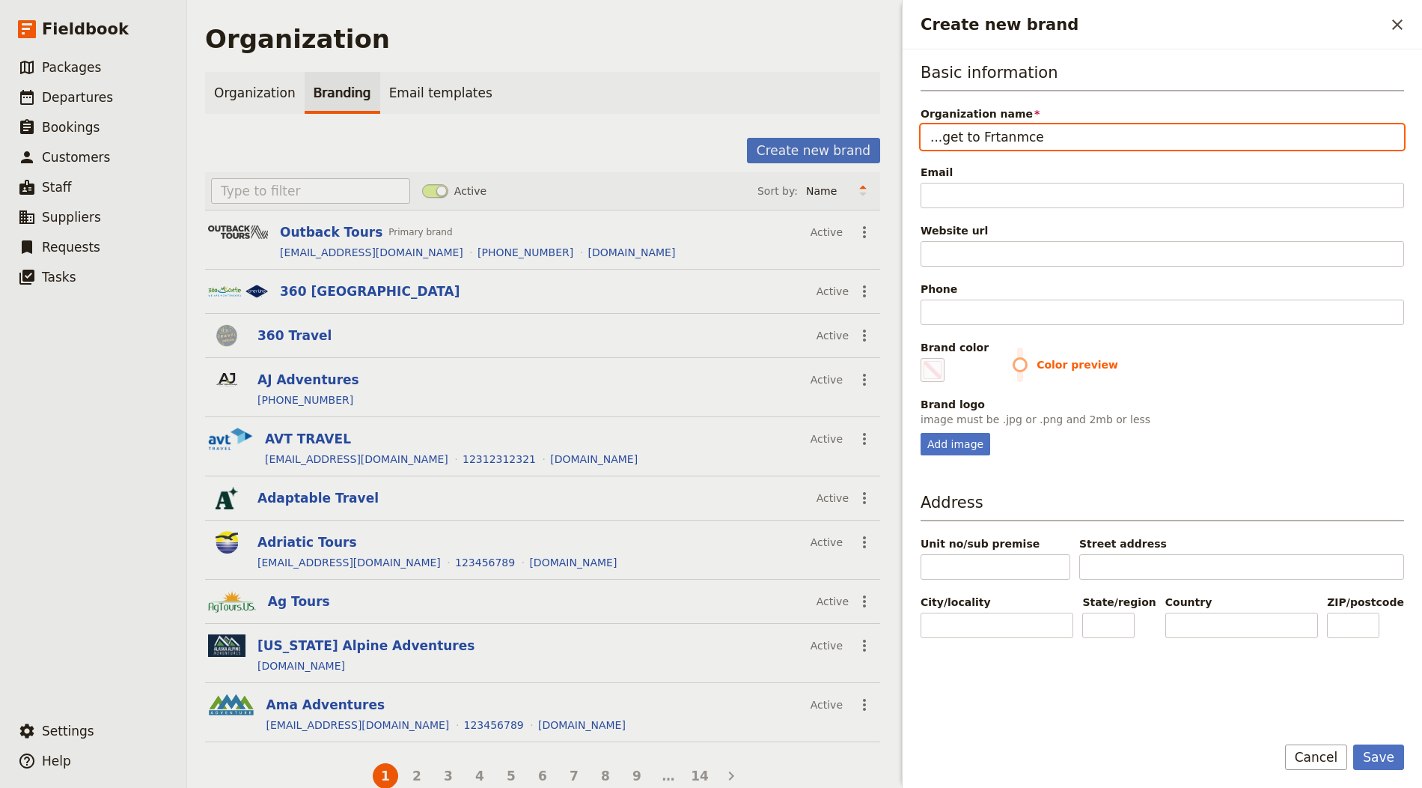
type input "...get to Frtanmc"
type input "#000000"
type input "...get to Frtanm"
type input "#000000"
type input "...get to Frtan"
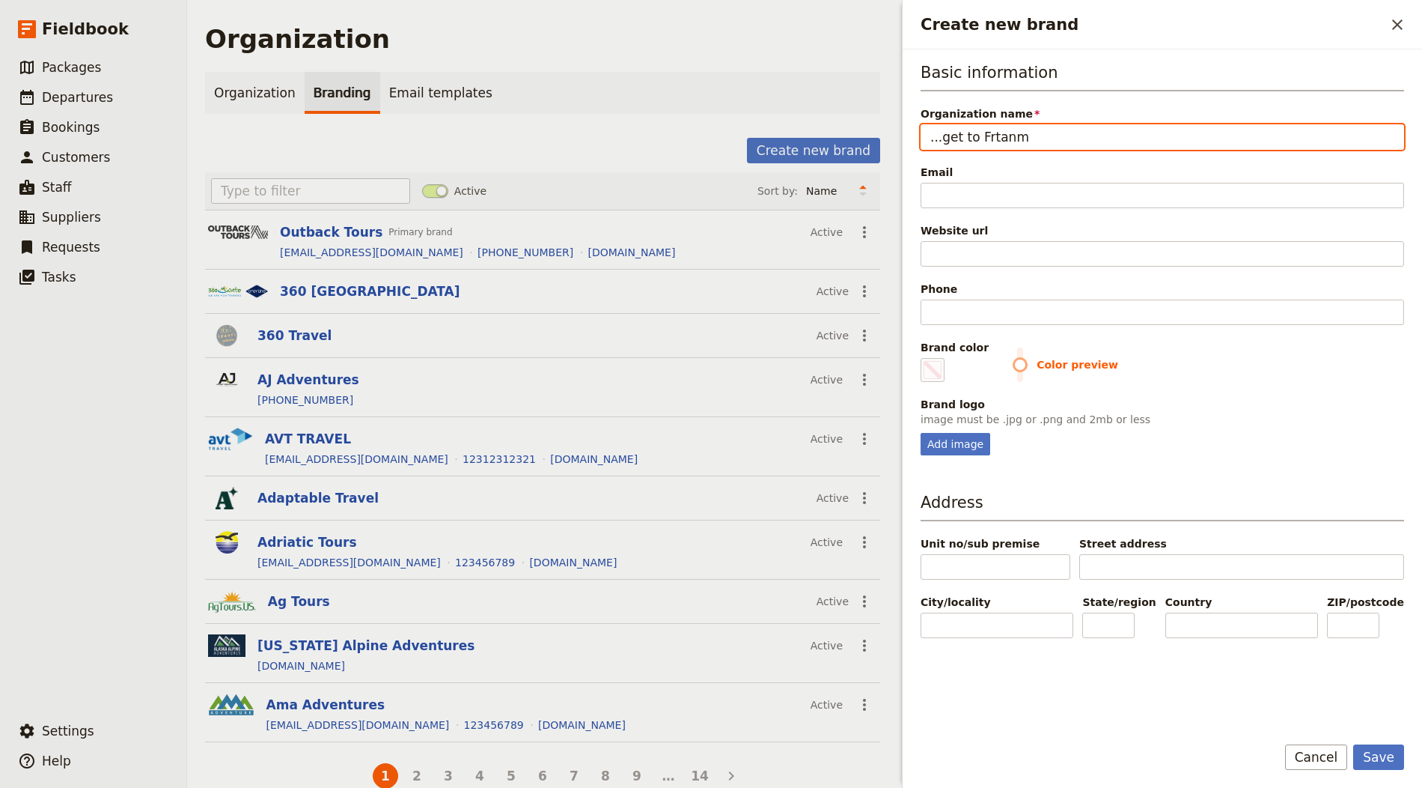
type input "#000000"
type input "...get to Frta"
type input "#000000"
type input "...get to Frt"
type input "#000000"
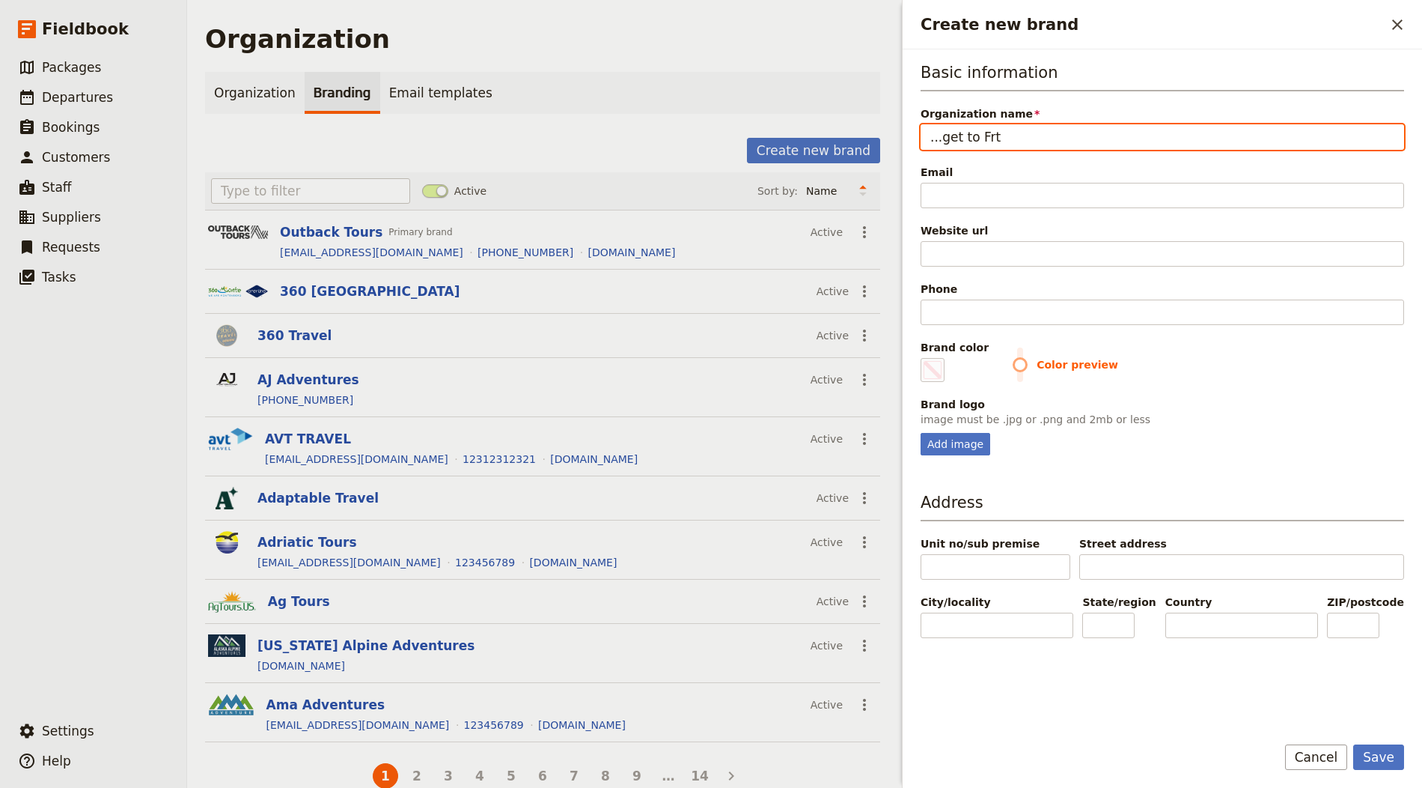
type input "...get to Fr"
type input "#000000"
type input "...get to Fra"
type input "#000000"
type input "...get to Fran"
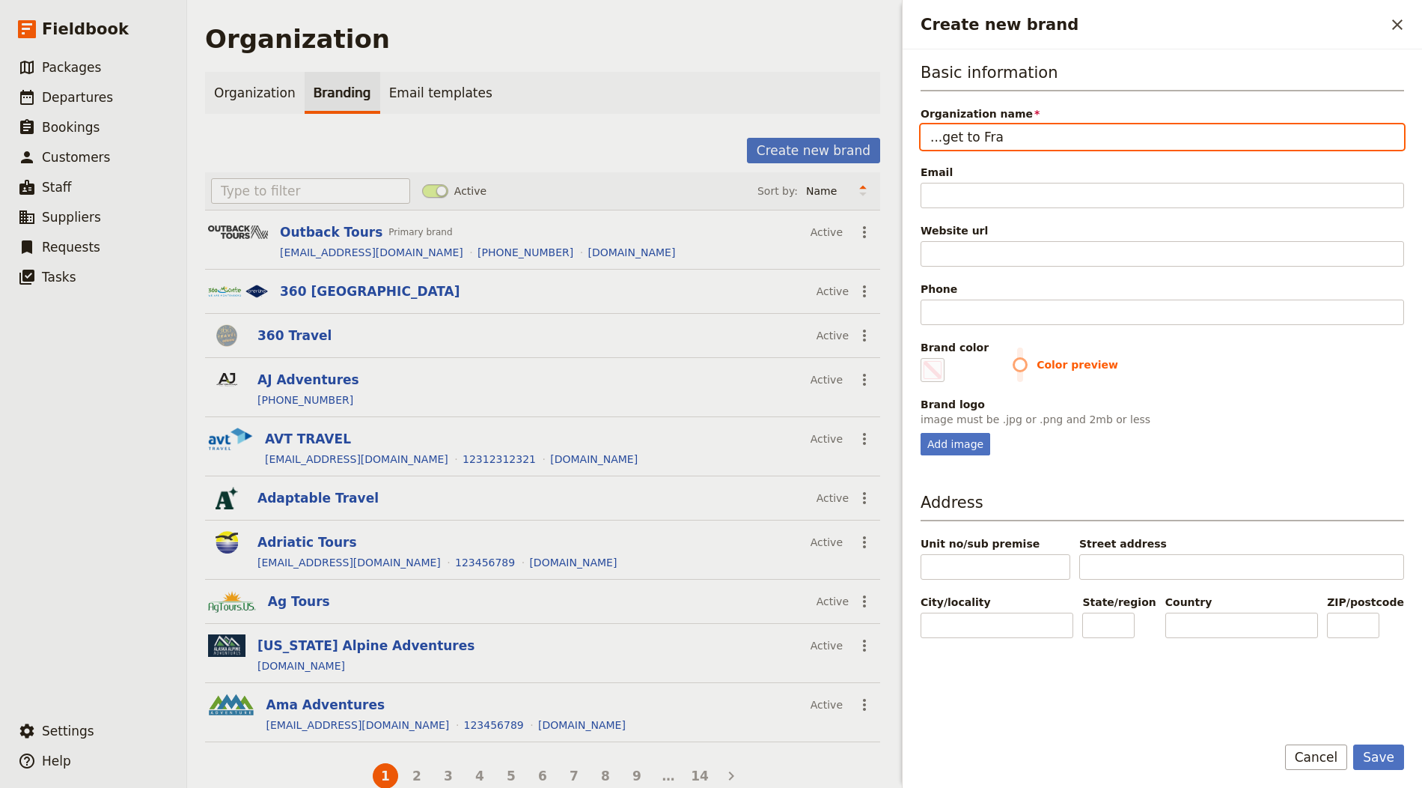
type input "#000000"
type input "...get to Franc"
type input "#000000"
type input "...get to [GEOGRAPHIC_DATA]"
type input "#000000"
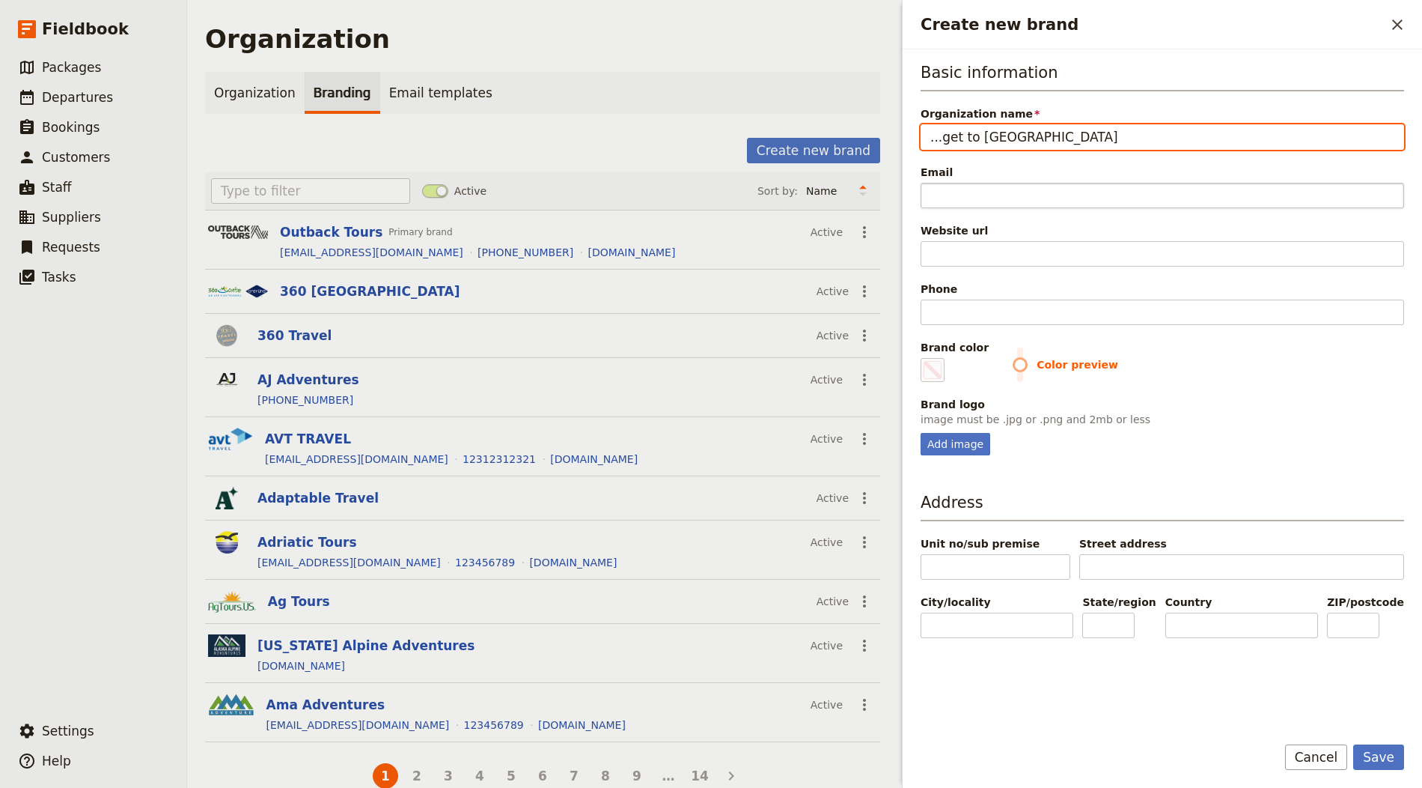
type input "...get to [GEOGRAPHIC_DATA]"
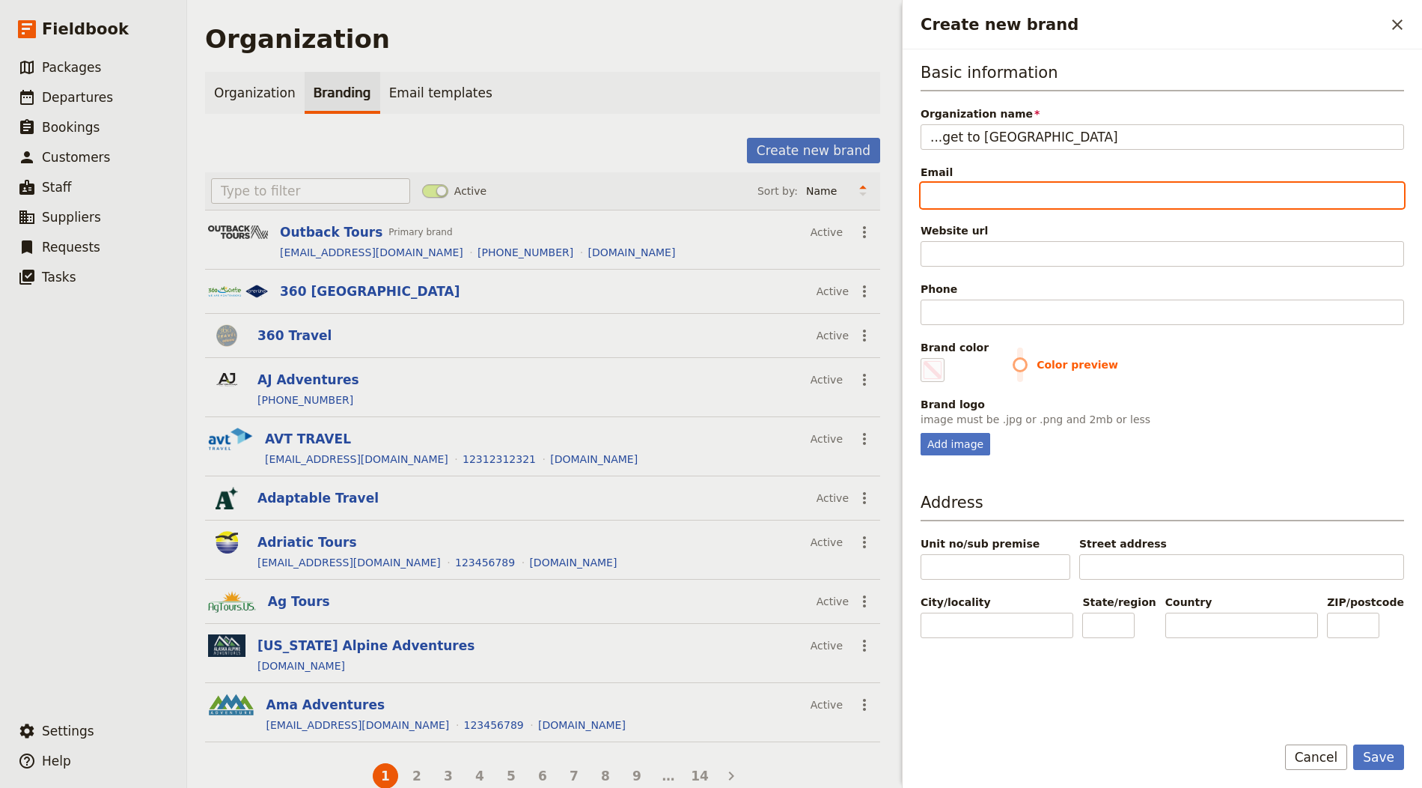
click at [1002, 183] on input "Email" at bounding box center [1163, 195] width 484 height 25
paste input "http://www.get-to-france.com/"
type input "http://www.get-to-france.com/"
type input "#000000"
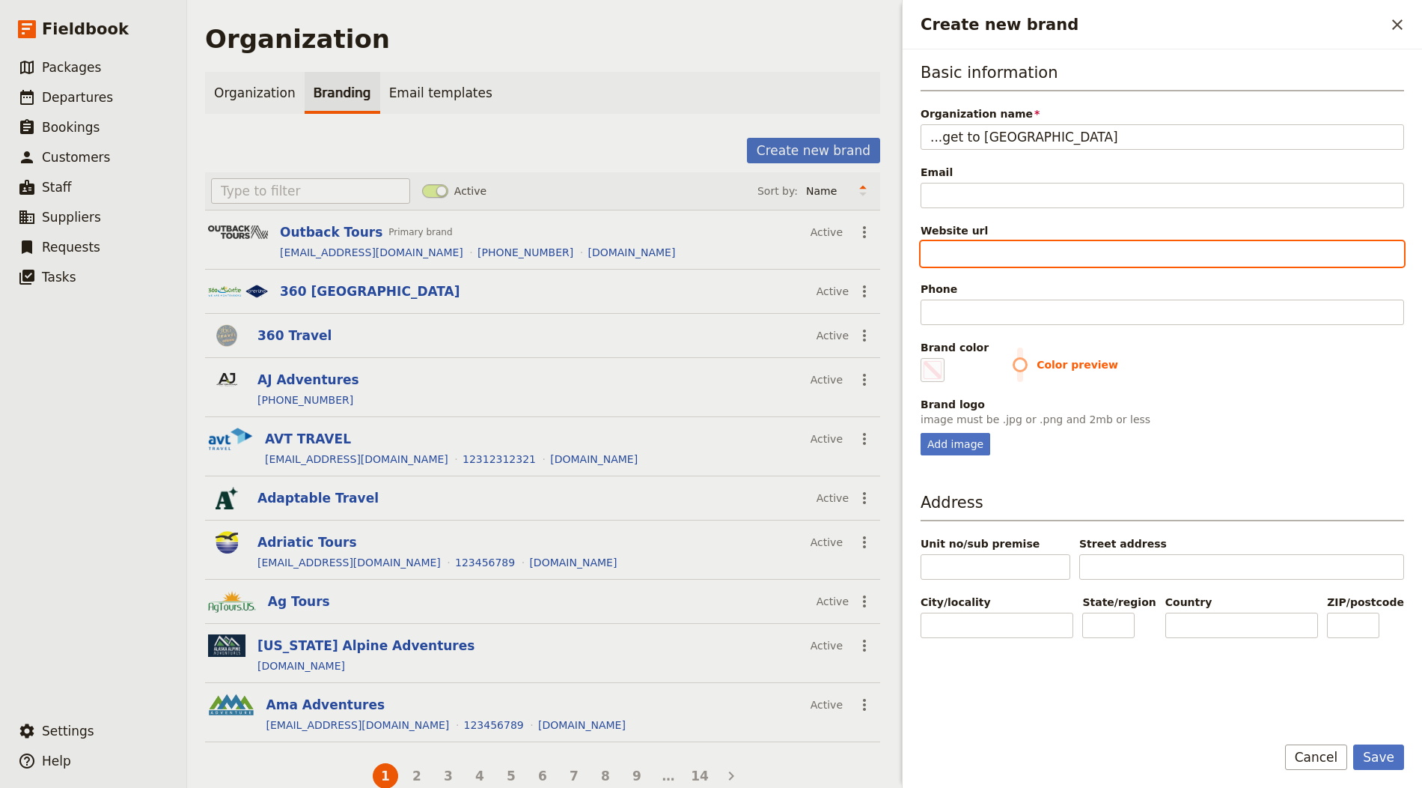
click at [1025, 248] on input "Website url" at bounding box center [1163, 253] width 484 height 25
paste input "http://www.get-to-france.com/"
type input "http://www.get-to-france.com/"
type input "#000000"
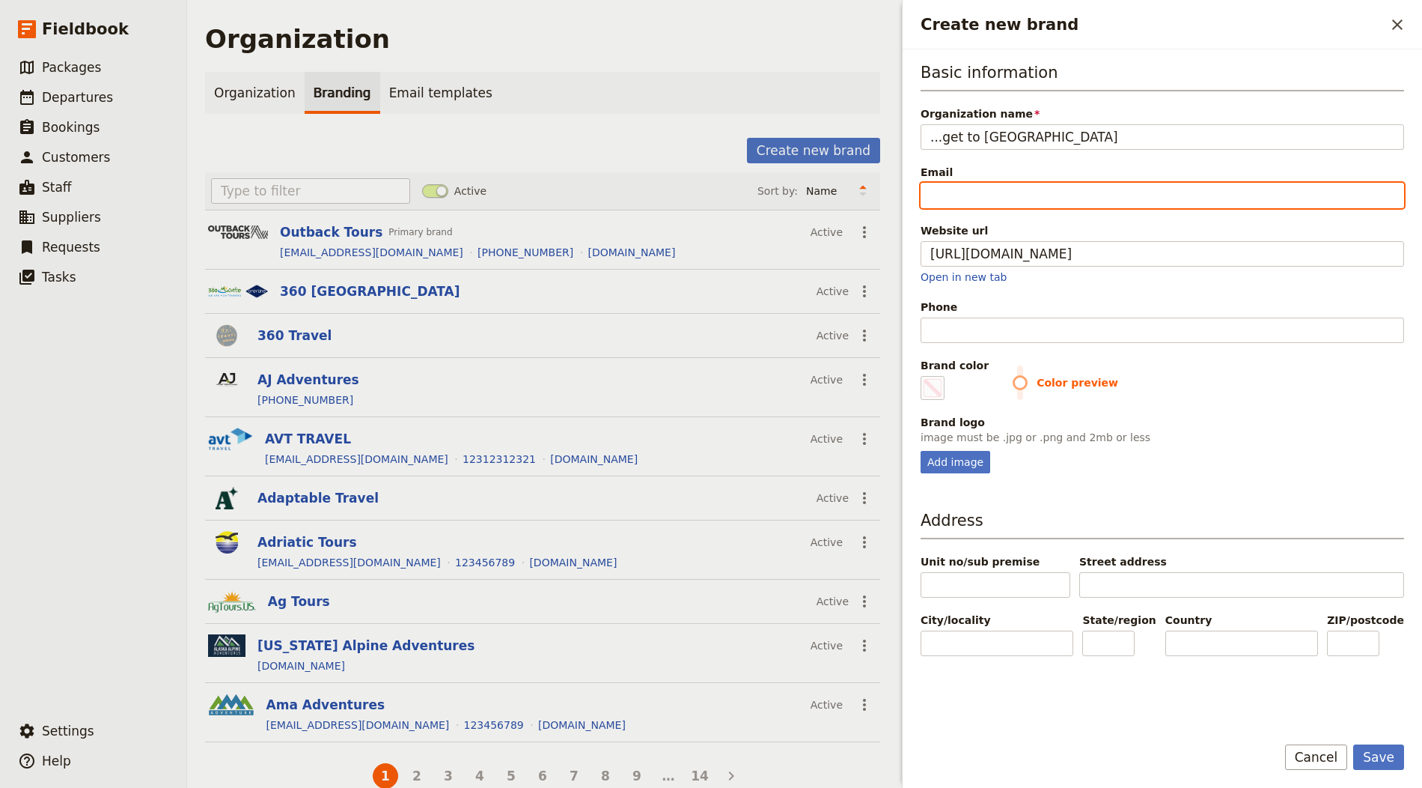
type input "http://www.get-to-france.com"
type input "#000000"
click at [961, 189] on input "Email" at bounding box center [1163, 195] width 484 height 25
type input "i"
type input "#000000"
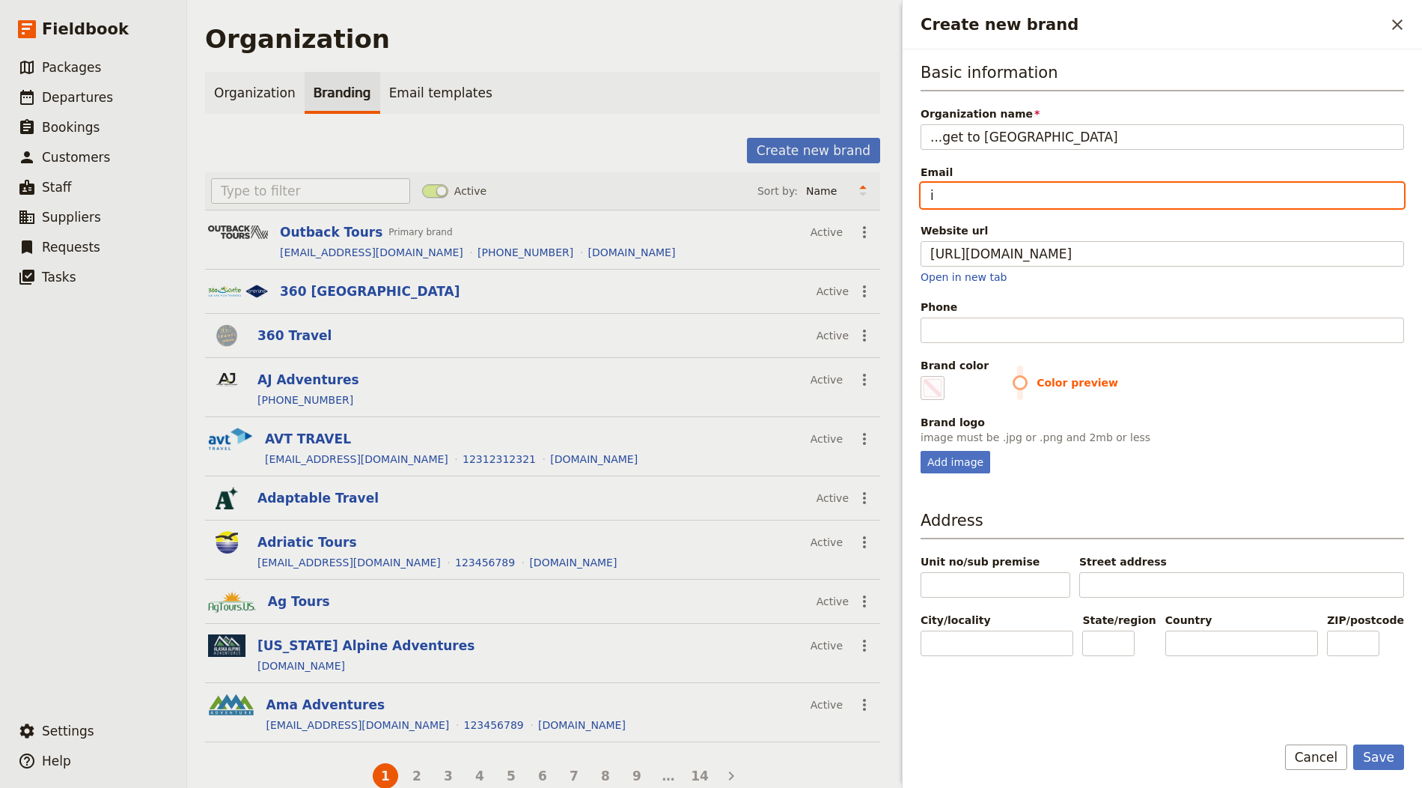
type input "in"
type input "#000000"
type input "inf"
type input "#000000"
type input "info"
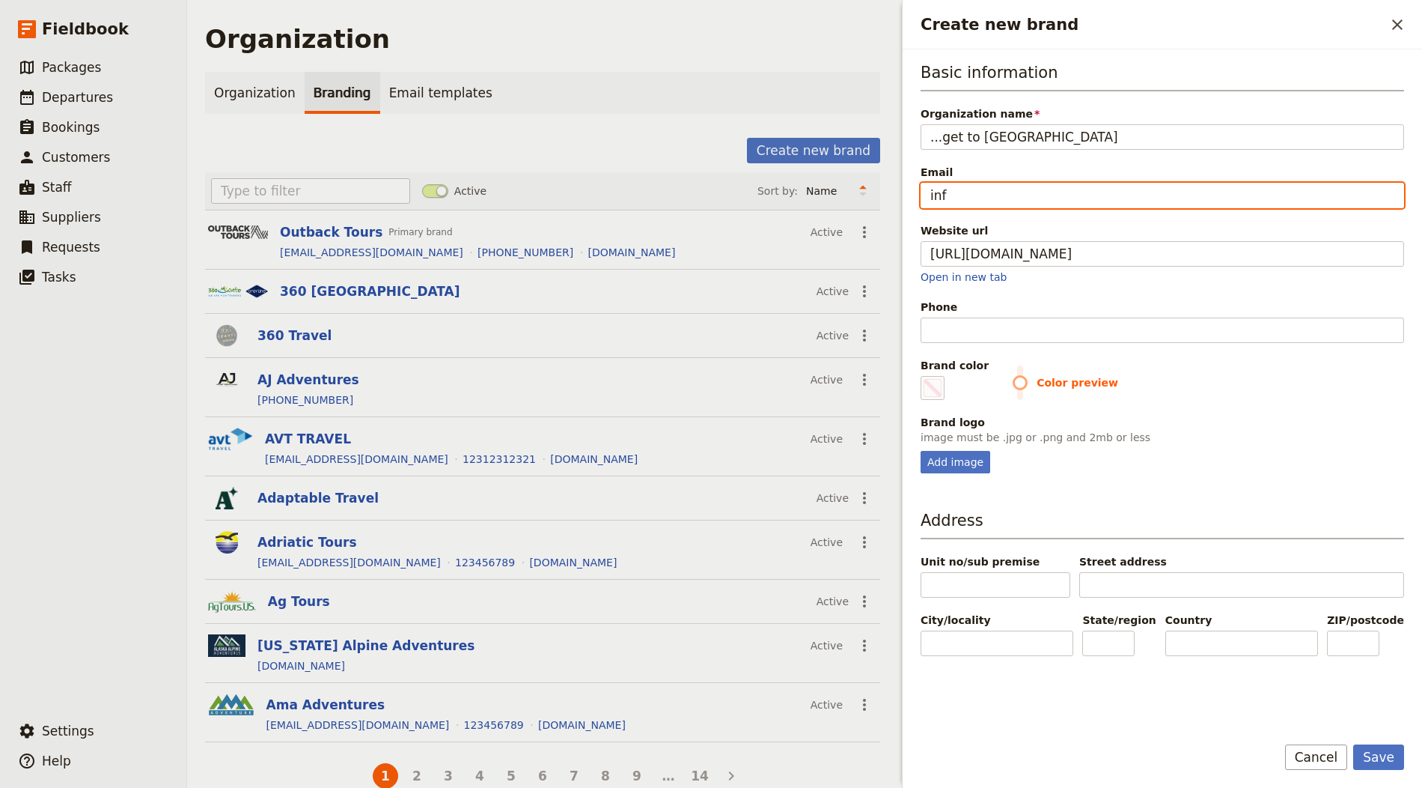
type input "#000000"
type input "info@"
type input "#000000"
type input "info@g"
type input "#000000"
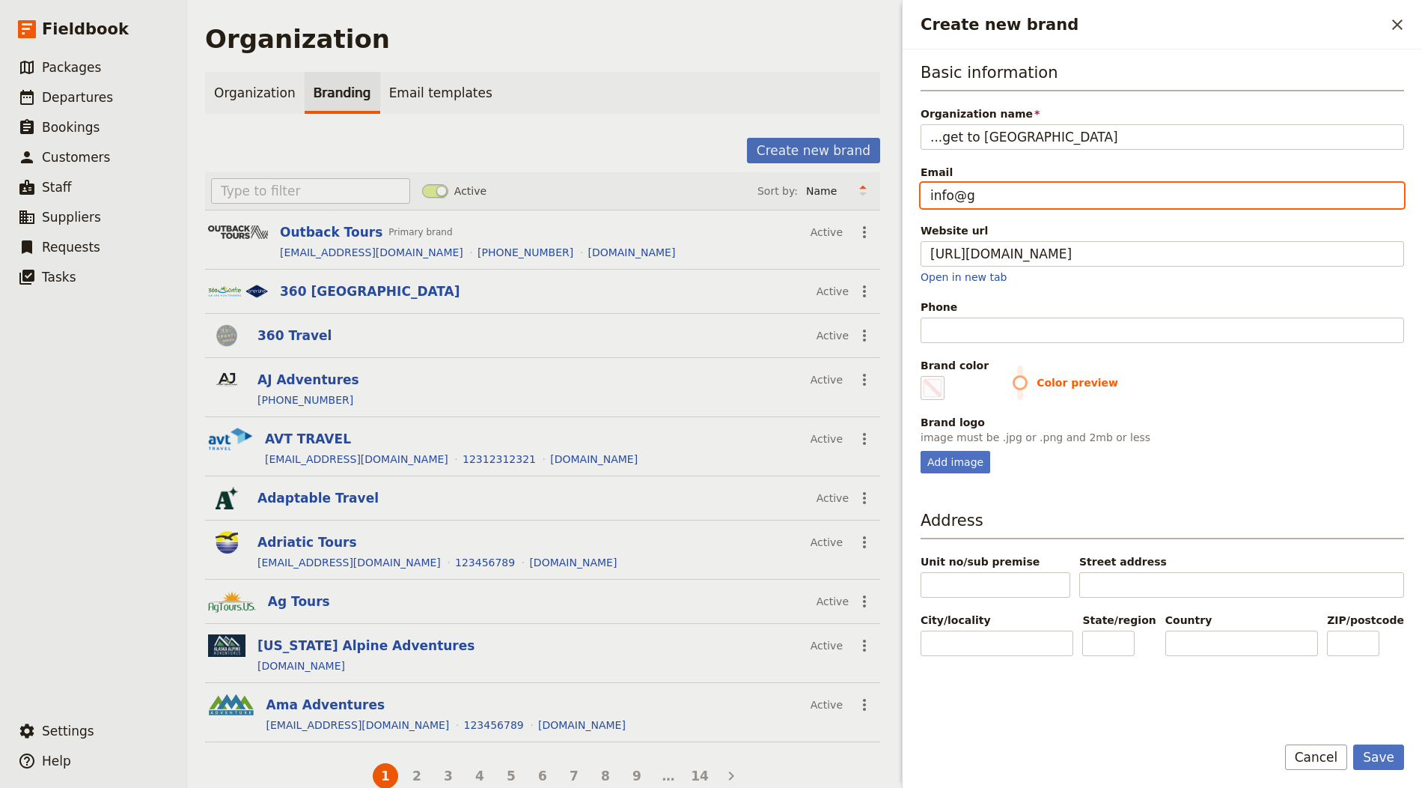
type input "info@ge"
type input "#000000"
type input "info@get"
type input "#000000"
type input "info@get-"
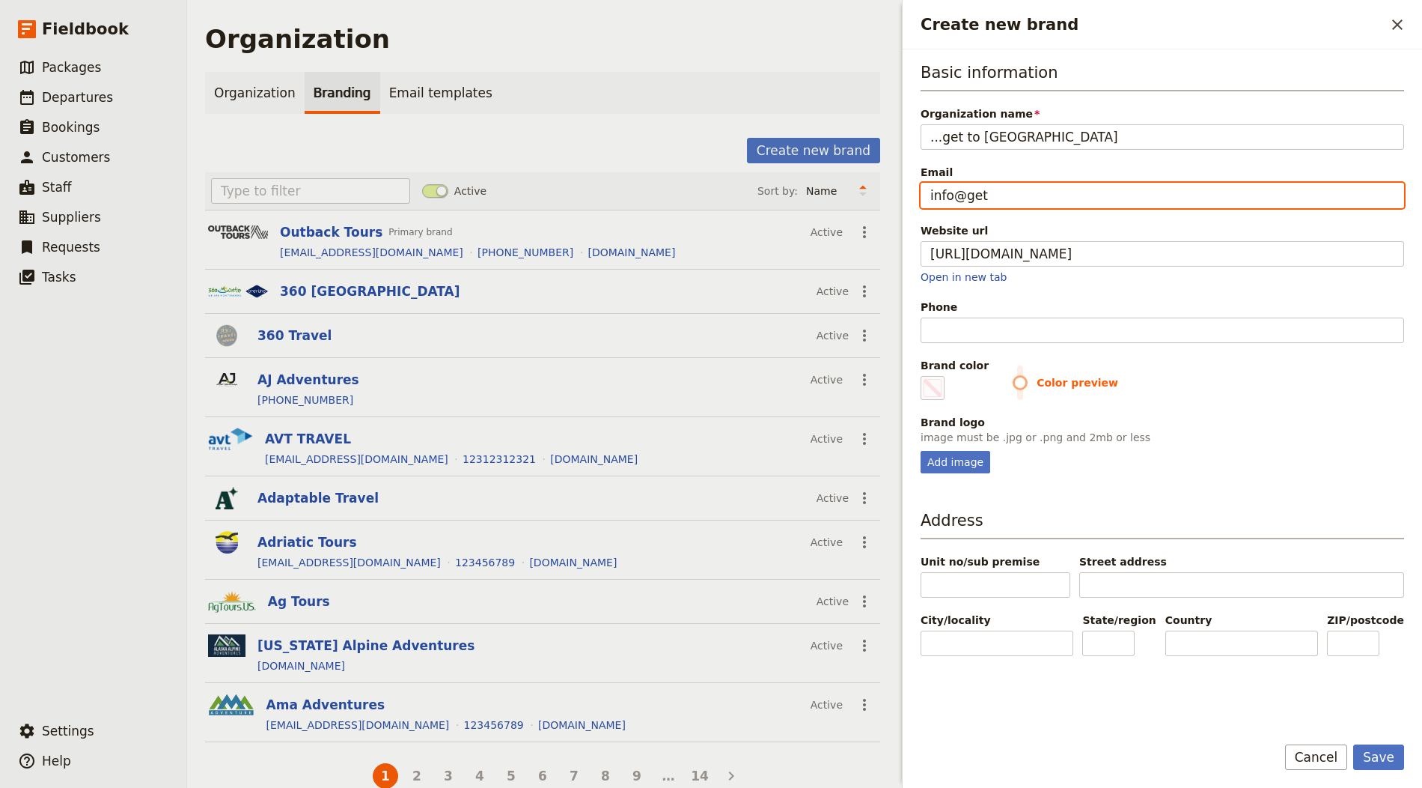
type input "#000000"
type input "info@get-t"
type input "#000000"
type input "info@get-to"
type input "#000000"
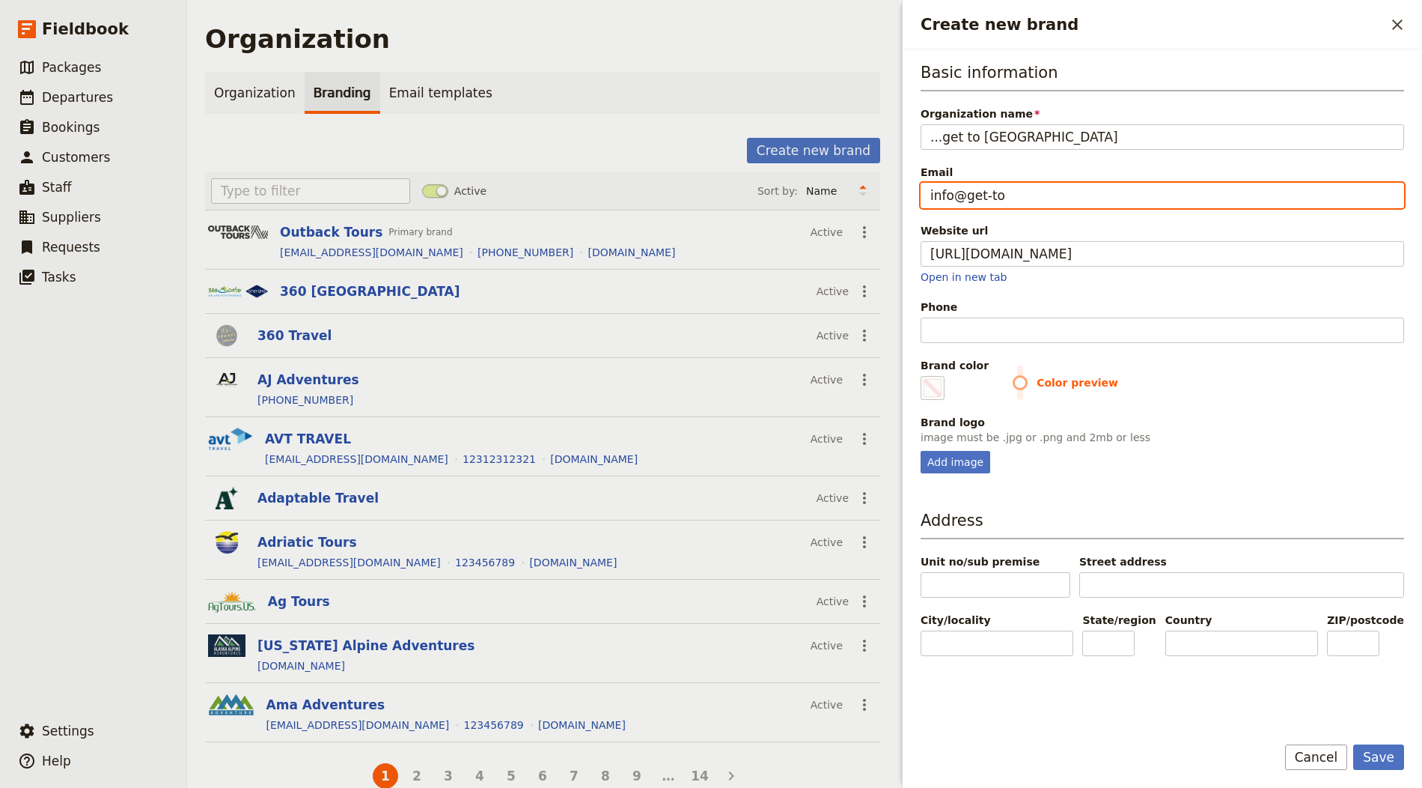
type input "info@get-to-"
type input "#000000"
type input "info@get-to-f"
type input "#000000"
type input "info@get-to-fr"
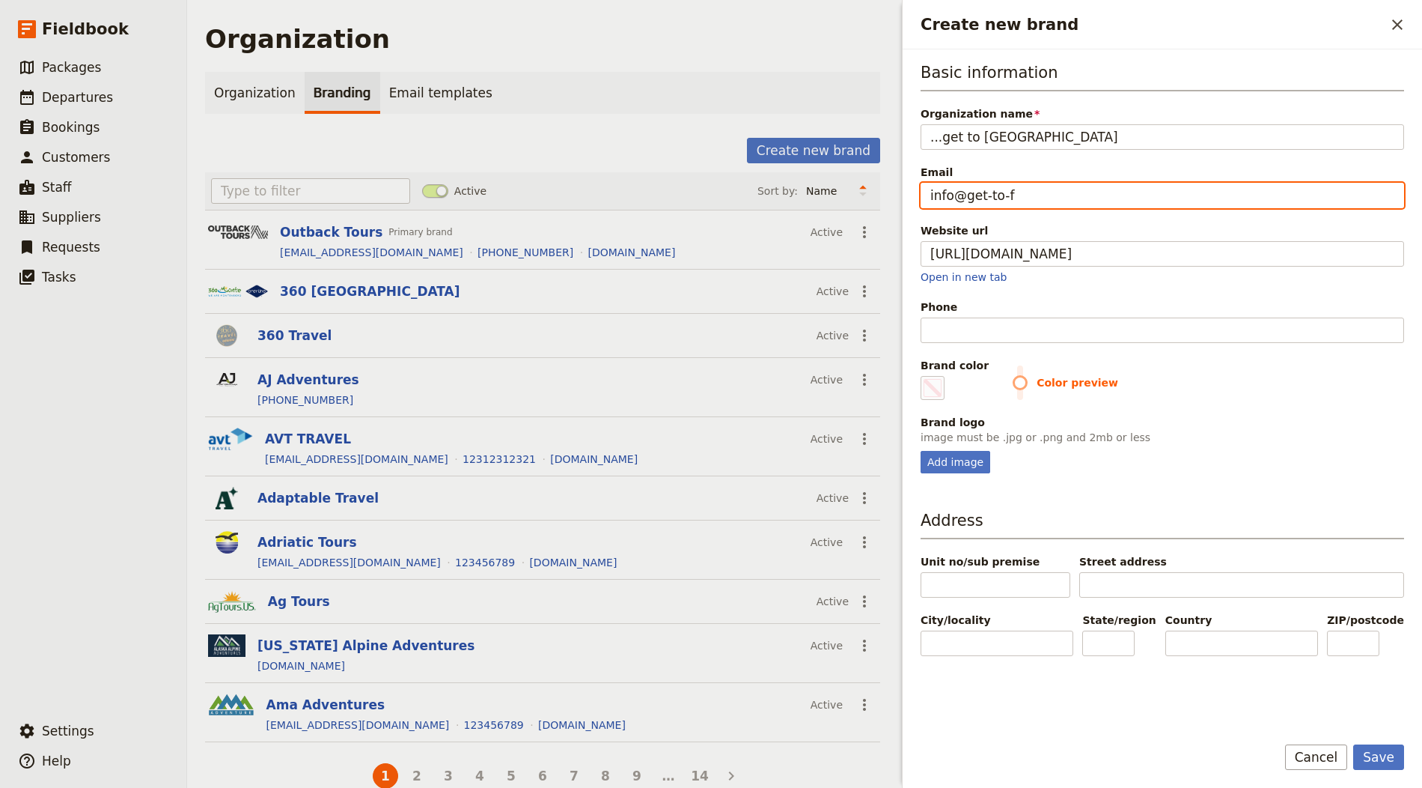
type input "#000000"
type input "info@get-to-fra"
type input "#000000"
type input "info@get-to-fran"
type input "#000000"
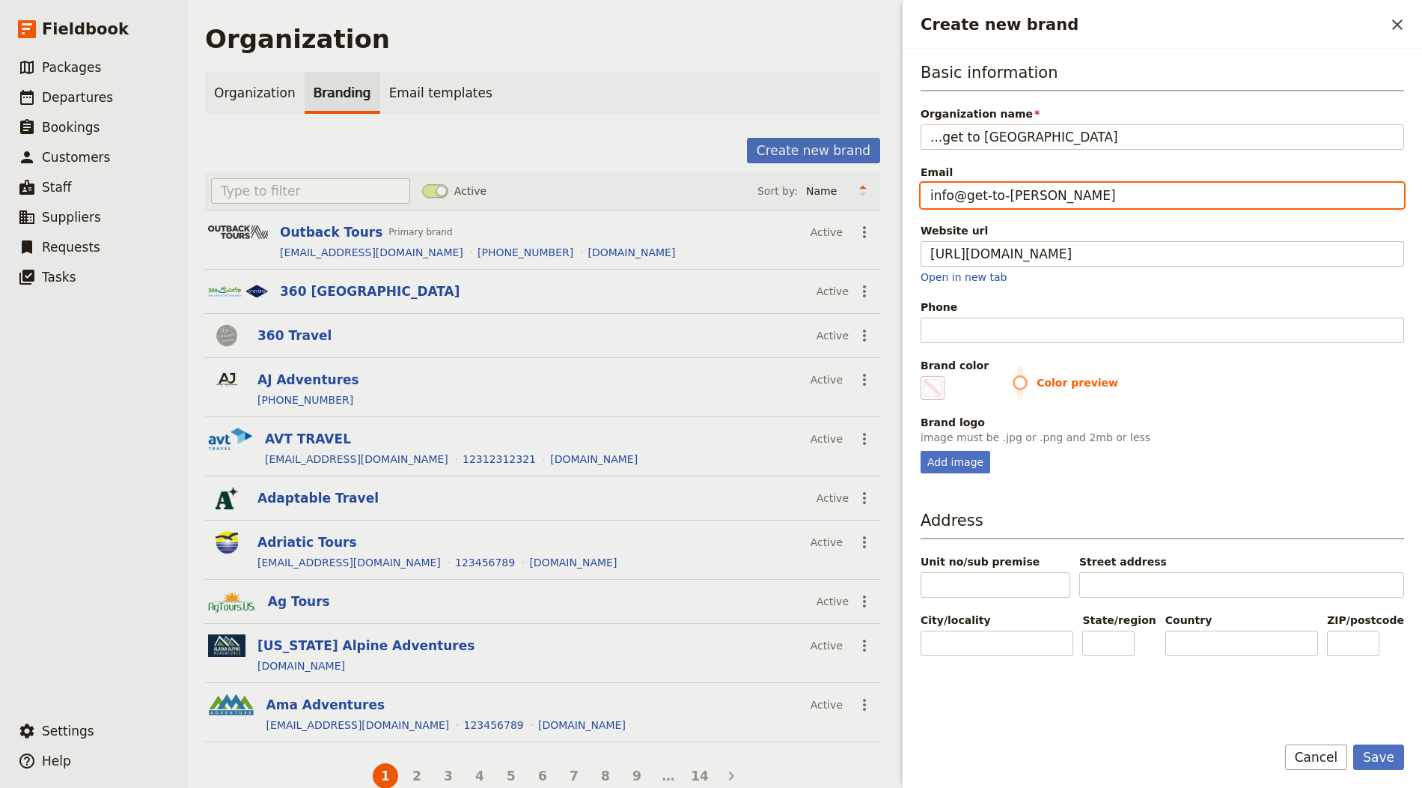
type input "info@get-to-franc"
type input "#000000"
type input "info@get-to-france"
type input "#000000"
type input "info@get-to-france."
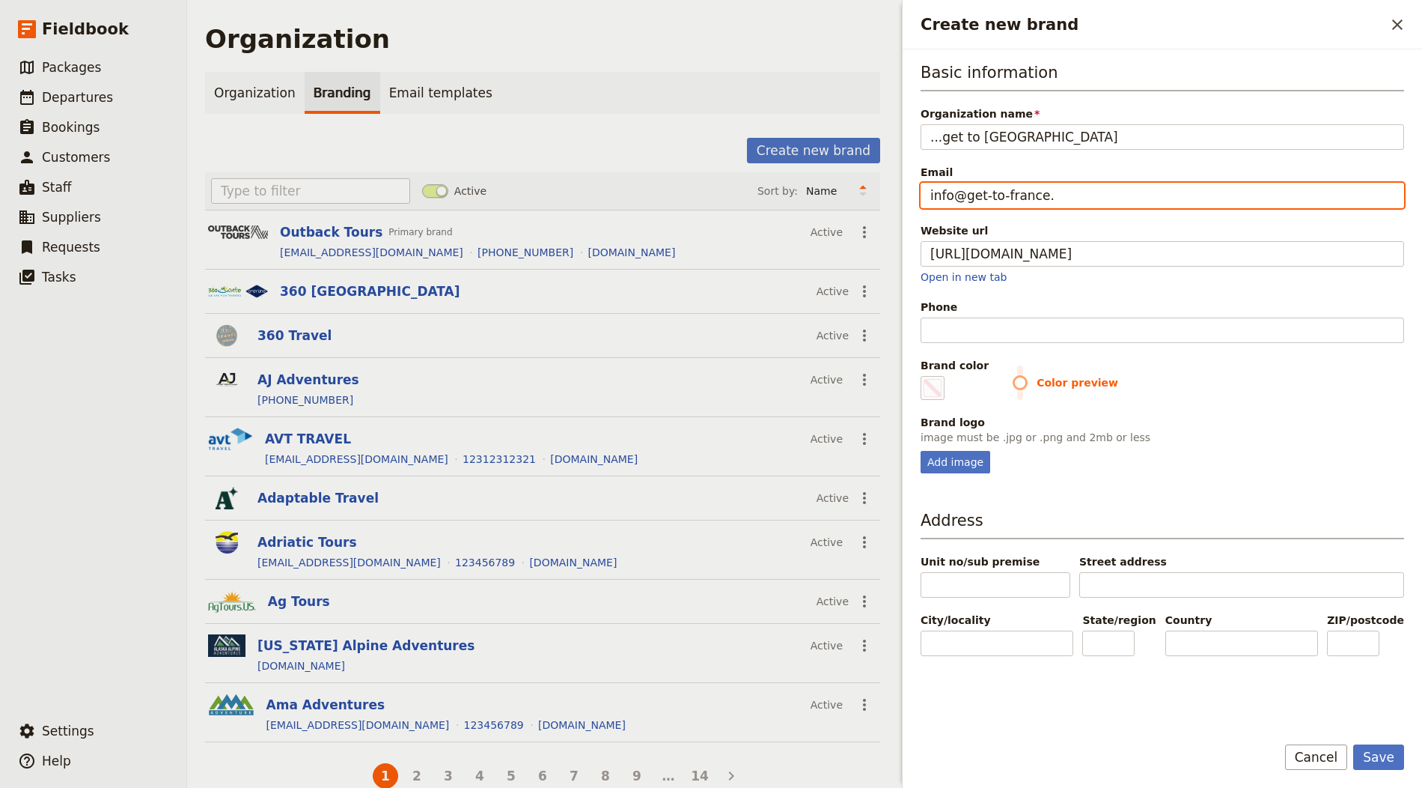
type input "#000000"
type input "info@get-to-france.c"
type input "#000000"
type input "info@get-to-france.co"
type input "#000000"
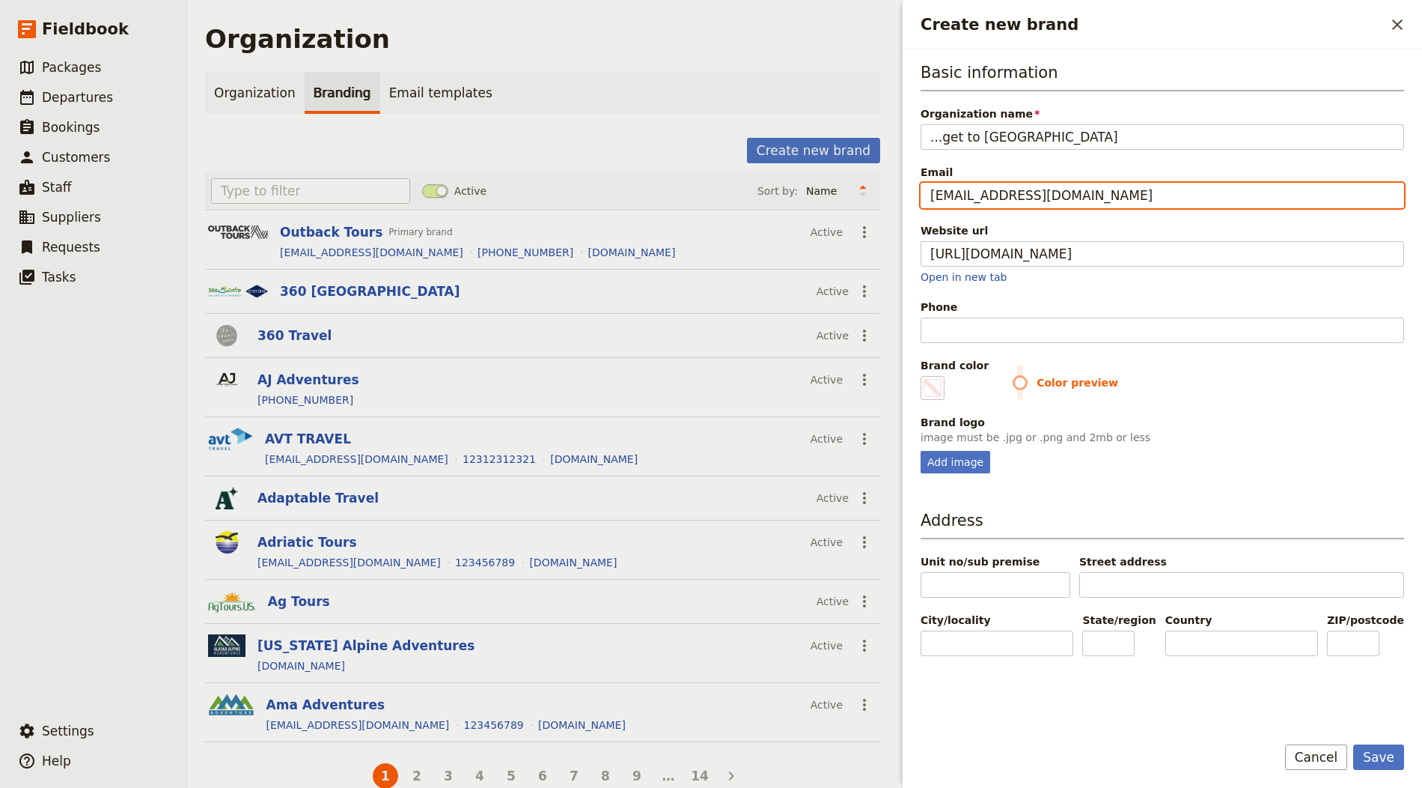
type input "[EMAIL_ADDRESS][DOMAIN_NAME]"
type input "#000000"
type input "[EMAIL_ADDRESS][DOMAIN_NAME]"
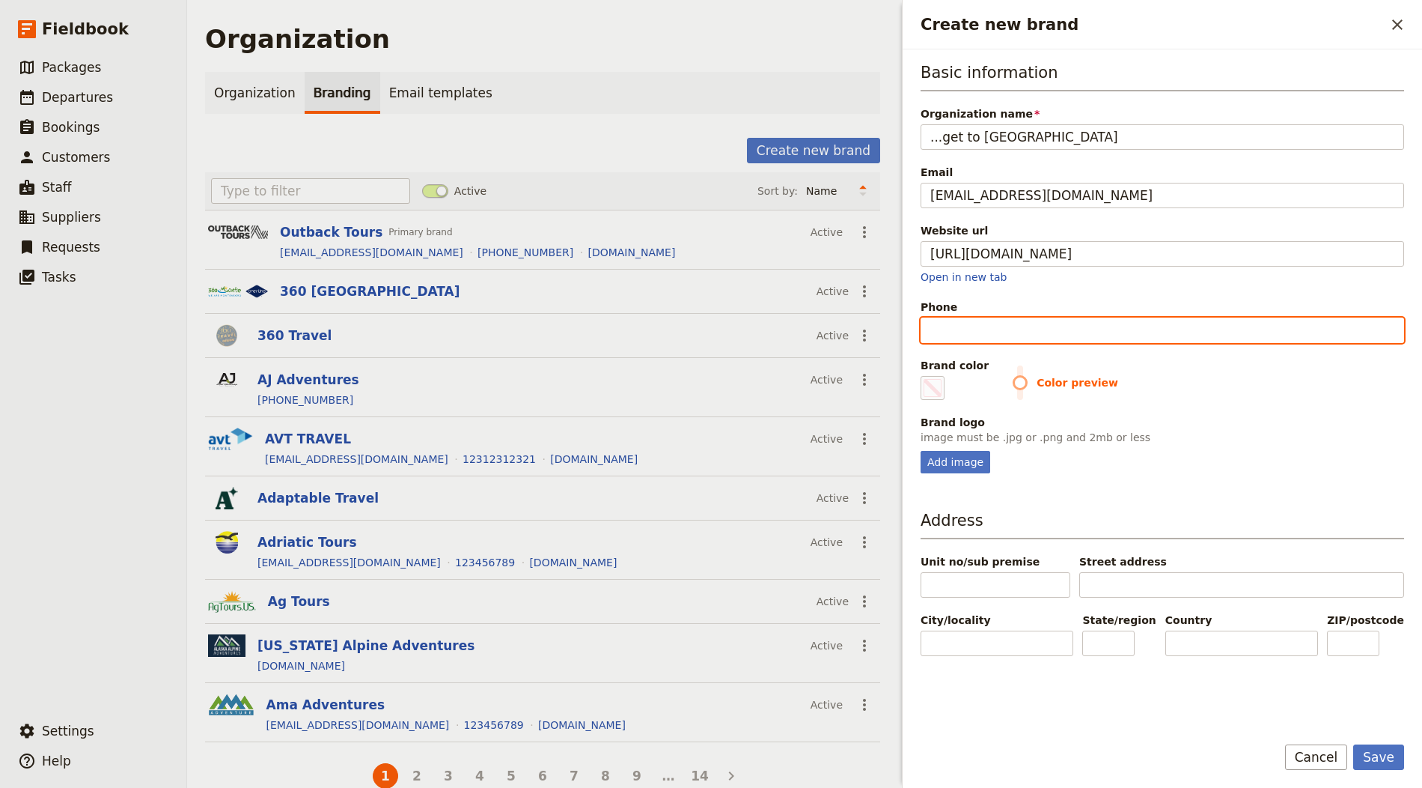
click at [1026, 332] on input "Phone" at bounding box center [1163, 329] width 484 height 25
type input "1"
type input "#000000"
type input "12"
type input "#000000"
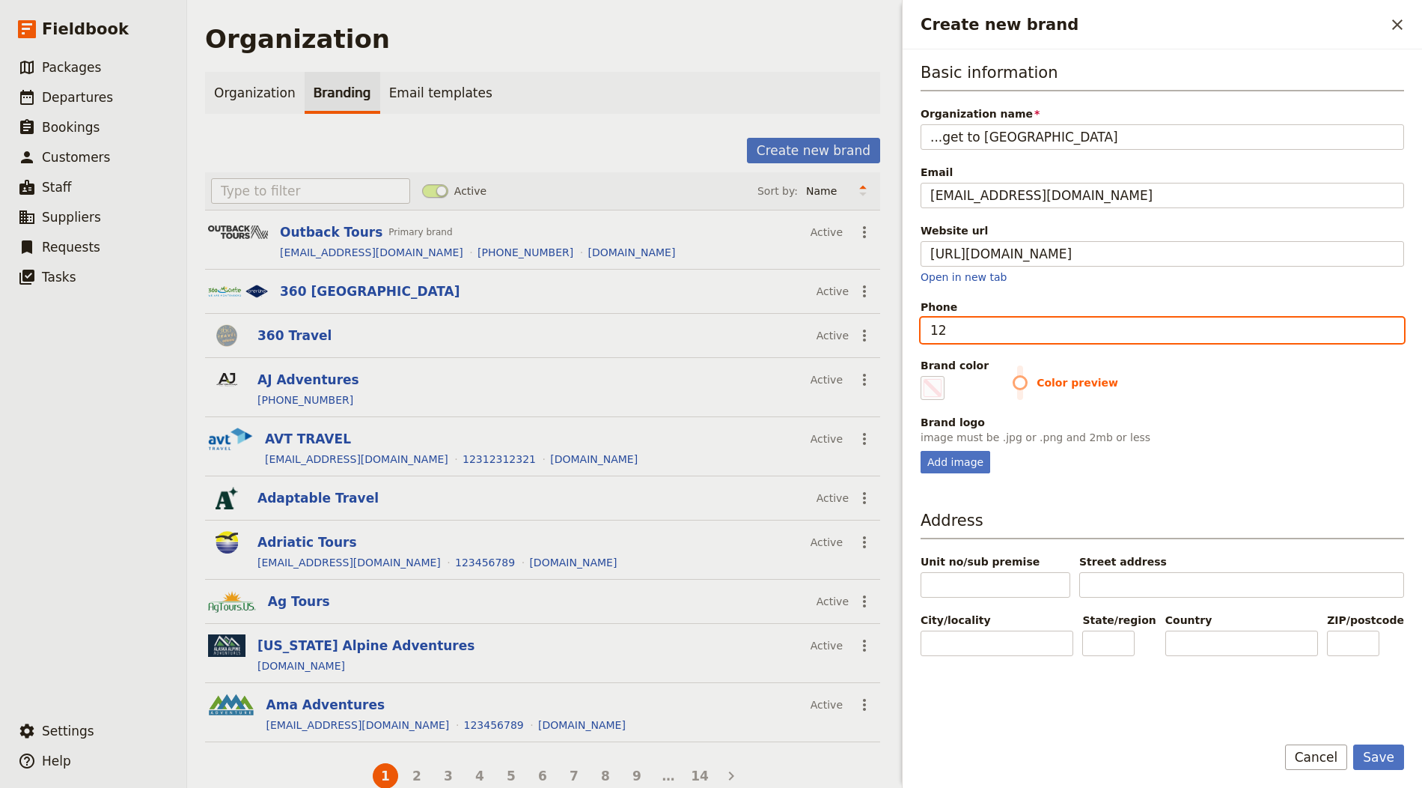
type input "123"
type input "#000000"
type input "1234"
type input "#000000"
type input "12345"
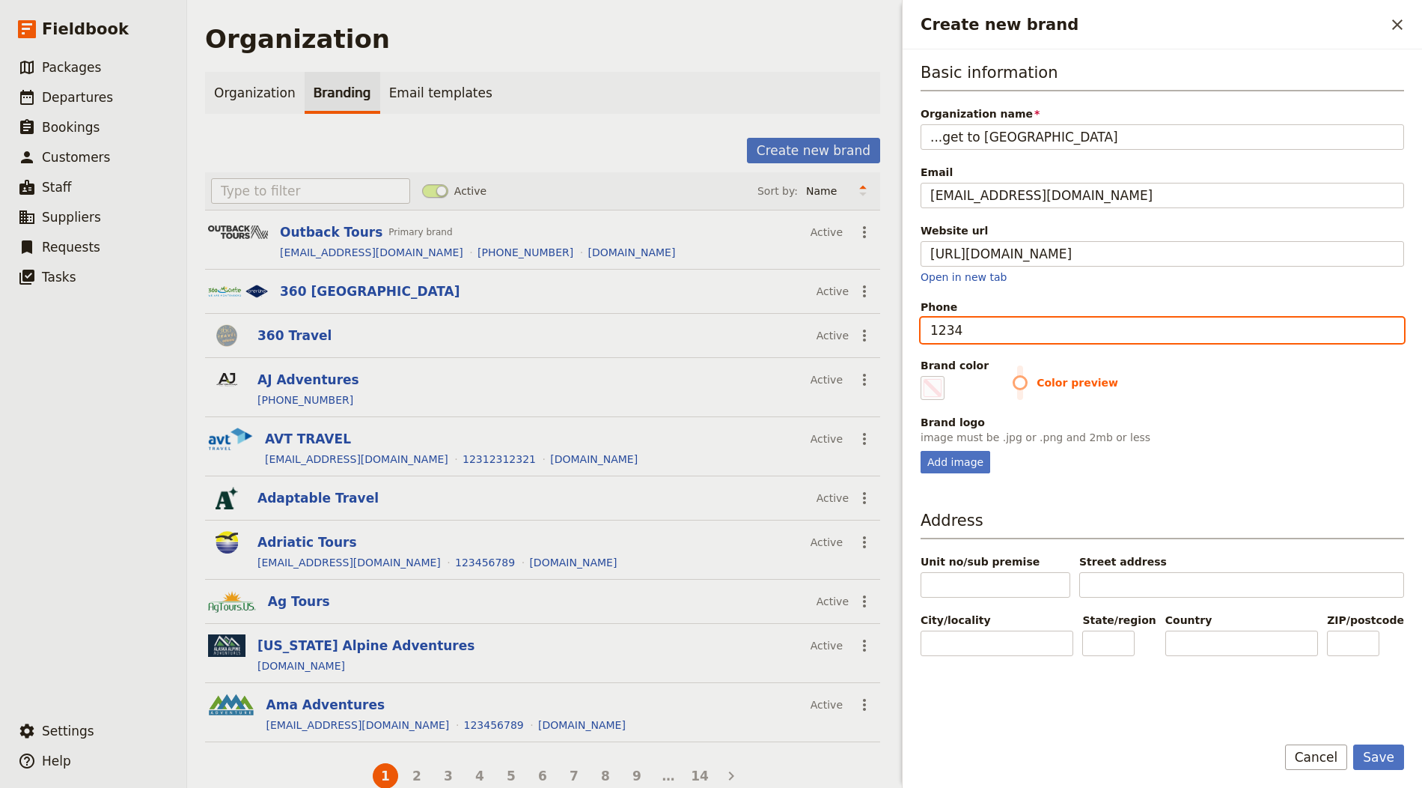
type input "#000000"
type input "123456"
type input "#000000"
type input "1234567"
type input "#000000"
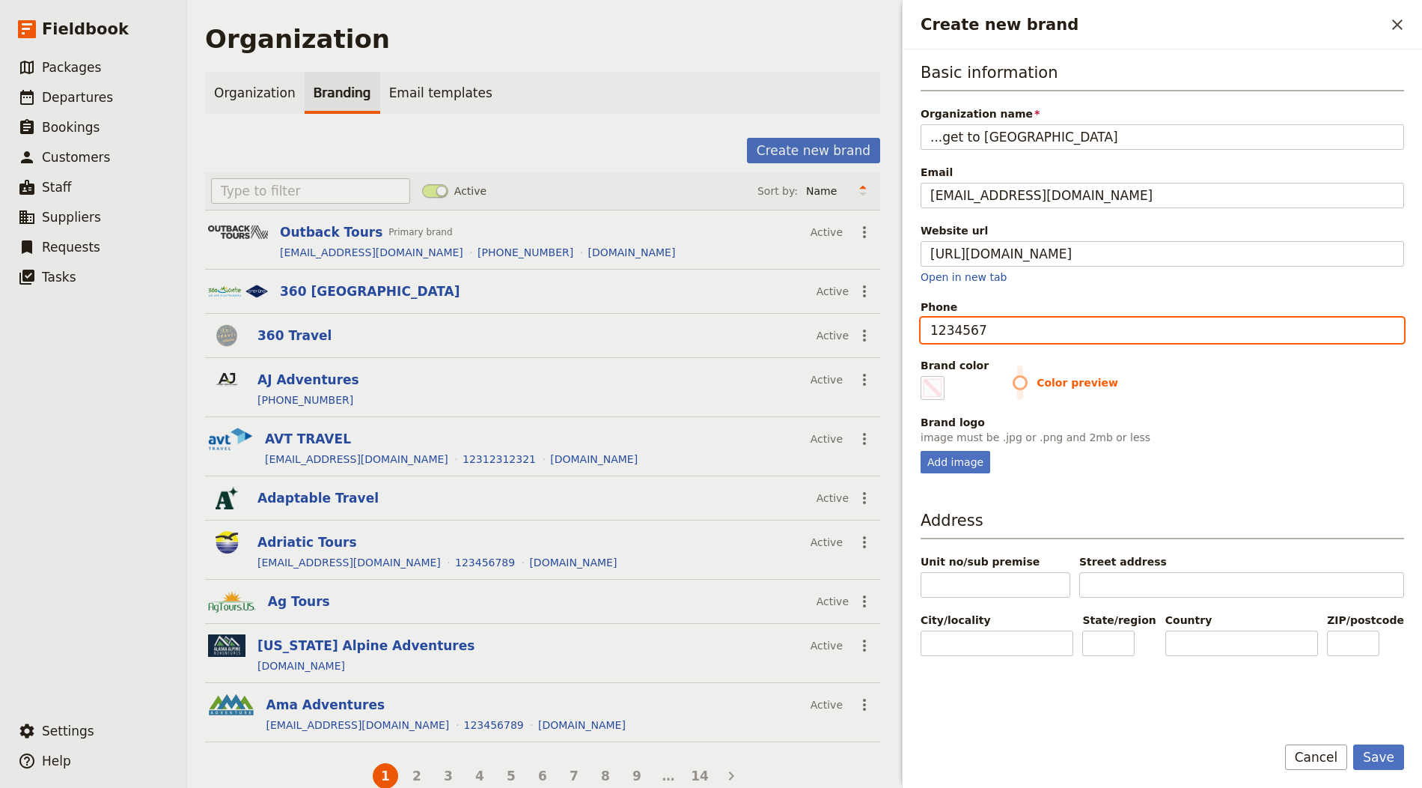
type input "12345678"
type input "#000000"
type input "123456789"
type input "#000000"
type input "123456789"
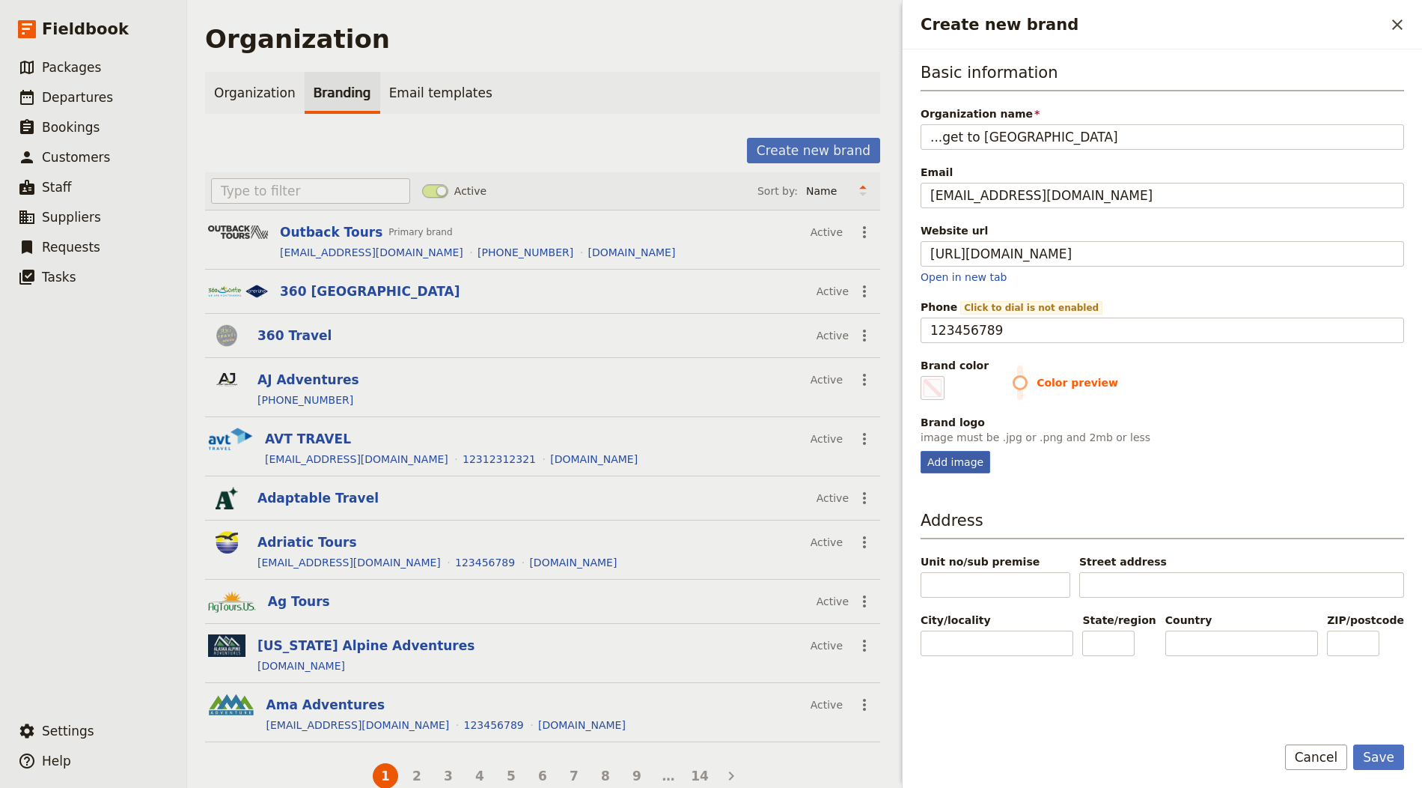
click at [948, 451] on div "Add image" at bounding box center [956, 462] width 70 height 22
click at [921, 450] on input "Add image" at bounding box center [920, 450] width 1 height 1
type input "C:\fakepath\gtf-logo-192x30.png"
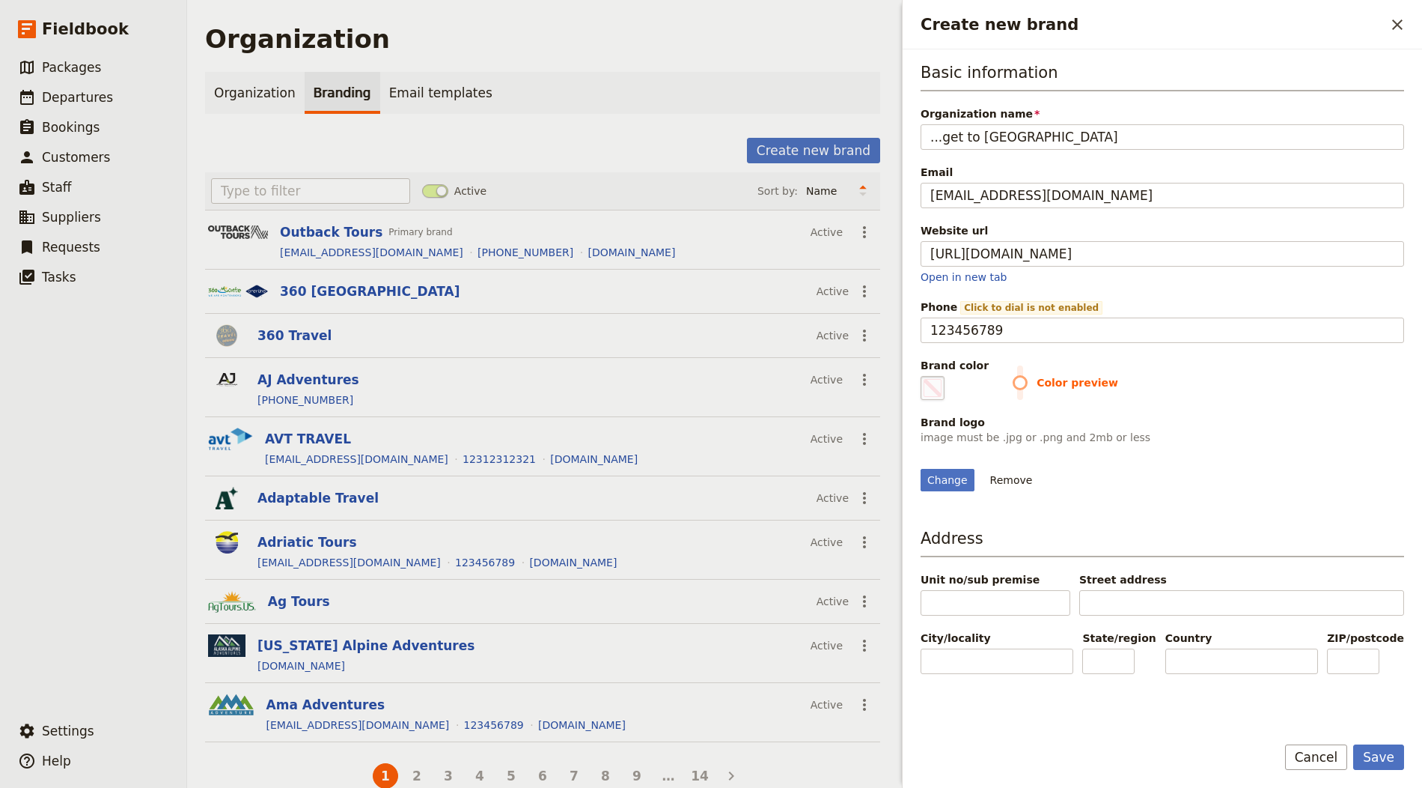
click at [926, 380] on span "Create new brand" at bounding box center [933, 388] width 18 height 18
click at [925, 376] on input "#000000" at bounding box center [924, 375] width 1 height 1
type input "#be3f4a"
click at [1251, 468] on div "Change Remove" at bounding box center [1163, 471] width 484 height 40
click at [1279, 708] on form "Basic information Organization name ...get to France Email info@get-to-france.c…" at bounding box center [1163, 418] width 520 height 738
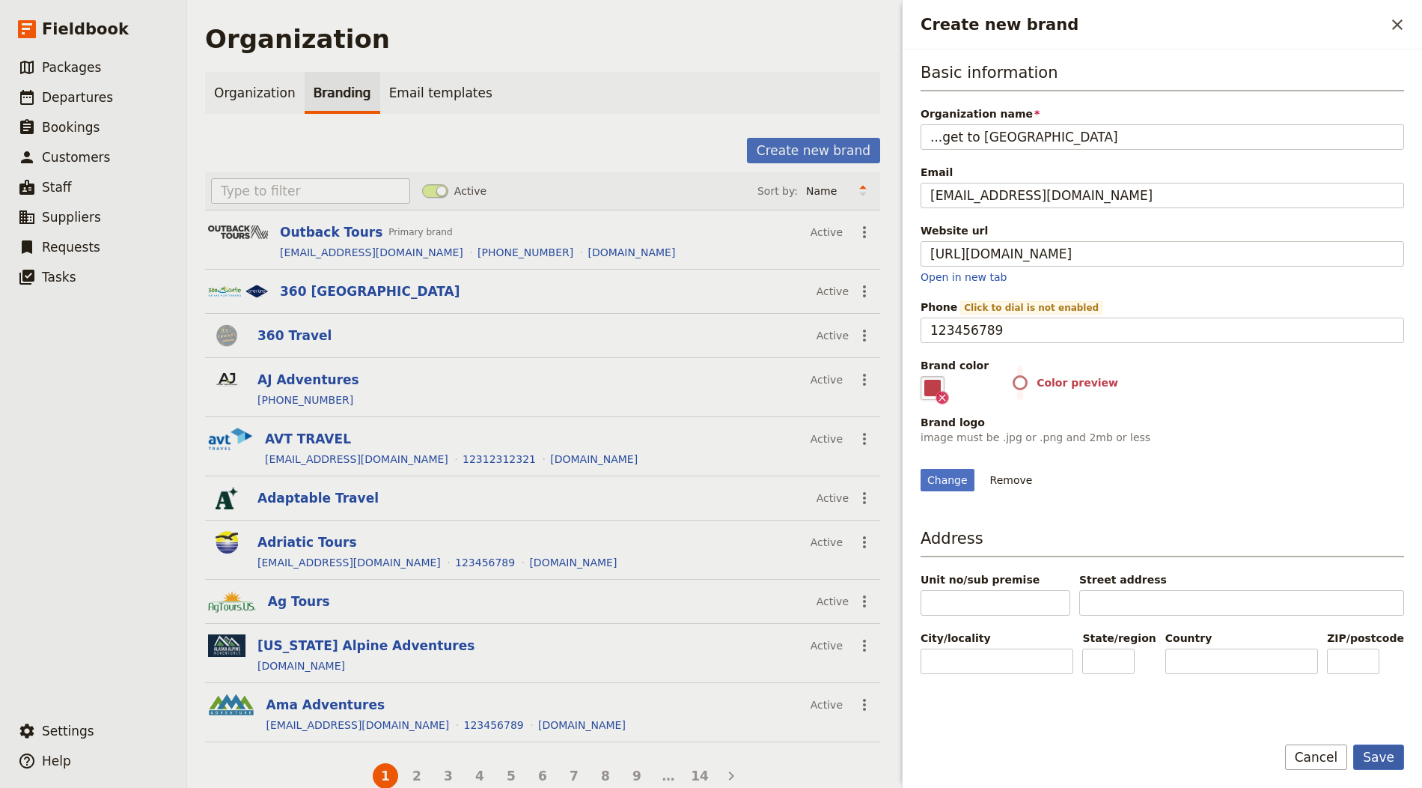
click at [1279, 708] on button "Save" at bounding box center [1378, 756] width 51 height 25
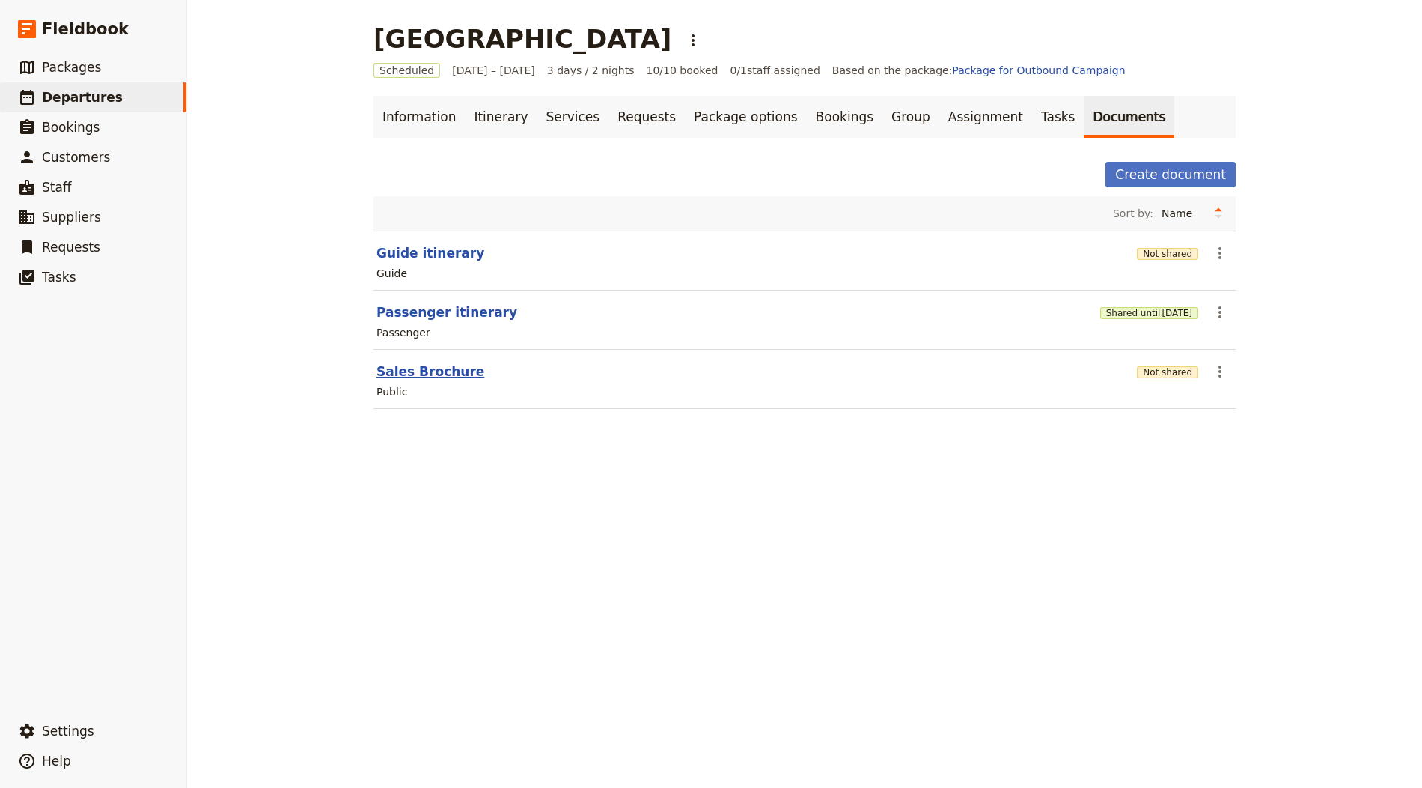
click at [443, 374] on button "Sales Brochure" at bounding box center [431, 371] width 108 height 18
select select "DEFAULT"
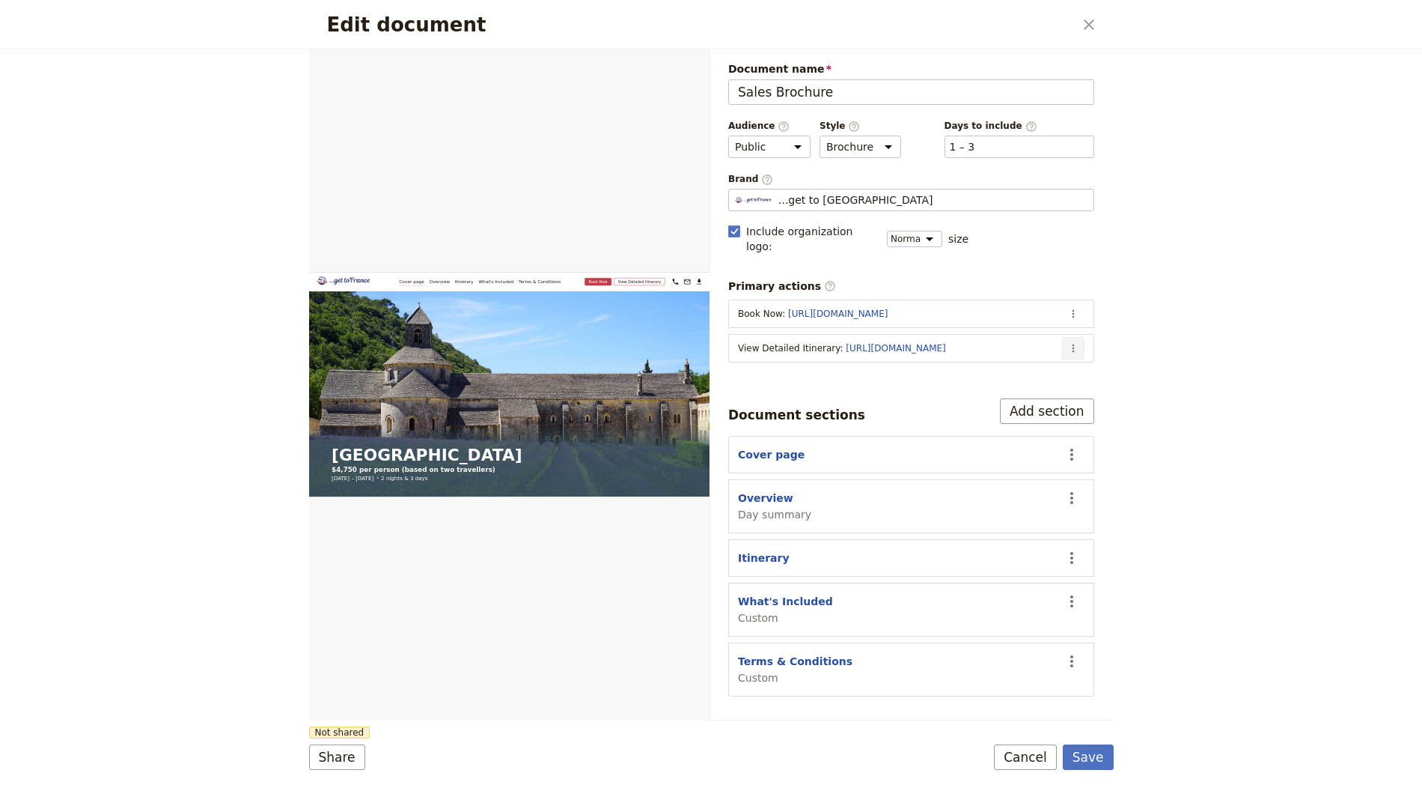
click at [1074, 337] on button "​" at bounding box center [1073, 348] width 22 height 22
click at [1028, 362] on span "Edit action" at bounding box center [1014, 359] width 121 height 15
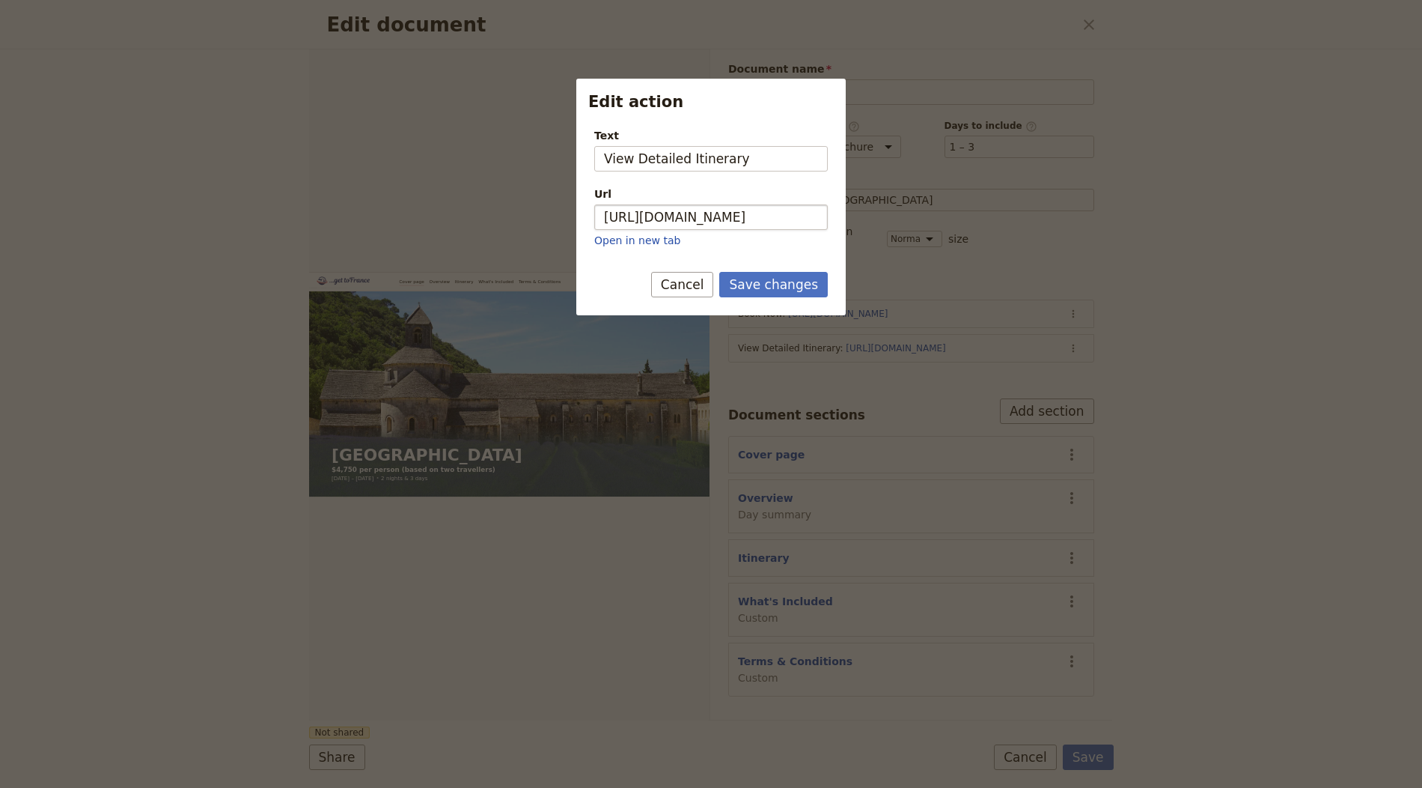
drag, startPoint x: 789, startPoint y: 230, endPoint x: 794, endPoint y: 220, distance: 11.1
click at [789, 229] on div "Url [URL][DOMAIN_NAME] Open in new tab" at bounding box center [711, 216] width 234 height 61
click at [796, 216] on input "[URL][DOMAIN_NAME]" at bounding box center [711, 216] width 234 height 25
paste input "NaNZLD4QyGDk2lb95h3N2"
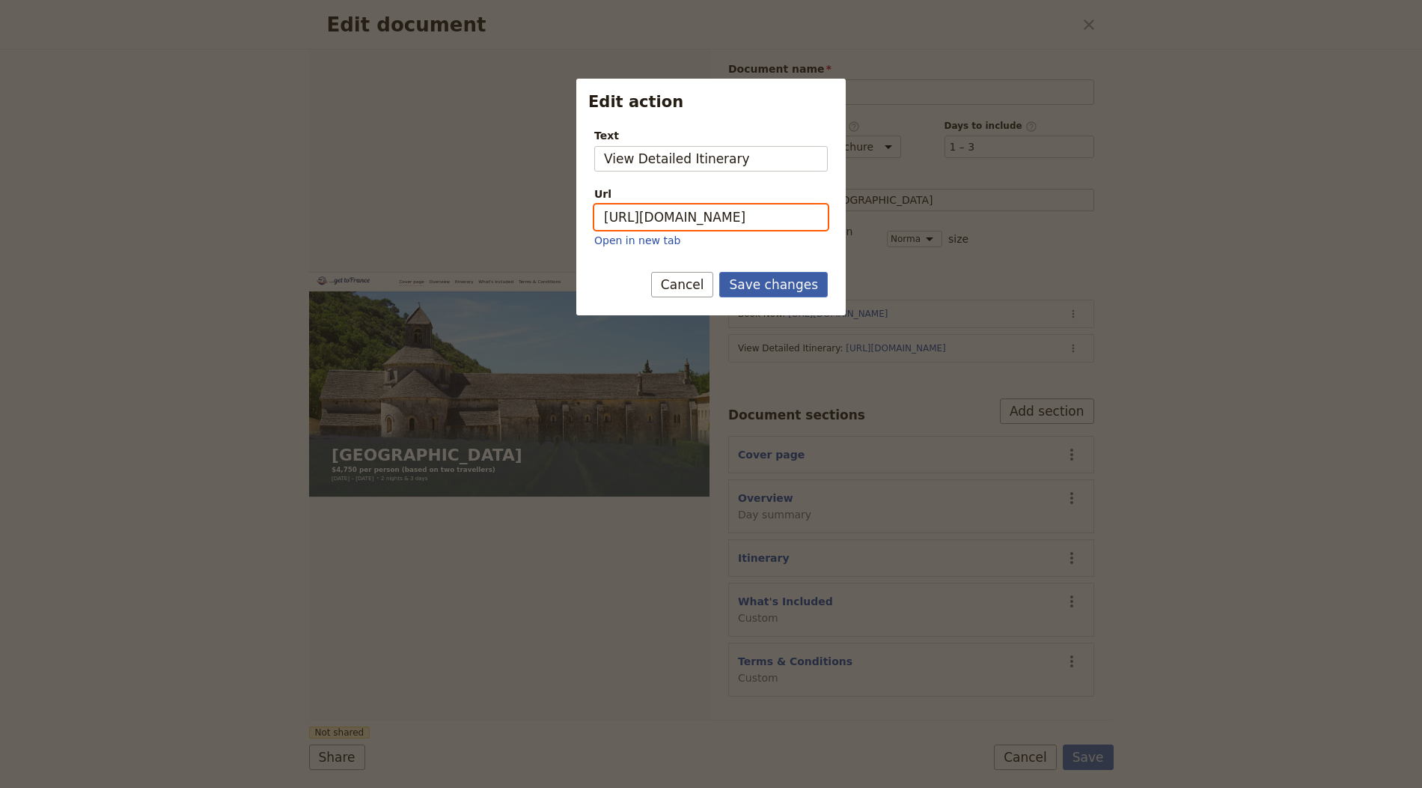
type input "[URL][DOMAIN_NAME]"
click at [774, 291] on button "Save changes" at bounding box center [773, 284] width 109 height 25
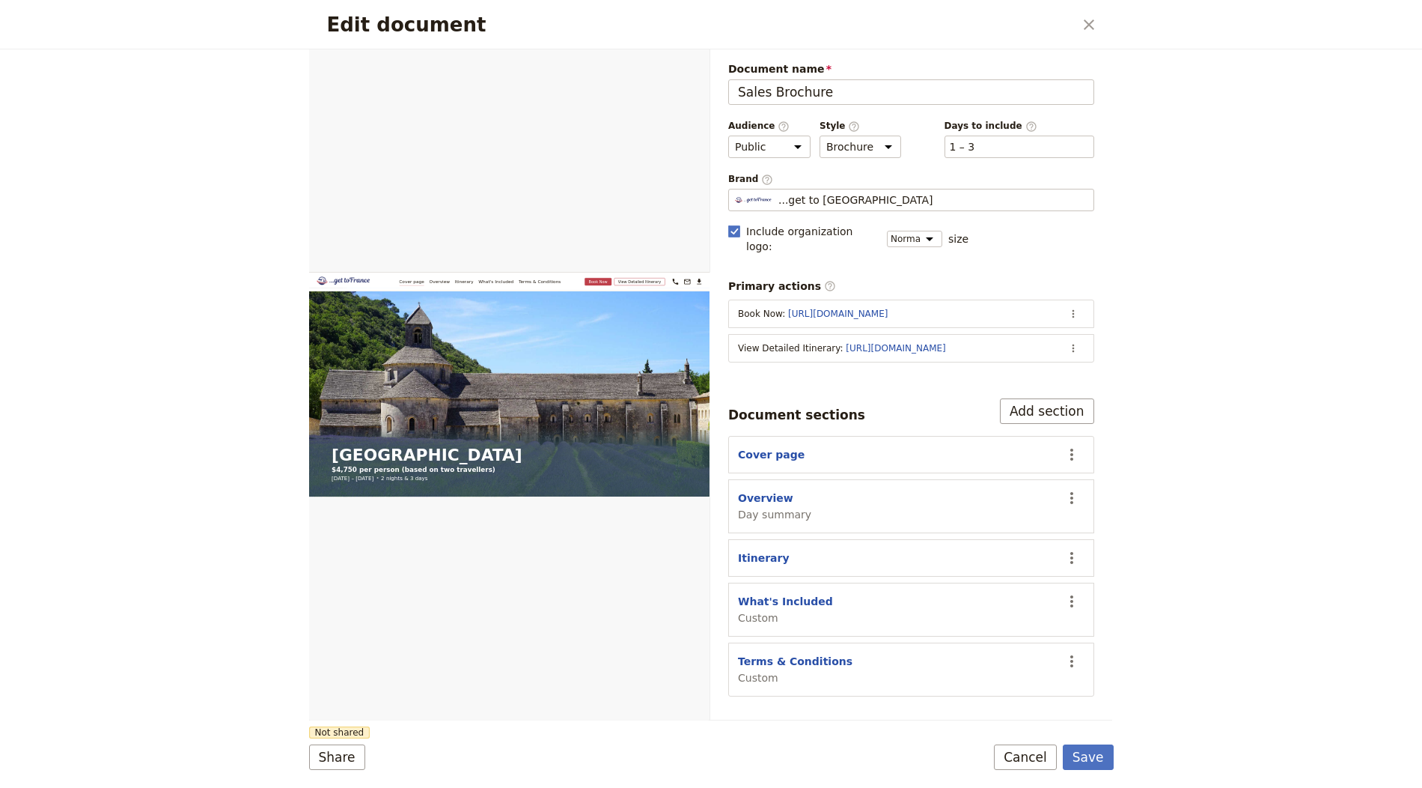
drag, startPoint x: 1089, startPoint y: 756, endPoint x: 1371, endPoint y: 728, distance: 282.9
click at [1089, 757] on button "Save" at bounding box center [1088, 756] width 51 height 25
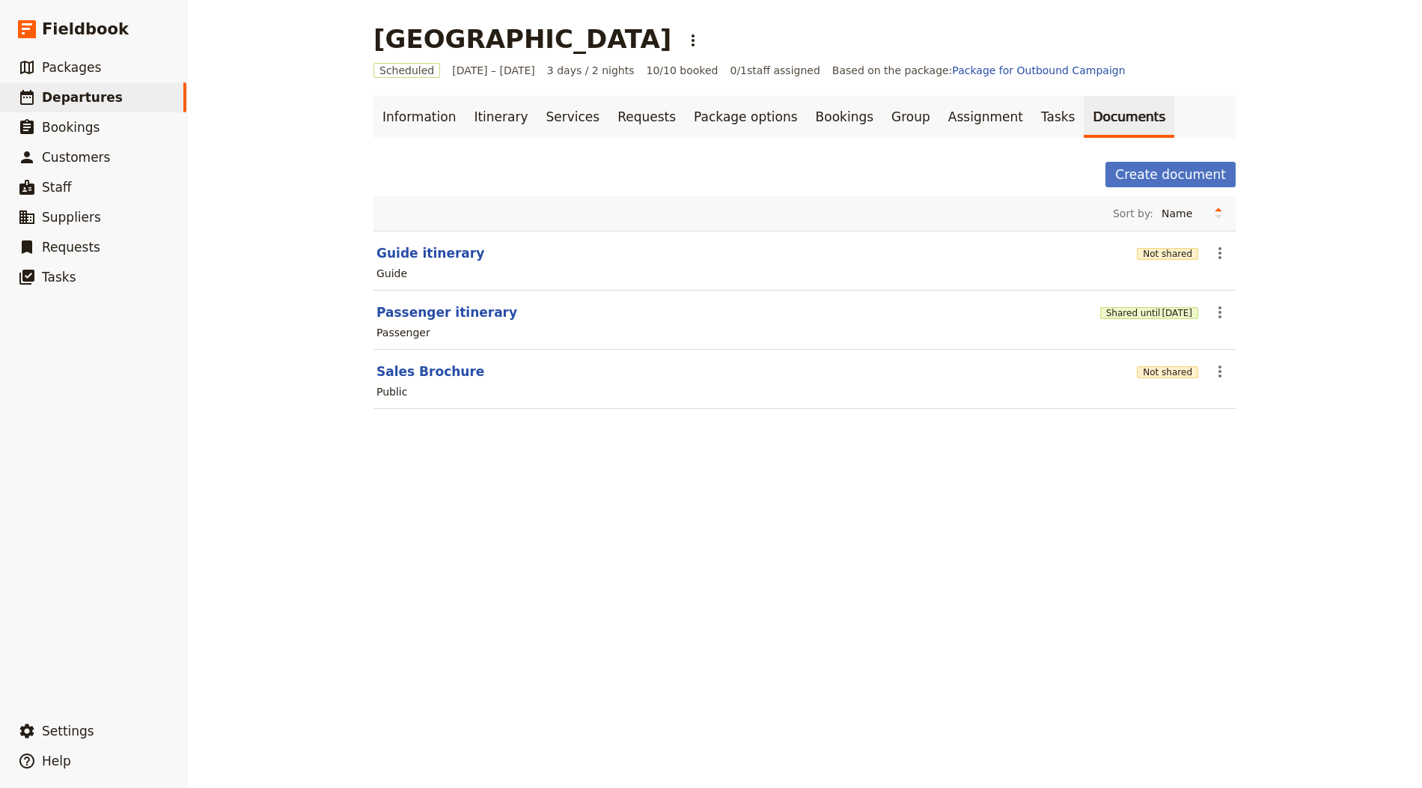
click at [406, 40] on h1 "[GEOGRAPHIC_DATA]" at bounding box center [523, 39] width 298 height 30
copy h1 "[GEOGRAPHIC_DATA]"
click at [1171, 370] on button "Not shared" at bounding box center [1167, 372] width 61 height 12
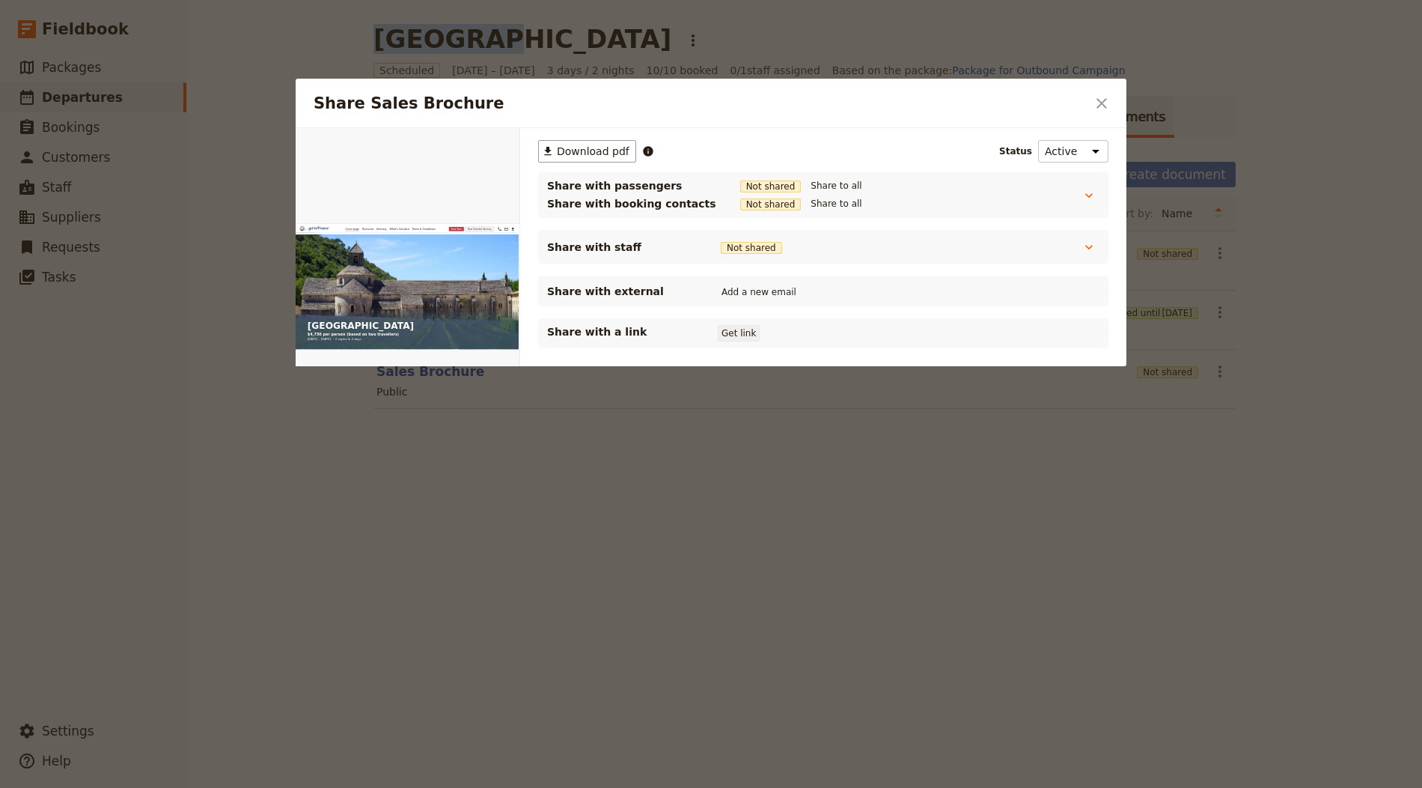
click at [729, 325] on button "Get link" at bounding box center [739, 333] width 42 height 16
click at [1104, 95] on icon "Close dialog" at bounding box center [1102, 103] width 18 height 18
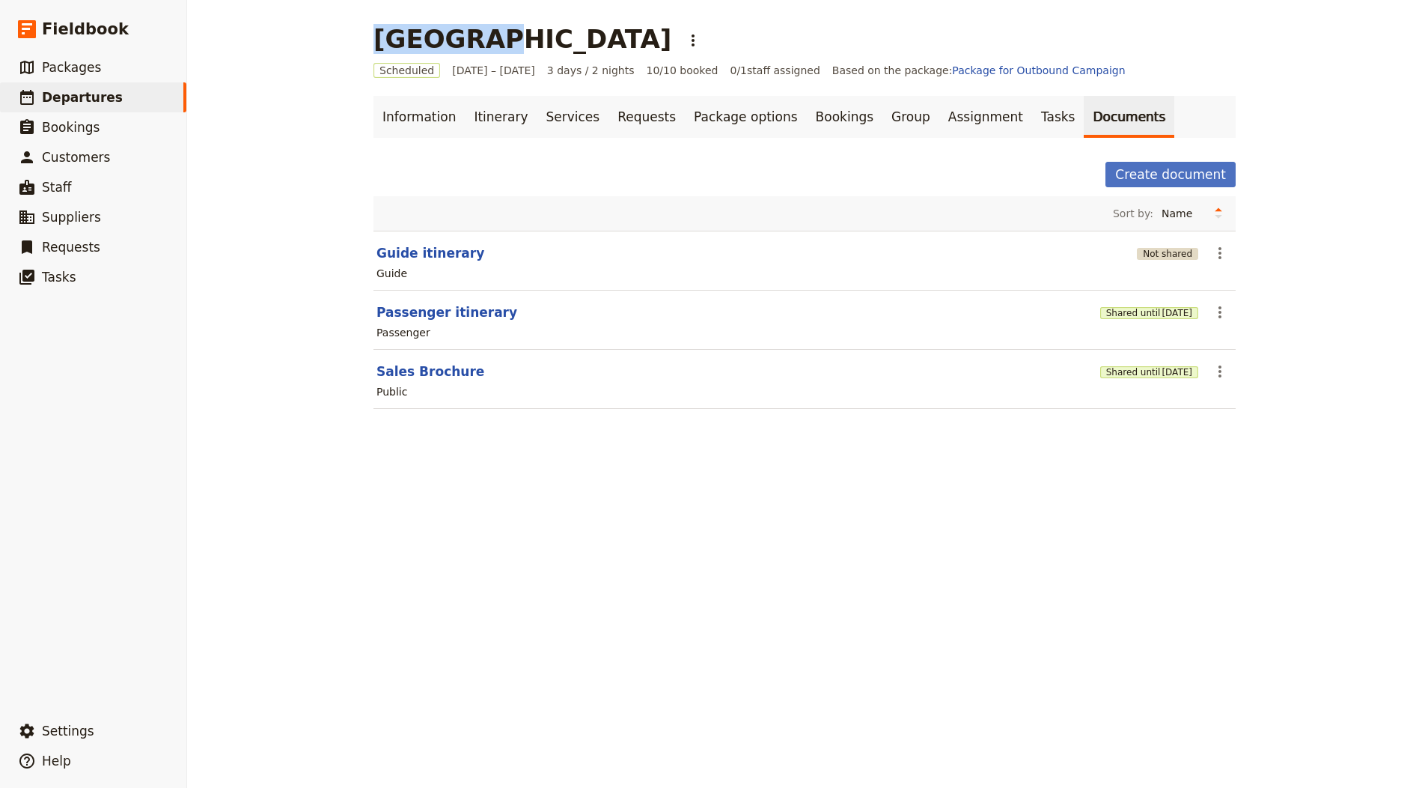
click at [1171, 248] on button "Not shared" at bounding box center [1167, 254] width 61 height 12
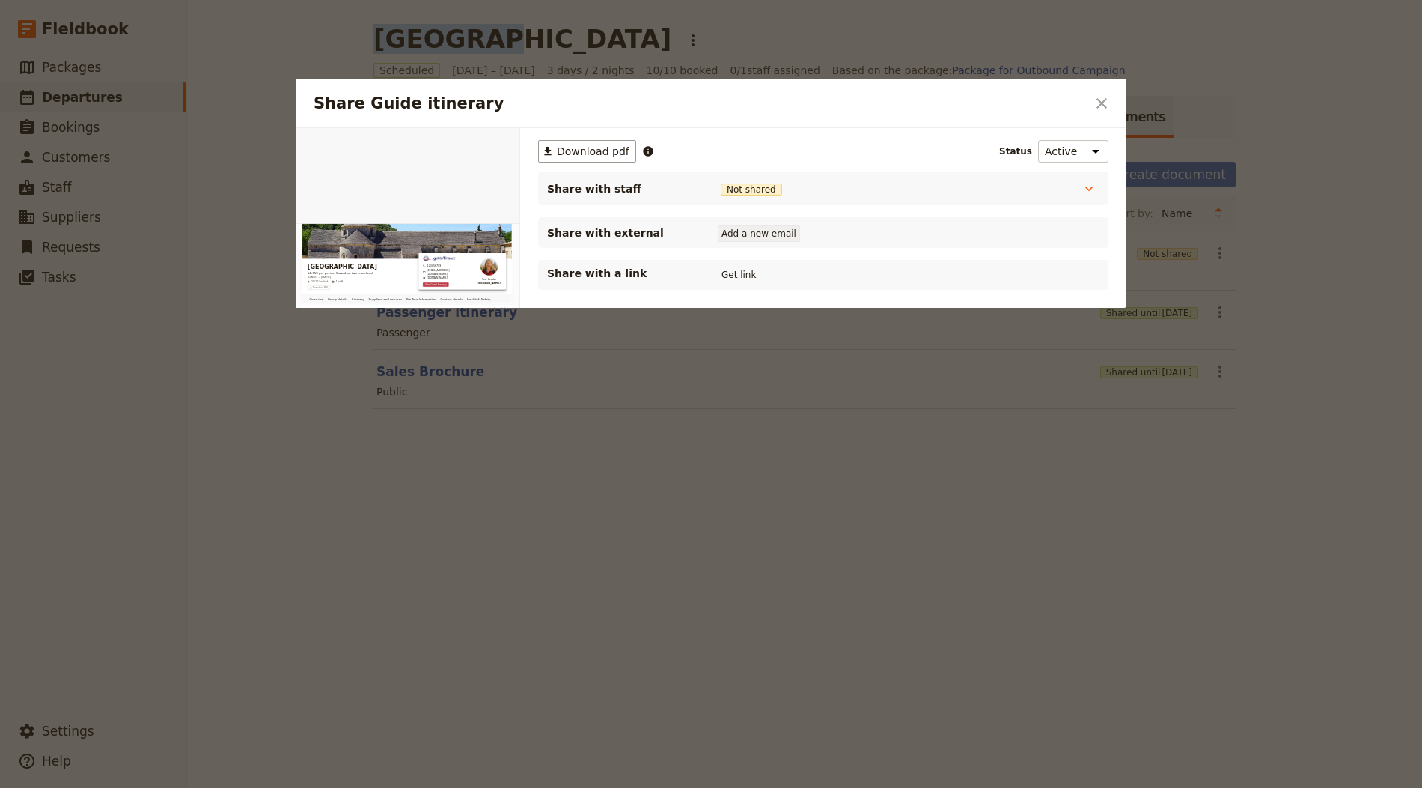
click at [734, 267] on button "Get link" at bounding box center [739, 275] width 42 height 16
drag, startPoint x: 1098, startPoint y: 98, endPoint x: 1179, endPoint y: 165, distance: 104.8
click at [1098, 98] on icon "Close dialog" at bounding box center [1102, 103] width 18 height 18
